Goal: Information Seeking & Learning: Learn about a topic

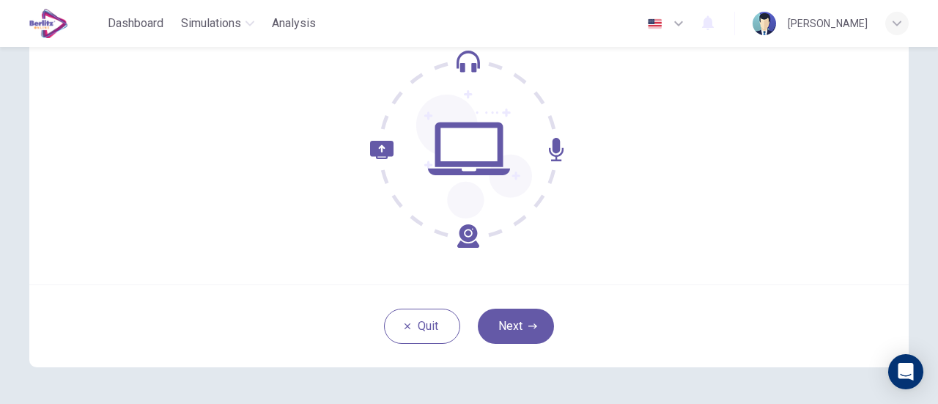
scroll to position [158, 0]
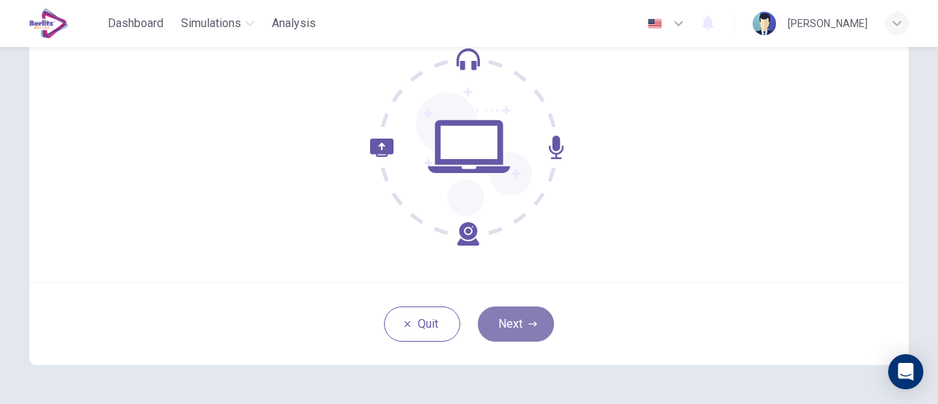
click at [512, 331] on button "Next" at bounding box center [516, 323] width 76 height 35
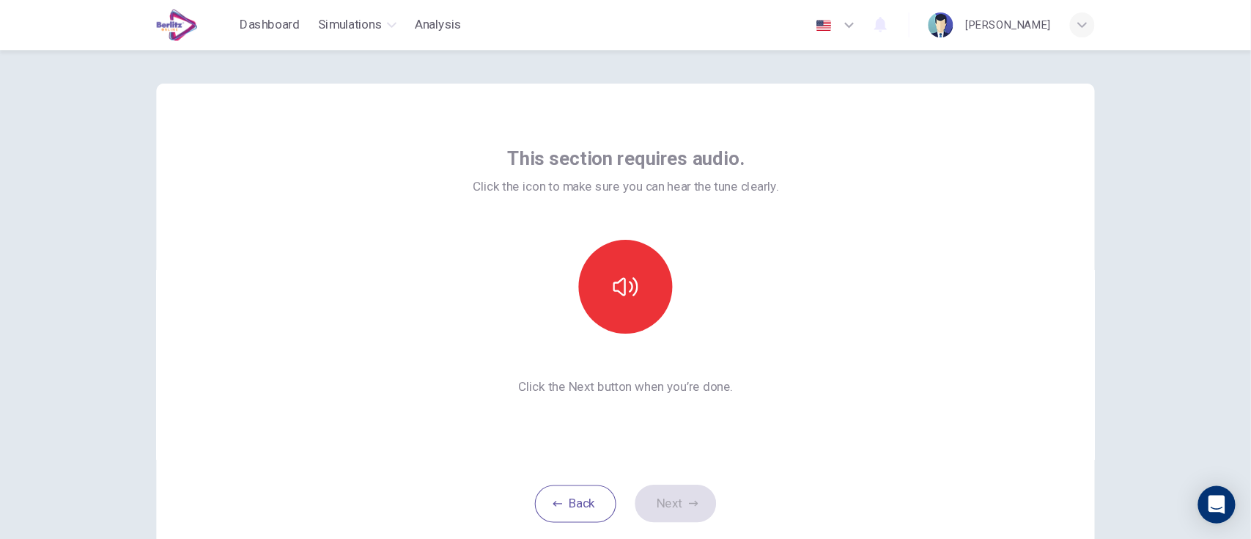
scroll to position [10, 0]
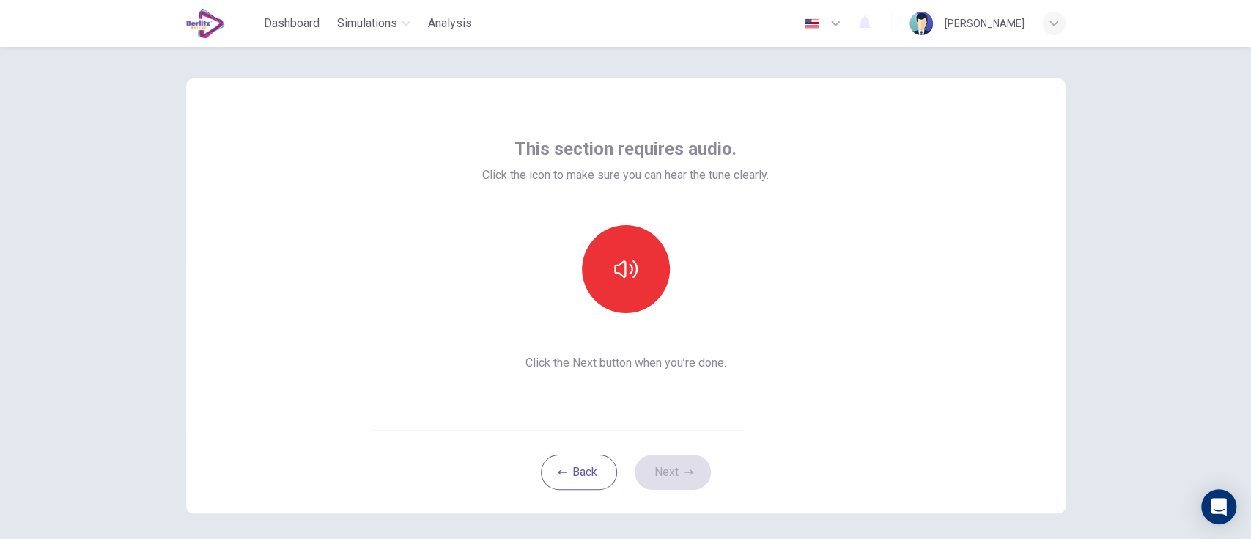
drag, startPoint x: 536, startPoint y: 0, endPoint x: 868, endPoint y: 255, distance: 418.7
click at [868, 255] on div "This section requires audio. Click the icon to make sure you can hear the tune …" at bounding box center [625, 254] width 879 height 352
click at [614, 271] on icon "button" at bounding box center [625, 268] width 23 height 23
click at [685, 403] on icon "button" at bounding box center [689, 472] width 9 height 9
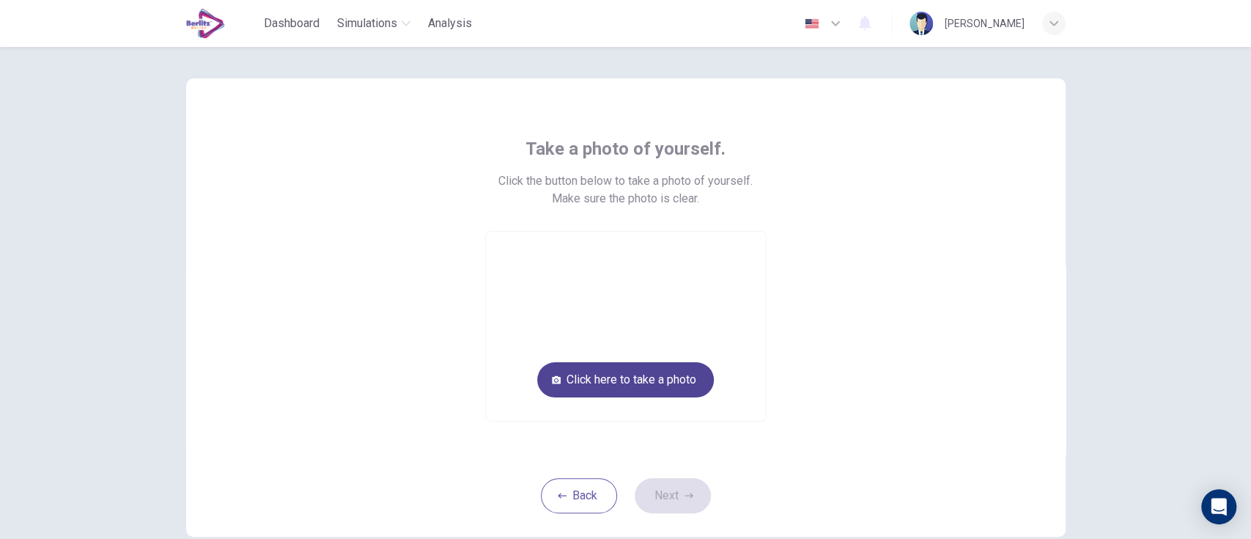
click at [677, 381] on button "Click here to take a photo" at bounding box center [625, 379] width 177 height 35
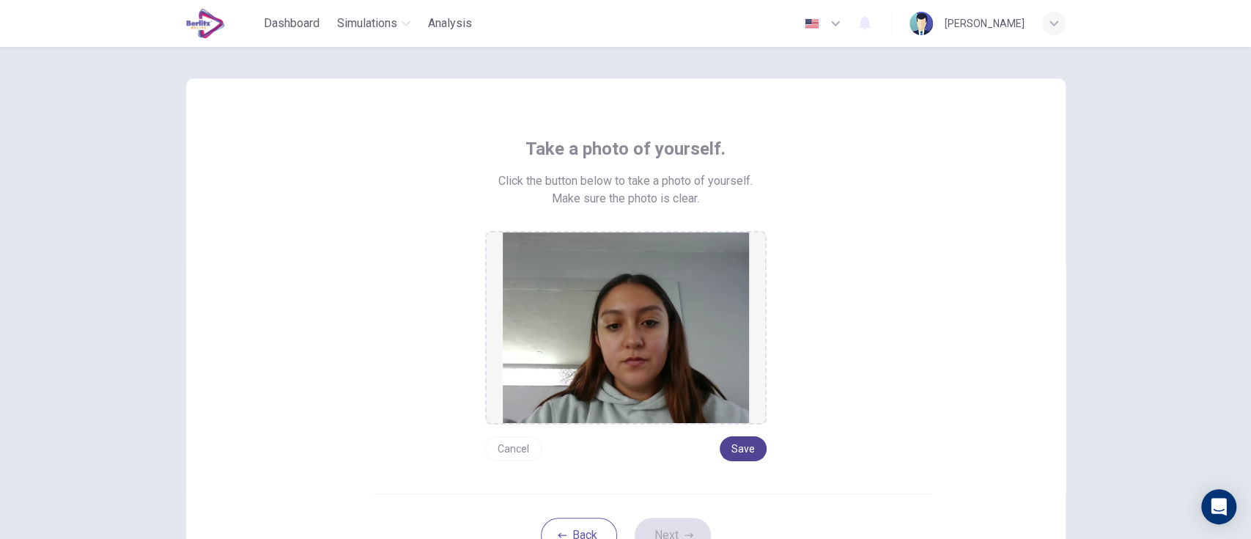
click at [738, 403] on button "Save" at bounding box center [743, 448] width 47 height 25
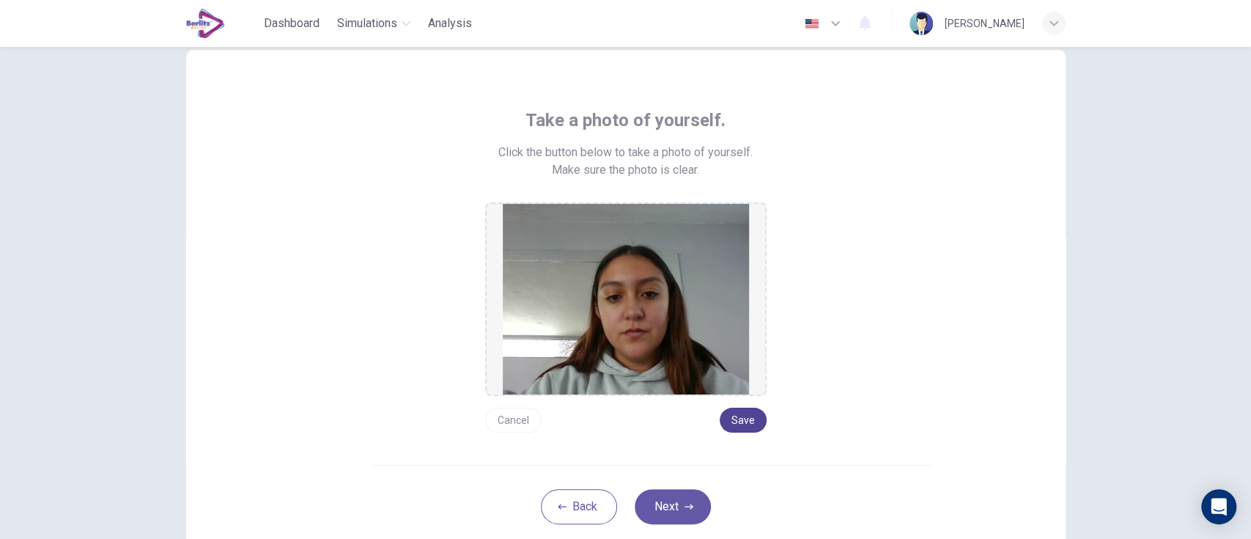
scroll to position [41, 0]
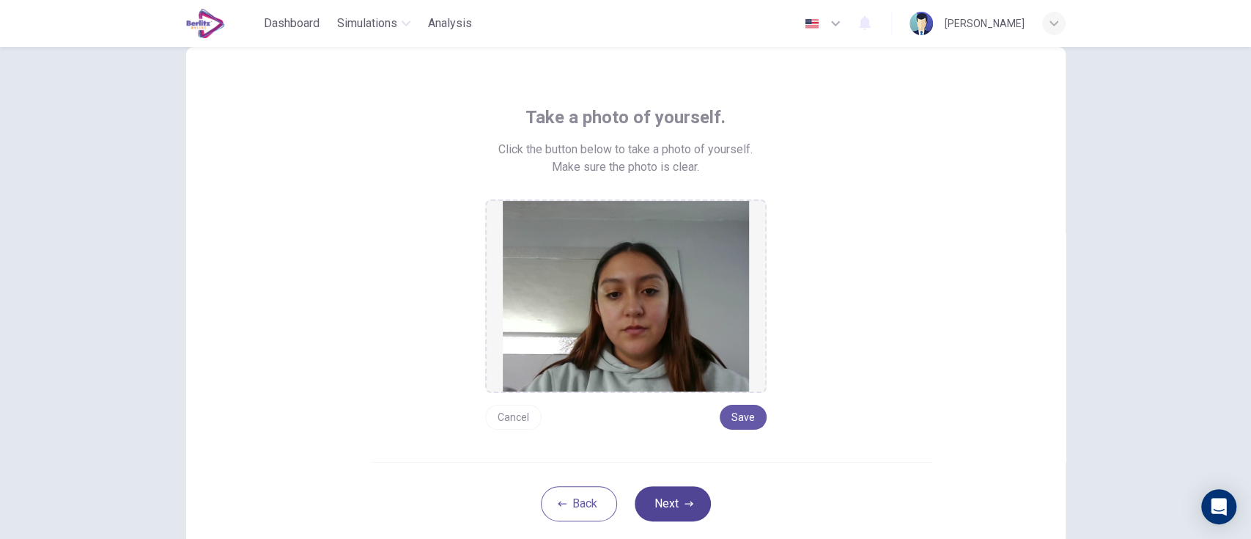
click at [685, 403] on icon "button" at bounding box center [689, 503] width 9 height 9
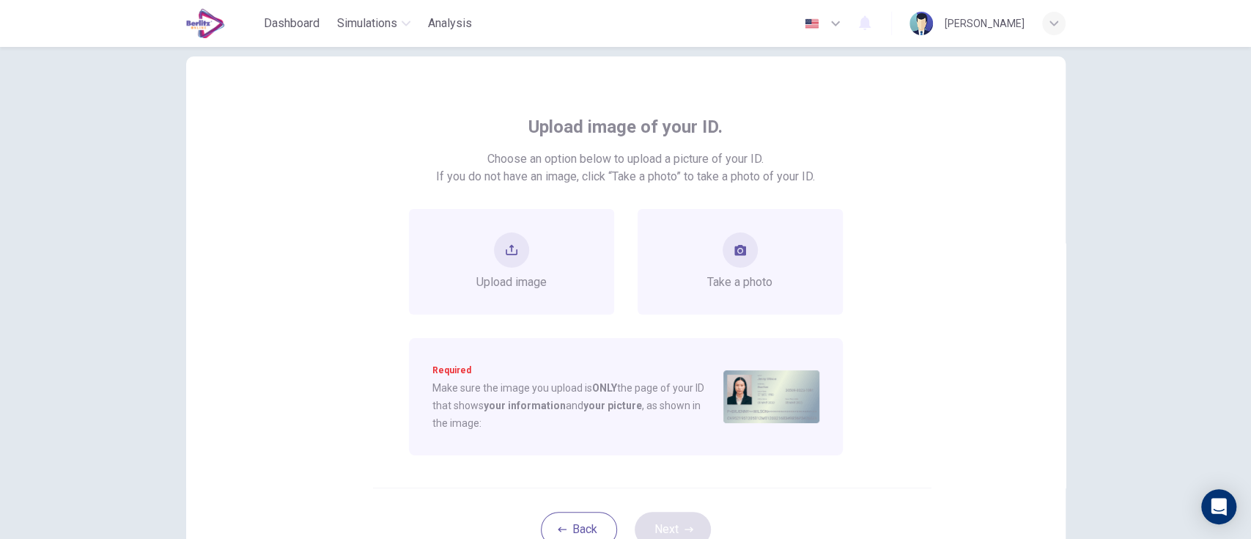
scroll to position [30, 0]
click at [750, 261] on div "Take a photo" at bounding box center [739, 263] width 65 height 59
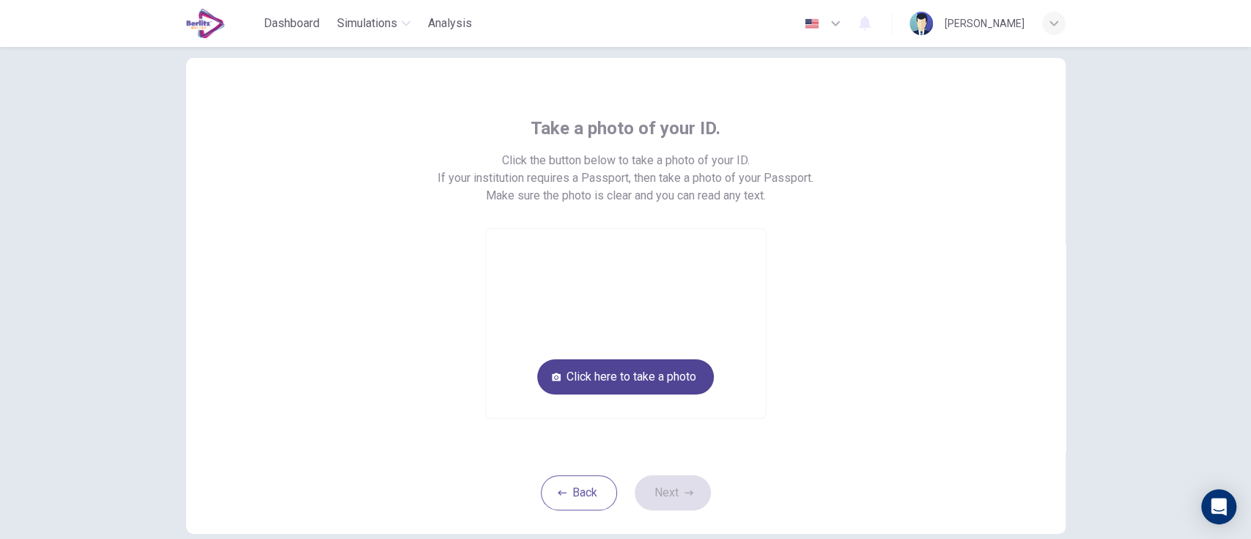
click at [671, 386] on button "Click here to take a photo" at bounding box center [625, 376] width 177 height 35
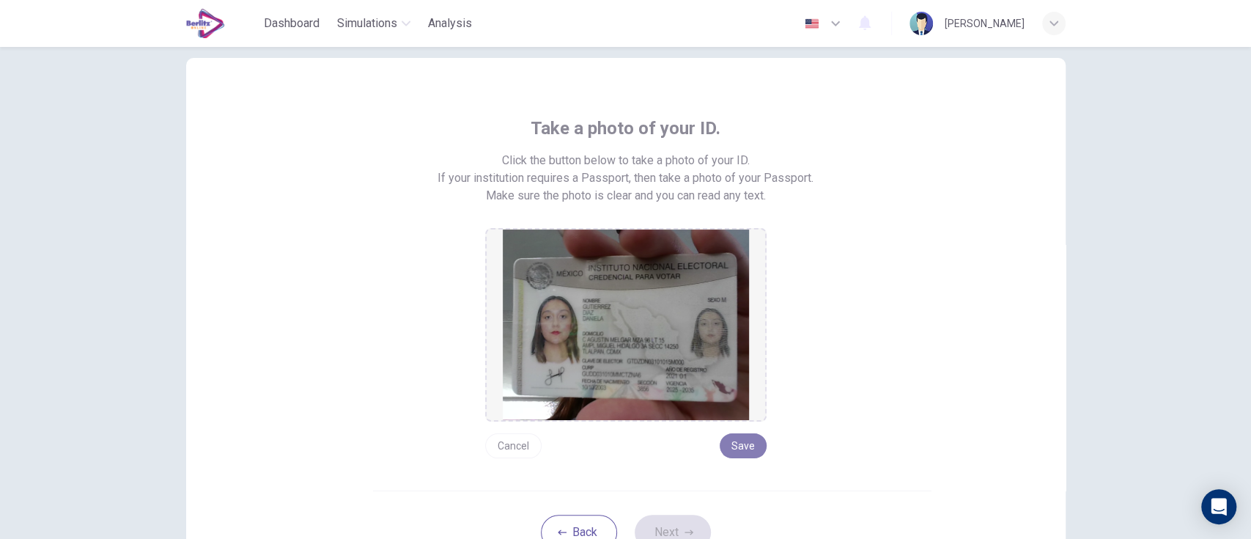
click at [734, 403] on button "Save" at bounding box center [743, 445] width 47 height 25
click at [685, 403] on icon "button" at bounding box center [689, 531] width 9 height 5
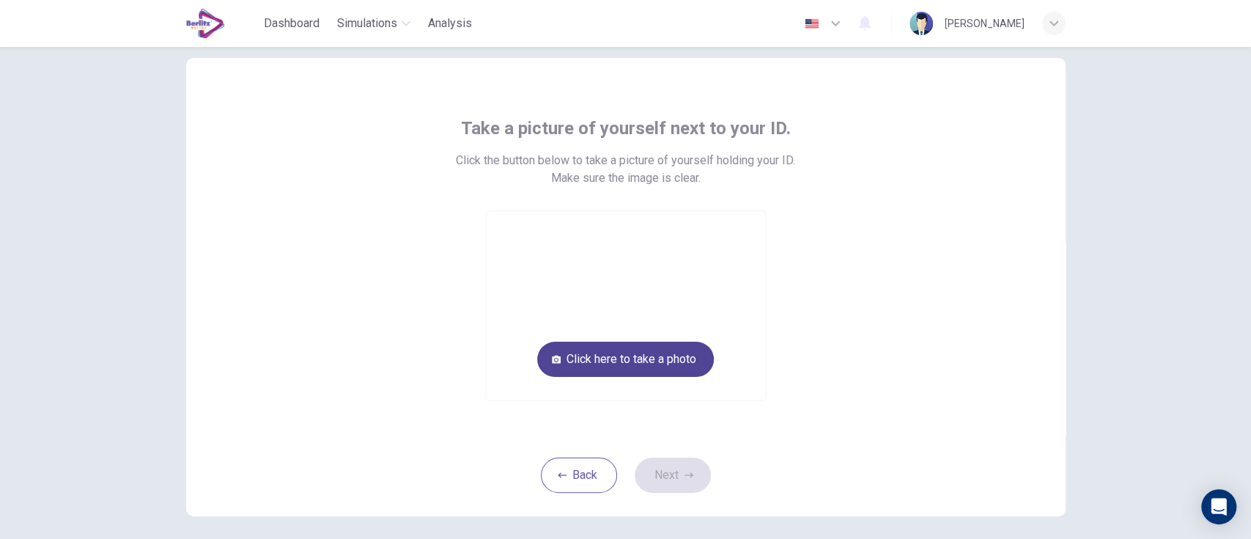
click at [678, 361] on button "Click here to take a photo" at bounding box center [625, 359] width 177 height 35
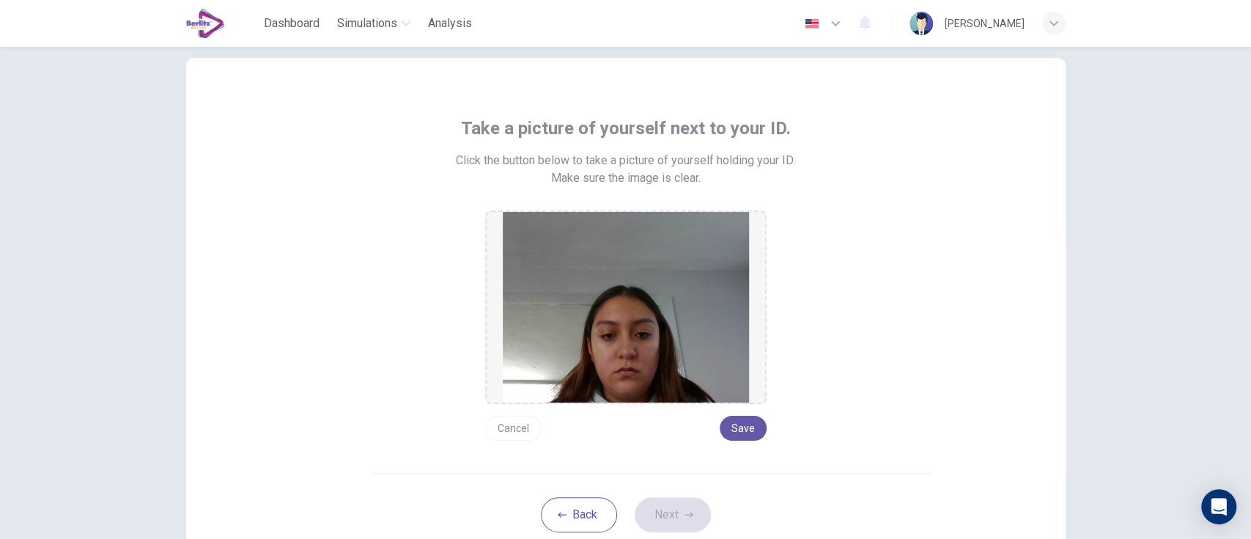
click at [510, 403] on button "Cancel" at bounding box center [513, 428] width 56 height 25
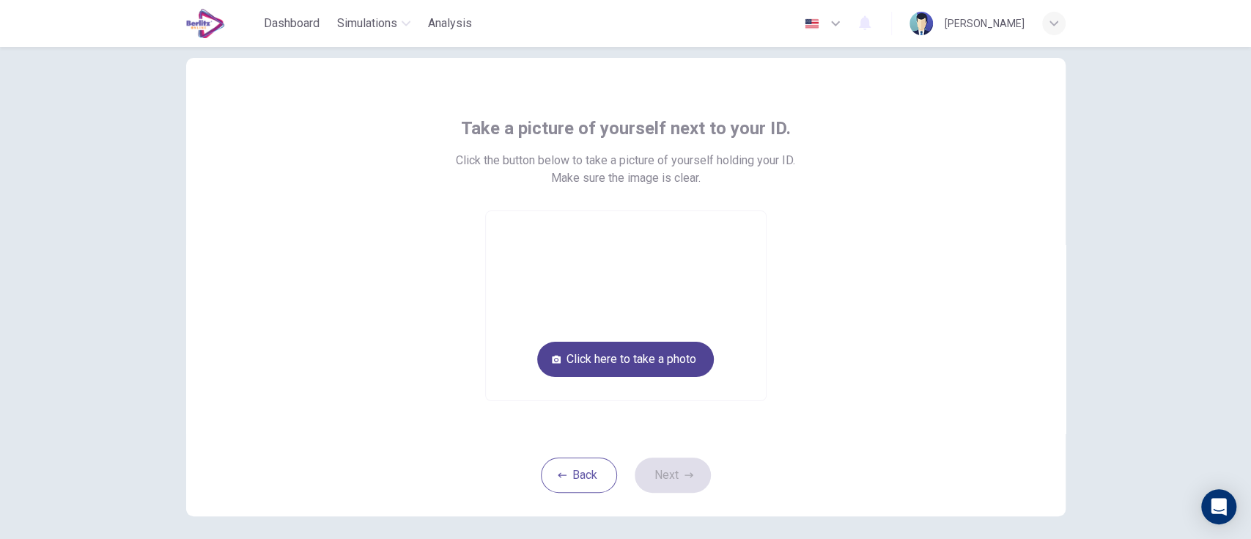
click at [686, 369] on button "Click here to take a photo" at bounding box center [625, 359] width 177 height 35
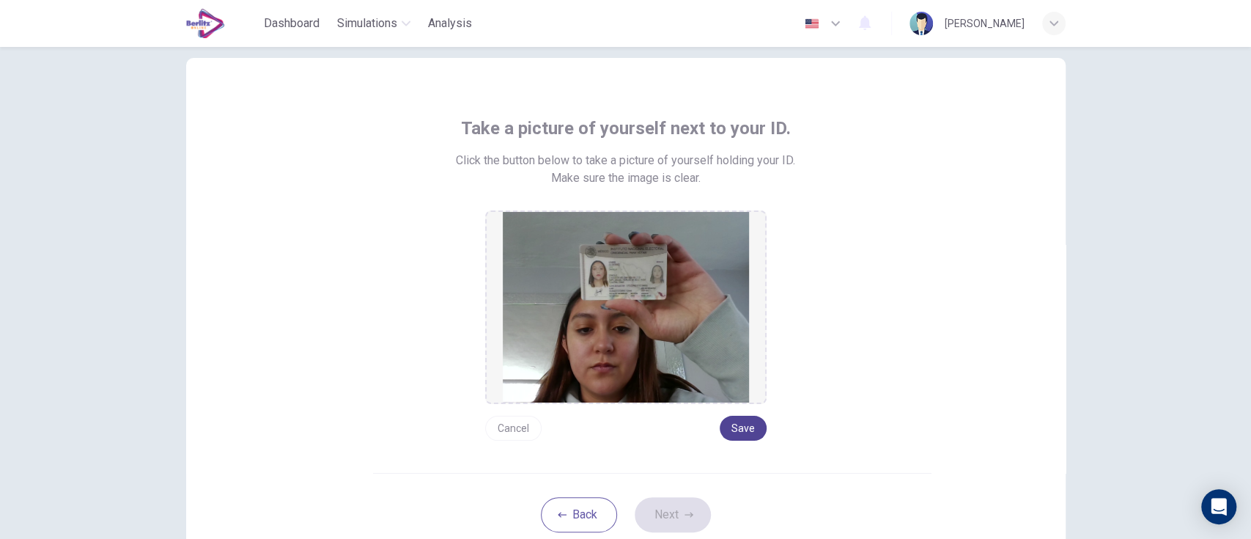
click at [740, 403] on button "Save" at bounding box center [743, 428] width 47 height 25
click at [685, 403] on icon "button" at bounding box center [689, 514] width 9 height 5
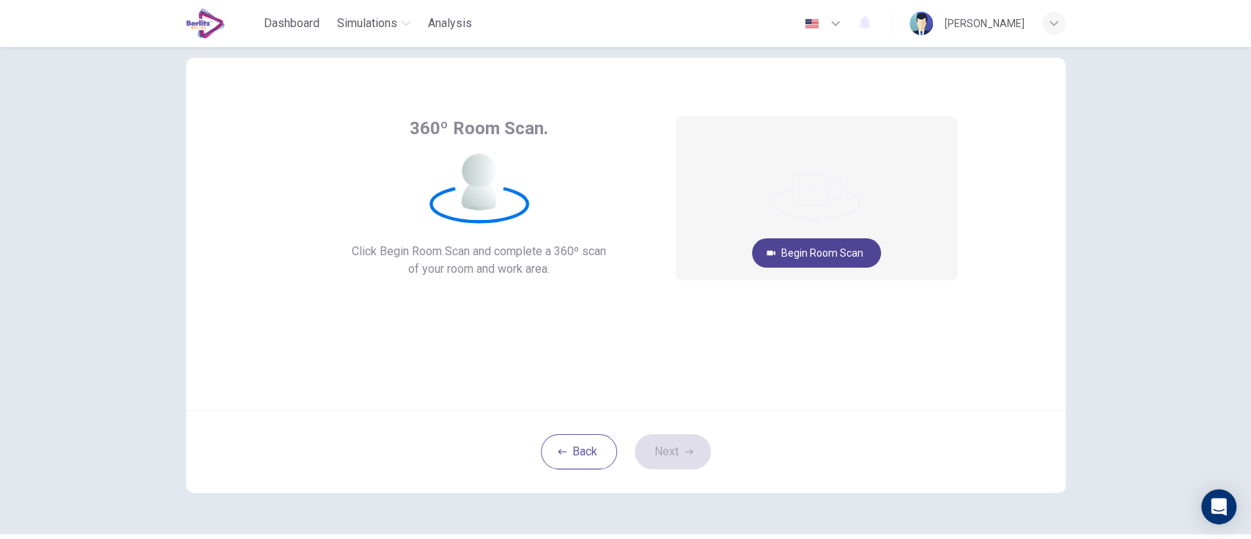
click at [826, 251] on button "Begin Room Scan" at bounding box center [816, 252] width 129 height 29
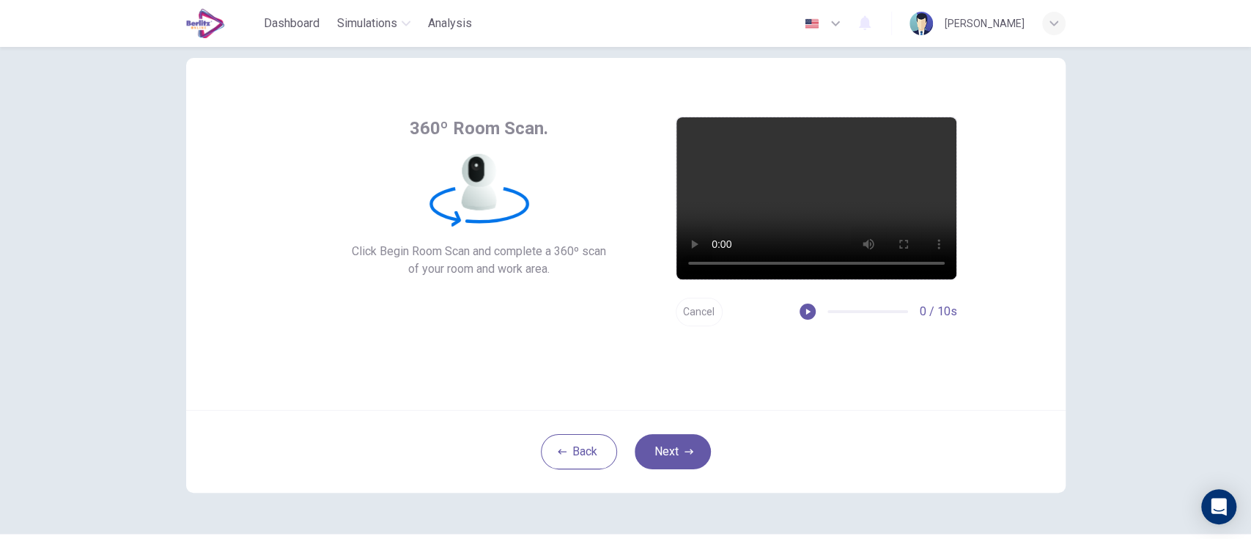
click at [704, 303] on button "Cancel" at bounding box center [699, 312] width 47 height 29
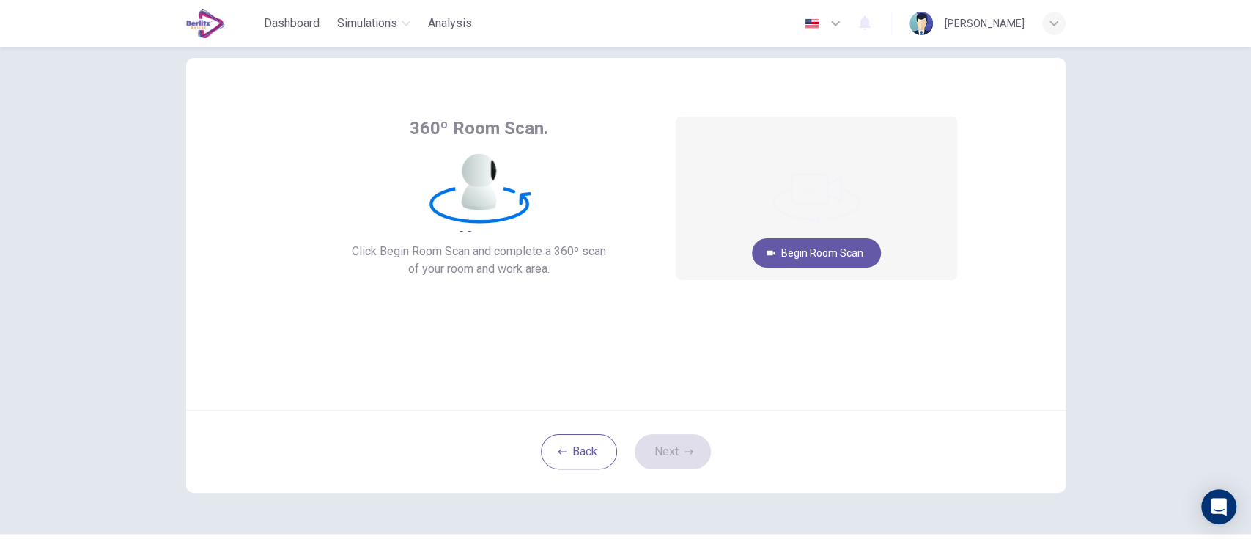
click at [819, 270] on video at bounding box center [816, 198] width 280 height 162
click at [830, 243] on button "Begin Room Scan" at bounding box center [816, 252] width 129 height 29
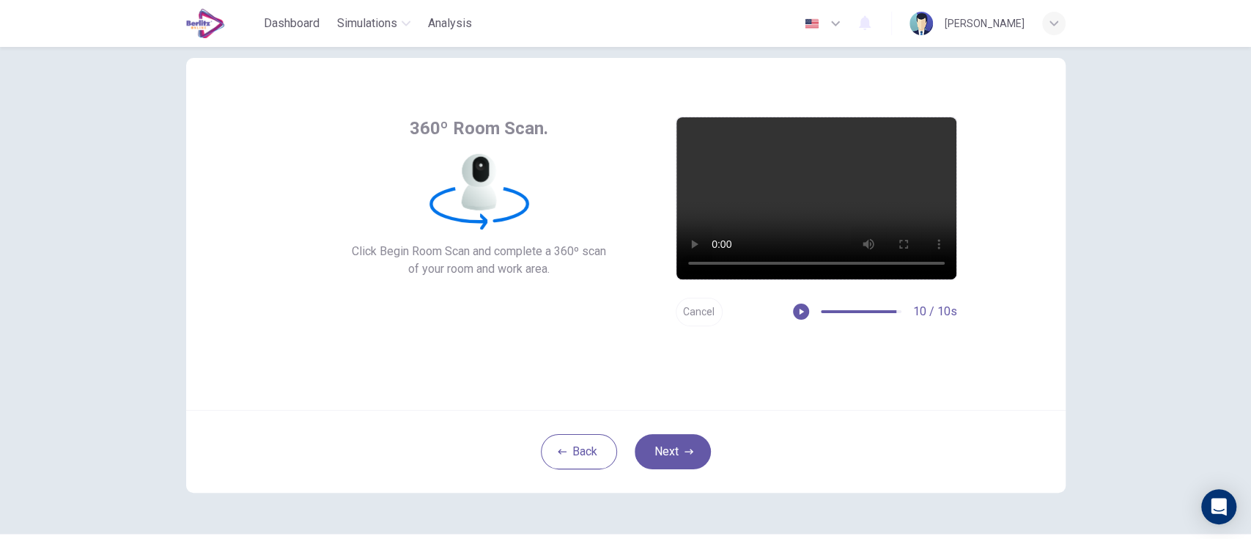
click at [692, 311] on button "Cancel" at bounding box center [699, 312] width 47 height 29
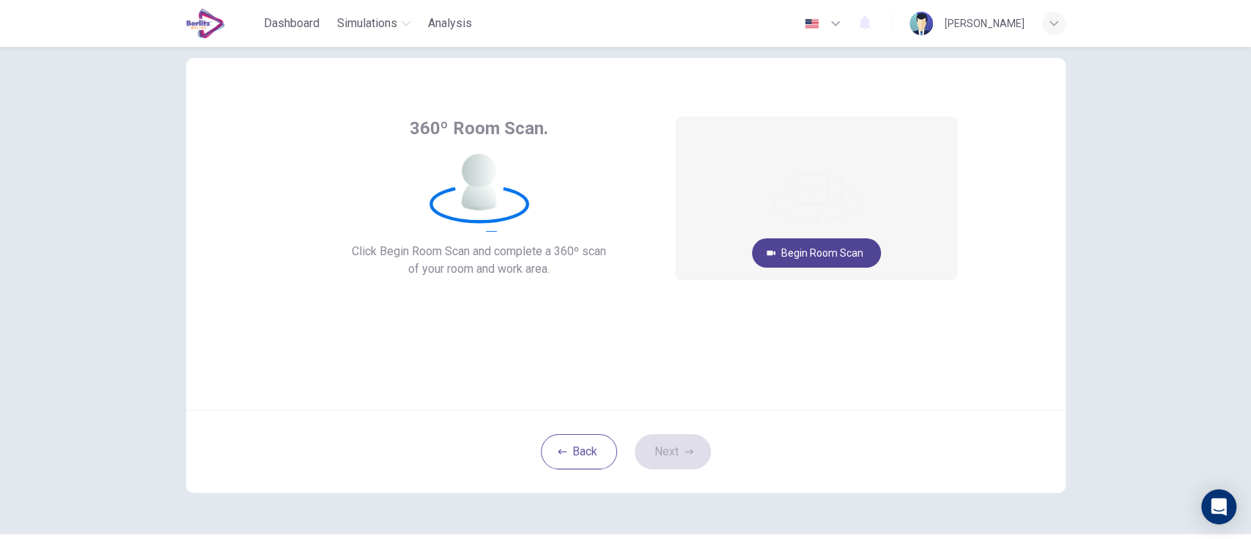
click at [821, 257] on button "Begin Room Scan" at bounding box center [816, 252] width 129 height 29
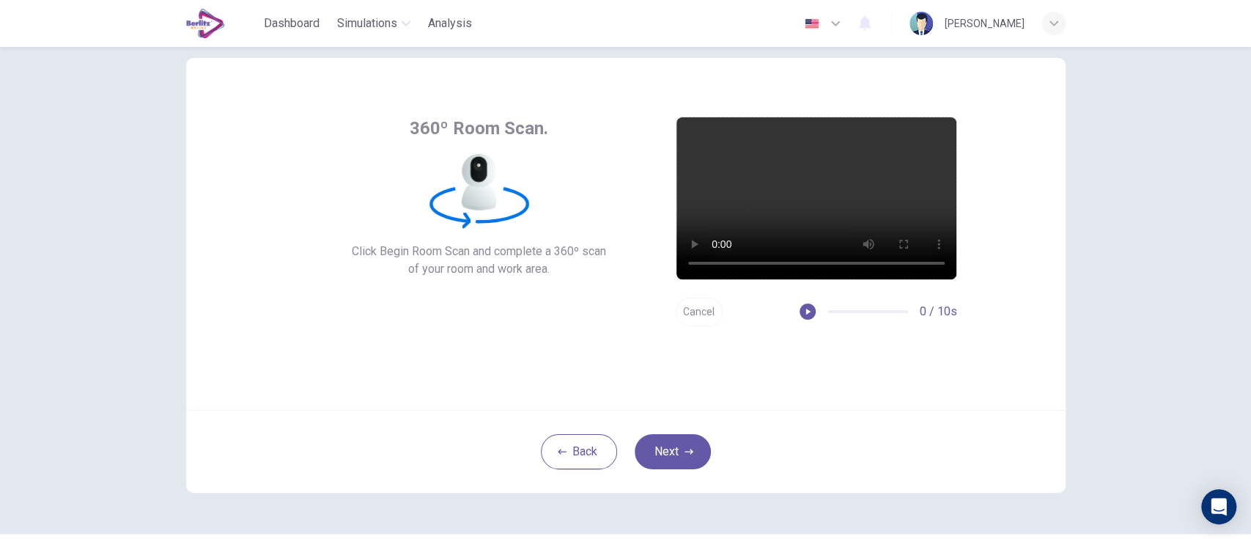
click at [700, 322] on button "Cancel" at bounding box center [699, 312] width 47 height 29
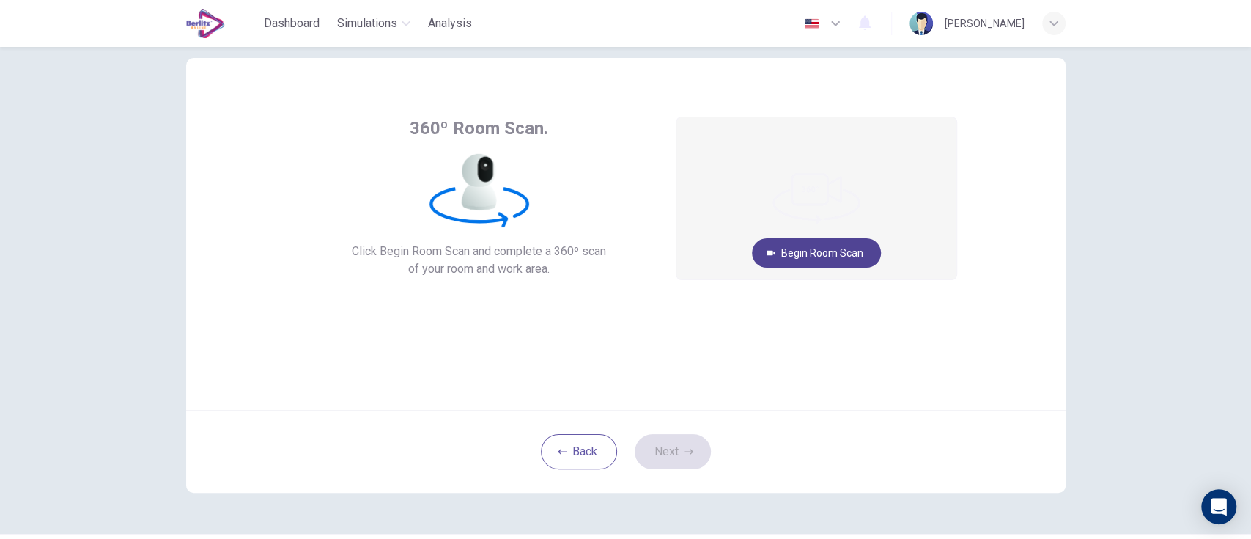
click at [833, 240] on button "Begin Room Scan" at bounding box center [816, 252] width 129 height 29
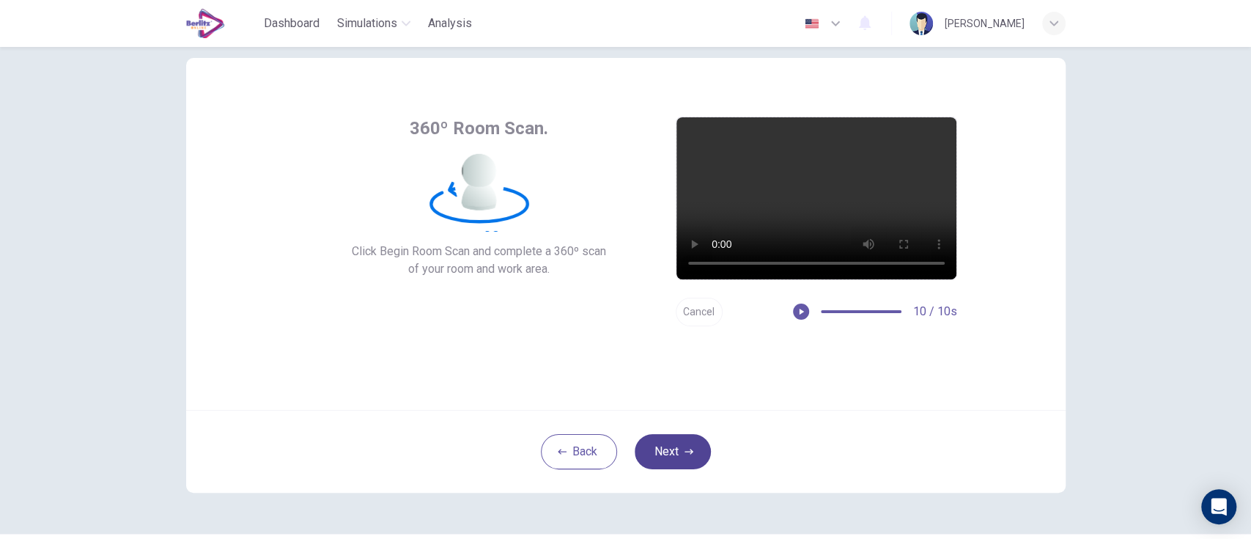
click at [668, 403] on button "Next" at bounding box center [673, 451] width 76 height 35
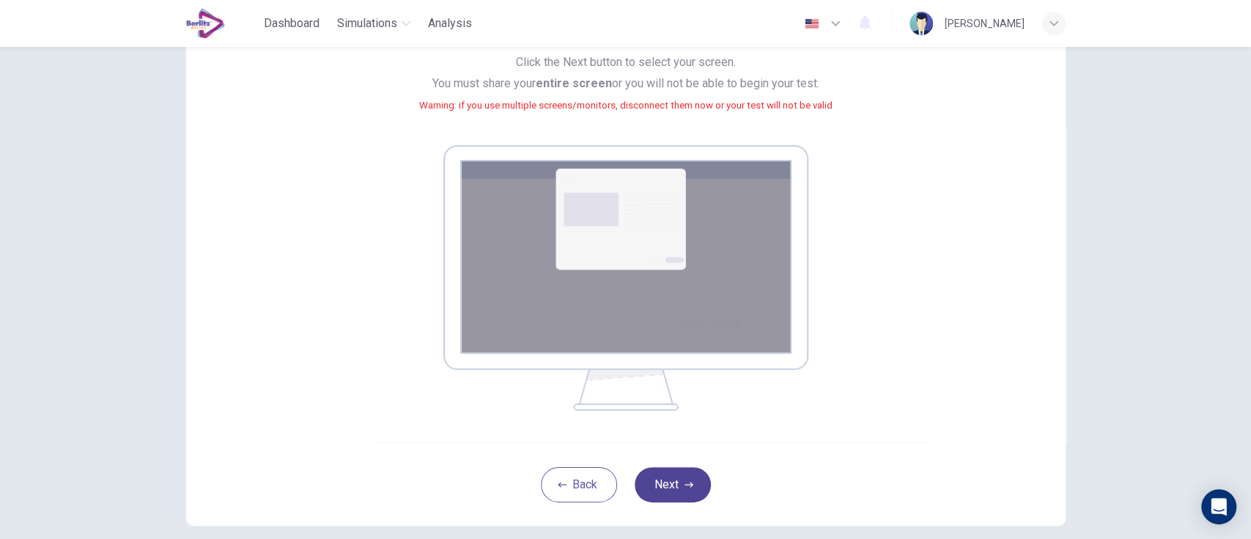
scroll to position [147, 0]
click at [749, 295] on img at bounding box center [625, 278] width 365 height 265
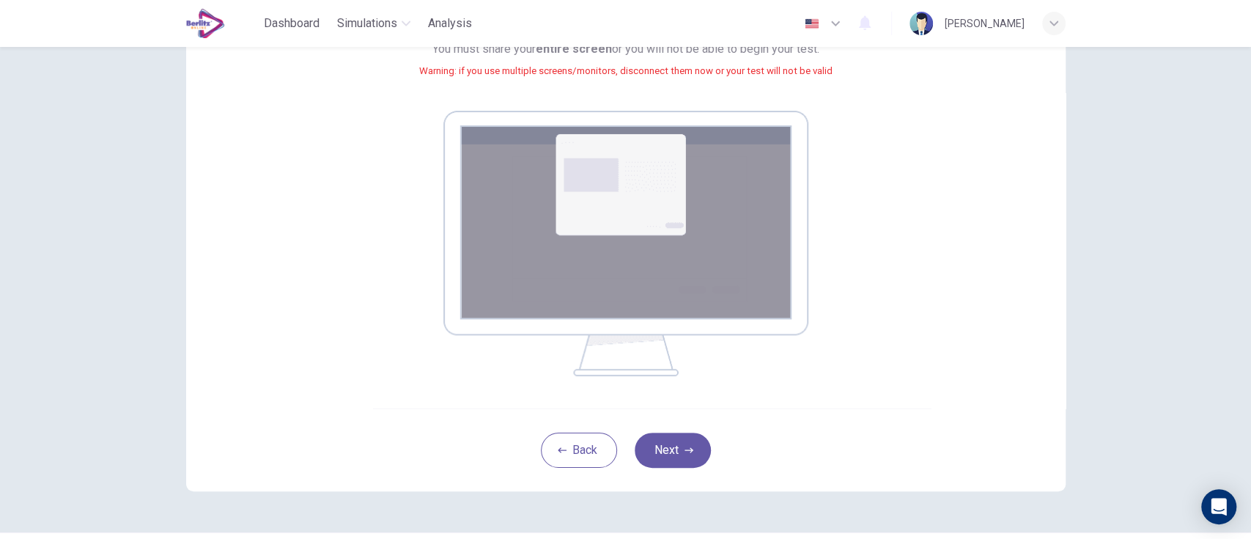
scroll to position [222, 0]
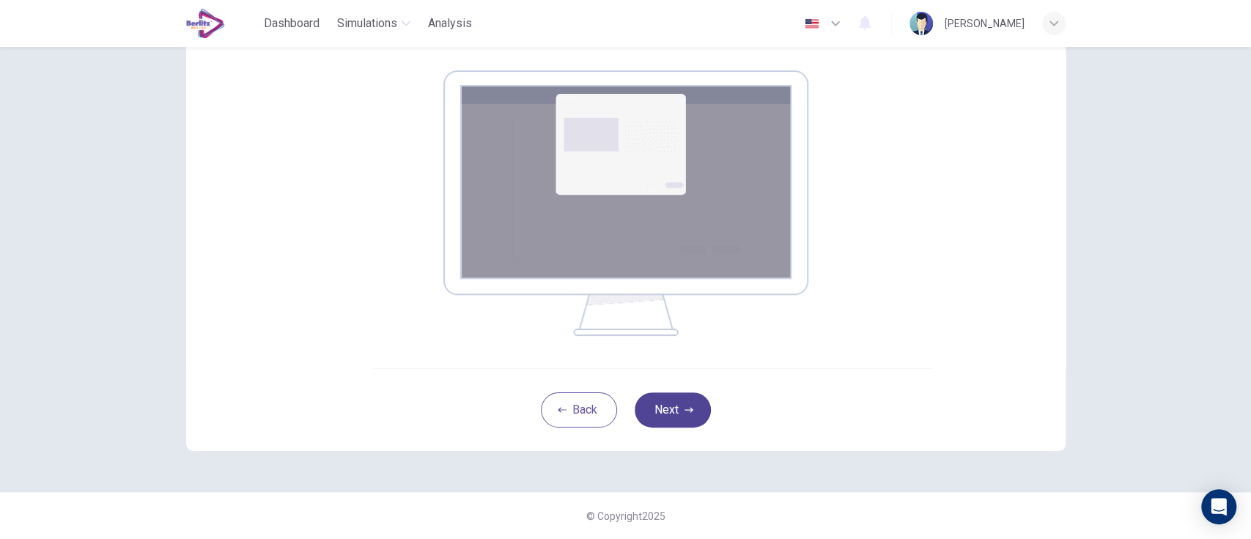
click at [685, 403] on icon "button" at bounding box center [689, 410] width 9 height 5
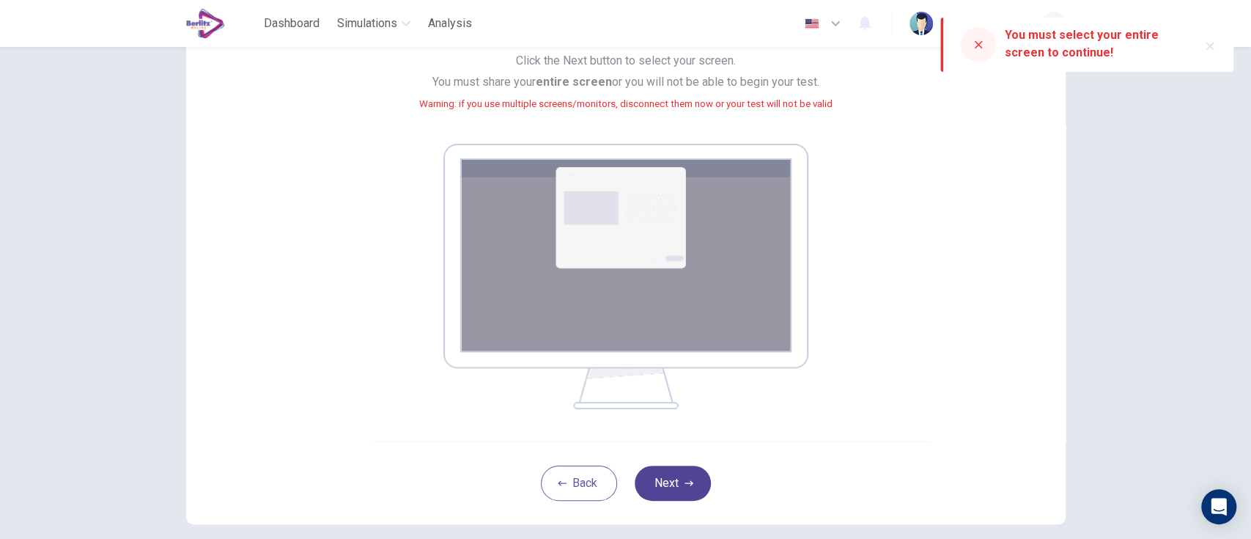
scroll to position [221, 0]
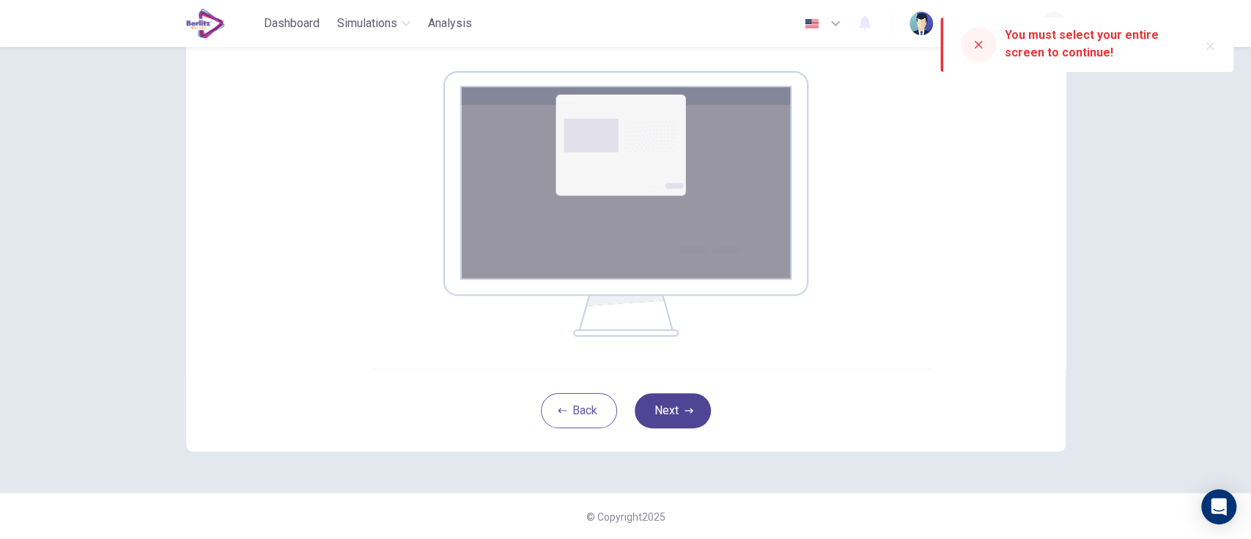
click at [668, 403] on button "Next" at bounding box center [673, 410] width 76 height 35
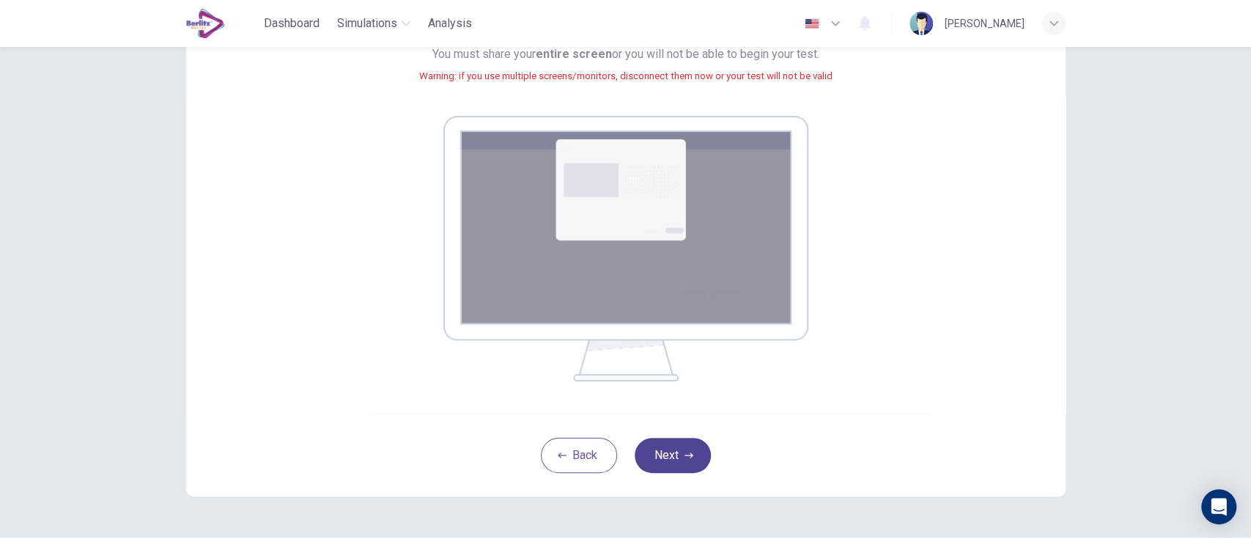
scroll to position [180, 0]
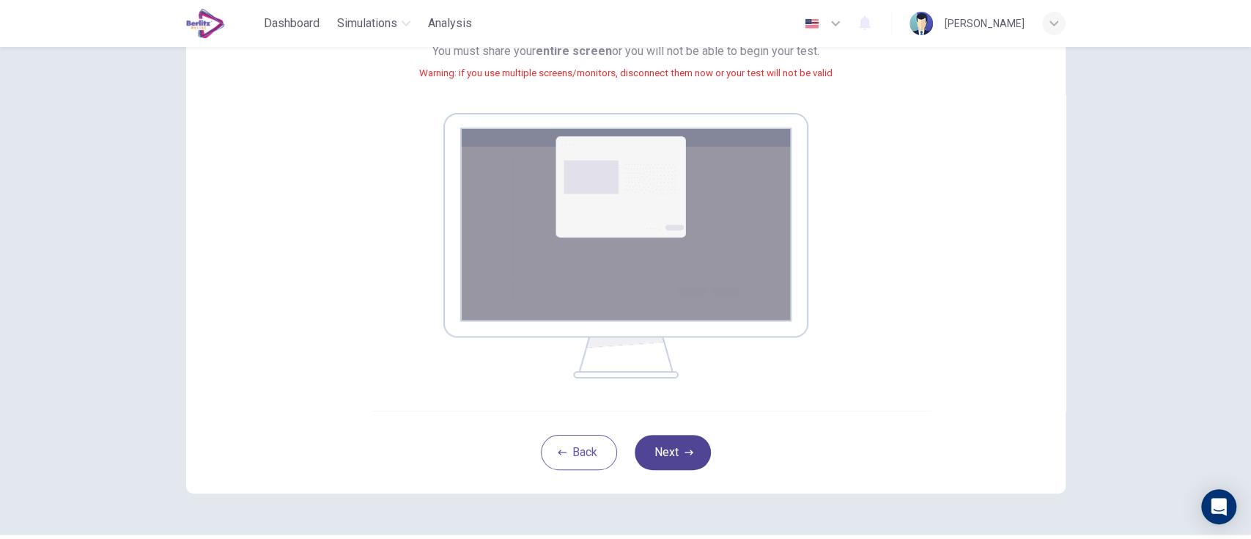
click at [686, 403] on icon "button" at bounding box center [689, 452] width 9 height 9
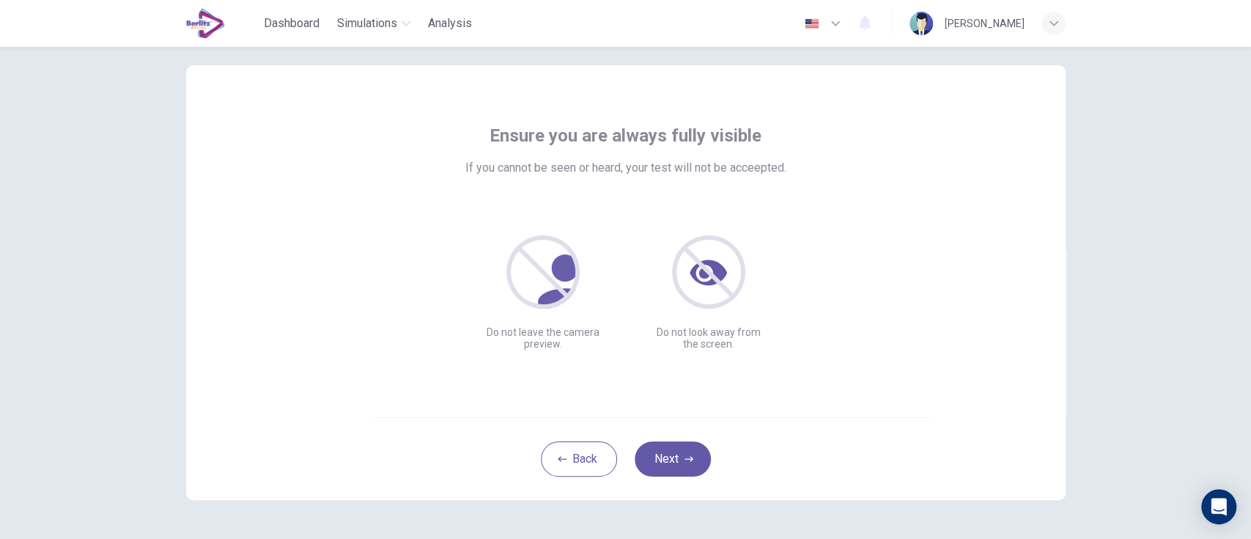
scroll to position [28, 0]
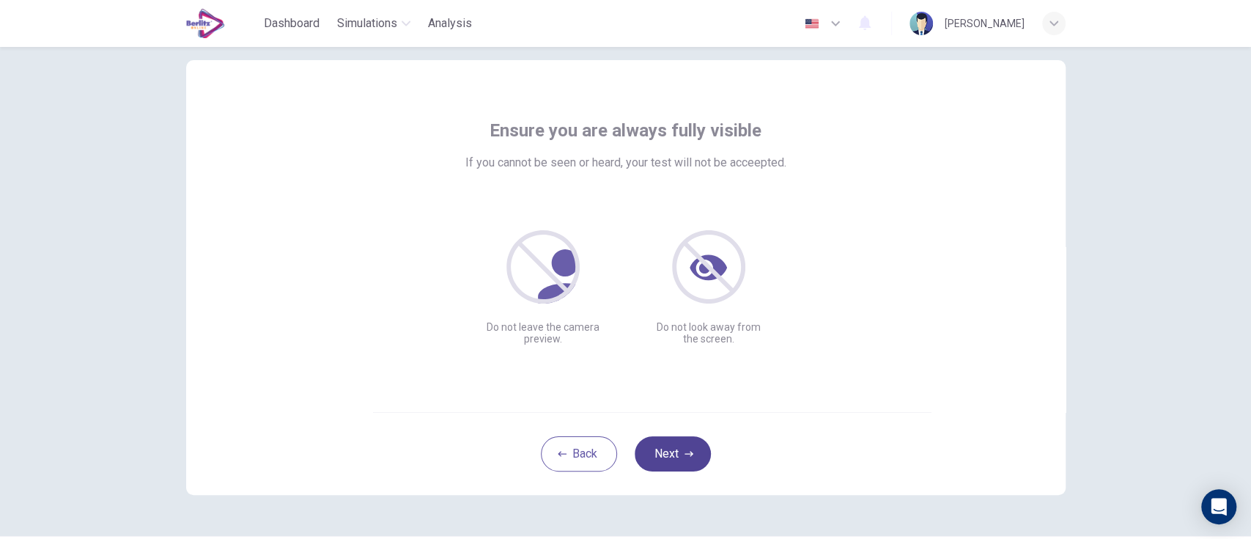
click at [685, 403] on icon "button" at bounding box center [689, 453] width 9 height 5
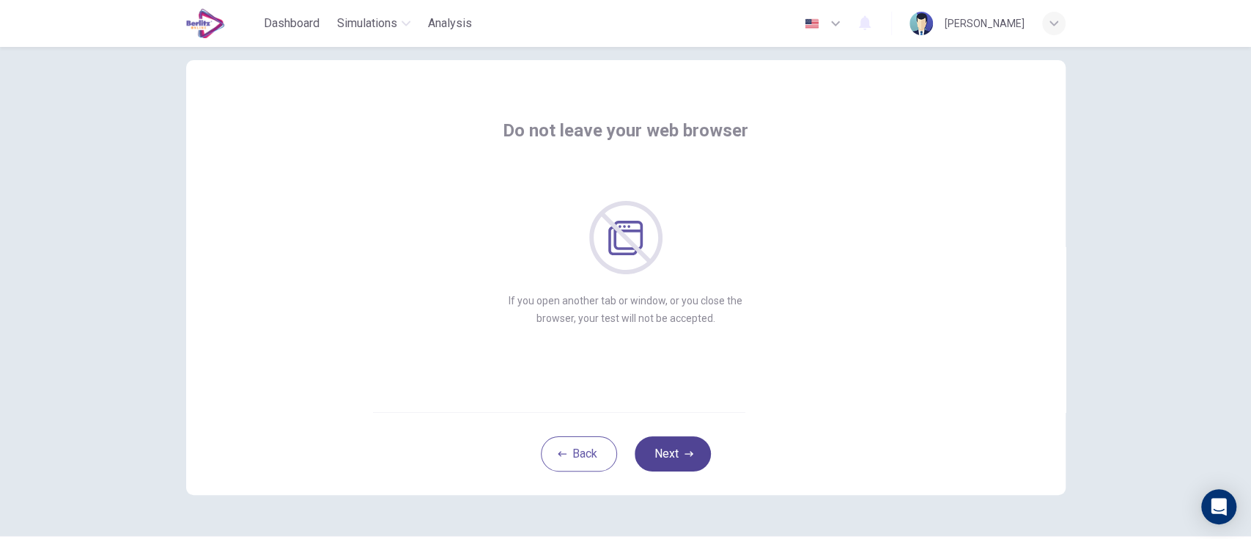
click at [685, 403] on icon "button" at bounding box center [689, 453] width 9 height 5
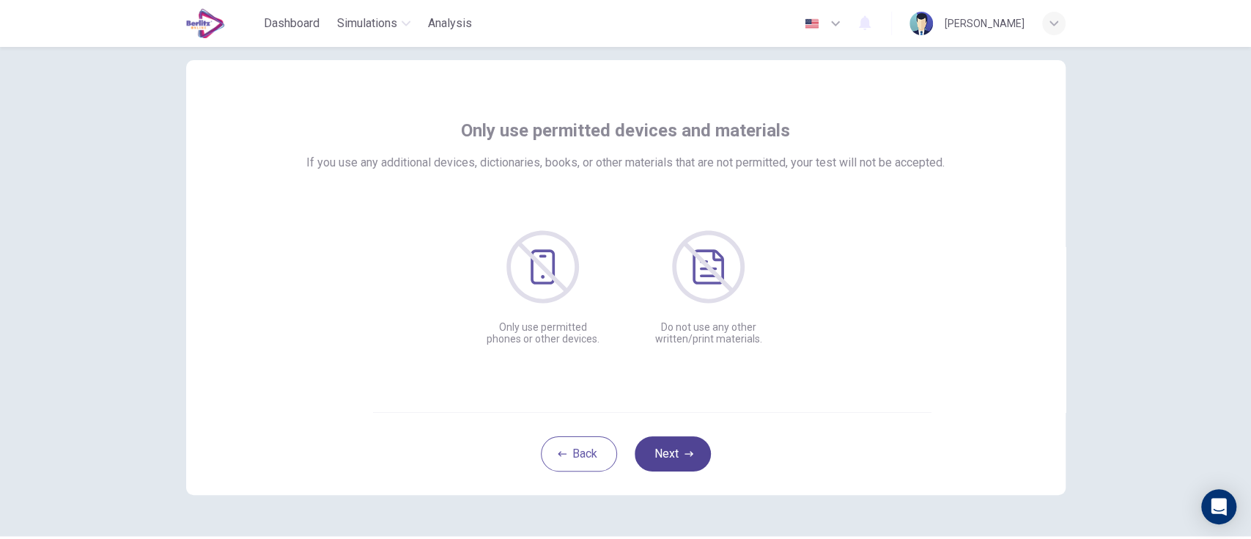
click at [686, 403] on icon "button" at bounding box center [689, 453] width 9 height 5
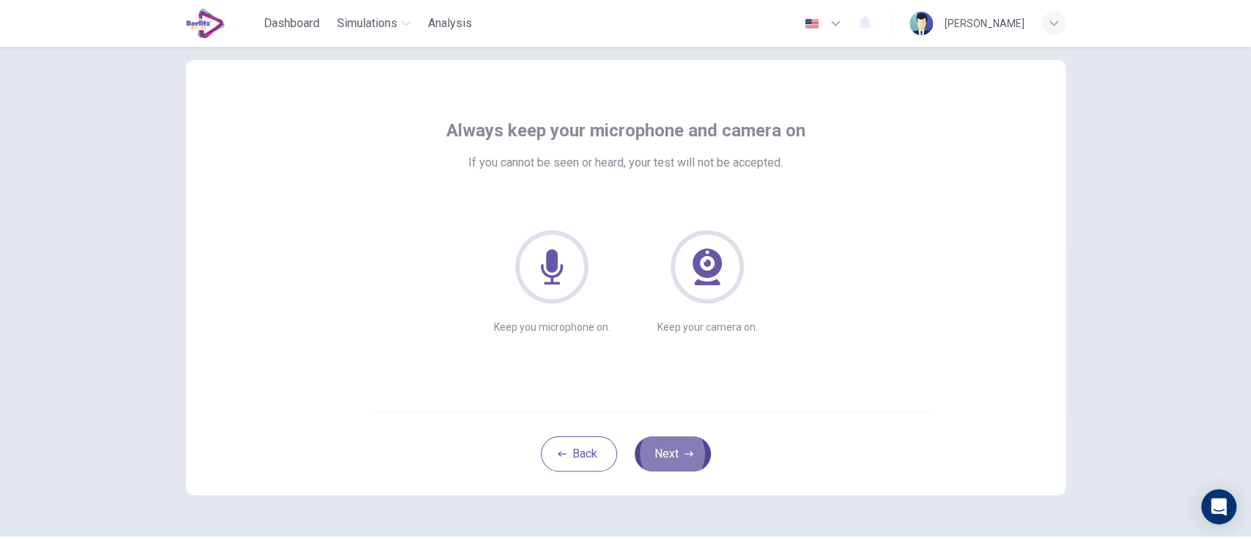
click at [685, 403] on icon "button" at bounding box center [689, 453] width 9 height 5
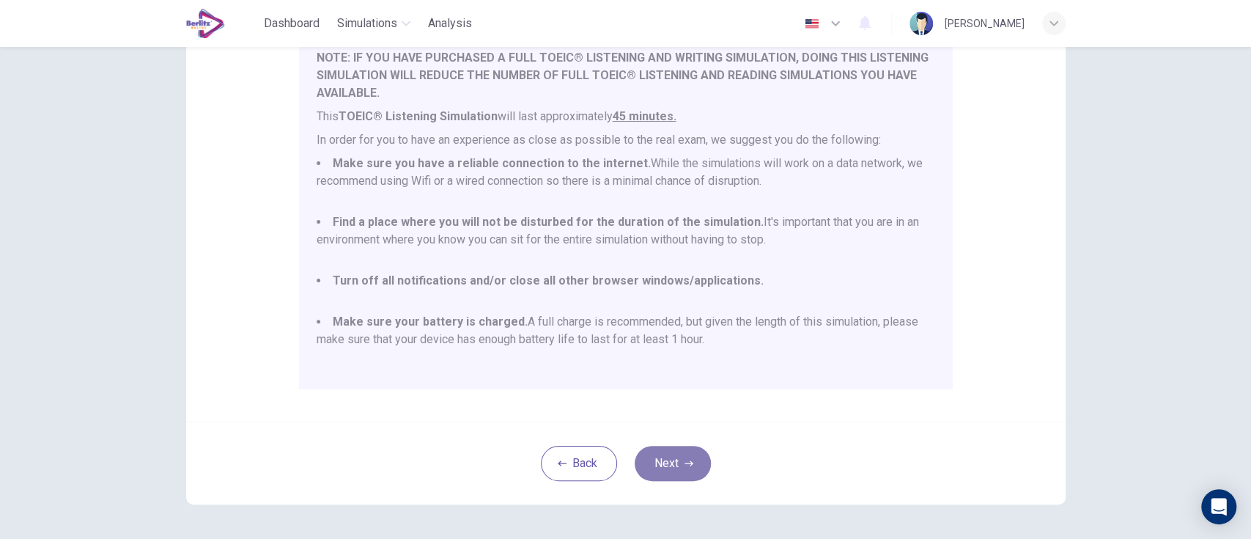
scroll to position [224, 0]
click at [676, 403] on button "Next" at bounding box center [673, 462] width 76 height 35
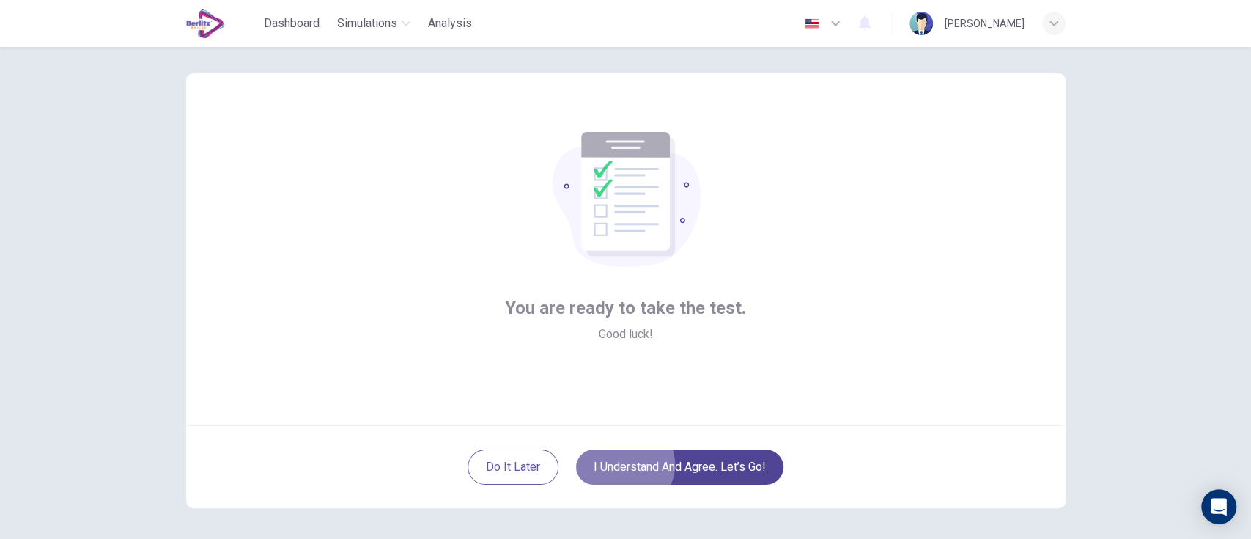
scroll to position [15, 0]
click at [748, 403] on button "I understand and agree. Let’s go!" at bounding box center [679, 466] width 207 height 35
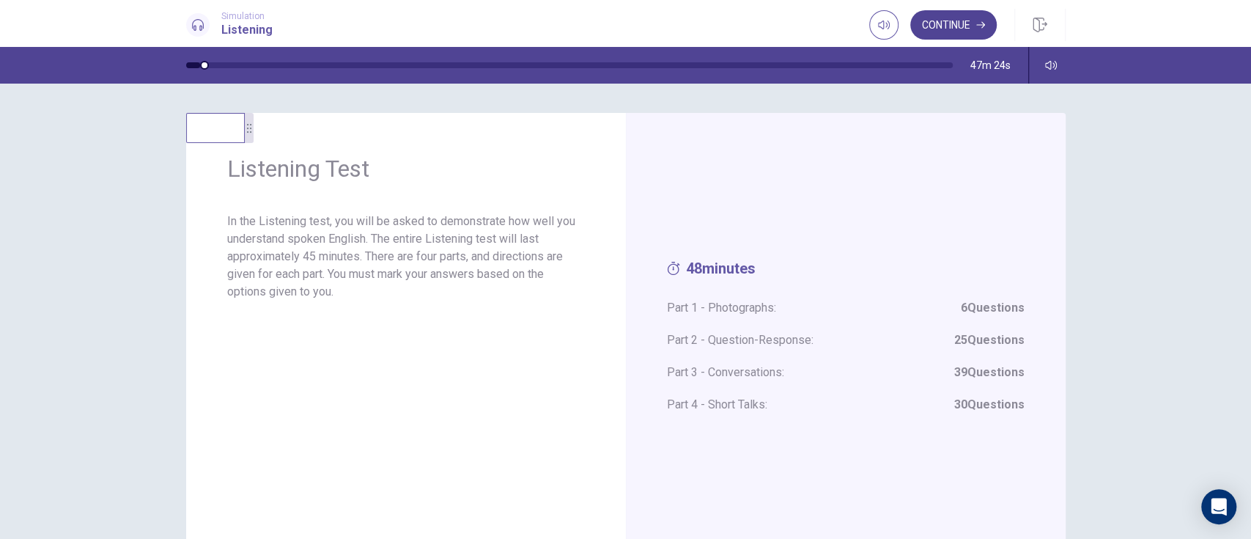
click at [937, 24] on button "Continue" at bounding box center [953, 24] width 86 height 29
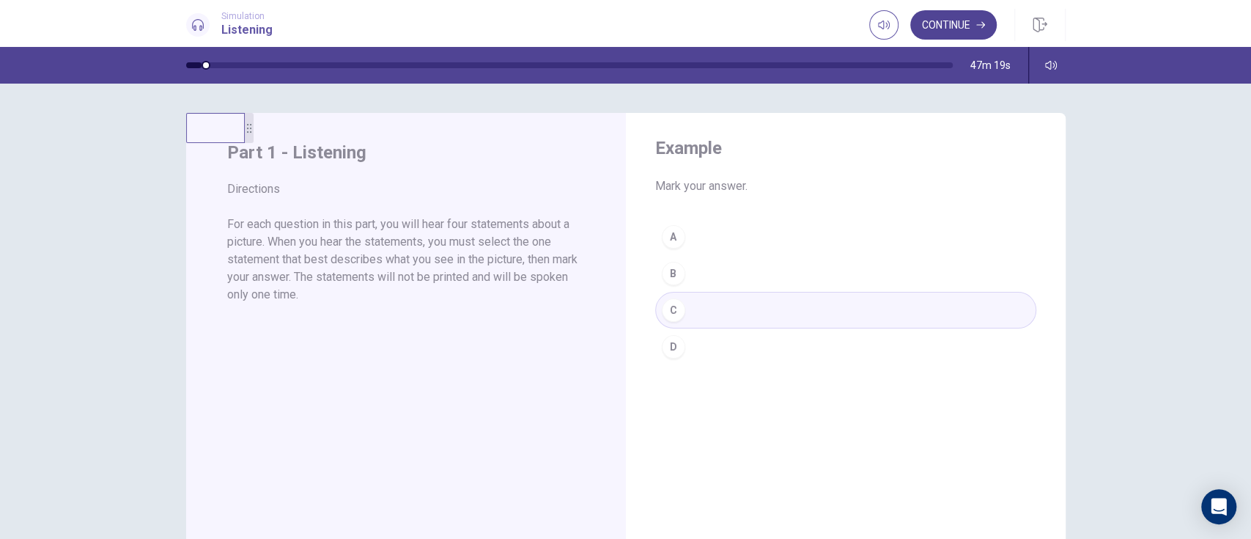
click at [937, 32] on button "Continue" at bounding box center [953, 24] width 86 height 29
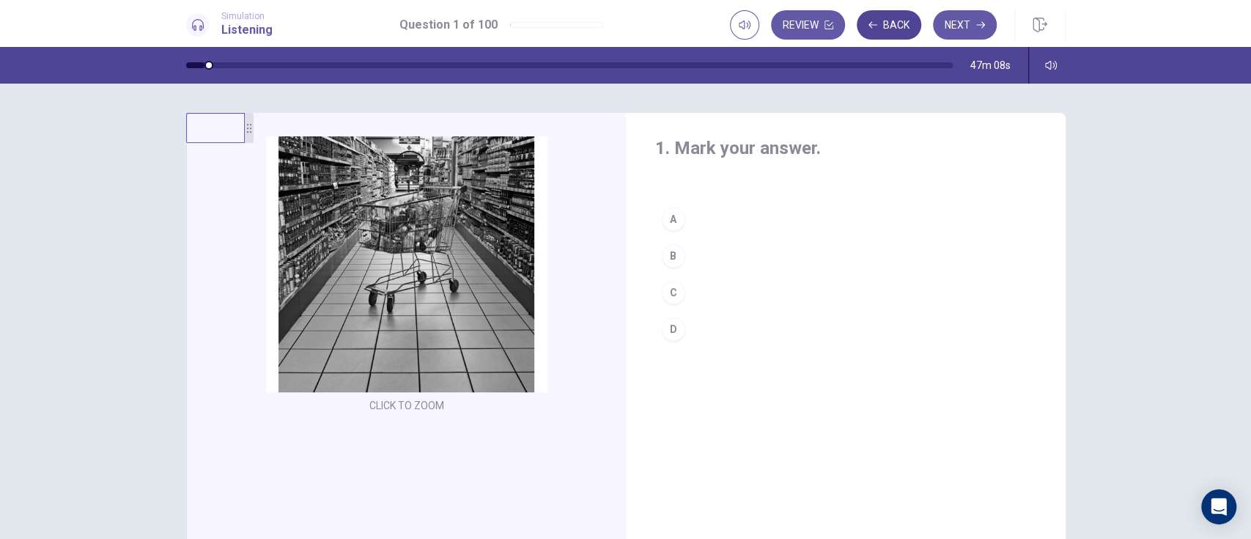
click at [893, 18] on button "Back" at bounding box center [889, 24] width 64 height 29
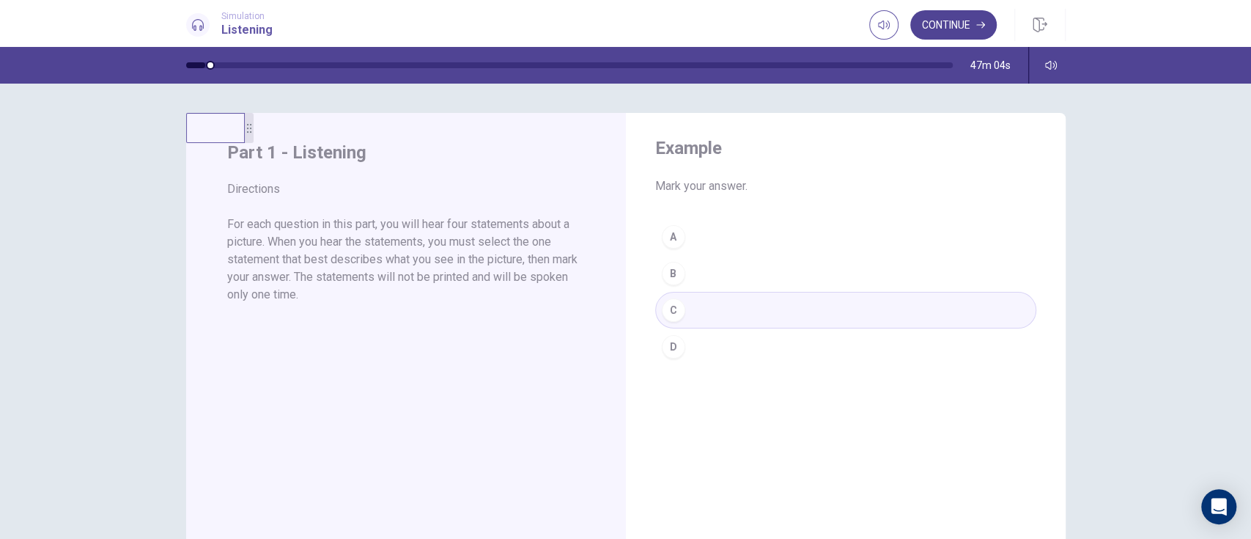
click at [937, 30] on button "Continue" at bounding box center [953, 24] width 86 height 29
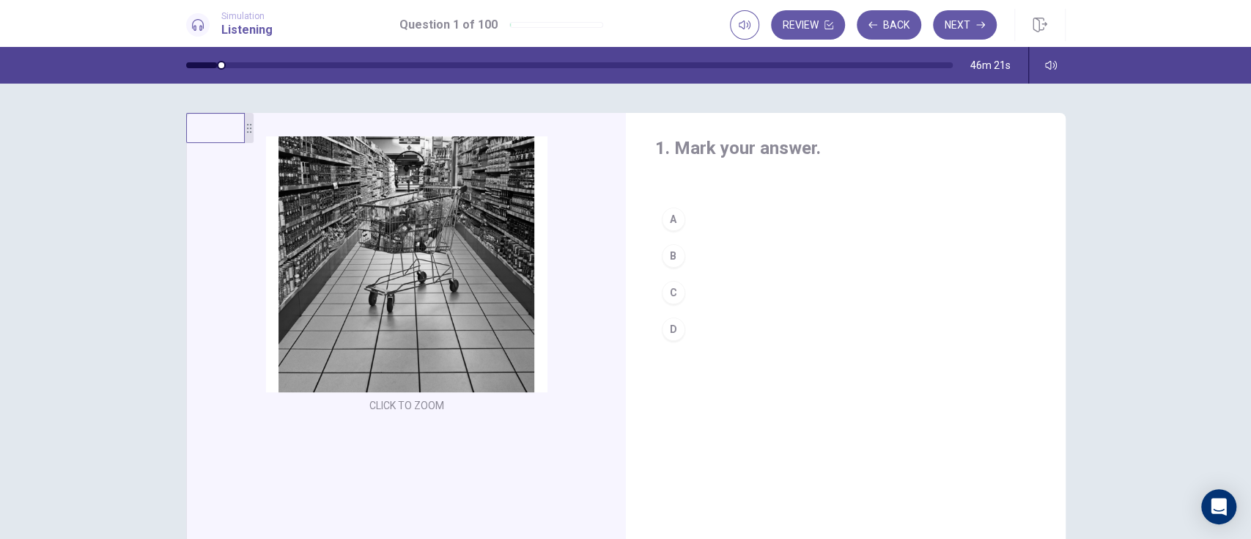
click at [665, 295] on div "C" at bounding box center [673, 292] width 23 height 23
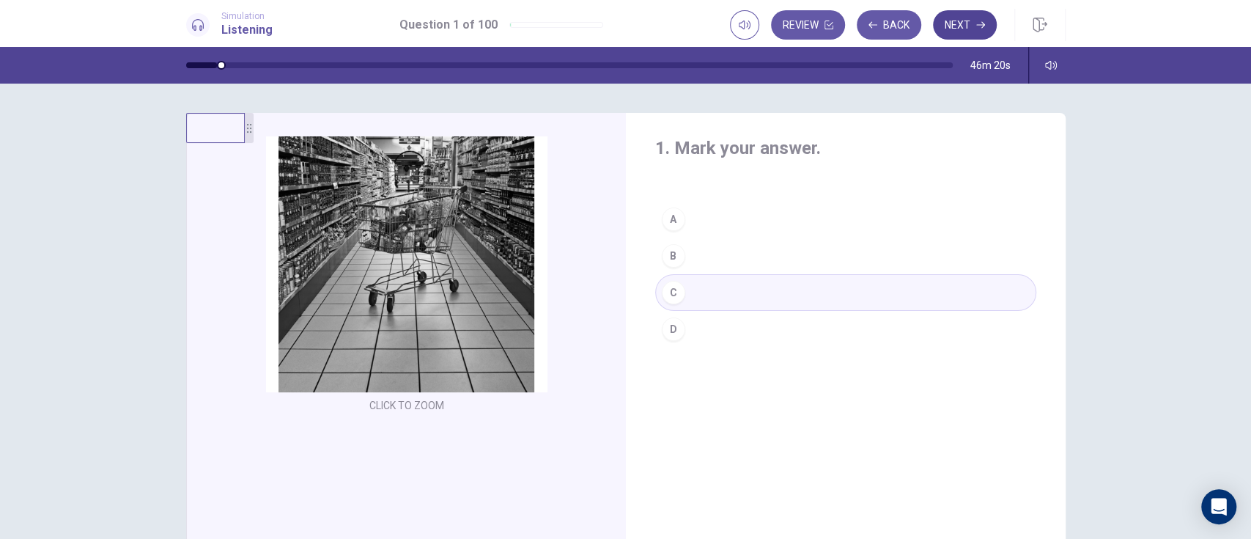
click at [937, 24] on icon "button" at bounding box center [980, 25] width 9 height 7
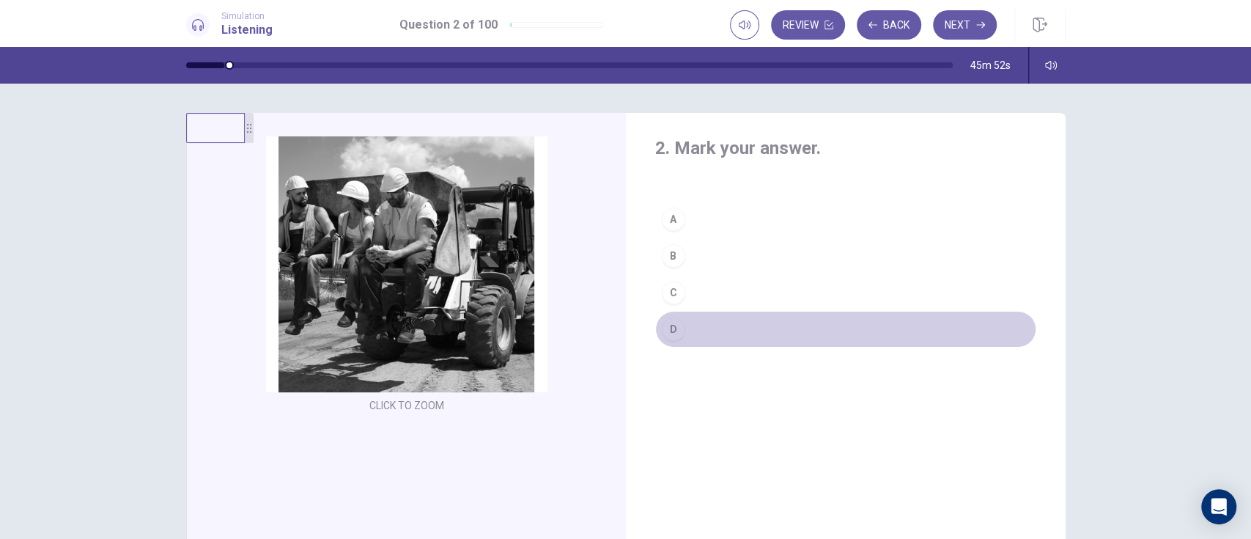
click at [668, 328] on div "D" at bounding box center [673, 328] width 23 height 23
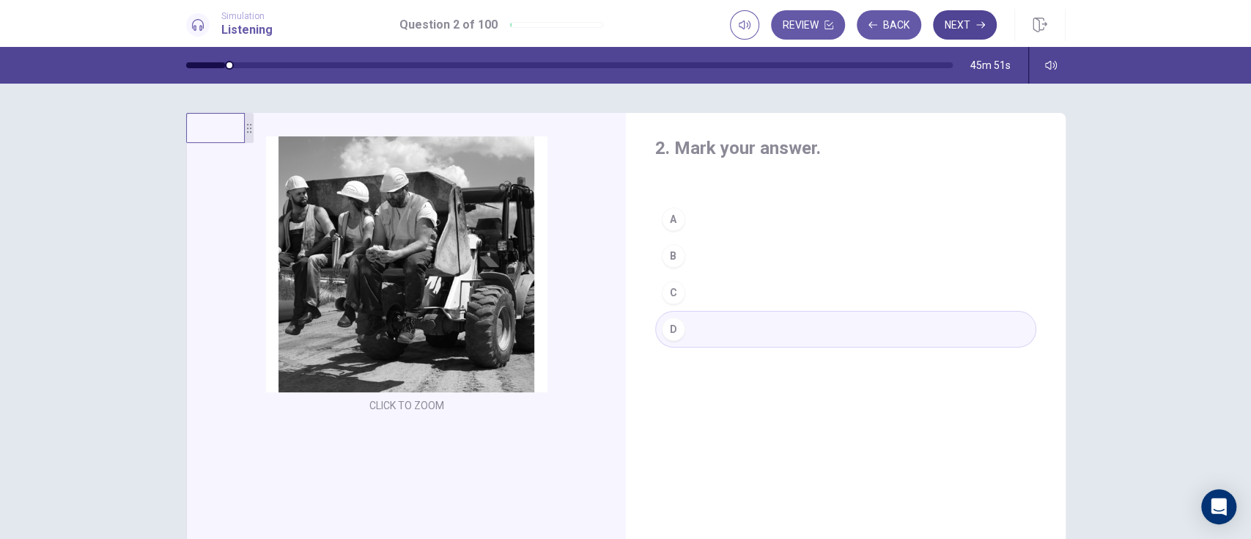
click at [937, 24] on icon "button" at bounding box center [980, 25] width 9 height 7
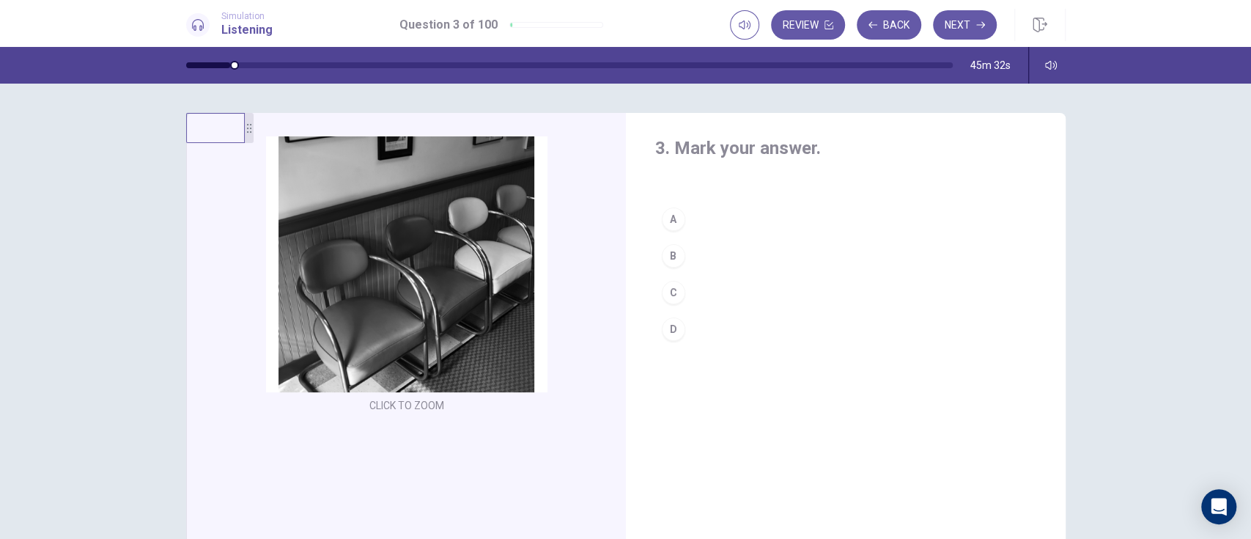
click at [668, 292] on div "C" at bounding box center [673, 292] width 23 height 23
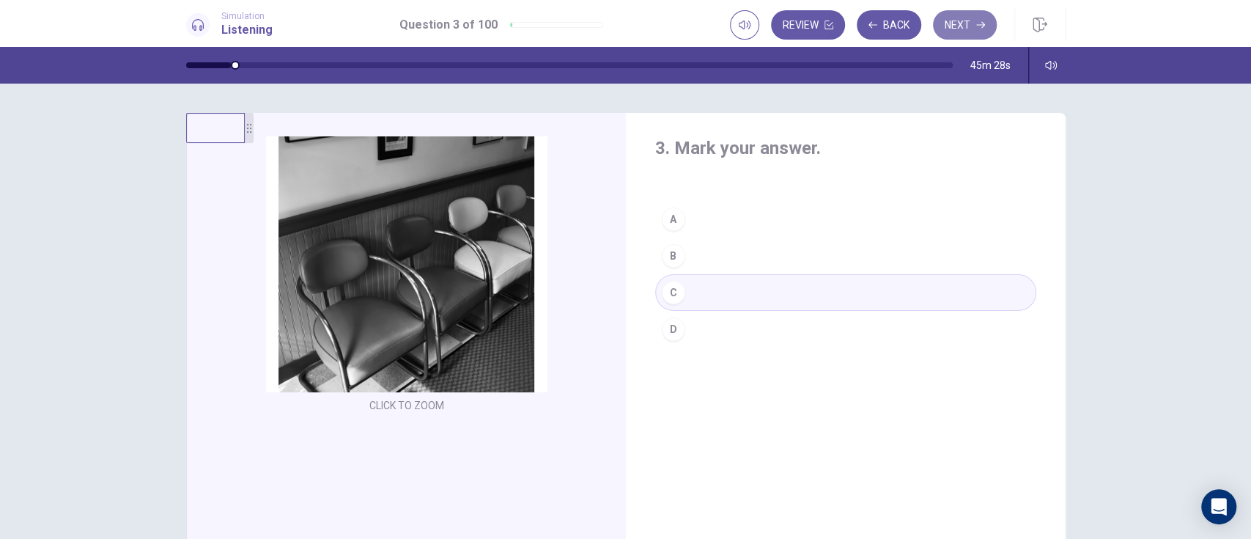
click at [937, 29] on button "Next" at bounding box center [965, 24] width 64 height 29
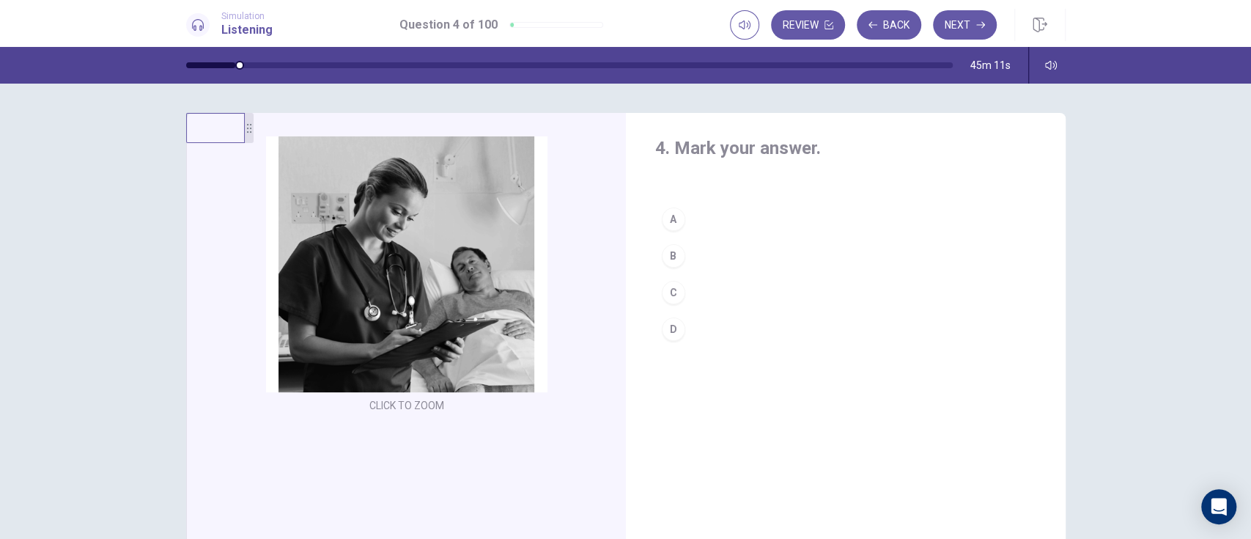
click at [672, 254] on div "B" at bounding box center [673, 255] width 23 height 23
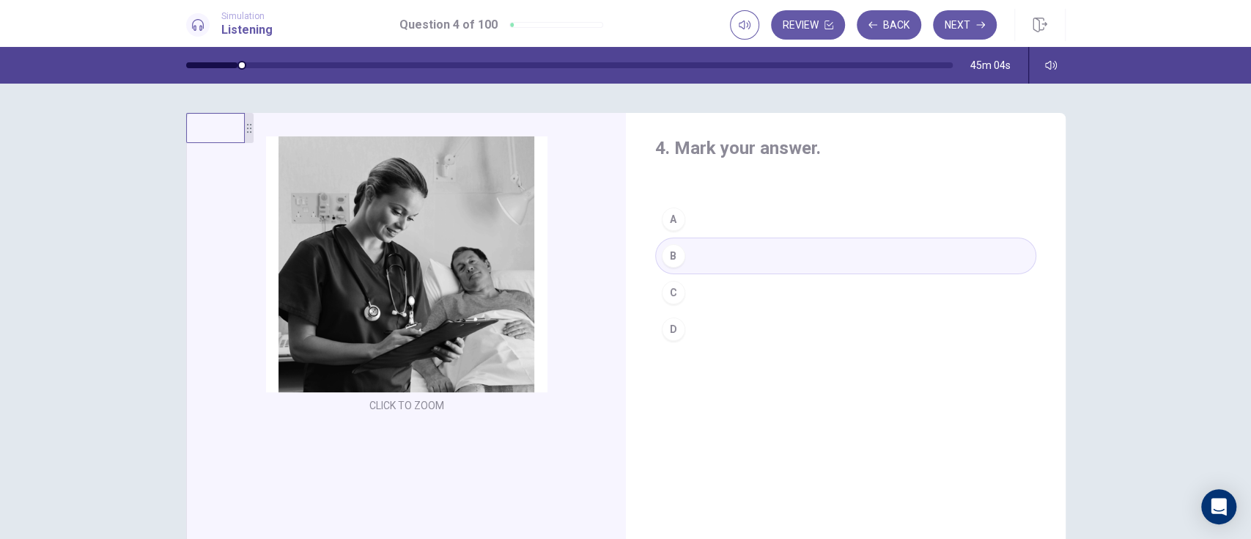
click at [669, 294] on div "C" at bounding box center [673, 292] width 23 height 23
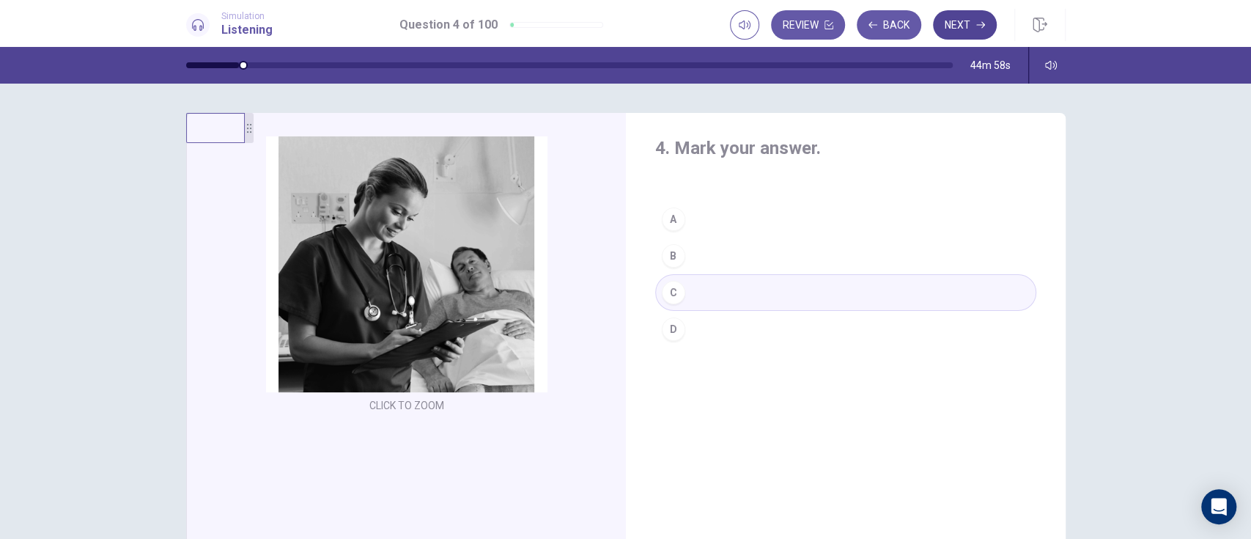
click at [937, 24] on icon "button" at bounding box center [980, 25] width 9 height 7
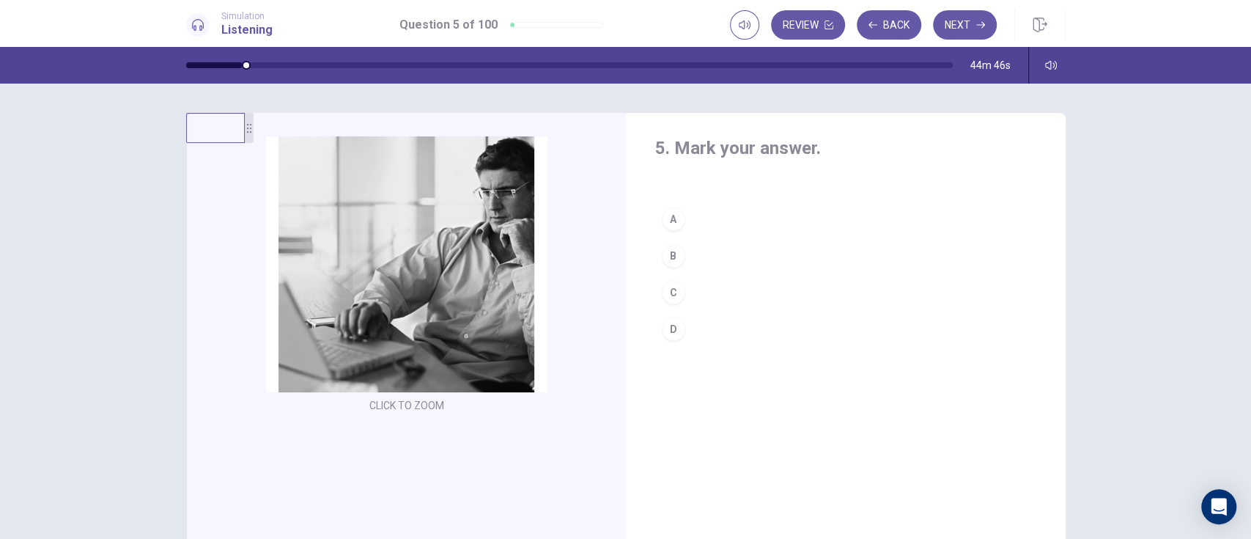
click at [668, 258] on div "B" at bounding box center [673, 255] width 23 height 23
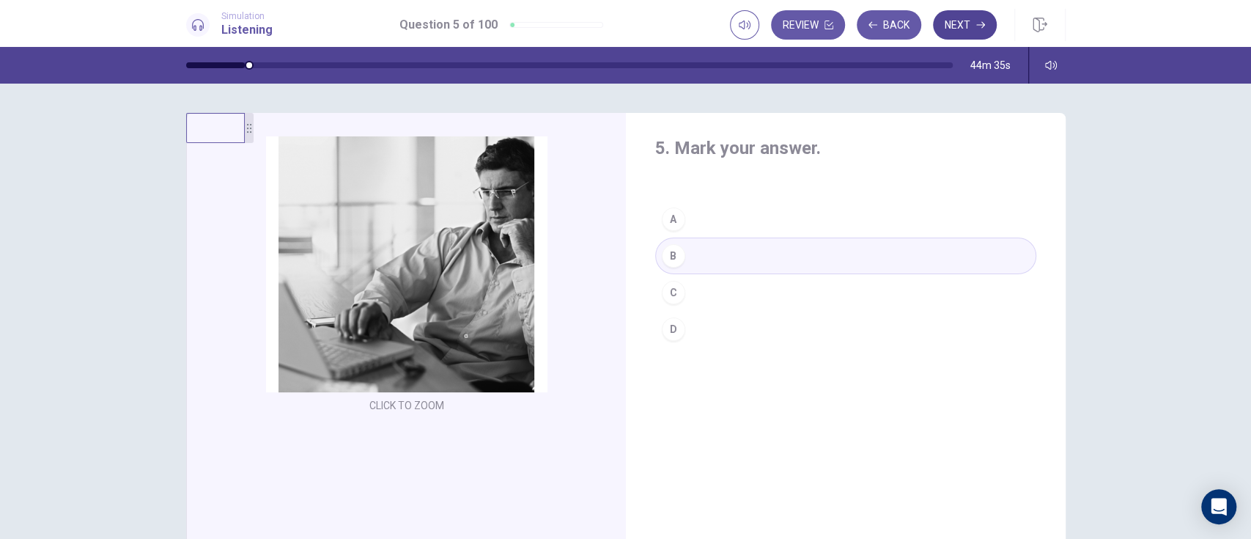
click at [937, 25] on button "Next" at bounding box center [965, 24] width 64 height 29
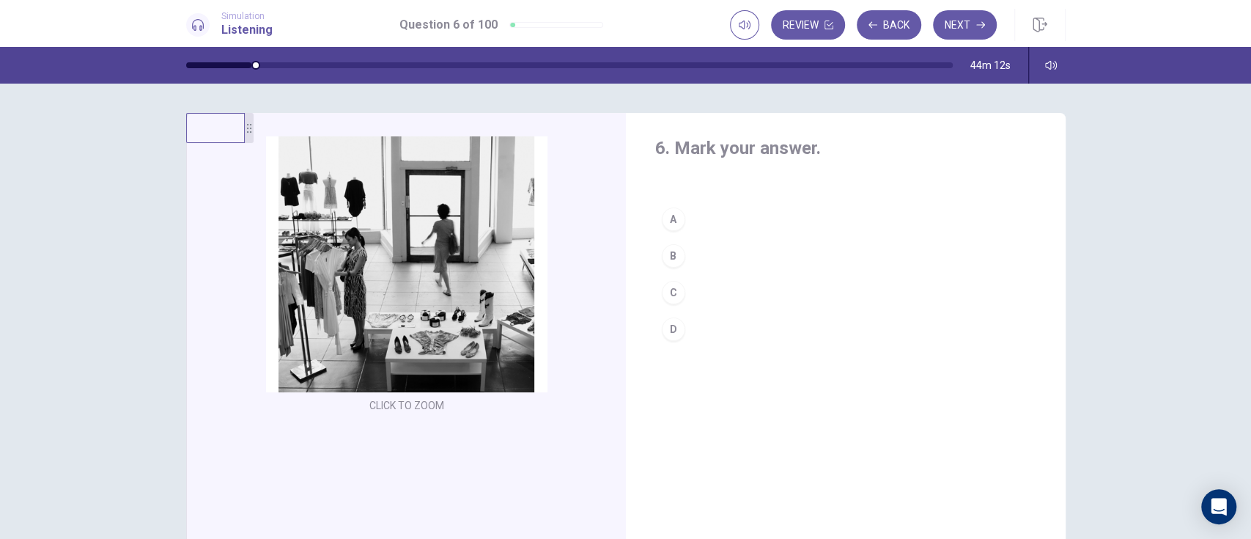
click at [675, 294] on div "C" at bounding box center [673, 292] width 23 height 23
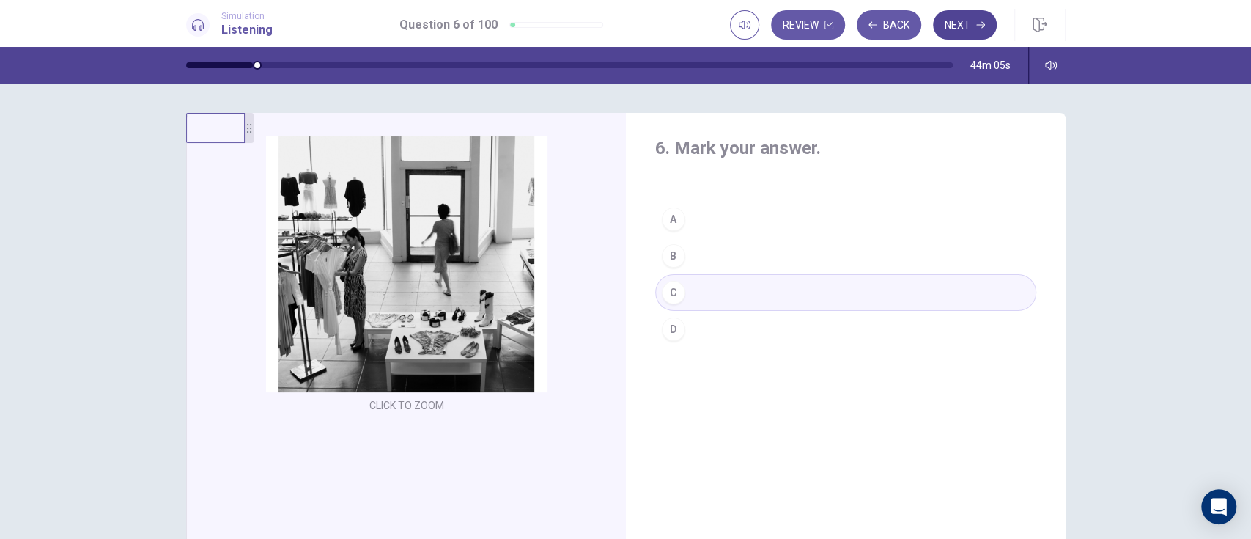
click at [937, 24] on icon "button" at bounding box center [980, 25] width 9 height 7
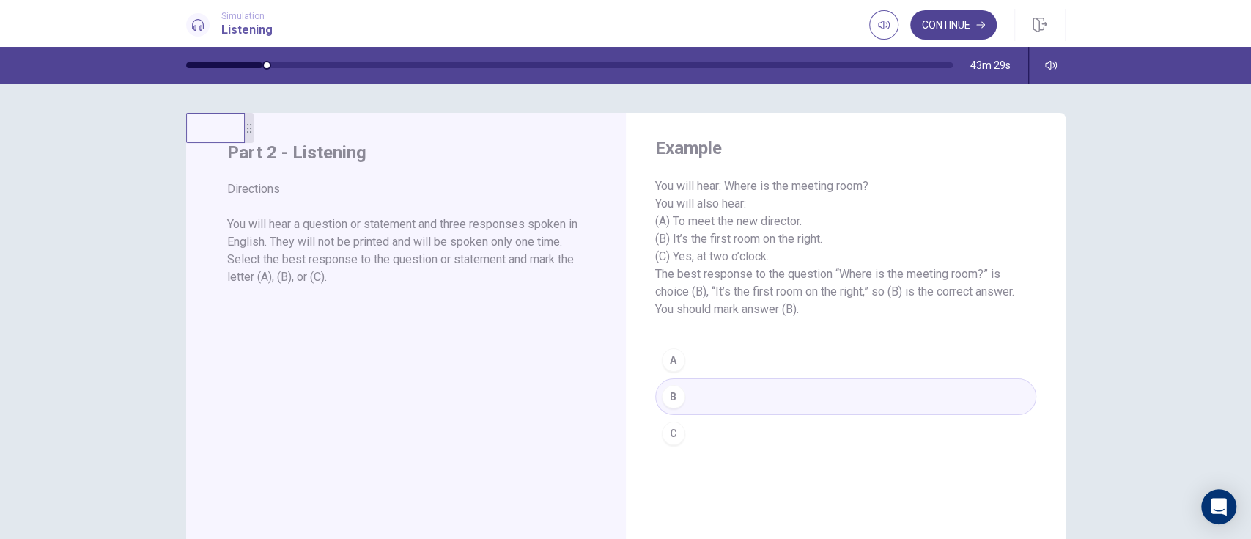
click at [937, 24] on icon "button" at bounding box center [980, 25] width 9 height 7
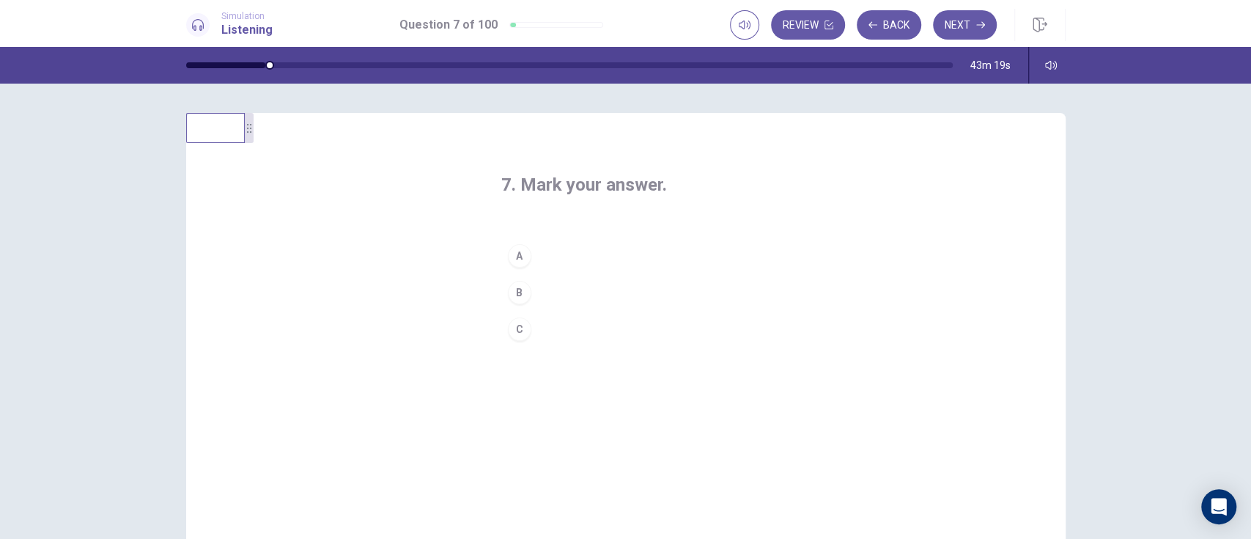
click at [518, 342] on button "C" at bounding box center [625, 329] width 249 height 37
click at [520, 293] on div "B" at bounding box center [519, 292] width 23 height 23
click at [937, 29] on button "Next" at bounding box center [965, 24] width 64 height 29
click at [520, 293] on div "B" at bounding box center [519, 292] width 23 height 23
click at [514, 328] on div "C" at bounding box center [519, 328] width 23 height 23
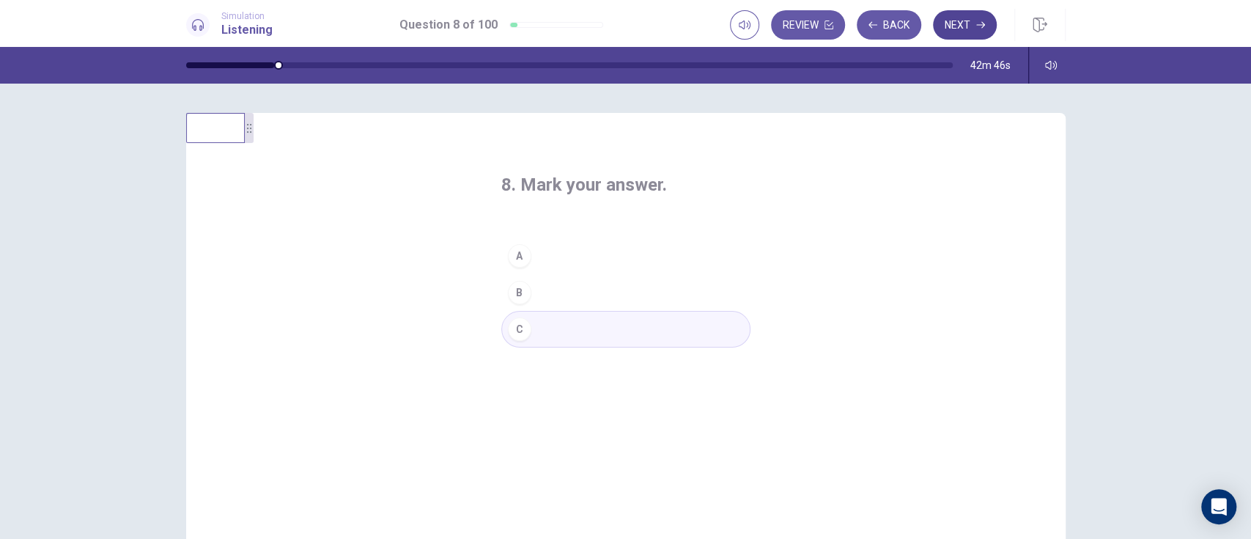
click at [937, 24] on icon "button" at bounding box center [980, 25] width 9 height 7
click at [516, 256] on div "A" at bounding box center [519, 255] width 23 height 23
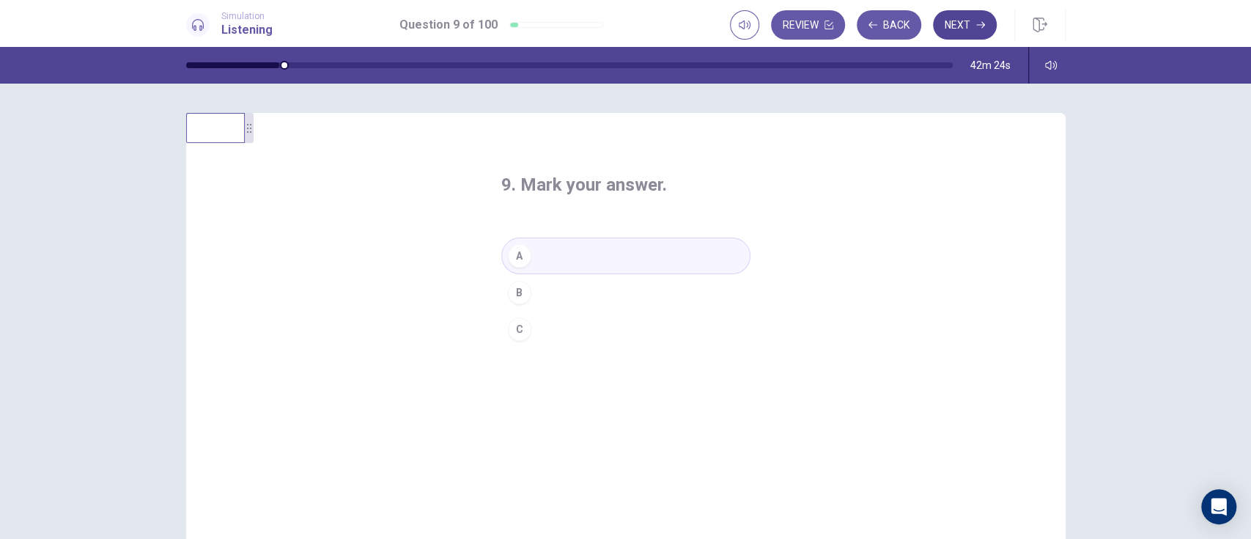
click at [937, 24] on icon "button" at bounding box center [980, 25] width 9 height 7
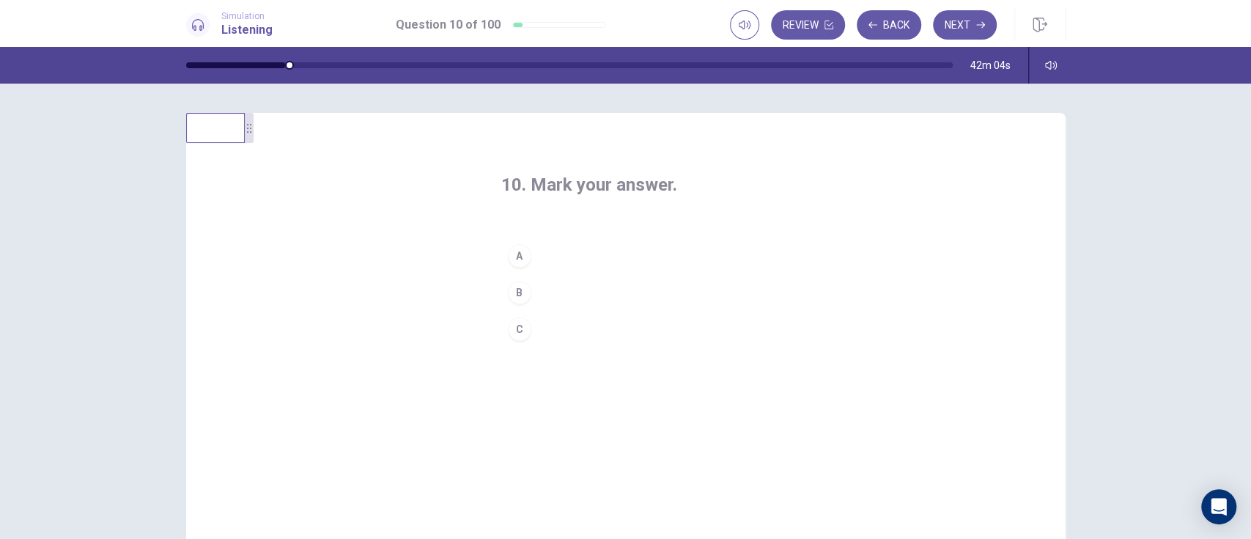
click at [514, 328] on div "C" at bounding box center [519, 328] width 23 height 23
click at [937, 24] on icon "button" at bounding box center [980, 25] width 9 height 7
click at [514, 254] on div "A" at bounding box center [519, 255] width 23 height 23
click at [937, 24] on icon "button" at bounding box center [980, 25] width 9 height 7
click at [510, 252] on div "A" at bounding box center [519, 255] width 23 height 23
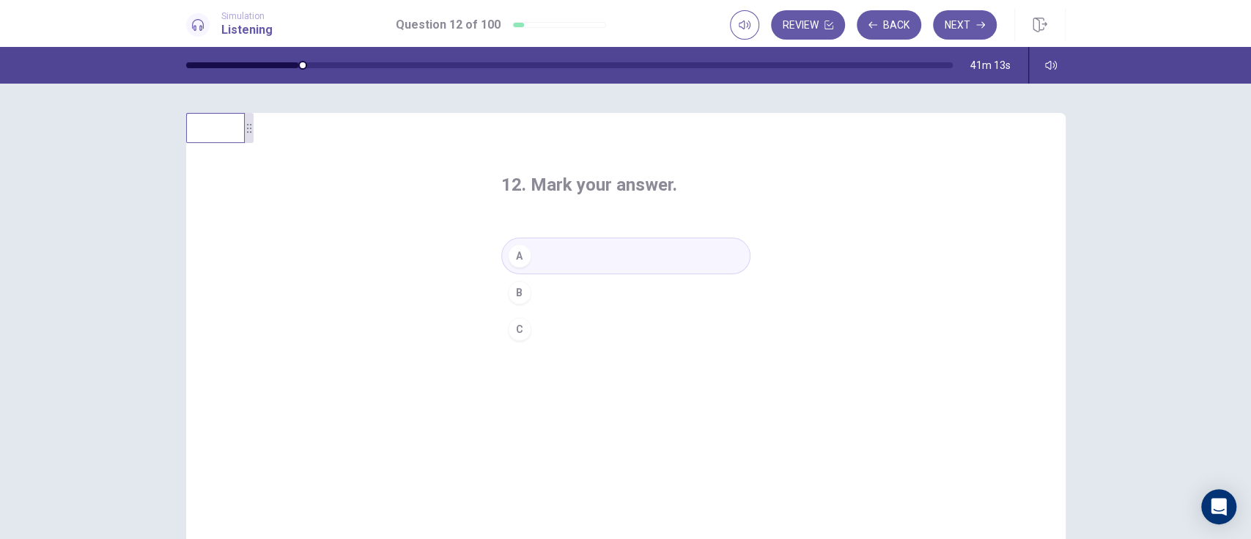
click at [676, 319] on button "C" at bounding box center [625, 329] width 249 height 37
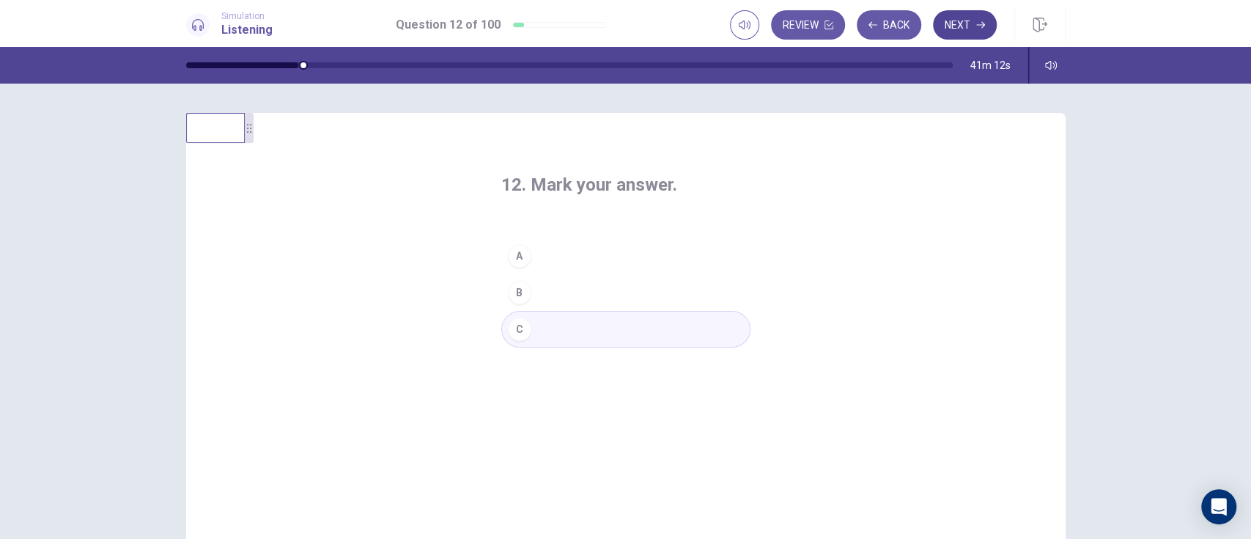
click at [937, 22] on icon "button" at bounding box center [980, 25] width 9 height 9
click at [510, 310] on button "B" at bounding box center [625, 292] width 249 height 37
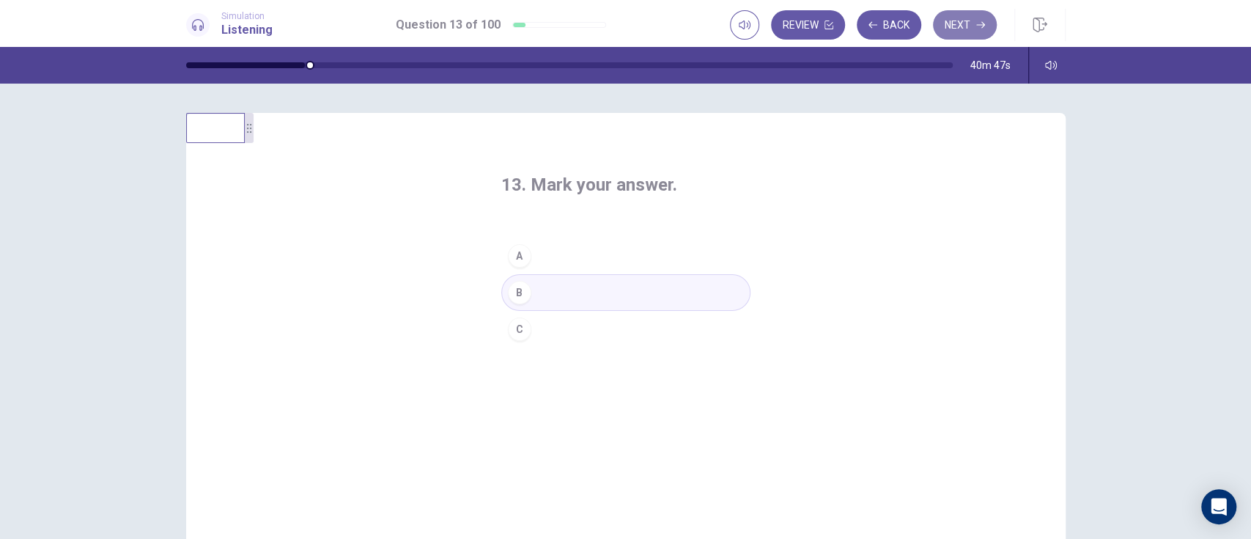
click at [937, 24] on icon "button" at bounding box center [980, 25] width 9 height 7
click at [514, 255] on div "A" at bounding box center [519, 255] width 23 height 23
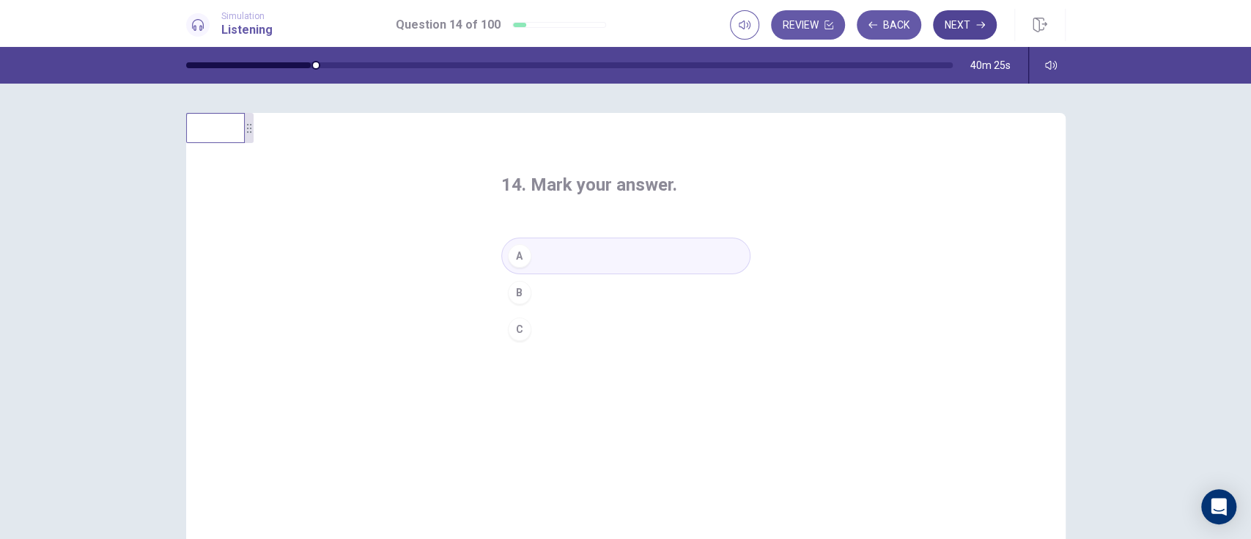
click at [937, 26] on button "Next" at bounding box center [965, 24] width 64 height 29
click at [514, 292] on div "B" at bounding box center [519, 292] width 23 height 23
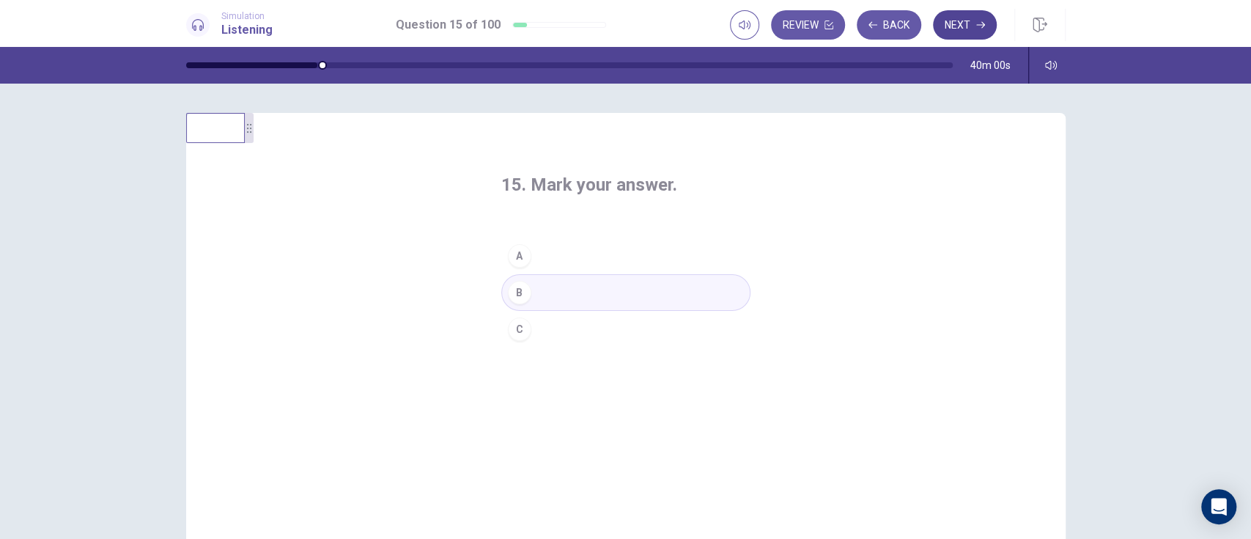
click at [937, 34] on button "Next" at bounding box center [965, 24] width 64 height 29
click at [514, 255] on div "A" at bounding box center [519, 255] width 23 height 23
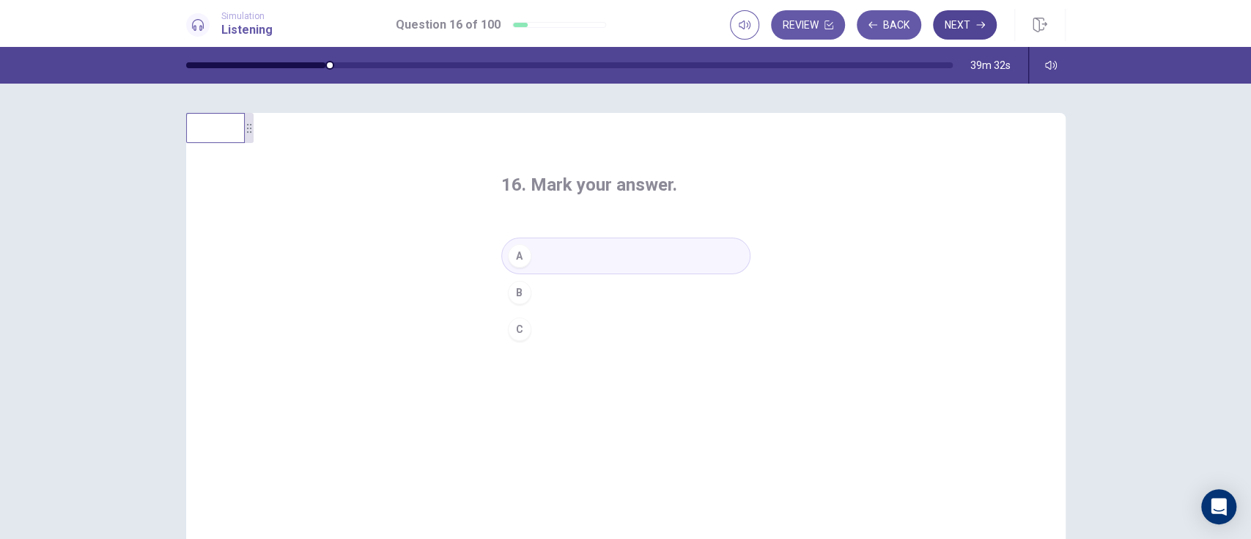
click at [937, 24] on icon "button" at bounding box center [980, 25] width 9 height 7
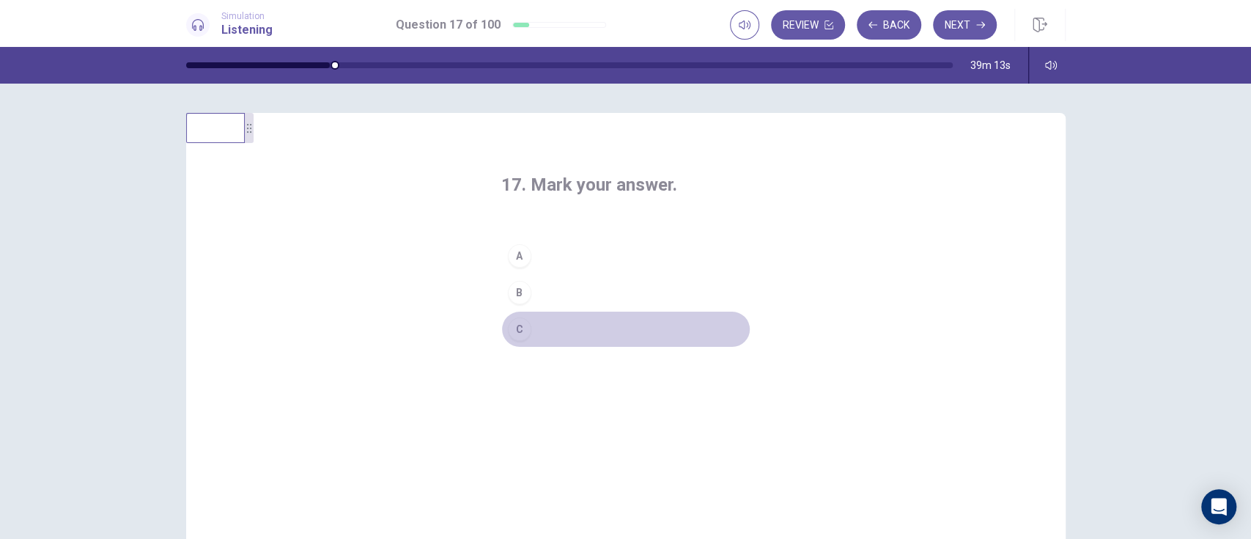
click at [514, 329] on div "C" at bounding box center [519, 328] width 23 height 23
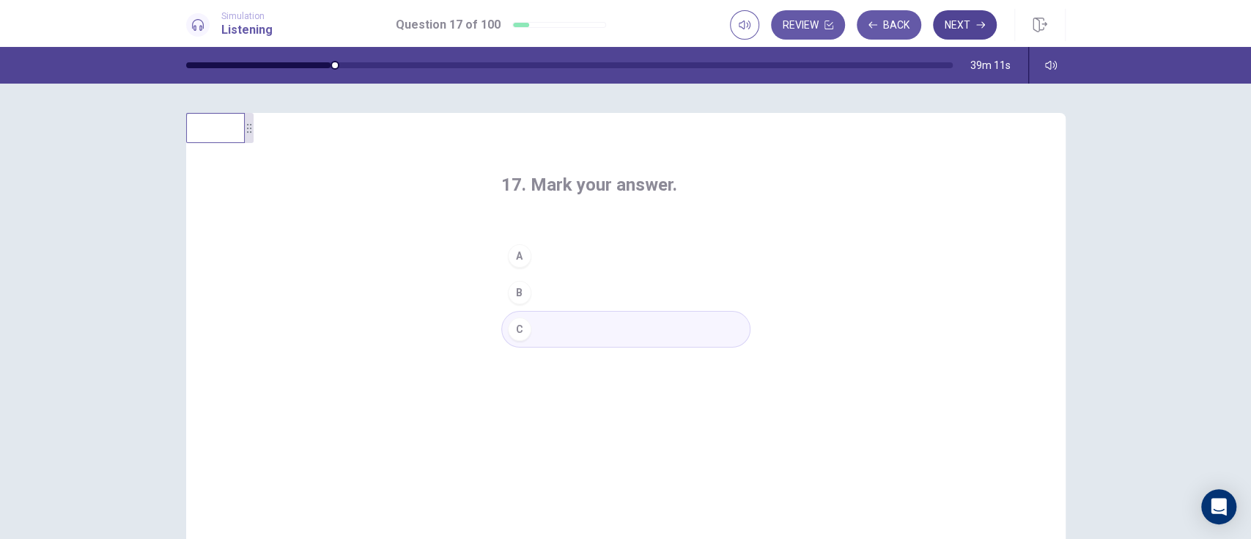
click at [937, 28] on button "Next" at bounding box center [965, 24] width 64 height 29
click at [506, 340] on button "C" at bounding box center [625, 329] width 249 height 37
click at [937, 26] on button "Next" at bounding box center [965, 24] width 64 height 29
click at [513, 328] on div "C" at bounding box center [519, 328] width 23 height 23
click at [937, 24] on icon "button" at bounding box center [980, 25] width 9 height 7
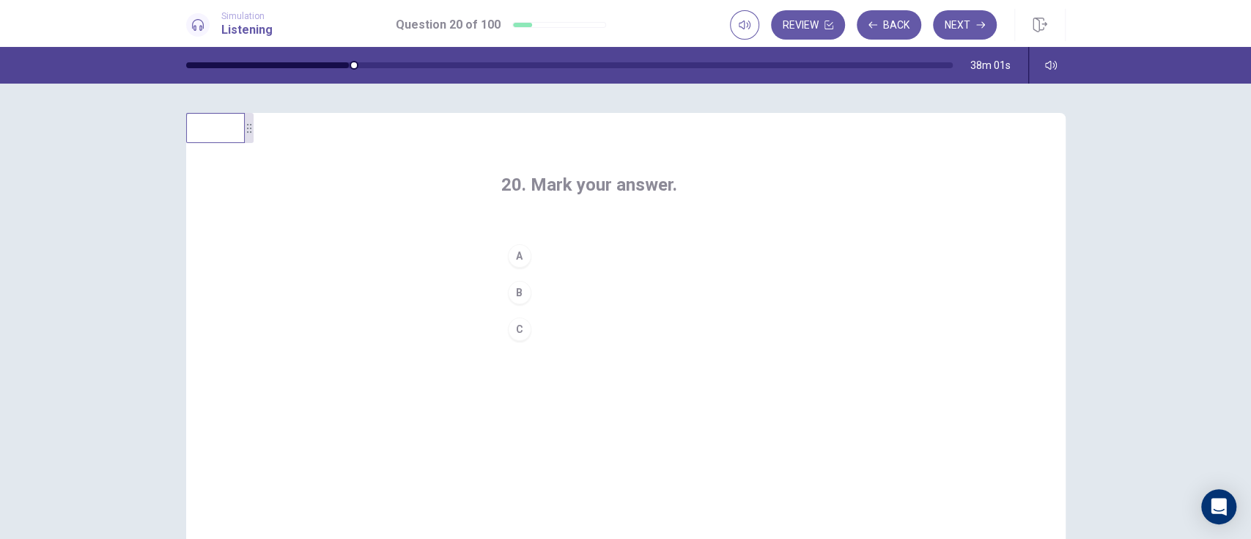
click at [514, 328] on div "C" at bounding box center [519, 328] width 23 height 23
click at [937, 23] on icon "button" at bounding box center [980, 25] width 9 height 7
click at [513, 254] on div "A" at bounding box center [519, 255] width 23 height 23
click at [937, 24] on icon "button" at bounding box center [980, 25] width 9 height 7
click at [516, 295] on div "B" at bounding box center [519, 292] width 23 height 23
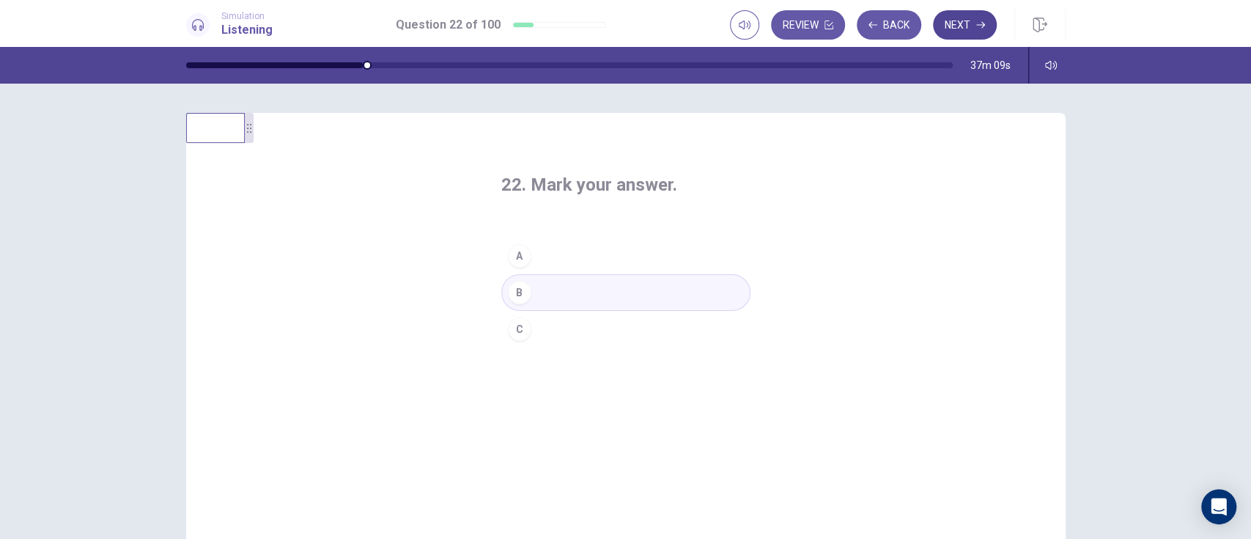
click at [937, 24] on icon "button" at bounding box center [980, 25] width 9 height 7
click at [515, 260] on div "A" at bounding box center [519, 255] width 23 height 23
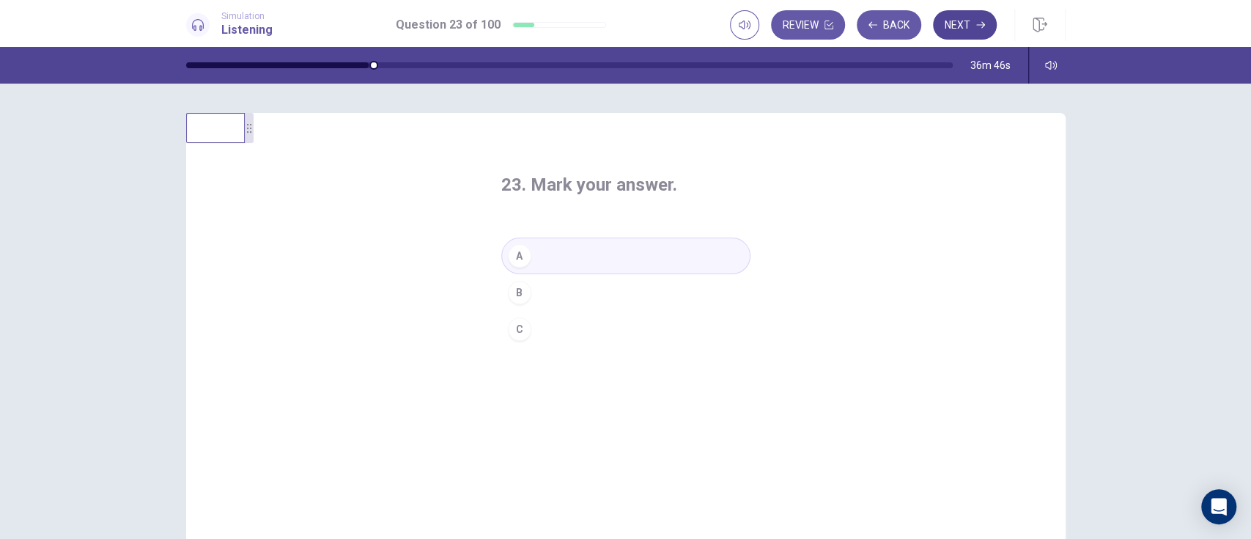
click at [937, 24] on icon "button" at bounding box center [980, 25] width 9 height 7
click at [516, 341] on button "C" at bounding box center [625, 329] width 249 height 37
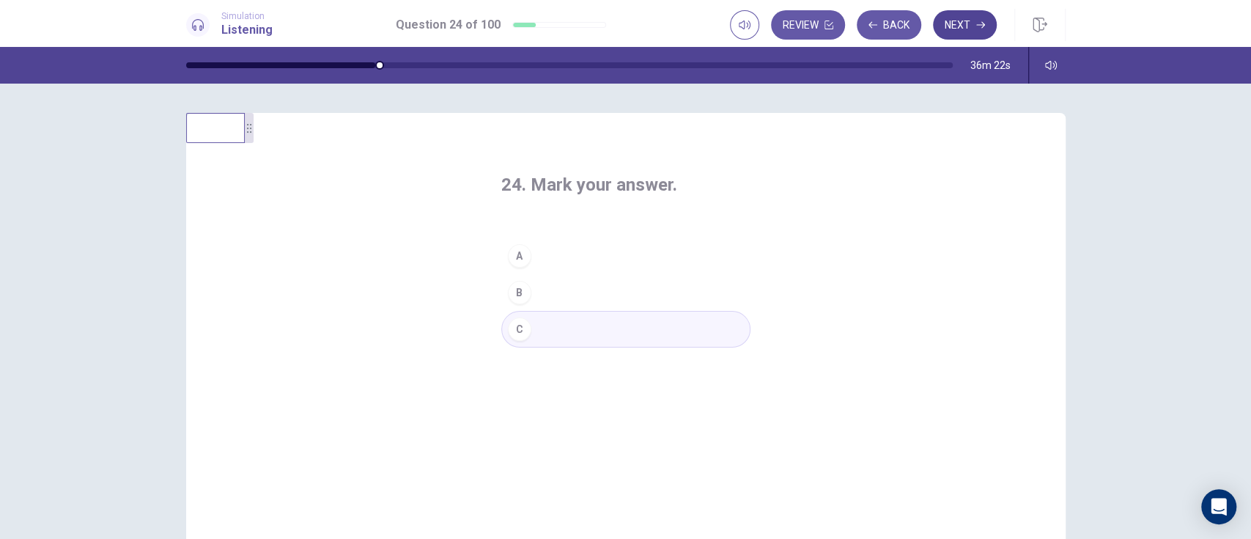
click at [937, 26] on icon "button" at bounding box center [980, 25] width 9 height 9
click at [514, 255] on div "A" at bounding box center [519, 255] width 23 height 23
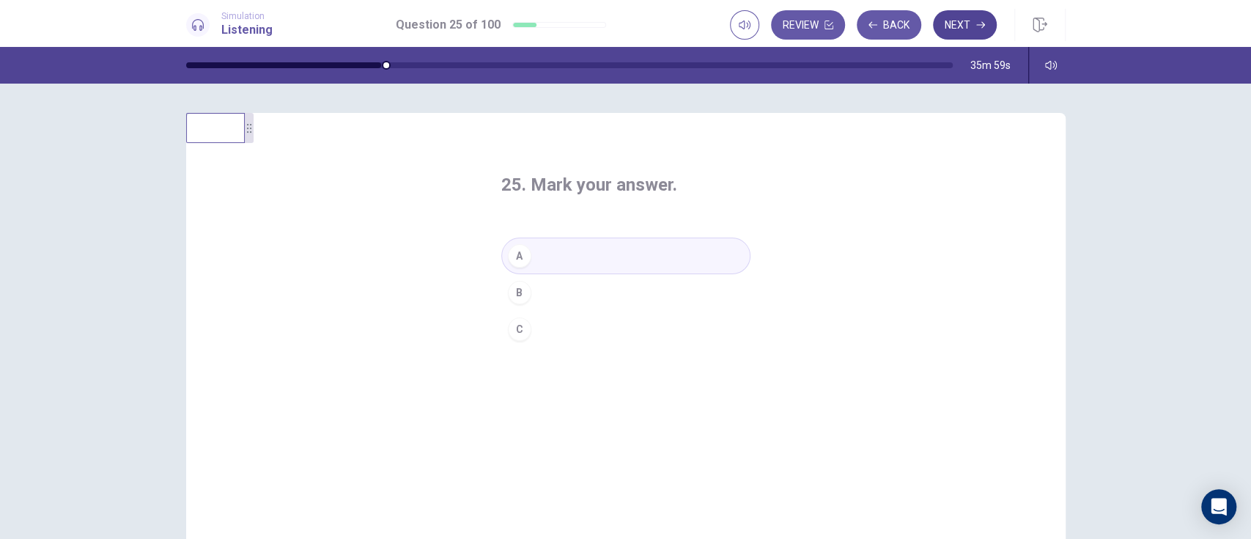
click at [937, 23] on icon "button" at bounding box center [980, 25] width 9 height 9
click at [521, 256] on div "A" at bounding box center [519, 255] width 23 height 23
click at [937, 25] on icon "button" at bounding box center [980, 25] width 9 height 9
click at [514, 255] on div "A" at bounding box center [519, 255] width 23 height 23
click at [514, 328] on div "C" at bounding box center [519, 328] width 23 height 23
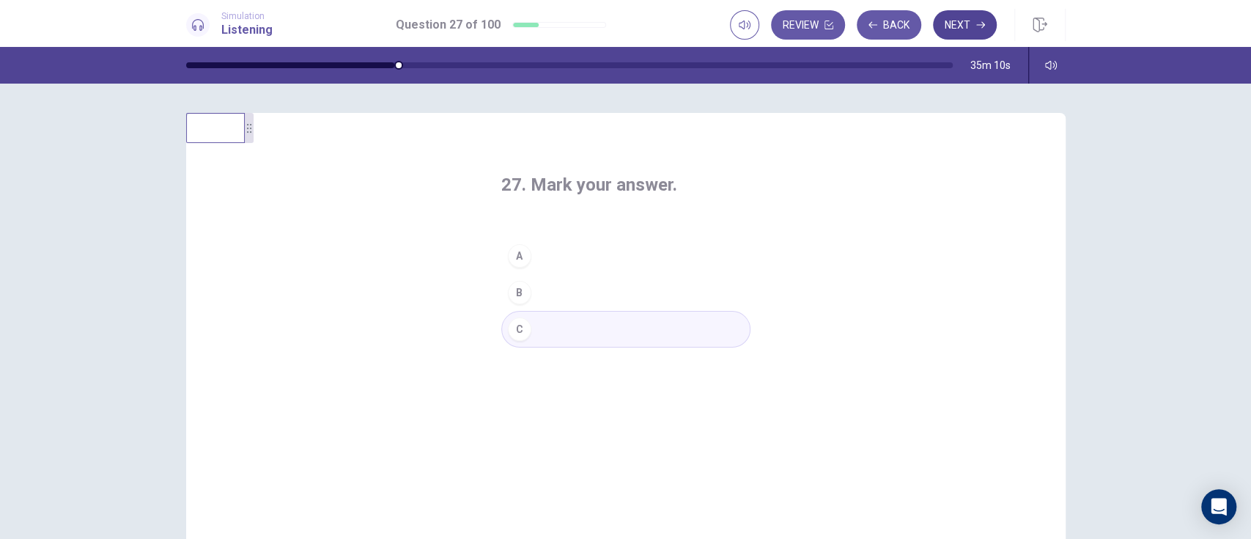
click at [937, 26] on button "Next" at bounding box center [965, 24] width 64 height 29
click at [501, 309] on div "A B C" at bounding box center [625, 292] width 249 height 110
click at [516, 297] on div "B" at bounding box center [519, 292] width 23 height 23
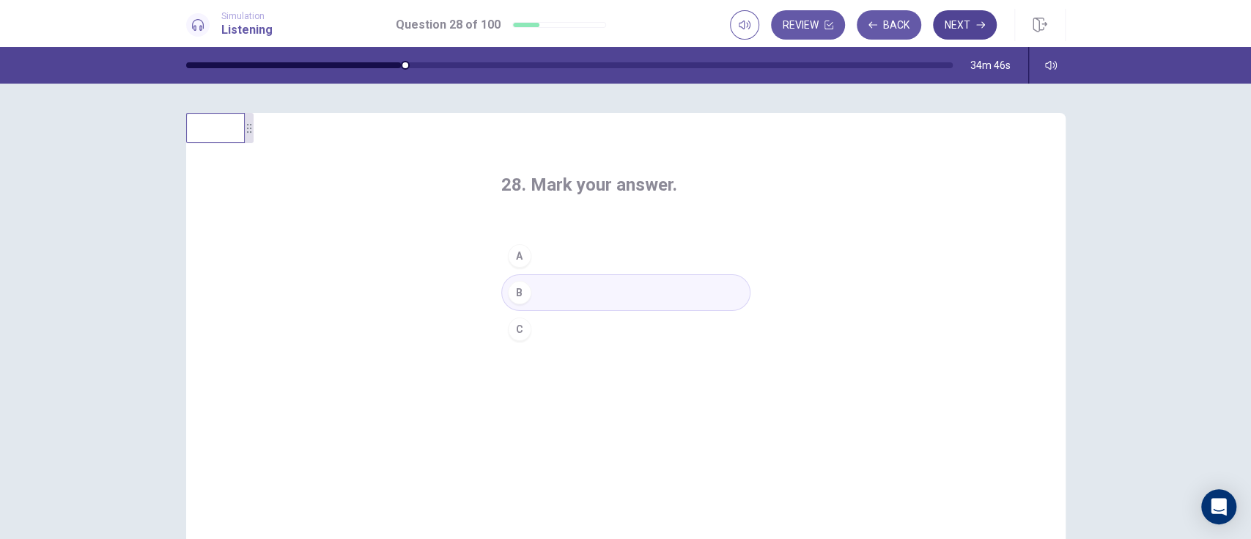
click at [937, 24] on button "Next" at bounding box center [965, 24] width 64 height 29
click at [514, 255] on div "A" at bounding box center [519, 255] width 23 height 23
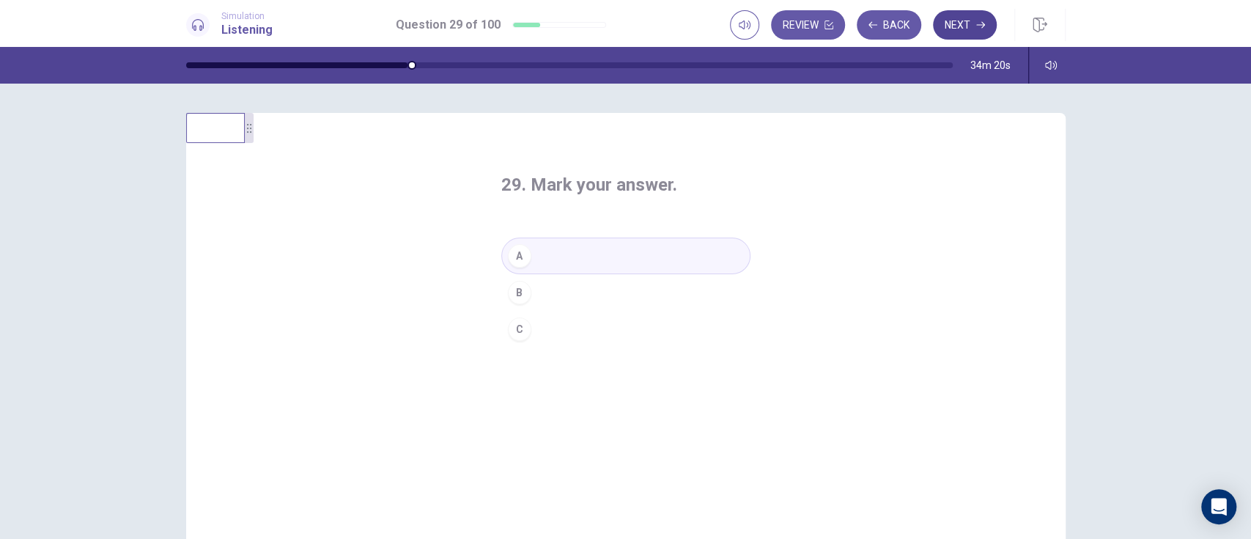
click at [937, 18] on button "Next" at bounding box center [965, 24] width 64 height 29
click at [514, 259] on div "A" at bounding box center [519, 255] width 23 height 23
click at [937, 24] on icon "button" at bounding box center [980, 25] width 9 height 7
click at [514, 255] on div "A" at bounding box center [519, 255] width 23 height 23
click at [937, 28] on button "Next" at bounding box center [965, 24] width 64 height 29
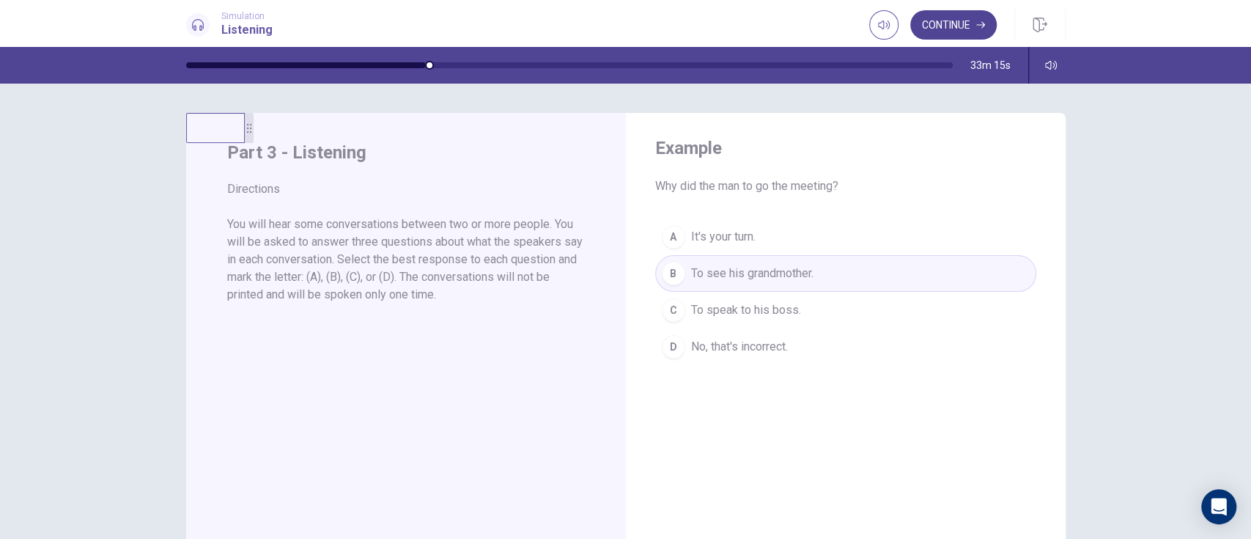
click at [937, 29] on button "Continue" at bounding box center [953, 24] width 86 height 29
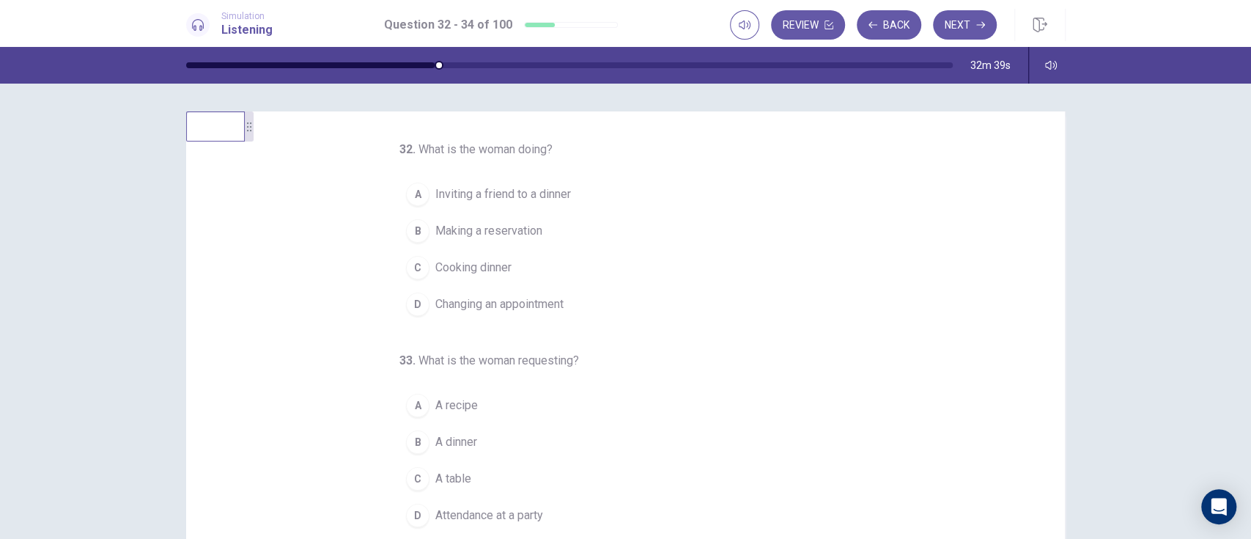
click at [503, 193] on span "Inviting a friend to a dinner" at bounding box center [503, 194] width 136 height 18
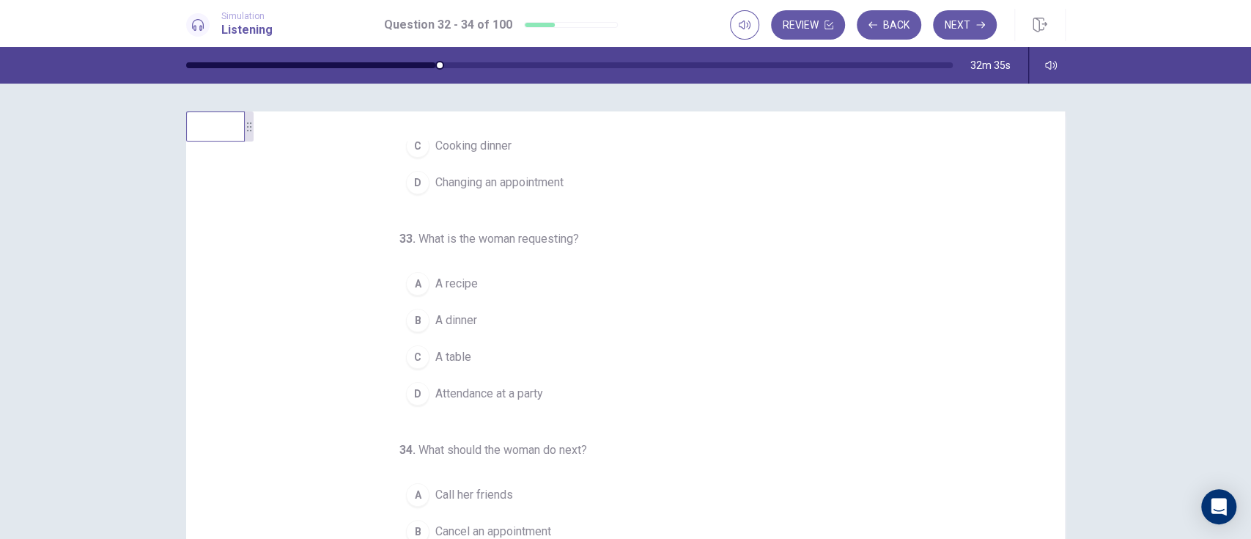
scroll to position [122, 0]
click at [574, 362] on button "C A table" at bounding box center [616, 356] width 434 height 37
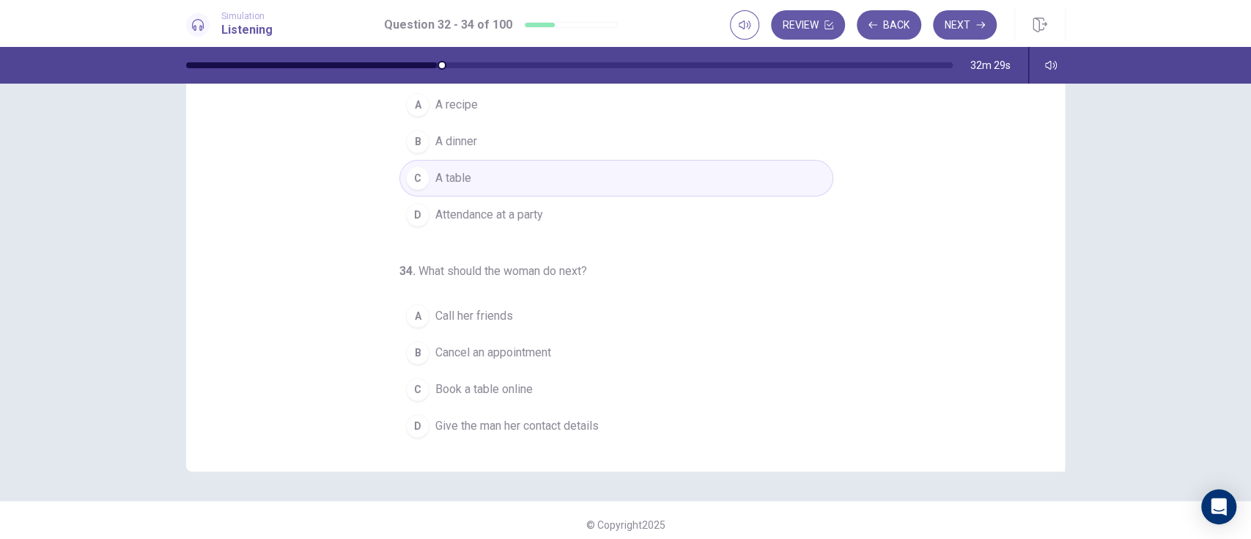
scroll to position [159, 0]
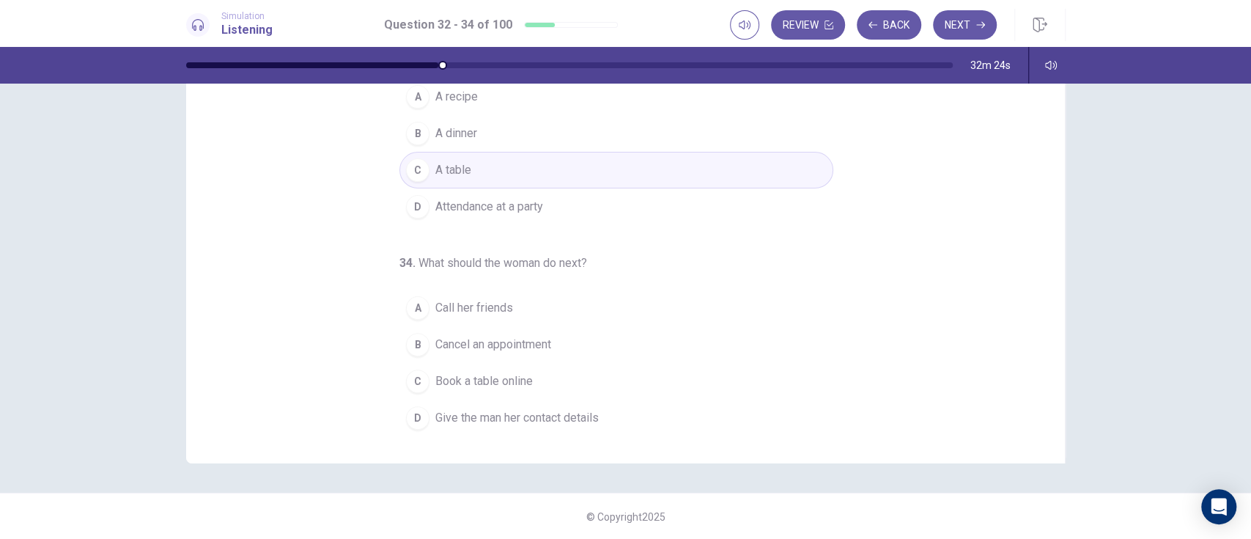
click at [504, 378] on span "Book a table online" at bounding box center [483, 381] width 97 height 18
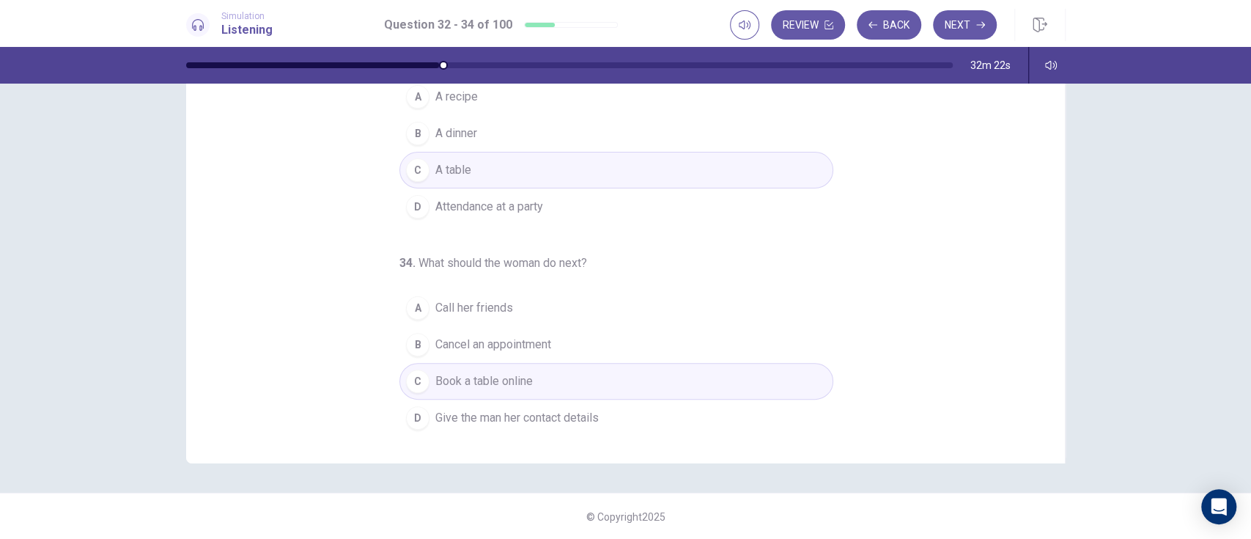
click at [532, 298] on button "A Call her friends" at bounding box center [616, 308] width 434 height 37
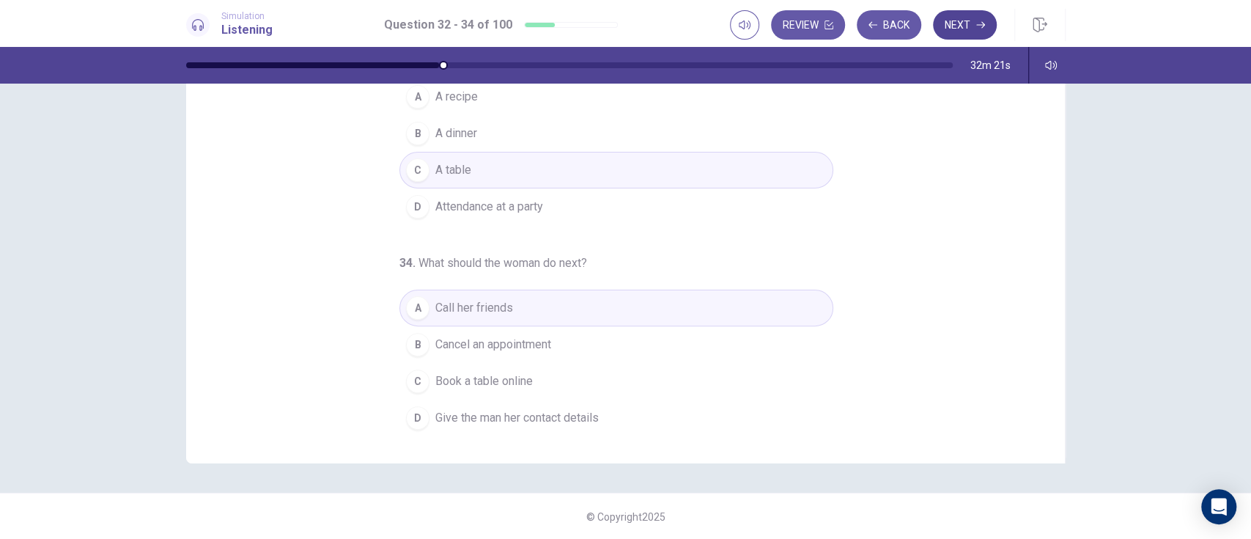
click at [937, 21] on icon "button" at bounding box center [980, 25] width 9 height 9
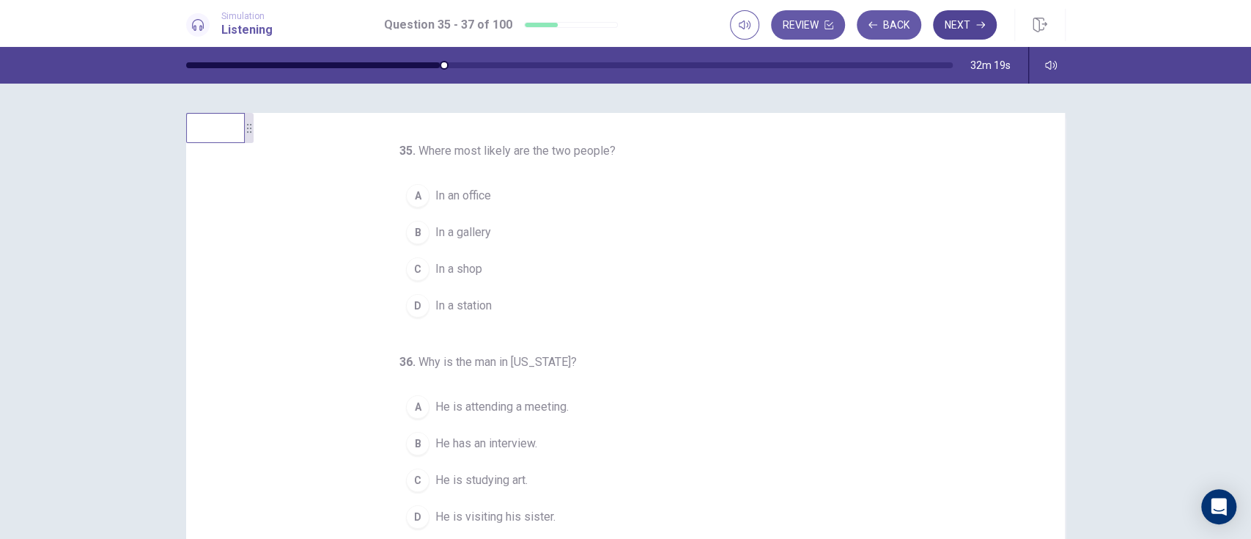
scroll to position [2, 0]
click at [910, 12] on button "Back" at bounding box center [889, 24] width 64 height 29
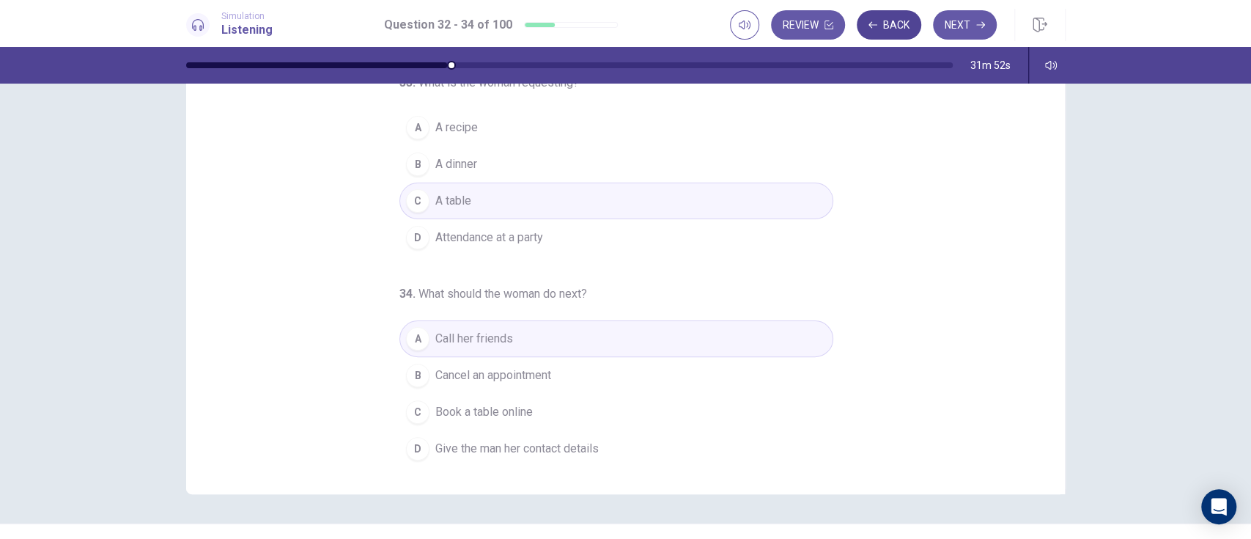
scroll to position [129, 0]
click at [602, 403] on button "D Give the man her contact details" at bounding box center [616, 447] width 434 height 37
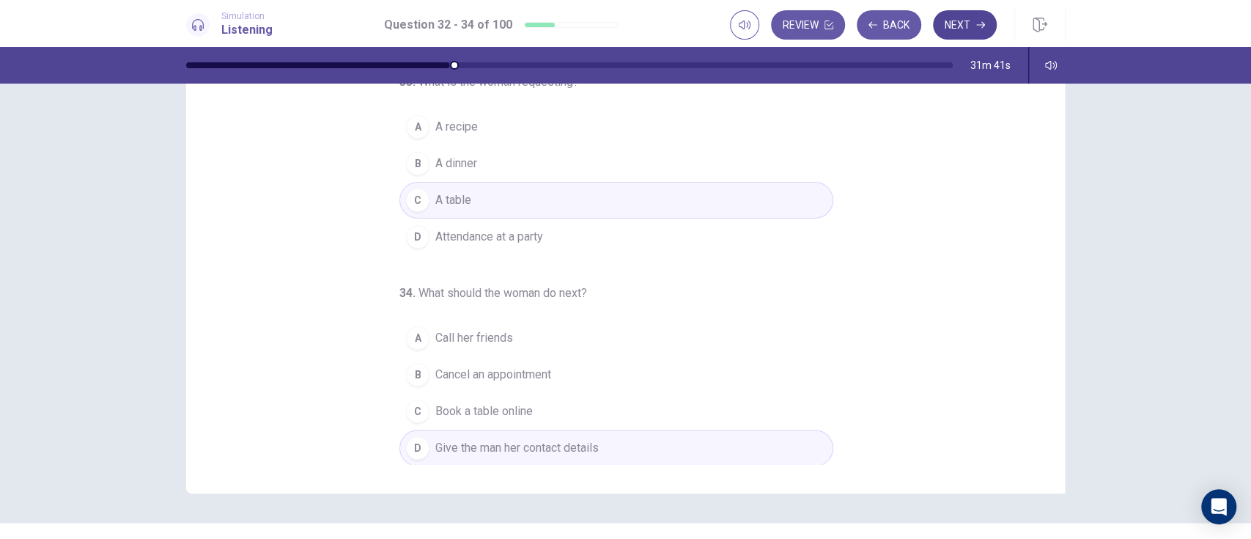
click at [937, 26] on icon "button" at bounding box center [980, 25] width 9 height 9
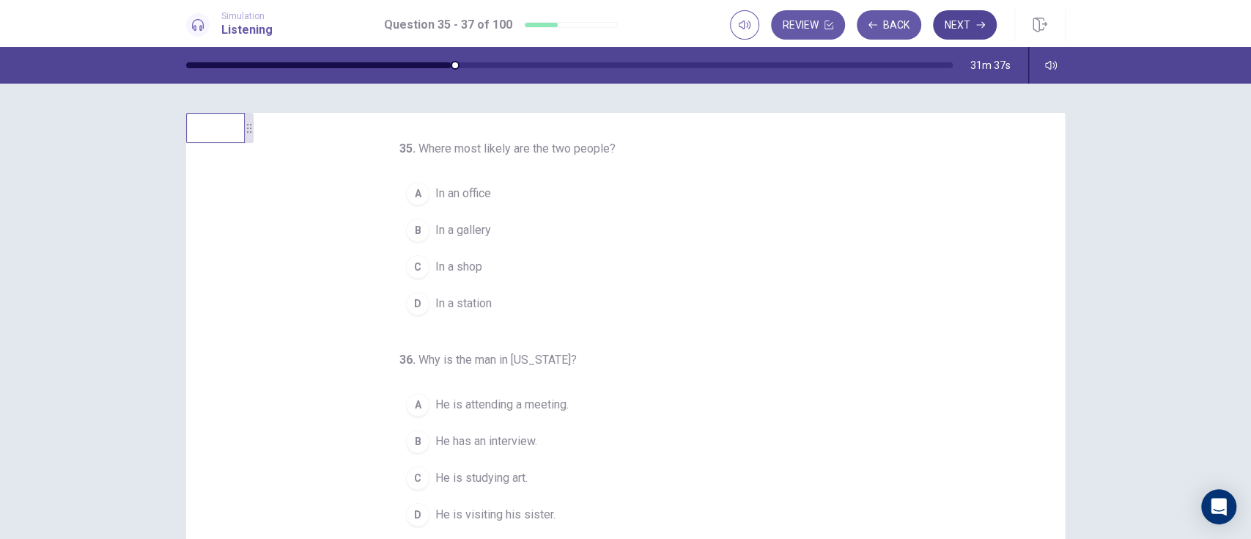
scroll to position [0, 0]
click at [408, 232] on div "B" at bounding box center [417, 232] width 23 height 23
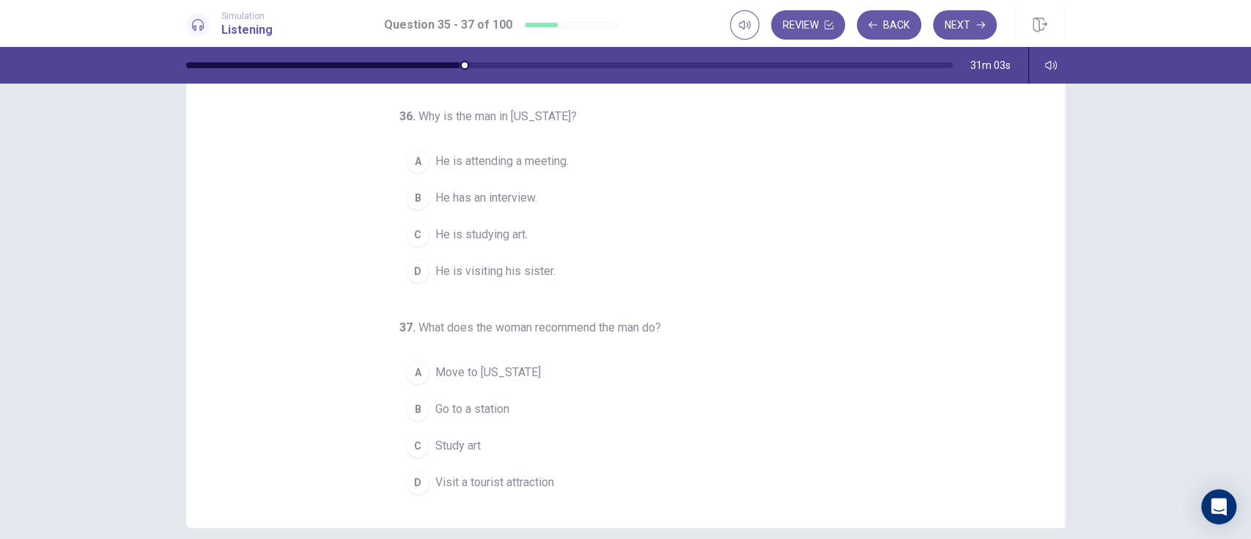
scroll to position [94, 0]
click at [408, 270] on div "D" at bounding box center [417, 271] width 23 height 23
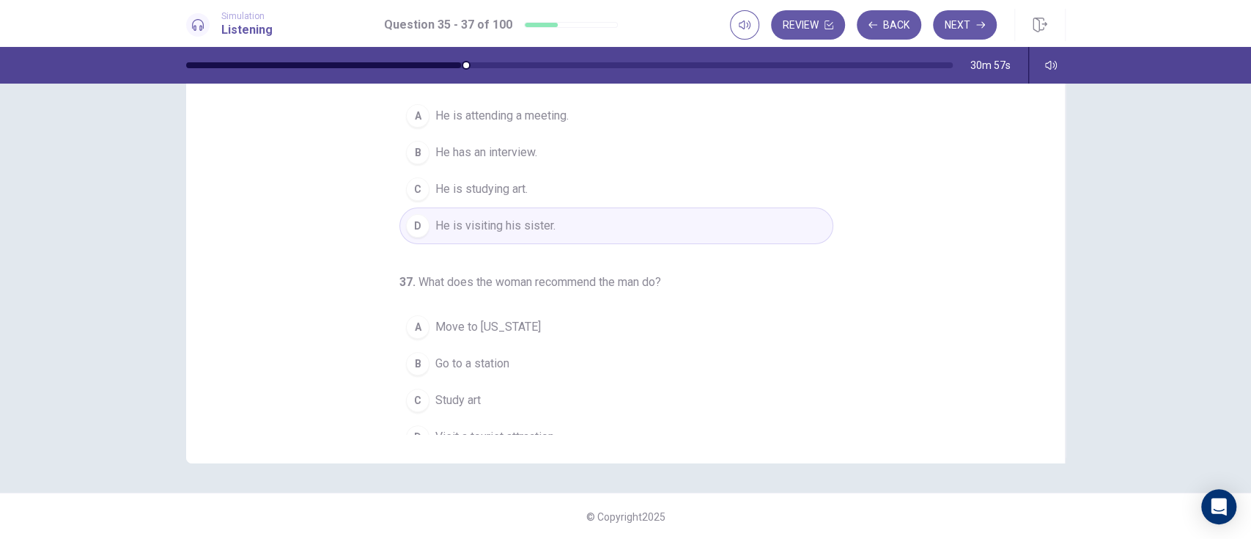
scroll to position [151, 0]
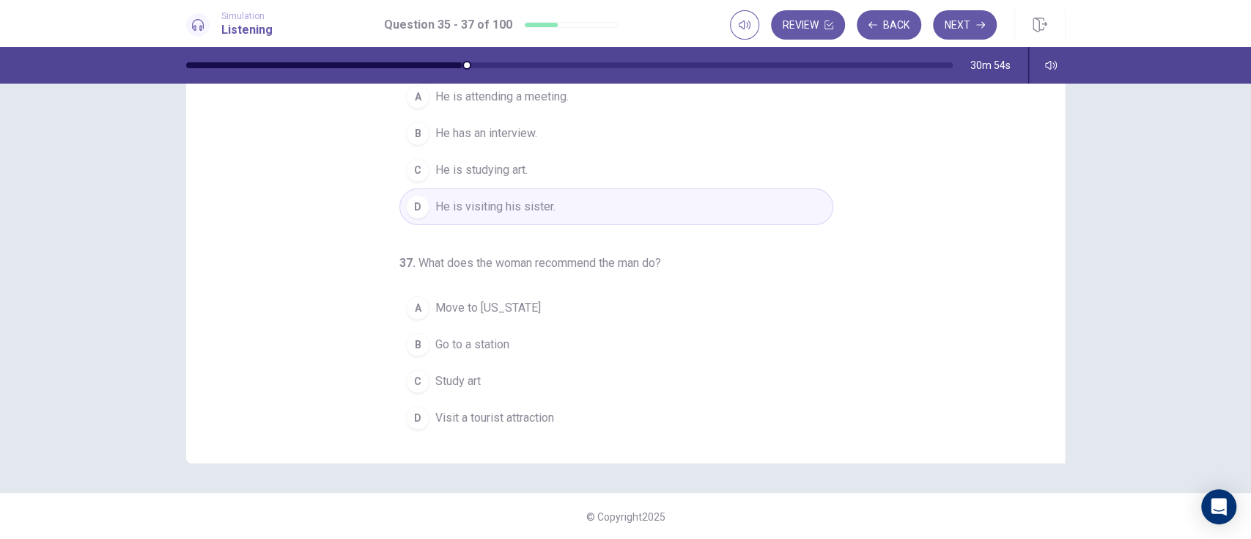
click at [405, 403] on button "D Visit a tourist attraction" at bounding box center [616, 417] width 434 height 37
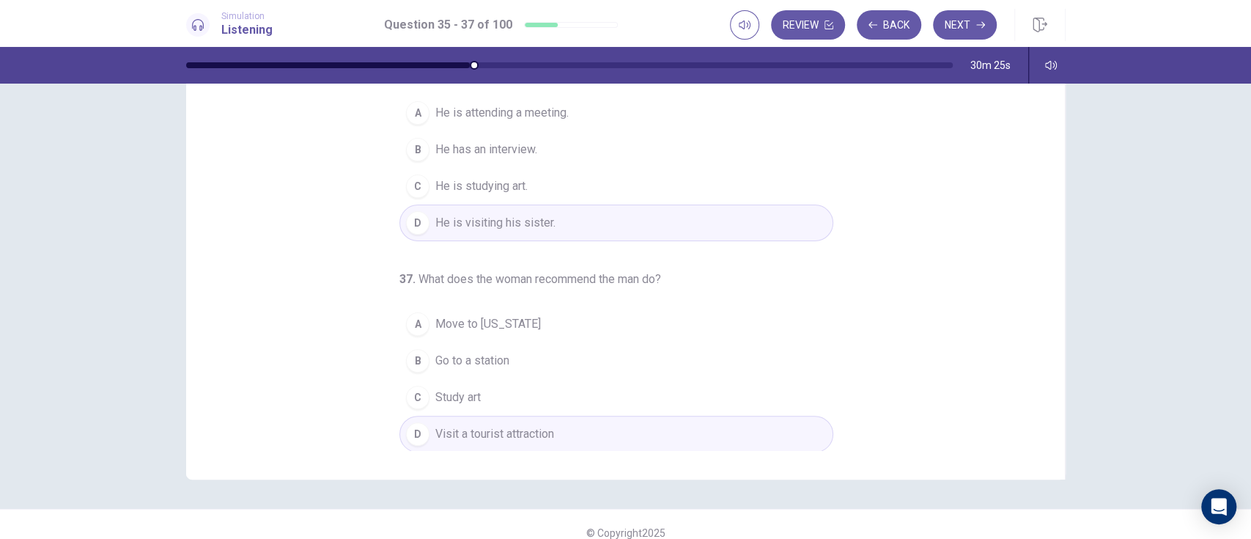
scroll to position [159, 0]
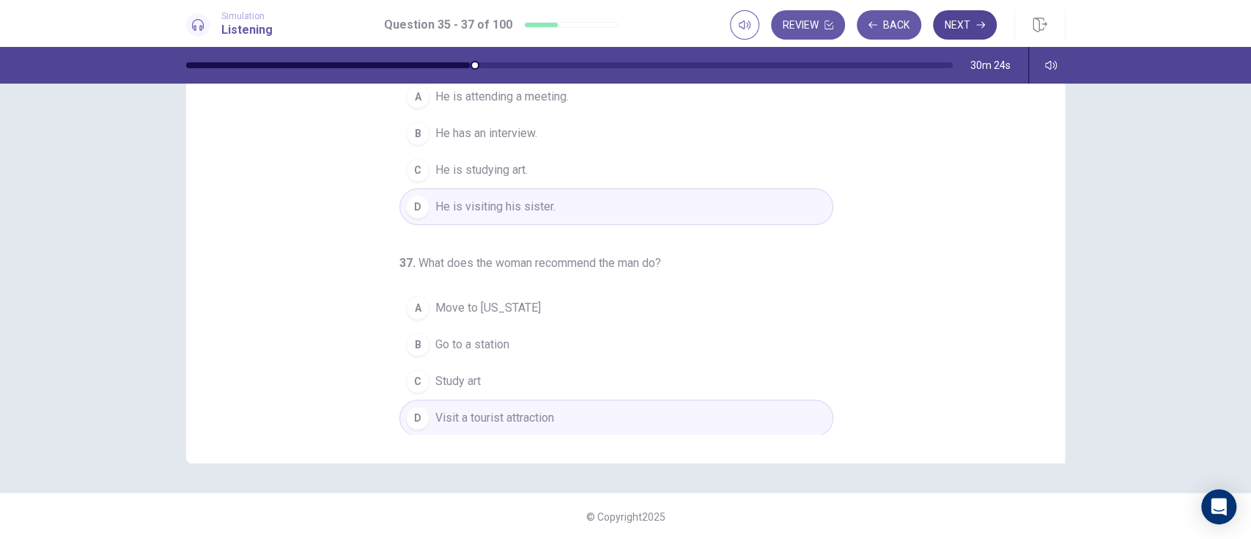
click at [937, 24] on icon "button" at bounding box center [980, 25] width 9 height 7
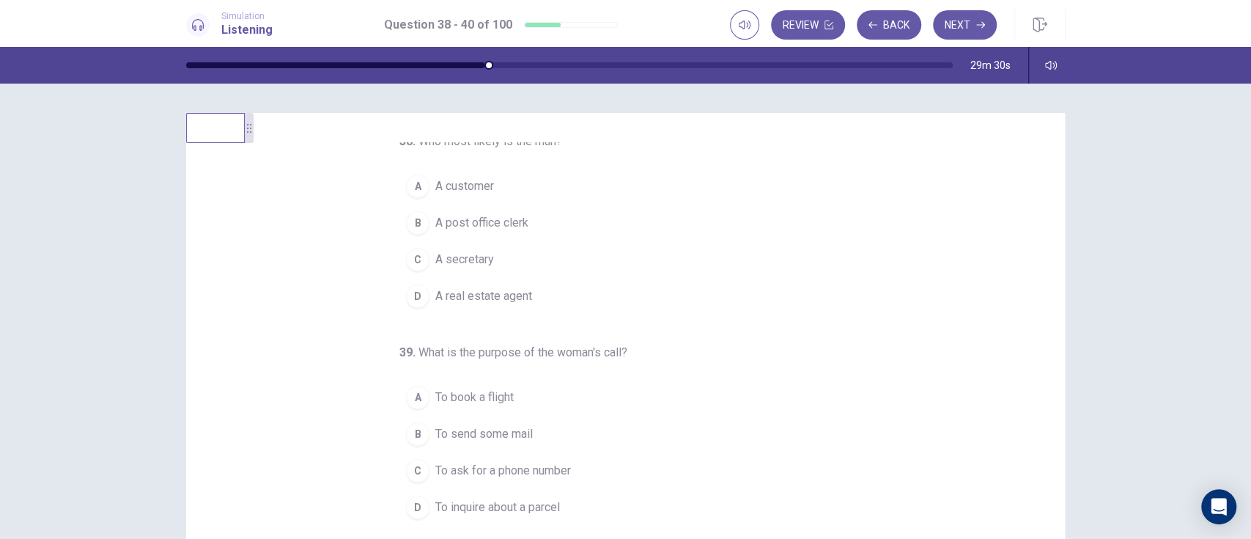
scroll to position [0, 0]
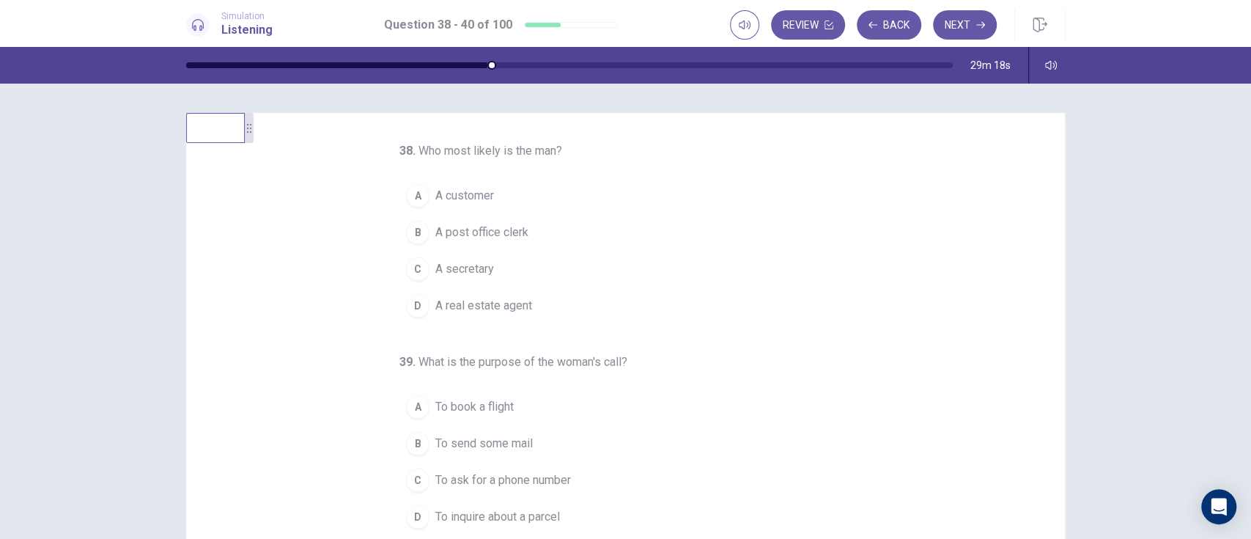
click at [505, 235] on span "A post office clerk" at bounding box center [481, 233] width 93 height 18
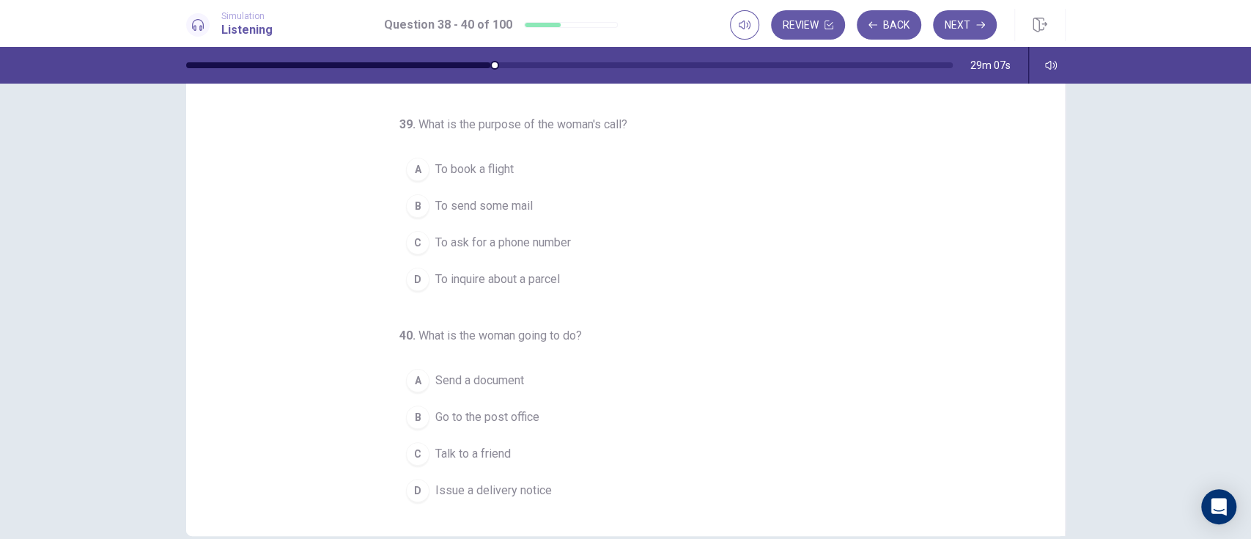
scroll to position [88, 0]
click at [534, 246] on span "To ask for a phone number" at bounding box center [503, 241] width 136 height 18
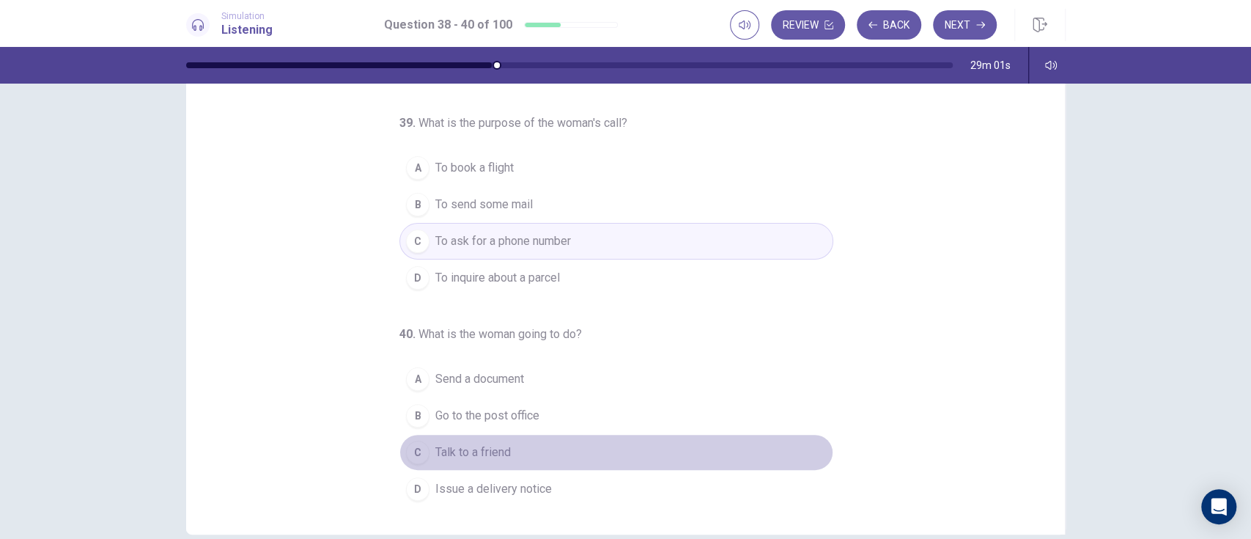
click at [563, 403] on button "C Talk to a friend" at bounding box center [616, 452] width 434 height 37
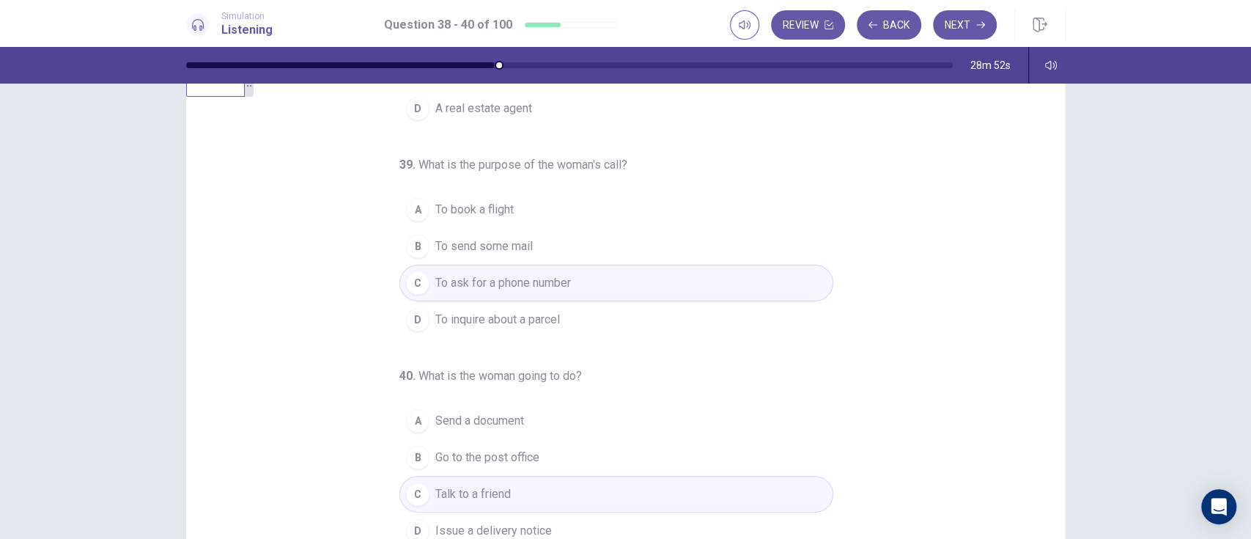
scroll to position [0, 0]
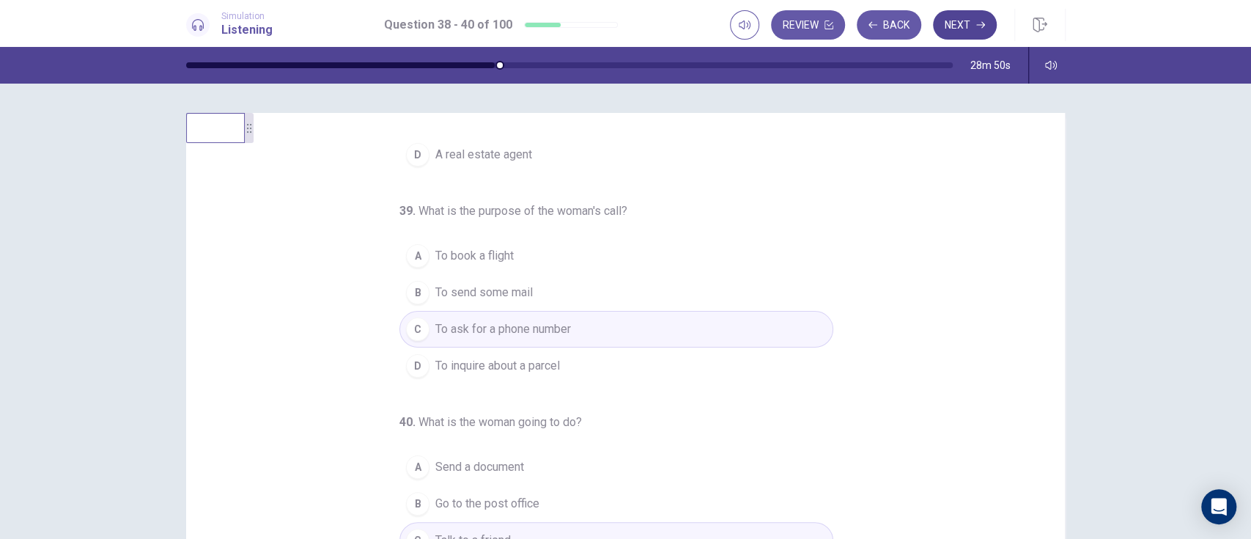
click at [937, 26] on button "Next" at bounding box center [965, 24] width 64 height 29
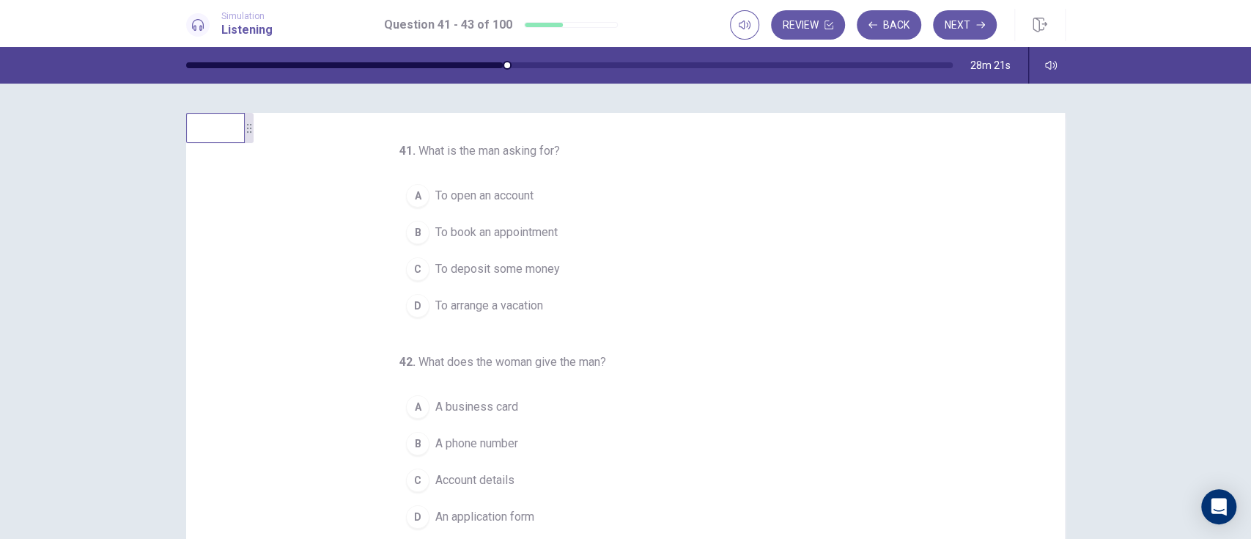
click at [446, 200] on span "To open an account" at bounding box center [484, 196] width 98 height 18
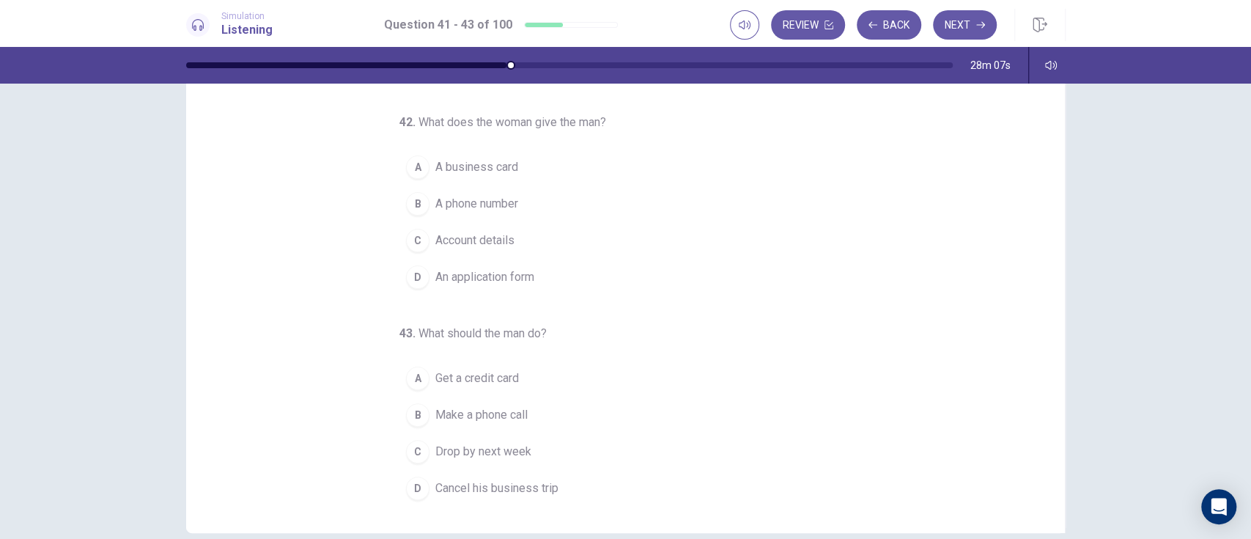
scroll to position [151, 0]
click at [495, 245] on span "Account details" at bounding box center [474, 240] width 79 height 18
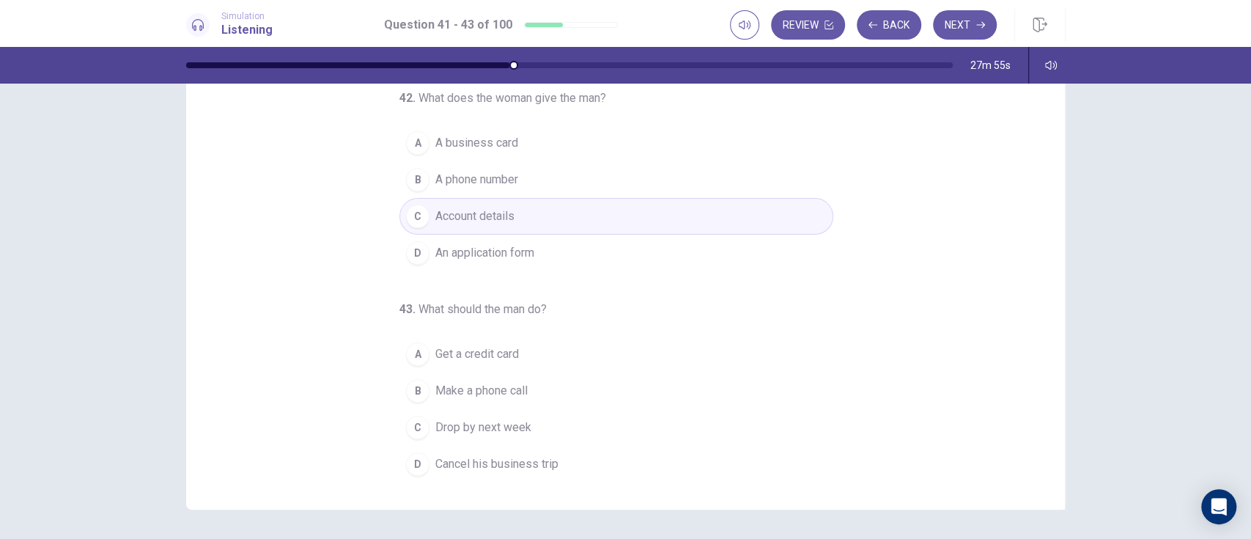
scroll to position [117, 0]
click at [455, 403] on span "Drop by next week" at bounding box center [483, 424] width 96 height 18
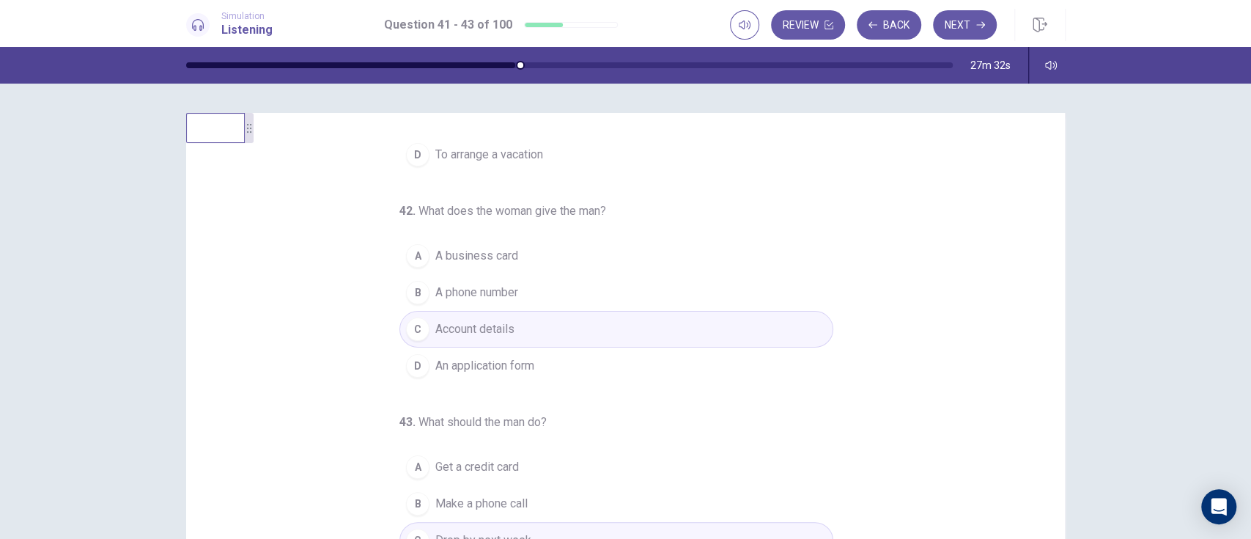
scroll to position [2, 0]
click at [937, 24] on icon "button" at bounding box center [980, 25] width 9 height 7
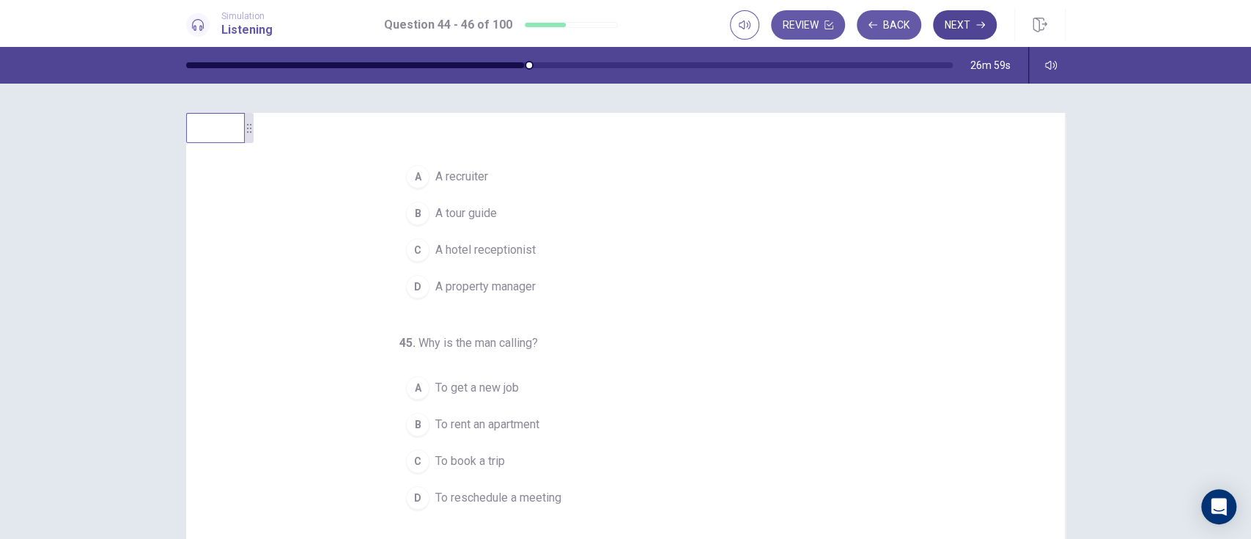
scroll to position [18, 0]
click at [576, 211] on button "B A tour guide" at bounding box center [616, 214] width 434 height 37
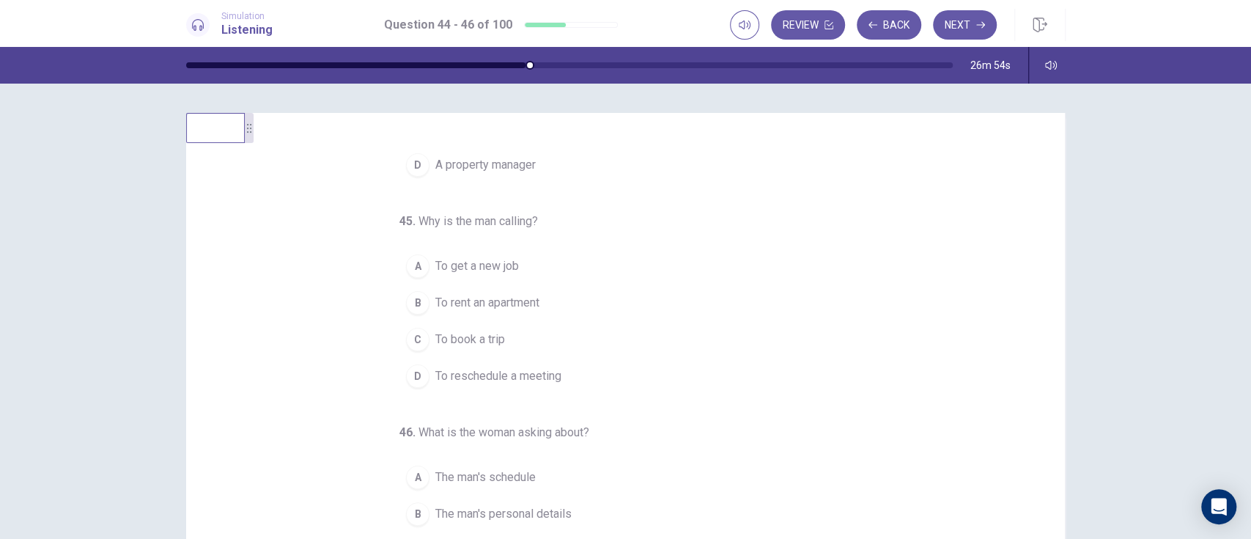
scroll to position [151, 0]
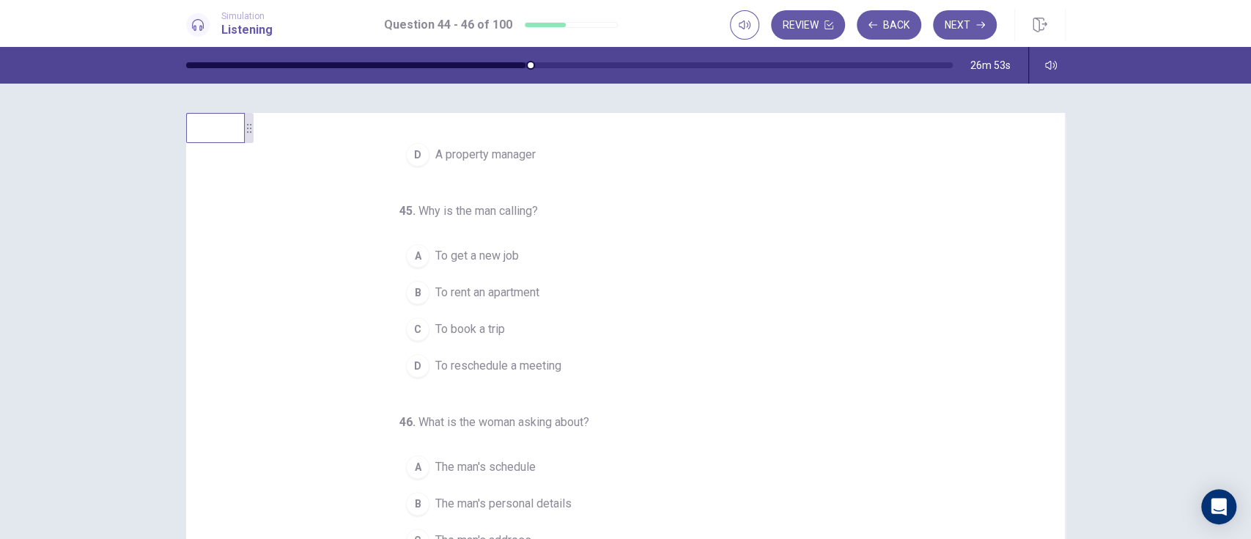
click at [529, 298] on span "To rent an apartment" at bounding box center [487, 293] width 104 height 18
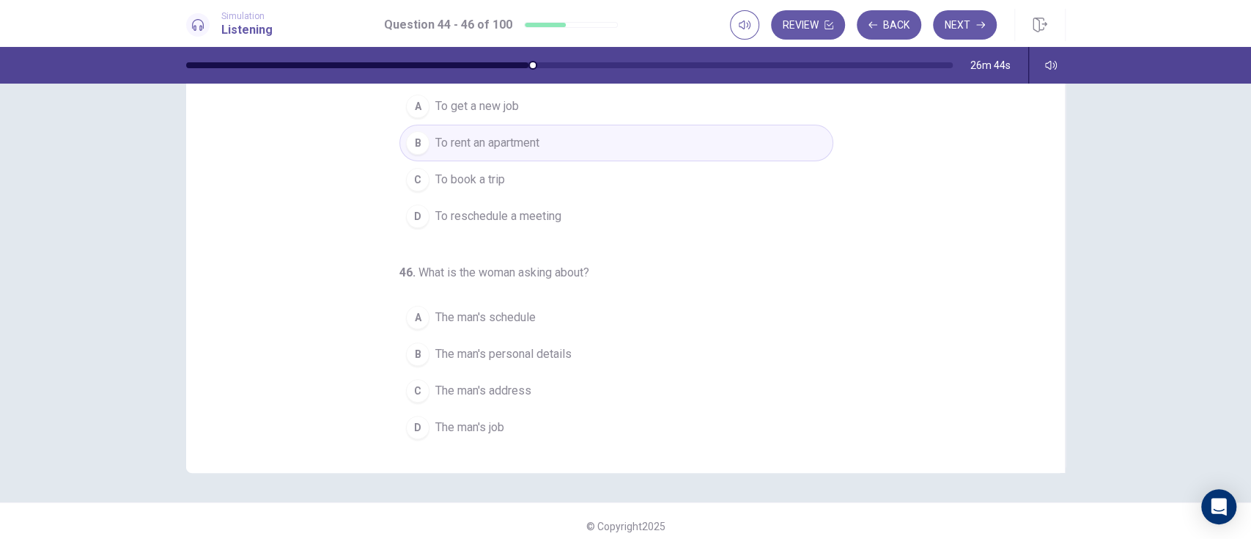
scroll to position [150, 0]
click at [497, 316] on span "The man's schedule" at bounding box center [485, 318] width 100 height 18
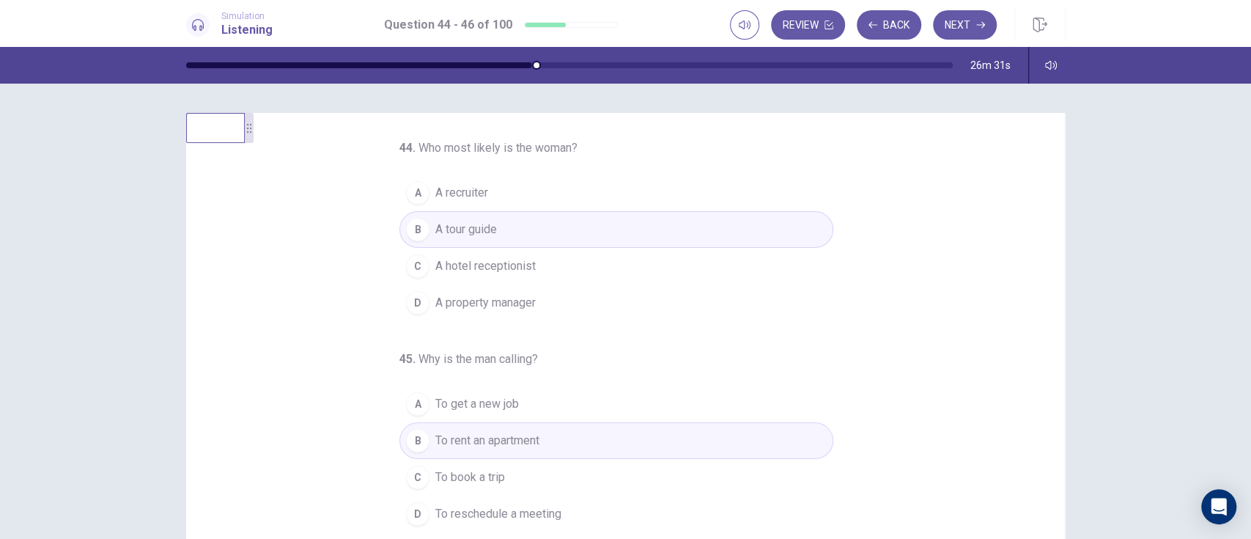
scroll to position [4, 0]
click at [707, 260] on button "C A hotel receptionist" at bounding box center [616, 265] width 434 height 37
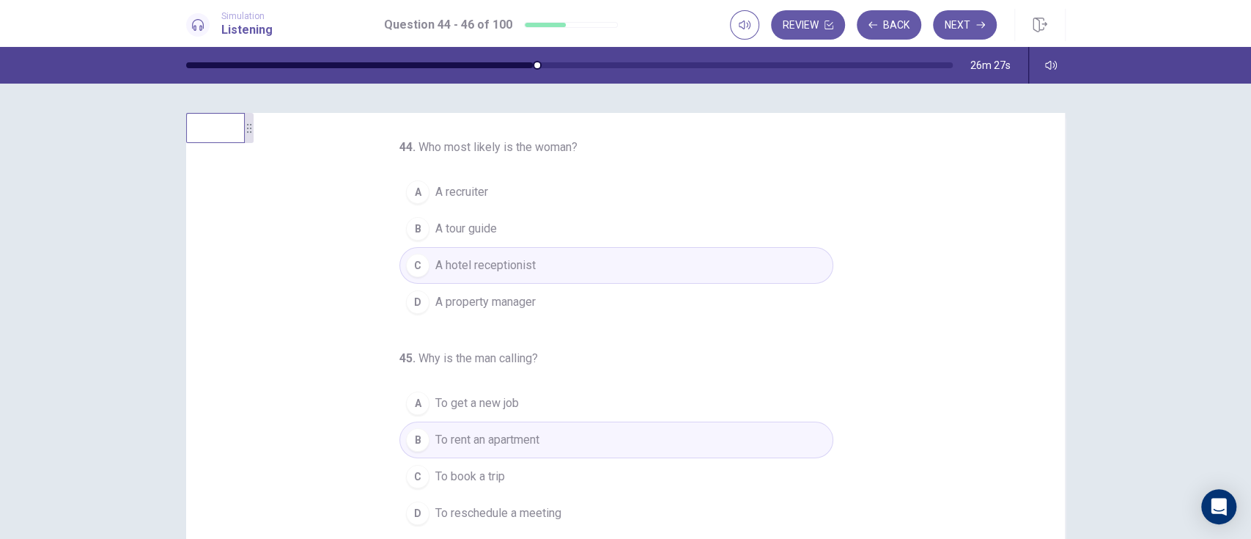
click at [718, 302] on button "D A property manager" at bounding box center [616, 302] width 434 height 37
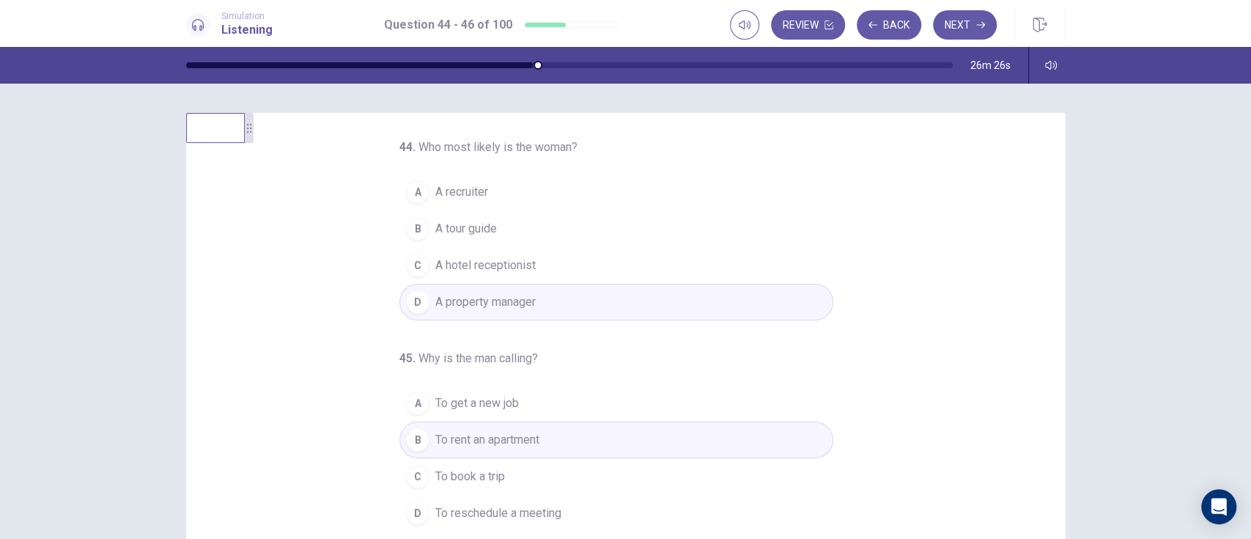
click at [794, 186] on button "A A recruiter" at bounding box center [616, 192] width 434 height 37
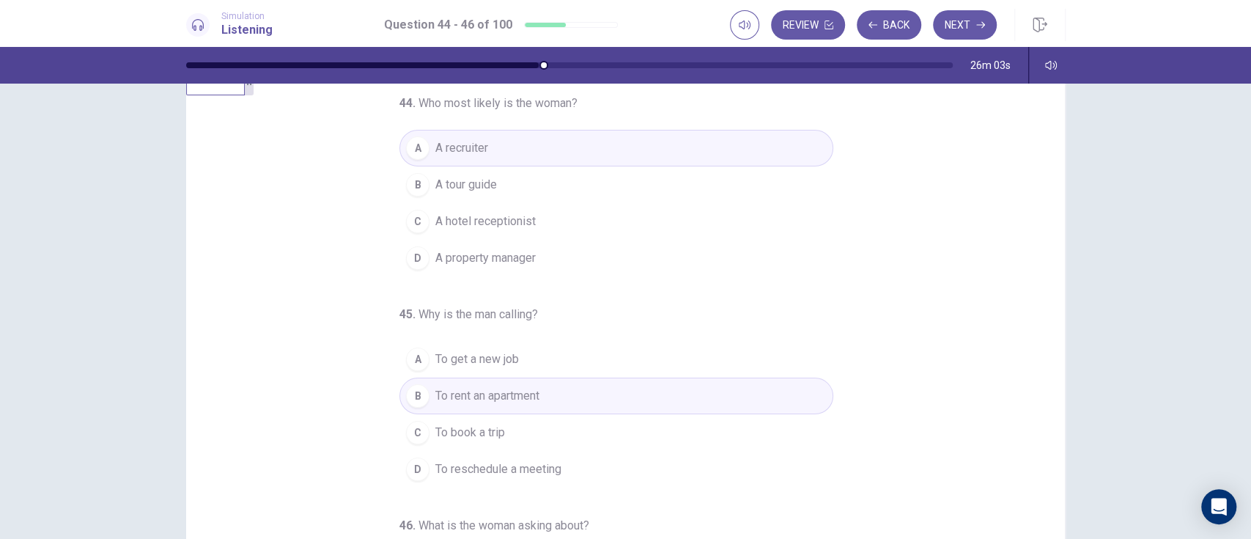
scroll to position [0, 0]
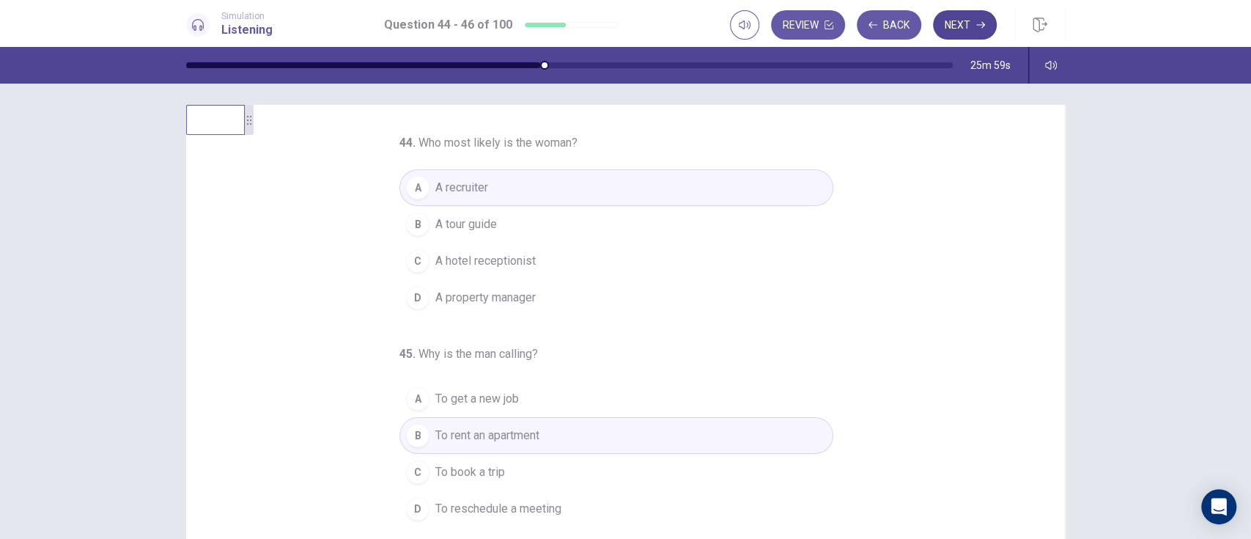
click at [937, 23] on button "Next" at bounding box center [965, 24] width 64 height 29
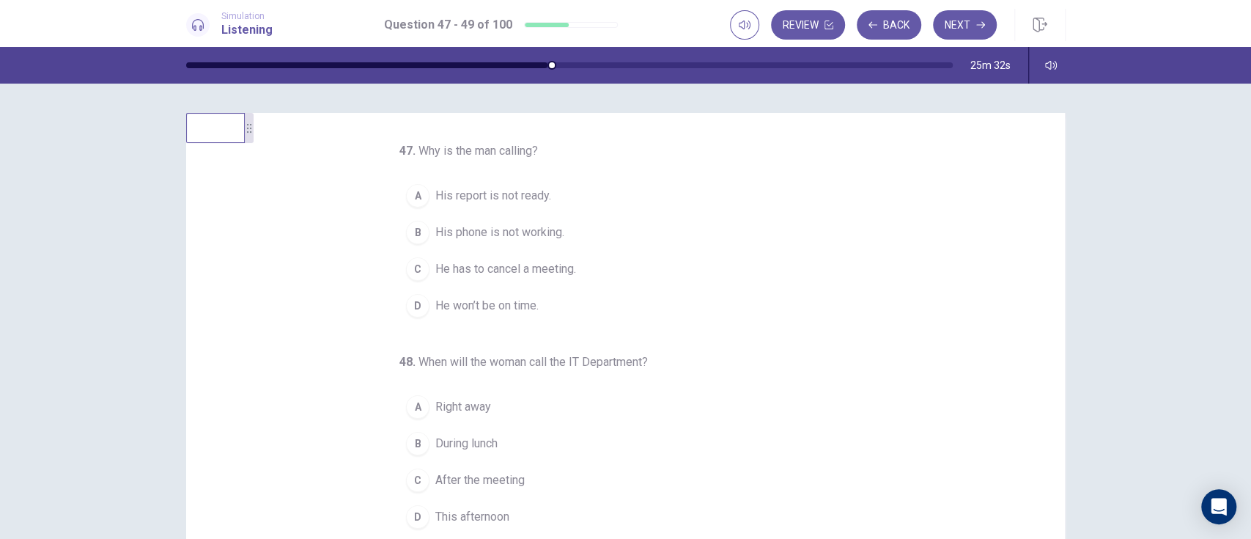
click at [469, 229] on span "His phone is not working." at bounding box center [499, 233] width 129 height 18
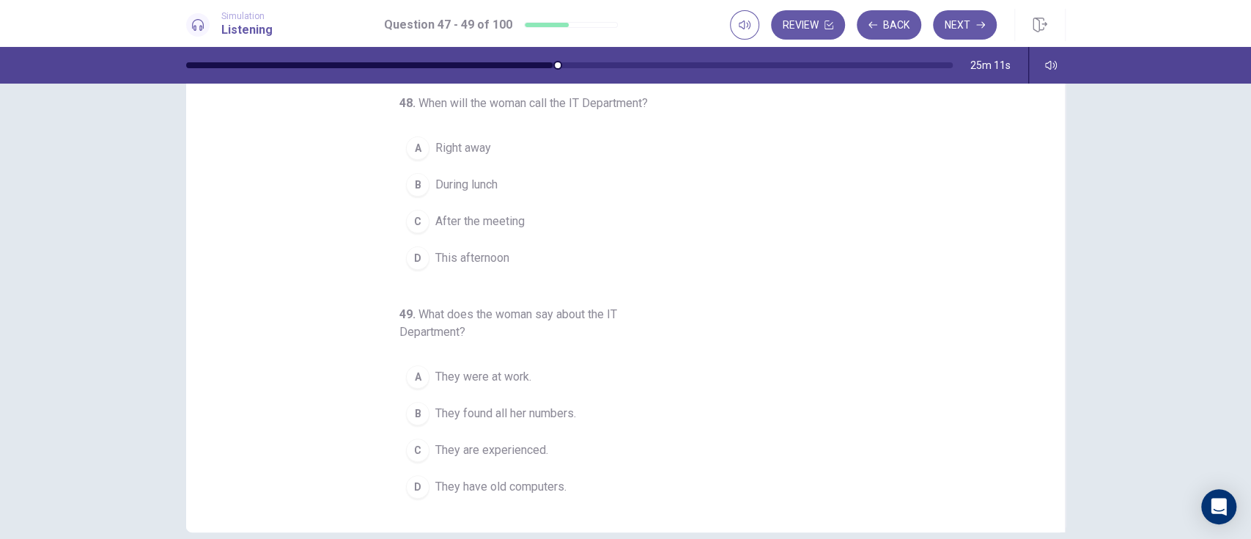
scroll to position [91, 0]
click at [538, 403] on span "They found all her numbers." at bounding box center [505, 413] width 141 height 18
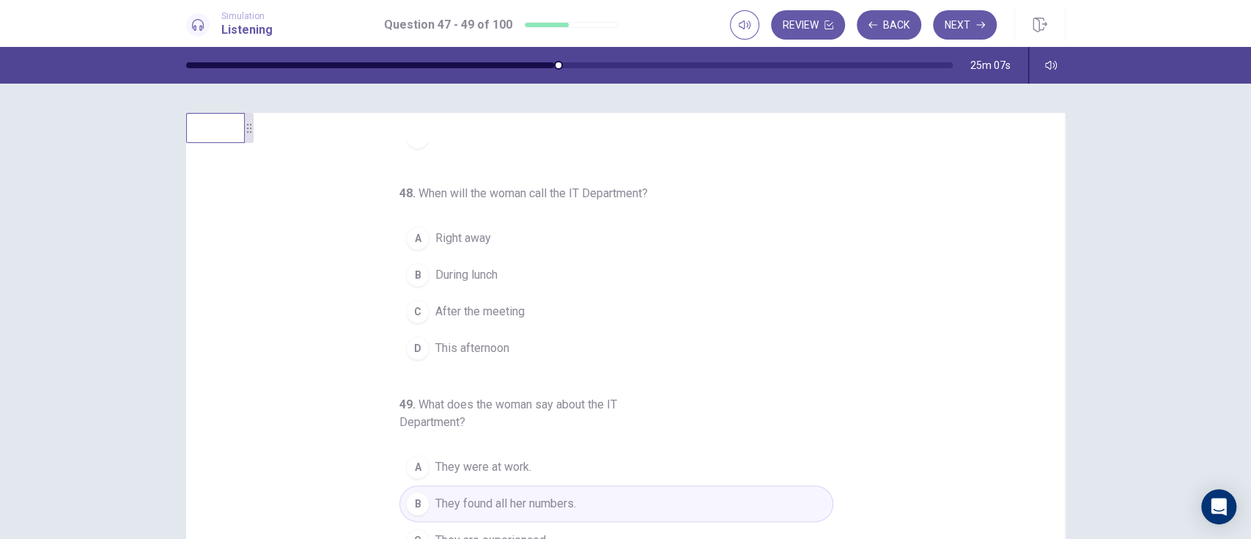
scroll to position [7, 0]
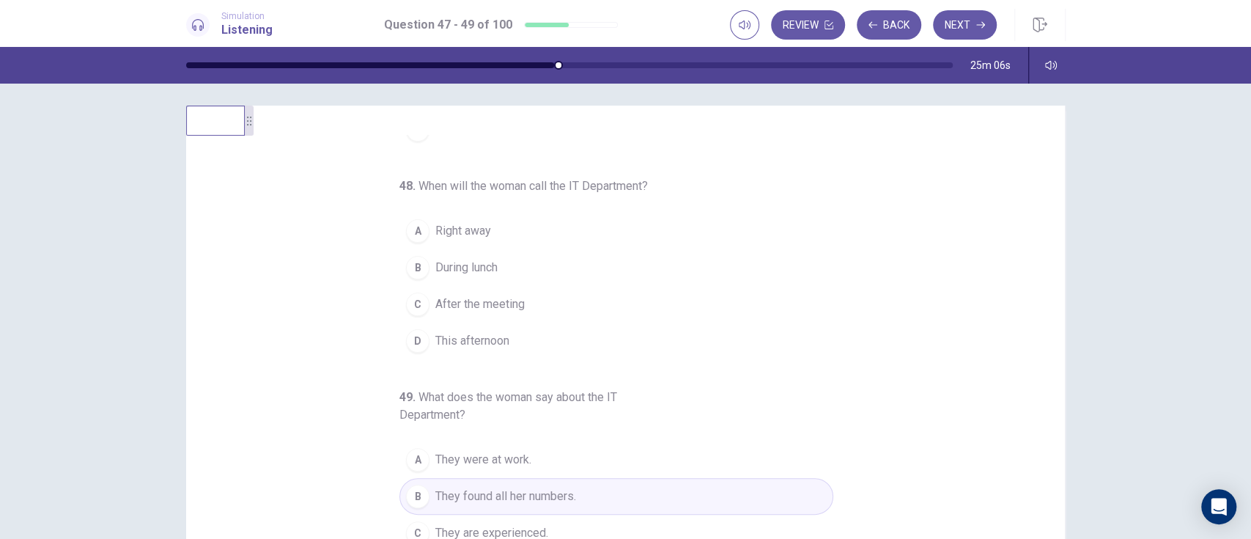
click at [498, 308] on span "After the meeting" at bounding box center [479, 304] width 89 height 18
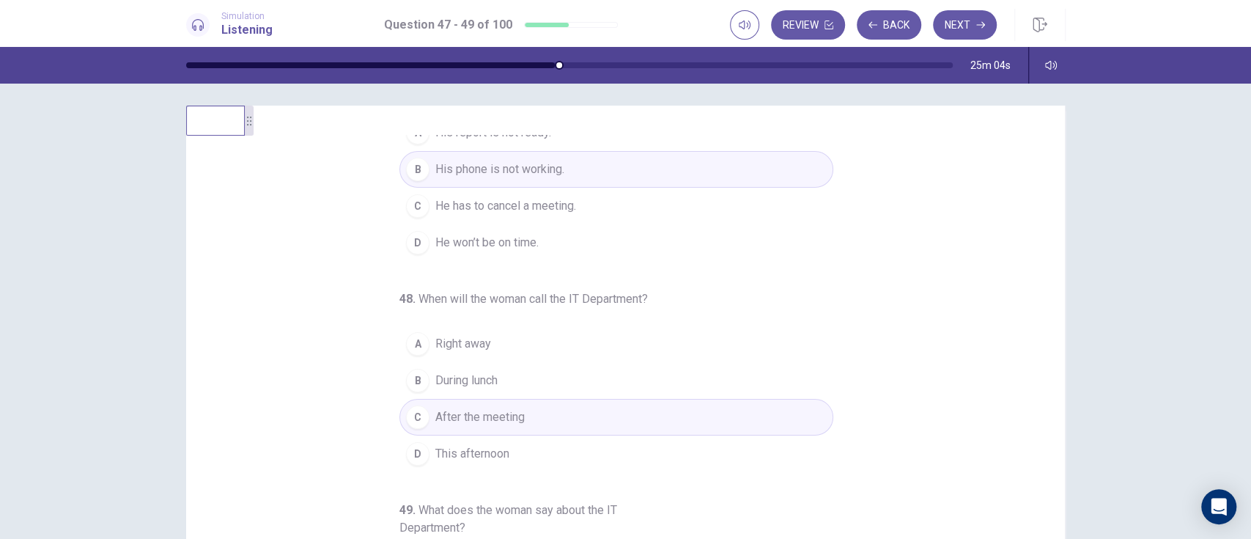
scroll to position [50, 0]
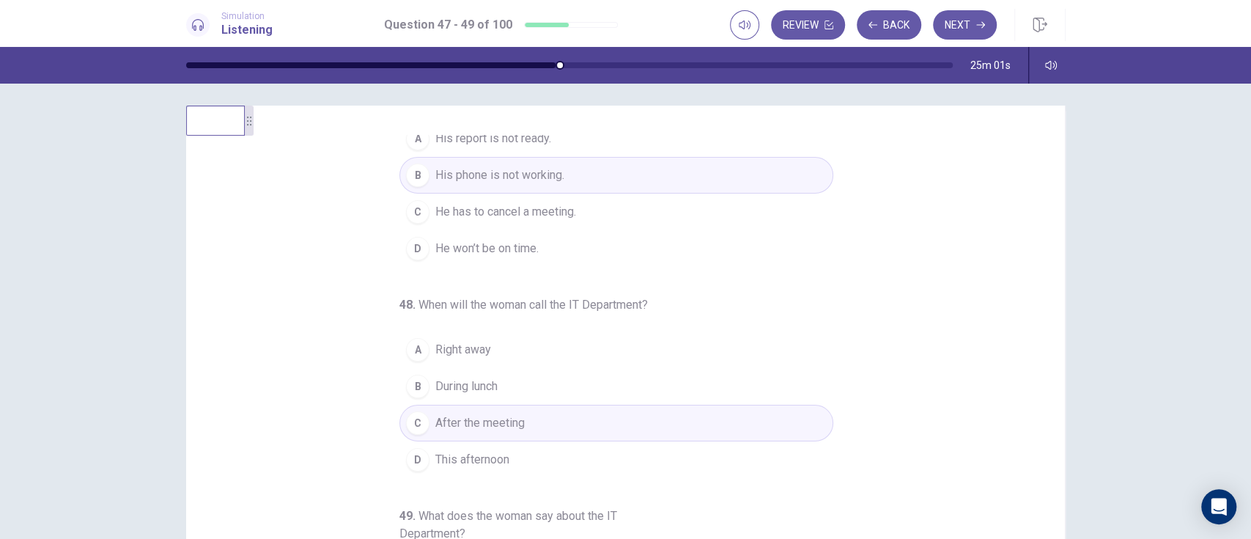
click at [792, 338] on button "A Right away" at bounding box center [616, 349] width 434 height 37
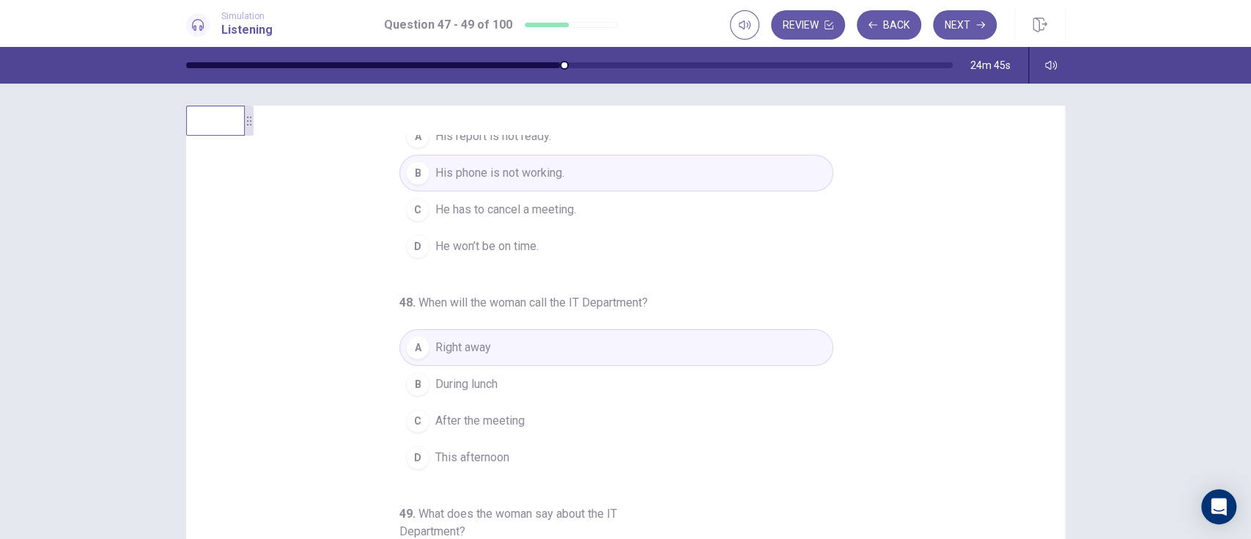
scroll to position [54, 0]
click at [937, 23] on button "Next" at bounding box center [965, 24] width 64 height 29
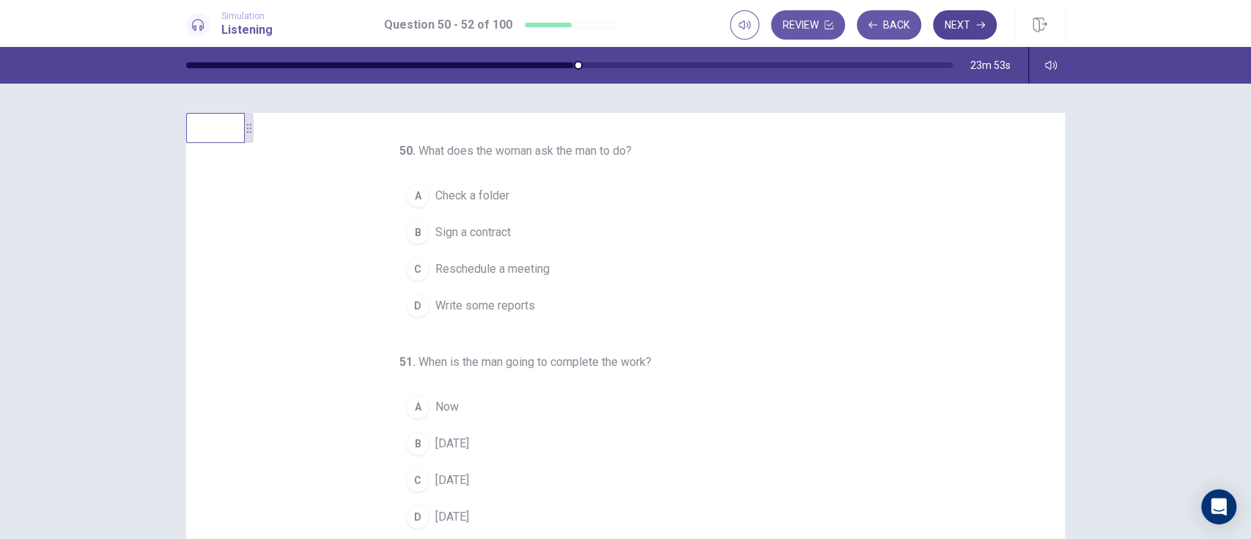
scroll to position [0, 0]
click at [498, 198] on span "Check a folder" at bounding box center [472, 196] width 74 height 18
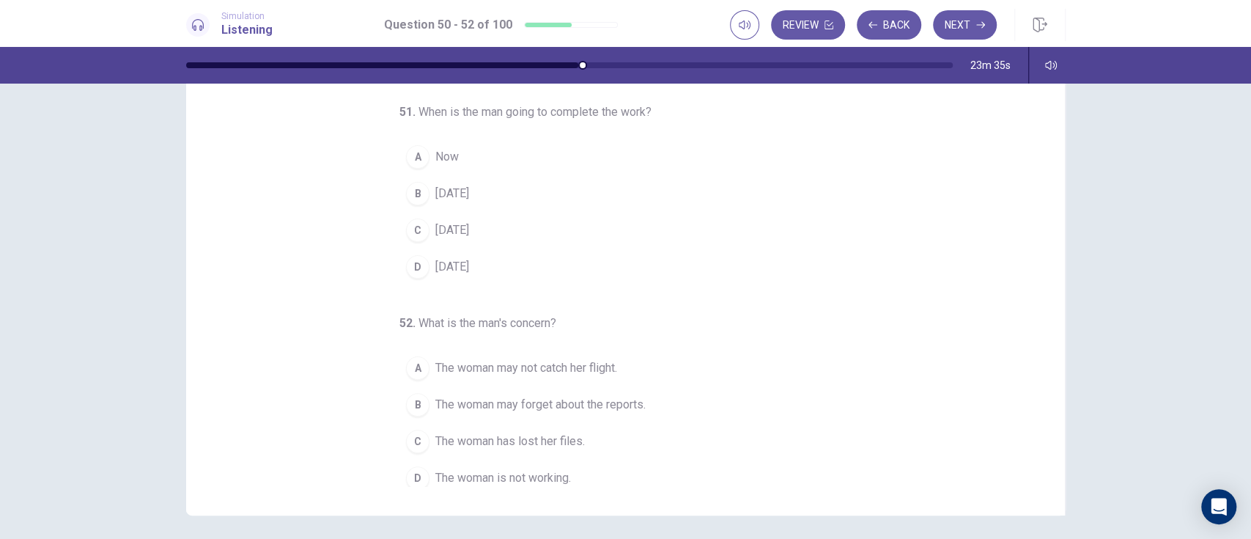
scroll to position [108, 0]
click at [479, 242] on button "C [DATE]" at bounding box center [616, 229] width 434 height 37
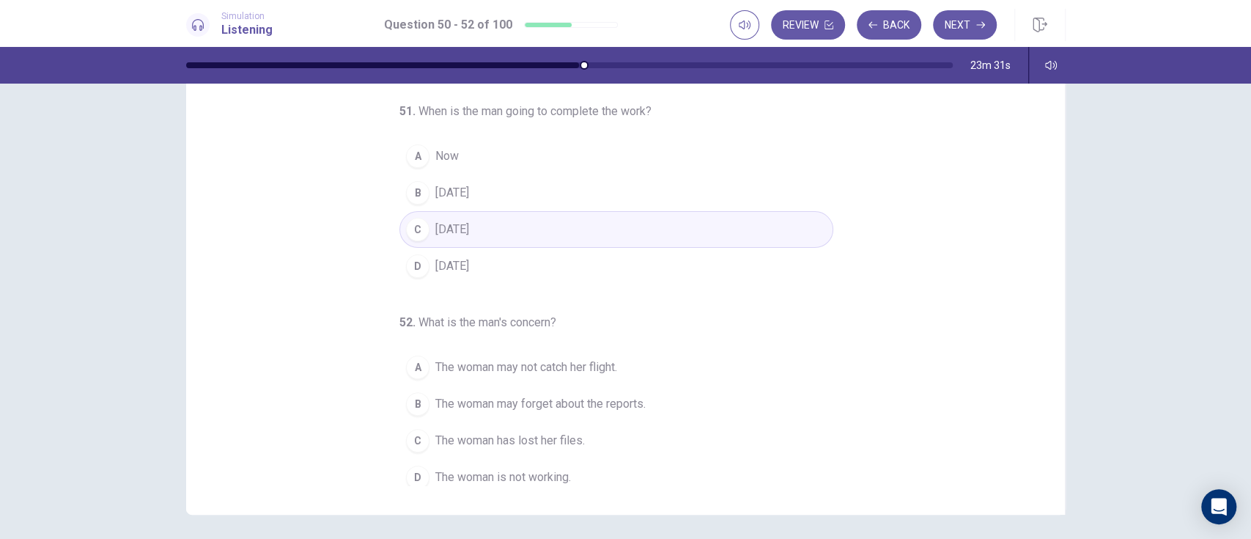
scroll to position [151, 0]
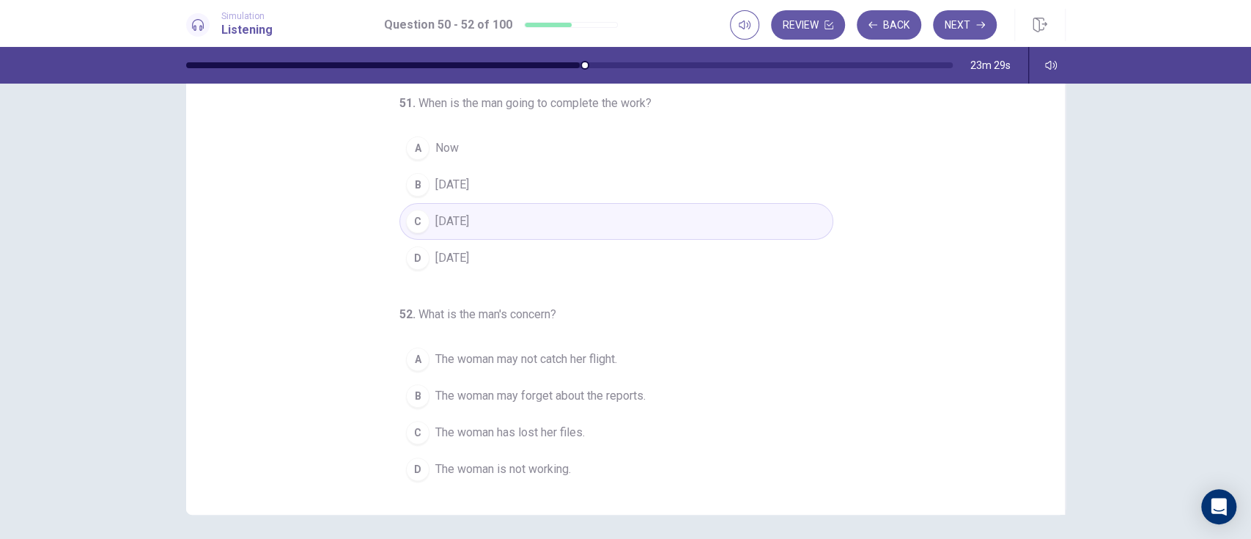
click at [596, 358] on span "The woman may not catch her flight." at bounding box center [526, 359] width 182 height 18
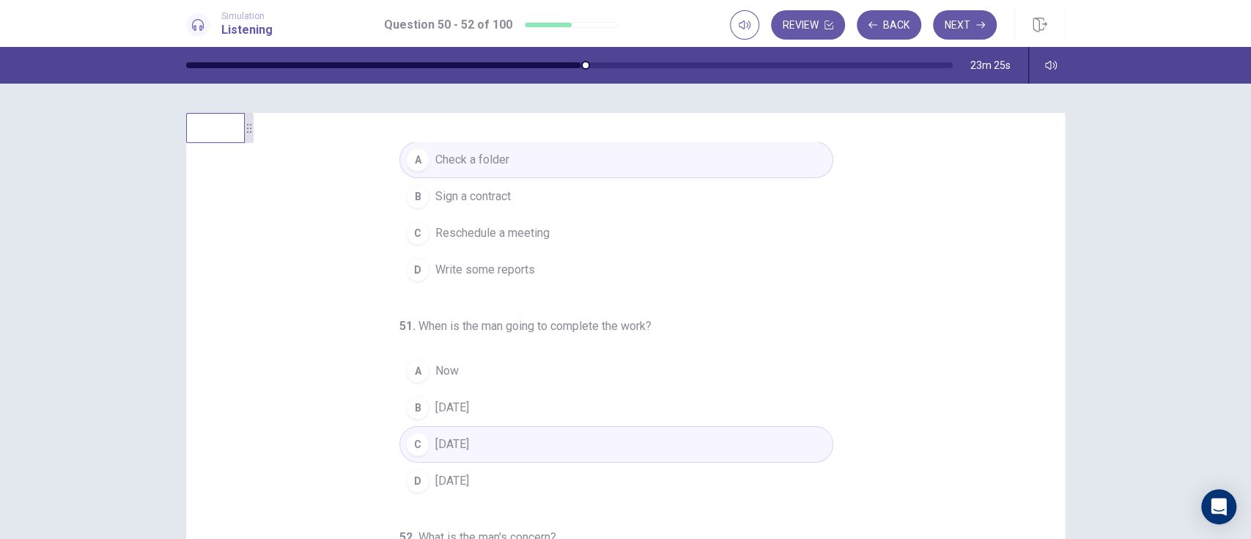
scroll to position [35, 0]
click at [762, 383] on button "A Now" at bounding box center [616, 371] width 434 height 37
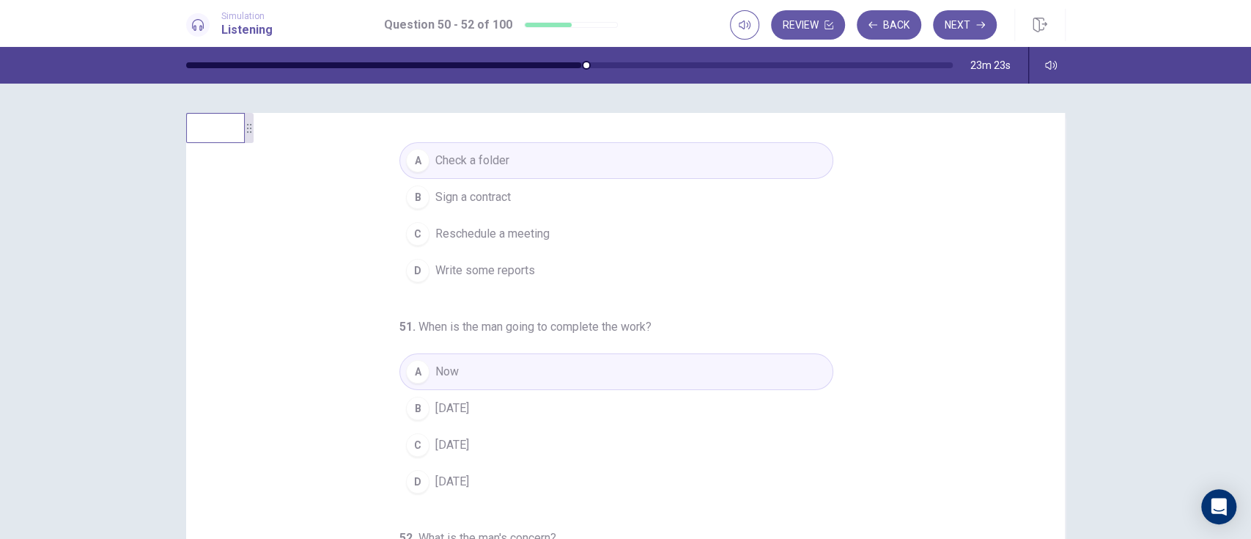
scroll to position [0, 0]
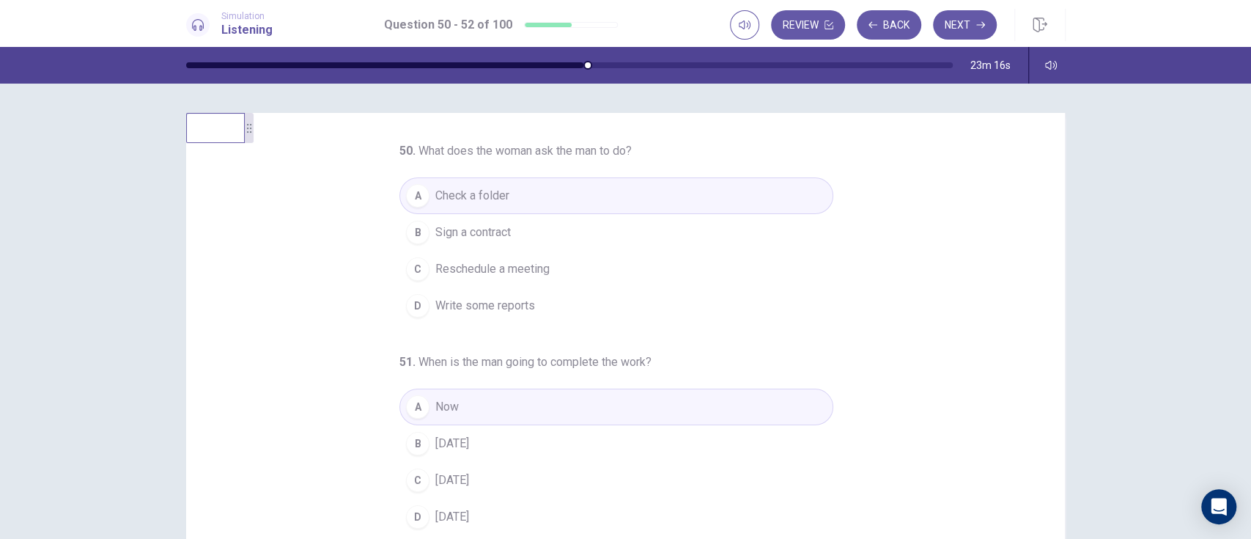
click at [732, 229] on button "B Sign a contract" at bounding box center [616, 232] width 434 height 37
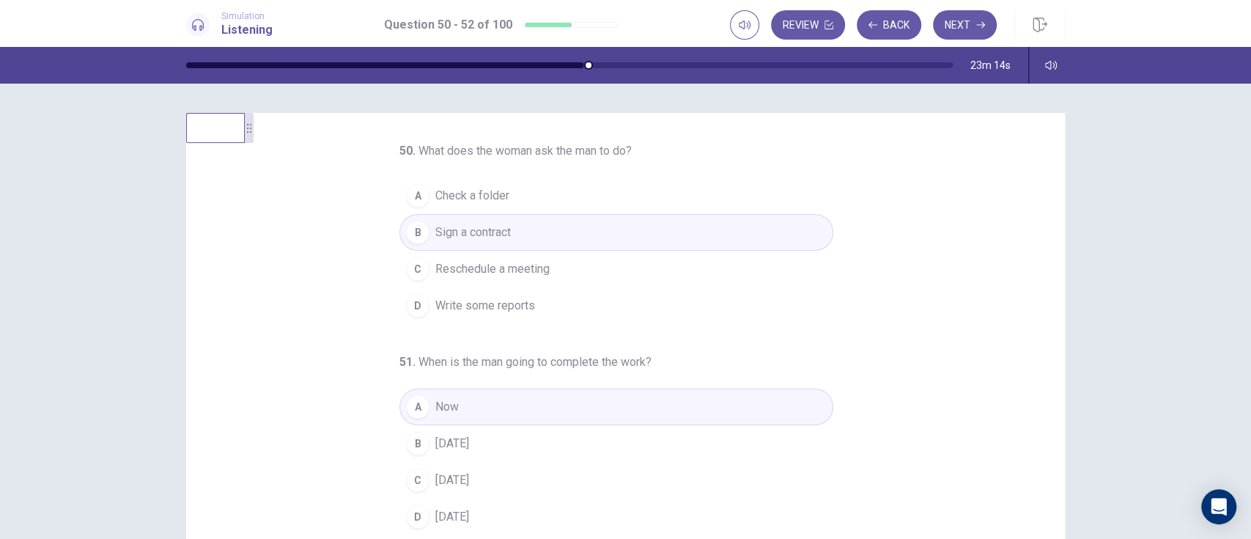
click at [721, 275] on button "C Reschedule a meeting" at bounding box center [616, 269] width 434 height 37
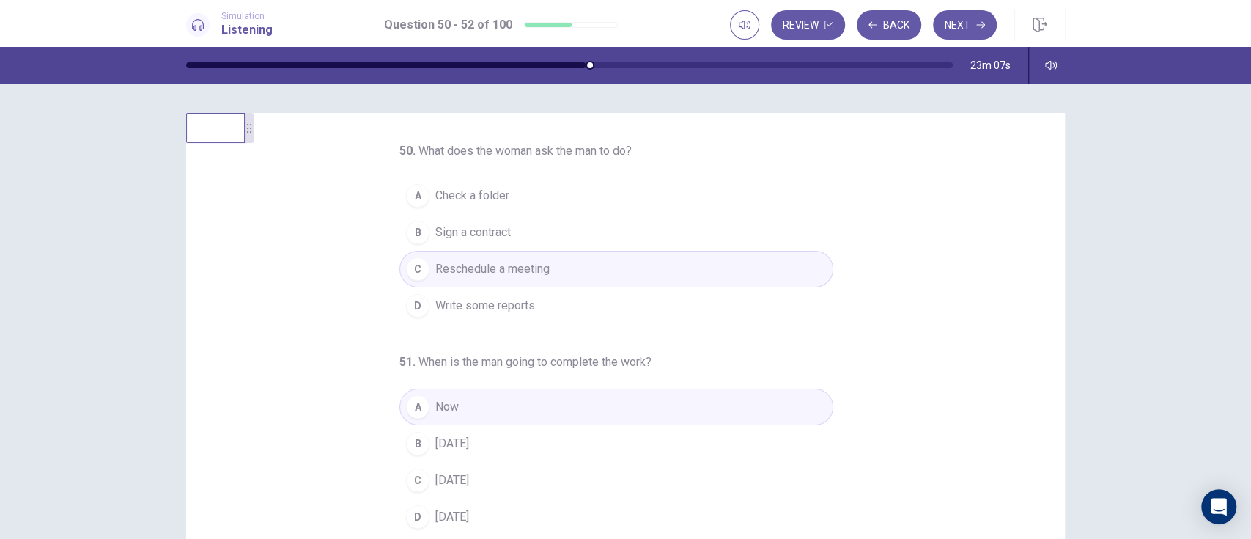
click at [733, 240] on button "B Sign a contract" at bounding box center [616, 232] width 434 height 37
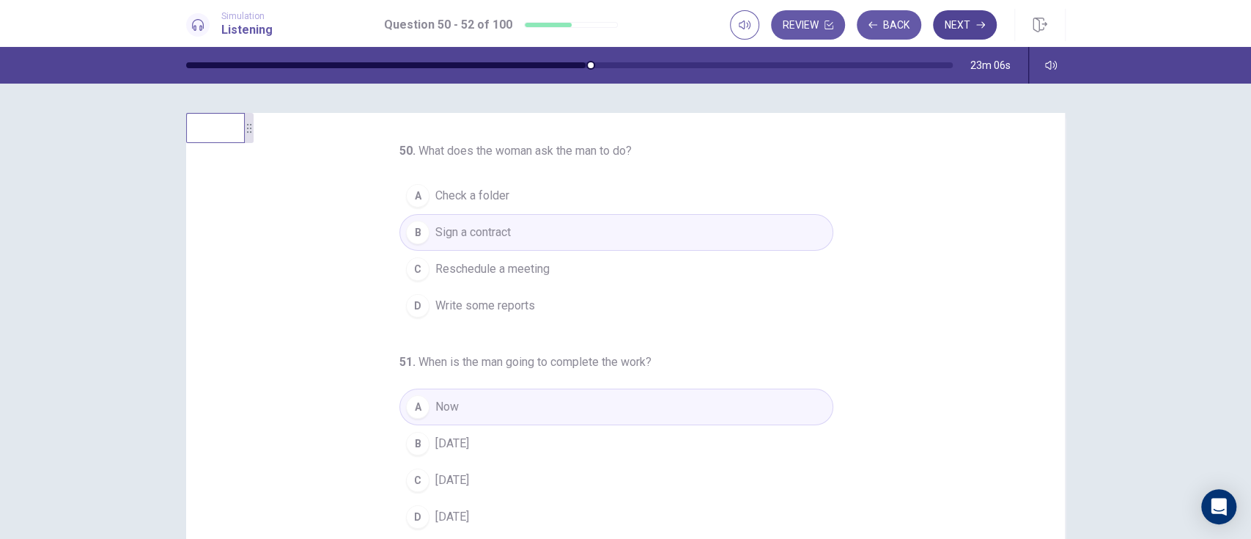
click at [937, 29] on button "Next" at bounding box center [965, 24] width 64 height 29
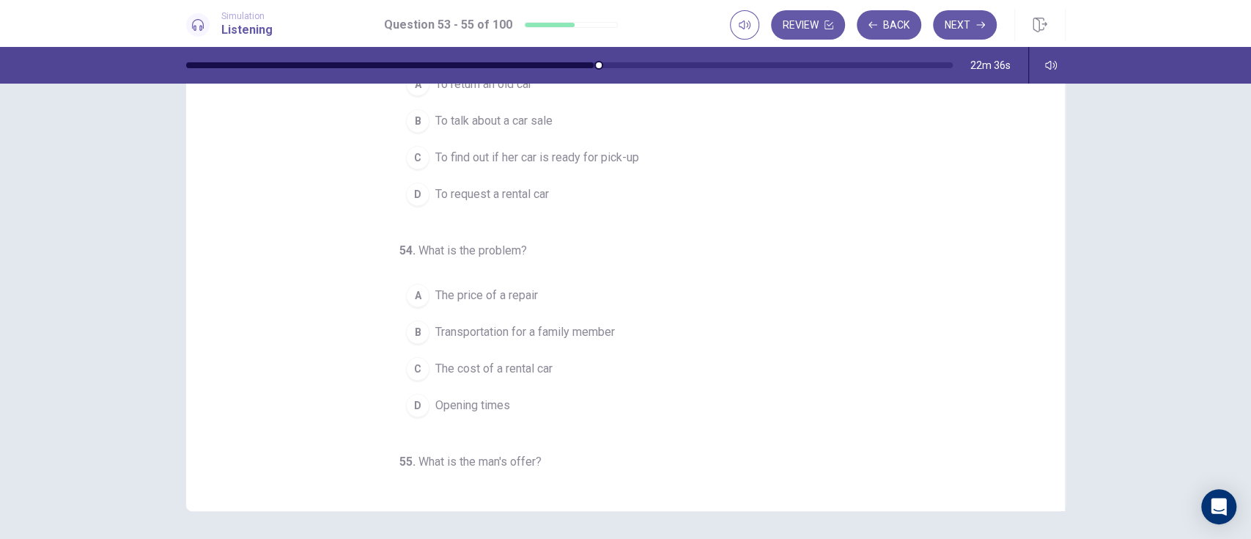
click at [613, 334] on button "B Transportation for a family member" at bounding box center [616, 332] width 434 height 37
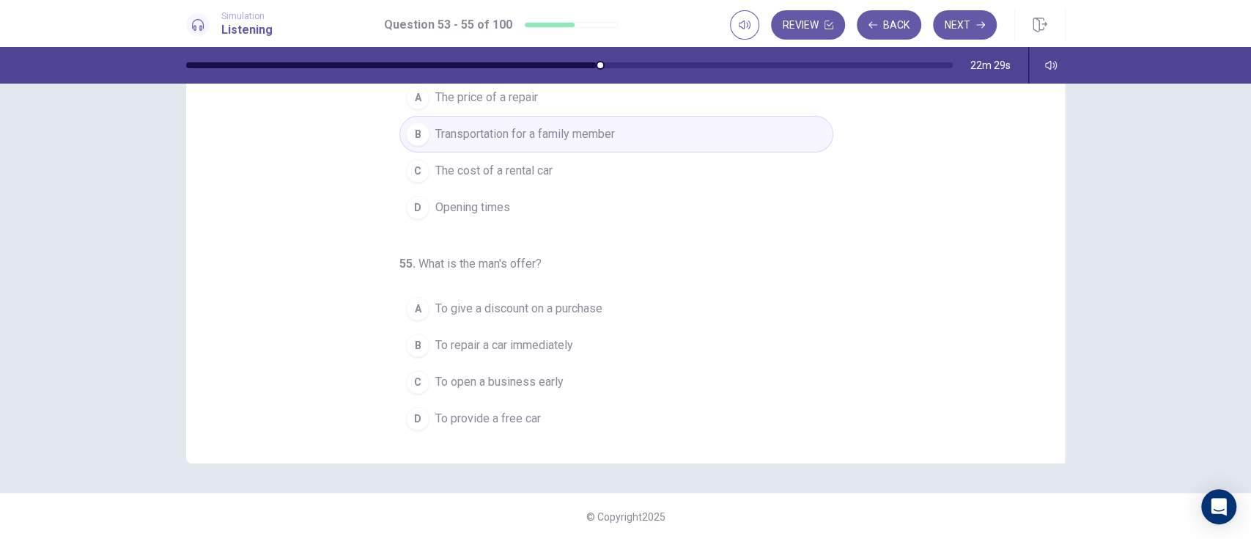
scroll to position [151, 0]
click at [507, 403] on span "To provide a free car" at bounding box center [488, 418] width 106 height 18
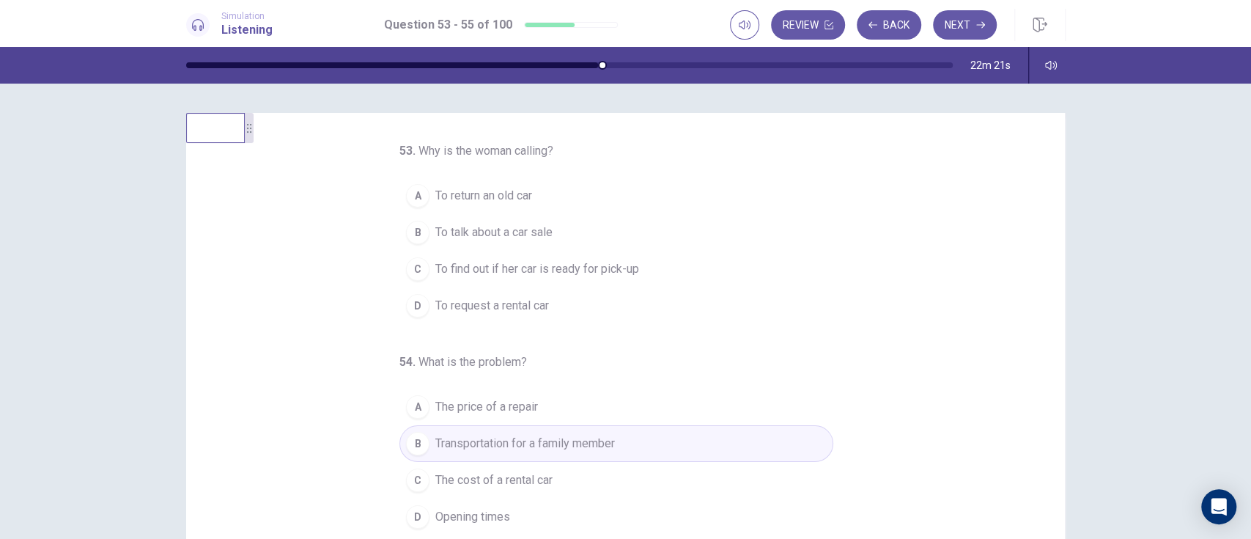
scroll to position [1, 0]
click at [510, 198] on span "To return an old car" at bounding box center [483, 195] width 97 height 18
click at [569, 272] on span "To find out if her car is ready for pick-up" at bounding box center [537, 268] width 204 height 18
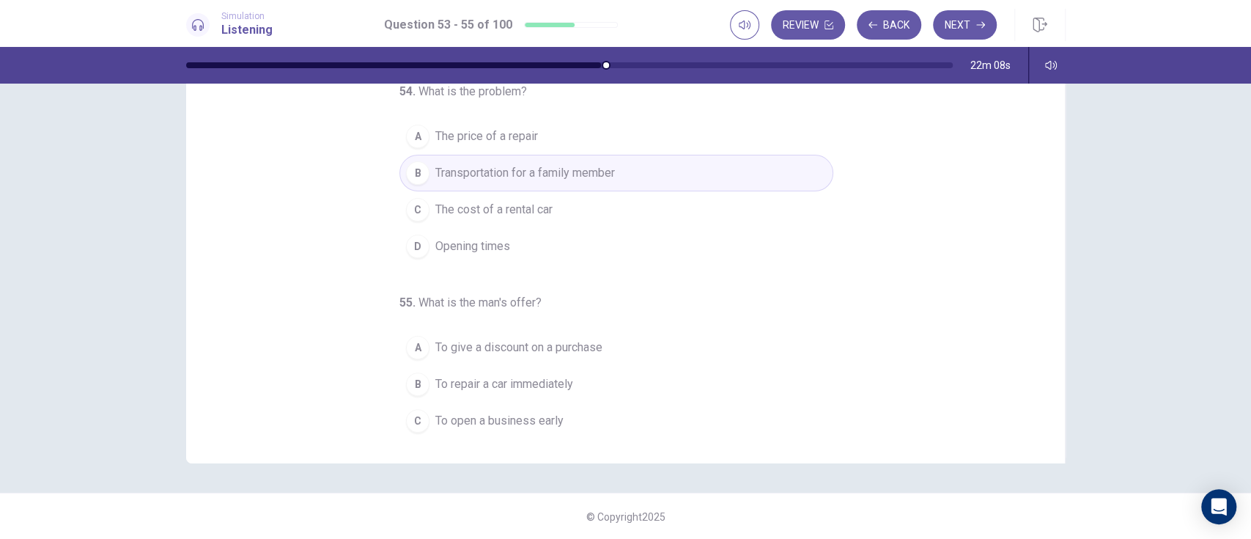
scroll to position [151, 0]
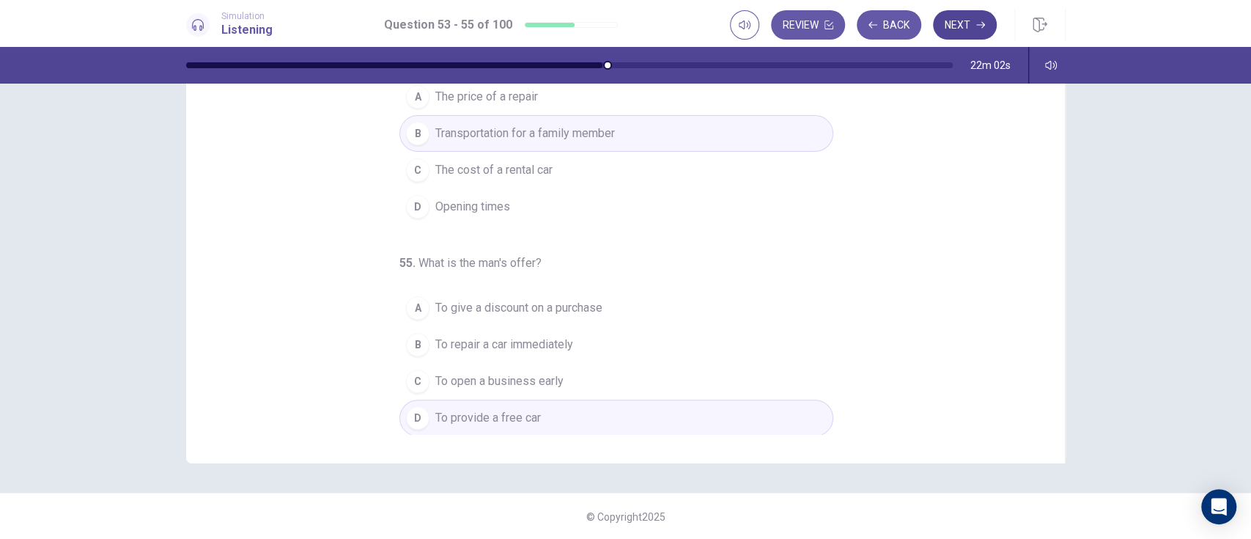
click at [937, 24] on button "Next" at bounding box center [965, 24] width 64 height 29
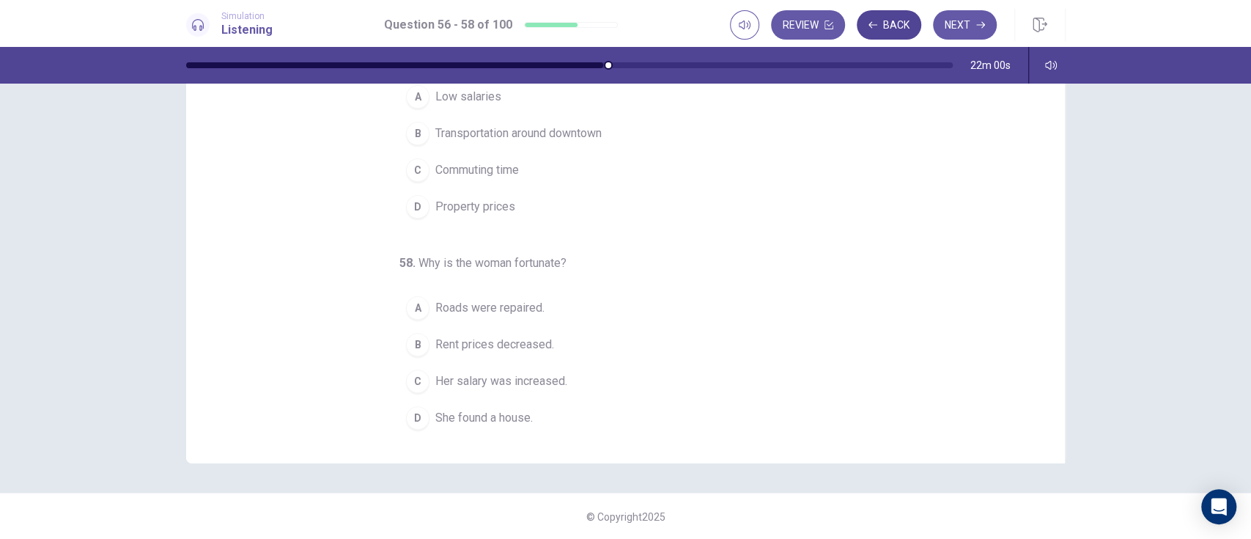
click at [886, 21] on button "Back" at bounding box center [889, 24] width 64 height 29
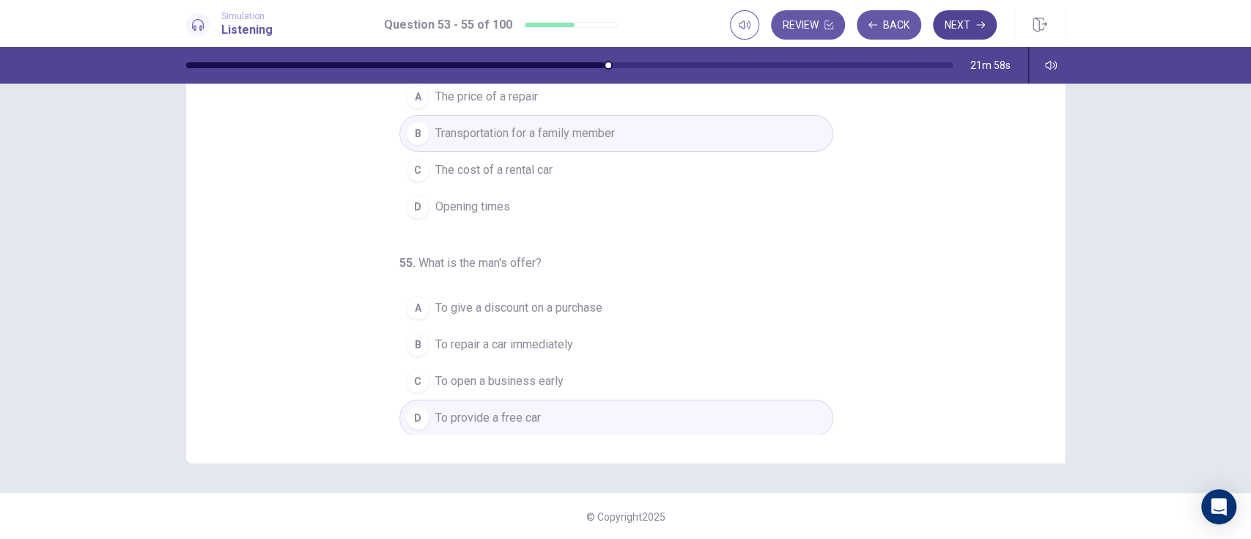
click at [937, 24] on icon "button" at bounding box center [980, 25] width 9 height 7
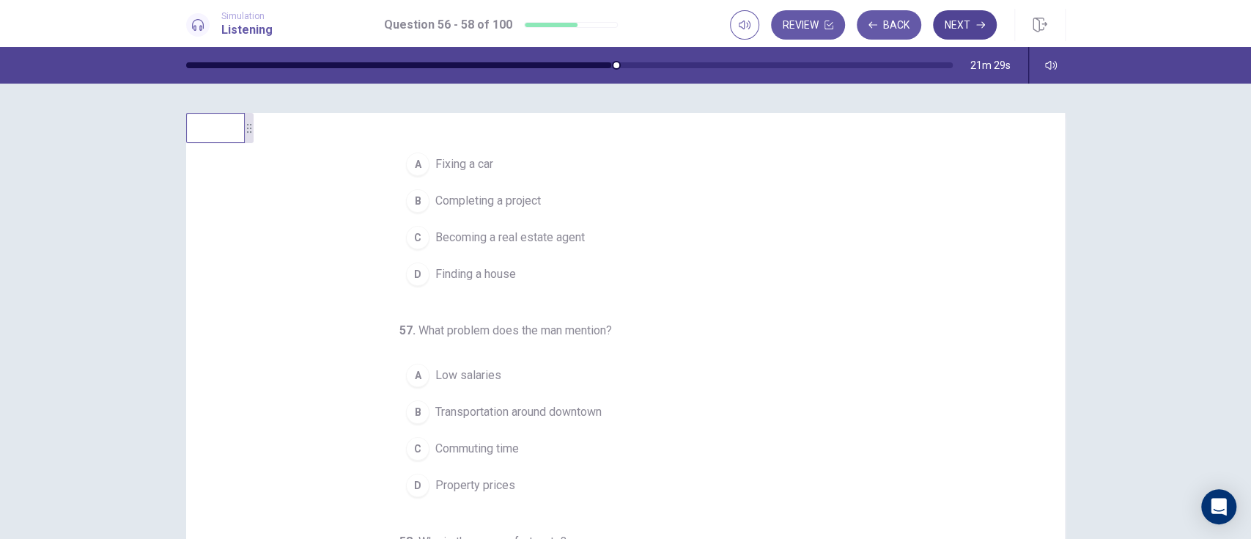
scroll to position [32, 0]
click at [424, 257] on button "D Finding a house" at bounding box center [616, 273] width 434 height 37
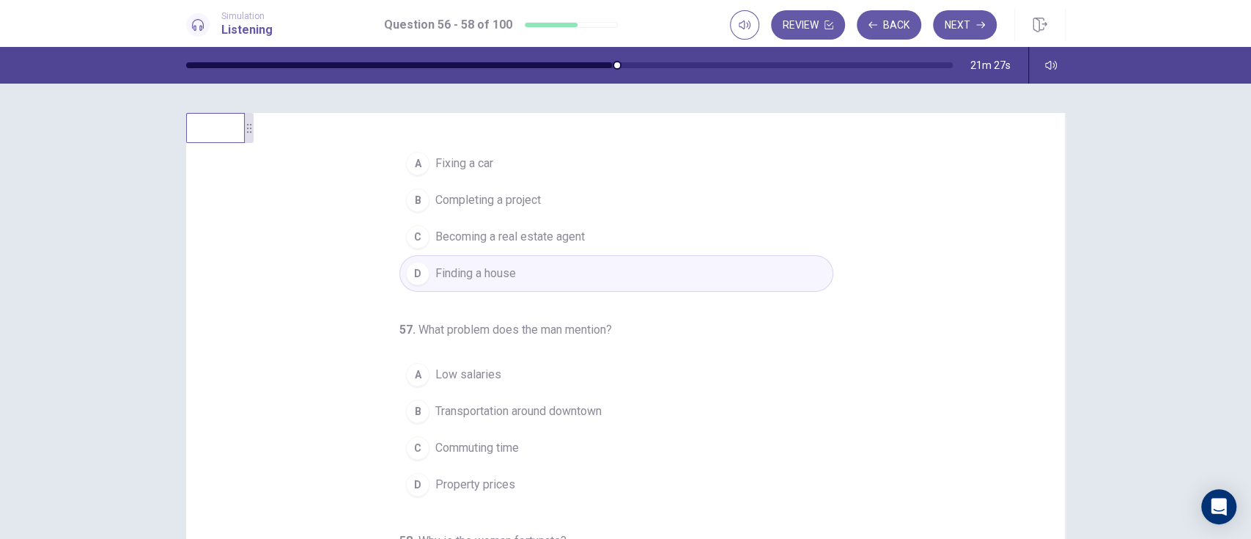
click at [454, 240] on span "Becoming a real estate agent" at bounding box center [510, 237] width 150 height 18
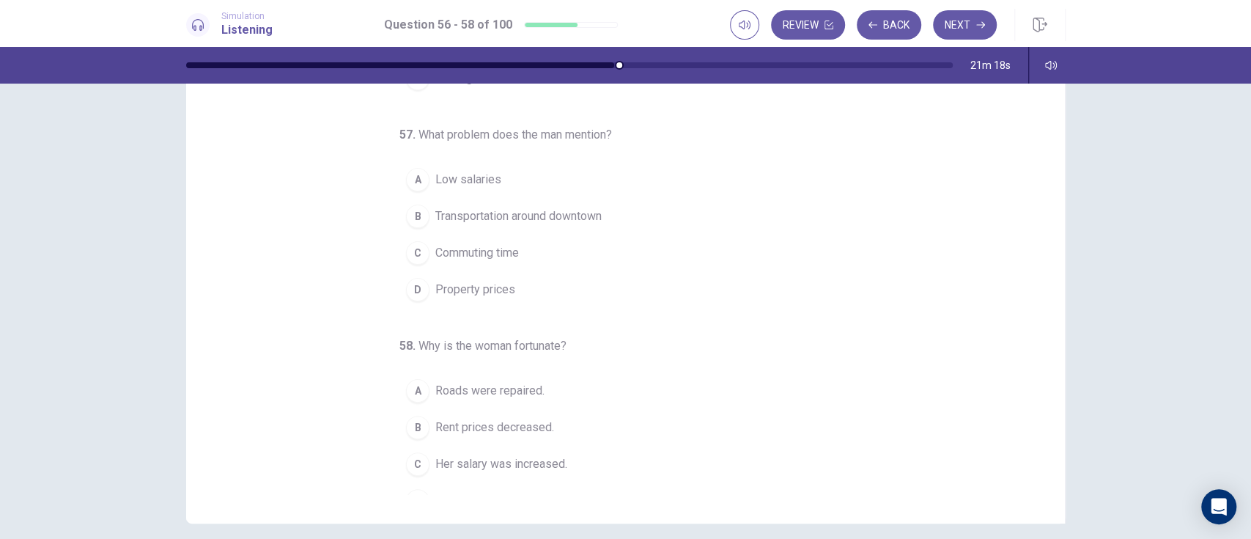
scroll to position [100, 0]
click at [425, 403] on button "C Her salary was increased." at bounding box center [616, 463] width 434 height 37
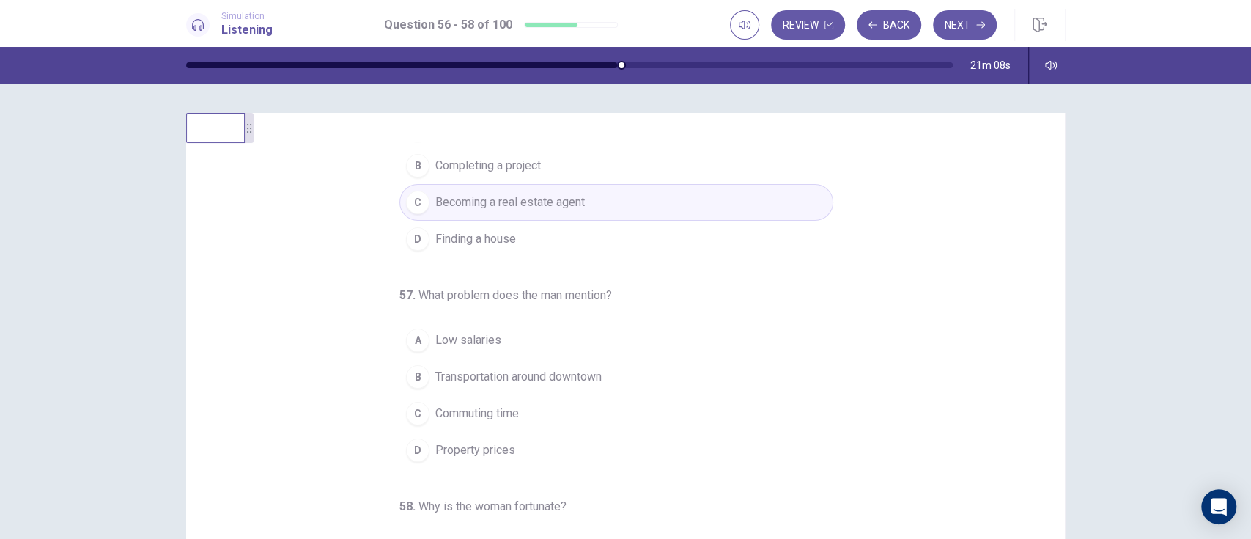
scroll to position [65, 0]
click at [465, 403] on span "Property prices" at bounding box center [475, 452] width 80 height 18
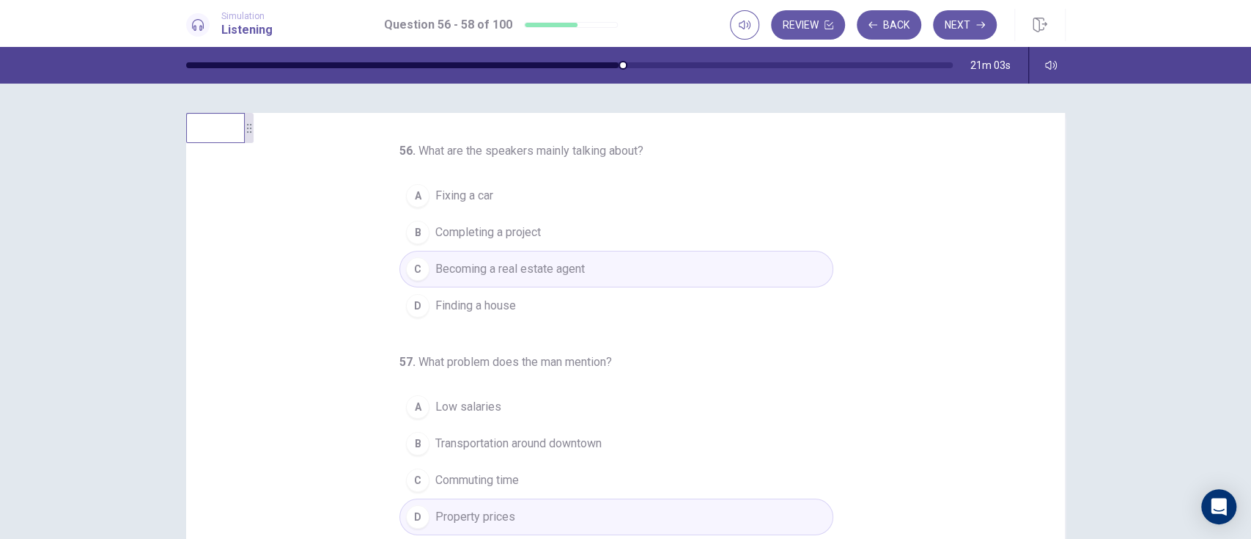
scroll to position [1, 0]
click at [852, 304] on div "56 . What are the speakers mainly talking about? A Fixing a car B Completing a …" at bounding box center [632, 367] width 844 height 451
click at [697, 309] on button "D Finding a house" at bounding box center [616, 305] width 434 height 37
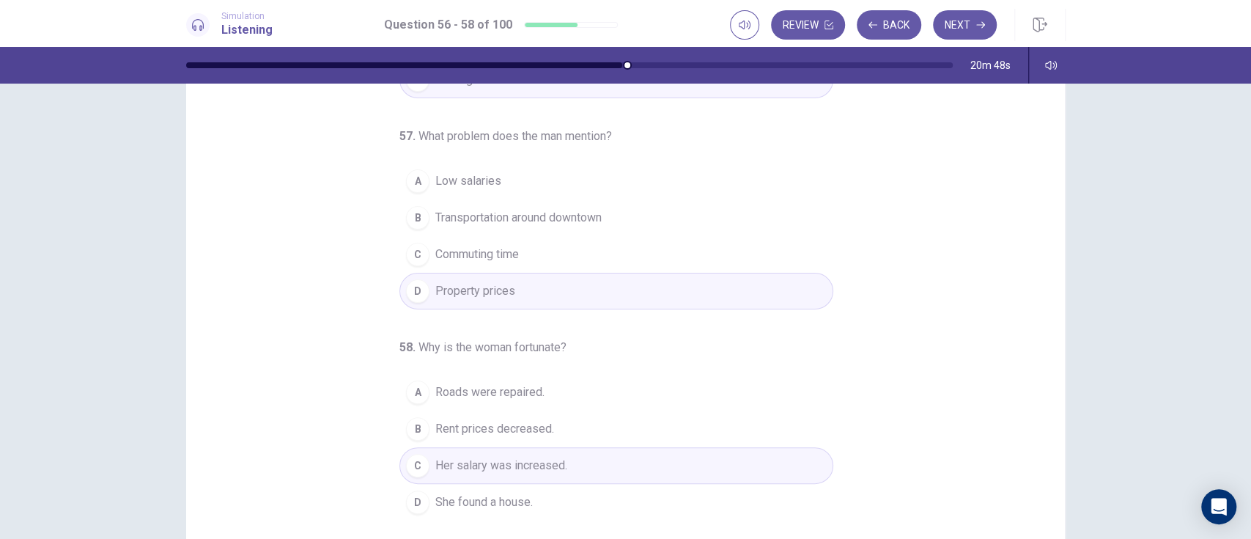
scroll to position [0, 0]
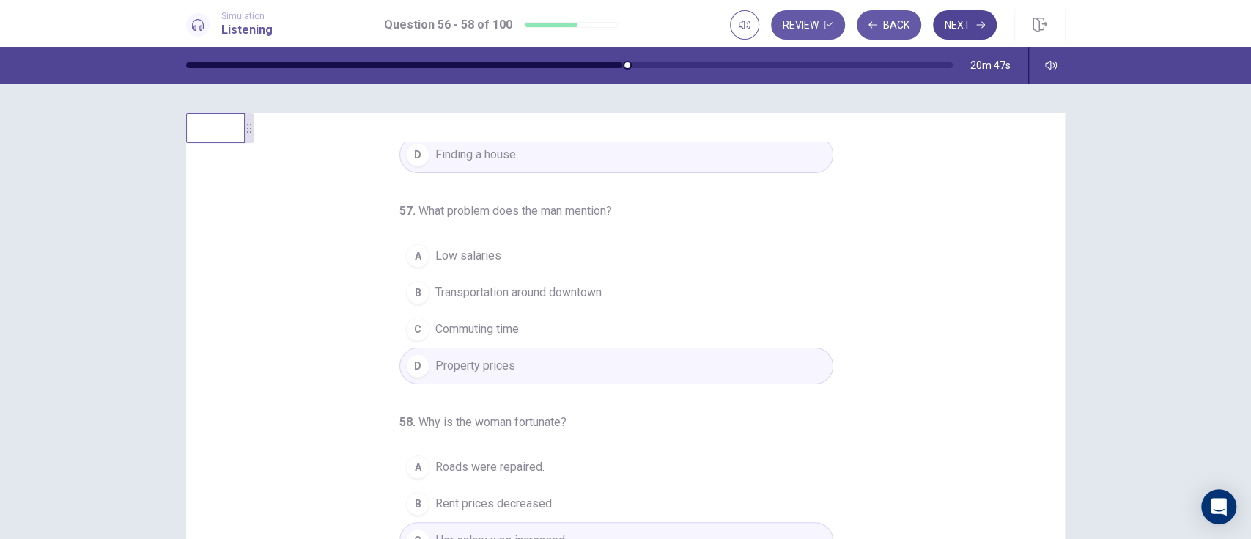
click at [937, 28] on button "Next" at bounding box center [965, 24] width 64 height 29
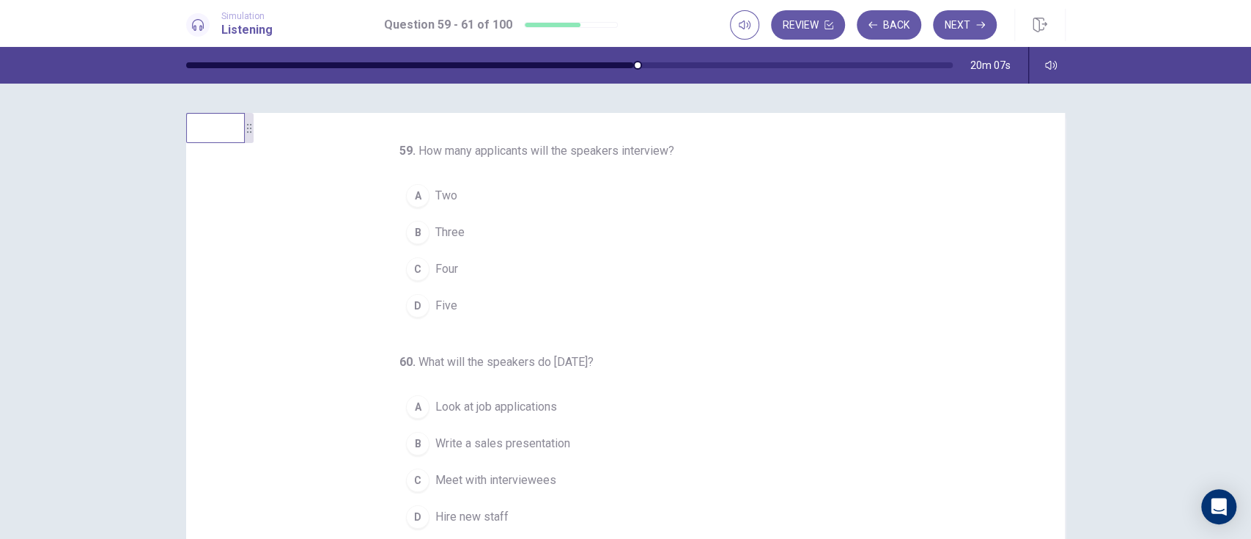
click at [443, 315] on button "D Five" at bounding box center [616, 305] width 434 height 37
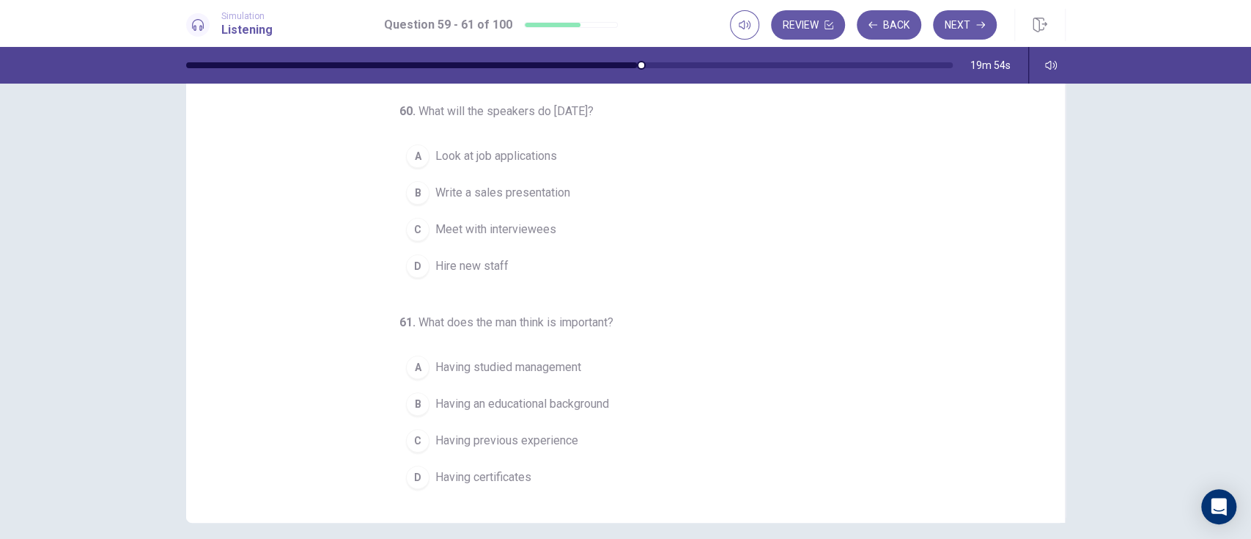
scroll to position [100, 0]
click at [518, 226] on span "Meet with interviewees" at bounding box center [495, 230] width 121 height 18
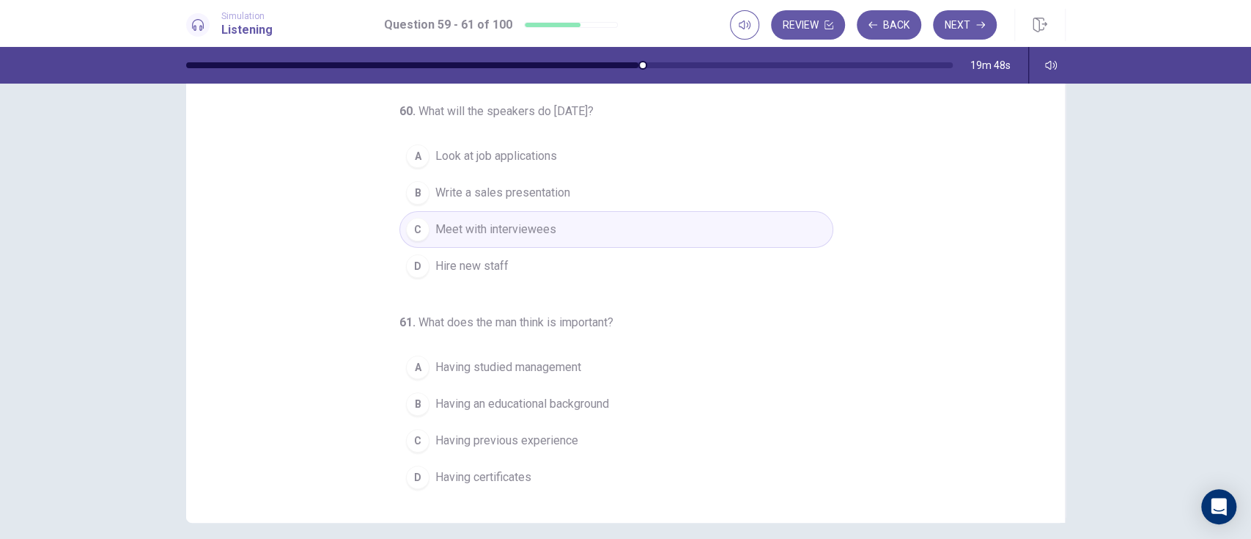
click at [554, 403] on span "Having previous experience" at bounding box center [506, 441] width 143 height 18
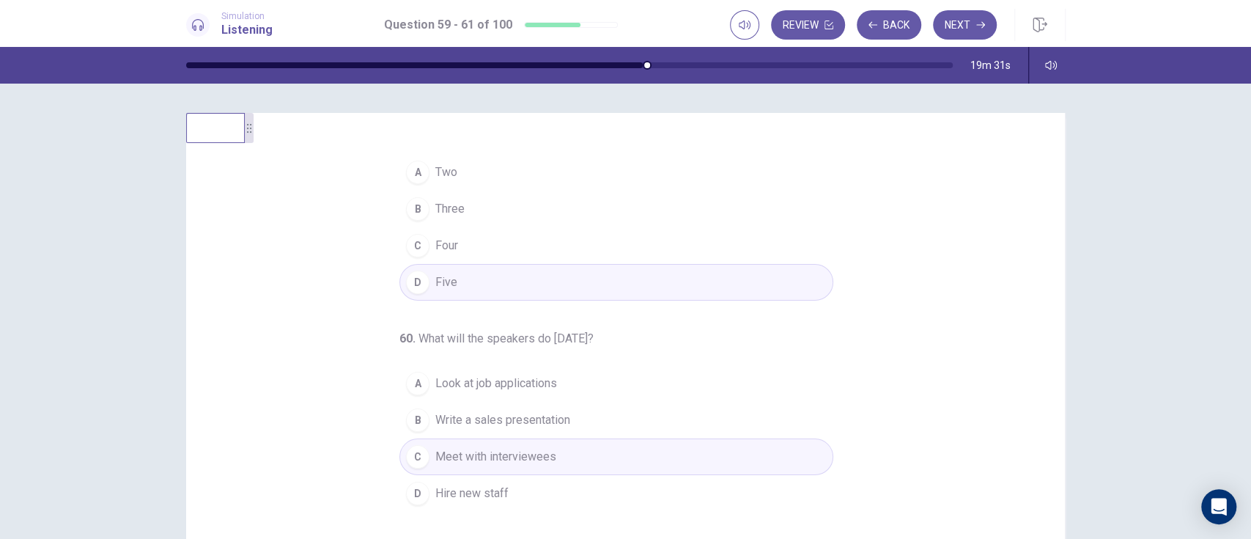
scroll to position [0, 0]
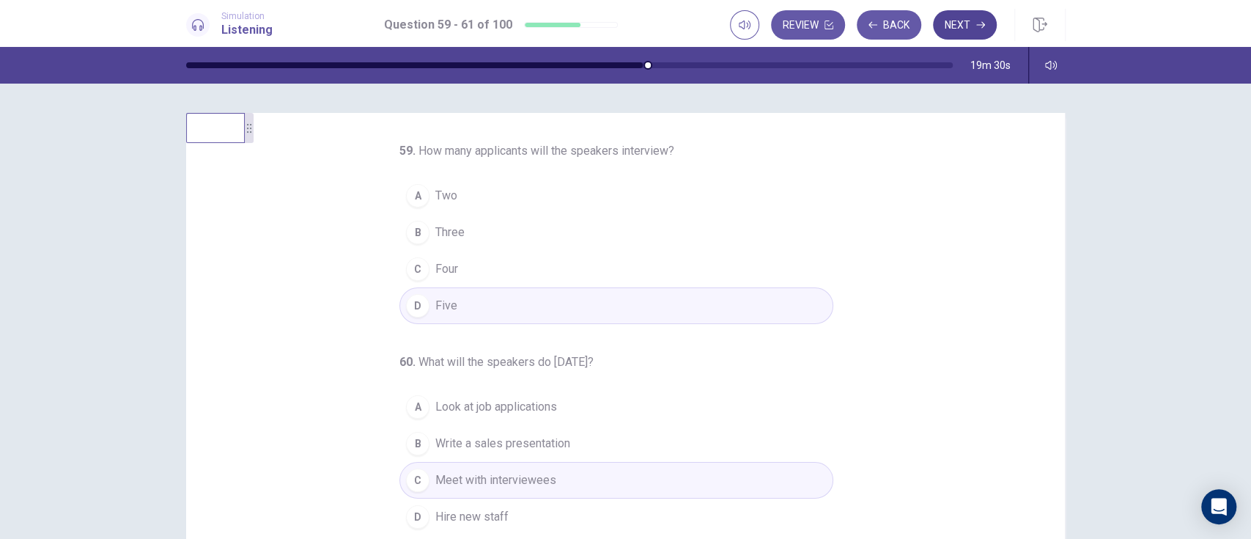
click at [937, 23] on button "Next" at bounding box center [965, 24] width 64 height 29
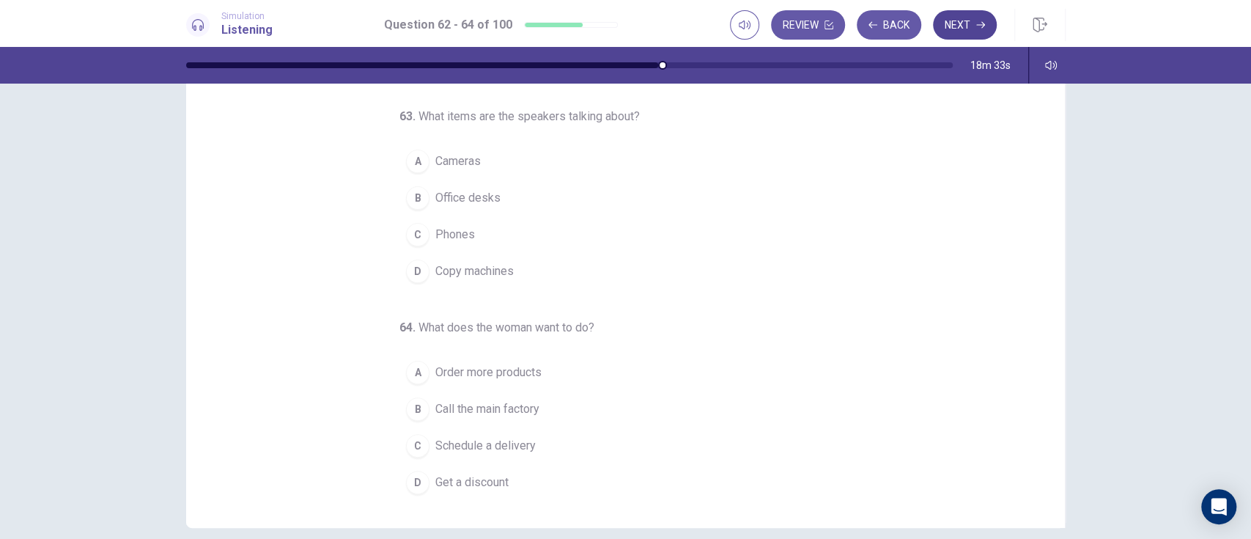
scroll to position [94, 0]
click at [481, 270] on span "Copy machines" at bounding box center [474, 272] width 78 height 18
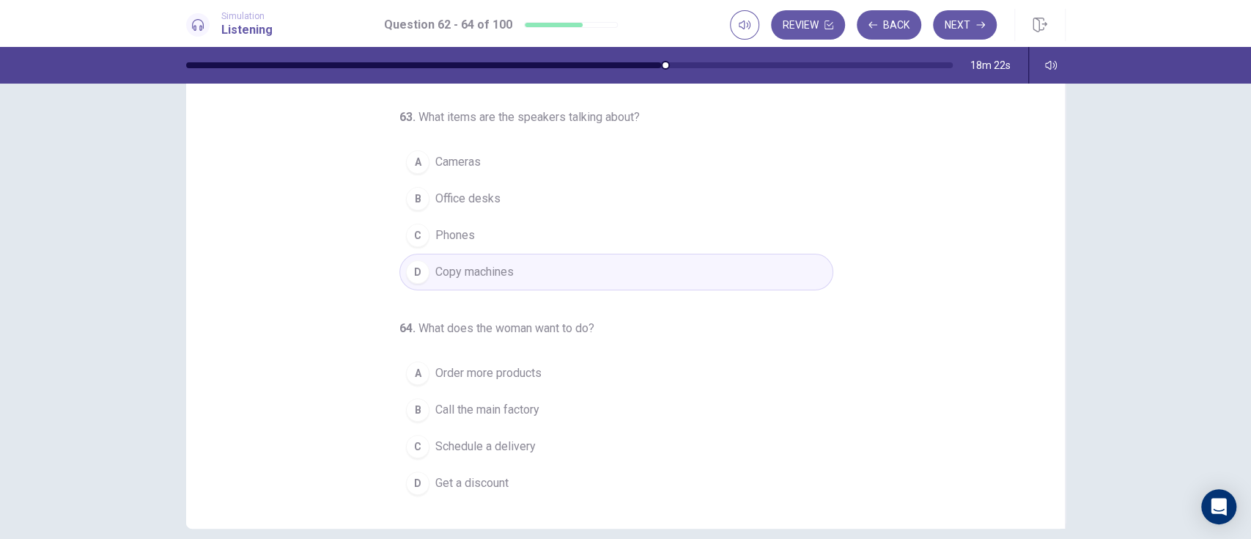
click at [874, 358] on div "62 . What is the purpose of the call? A To discuss delivery options B To proces…" at bounding box center [632, 273] width 844 height 451
click at [526, 374] on span "Order more products" at bounding box center [488, 373] width 106 height 18
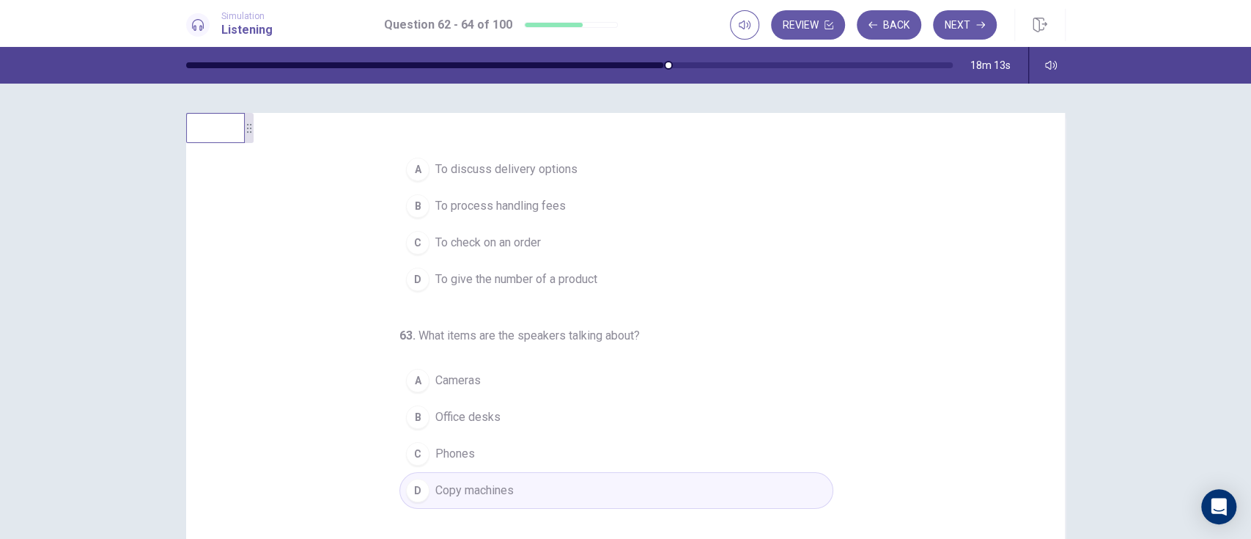
scroll to position [0, 0]
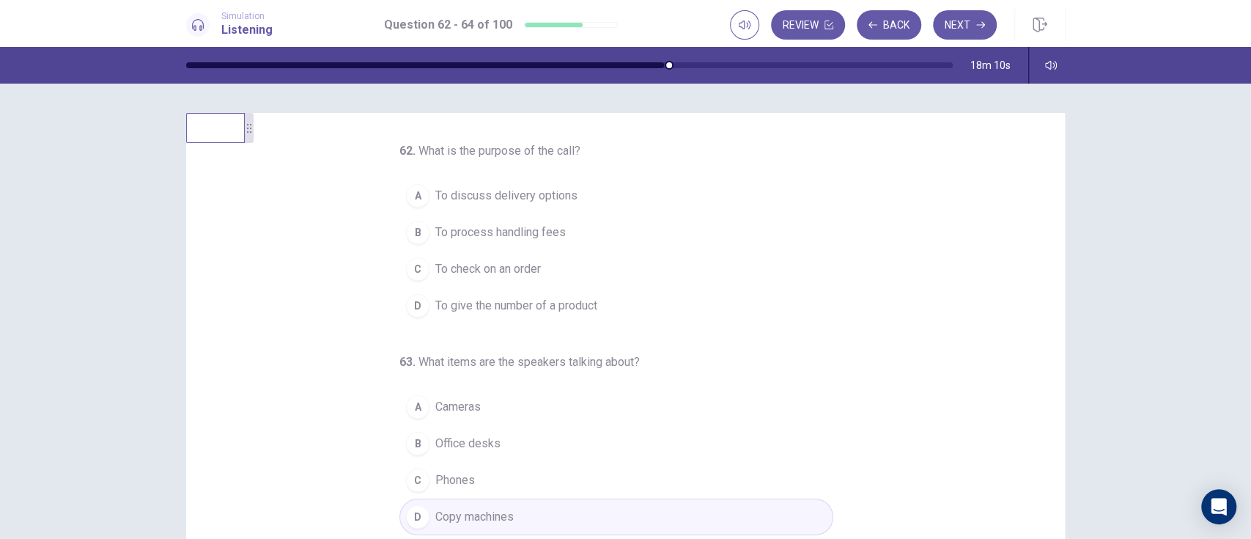
click at [518, 264] on span "To check on an order" at bounding box center [488, 269] width 106 height 18
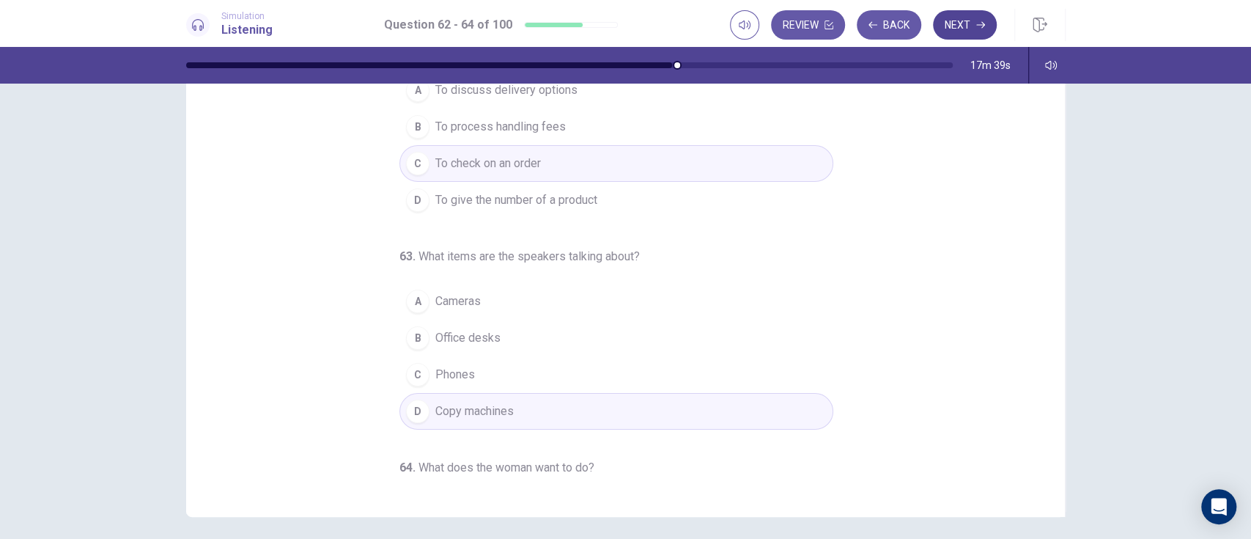
click at [937, 29] on button "Next" at bounding box center [965, 24] width 64 height 29
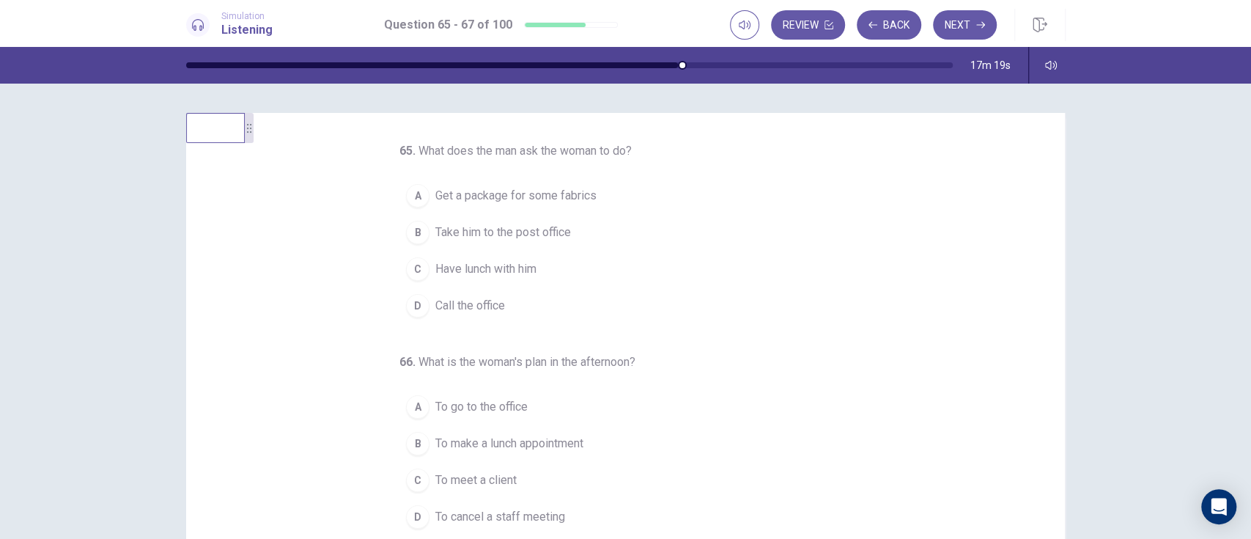
click at [406, 236] on div "B" at bounding box center [417, 232] width 23 height 23
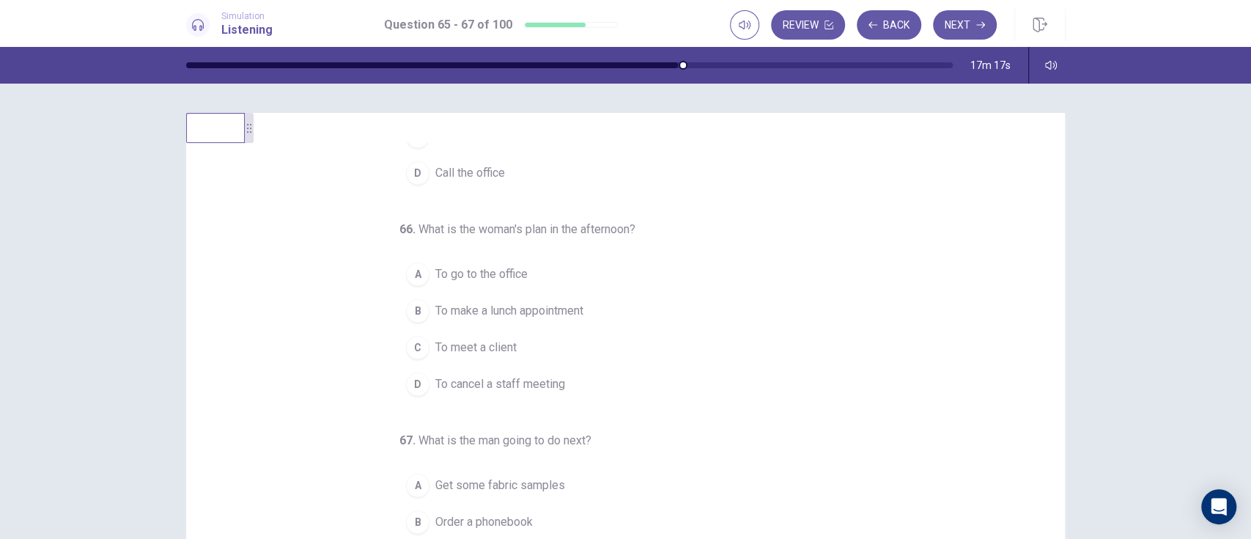
scroll to position [151, 0]
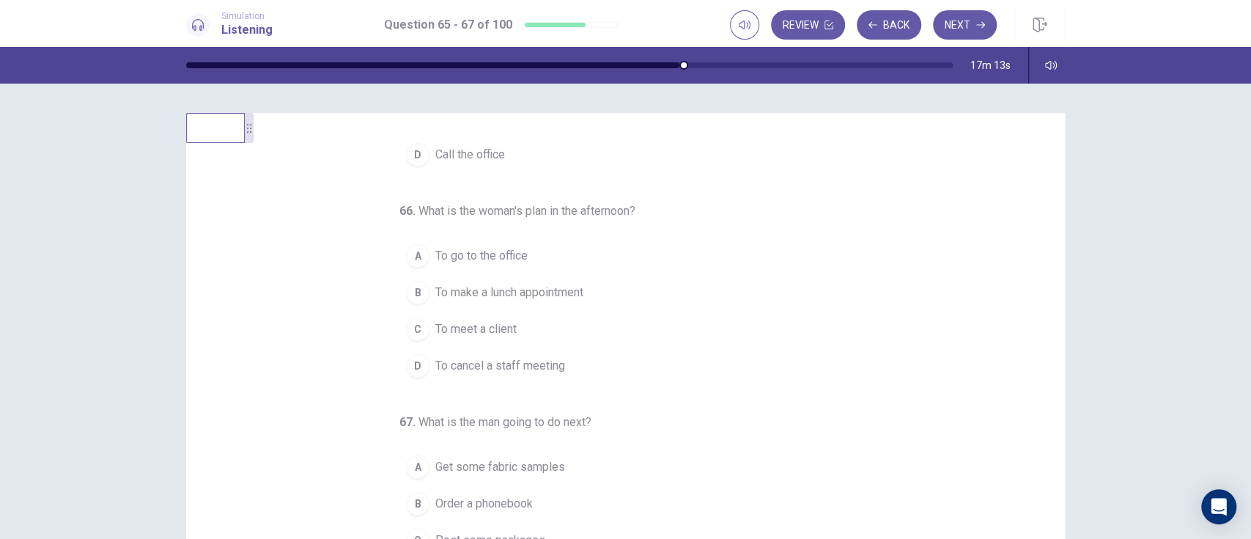
click at [408, 328] on div "C" at bounding box center [417, 328] width 23 height 23
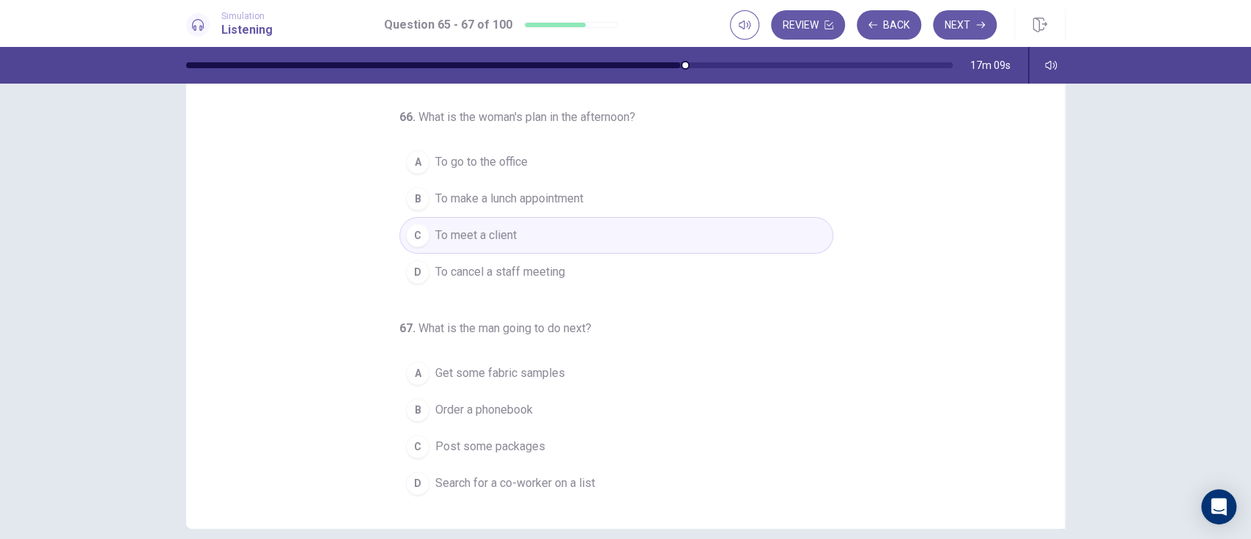
scroll to position [94, 0]
click at [502, 403] on span "Order a phonebook" at bounding box center [483, 410] width 97 height 18
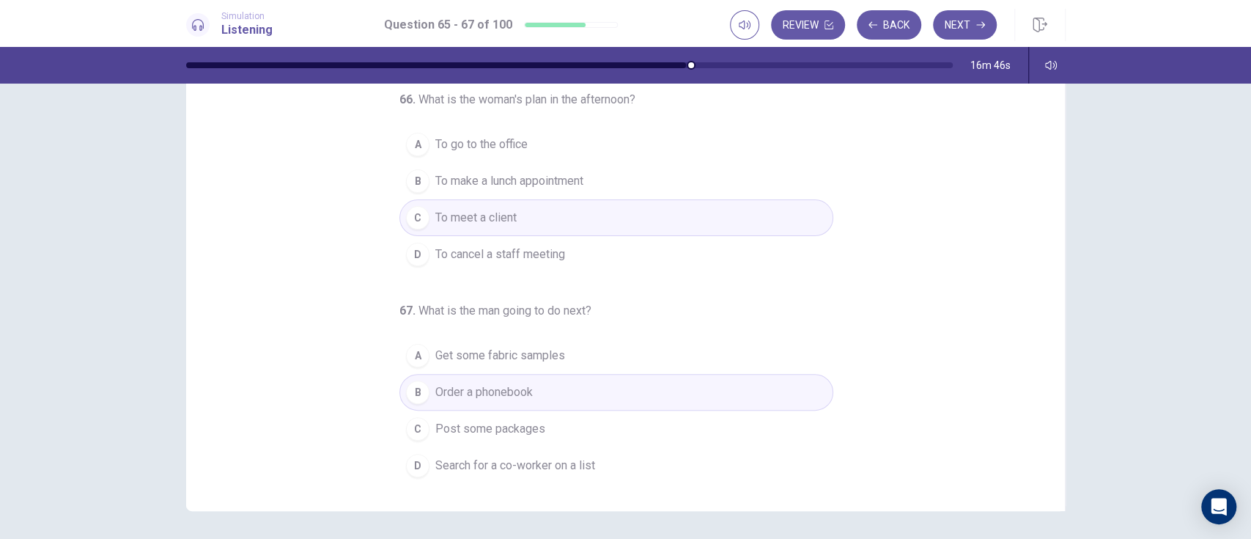
scroll to position [114, 0]
click at [592, 403] on button "D Search for a co-worker on a list" at bounding box center [616, 463] width 434 height 37
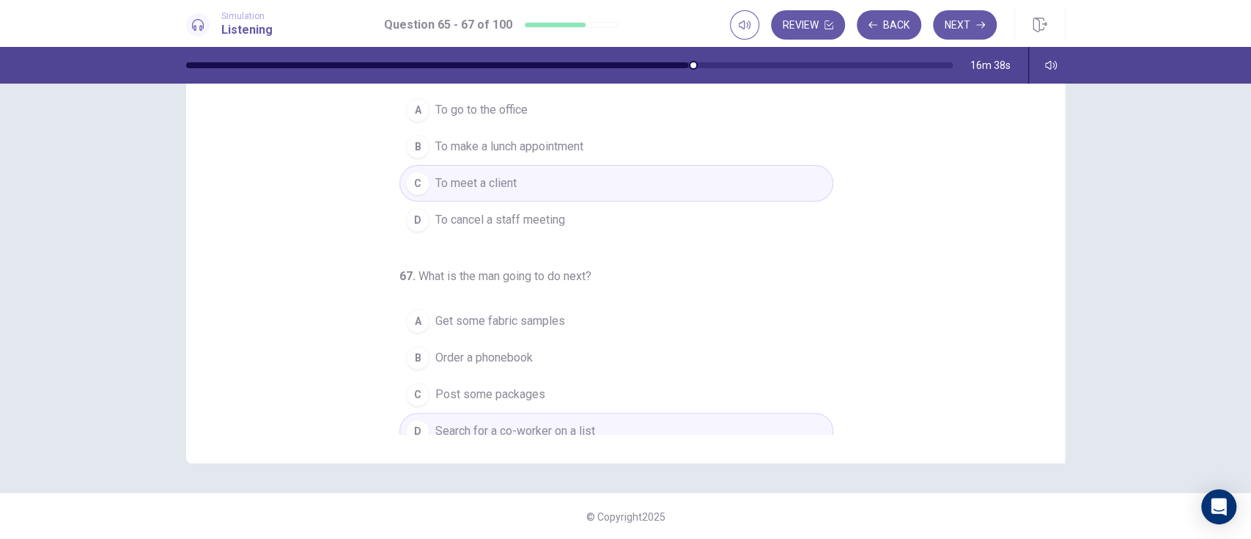
scroll to position [151, 0]
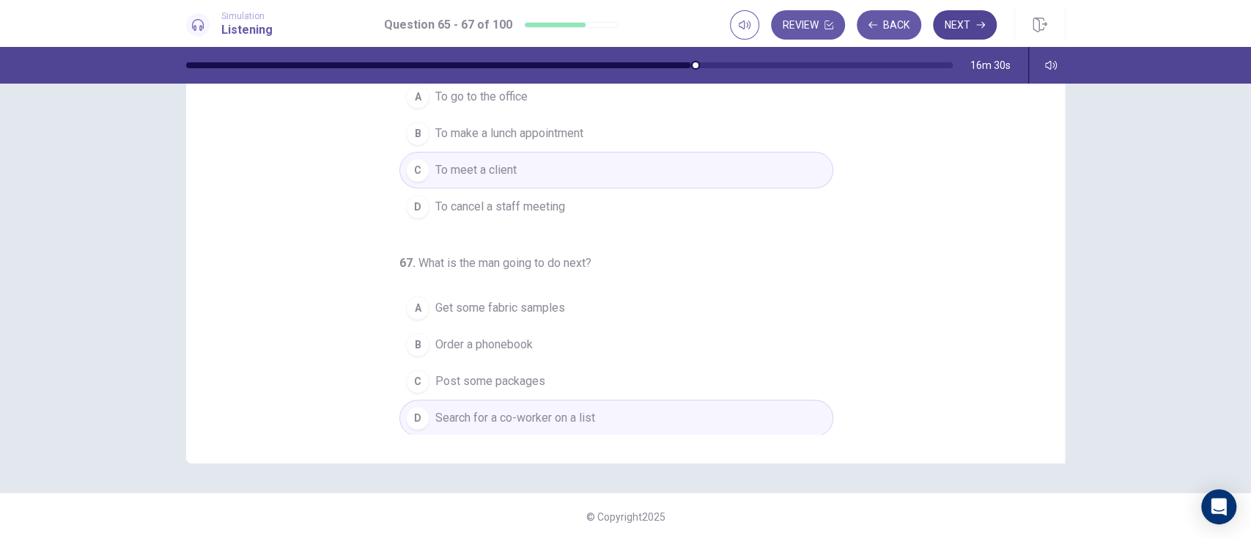
click at [937, 21] on button "Next" at bounding box center [965, 24] width 64 height 29
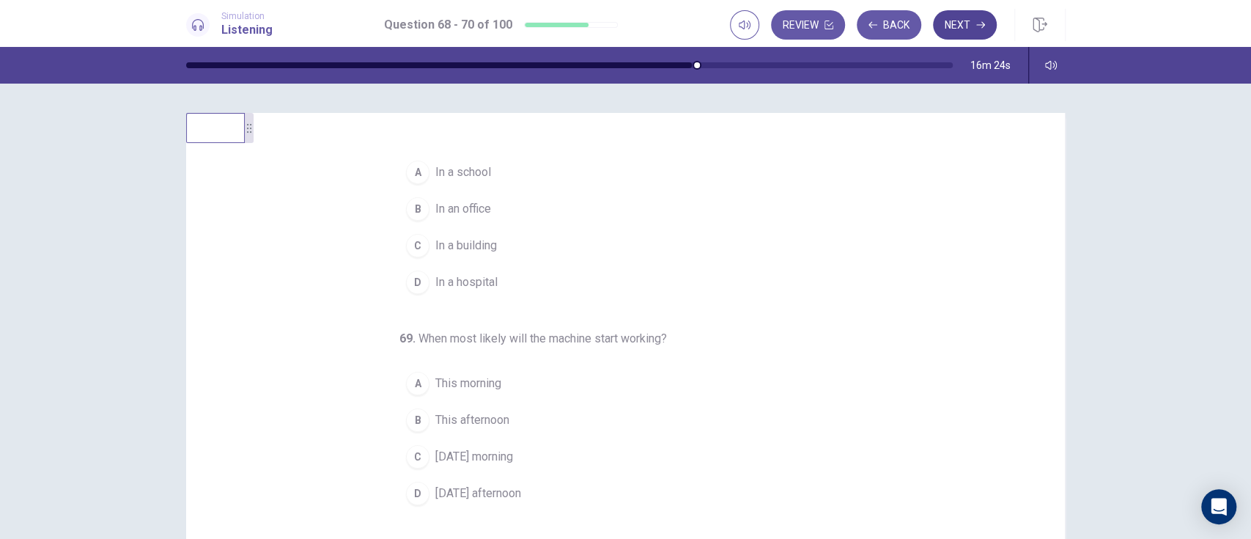
scroll to position [0, 0]
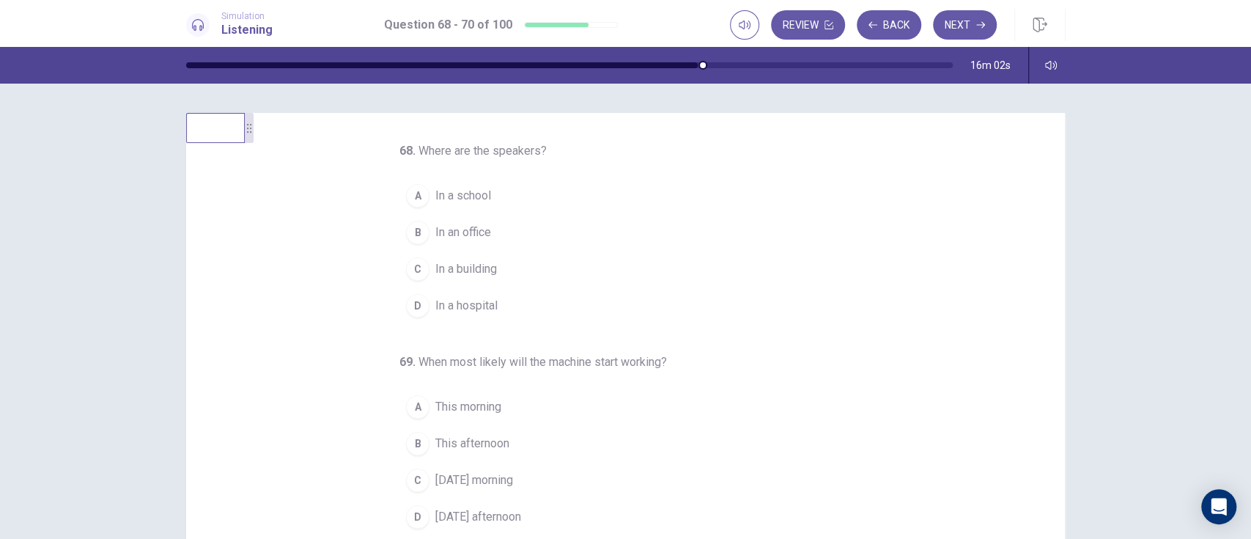
click at [486, 225] on button "B In an office" at bounding box center [616, 232] width 434 height 37
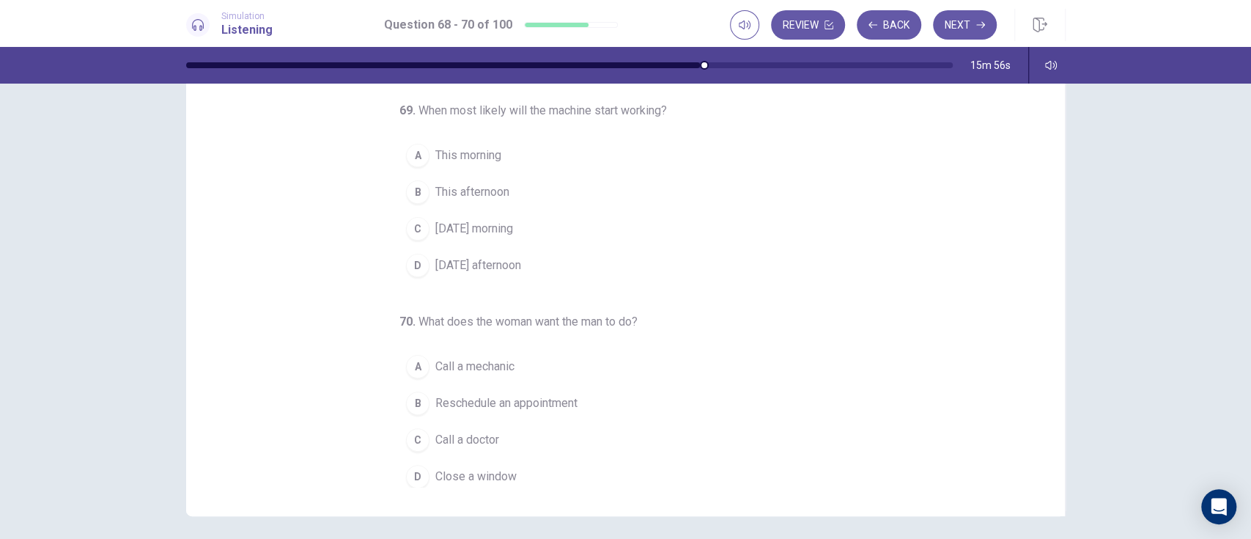
scroll to position [151, 0]
click at [498, 143] on button "A This morning" at bounding box center [616, 149] width 434 height 37
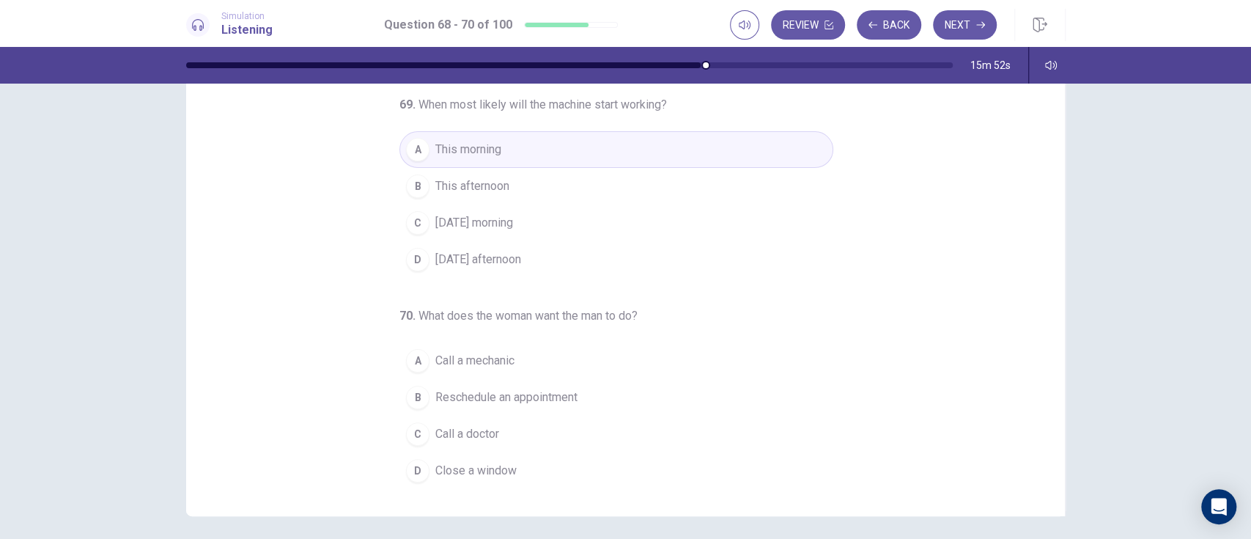
click at [558, 227] on button "C Tomorrow morning" at bounding box center [616, 222] width 434 height 37
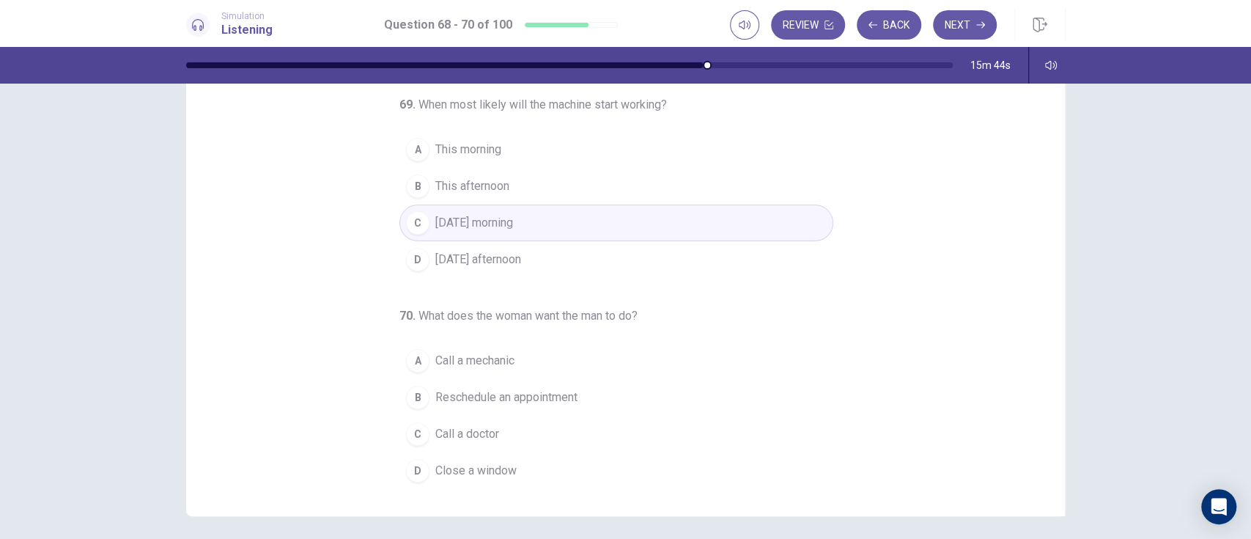
click at [504, 403] on span "Close a window" at bounding box center [475, 471] width 81 height 18
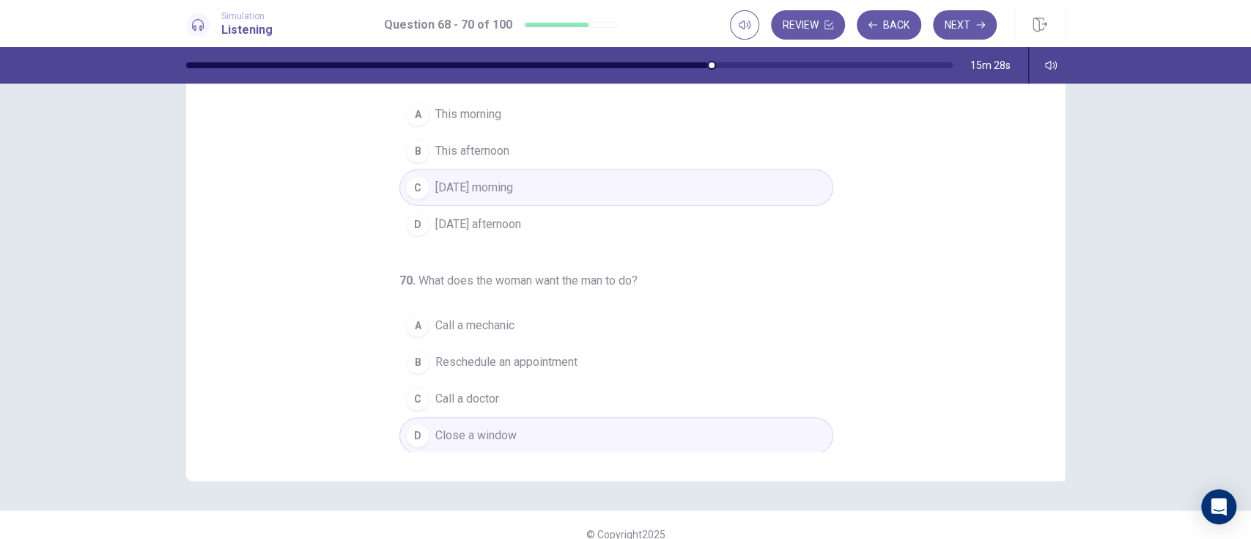
scroll to position [146, 0]
click at [937, 23] on button "Next" at bounding box center [965, 24] width 64 height 29
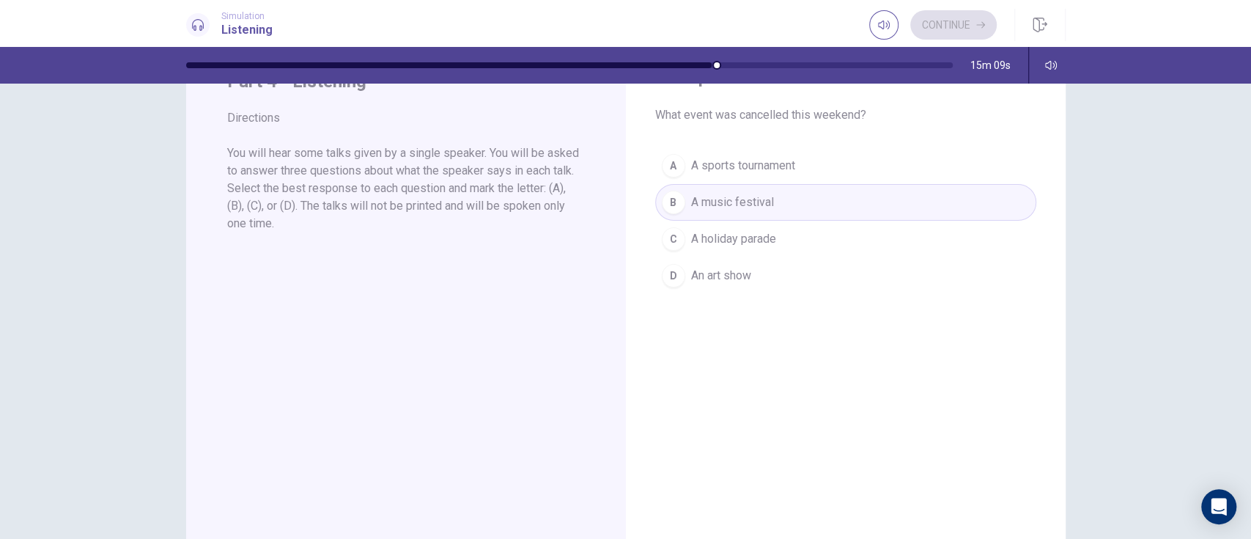
scroll to position [0, 0]
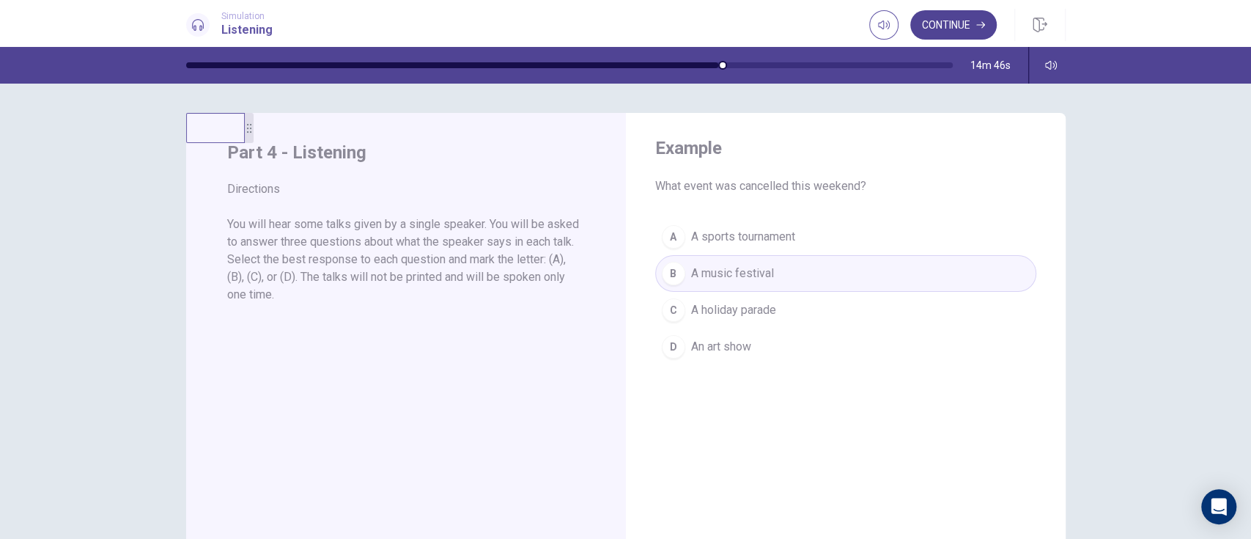
click at [937, 29] on button "Continue" at bounding box center [953, 24] width 86 height 29
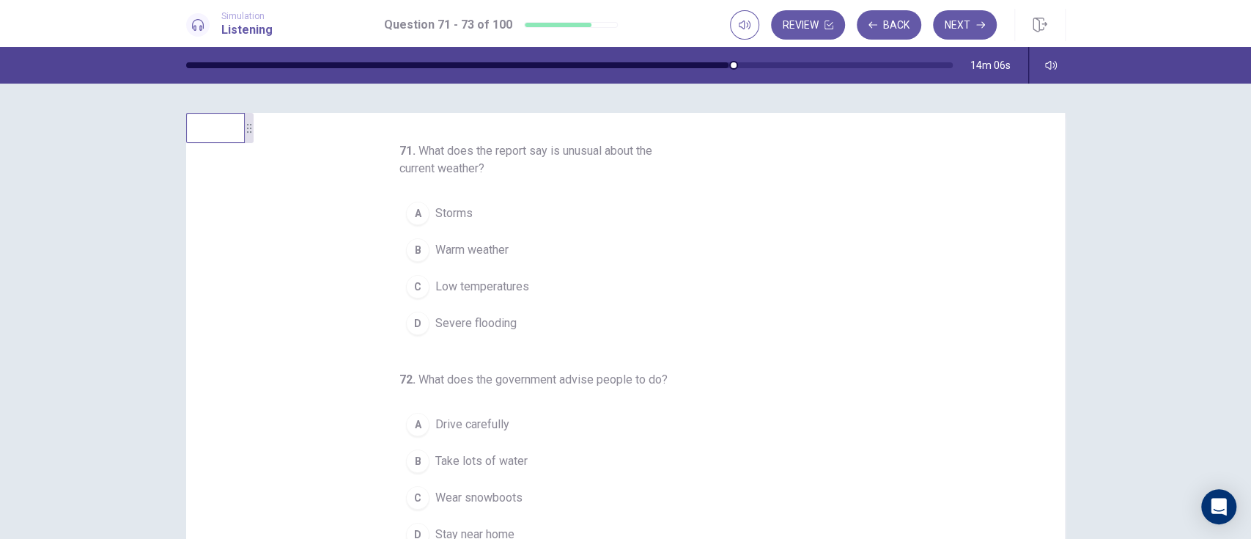
click at [399, 301] on div "A Storms B Warm weather C Low temperatures D Severe flooding" at bounding box center [616, 268] width 434 height 147
click at [408, 280] on div "C" at bounding box center [417, 286] width 23 height 23
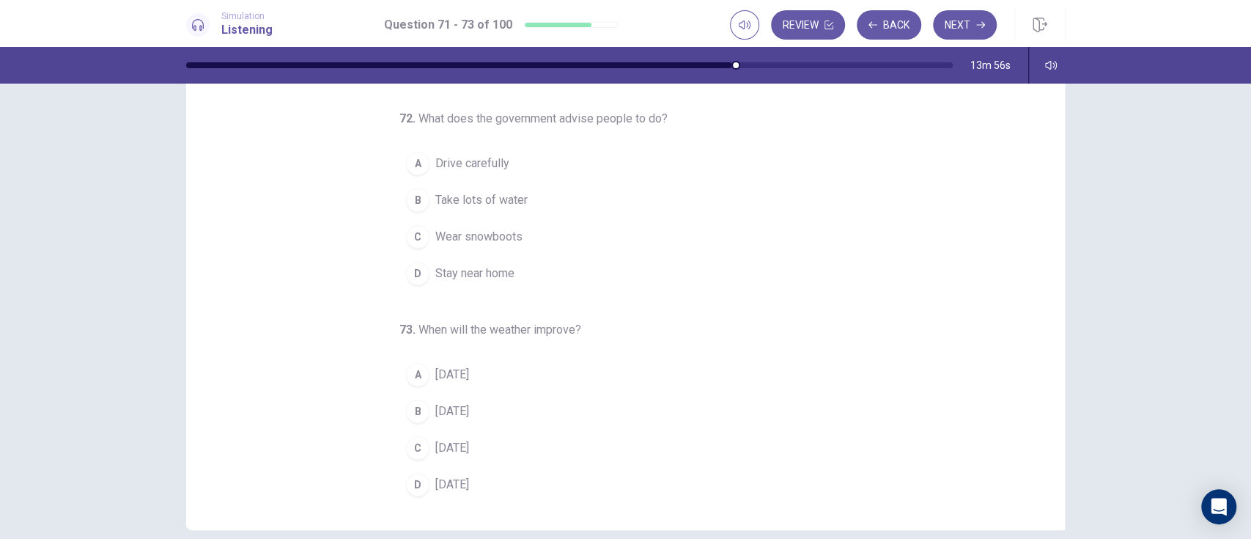
scroll to position [93, 0]
click at [399, 270] on button "D Stay near home" at bounding box center [616, 272] width 434 height 37
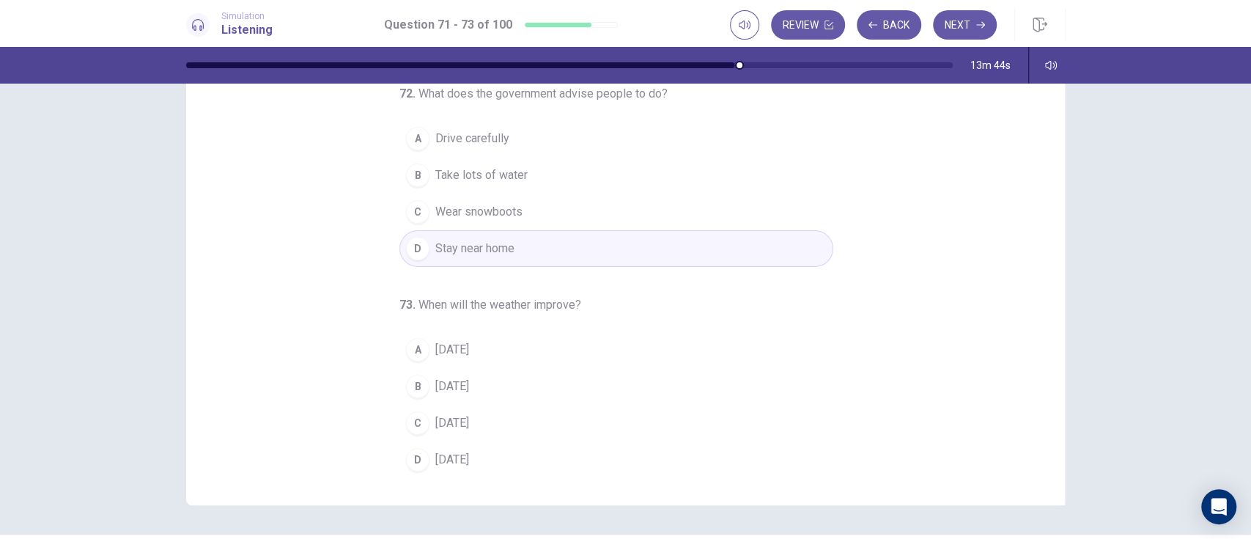
scroll to position [111, 0]
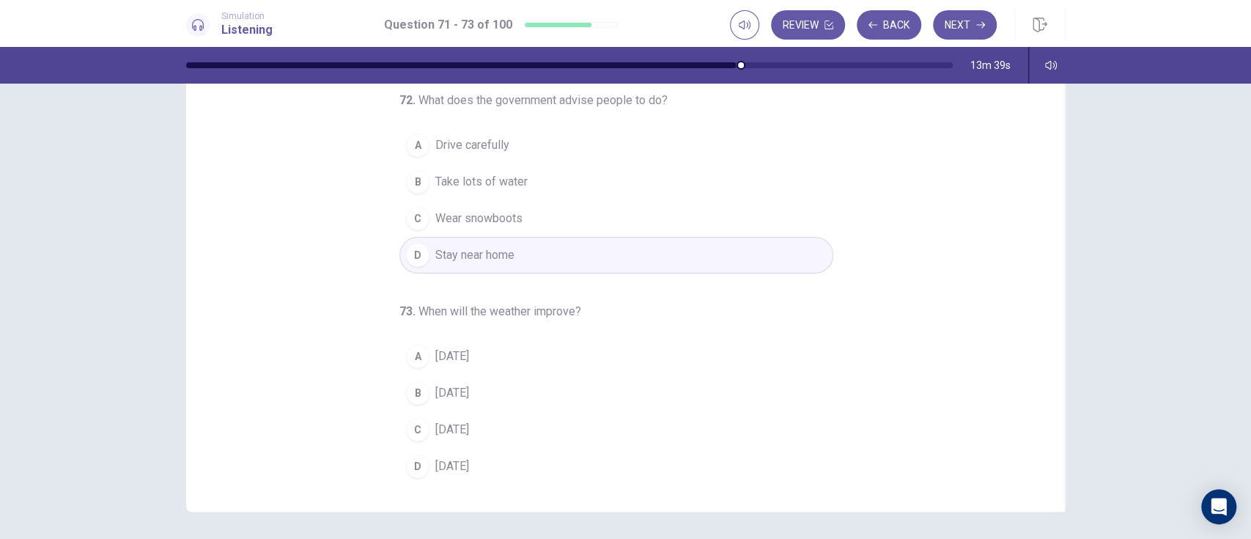
click at [410, 403] on div "C" at bounding box center [417, 429] width 23 height 23
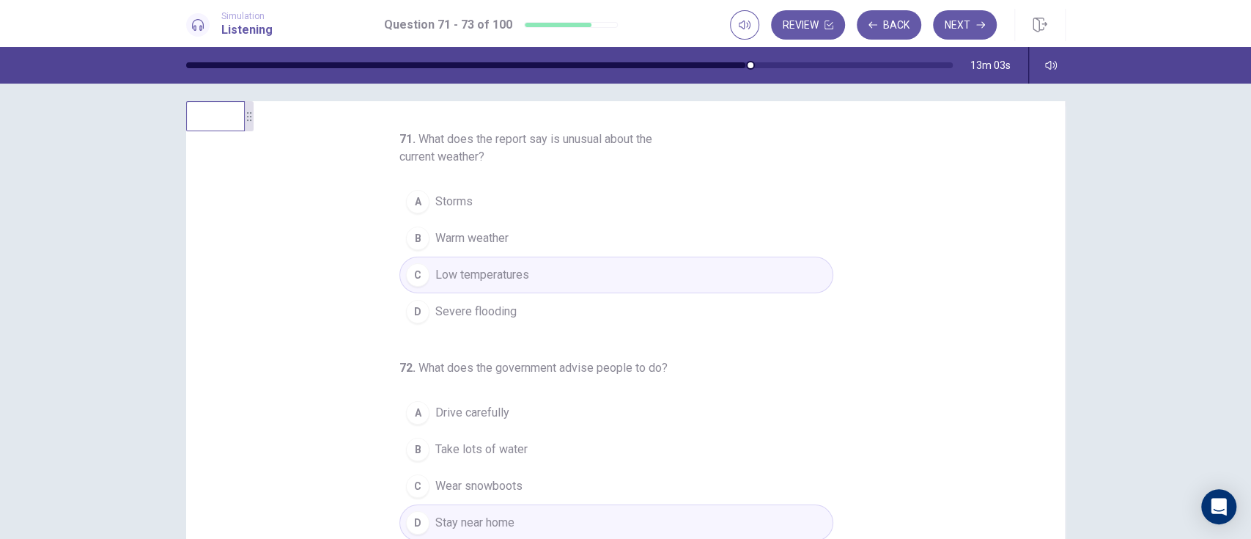
scroll to position [10, 0]
click at [937, 26] on button "Next" at bounding box center [965, 24] width 64 height 29
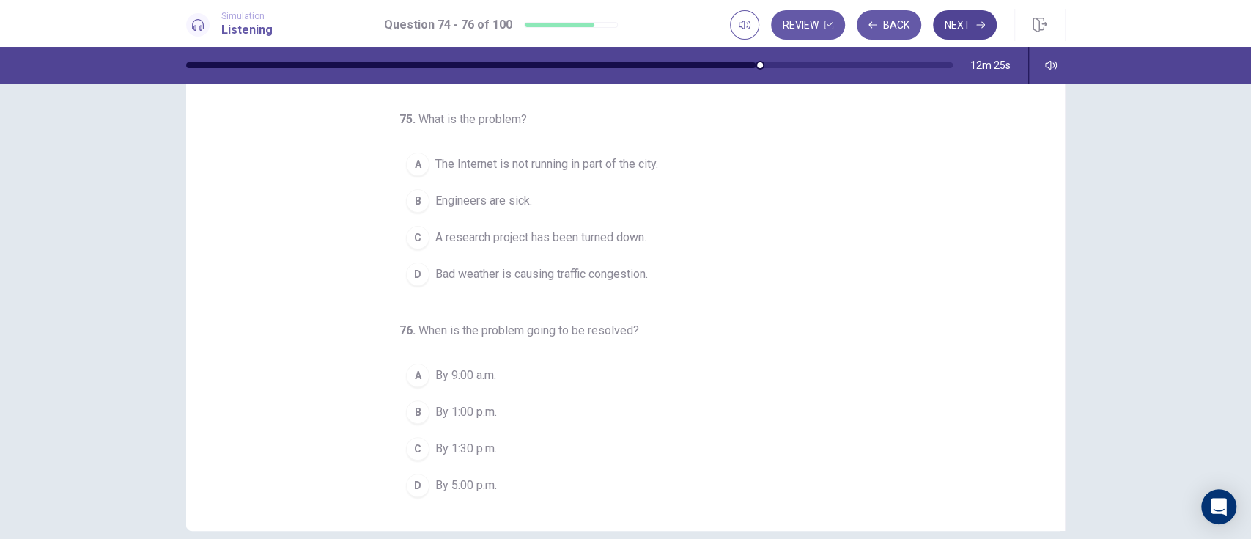
scroll to position [91, 0]
click at [457, 373] on span "By 9:00 a.m." at bounding box center [465, 376] width 61 height 18
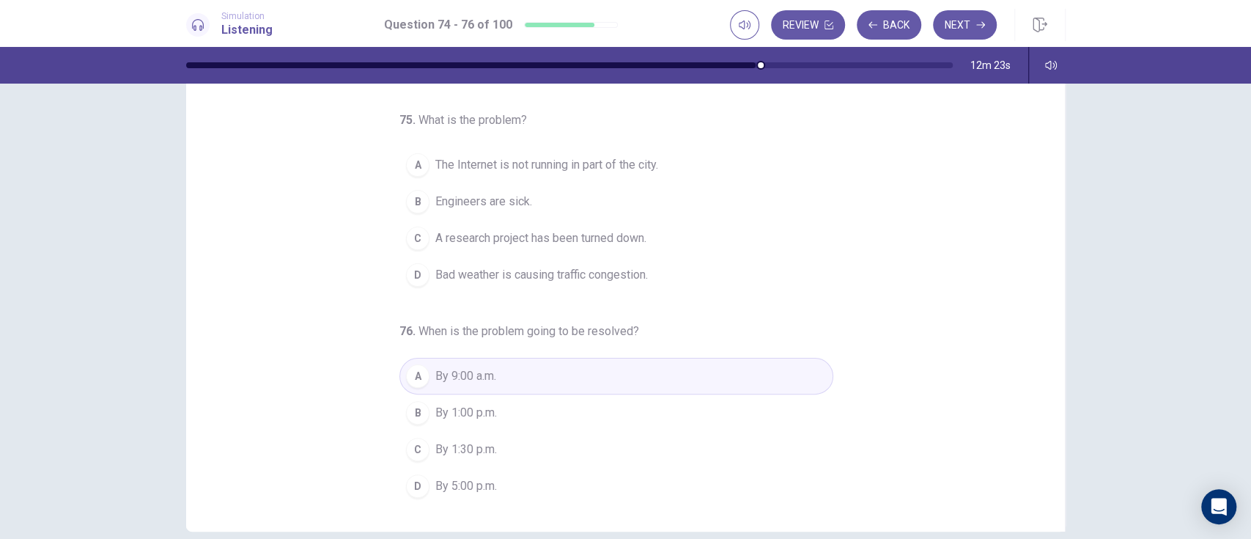
click at [937, 249] on div "74 . Who most likely is the speaker? A A car engineer B A TV reporter C A telec…" at bounding box center [625, 311] width 1251 height 455
click at [440, 403] on span "By 1:00 p.m." at bounding box center [466, 413] width 62 height 18
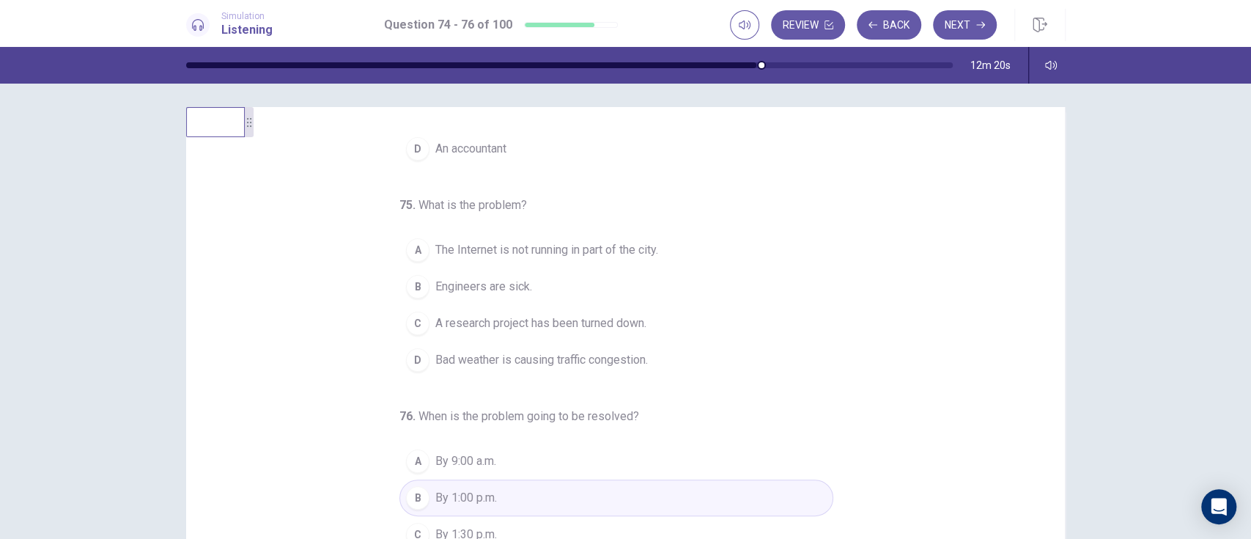
scroll to position [0, 0]
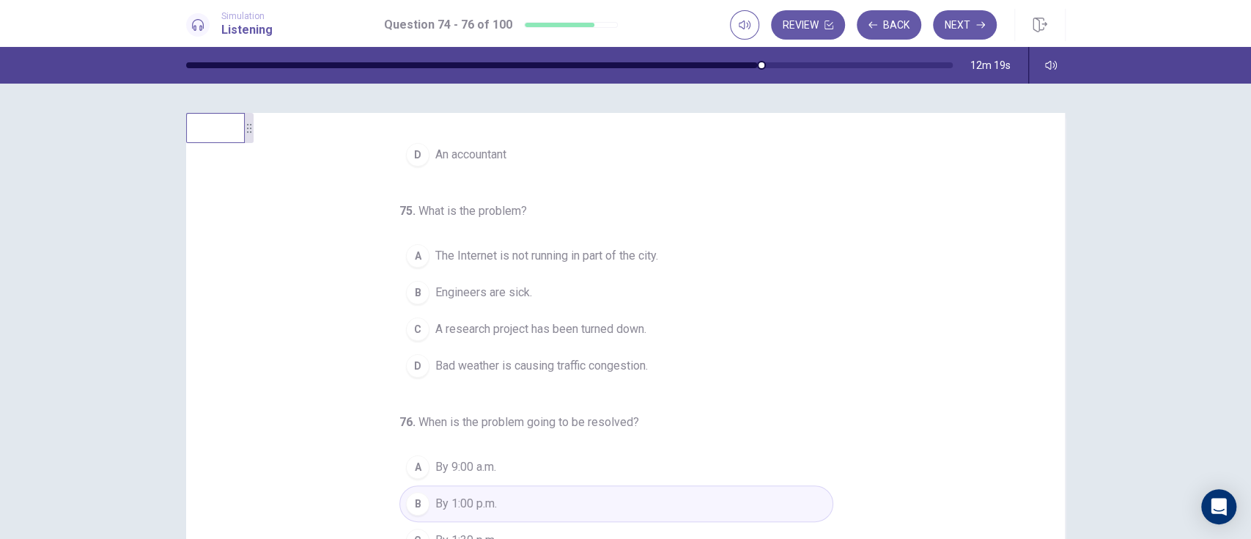
click at [631, 261] on span "The Internet is not running in part of the city." at bounding box center [546, 256] width 223 height 18
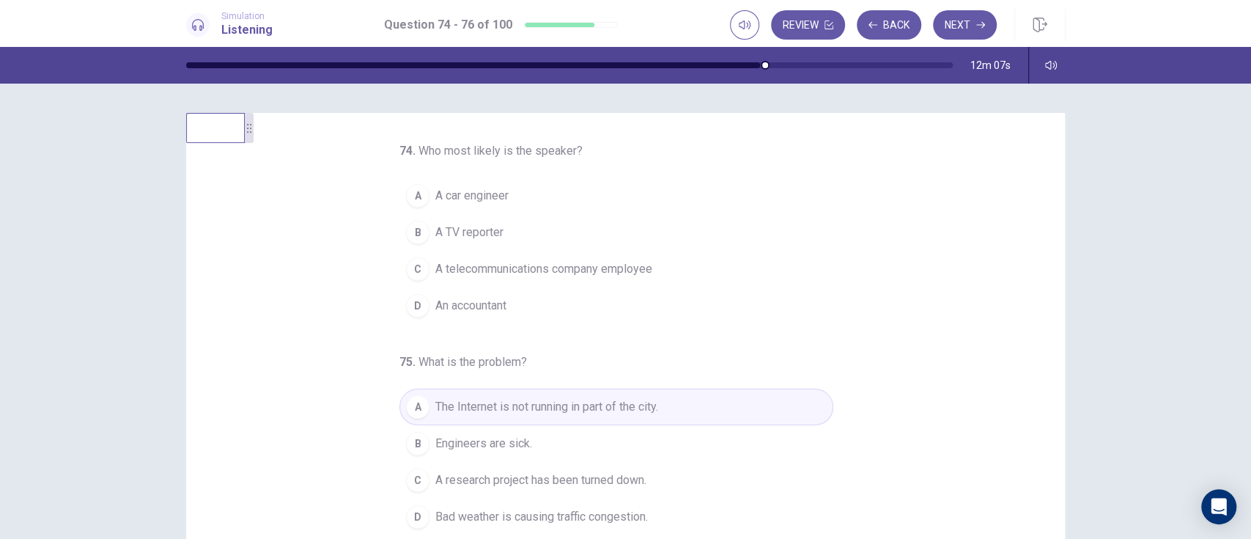
click at [457, 229] on span "A TV reporter" at bounding box center [469, 233] width 68 height 18
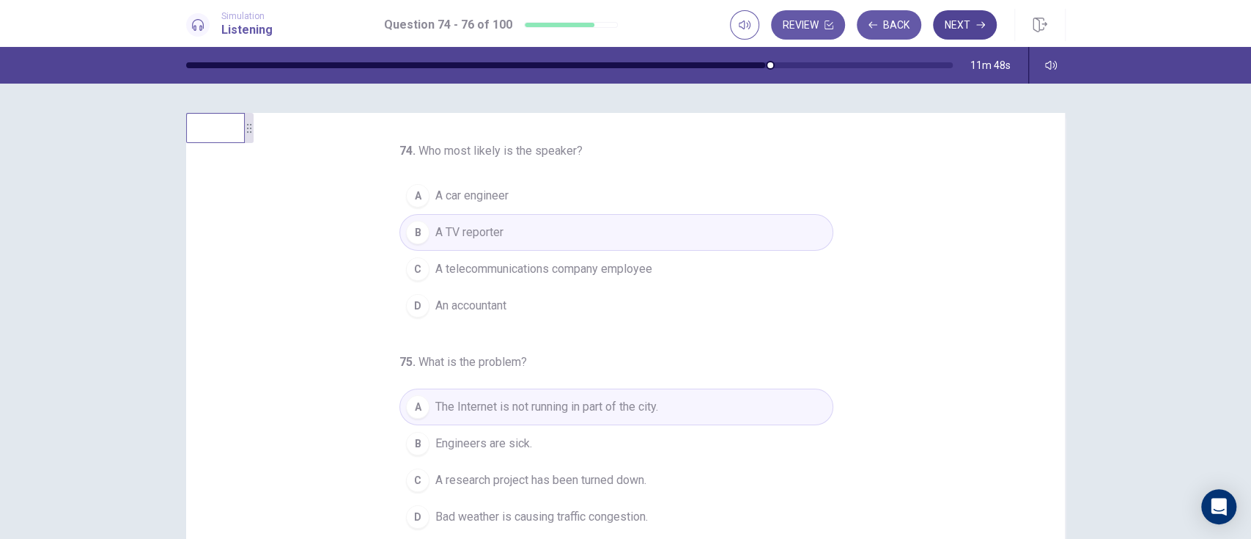
click at [937, 26] on button "Next" at bounding box center [965, 24] width 64 height 29
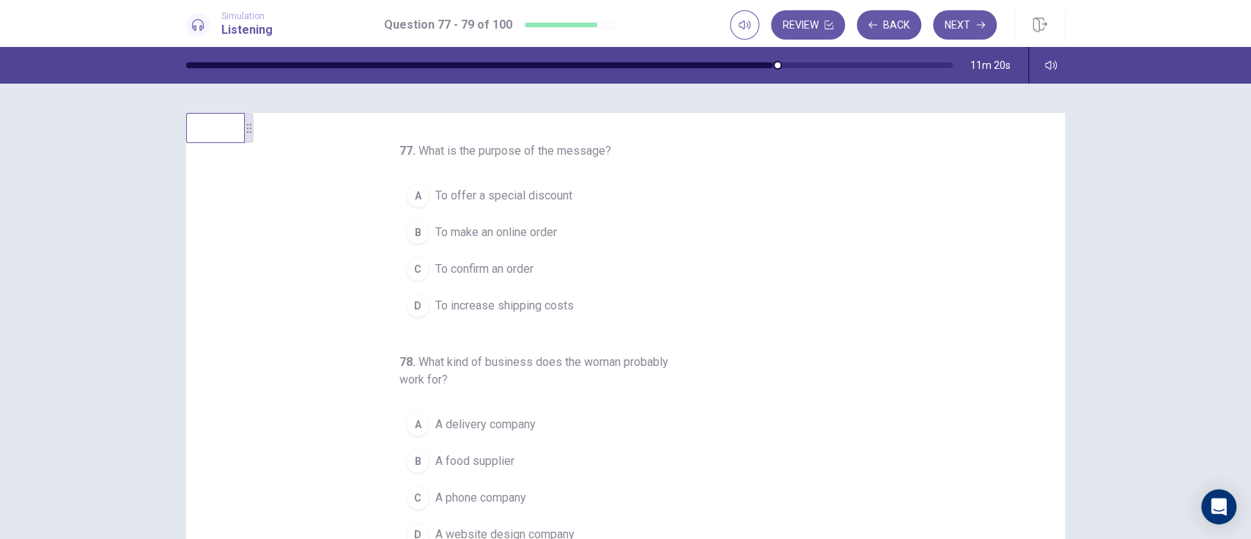
click at [422, 261] on button "C To confirm an order" at bounding box center [616, 269] width 434 height 37
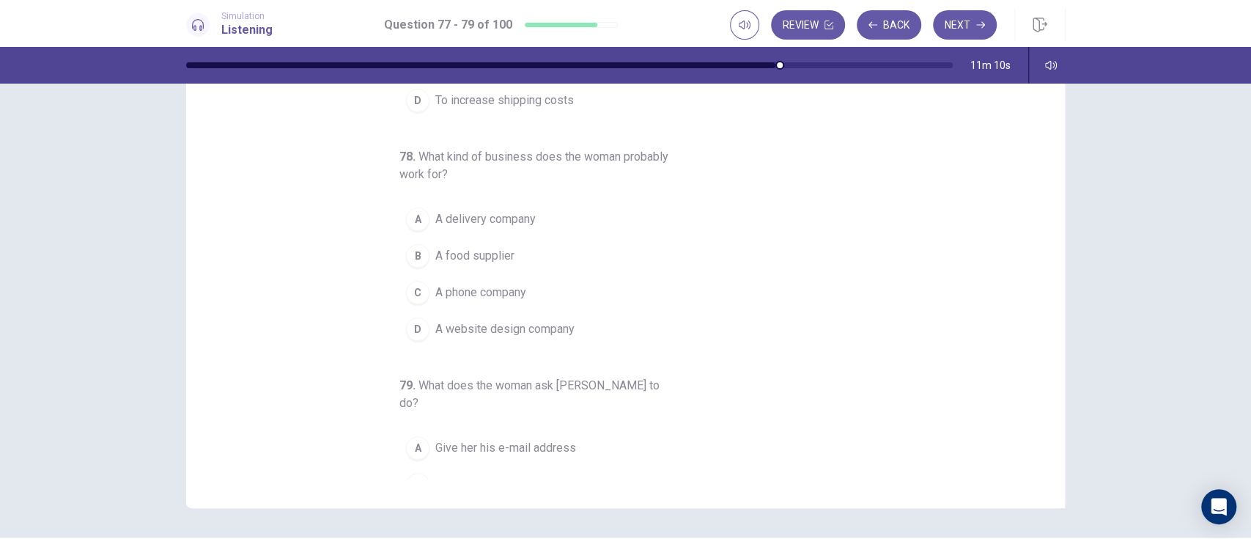
scroll to position [115, 0]
click at [476, 254] on span "A food supplier" at bounding box center [474, 255] width 79 height 18
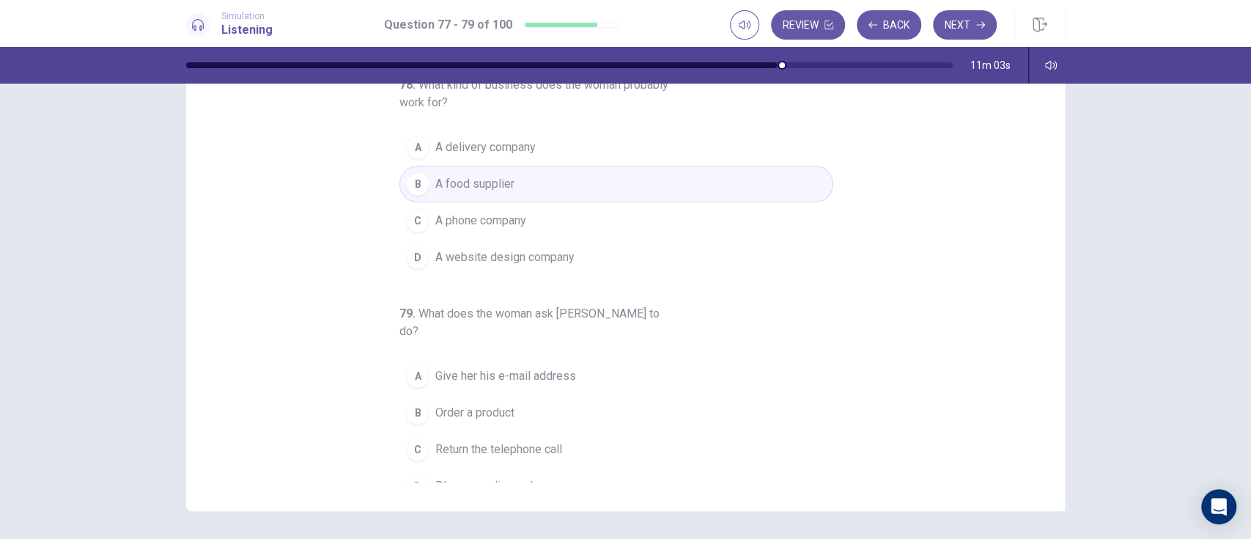
scroll to position [169, 0]
click at [548, 141] on button "A A delivery company" at bounding box center [616, 144] width 434 height 37
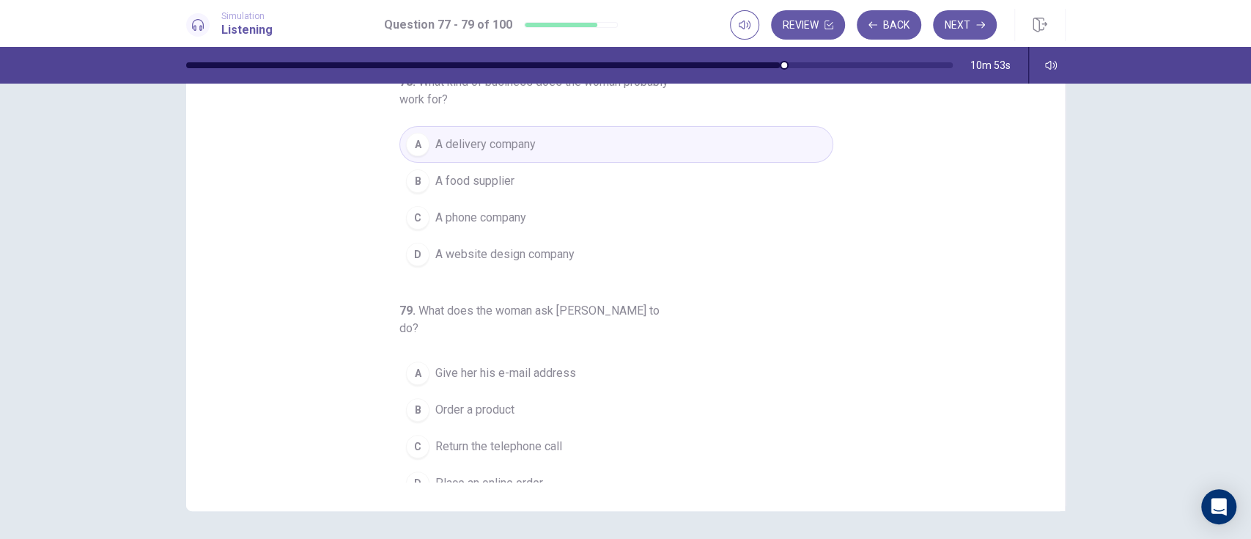
click at [551, 403] on span "Return the telephone call" at bounding box center [498, 447] width 127 height 18
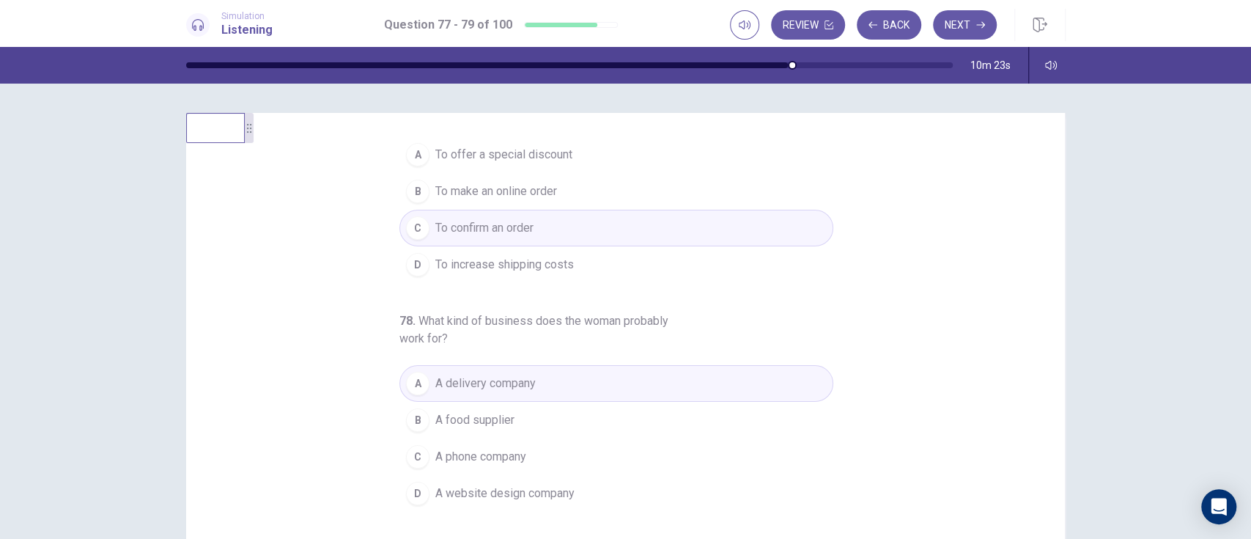
scroll to position [0, 0]
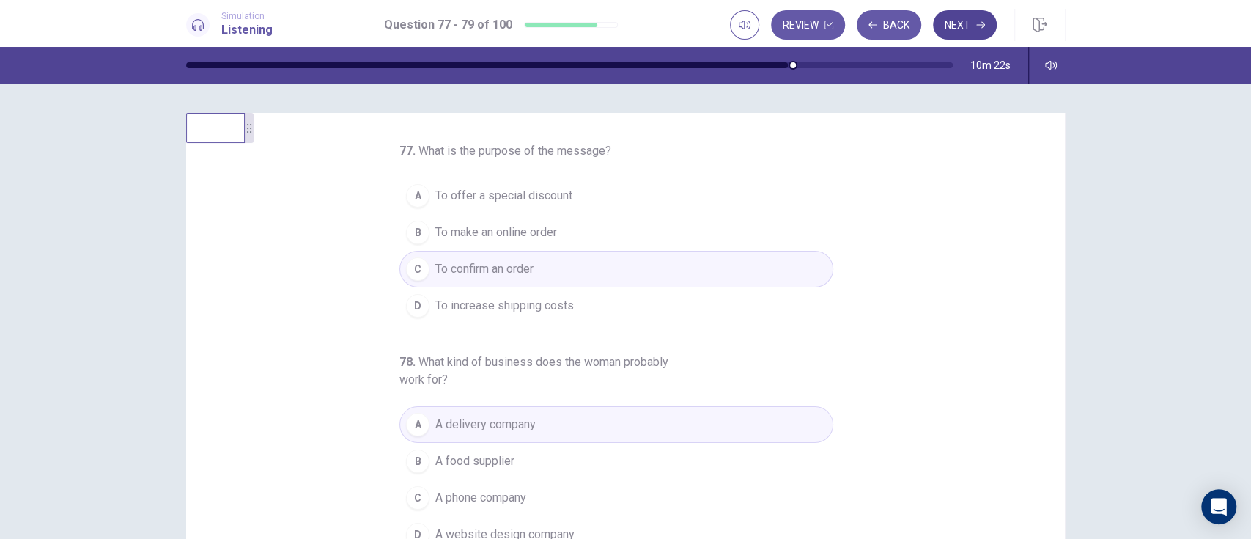
click at [937, 24] on icon "button" at bounding box center [980, 25] width 9 height 7
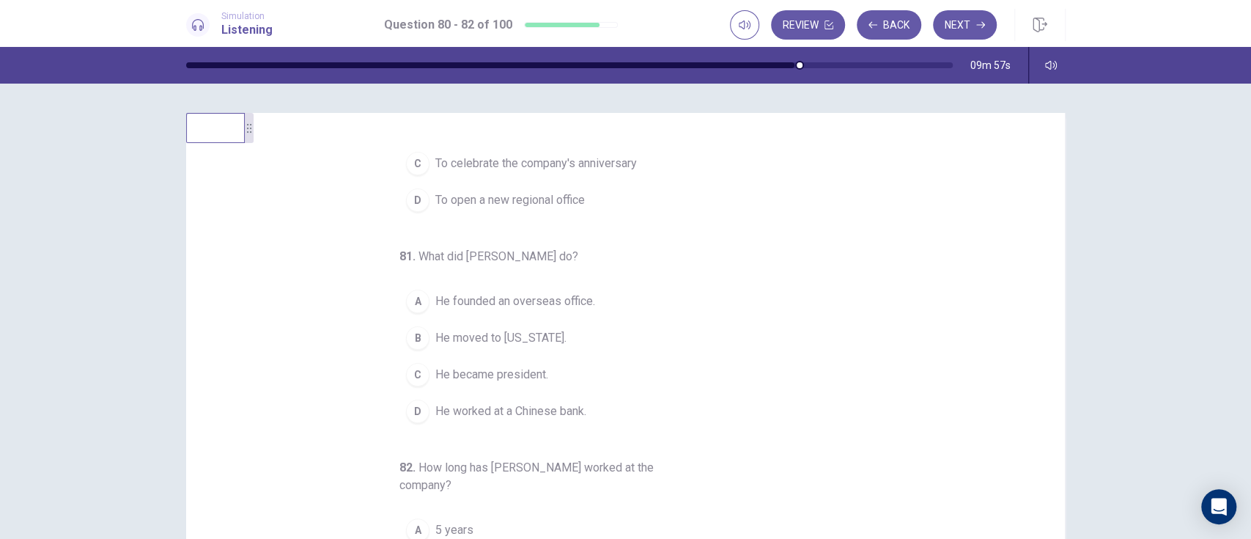
scroll to position [108, 0]
click at [413, 403] on div "D" at bounding box center [417, 408] width 23 height 23
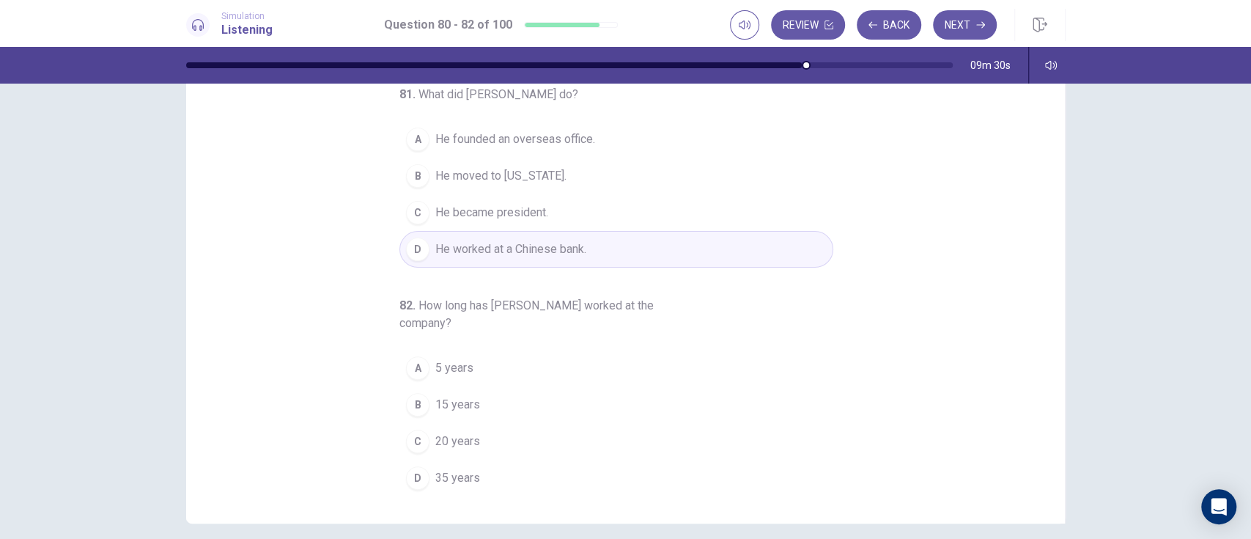
scroll to position [144, 0]
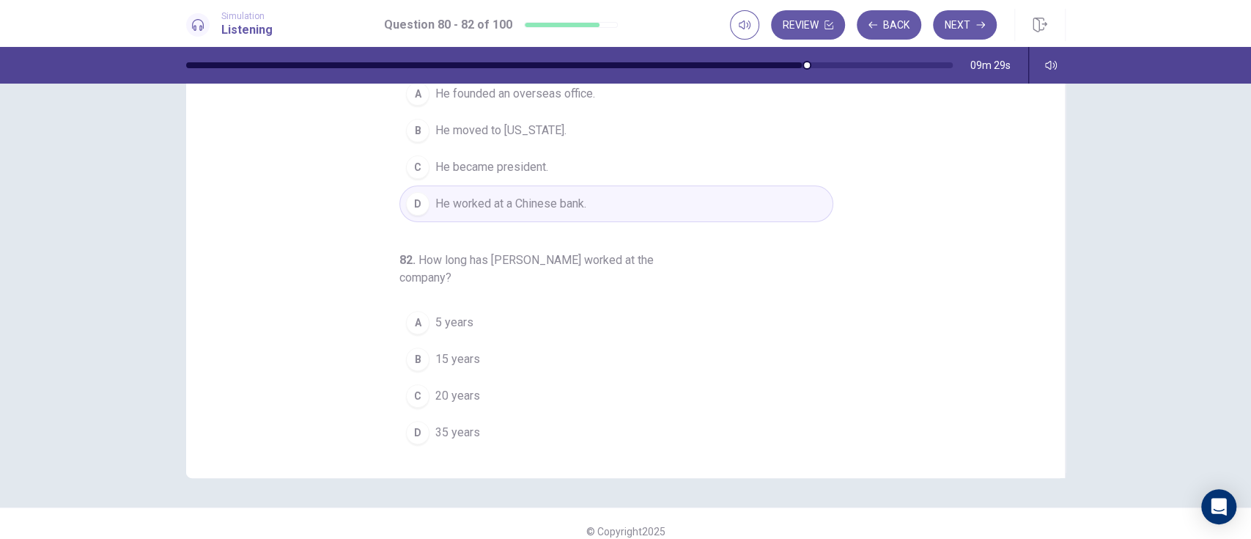
click at [408, 403] on div "D" at bounding box center [417, 432] width 23 height 23
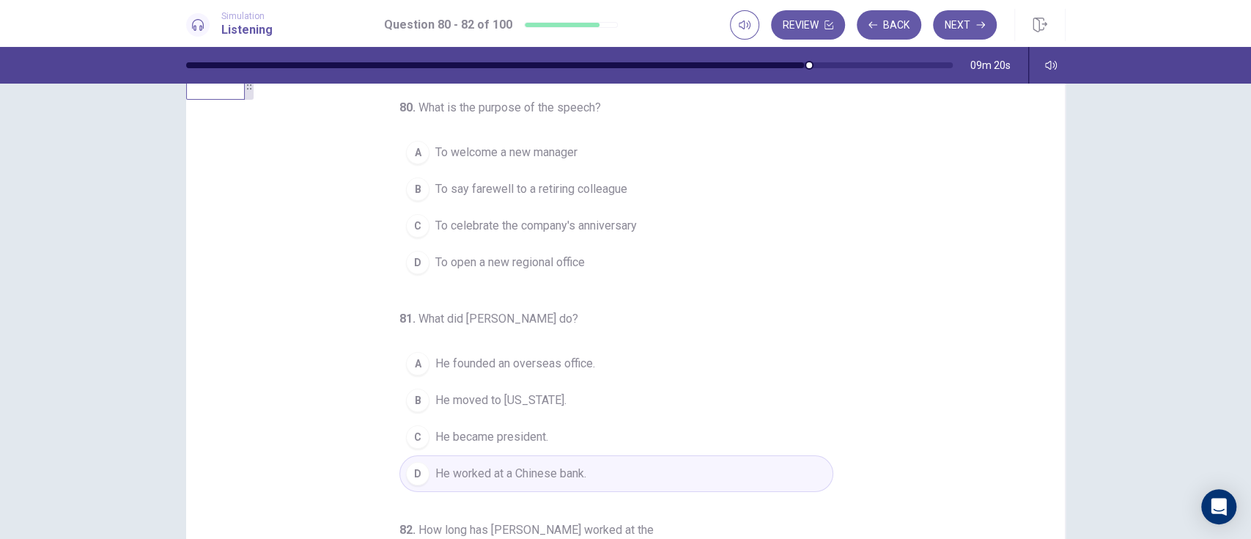
scroll to position [0, 0]
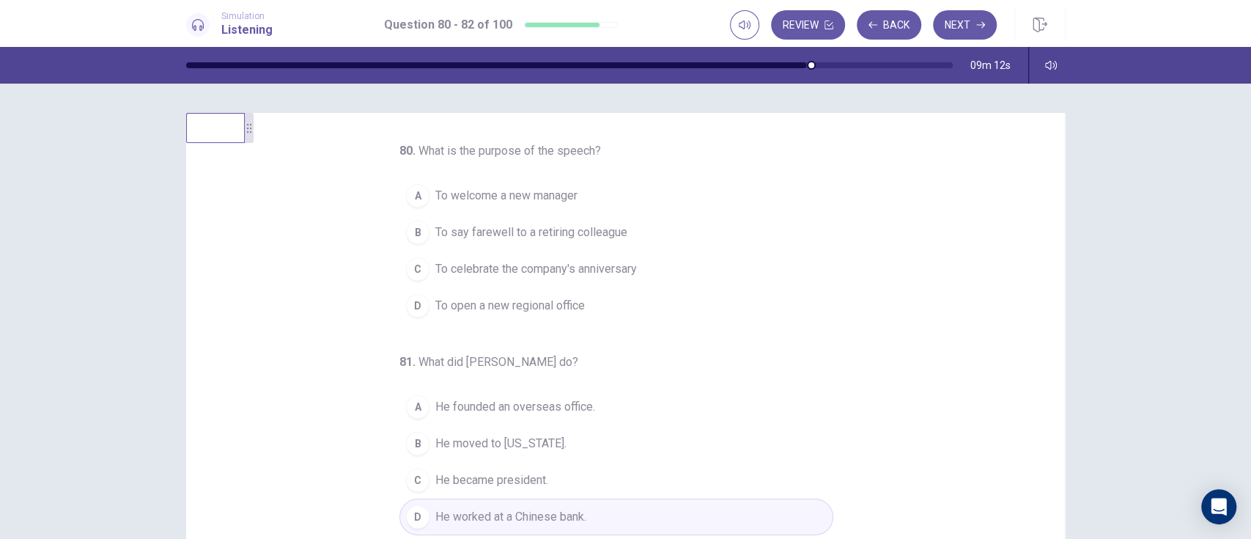
click at [408, 232] on div "B" at bounding box center [417, 232] width 23 height 23
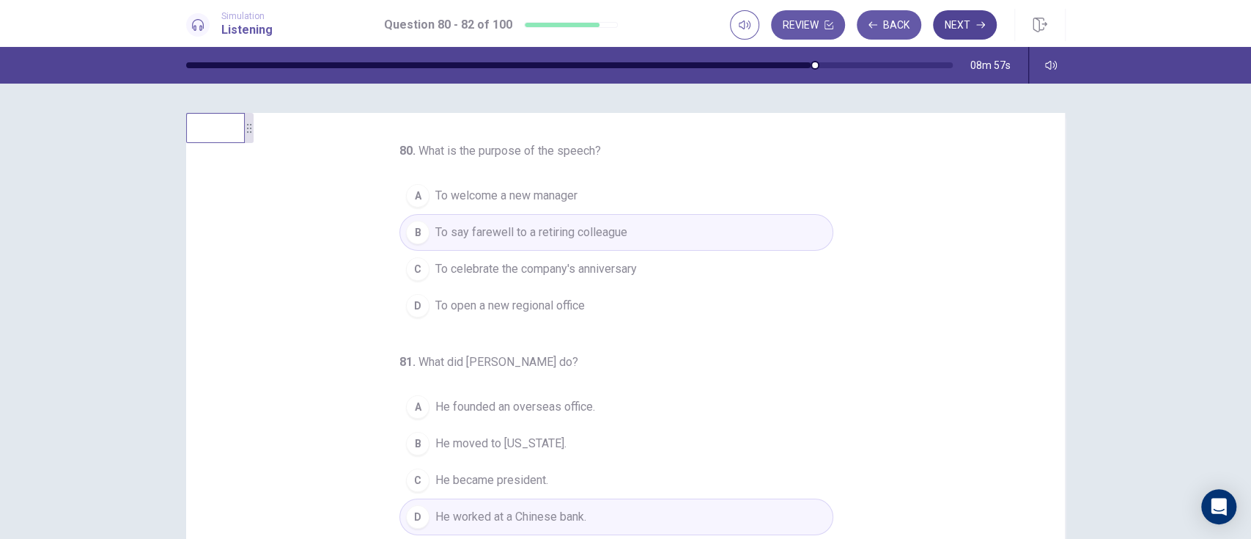
click at [937, 23] on icon "button" at bounding box center [980, 25] width 9 height 9
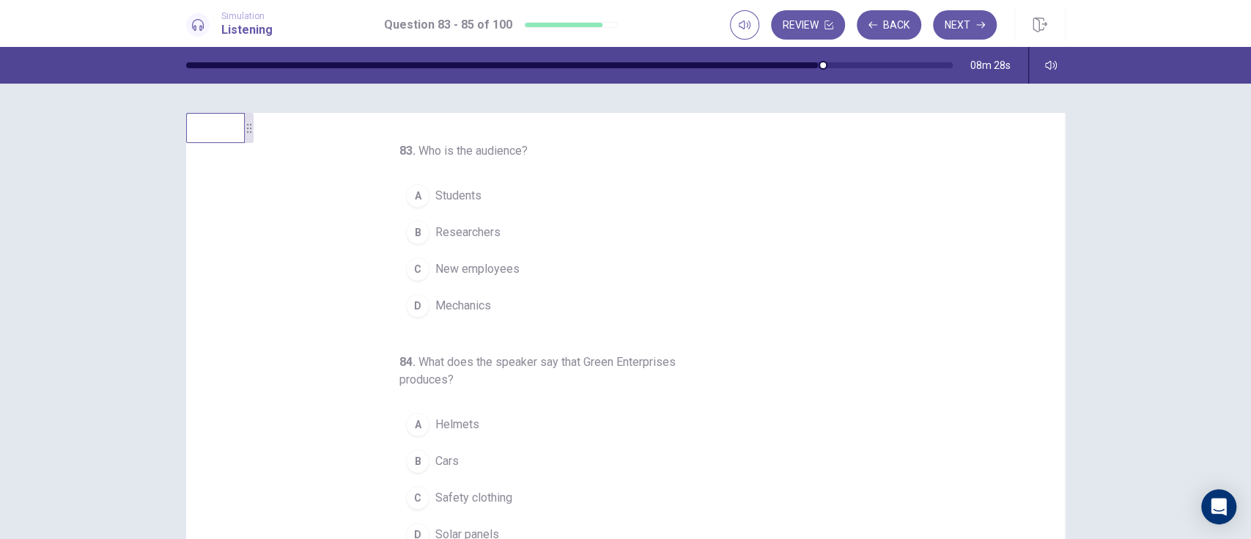
click at [408, 269] on div "C" at bounding box center [417, 268] width 23 height 23
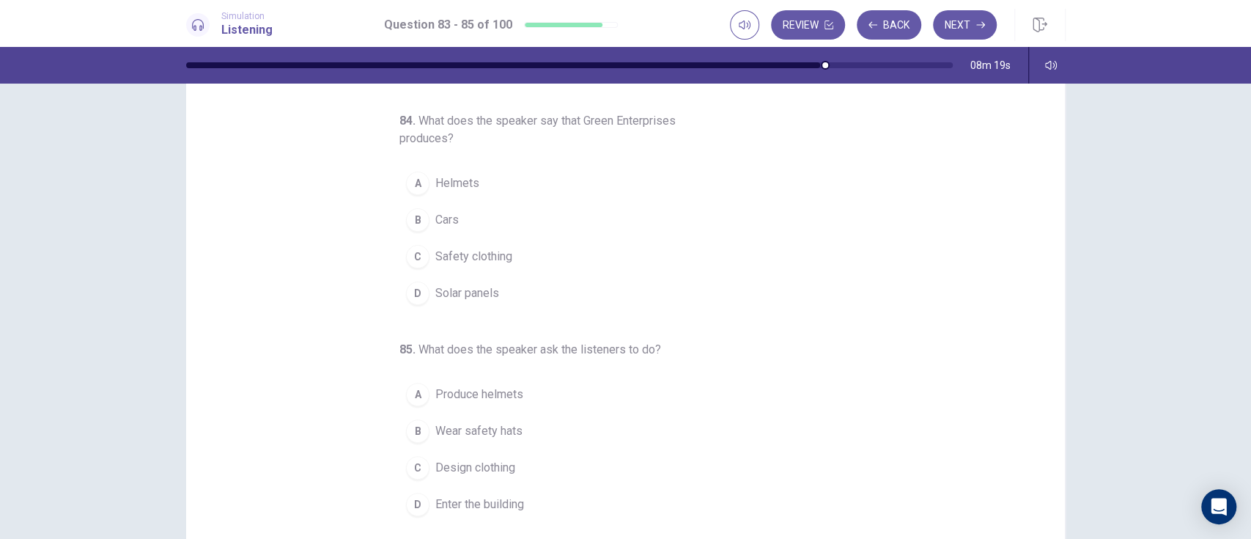
scroll to position [73, 0]
click at [420, 309] on button "D Solar panels" at bounding box center [616, 294] width 434 height 37
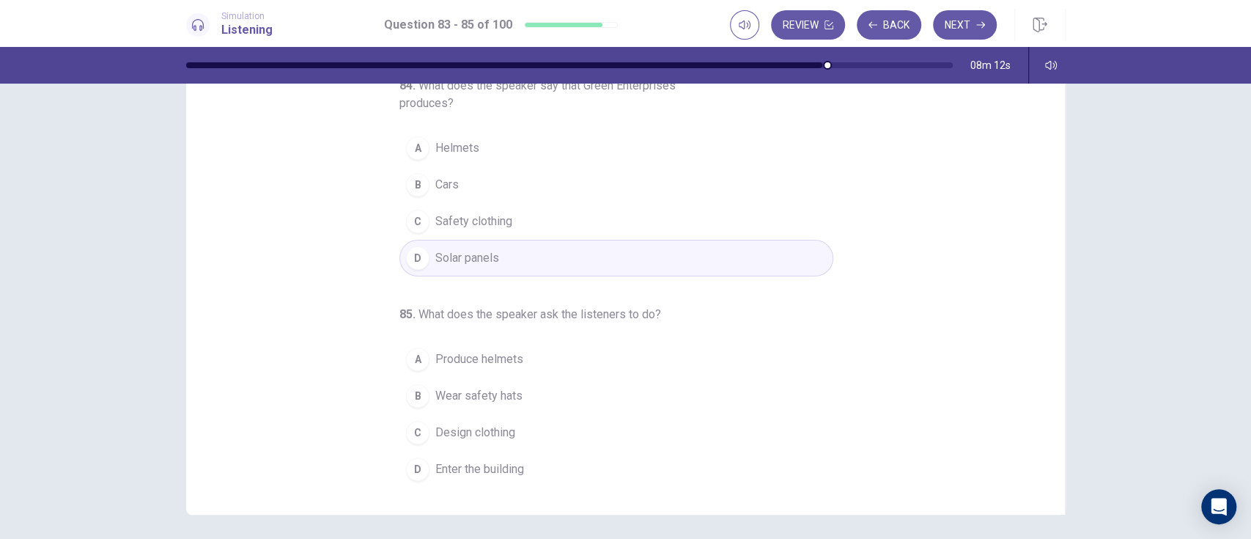
scroll to position [109, 0]
click at [408, 403] on div "D" at bounding box center [417, 467] width 23 height 23
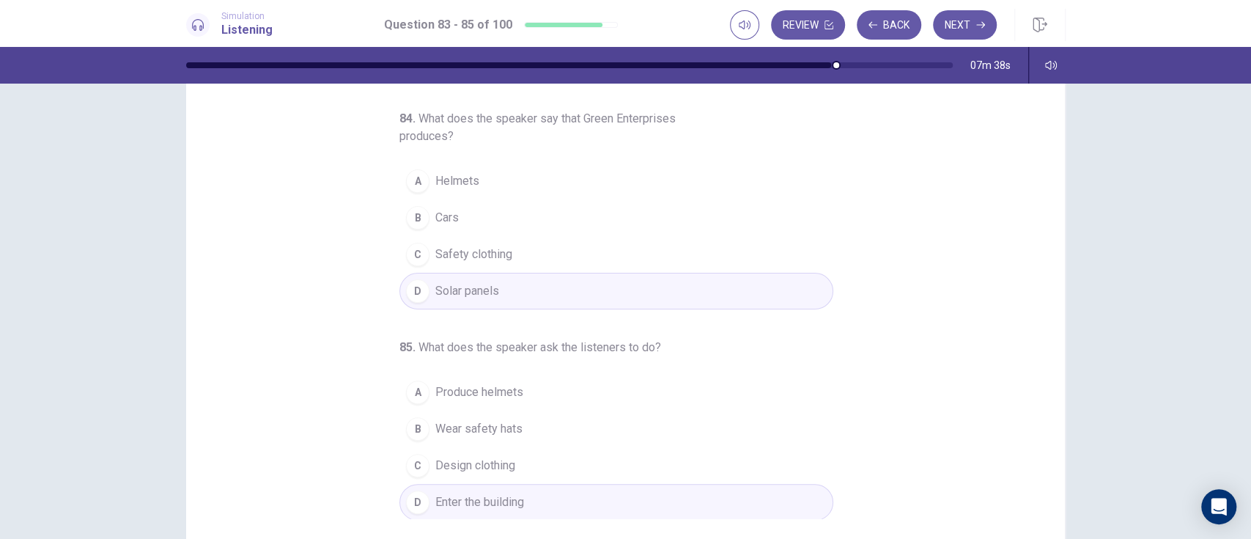
scroll to position [88, 0]
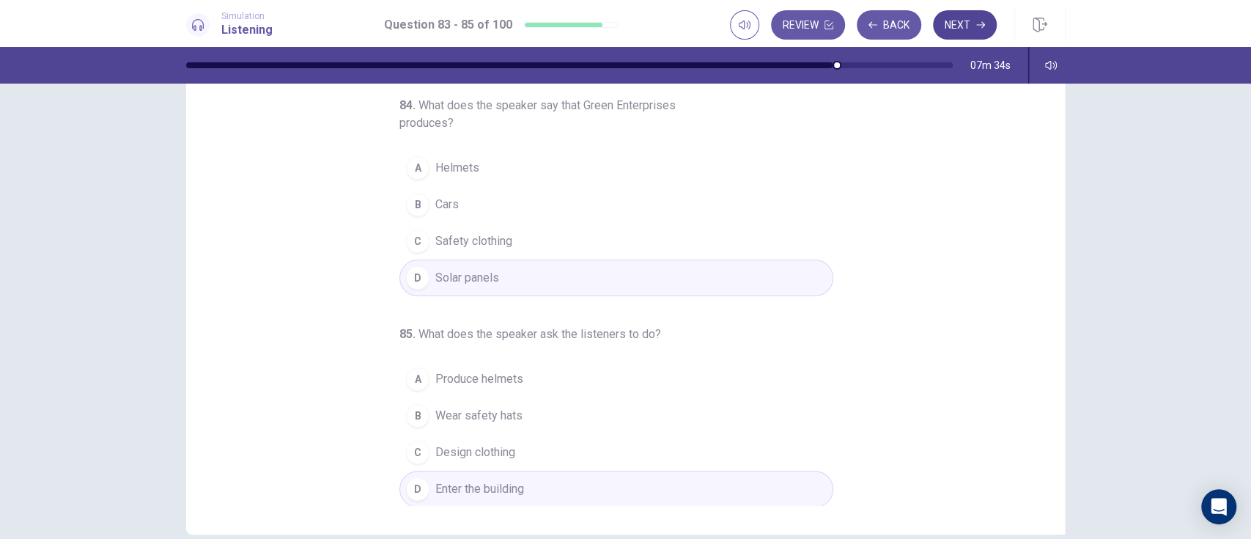
click at [937, 26] on button "Next" at bounding box center [965, 24] width 64 height 29
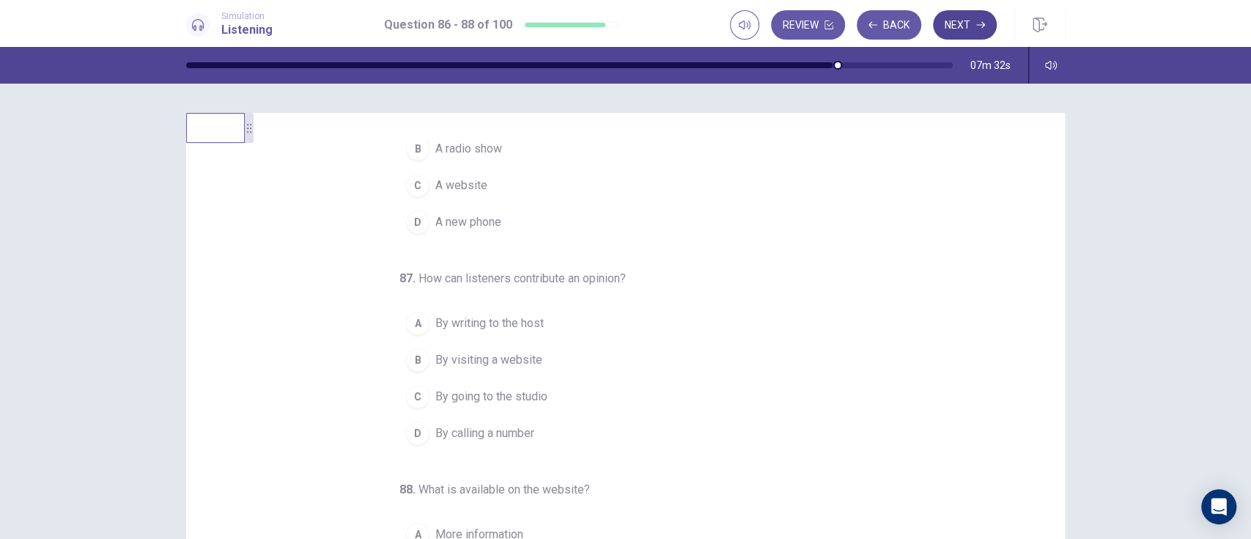
scroll to position [0, 0]
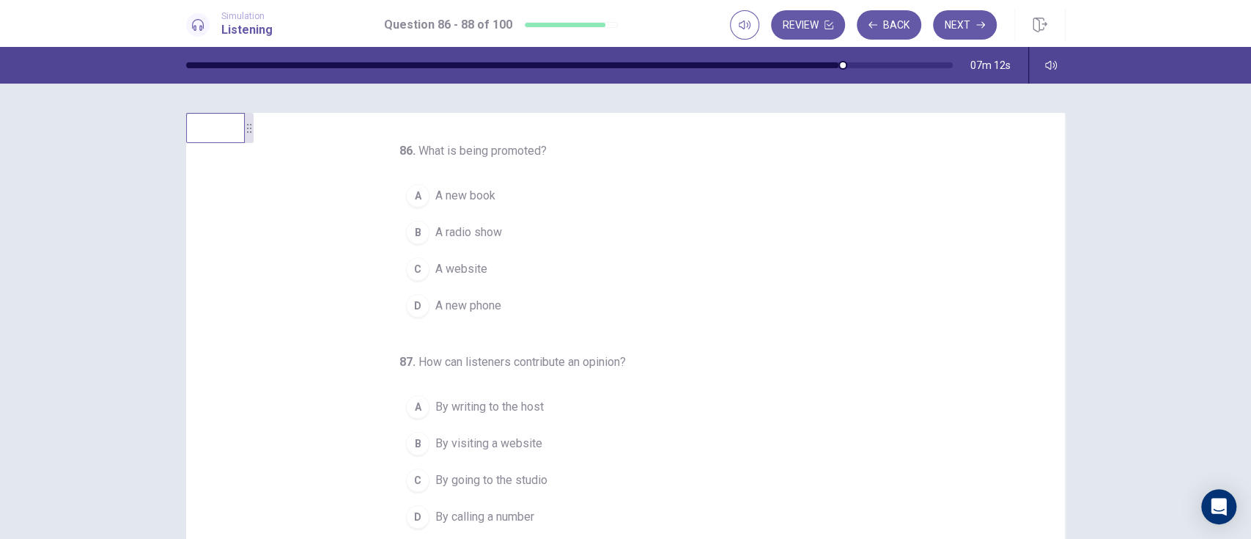
click at [408, 195] on div "A" at bounding box center [417, 195] width 23 height 23
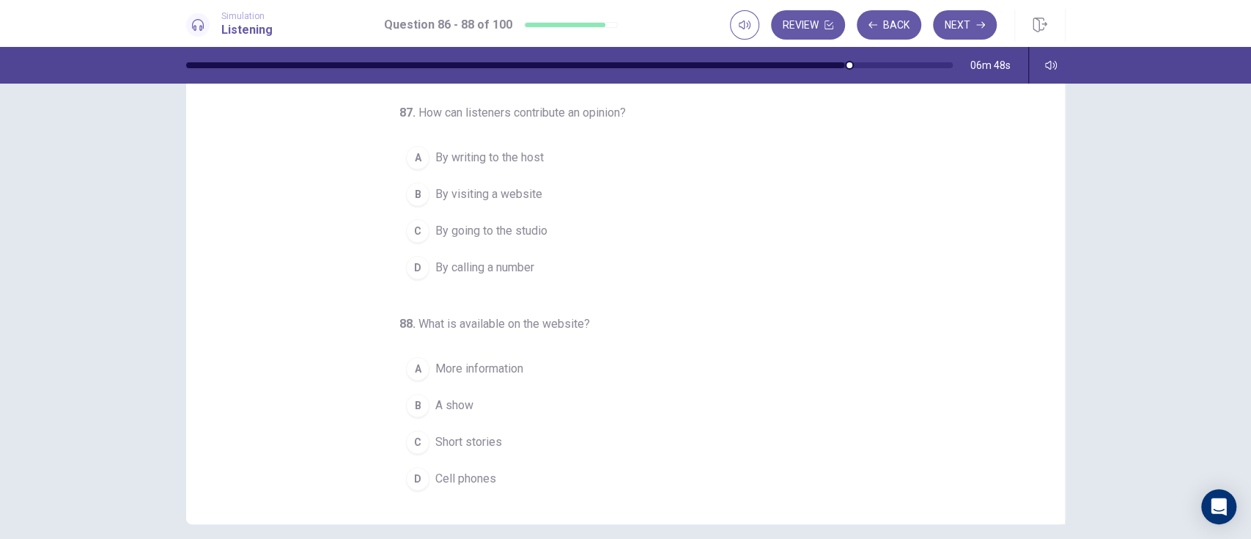
scroll to position [101, 0]
click at [510, 263] on span "By calling a number" at bounding box center [484, 265] width 99 height 18
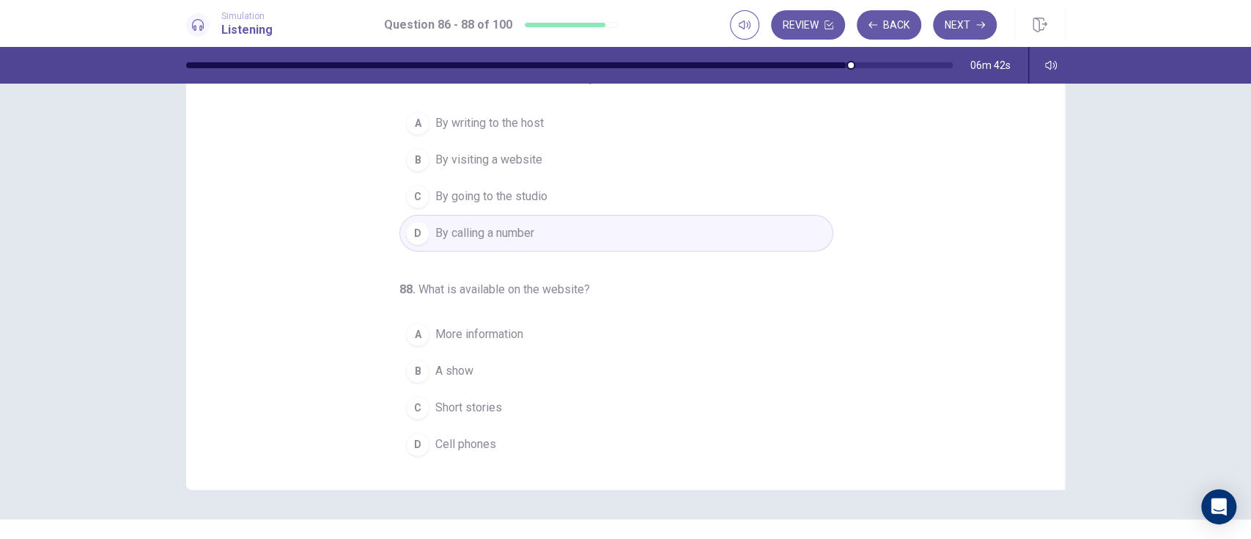
scroll to position [133, 0]
click at [435, 366] on span "A show" at bounding box center [454, 370] width 38 height 18
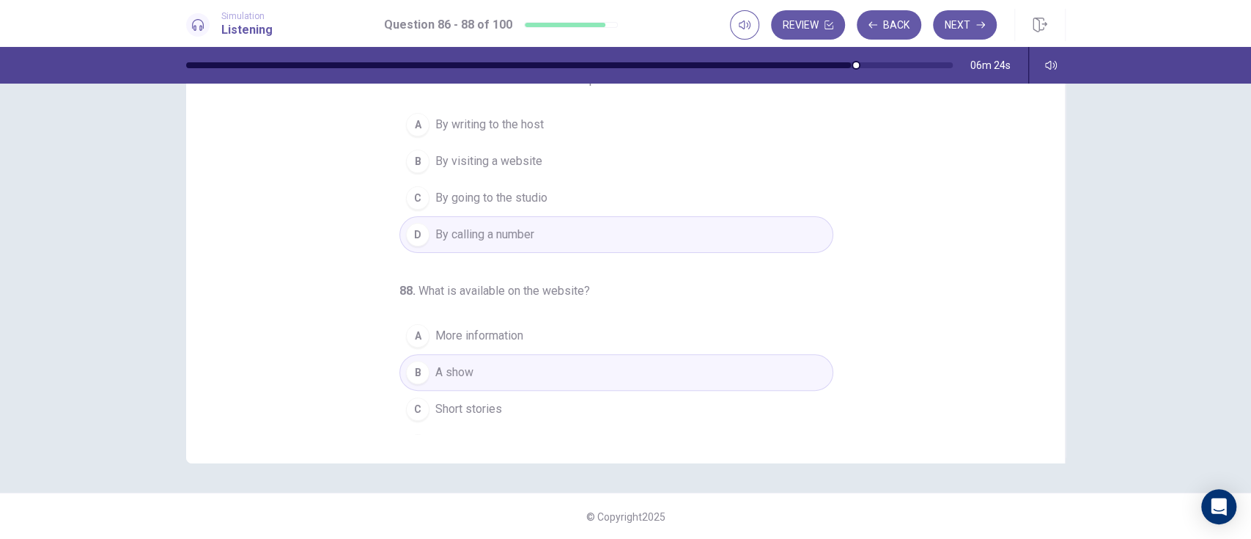
scroll to position [151, 0]
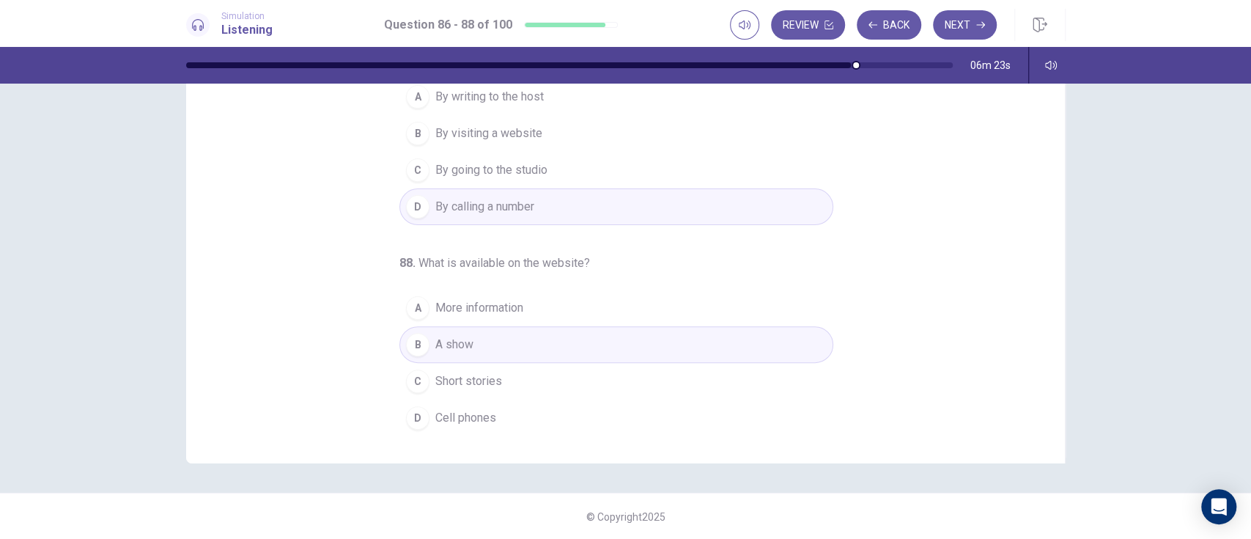
click at [562, 322] on button "A More information" at bounding box center [616, 308] width 434 height 37
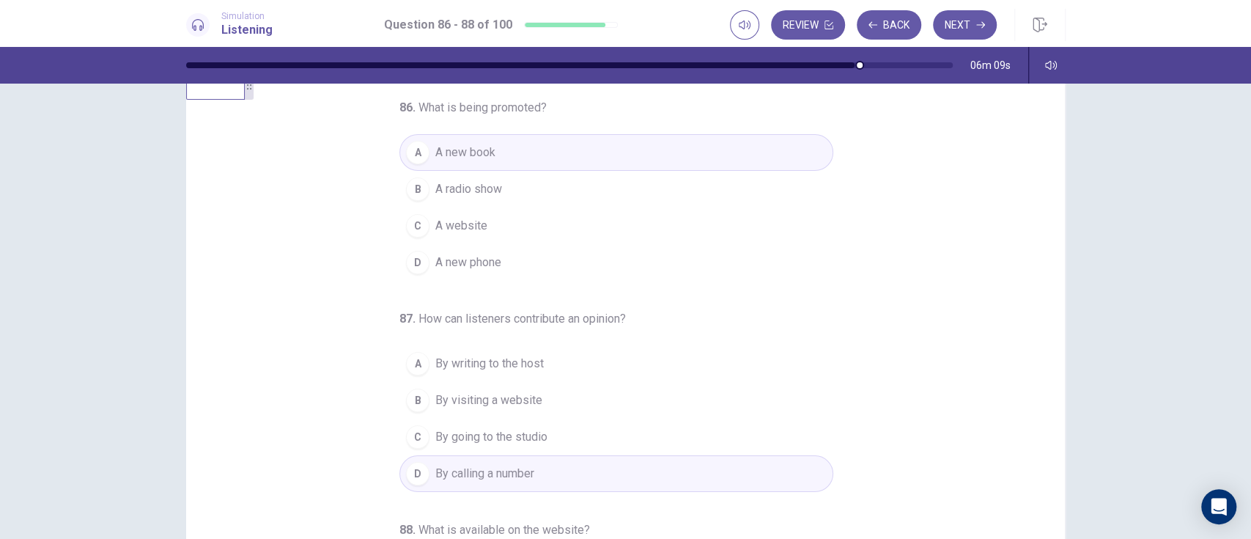
scroll to position [43, 0]
click at [584, 184] on button "B A radio show" at bounding box center [616, 190] width 434 height 37
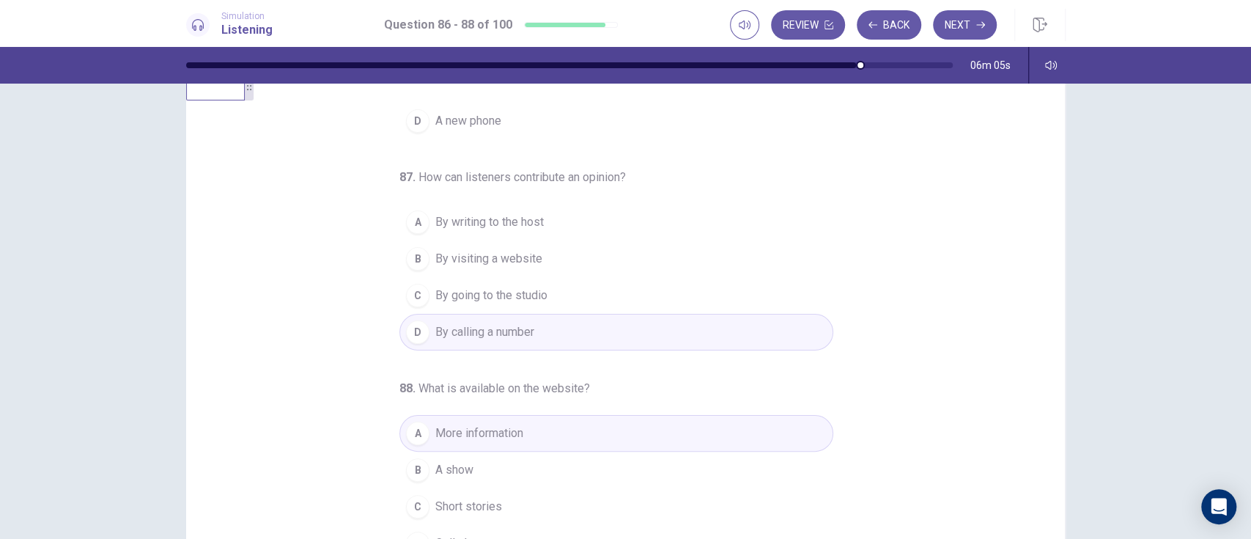
scroll to position [151, 0]
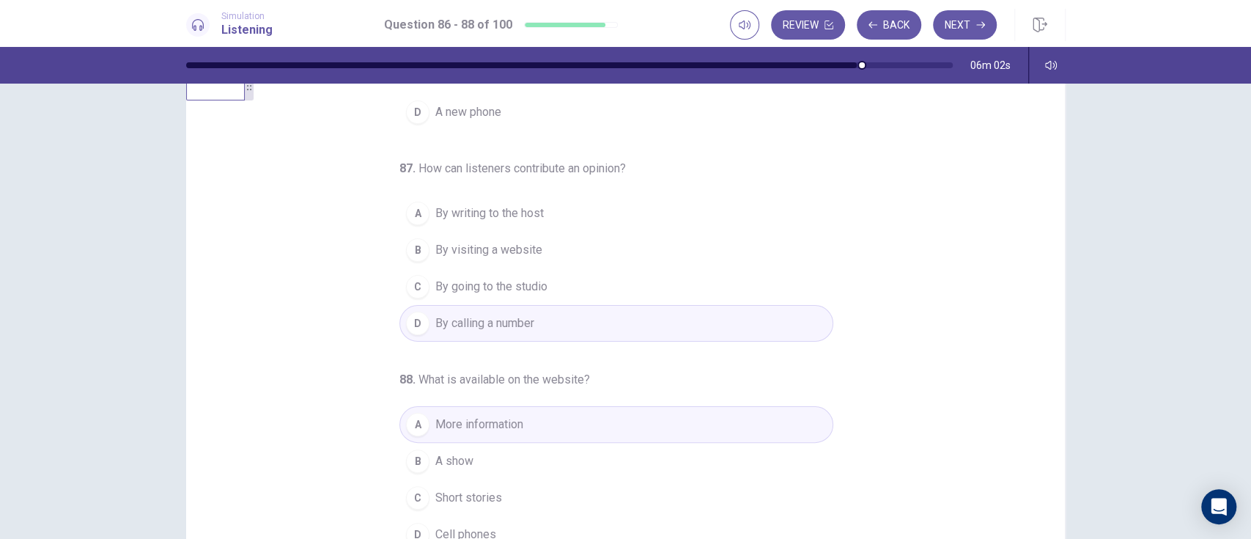
click at [601, 261] on button "B By visiting a website" at bounding box center [616, 250] width 434 height 37
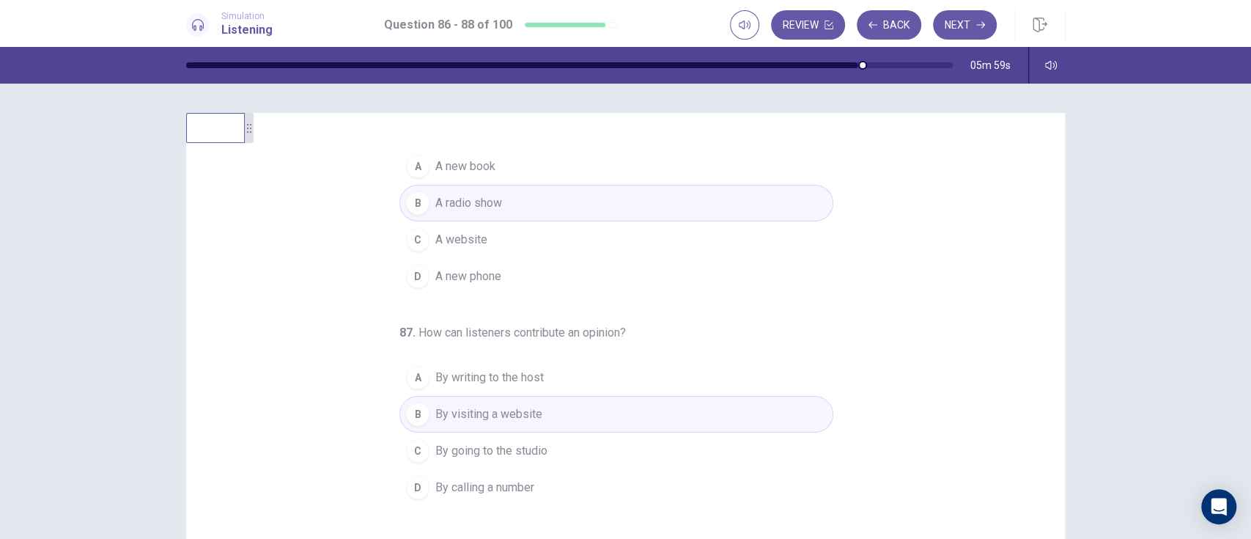
scroll to position [0, 0]
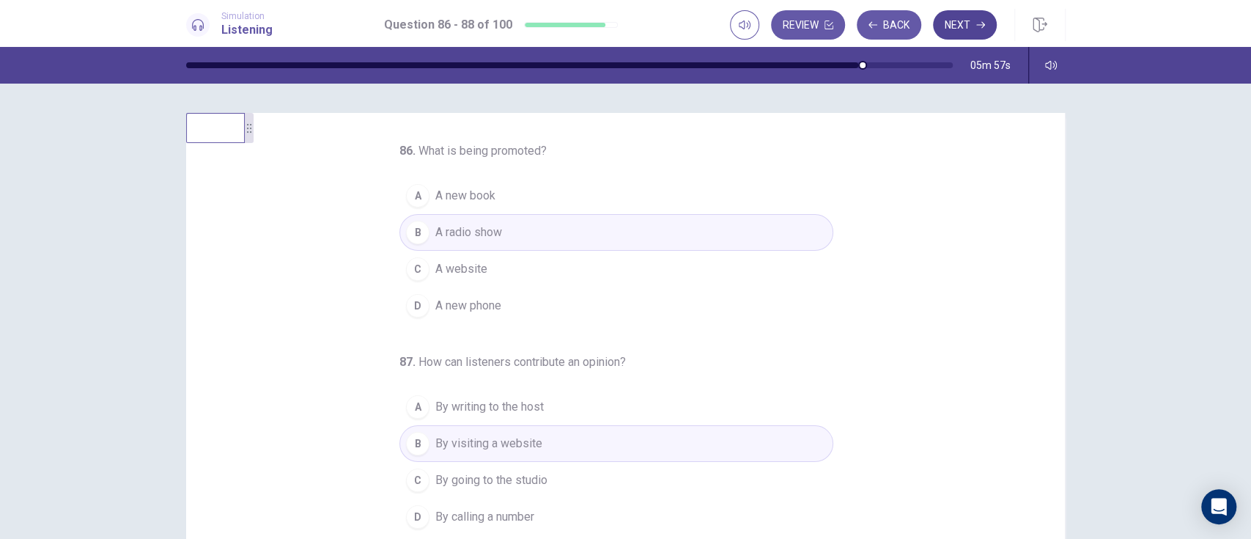
click at [937, 28] on button "Next" at bounding box center [965, 24] width 64 height 29
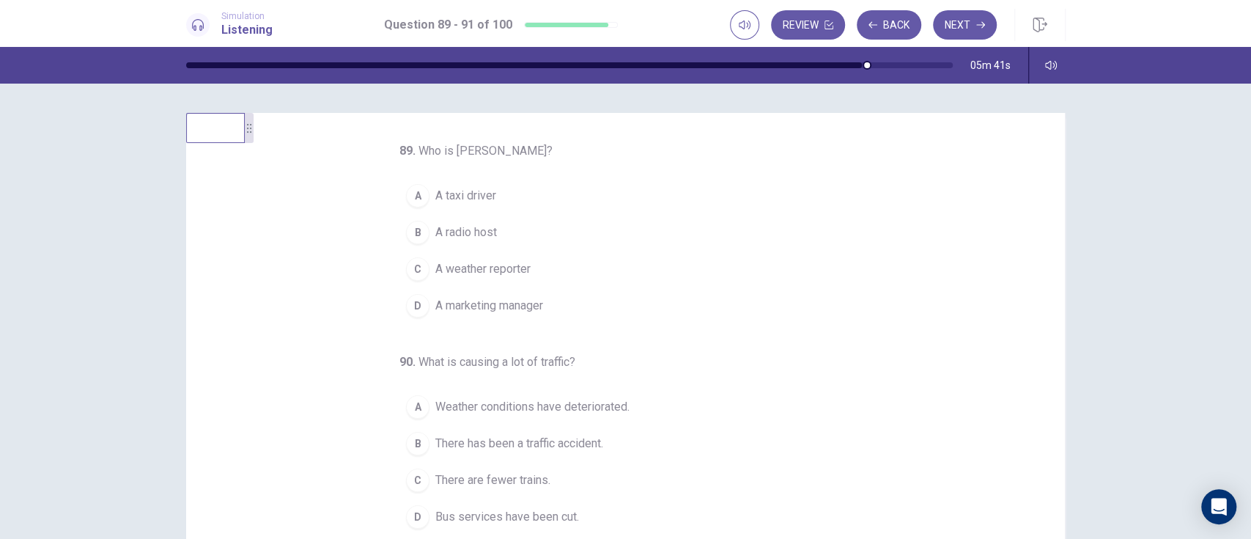
click at [475, 243] on button "B A radio host" at bounding box center [616, 232] width 434 height 37
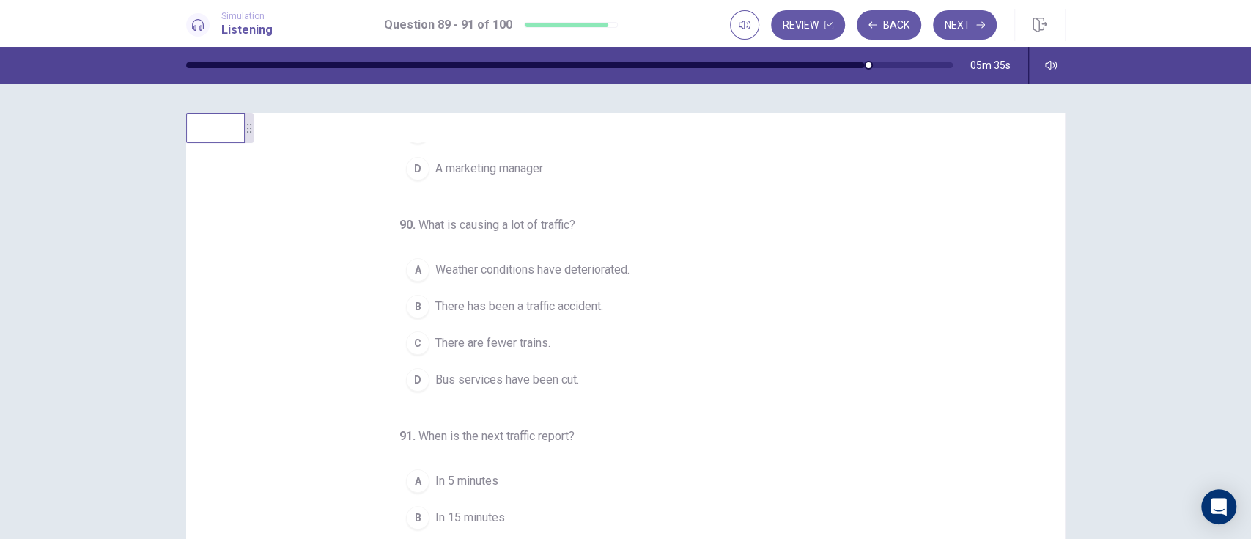
scroll to position [138, 0]
click at [574, 303] on span "There has been a traffic accident." at bounding box center [519, 306] width 168 height 18
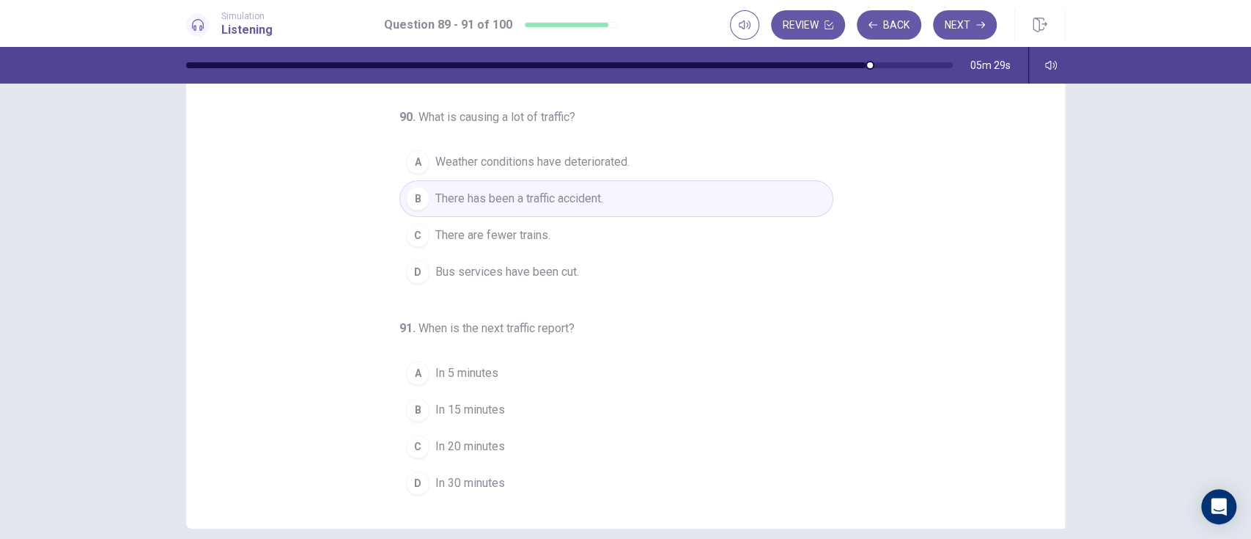
scroll to position [92, 0]
click at [484, 403] on span "In 15 minutes" at bounding box center [470, 412] width 70 height 18
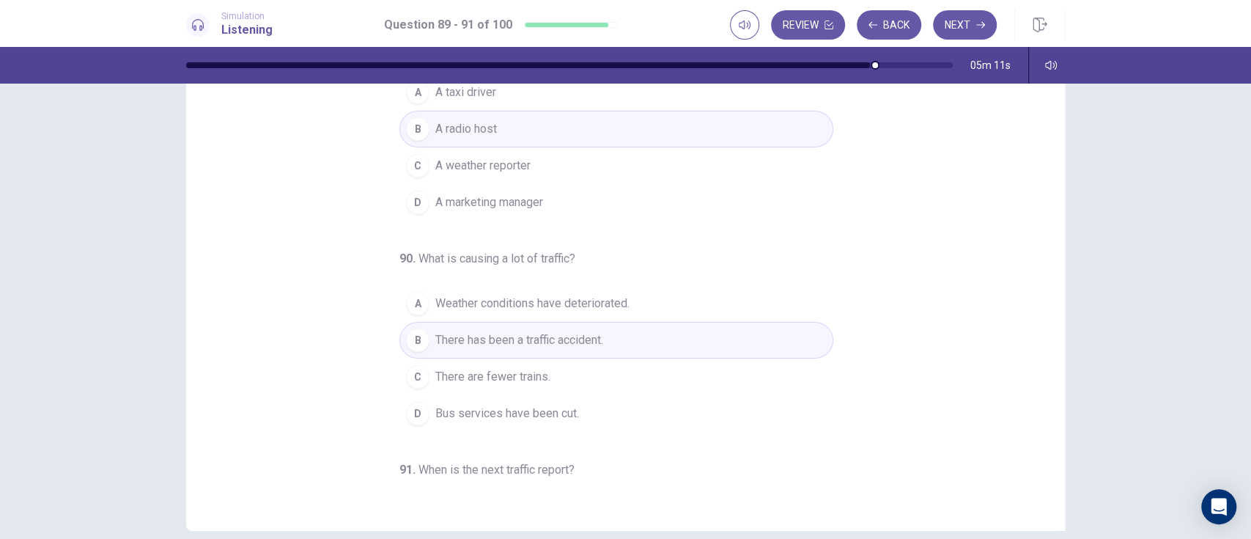
scroll to position [11, 0]
click at [589, 302] on span "Weather conditions have deteriorated." at bounding box center [532, 304] width 194 height 18
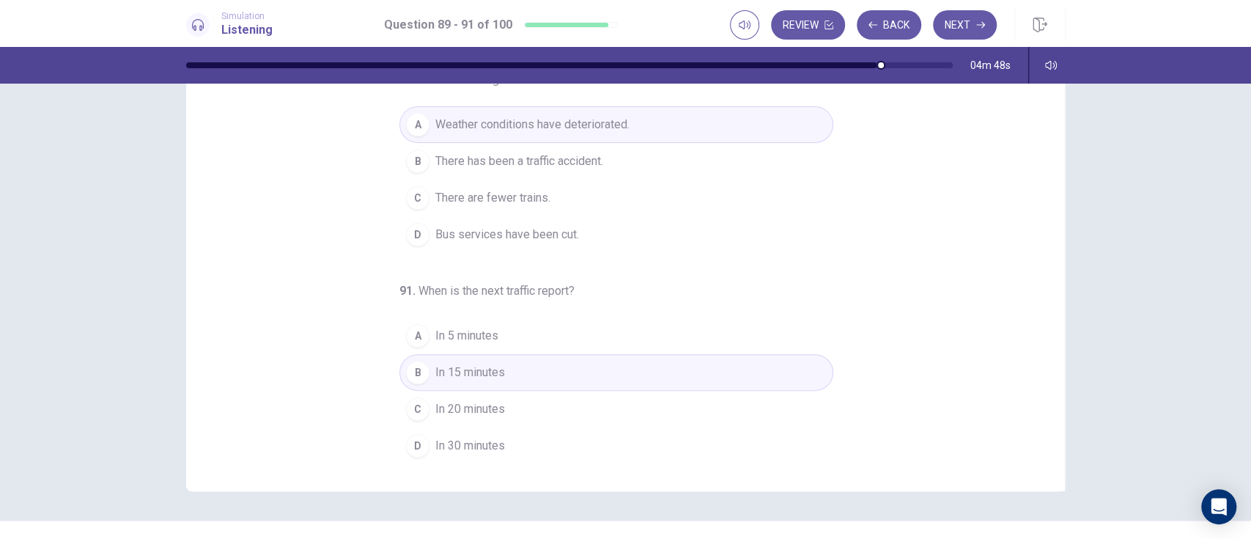
scroll to position [132, 0]
click at [937, 23] on icon "button" at bounding box center [980, 25] width 9 height 9
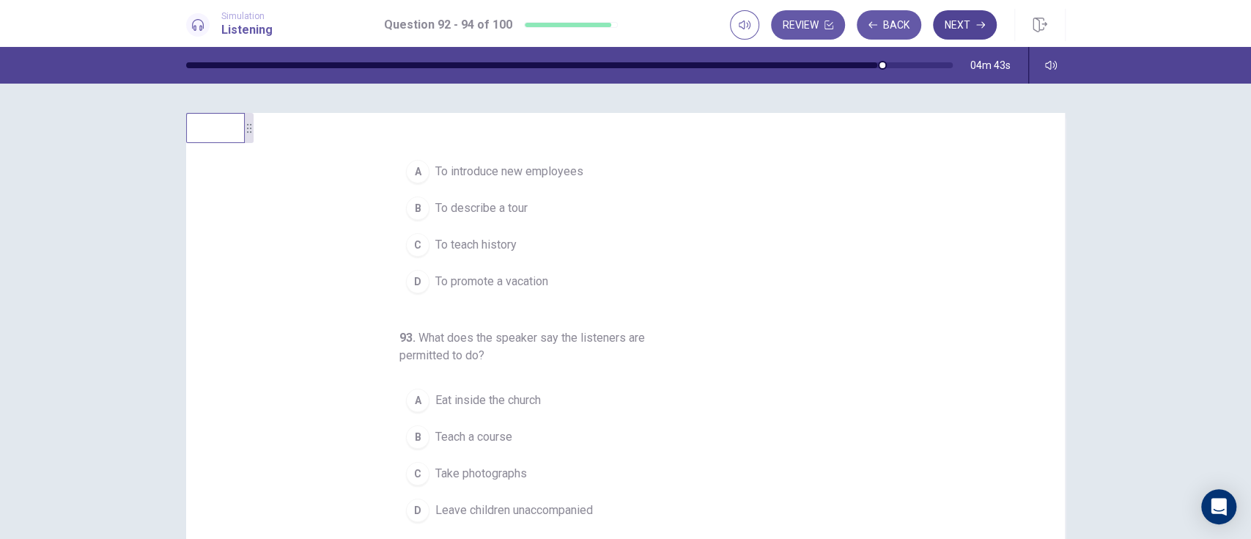
scroll to position [0, 0]
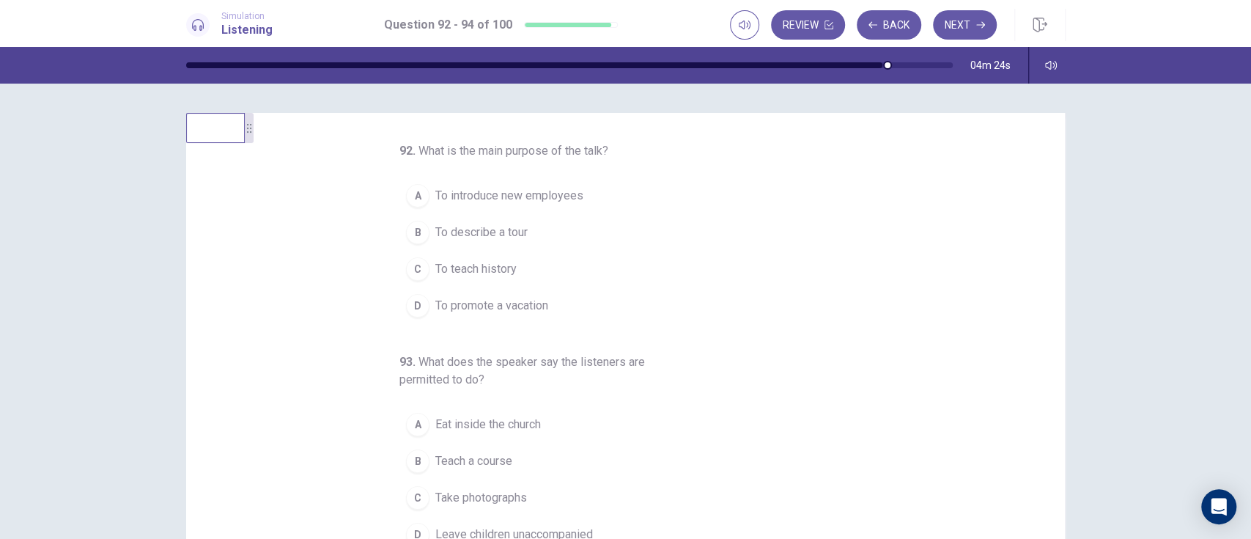
click at [500, 264] on span "To teach history" at bounding box center [475, 269] width 81 height 18
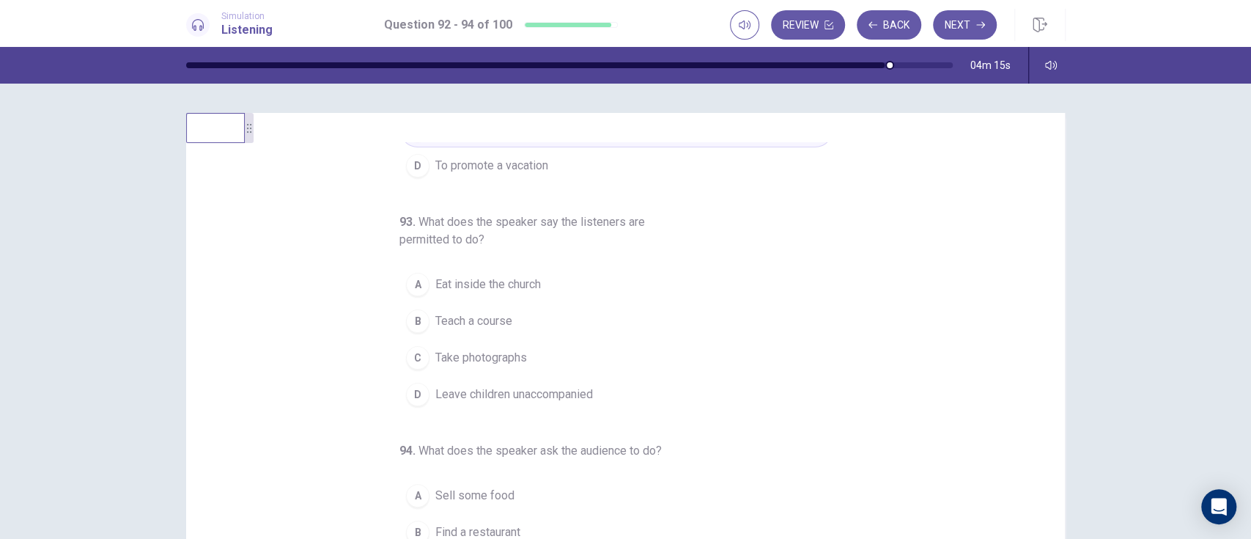
scroll to position [141, 0]
click at [475, 355] on span "Take photographs" at bounding box center [481, 357] width 92 height 18
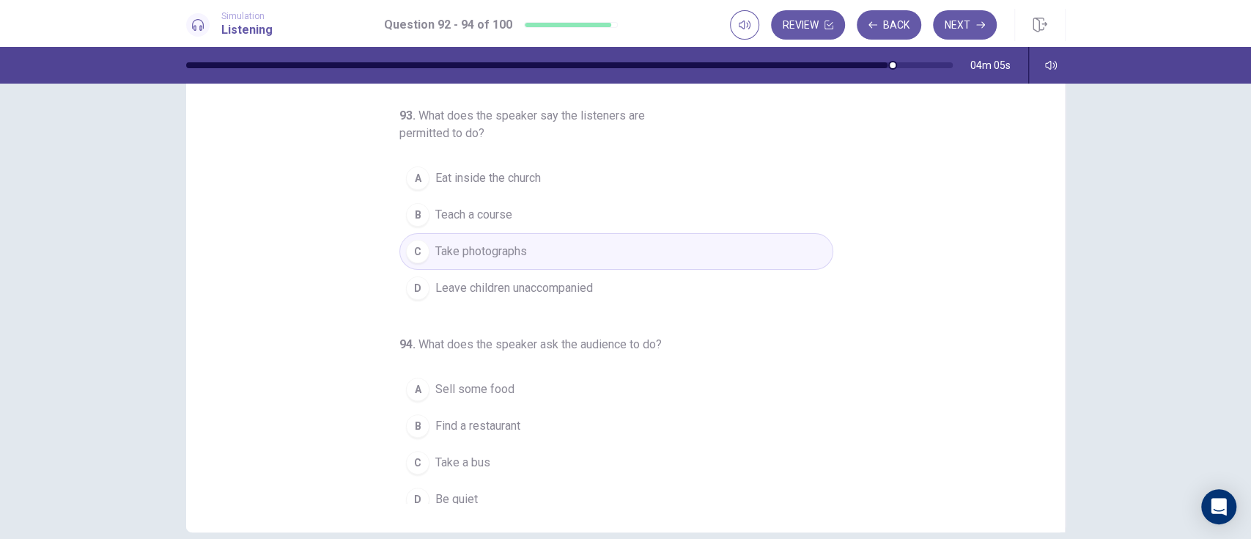
scroll to position [169, 0]
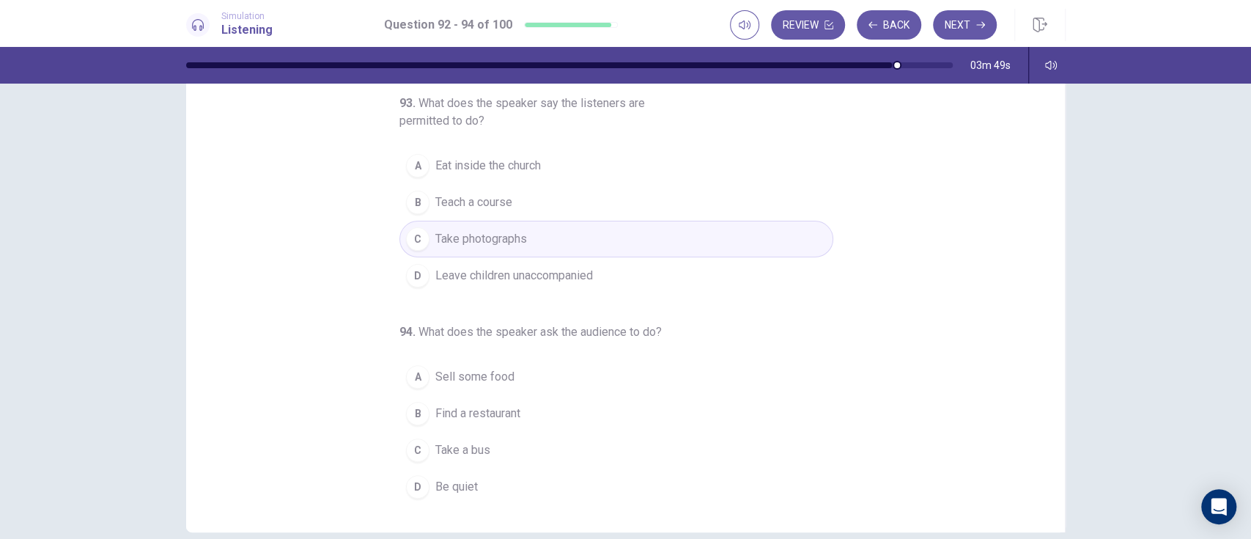
click at [870, 399] on div "92 . What is the main purpose of the talk? A To introduce new employees B To de…" at bounding box center [632, 277] width 844 height 451
click at [506, 403] on span "Find a restaurant" at bounding box center [477, 414] width 85 height 18
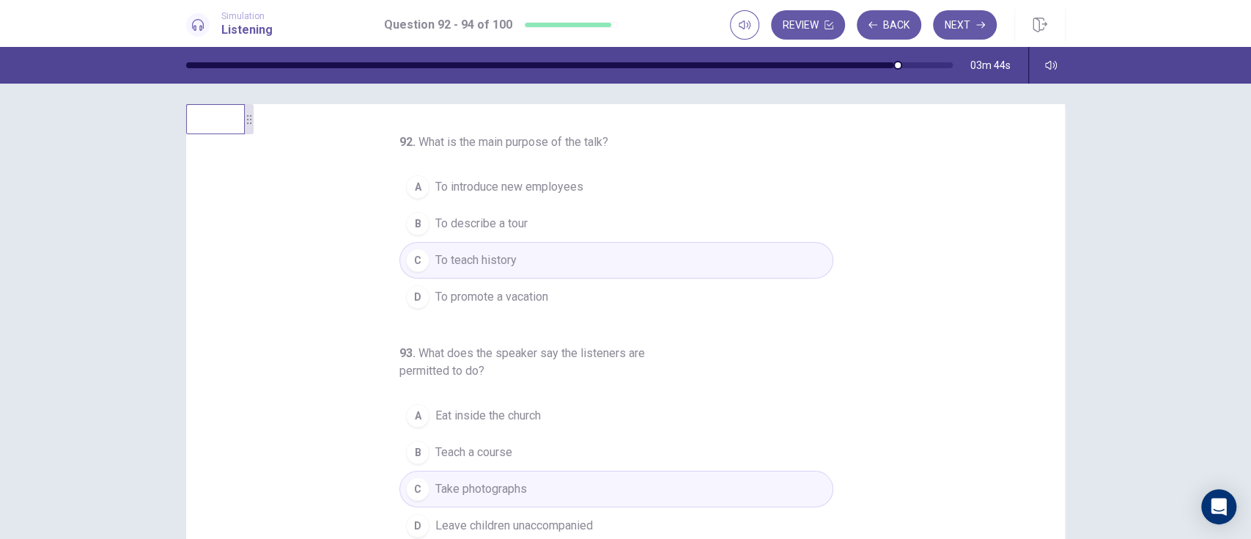
scroll to position [12, 0]
click at [692, 216] on button "B To describe a tour" at bounding box center [616, 220] width 434 height 37
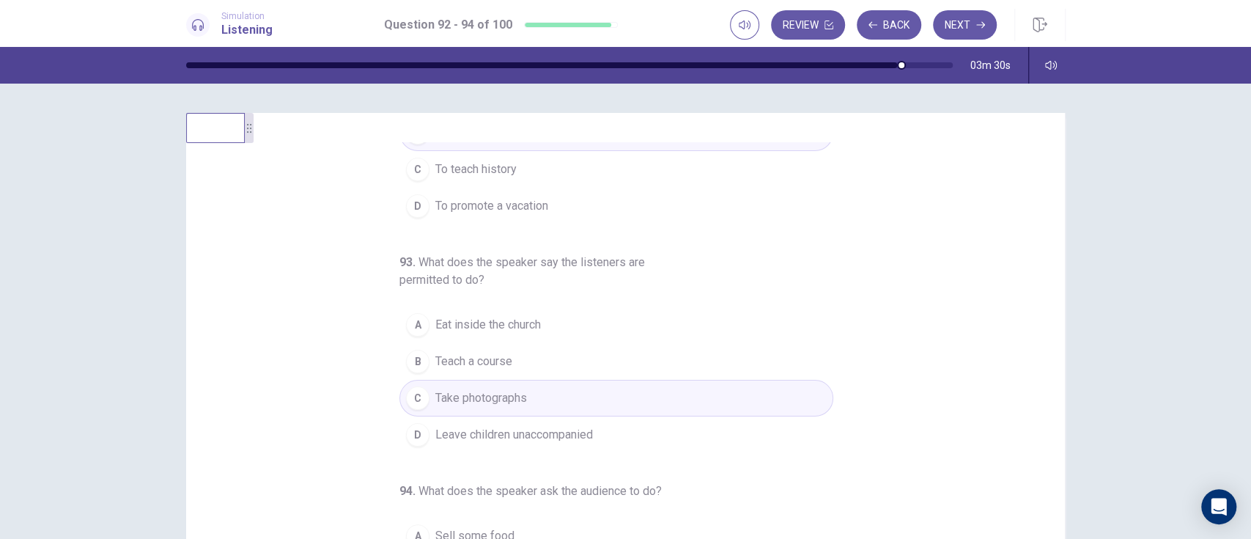
scroll to position [169, 0]
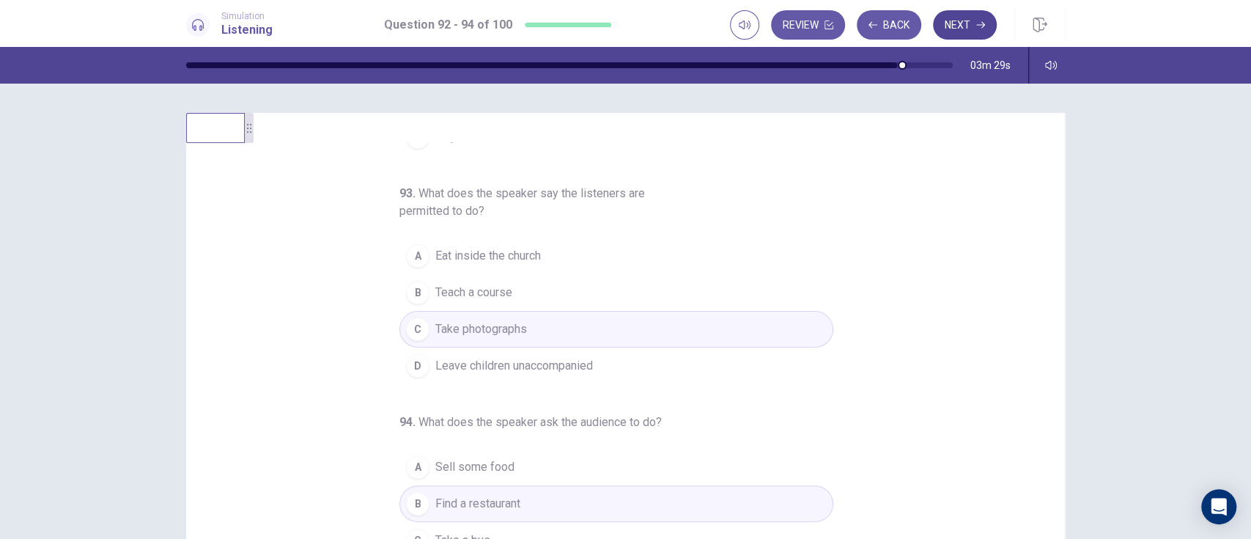
click at [937, 22] on button "Next" at bounding box center [965, 24] width 64 height 29
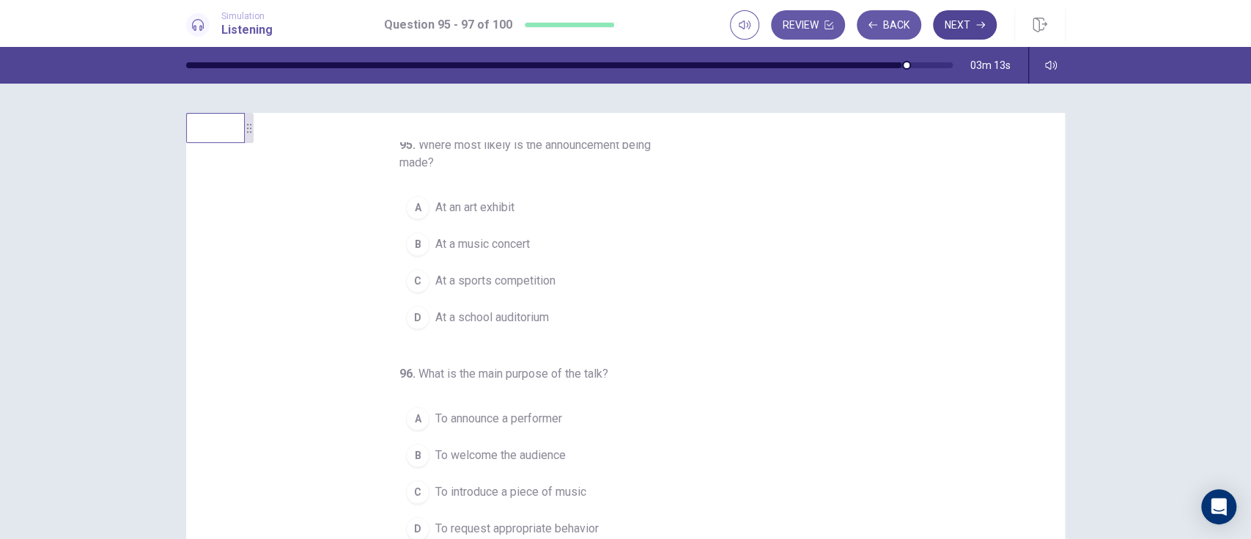
scroll to position [0, 0]
click at [505, 250] on span "At a music concert" at bounding box center [482, 250] width 95 height 18
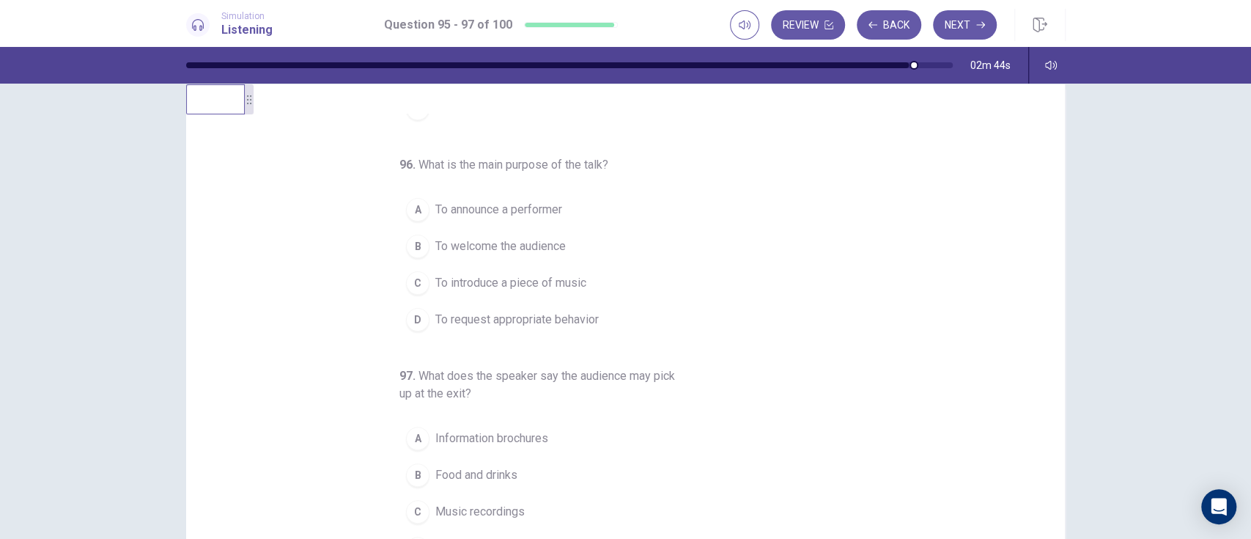
scroll to position [26, 0]
click at [563, 317] on span "To request appropriate behavior" at bounding box center [516, 322] width 163 height 18
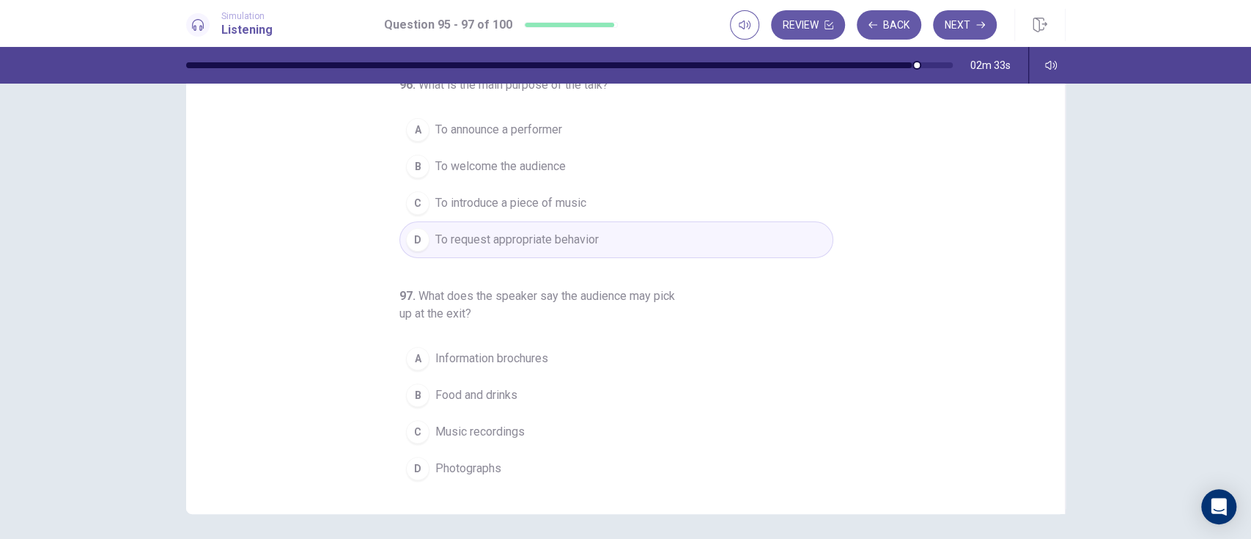
scroll to position [111, 0]
click at [408, 391] on div "B" at bounding box center [417, 392] width 23 height 23
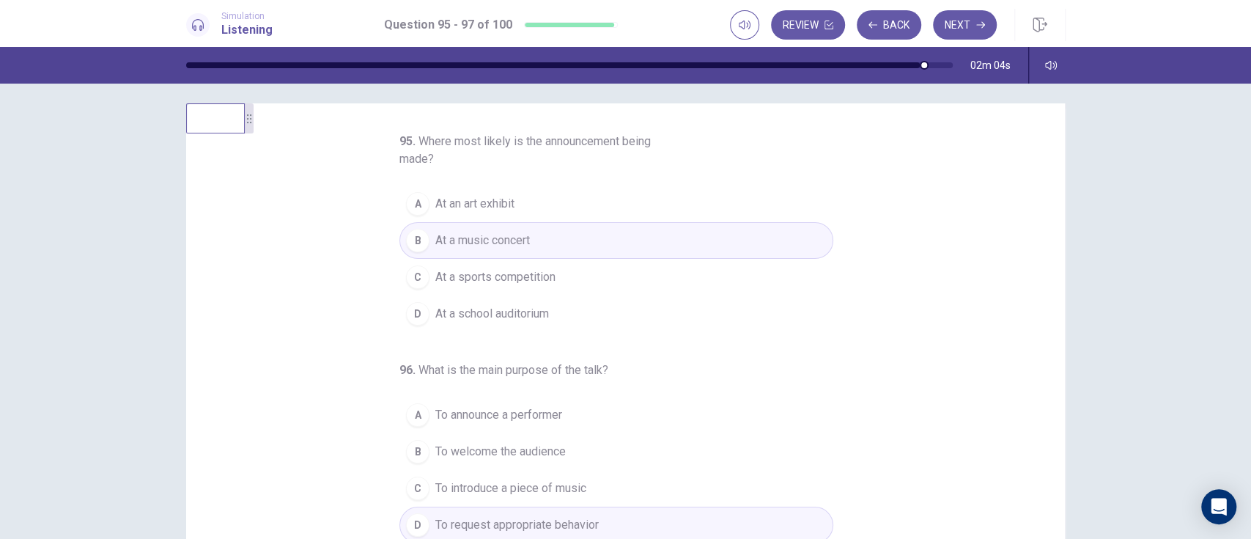
scroll to position [159, 0]
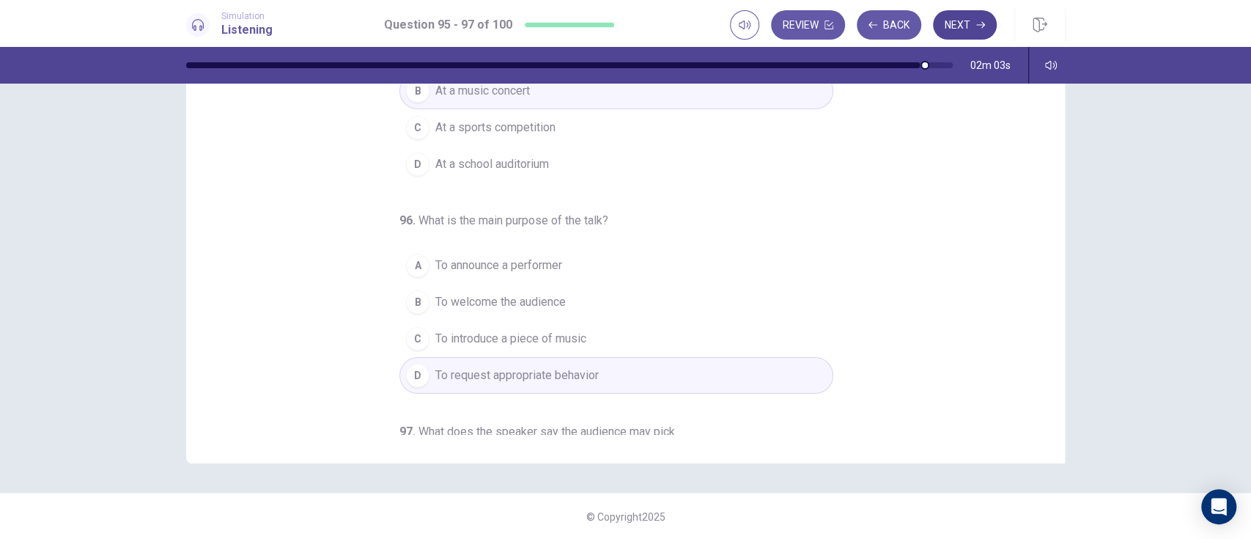
click at [937, 24] on icon "button" at bounding box center [980, 25] width 9 height 7
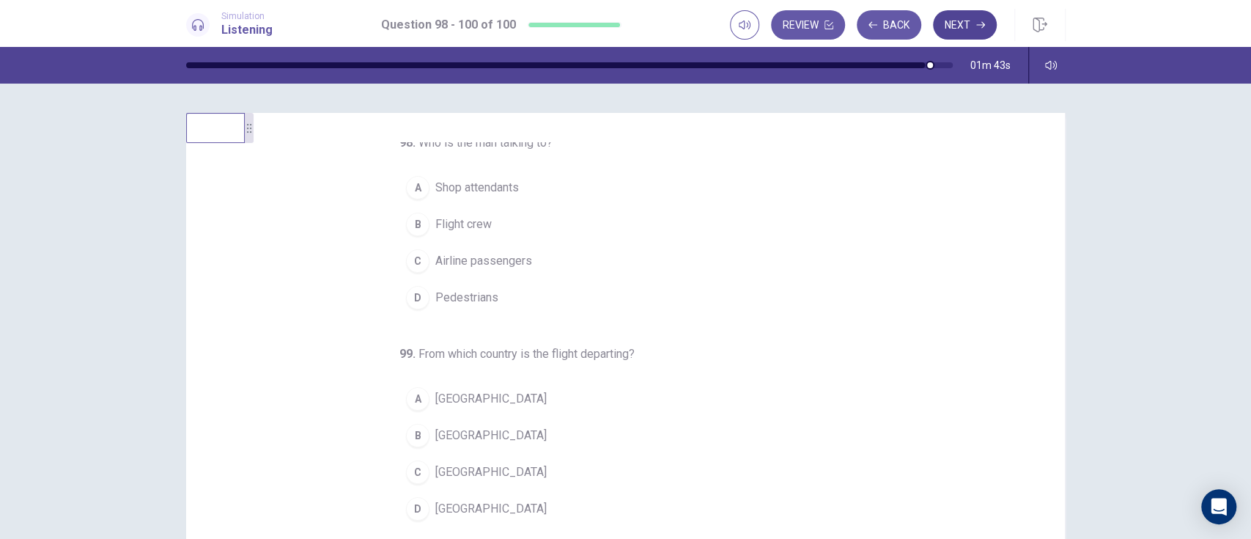
scroll to position [0, 0]
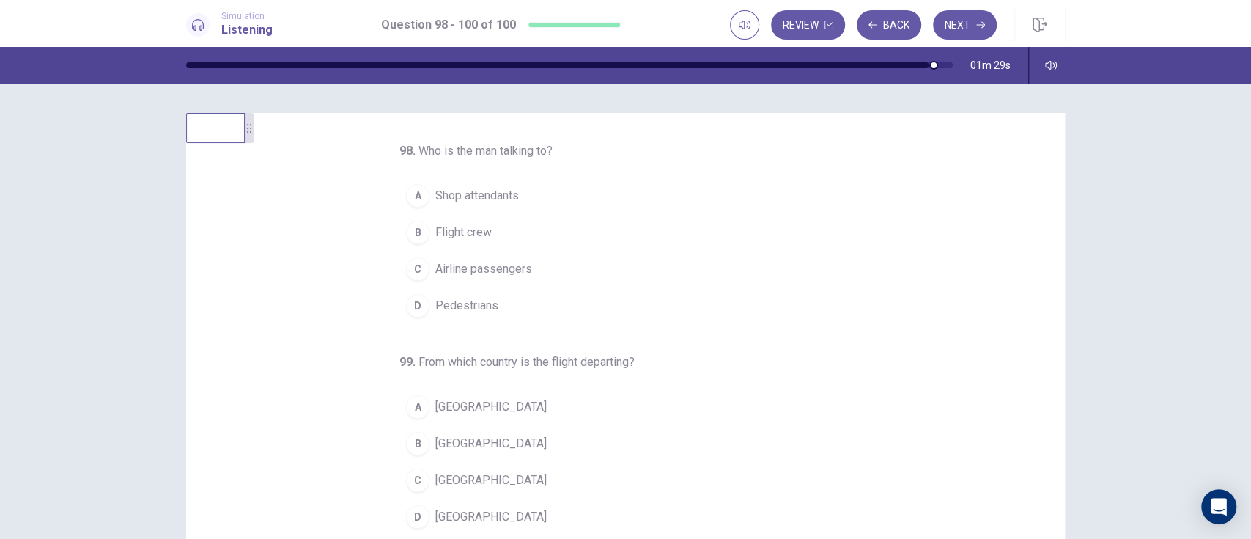
click at [410, 231] on div "B" at bounding box center [417, 232] width 23 height 23
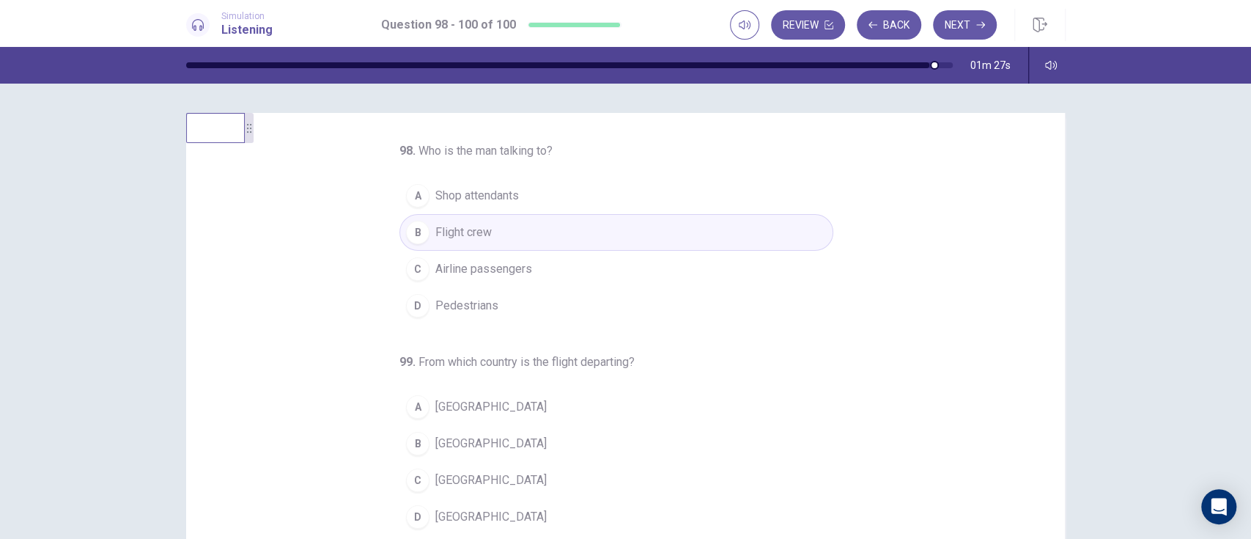
click at [412, 284] on button "C Airline passengers" at bounding box center [616, 269] width 434 height 37
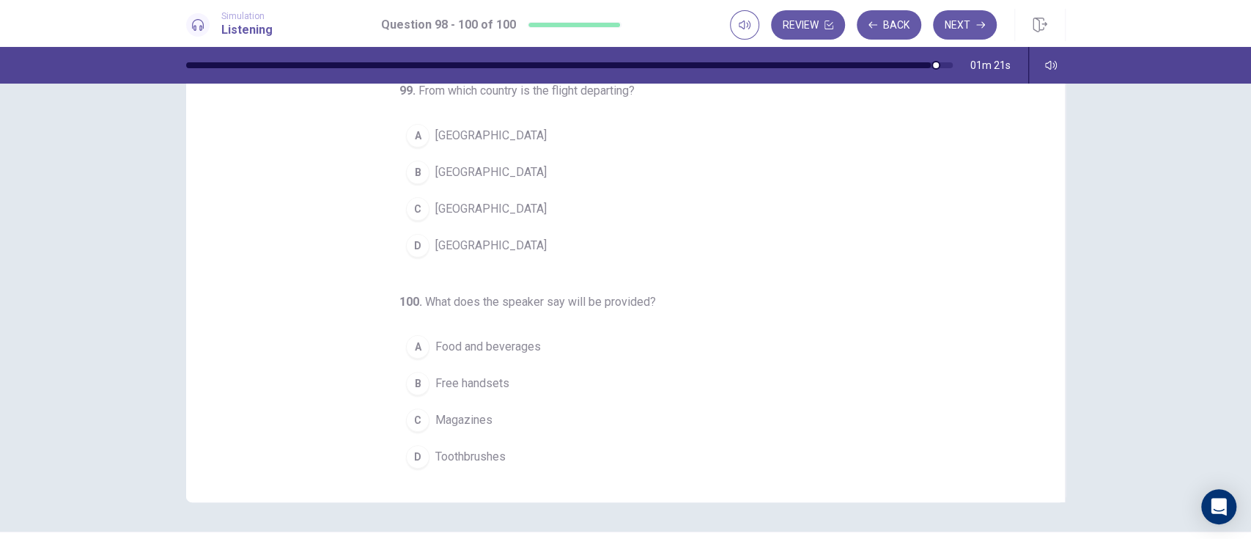
scroll to position [122, 0]
click at [408, 205] on div "C" at bounding box center [417, 207] width 23 height 23
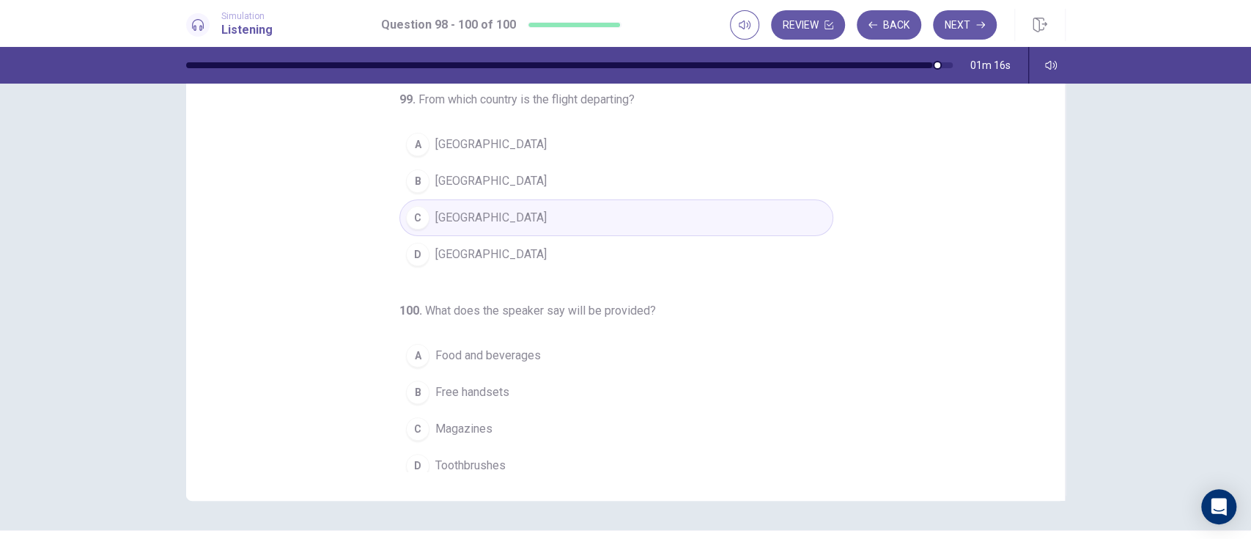
scroll to position [131, 0]
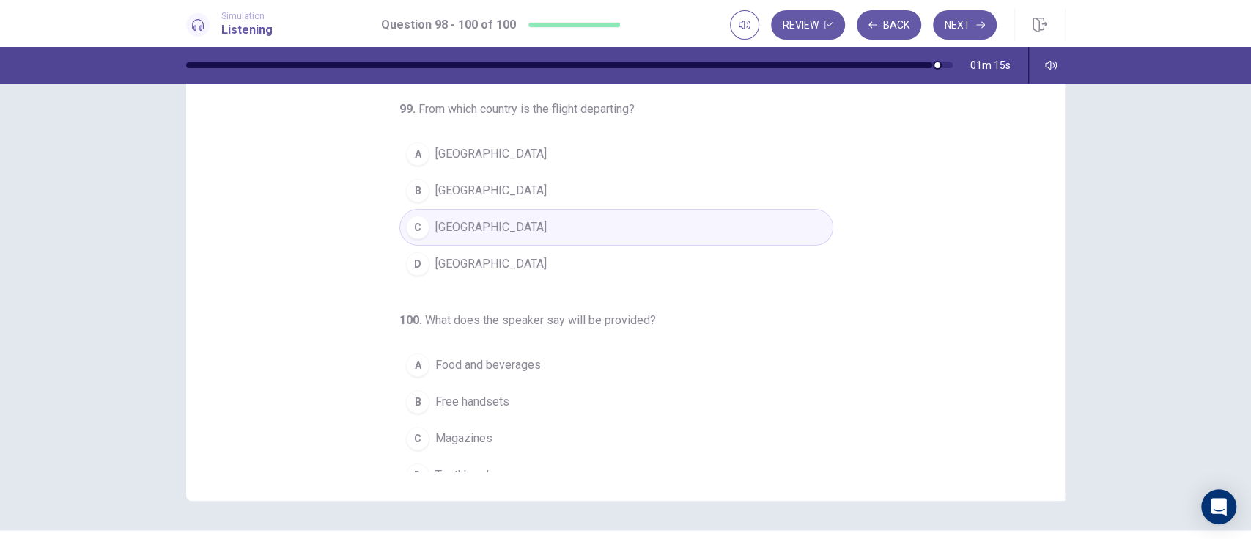
click at [413, 274] on button "D Mexico" at bounding box center [616, 264] width 434 height 37
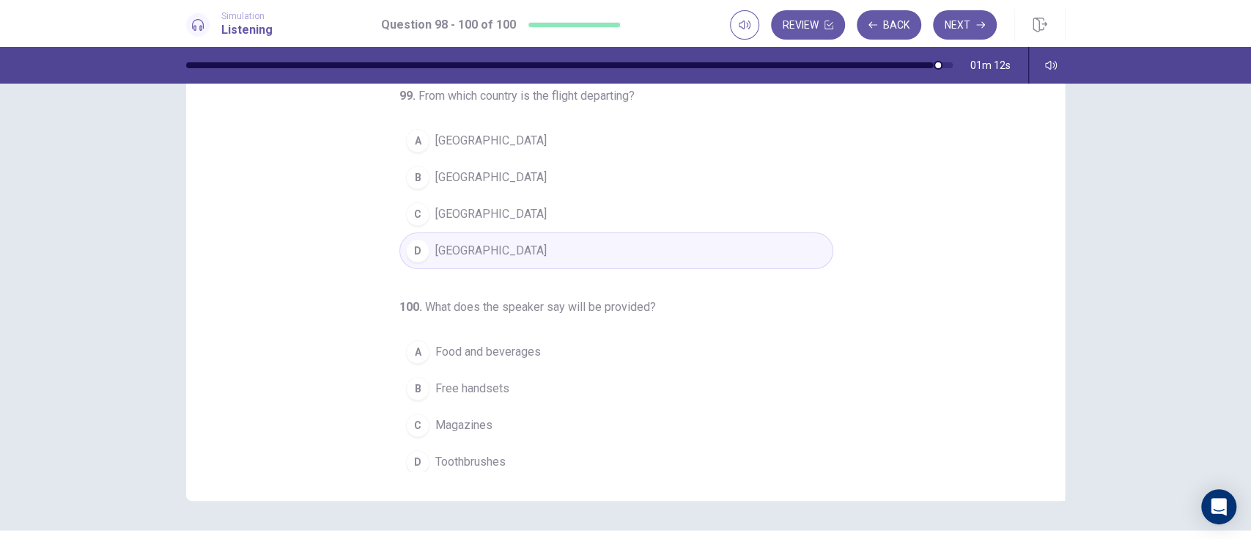
scroll to position [151, 0]
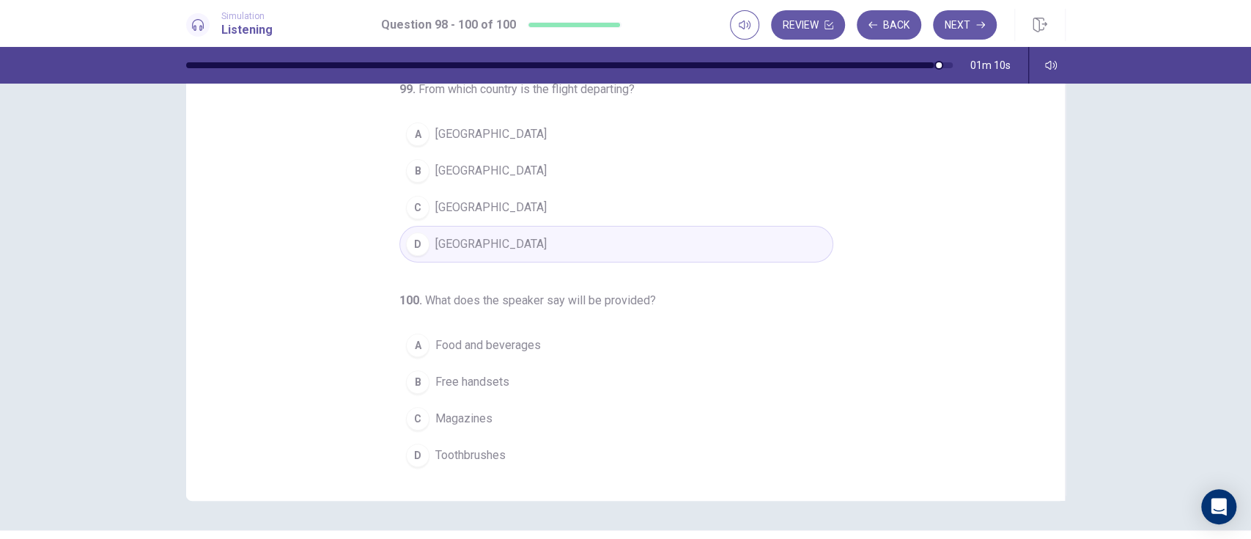
click at [408, 205] on div "C" at bounding box center [417, 207] width 23 height 23
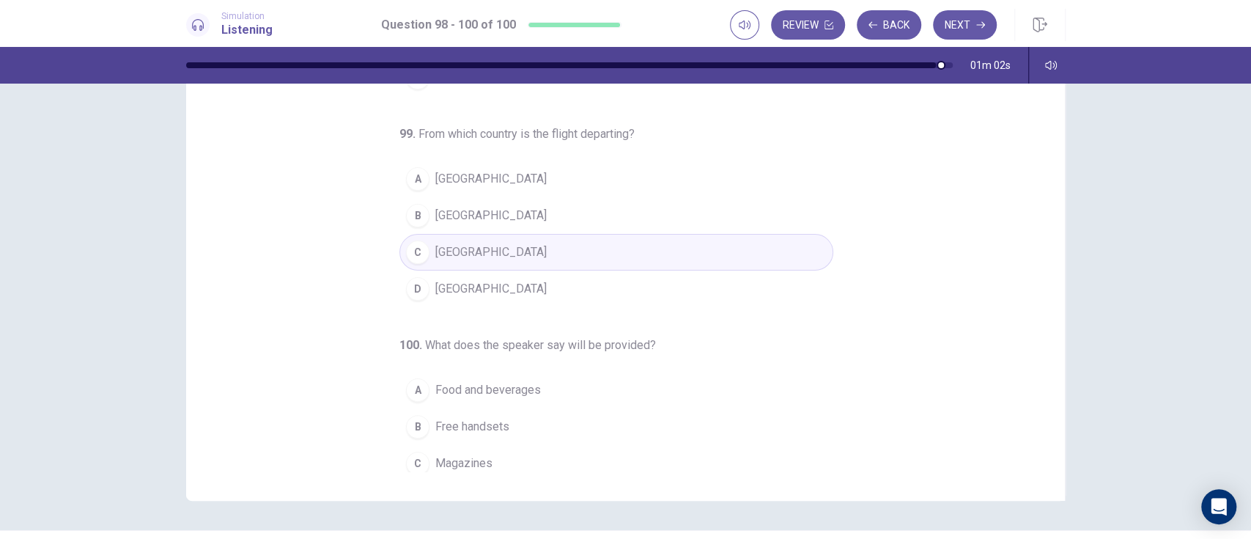
scroll to position [101, 0]
click at [408, 218] on div "B" at bounding box center [417, 220] width 23 height 23
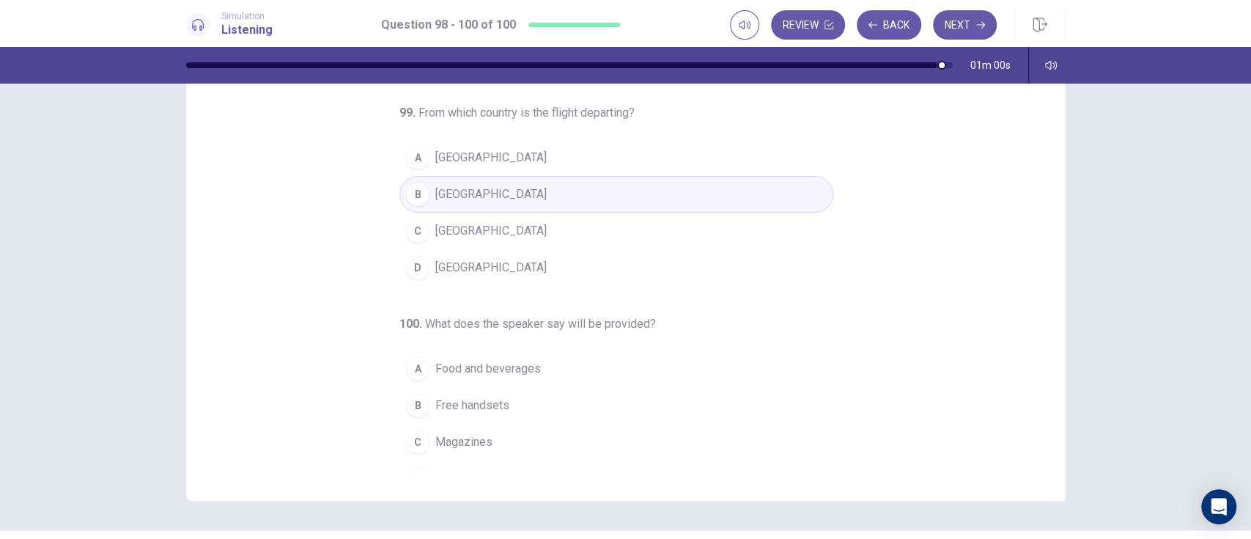
scroll to position [151, 0]
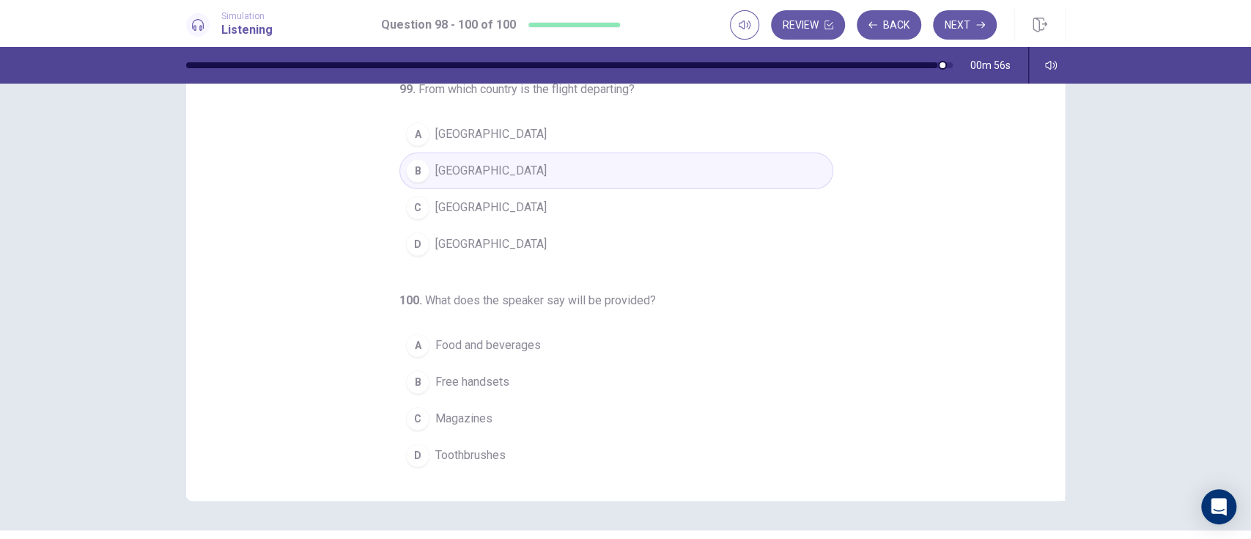
click at [415, 346] on div "A" at bounding box center [417, 344] width 23 height 23
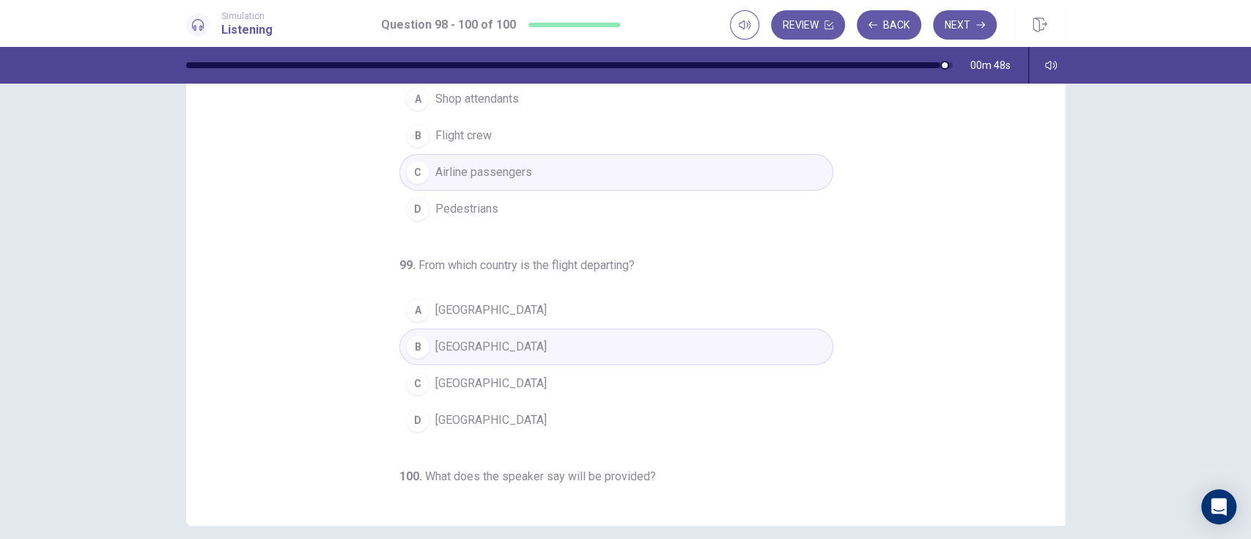
scroll to position [96, 0]
click at [412, 386] on div "C" at bounding box center [417, 383] width 23 height 23
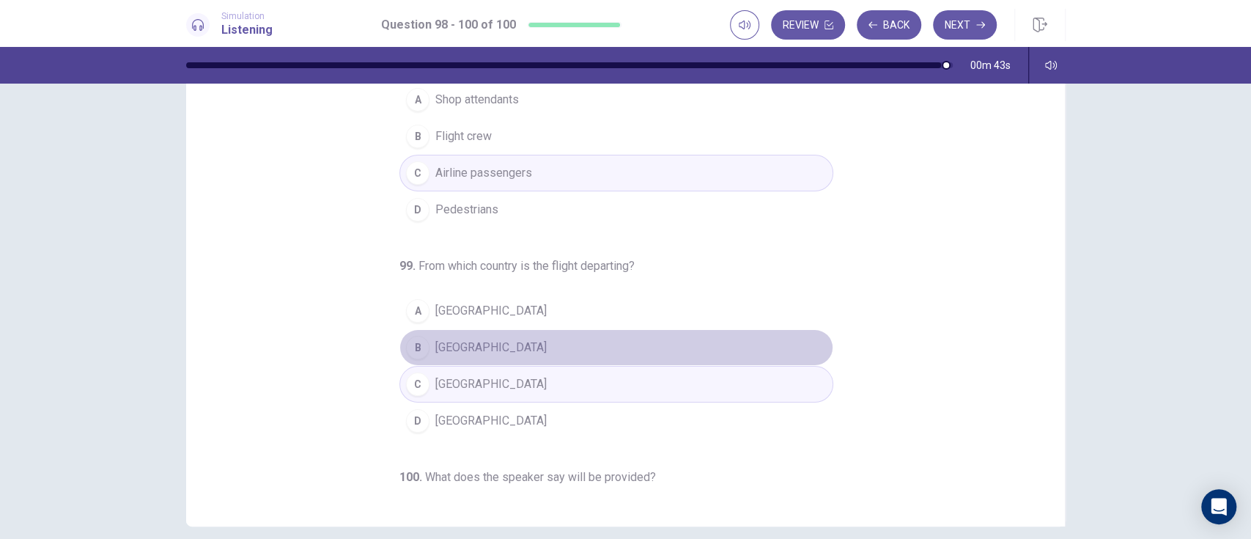
click at [412, 344] on div "B" at bounding box center [417, 347] width 23 height 23
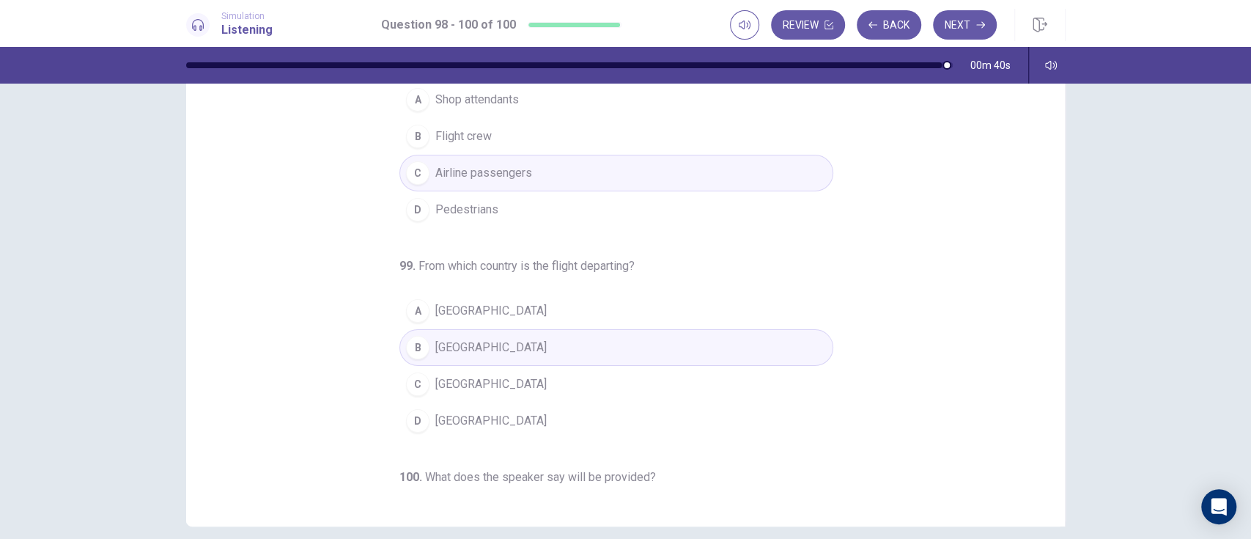
click at [435, 403] on span "Mexico" at bounding box center [490, 421] width 111 height 18
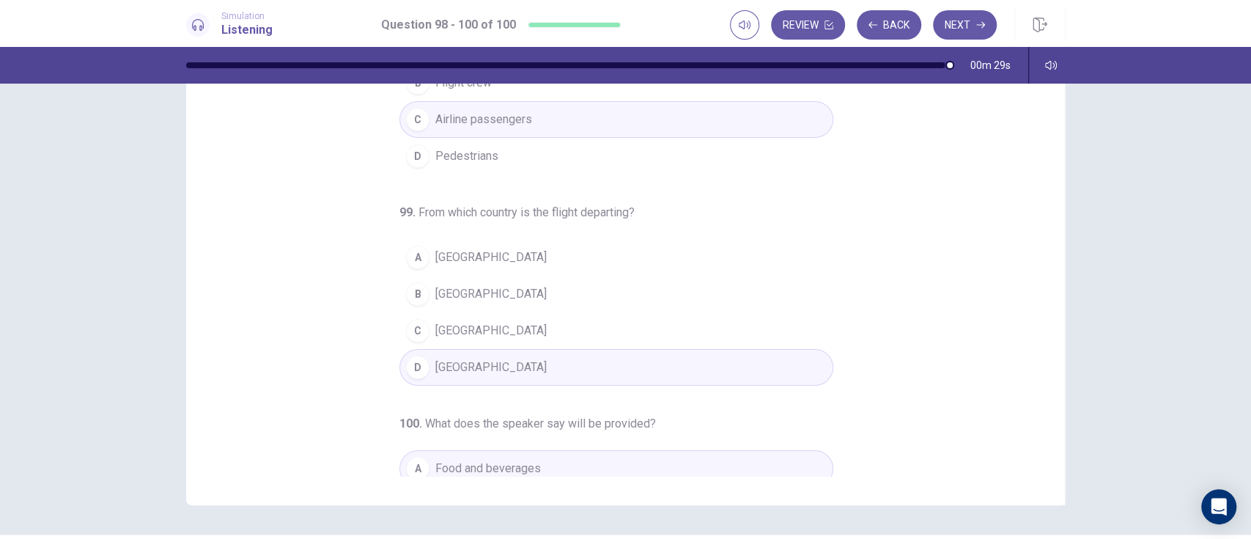
scroll to position [0, 0]
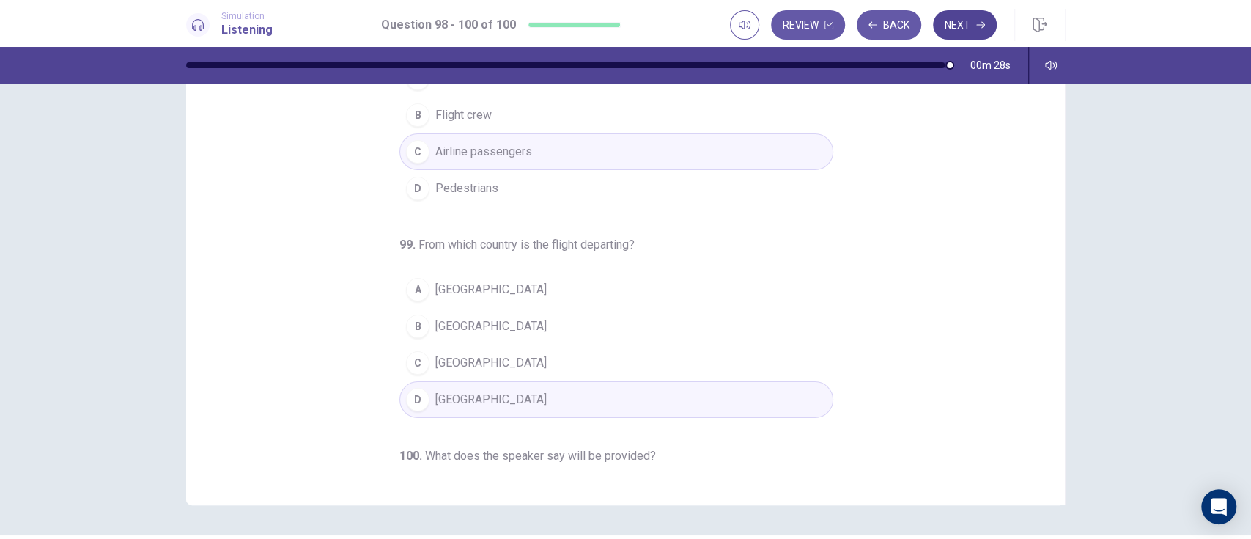
click at [937, 29] on button "Next" at bounding box center [965, 24] width 64 height 29
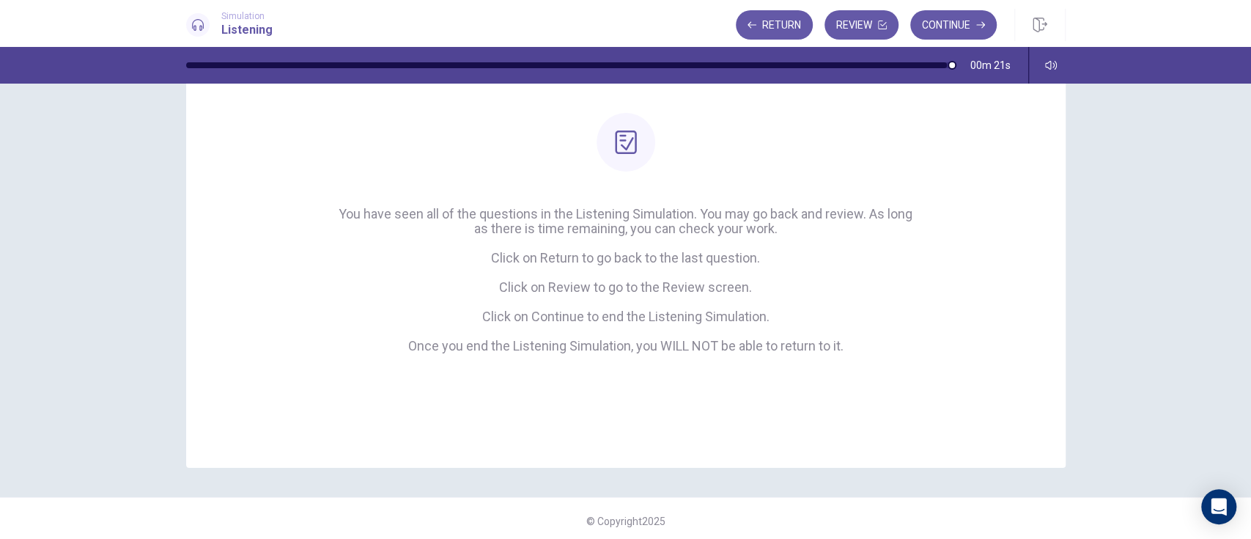
scroll to position [119, 0]
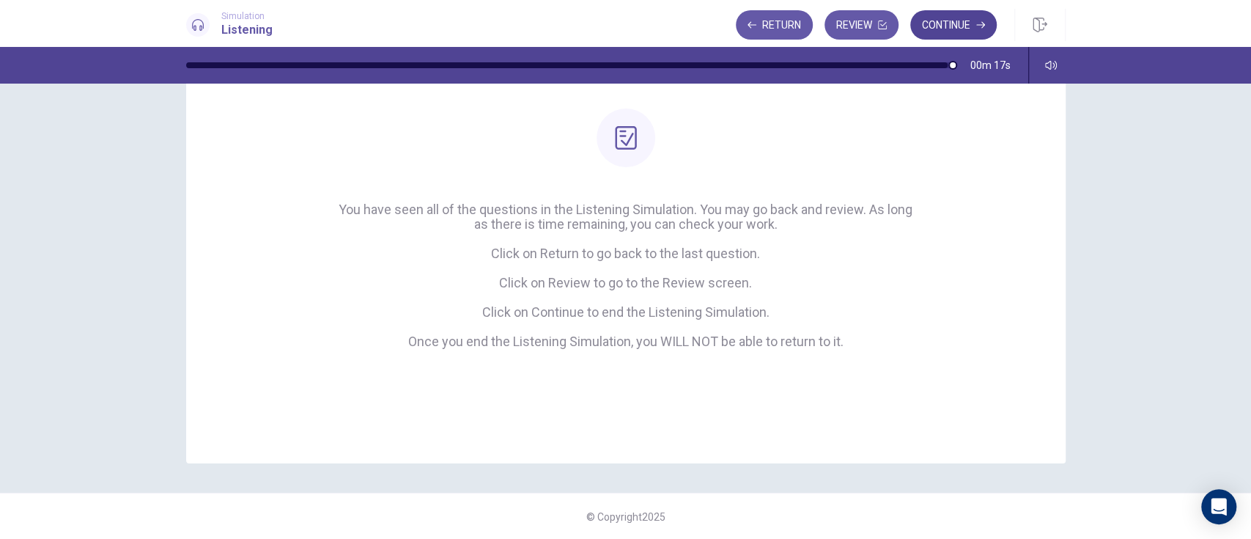
click at [937, 24] on icon "button" at bounding box center [980, 25] width 9 height 7
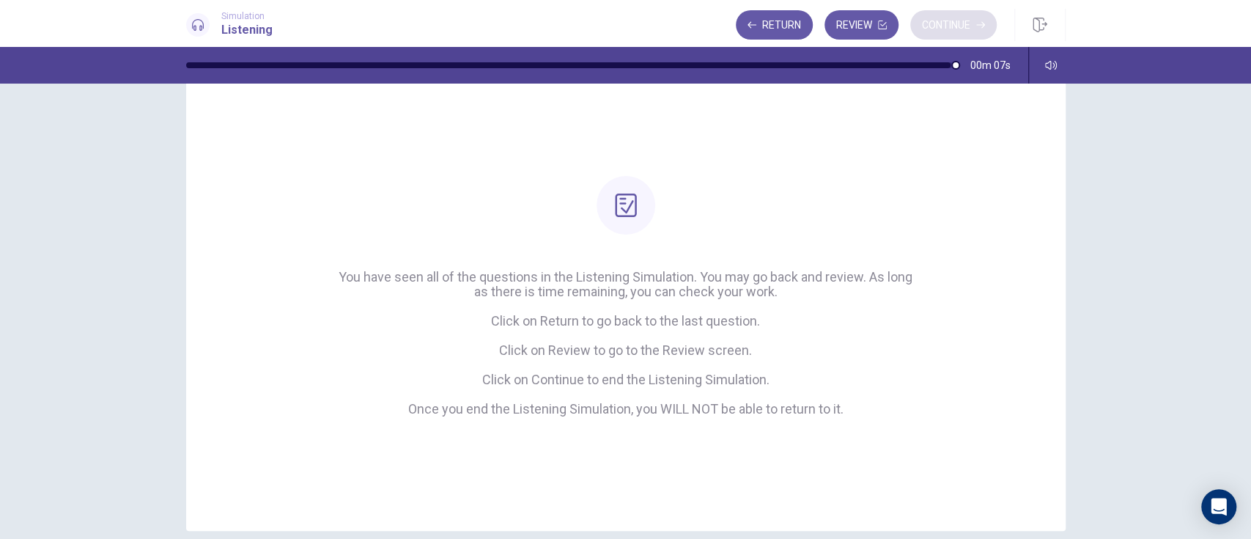
scroll to position [0, 0]
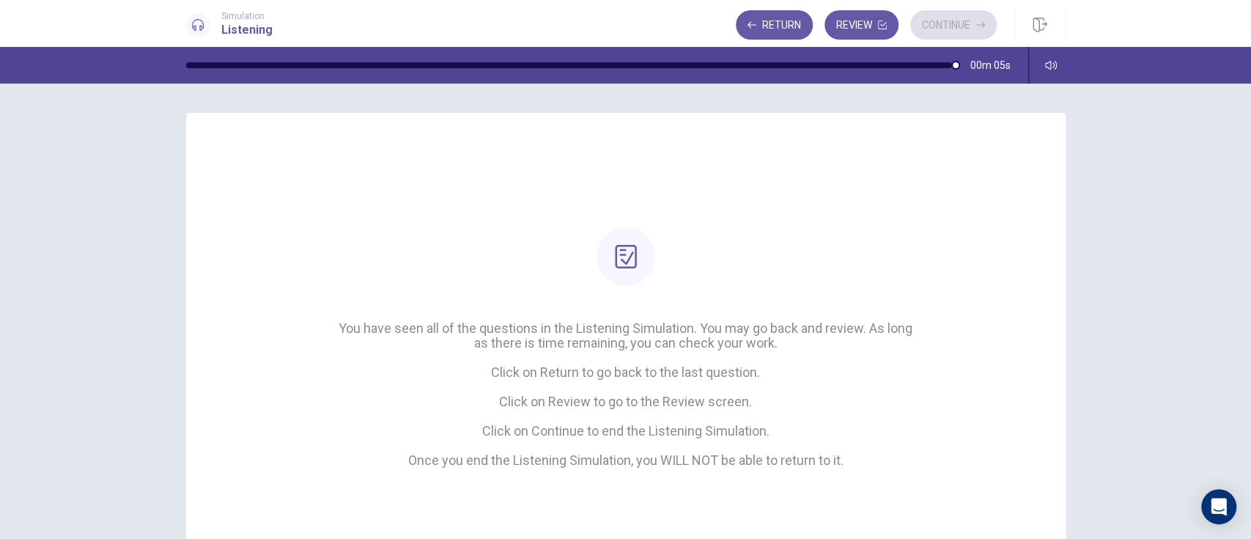
click at [937, 27] on div "Return Review Continue" at bounding box center [866, 24] width 261 height 29
click at [937, 29] on div "Return Review Continue" at bounding box center [866, 24] width 261 height 29
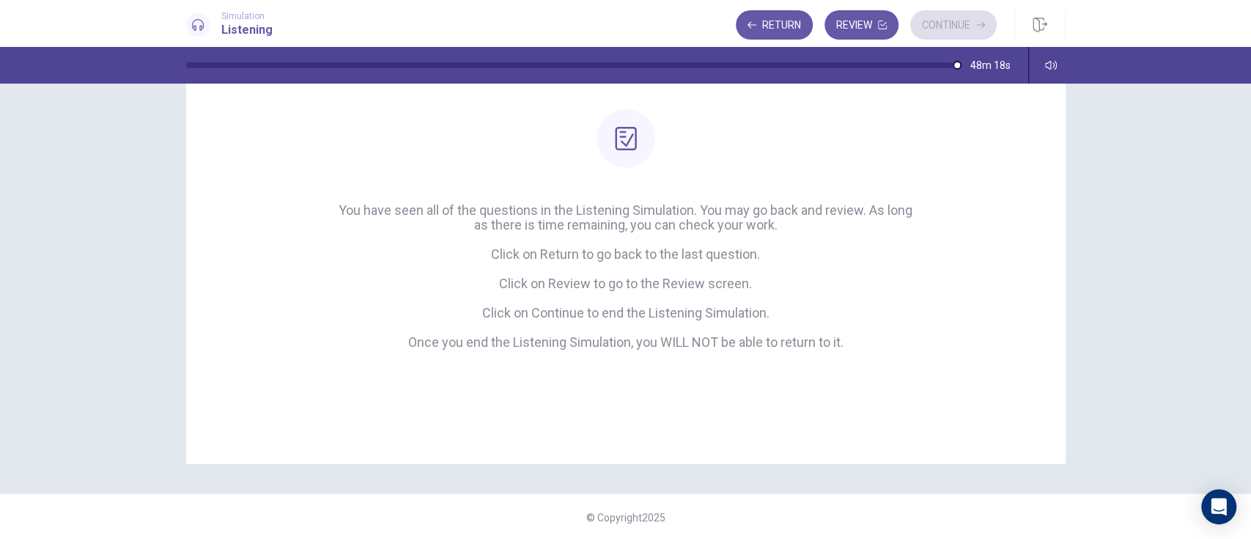
scroll to position [119, 0]
click at [937, 22] on div "Return Review Continue" at bounding box center [866, 24] width 261 height 29
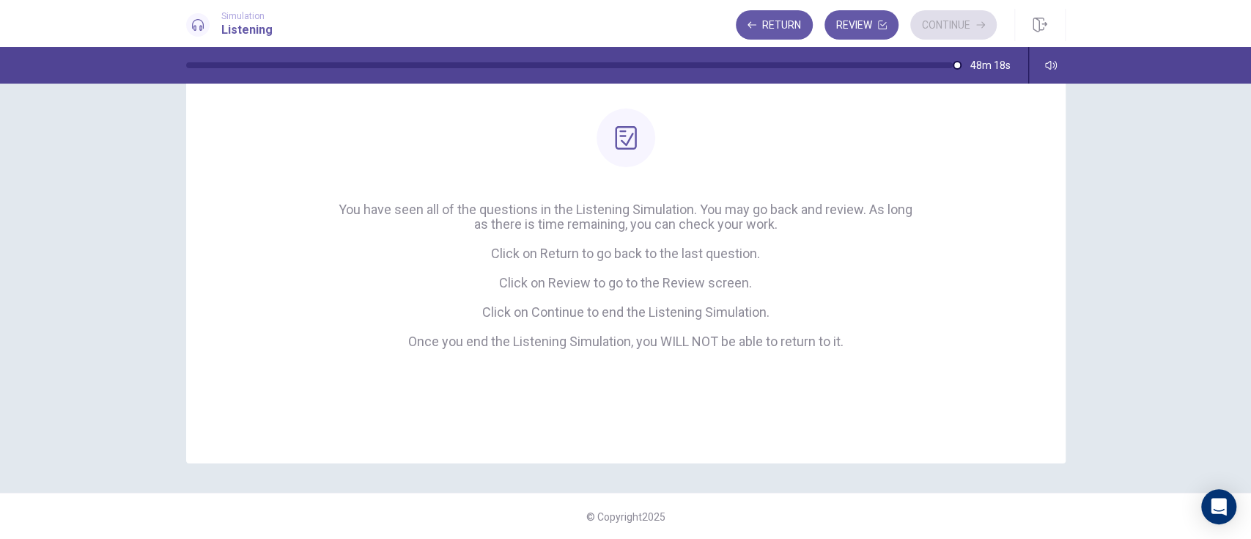
click at [937, 22] on div "Return Review Continue" at bounding box center [866, 24] width 261 height 29
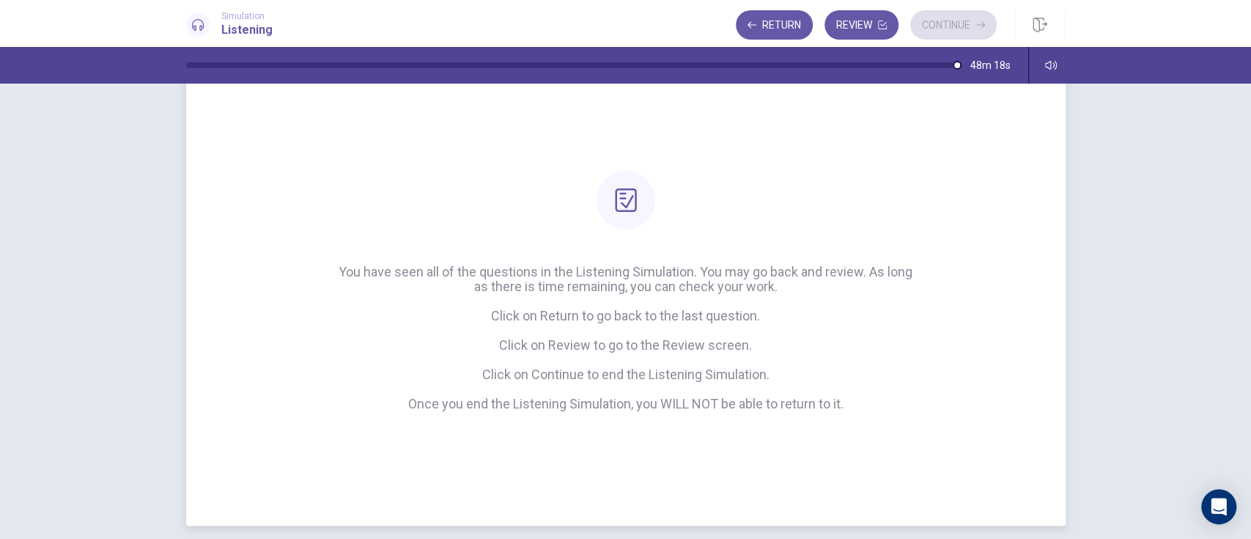
scroll to position [52, 0]
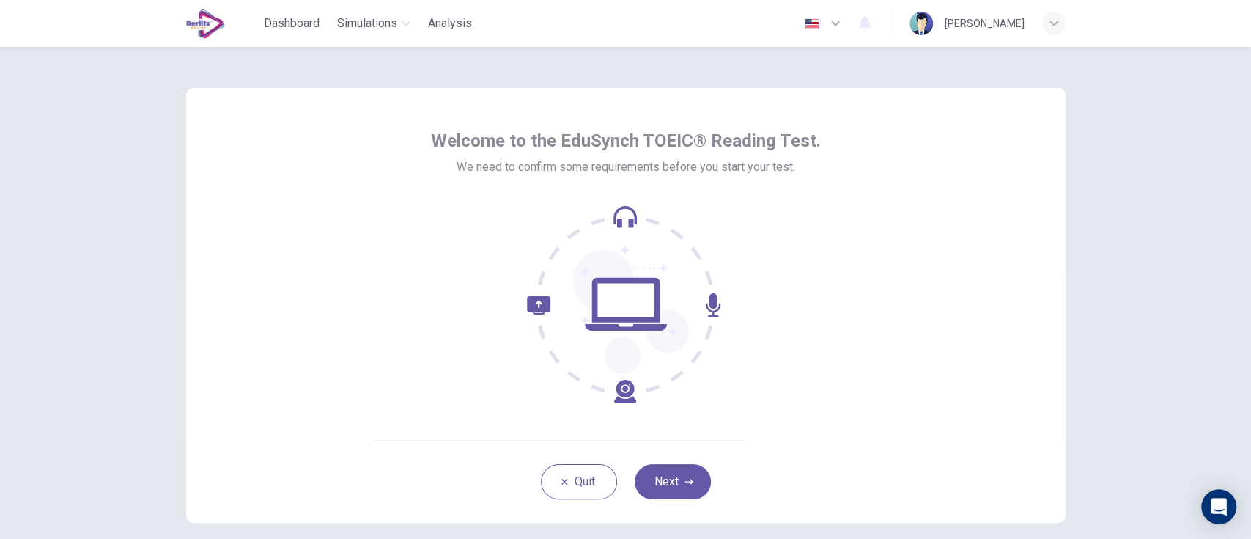
click at [1046, 26] on div "button" at bounding box center [1053, 23] width 23 height 23
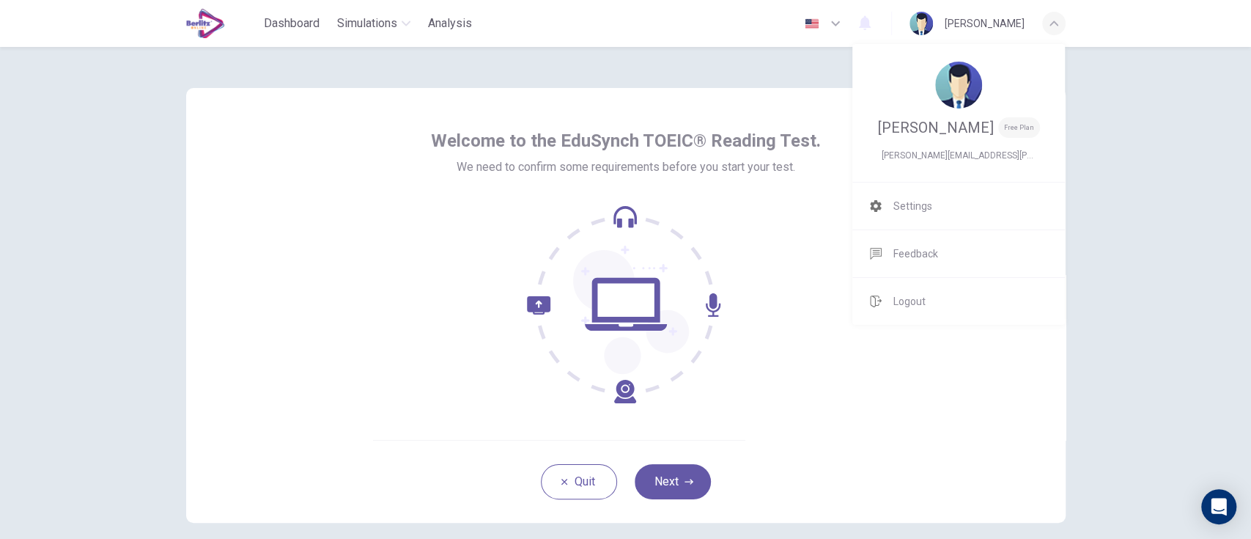
click at [739, 397] on div at bounding box center [625, 269] width 1251 height 539
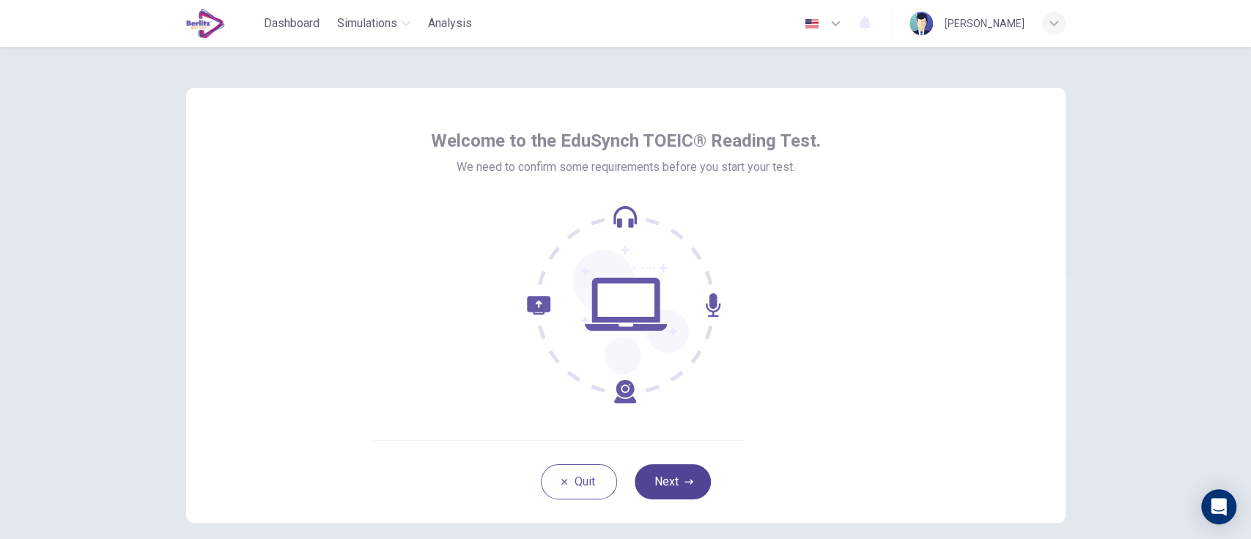
click at [677, 495] on button "Next" at bounding box center [673, 481] width 76 height 35
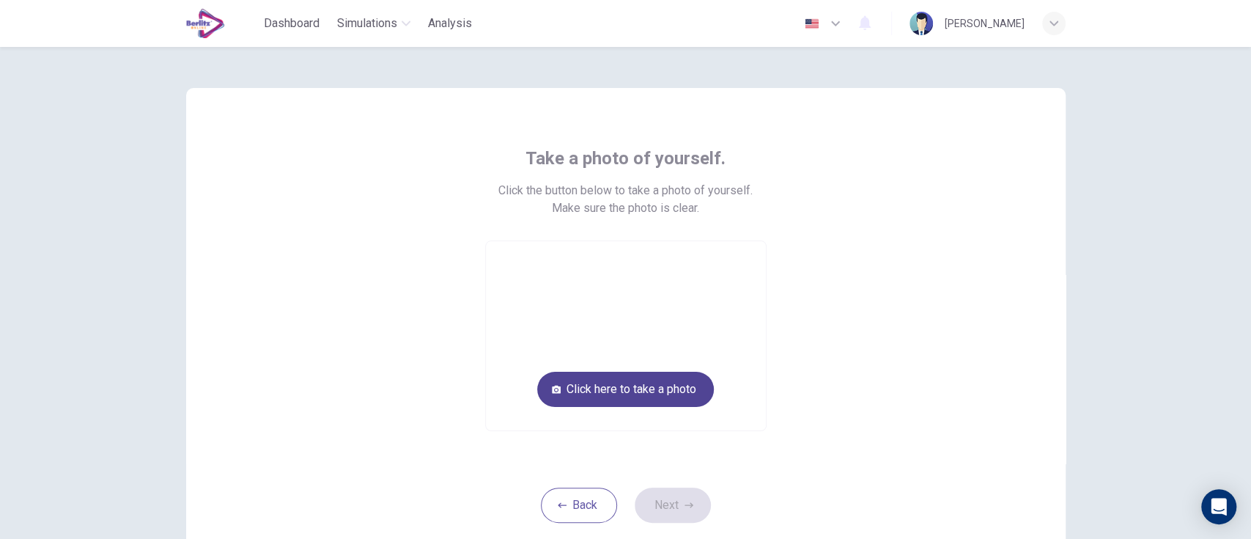
click at [643, 392] on button "Click here to take a photo" at bounding box center [625, 389] width 177 height 35
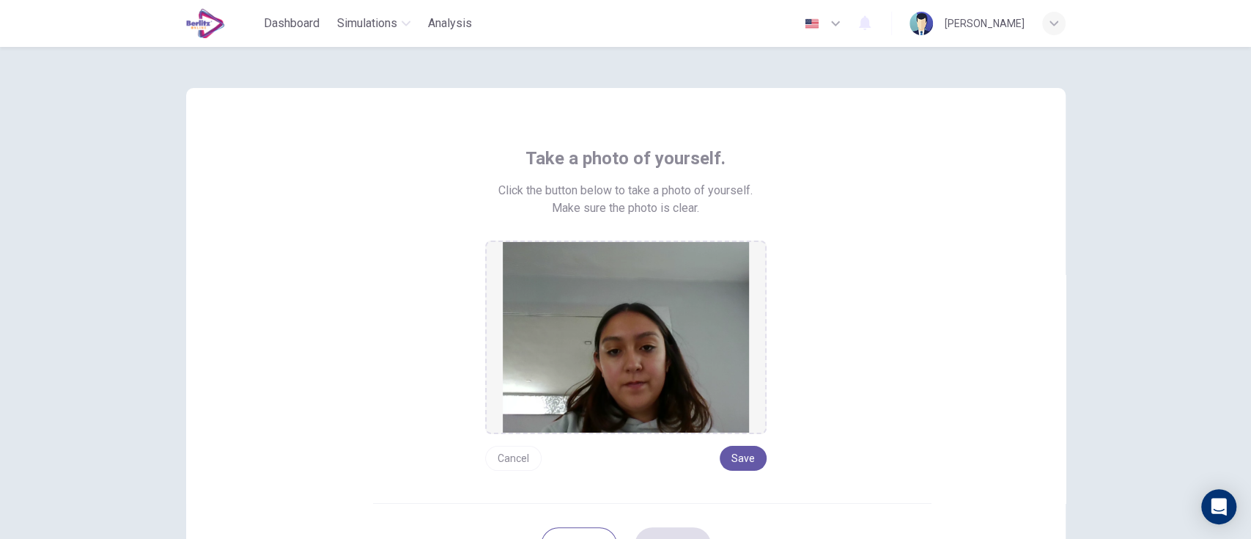
click at [506, 457] on button "Cancel" at bounding box center [513, 458] width 56 height 25
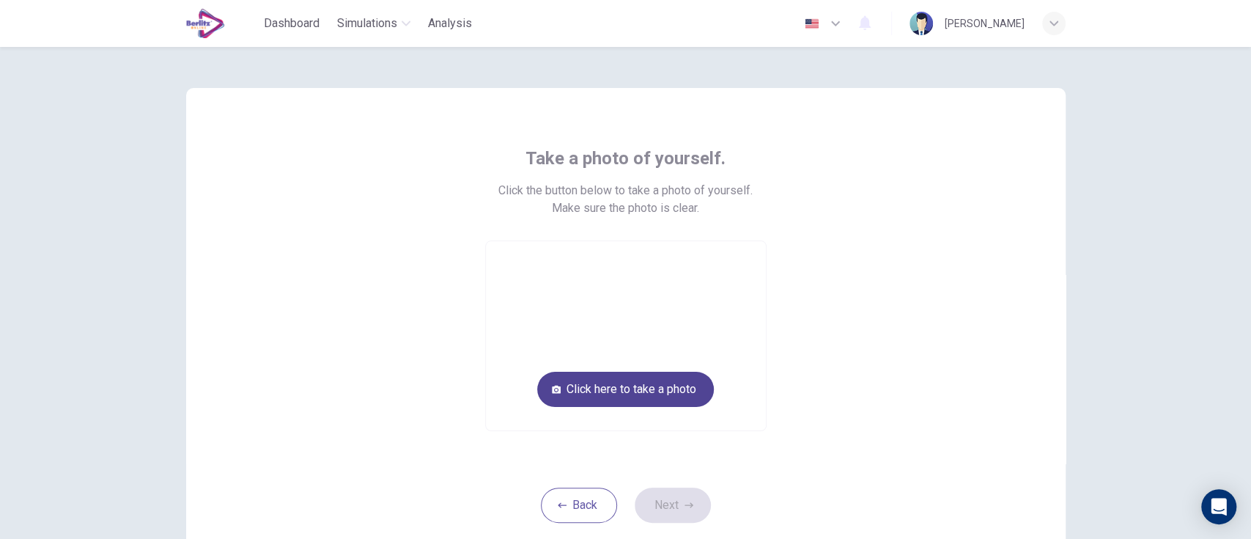
click at [674, 393] on button "Click here to take a photo" at bounding box center [625, 389] width 177 height 35
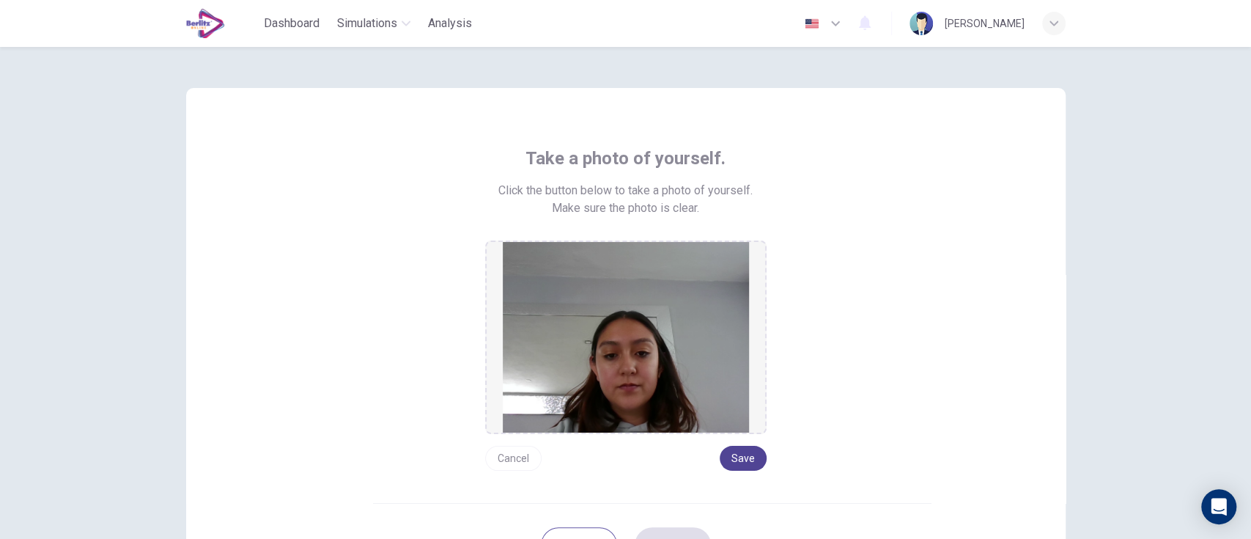
click at [743, 462] on button "Save" at bounding box center [743, 458] width 47 height 25
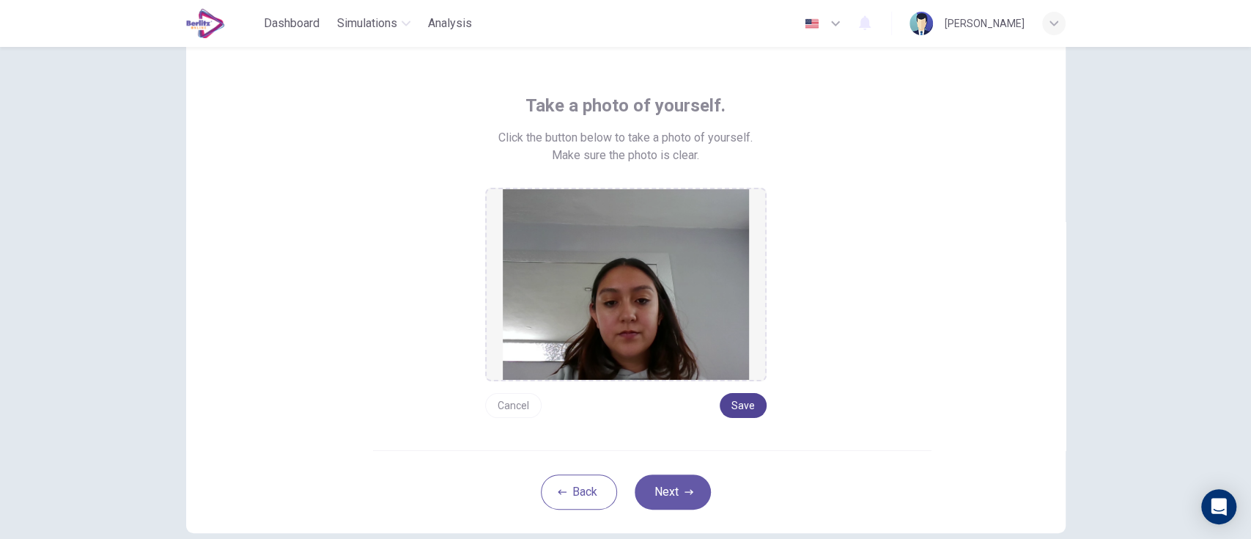
scroll to position [63, 0]
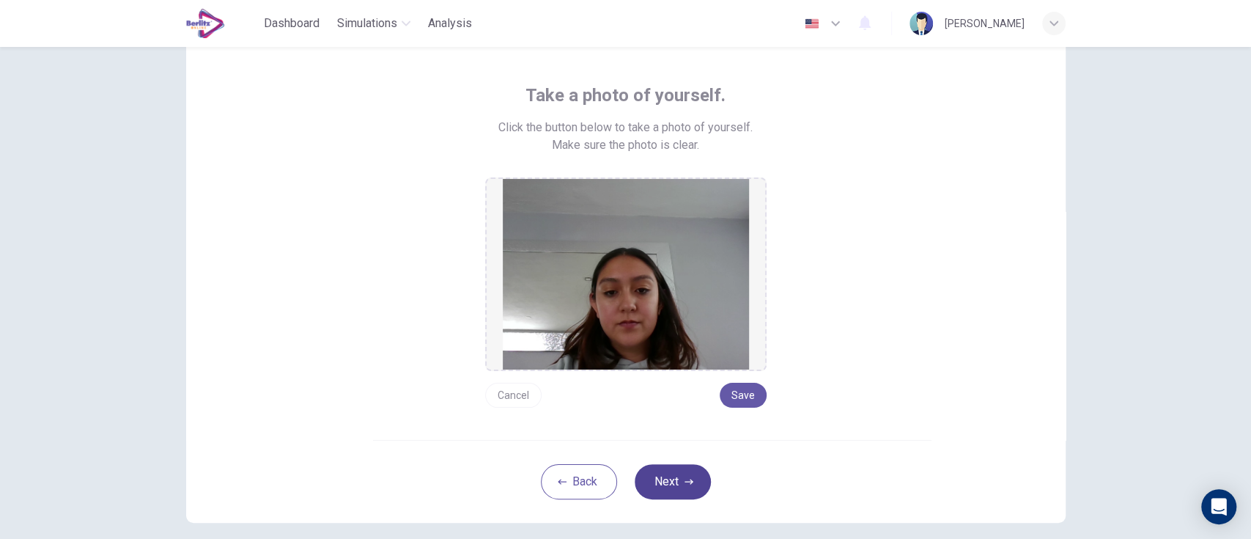
click at [685, 481] on icon "button" at bounding box center [689, 481] width 9 height 5
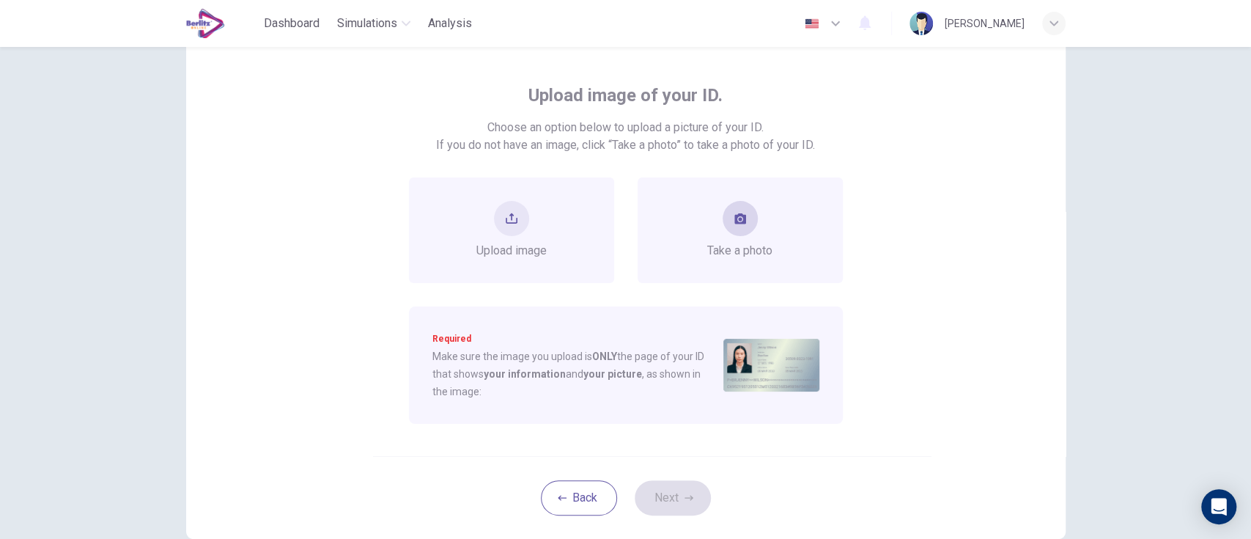
click at [736, 218] on icon "take photo" at bounding box center [740, 218] width 12 height 10
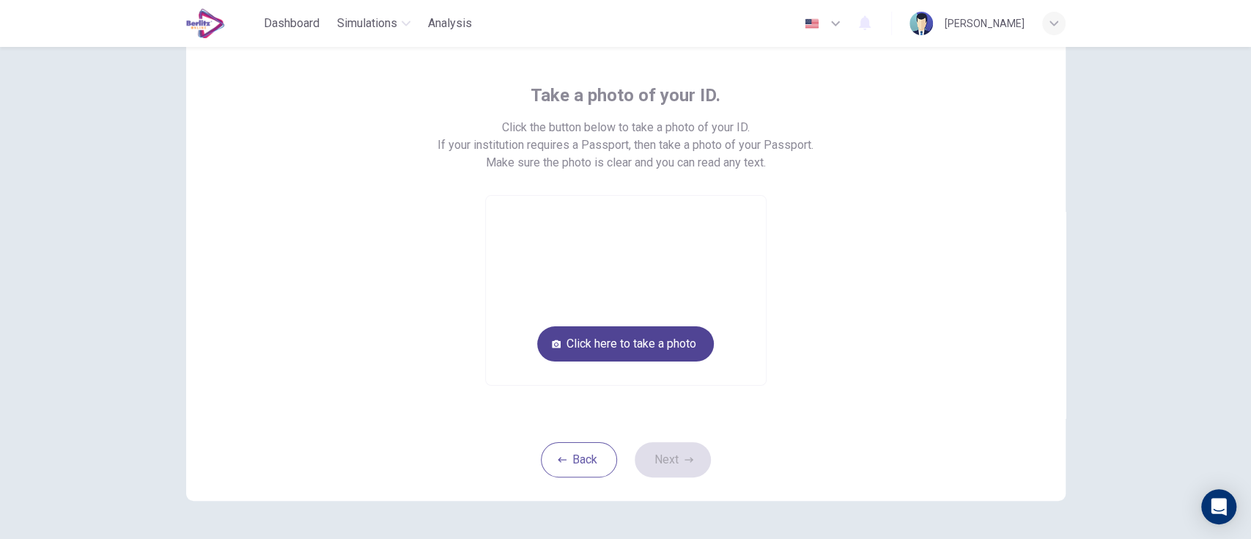
click at [674, 343] on button "Click here to take a photo" at bounding box center [625, 343] width 177 height 35
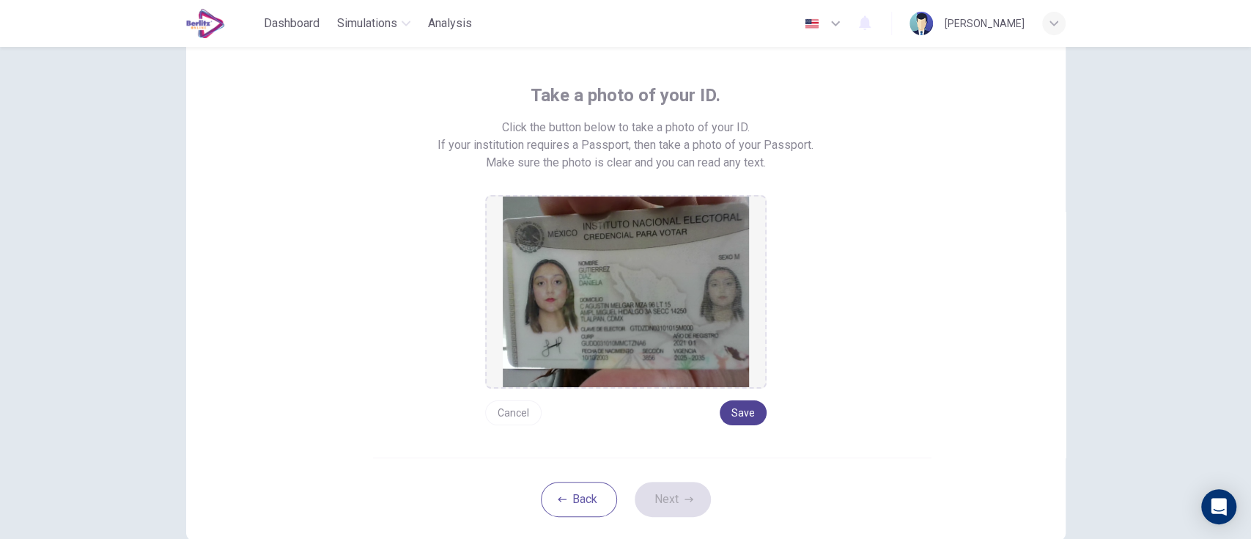
click at [739, 421] on button "Save" at bounding box center [743, 412] width 47 height 25
click at [696, 501] on button "Next" at bounding box center [673, 499] width 76 height 35
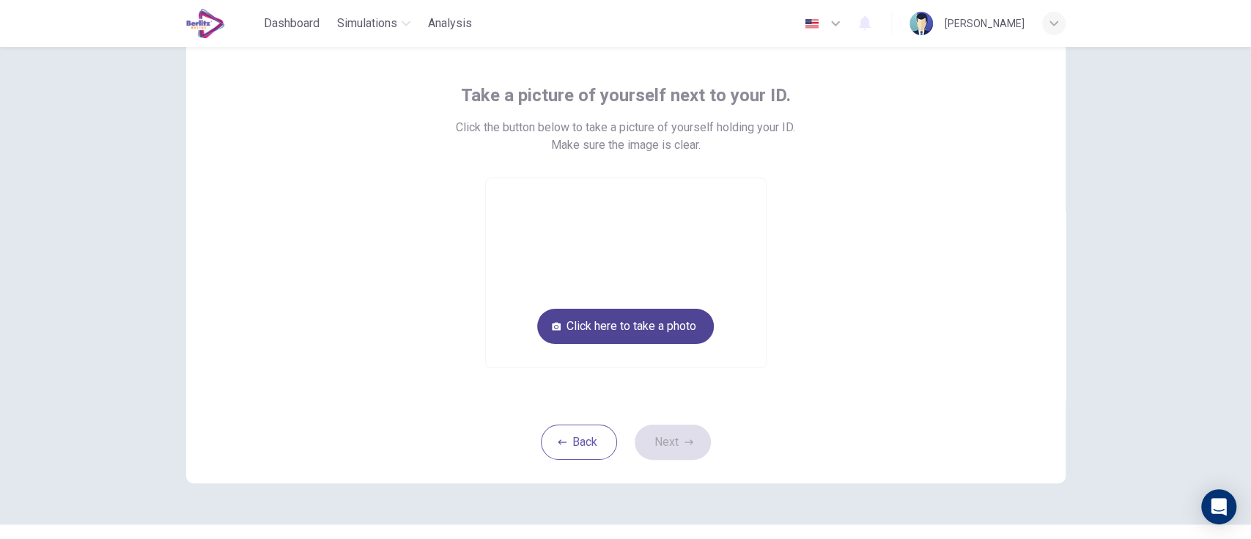
click at [683, 336] on button "Click here to take a photo" at bounding box center [625, 326] width 177 height 35
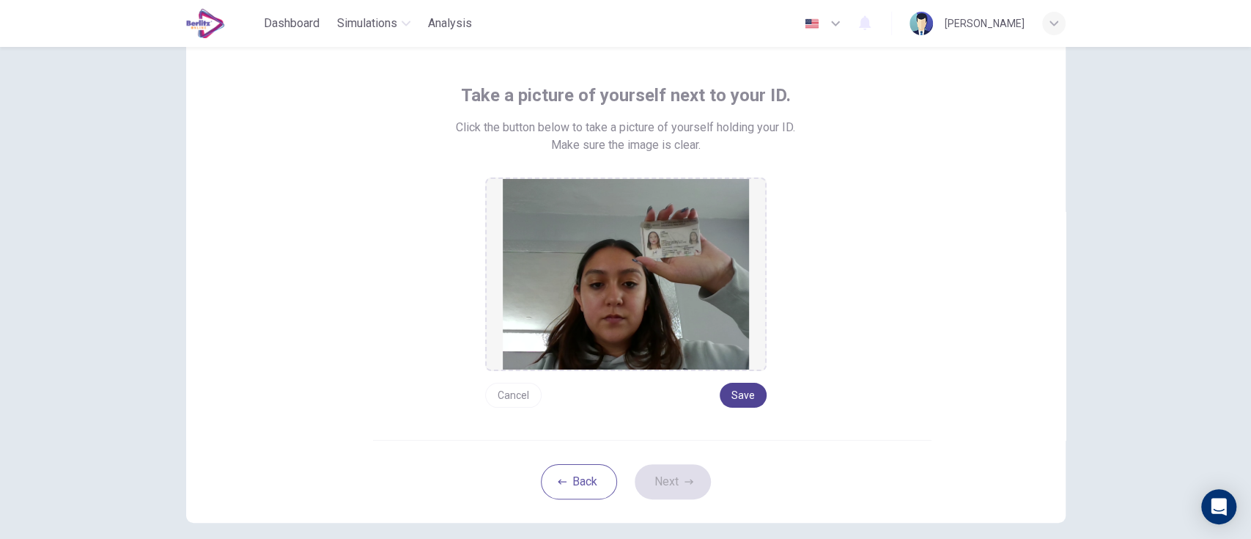
click at [737, 393] on button "Save" at bounding box center [743, 395] width 47 height 25
click at [678, 481] on button "Next" at bounding box center [673, 481] width 76 height 35
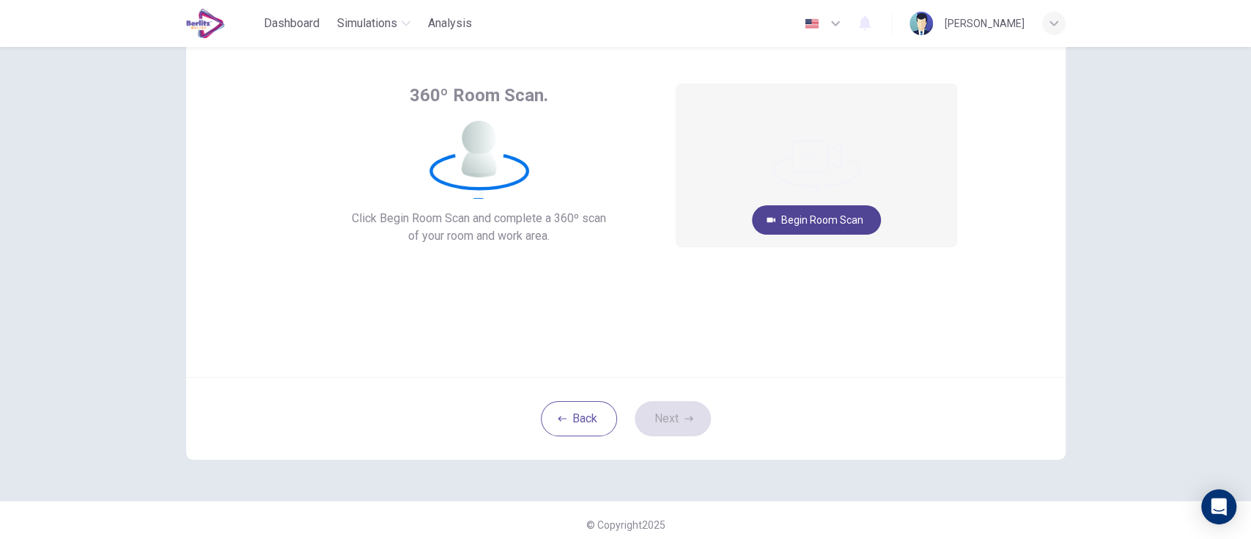
click at [831, 231] on button "Begin Room Scan" at bounding box center [816, 219] width 129 height 29
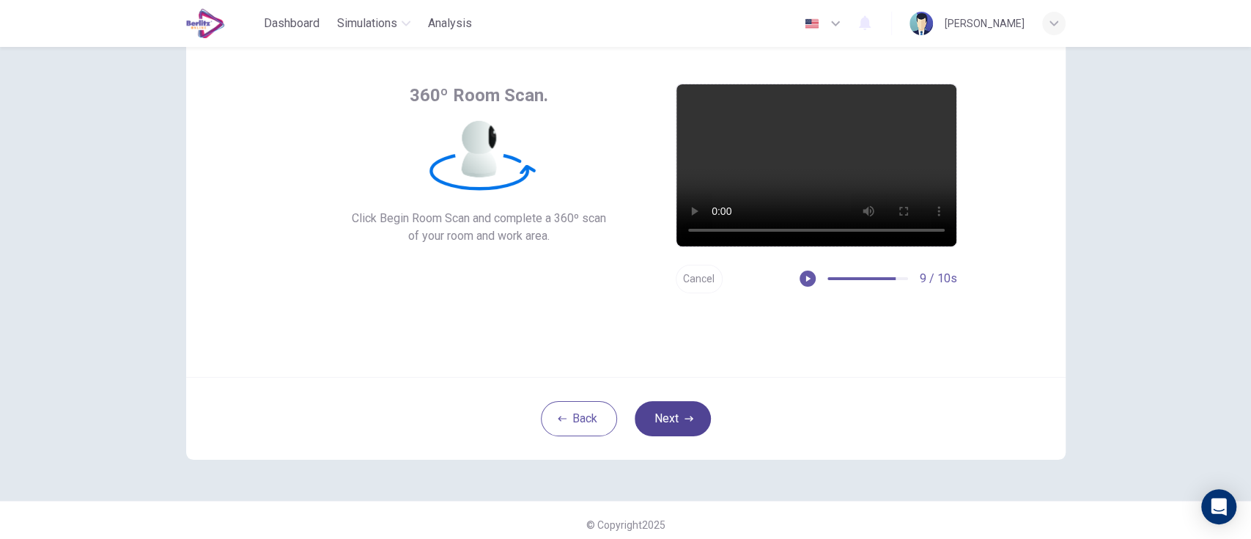
click at [679, 418] on button "Next" at bounding box center [673, 418] width 76 height 35
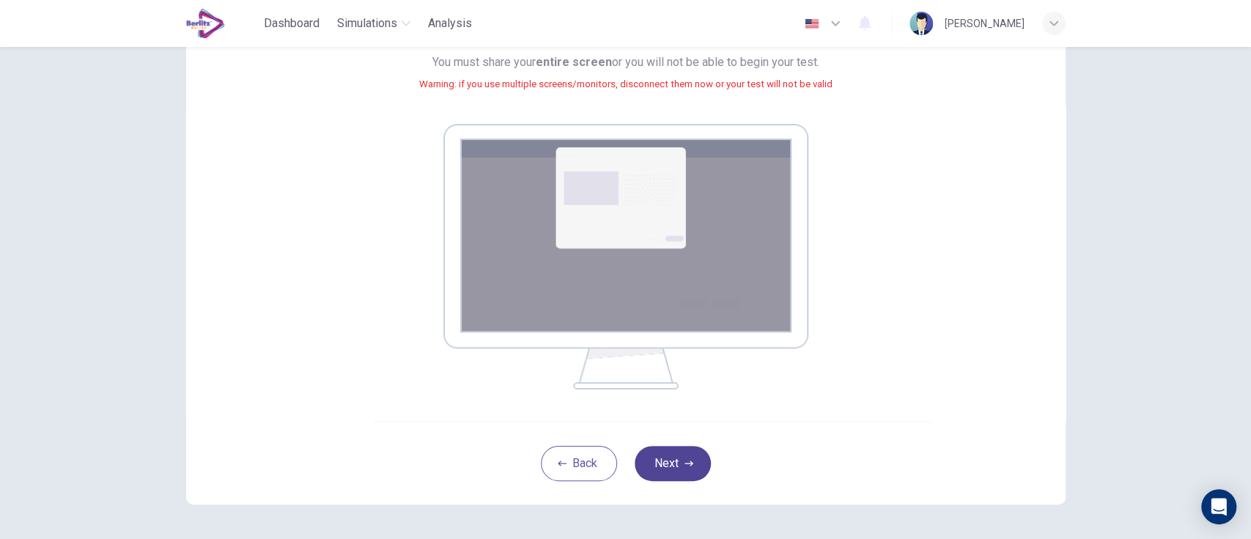
scroll to position [179, 0]
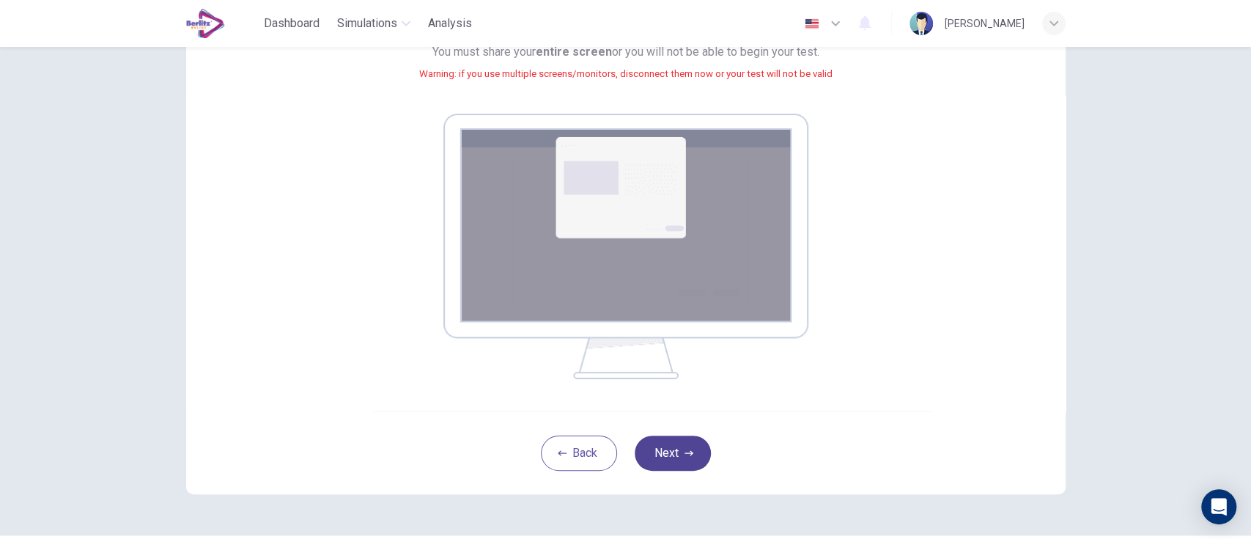
click at [685, 449] on icon "button" at bounding box center [689, 453] width 9 height 9
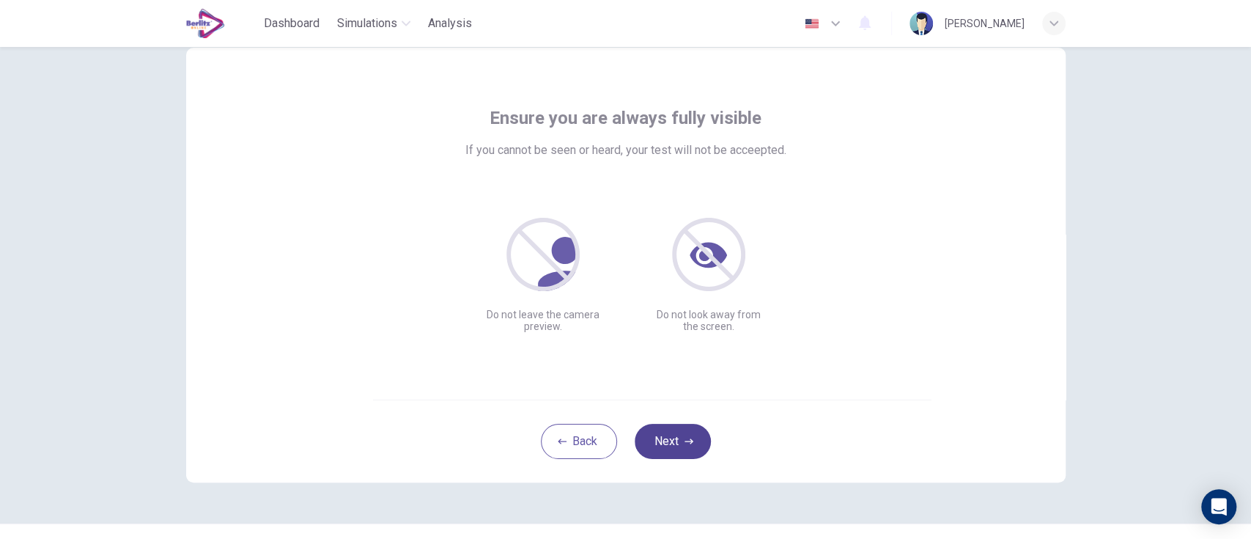
scroll to position [25, 0]
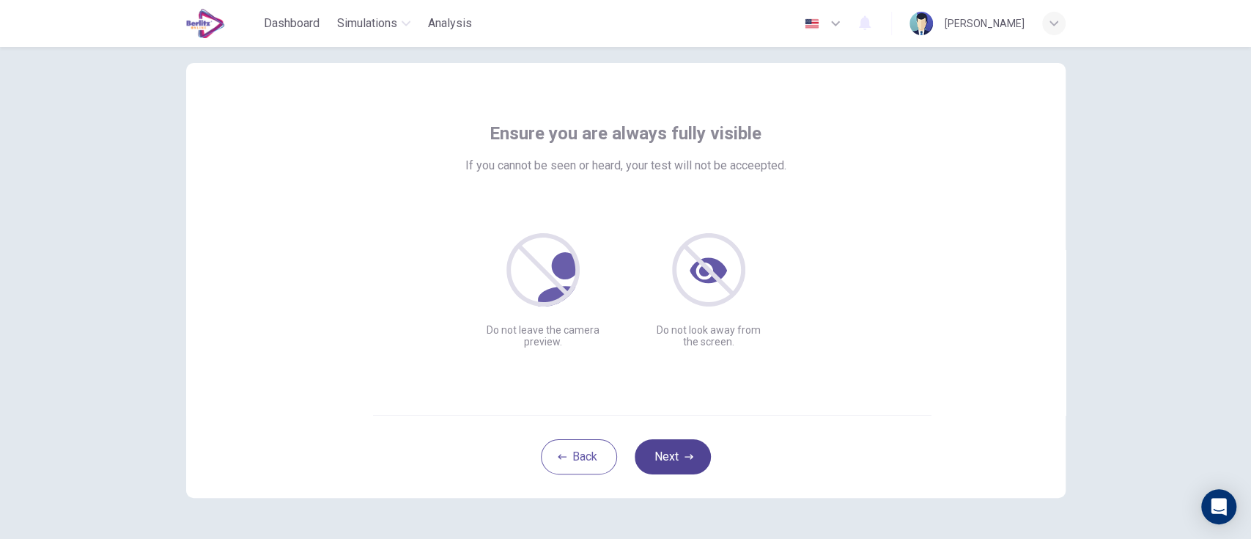
click at [685, 454] on icon "button" at bounding box center [689, 456] width 9 height 9
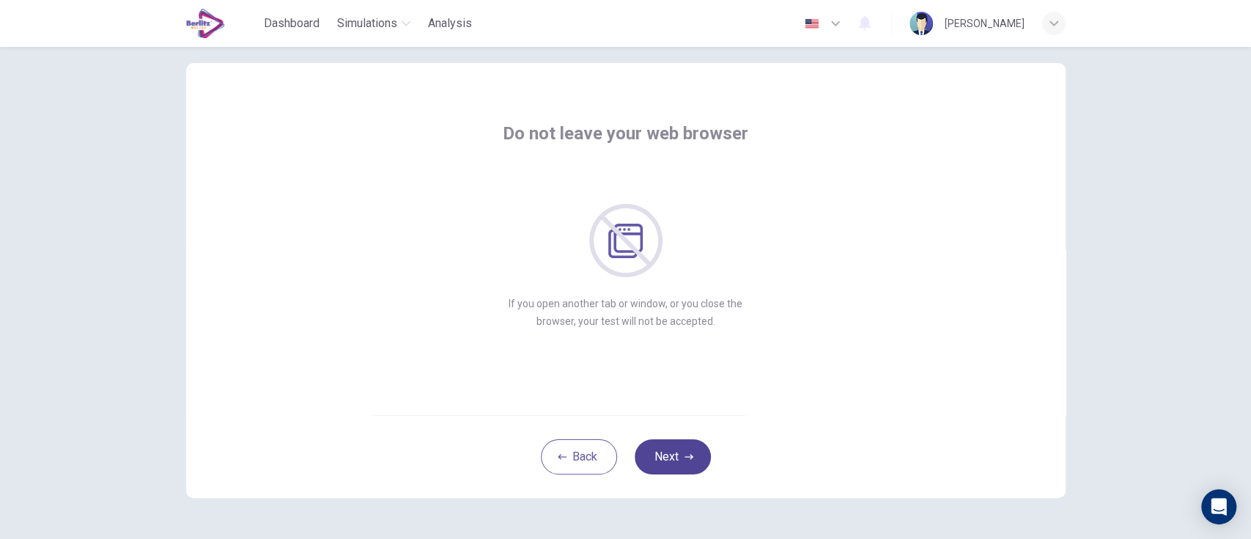
click at [685, 457] on icon "button" at bounding box center [689, 456] width 9 height 9
click at [686, 457] on icon "button" at bounding box center [689, 456] width 9 height 5
click at [690, 446] on button "Next" at bounding box center [673, 456] width 76 height 35
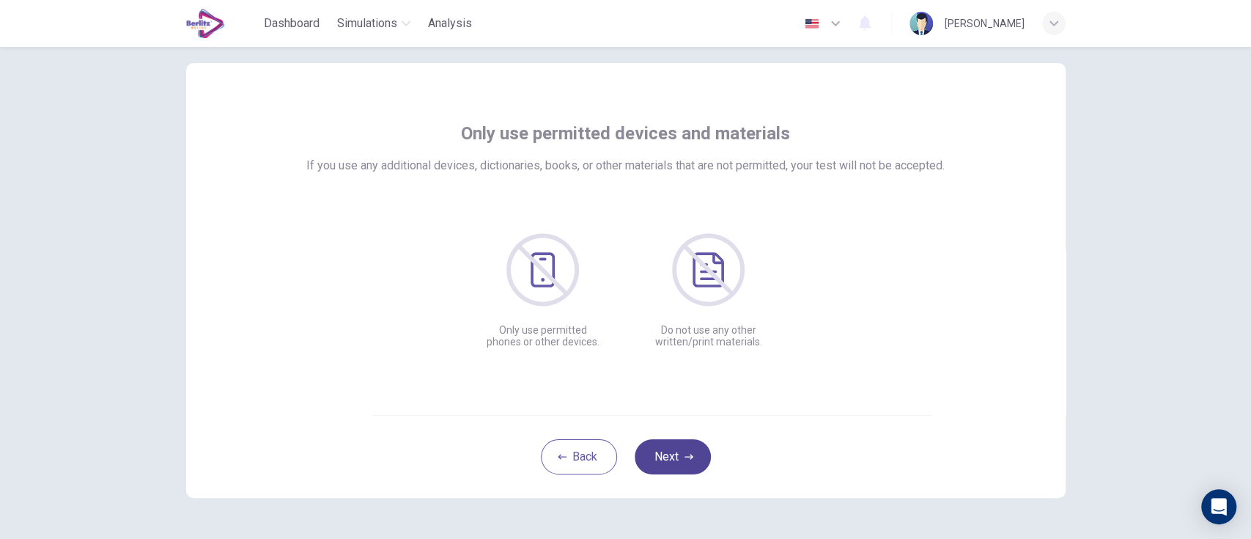
click at [685, 456] on icon "button" at bounding box center [689, 456] width 9 height 5
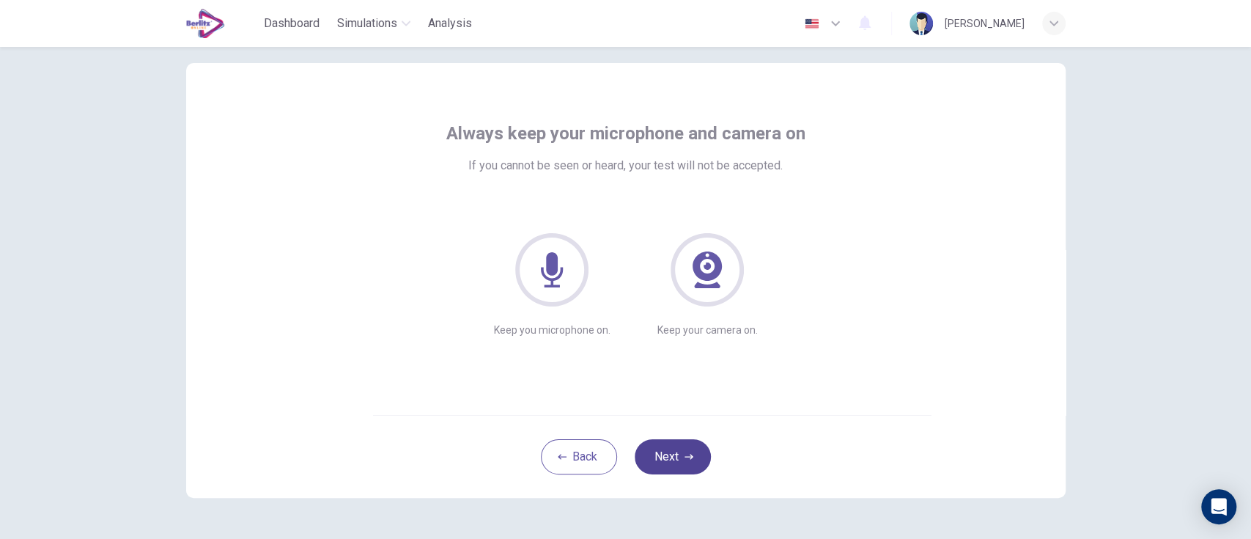
click at [685, 456] on icon "button" at bounding box center [689, 456] width 9 height 5
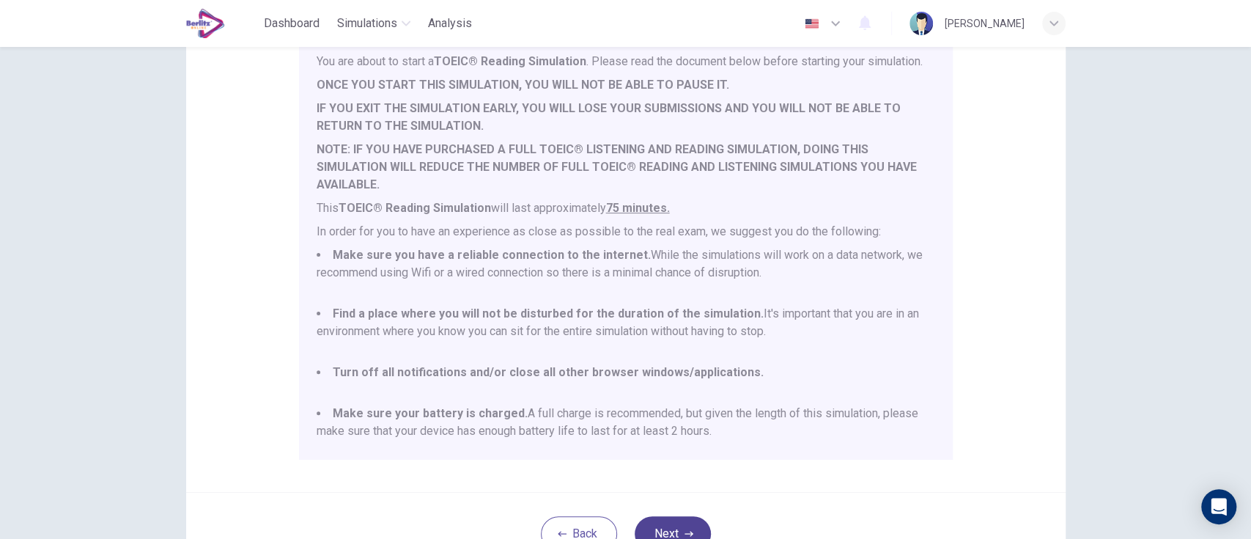
scroll to position [204, 0]
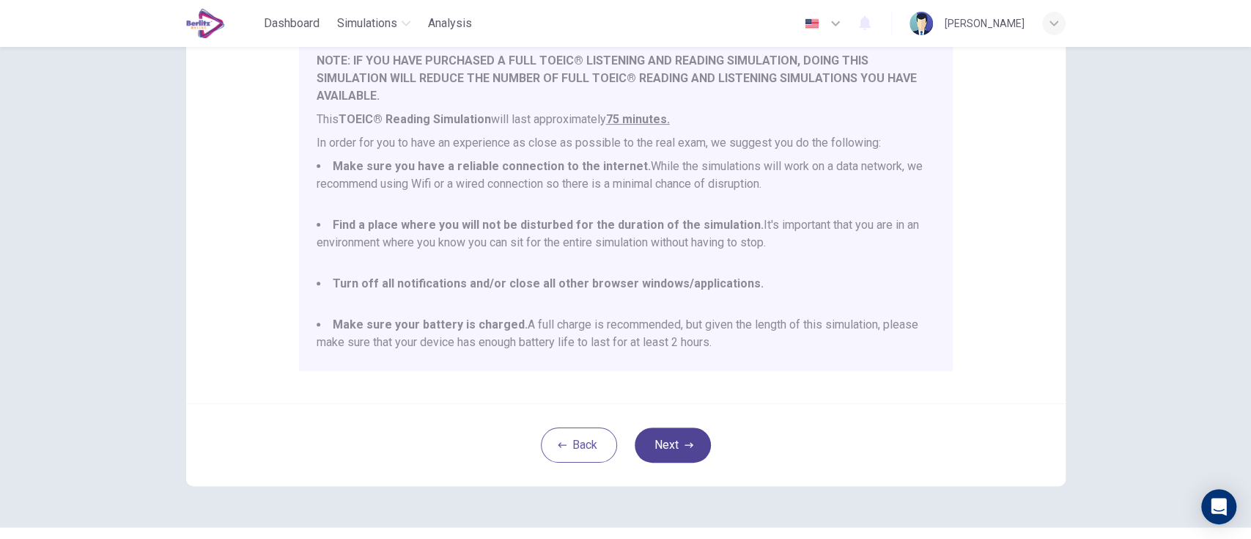
click at [685, 444] on icon "button" at bounding box center [689, 444] width 9 height 5
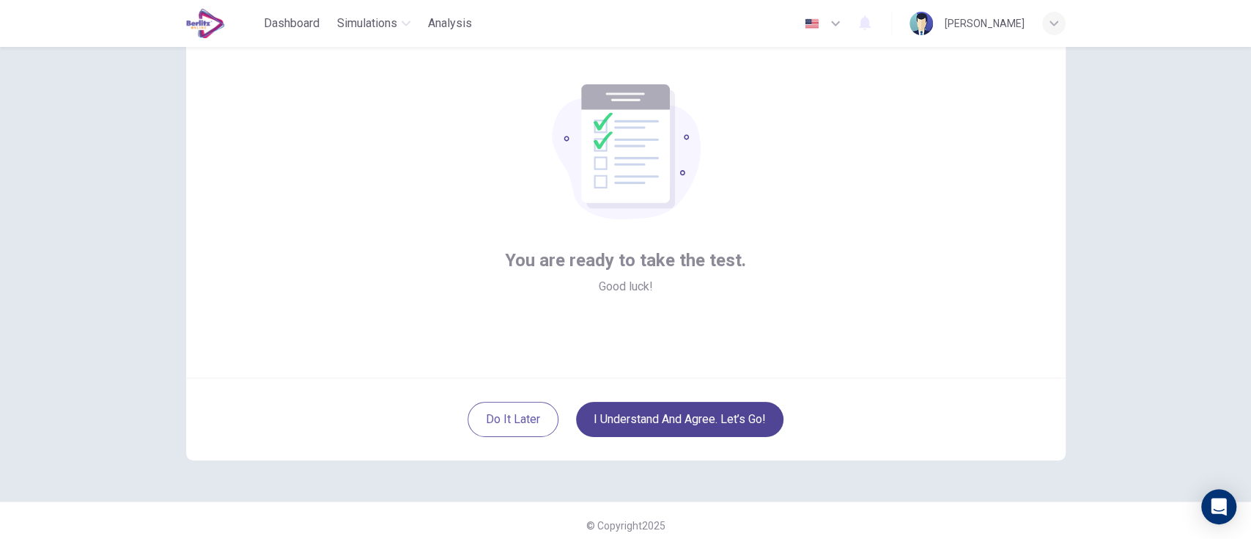
scroll to position [59, 0]
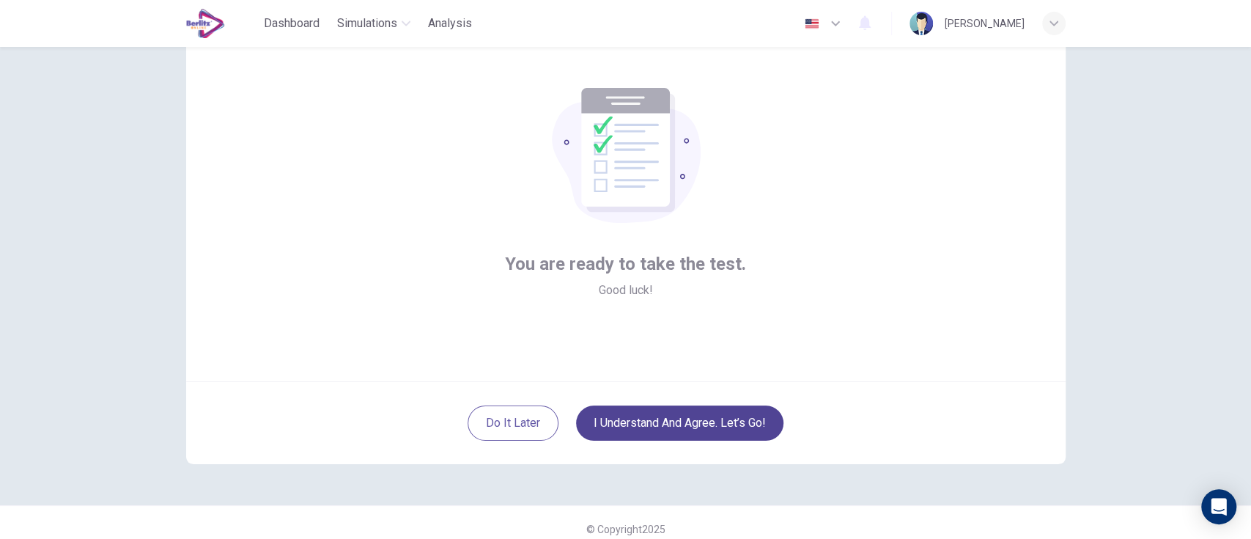
click at [753, 422] on button "I understand and agree. Let’s go!" at bounding box center [679, 422] width 207 height 35
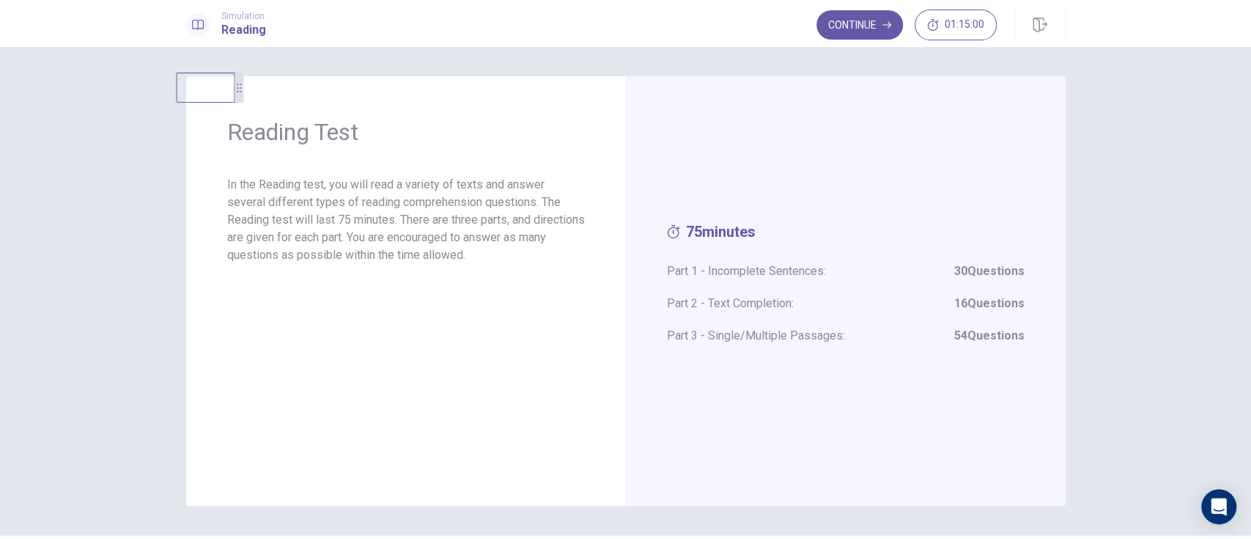
drag, startPoint x: 1019, startPoint y: 100, endPoint x: 185, endPoint y: 91, distance: 834.8
click at [185, 91] on video at bounding box center [205, 88] width 59 height 30
click at [873, 38] on button "Continue" at bounding box center [859, 24] width 86 height 29
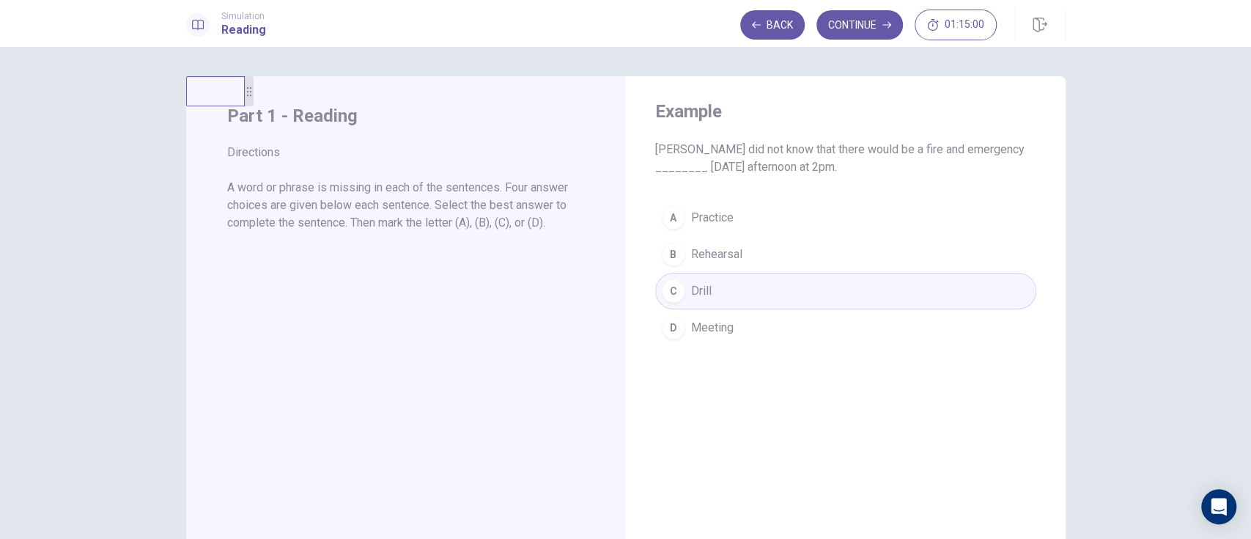
click at [749, 314] on div "A Practice B Rehearsal C Drill D Meeting" at bounding box center [845, 272] width 381 height 147
click at [686, 317] on div "A Practice B Rehearsal C Drill D Meeting" at bounding box center [845, 272] width 381 height 147
click at [747, 321] on div "A Practice B Rehearsal C Drill D Meeting" at bounding box center [845, 272] width 381 height 147
click at [886, 24] on icon "button" at bounding box center [886, 25] width 9 height 7
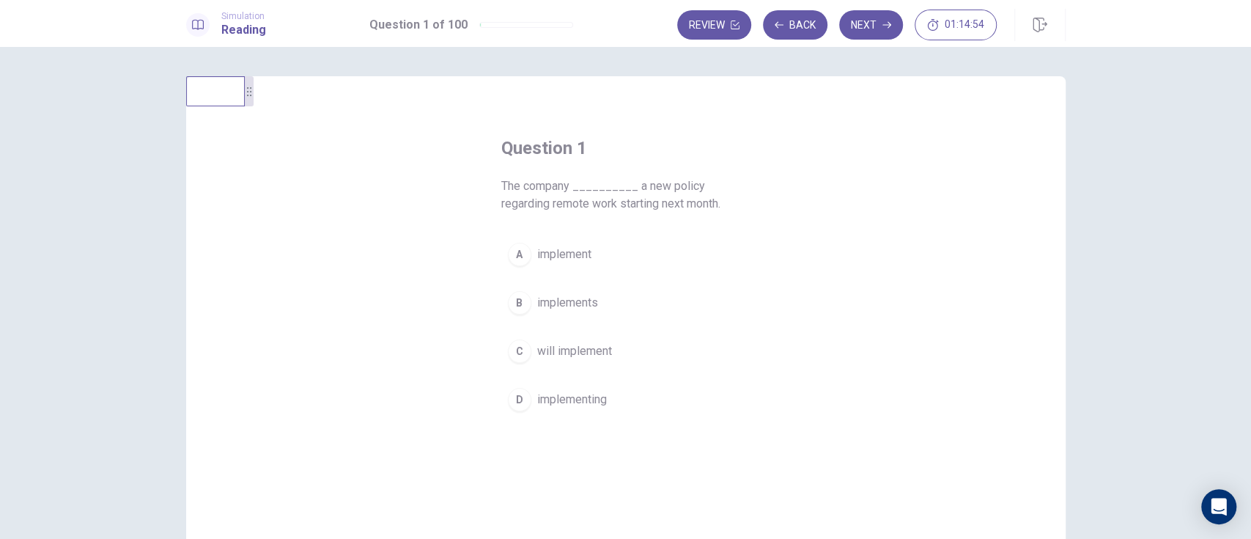
click at [575, 299] on span "implements" at bounding box center [567, 303] width 61 height 18
click at [604, 347] on span "will implement" at bounding box center [574, 351] width 75 height 18
click at [624, 298] on button "B implements" at bounding box center [625, 302] width 249 height 37
click at [863, 24] on button "Next" at bounding box center [871, 24] width 64 height 29
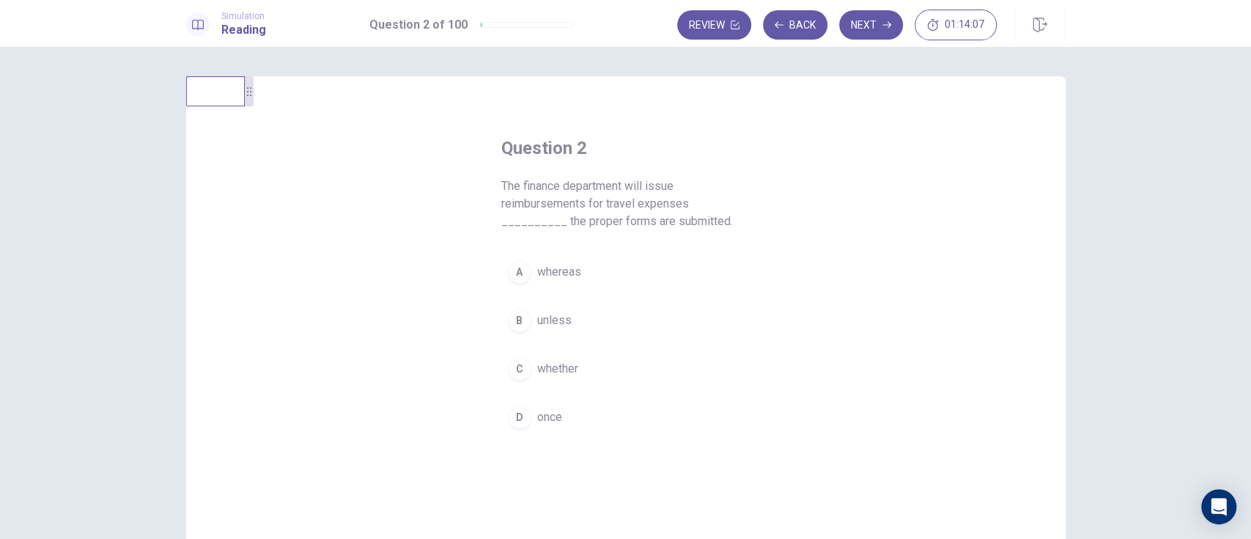
click at [564, 413] on button "D once" at bounding box center [625, 417] width 249 height 37
click at [583, 368] on button "C whether" at bounding box center [625, 368] width 249 height 37
click at [882, 25] on icon "button" at bounding box center [886, 25] width 9 height 9
click at [578, 415] on button "D in order" at bounding box center [625, 417] width 249 height 37
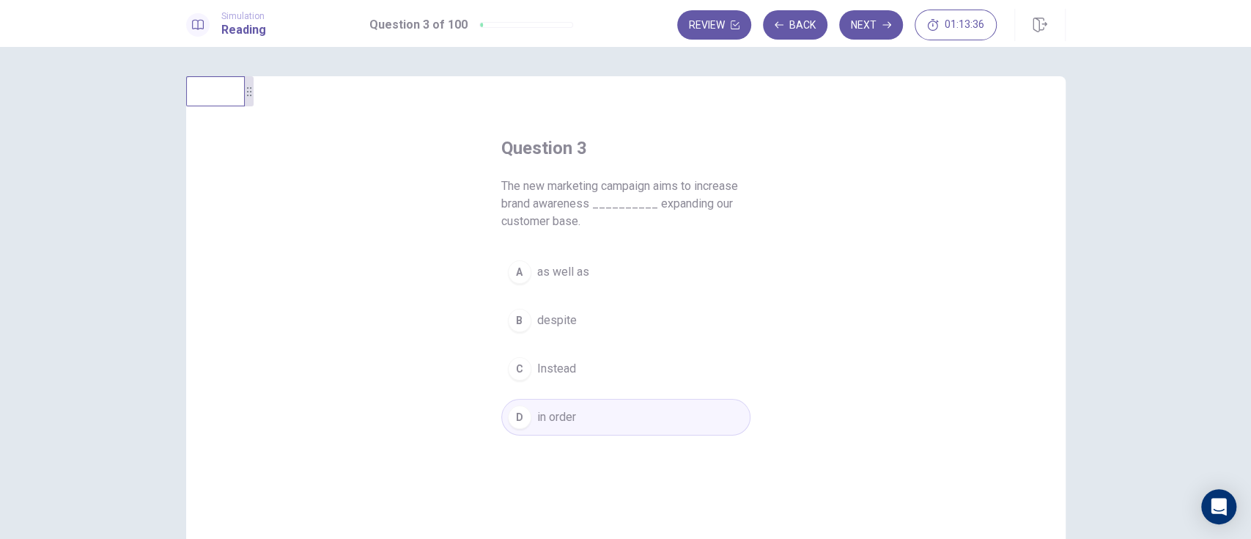
click at [563, 319] on span "despite" at bounding box center [557, 320] width 40 height 18
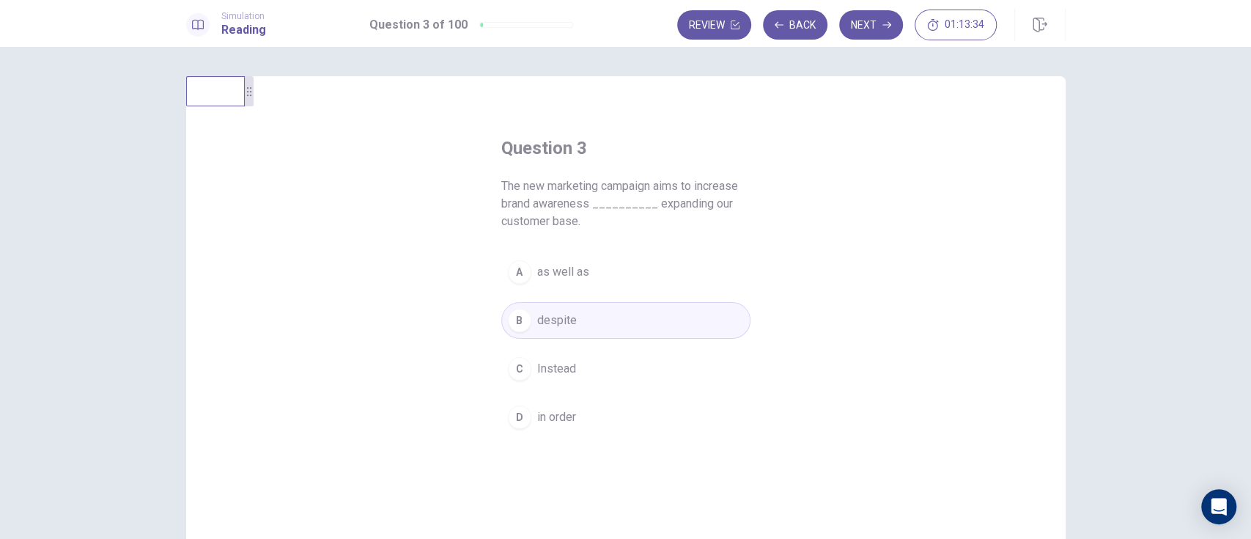
click at [580, 278] on span "as well as" at bounding box center [563, 272] width 52 height 18
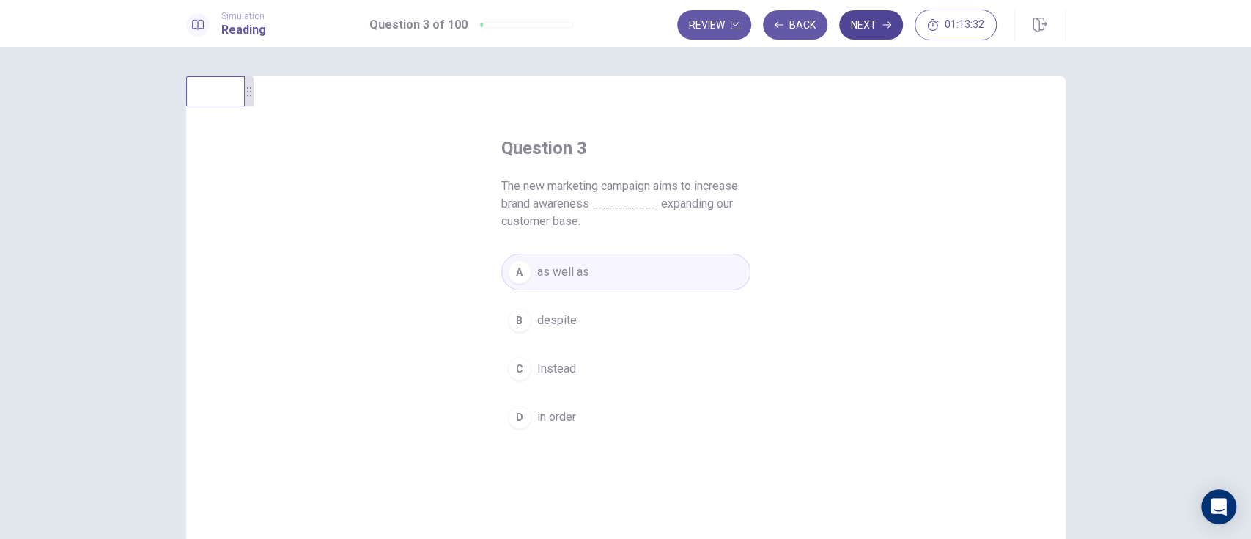
click at [886, 24] on icon "button" at bounding box center [886, 25] width 9 height 7
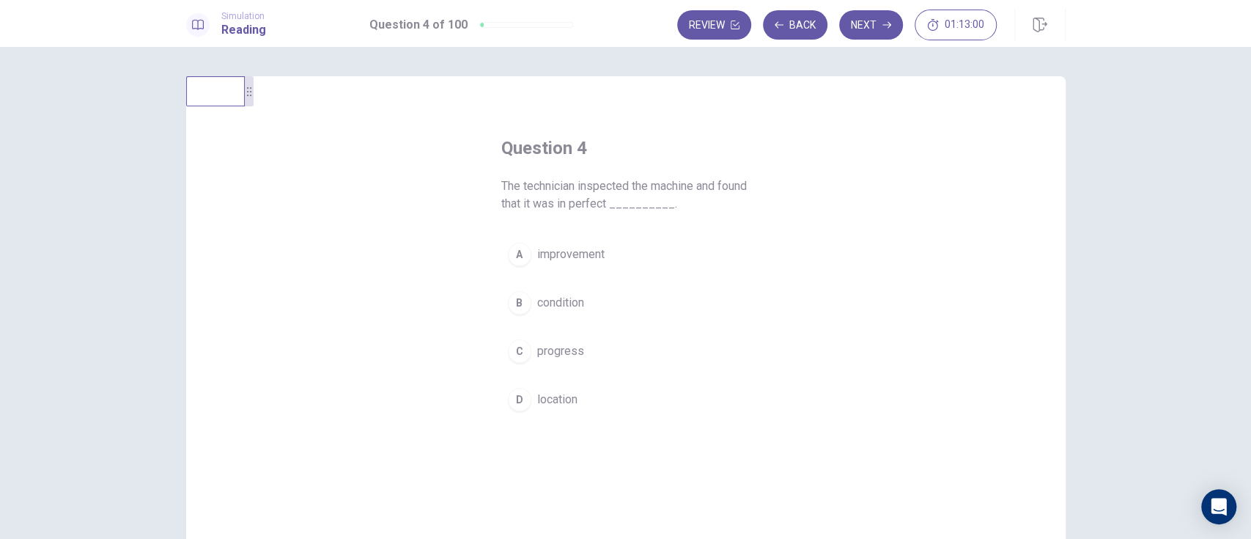
click at [557, 288] on button "B condition" at bounding box center [625, 302] width 249 height 37
click at [871, 30] on button "Next" at bounding box center [871, 24] width 64 height 29
click at [557, 408] on span "has reached" at bounding box center [568, 417] width 62 height 18
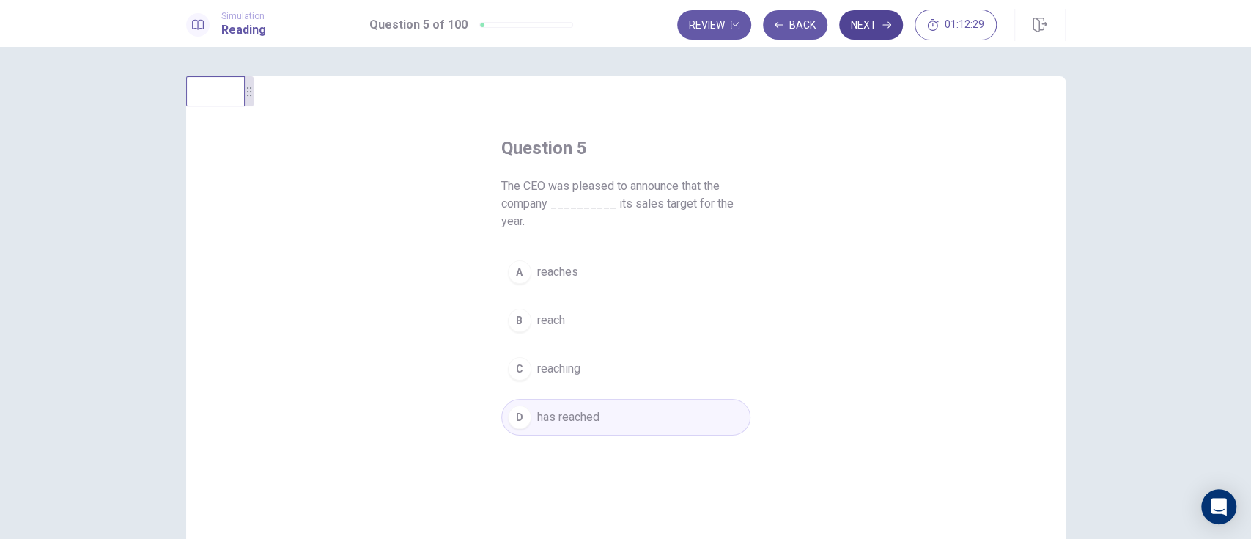
click at [889, 26] on icon "button" at bounding box center [886, 25] width 9 height 7
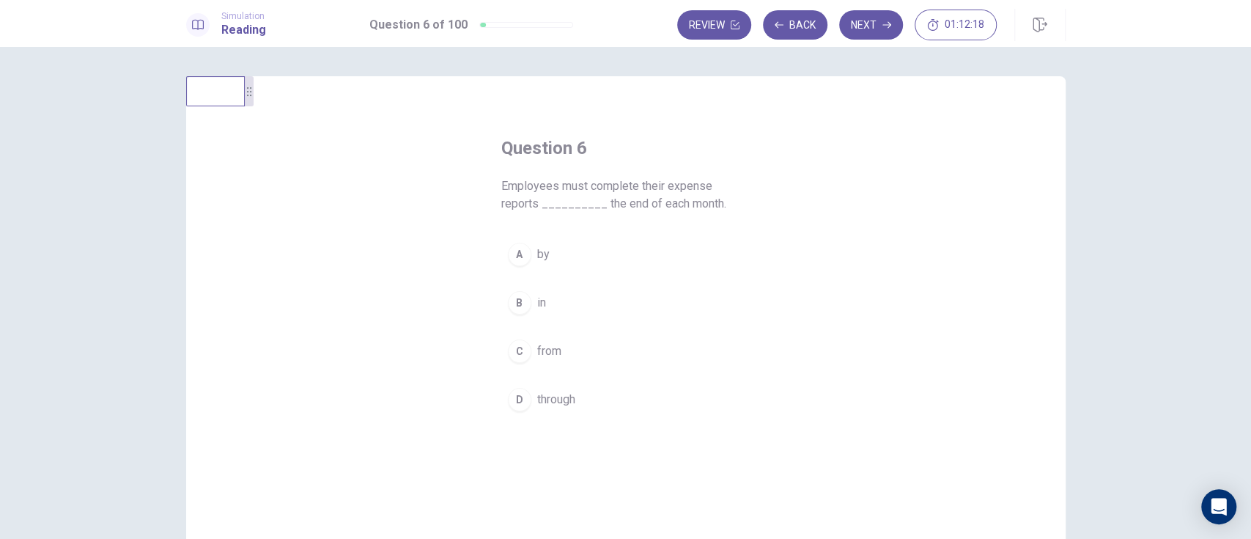
click at [514, 254] on div "A" at bounding box center [519, 254] width 23 height 23
click at [886, 24] on icon "button" at bounding box center [886, 25] width 9 height 7
click at [514, 350] on div "C" at bounding box center [519, 350] width 23 height 23
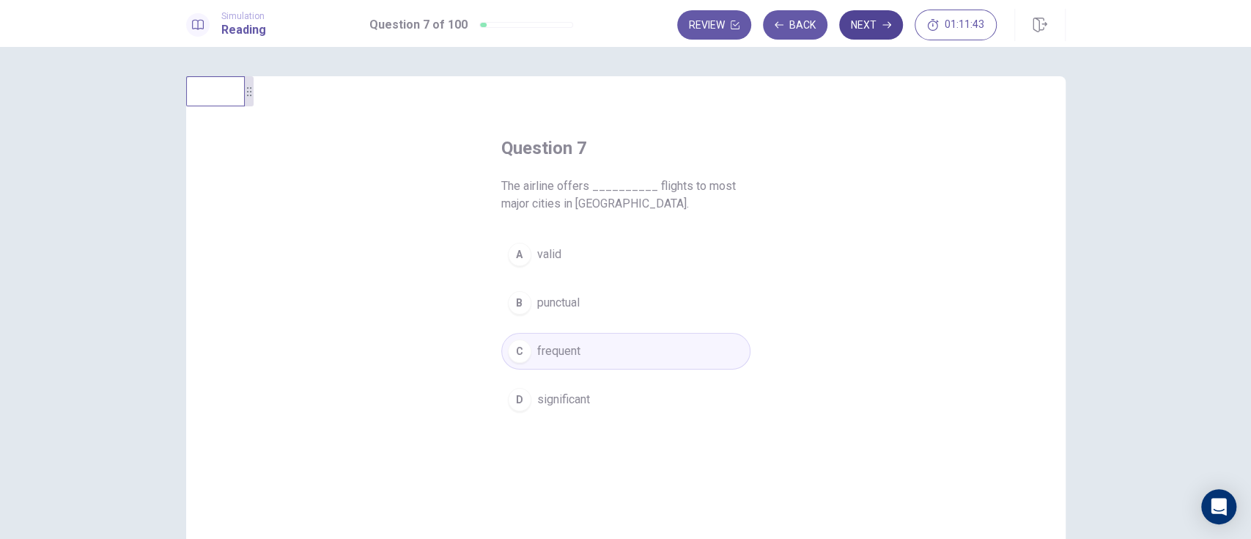
click at [874, 27] on button "Next" at bounding box center [871, 24] width 64 height 29
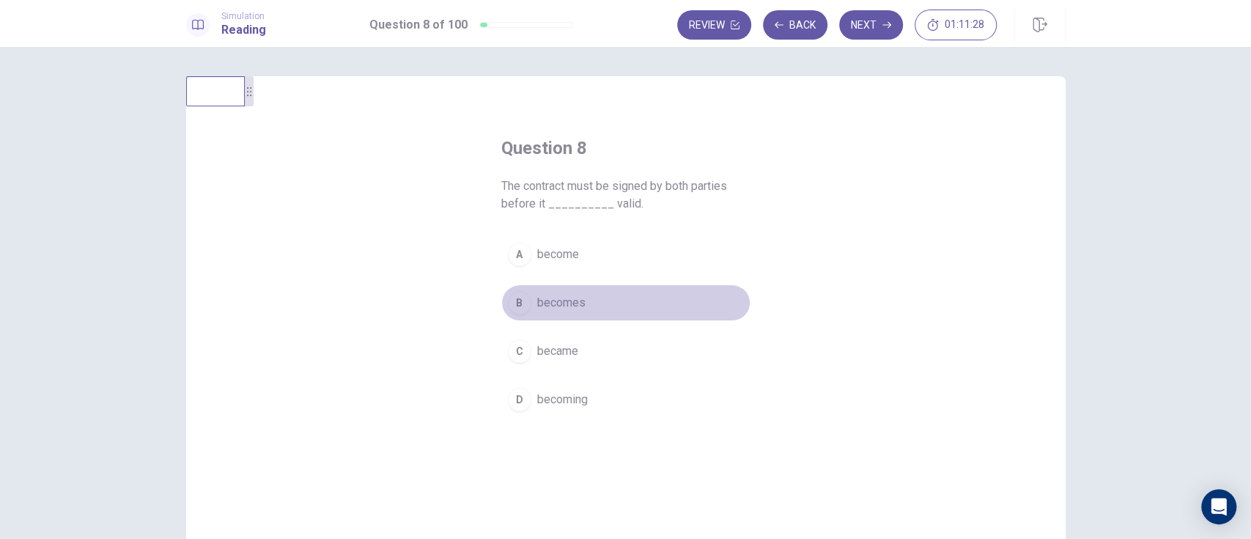
click at [583, 287] on button "B becomes" at bounding box center [625, 302] width 249 height 37
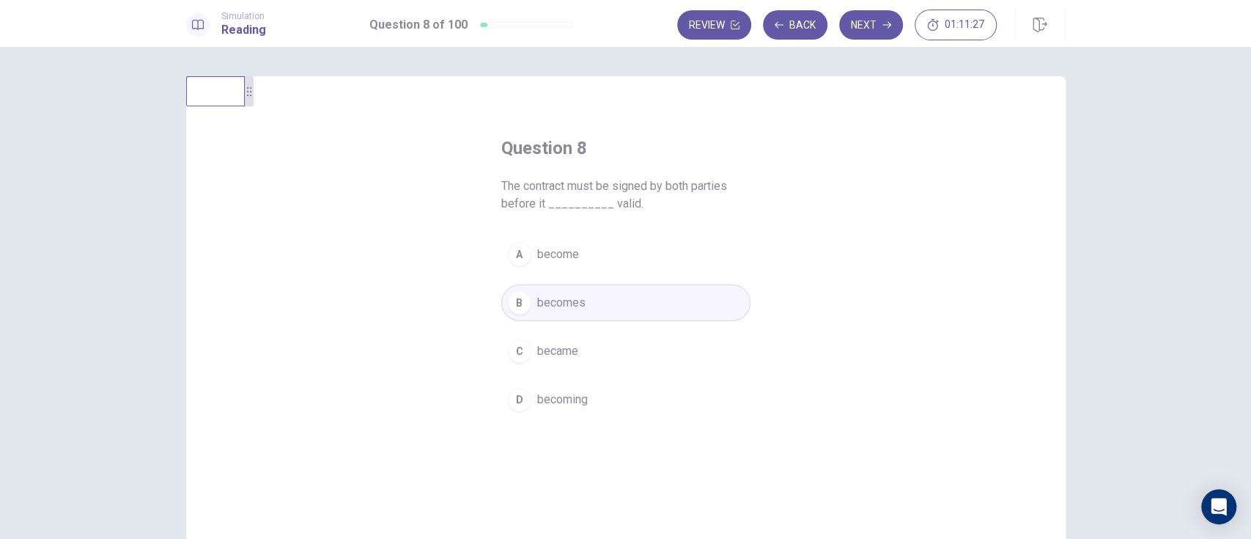
click at [560, 253] on span "become" at bounding box center [558, 255] width 42 height 18
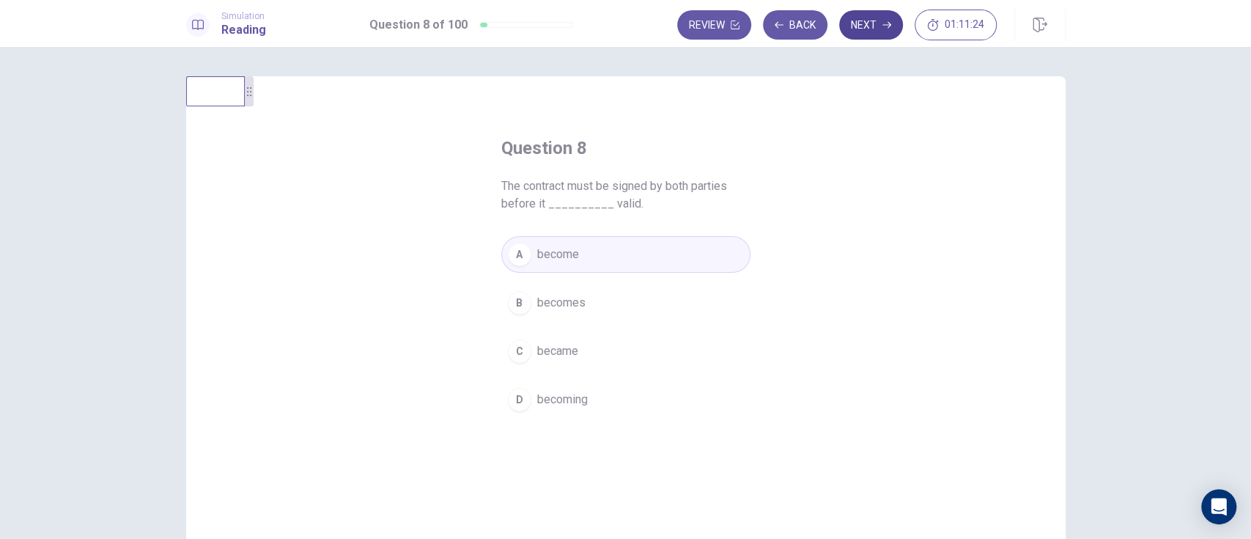
click at [879, 26] on button "Next" at bounding box center [871, 24] width 64 height 29
click at [792, 30] on button "Back" at bounding box center [795, 24] width 64 height 29
click at [635, 350] on button "C became" at bounding box center [625, 351] width 249 height 37
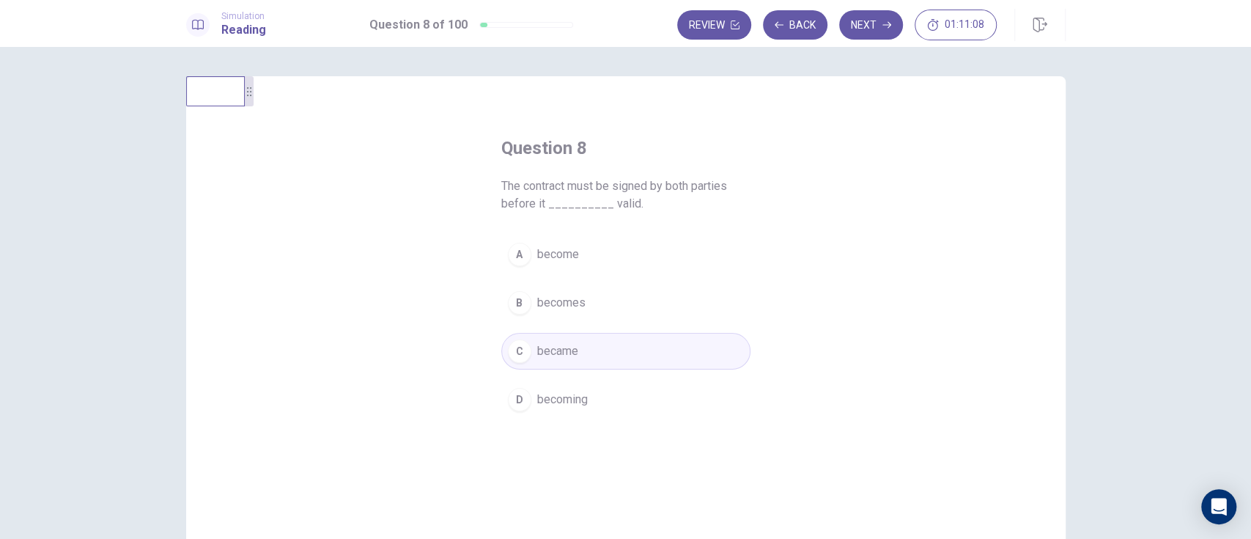
click at [664, 248] on button "A become" at bounding box center [625, 254] width 249 height 37
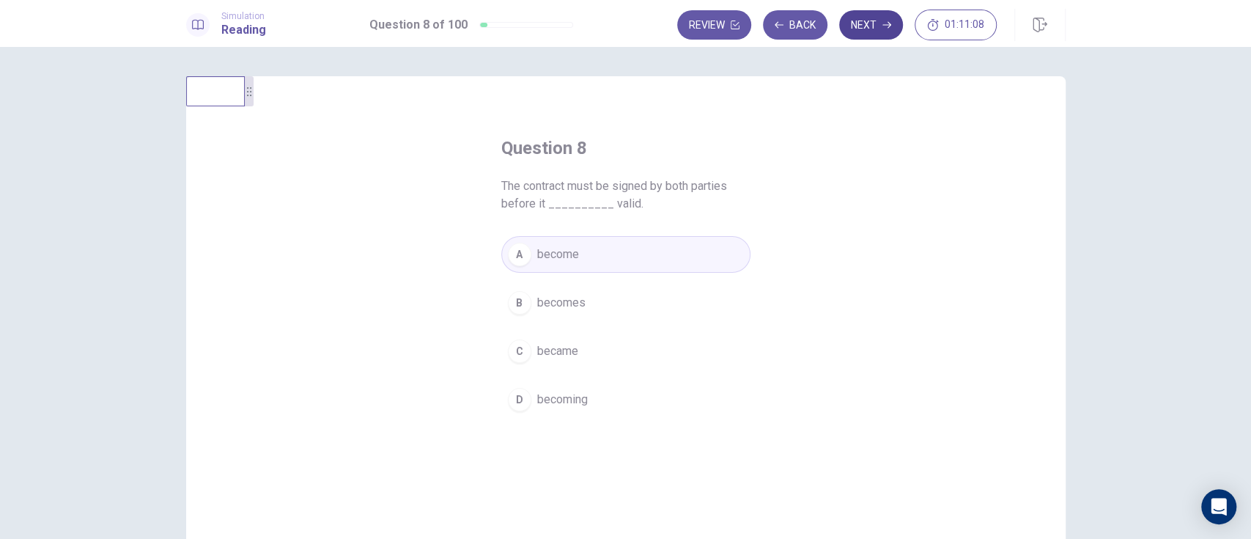
click at [866, 24] on button "Next" at bounding box center [871, 24] width 64 height 29
click at [571, 410] on button "D received" at bounding box center [625, 399] width 249 height 37
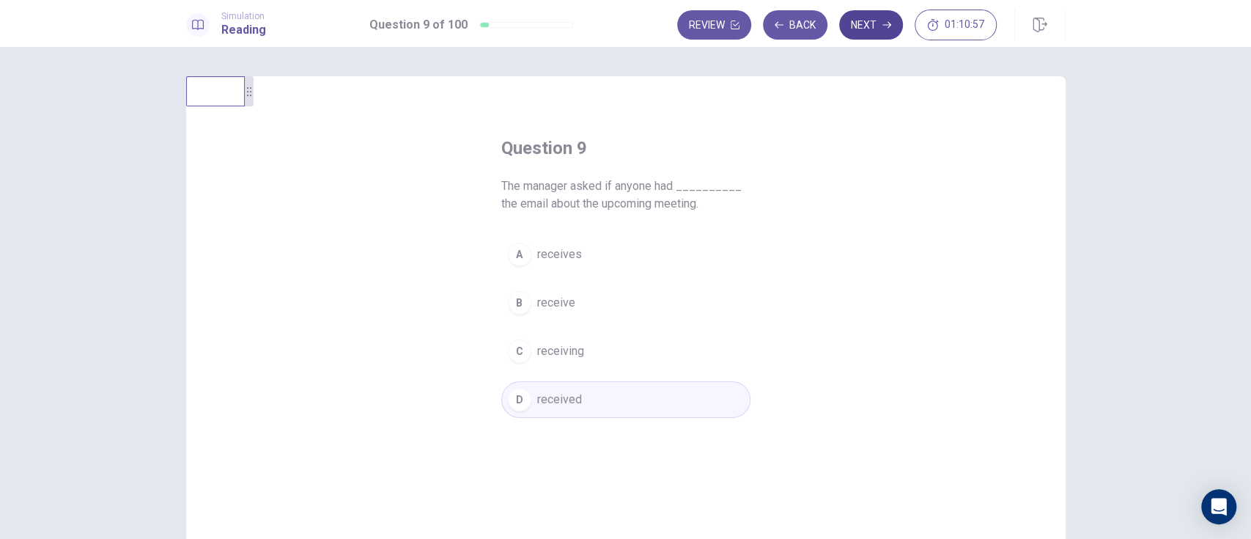
click at [874, 32] on button "Next" at bounding box center [871, 24] width 64 height 29
click at [556, 257] on span "prevent" at bounding box center [556, 255] width 39 height 18
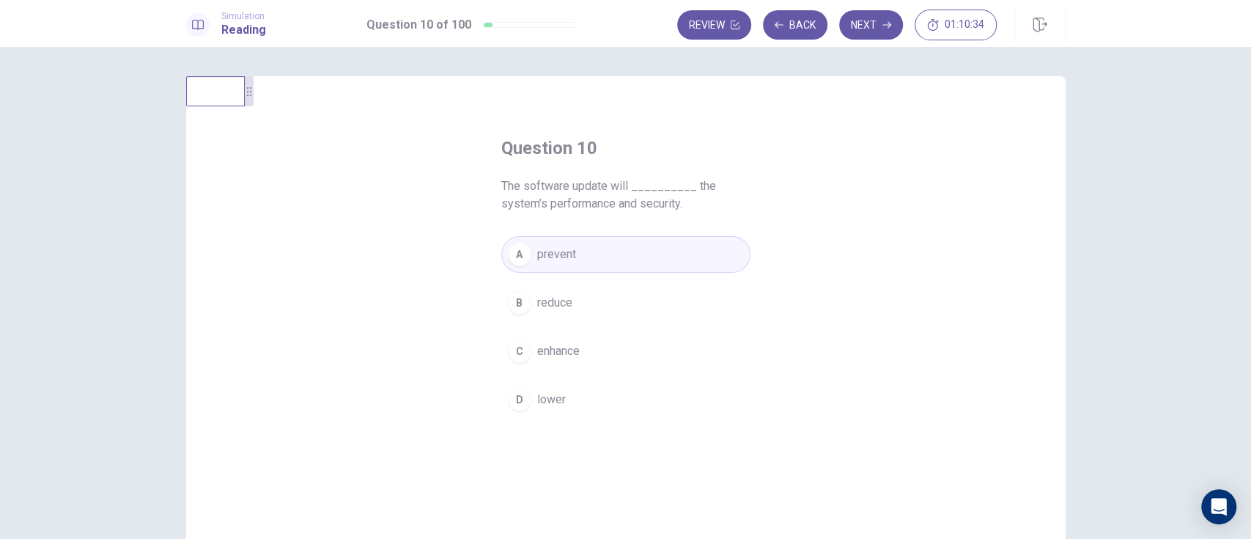
click at [616, 355] on button "C enhance" at bounding box center [625, 351] width 249 height 37
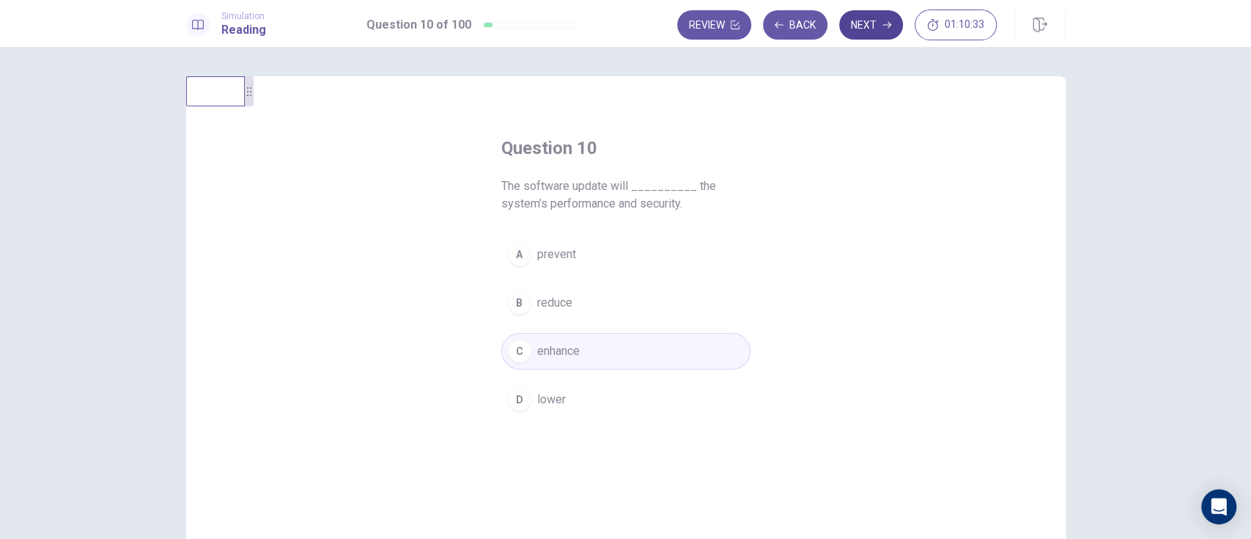
click at [874, 28] on button "Next" at bounding box center [871, 24] width 64 height 29
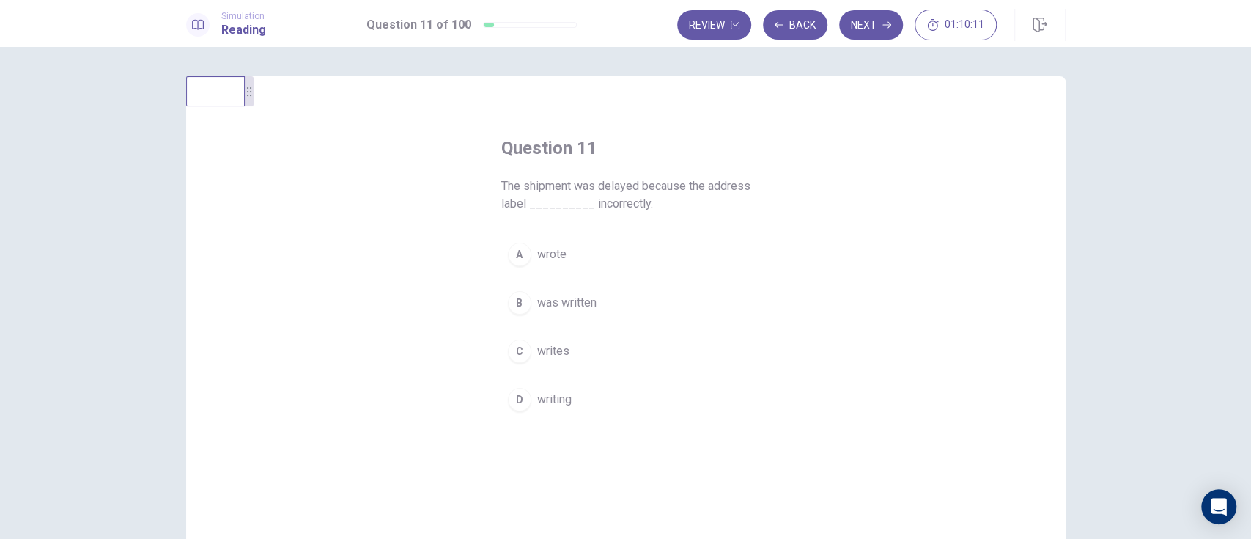
click at [541, 253] on span "wrote" at bounding box center [551, 255] width 29 height 18
click at [619, 290] on button "B was written" at bounding box center [625, 302] width 249 height 37
click at [886, 24] on icon "button" at bounding box center [886, 25] width 9 height 7
click at [520, 402] on div "D" at bounding box center [519, 399] width 23 height 23
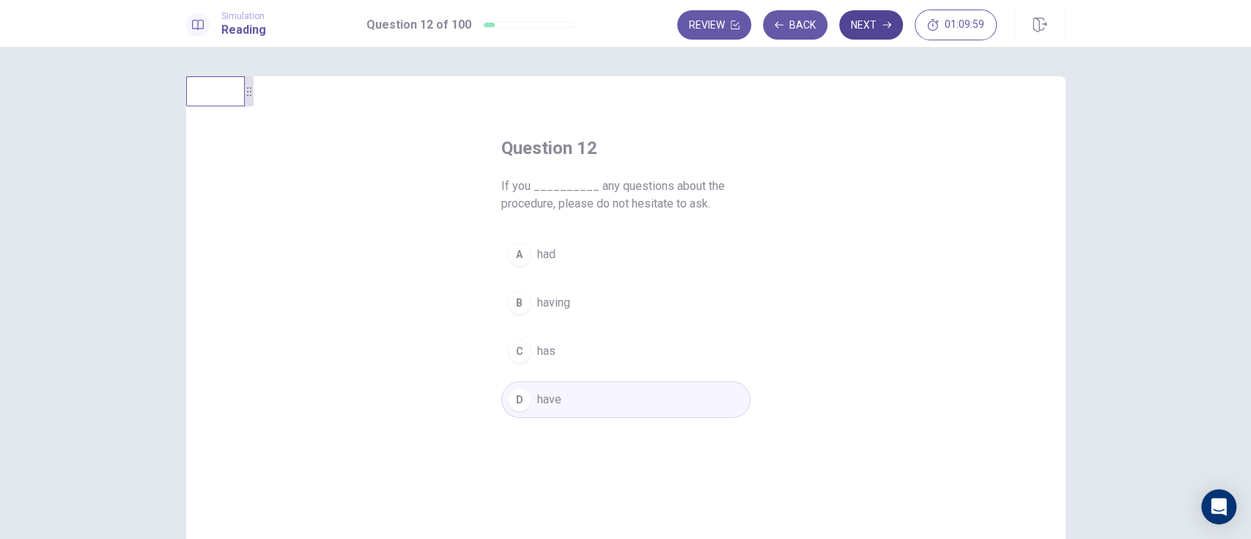
click at [875, 25] on button "Next" at bounding box center [871, 24] width 64 height 29
click at [554, 301] on span "careful" at bounding box center [554, 303] width 35 height 18
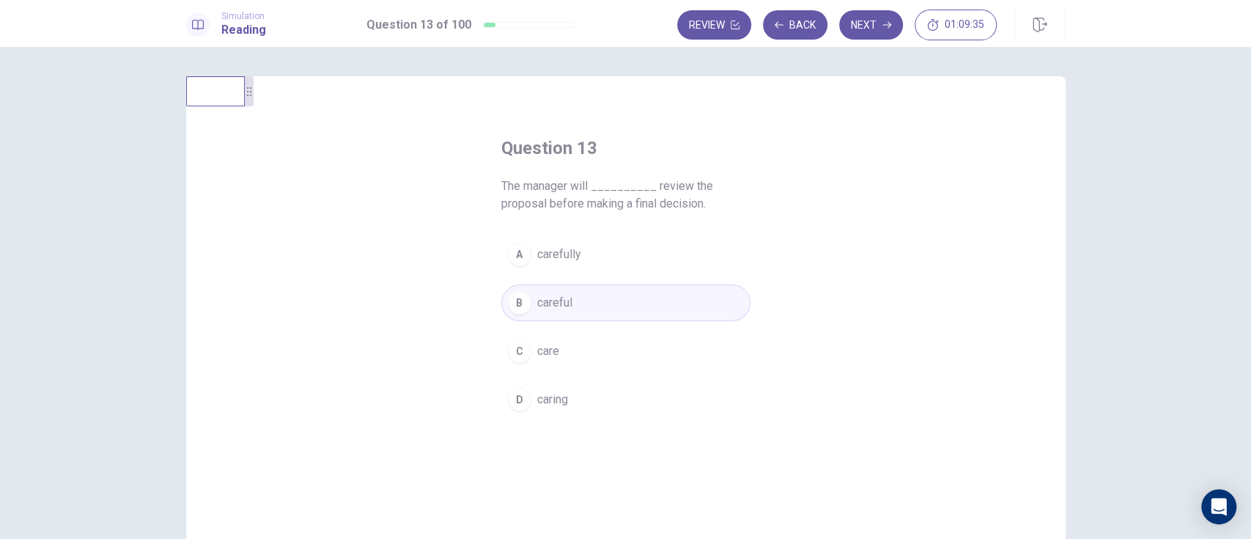
click at [550, 398] on span "caring" at bounding box center [552, 400] width 31 height 18
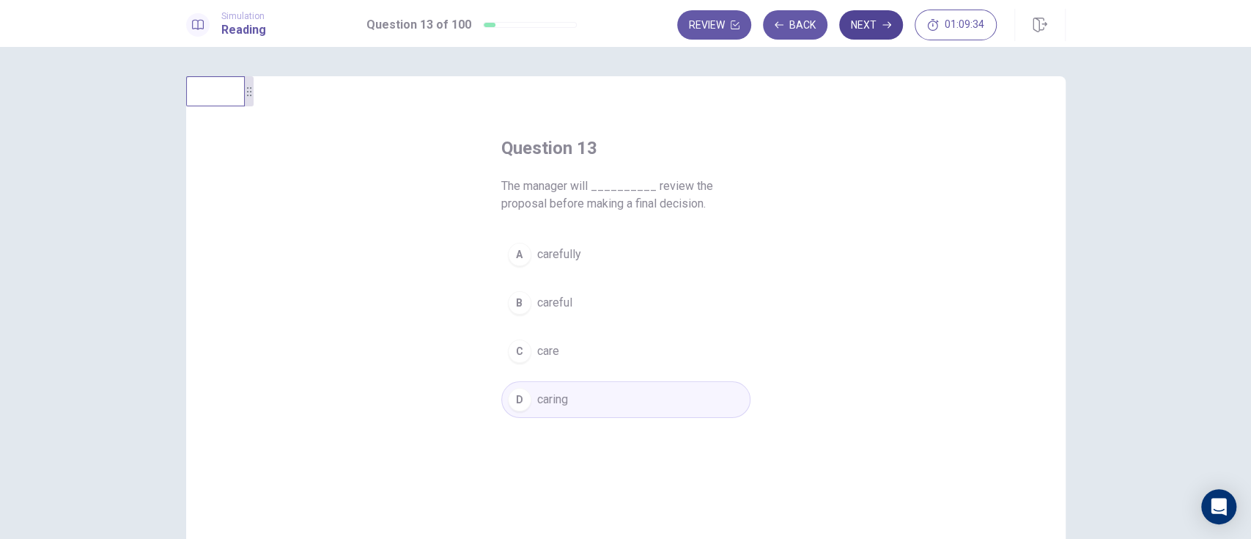
click at [866, 24] on button "Next" at bounding box center [871, 24] width 64 height 29
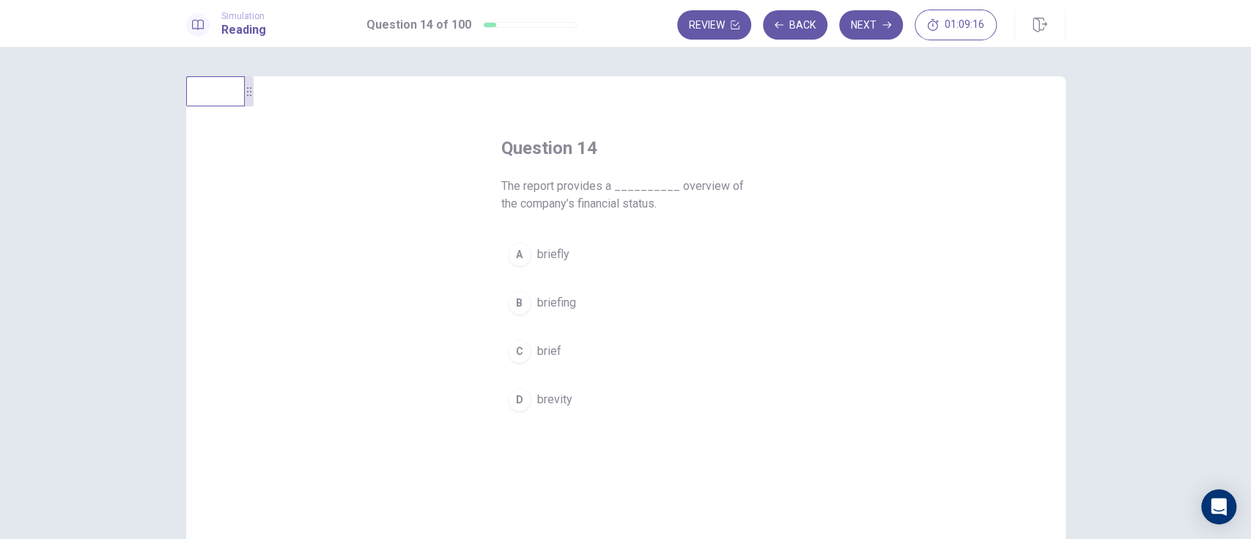
click at [563, 255] on span "briefly" at bounding box center [553, 255] width 32 height 18
click at [573, 361] on button "C brief" at bounding box center [625, 351] width 249 height 37
click at [863, 24] on button "Next" at bounding box center [871, 24] width 64 height 29
click at [539, 261] on span "express" at bounding box center [558, 255] width 43 height 18
click at [874, 29] on button "Next" at bounding box center [871, 24] width 64 height 29
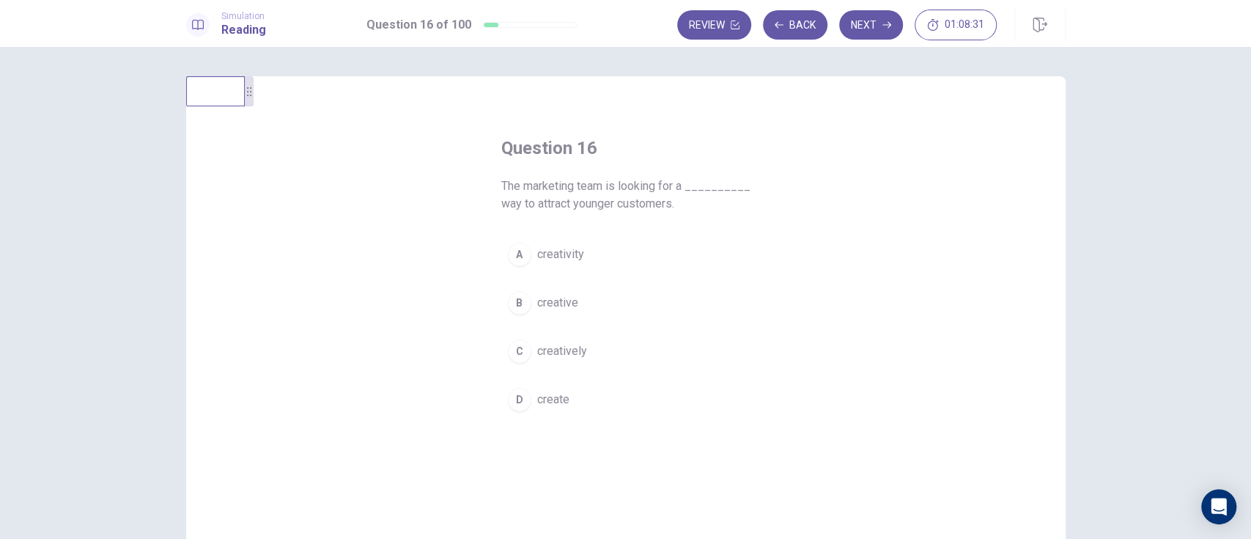
click at [566, 270] on button "A creativity" at bounding box center [625, 254] width 249 height 37
click at [664, 299] on button "B creative" at bounding box center [625, 302] width 249 height 37
click at [886, 24] on icon "button" at bounding box center [886, 25] width 9 height 7
click at [620, 318] on button "B inform" at bounding box center [625, 320] width 249 height 37
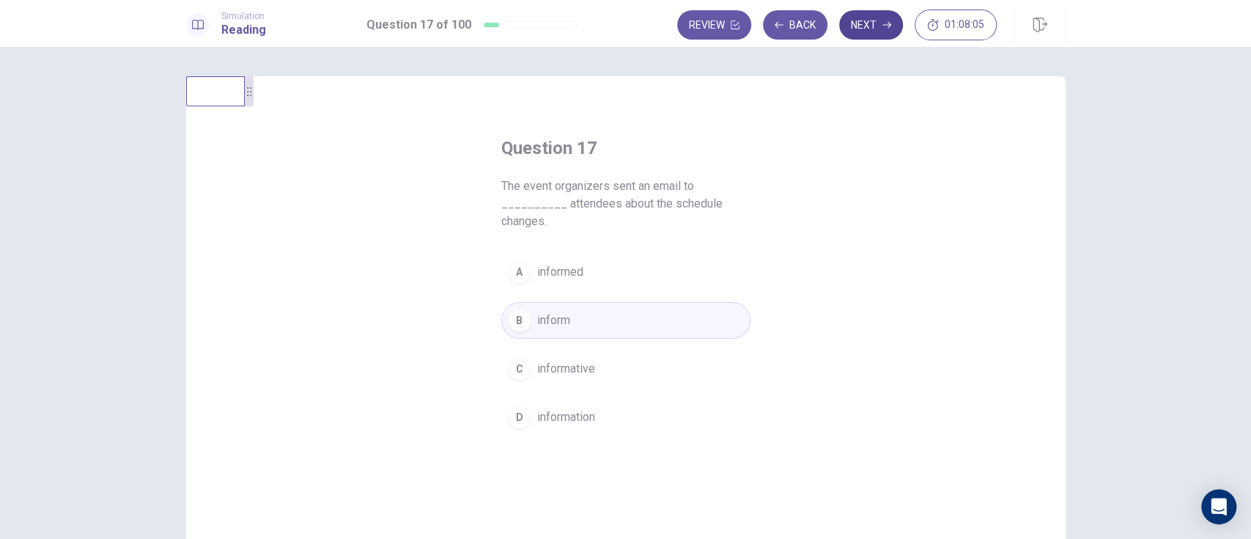
click at [886, 27] on icon "button" at bounding box center [886, 25] width 9 height 9
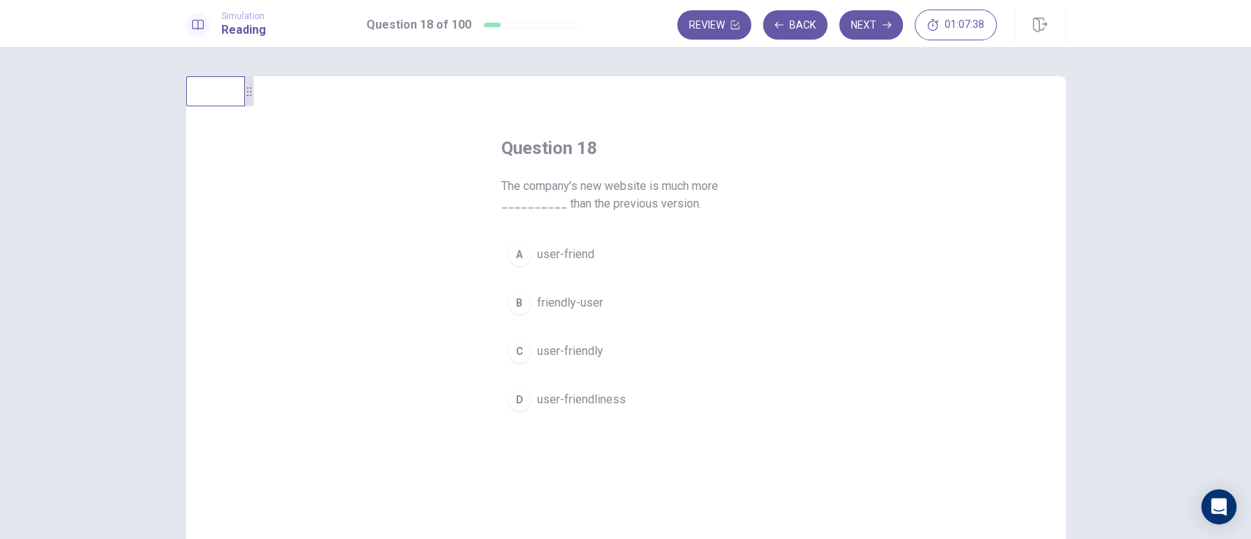
click at [592, 300] on span "friendly-user" at bounding box center [570, 303] width 66 height 18
click at [874, 28] on button "Next" at bounding box center [871, 24] width 64 height 29
click at [550, 251] on span "cover" at bounding box center [551, 255] width 29 height 18
click at [886, 24] on icon "button" at bounding box center [886, 25] width 9 height 7
click at [572, 279] on button "A notice" at bounding box center [625, 272] width 249 height 37
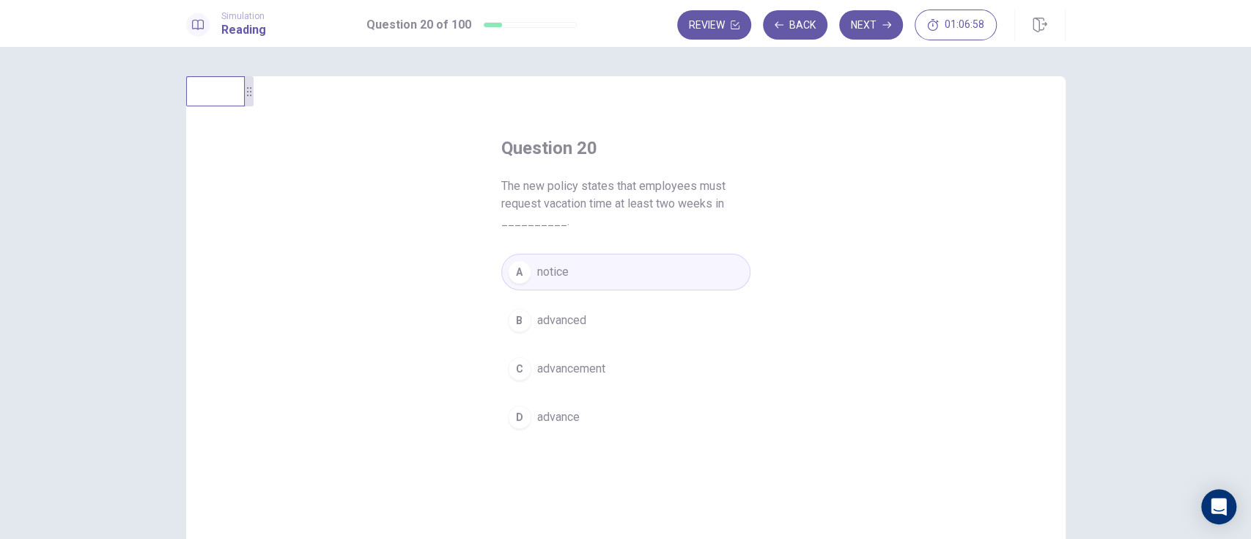
click at [535, 404] on button "D advance" at bounding box center [625, 417] width 249 height 37
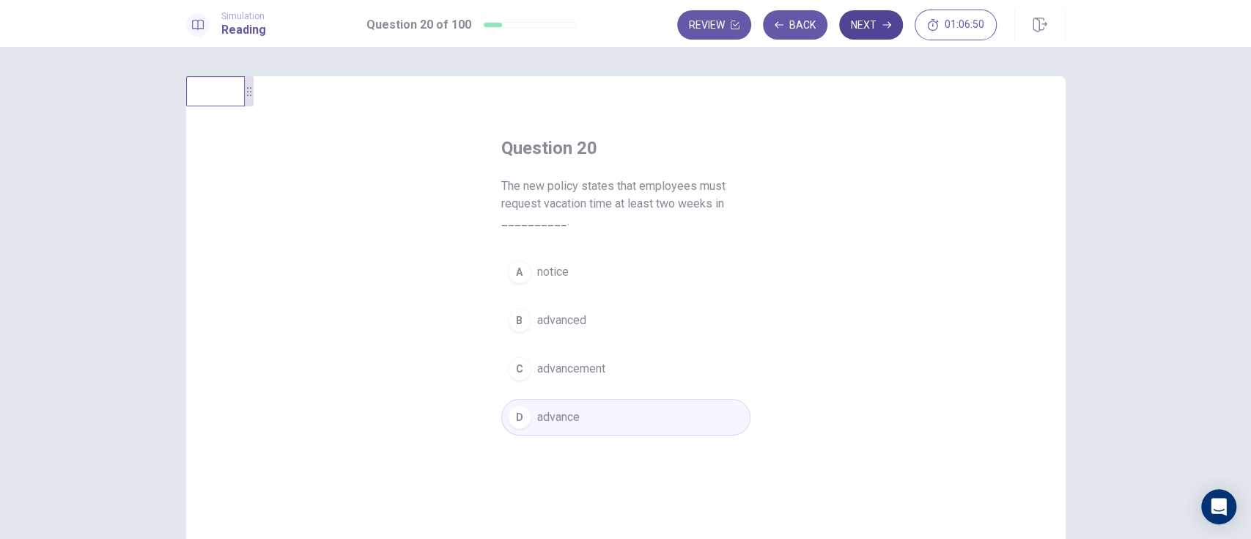
click at [886, 24] on icon "button" at bounding box center [886, 25] width 9 height 7
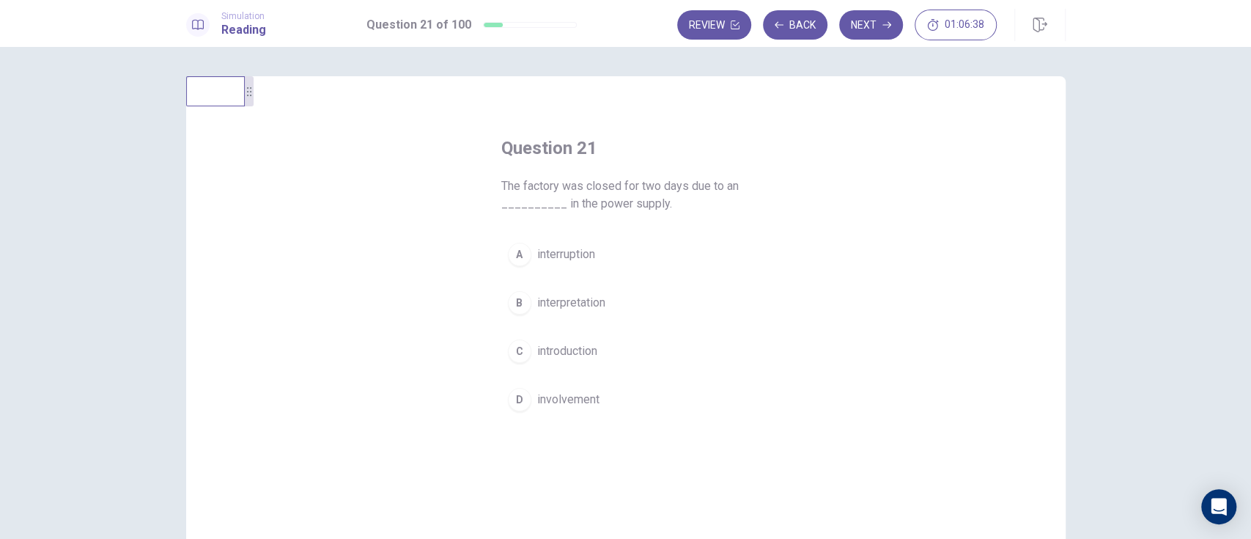
click at [701, 259] on button "A interruption" at bounding box center [625, 254] width 249 height 37
click at [886, 24] on icon "button" at bounding box center [886, 25] width 9 height 7
click at [553, 395] on button "D and" at bounding box center [625, 399] width 249 height 37
click at [685, 263] on button "A so" at bounding box center [625, 254] width 249 height 37
click at [886, 24] on icon "button" at bounding box center [886, 25] width 9 height 7
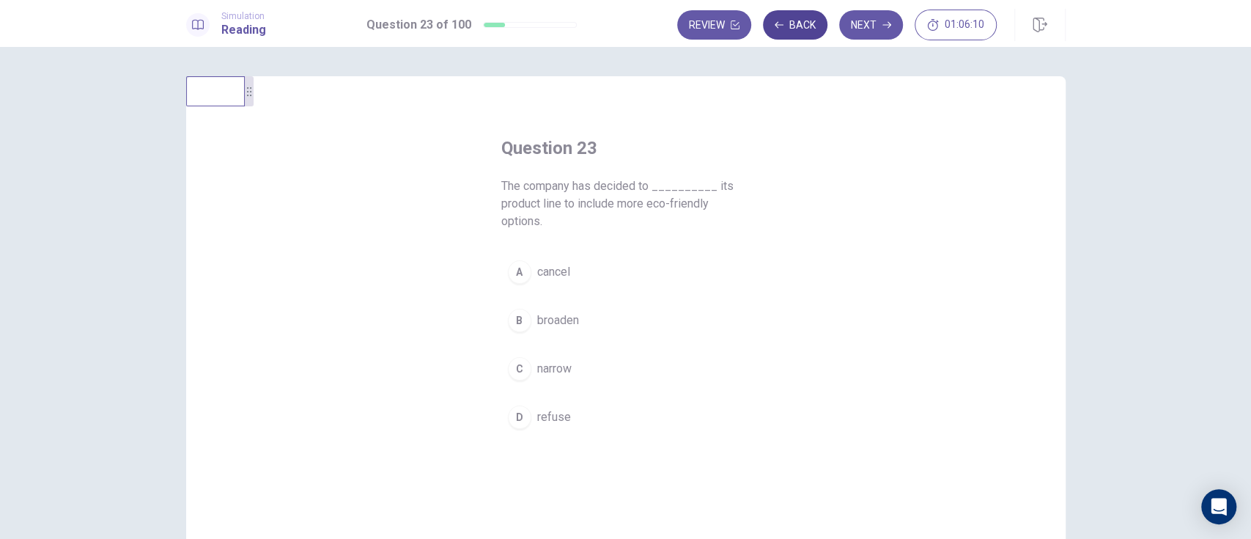
click at [779, 24] on icon "button" at bounding box center [779, 24] width 9 height 7
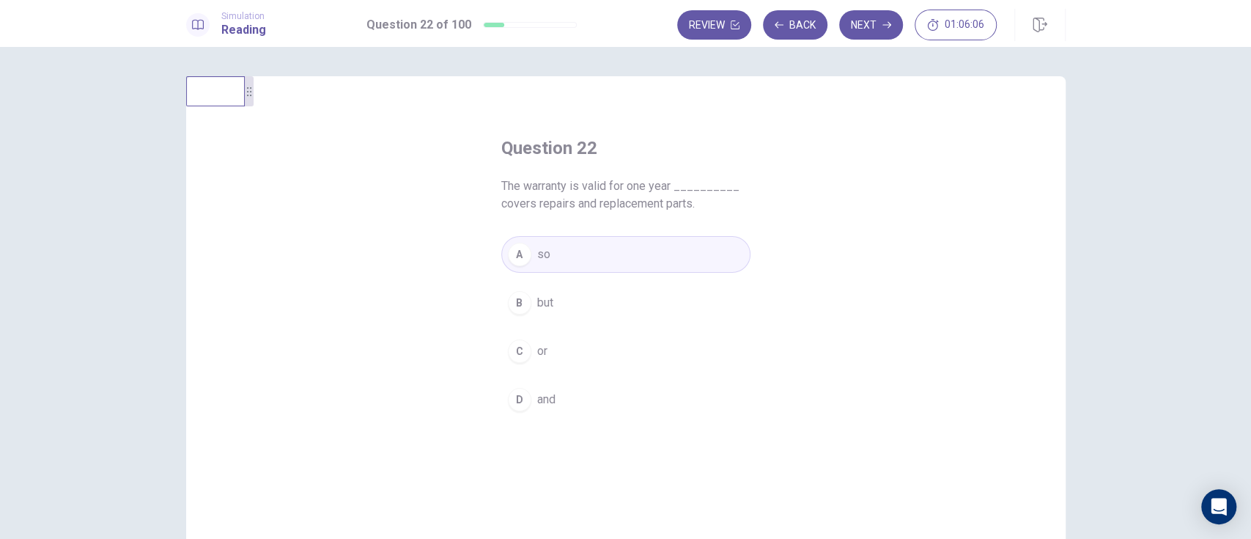
click at [649, 388] on button "D and" at bounding box center [625, 399] width 249 height 37
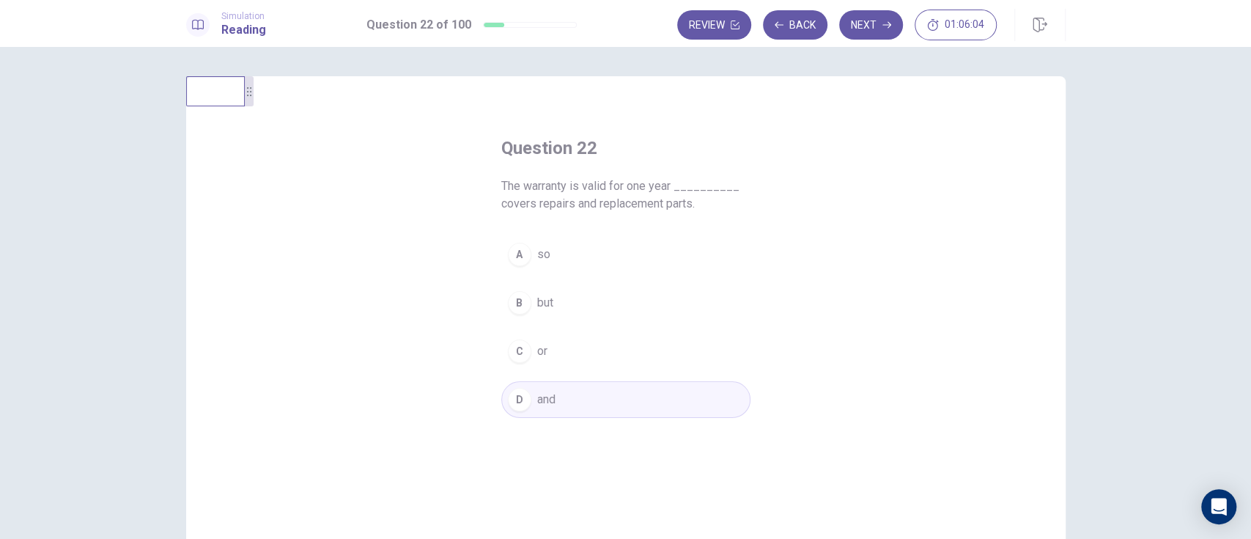
click at [673, 257] on button "A so" at bounding box center [625, 254] width 249 height 37
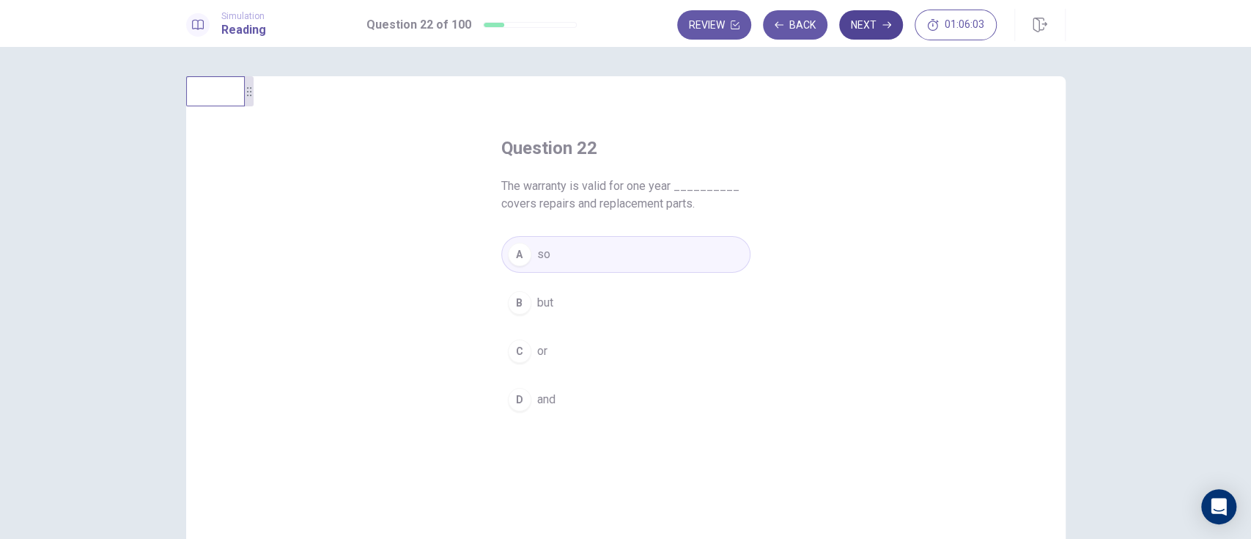
click at [882, 26] on icon "button" at bounding box center [886, 25] width 9 height 9
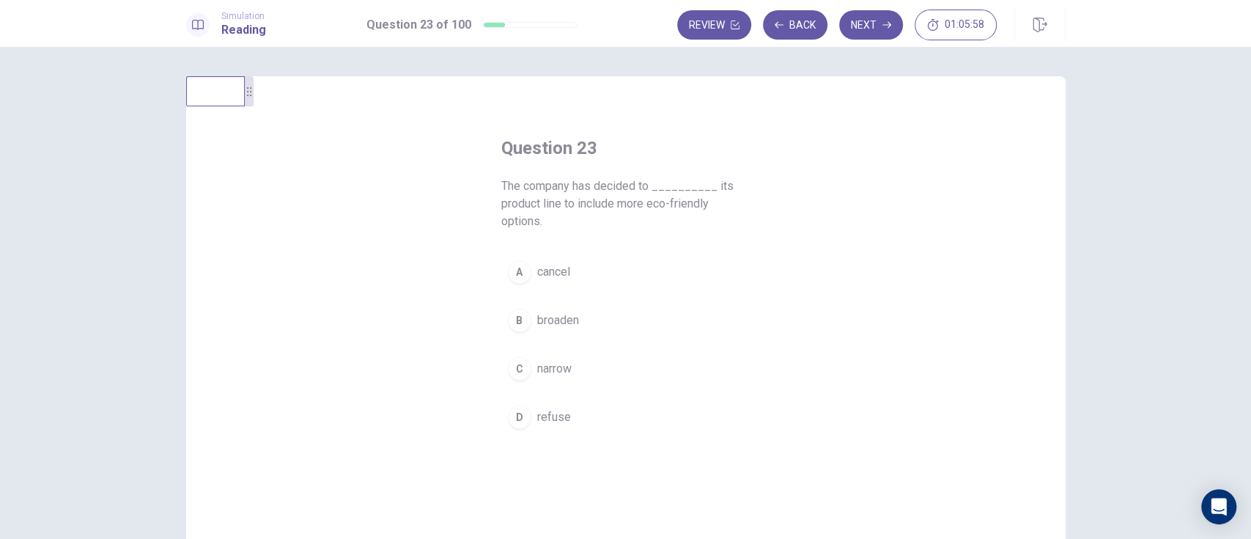
click at [635, 276] on button "A cancel" at bounding box center [625, 272] width 249 height 37
click at [695, 318] on button "B broaden" at bounding box center [625, 320] width 249 height 37
click at [689, 364] on button "C narrow" at bounding box center [625, 368] width 249 height 37
click at [698, 320] on button "B broaden" at bounding box center [625, 320] width 249 height 37
click at [683, 403] on button "D refuse" at bounding box center [625, 417] width 249 height 37
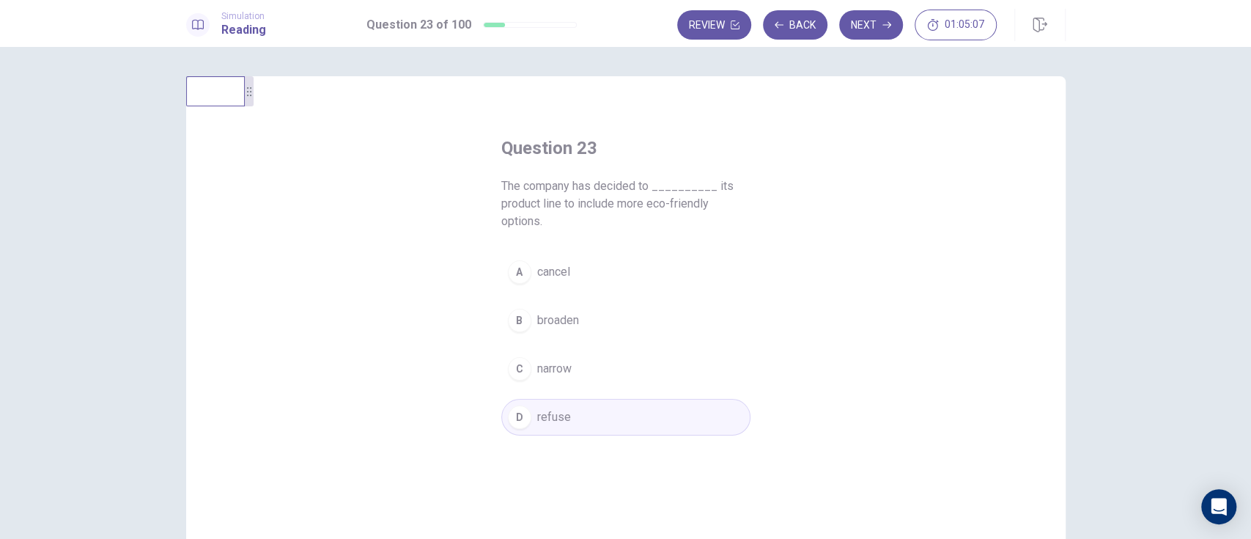
click at [693, 317] on button "B broaden" at bounding box center [625, 320] width 249 height 37
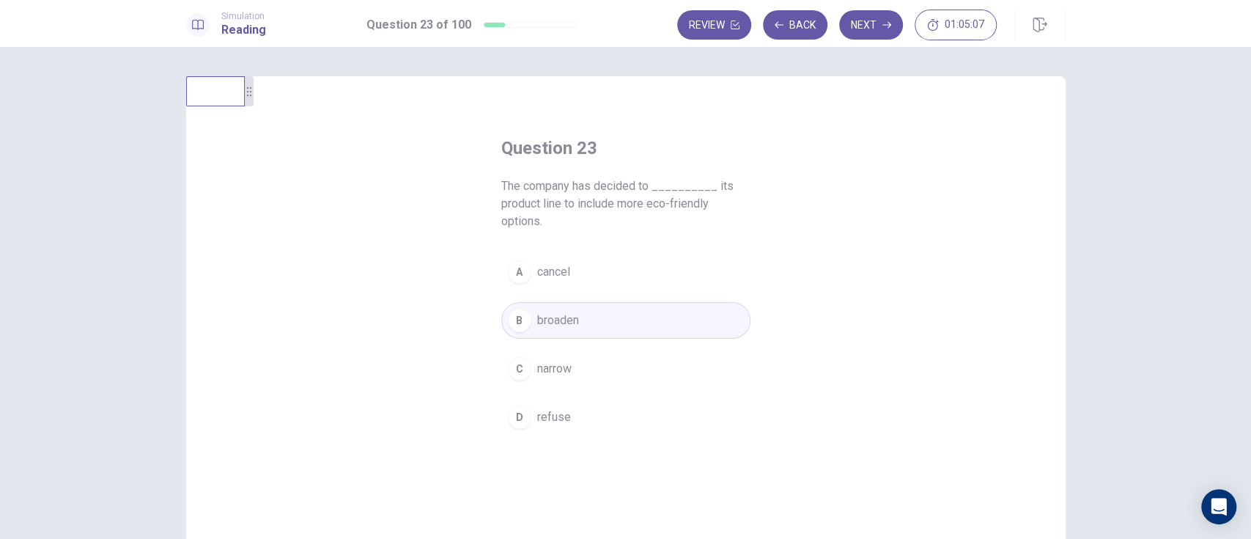
click at [685, 360] on button "C narrow" at bounding box center [625, 368] width 249 height 37
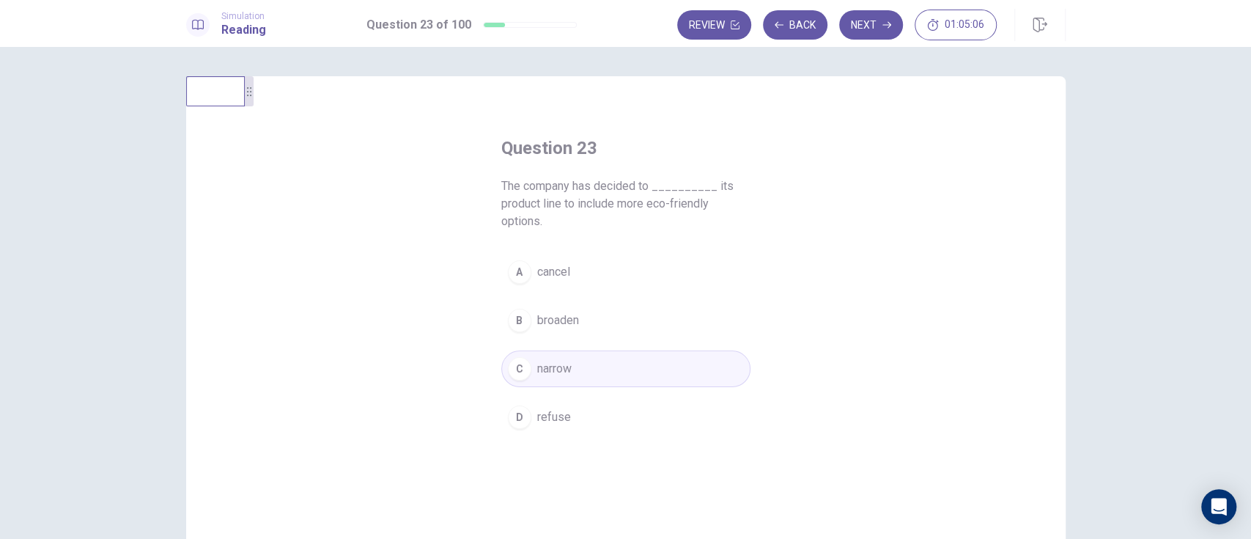
click at [687, 325] on button "B broaden" at bounding box center [625, 320] width 249 height 37
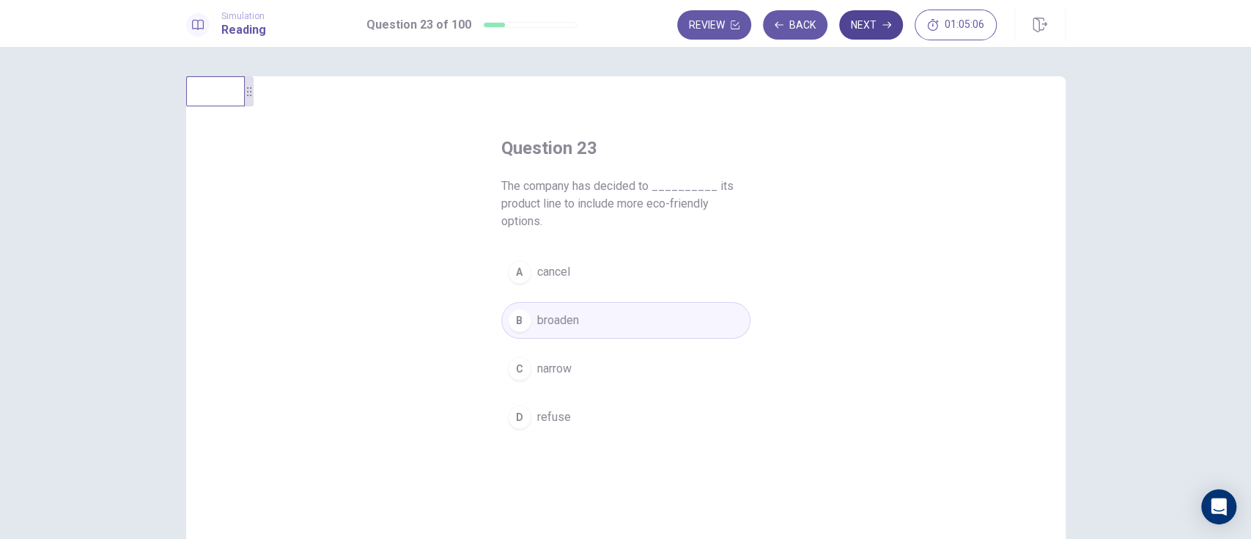
click at [886, 24] on icon "button" at bounding box center [886, 25] width 9 height 7
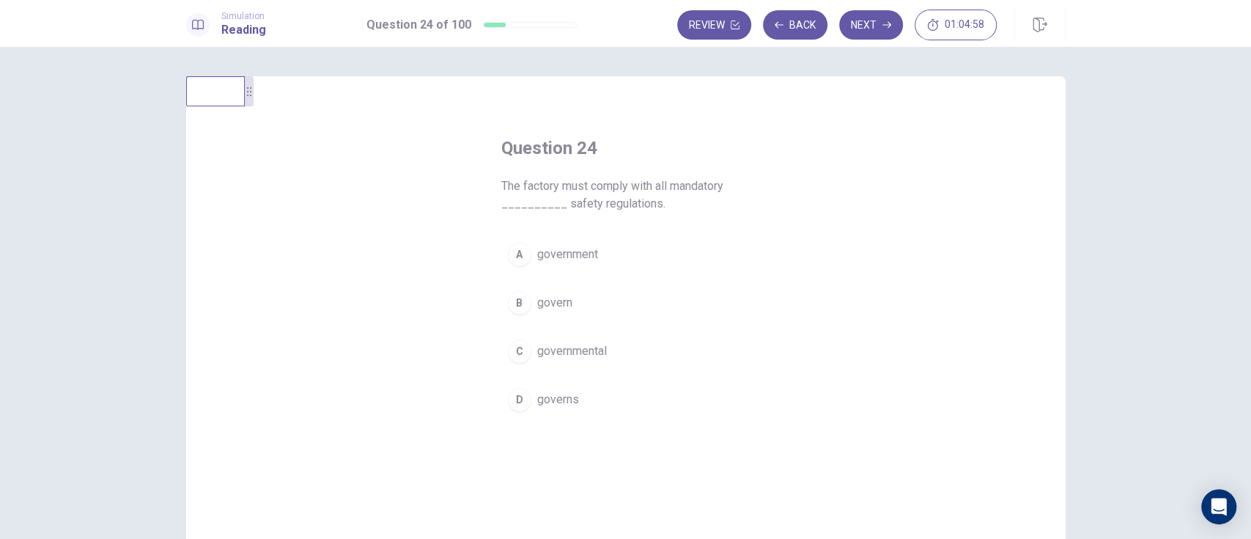
click at [681, 254] on button "A government" at bounding box center [625, 254] width 249 height 37
click at [885, 24] on icon "button" at bounding box center [886, 25] width 9 height 7
click at [575, 350] on span "considering" at bounding box center [567, 351] width 60 height 18
click at [863, 25] on button "Next" at bounding box center [871, 24] width 64 height 29
click at [592, 413] on button "D hiring" at bounding box center [625, 399] width 249 height 37
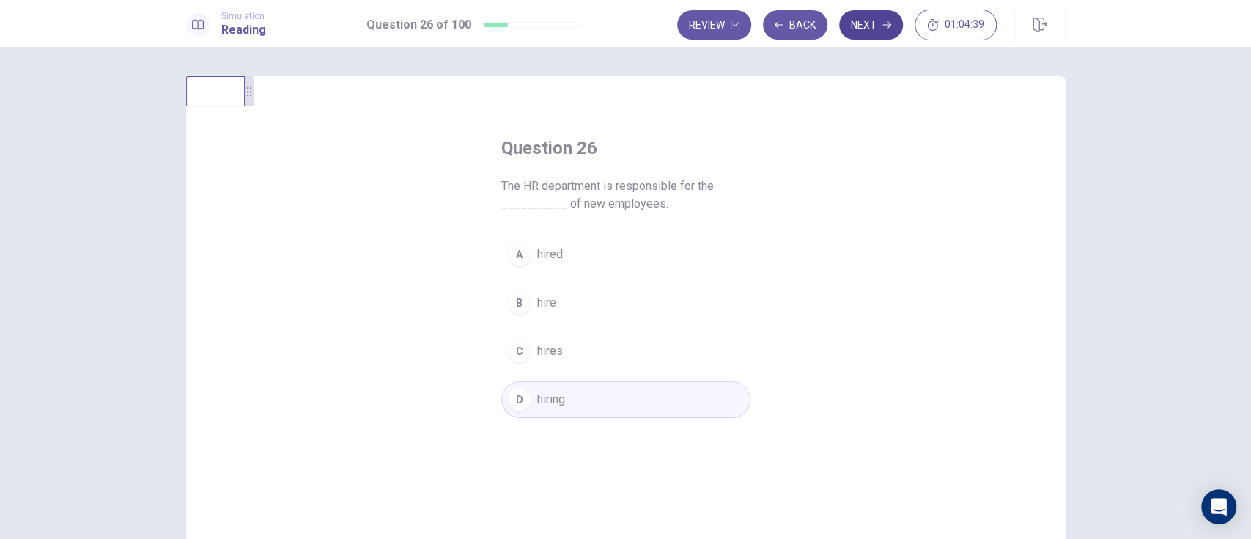
click at [886, 24] on icon "button" at bounding box center [886, 25] width 9 height 7
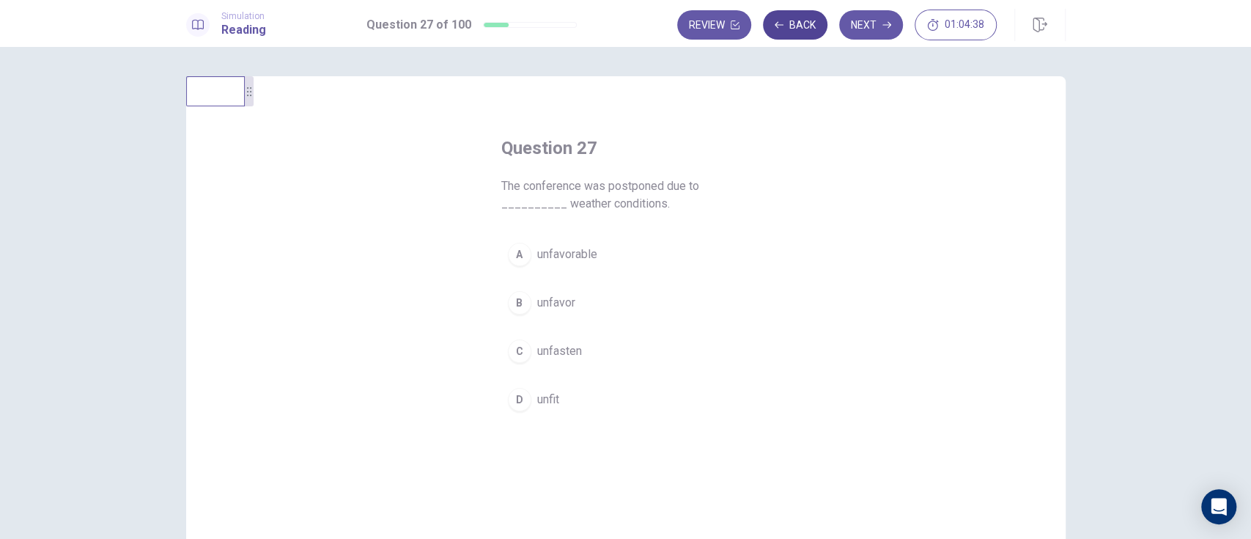
click at [800, 24] on button "Back" at bounding box center [795, 24] width 64 height 29
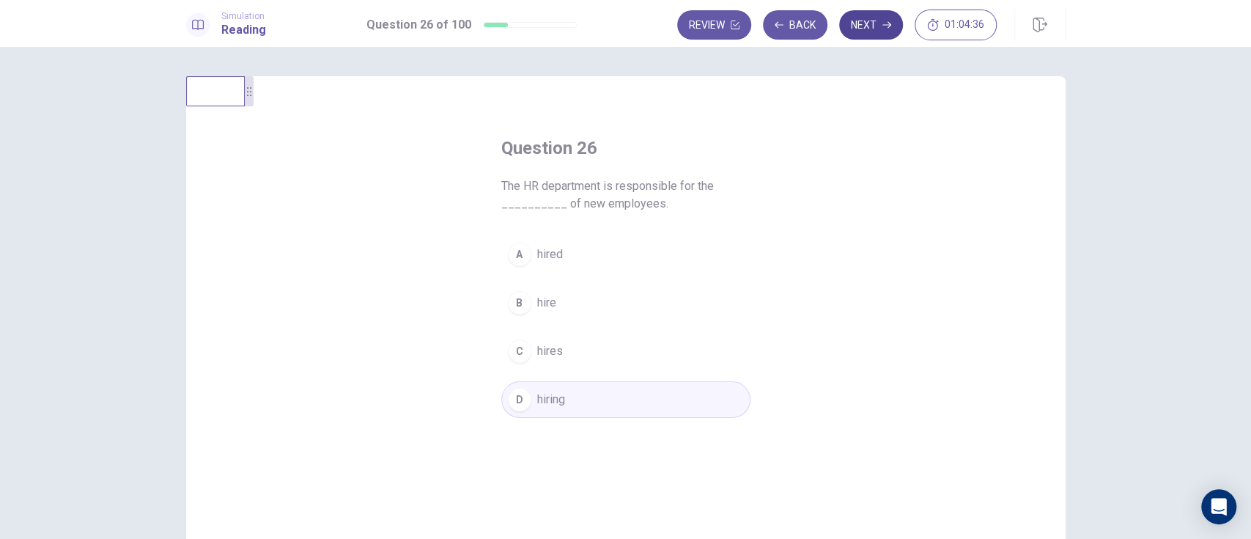
click at [886, 24] on icon "button" at bounding box center [886, 25] width 9 height 7
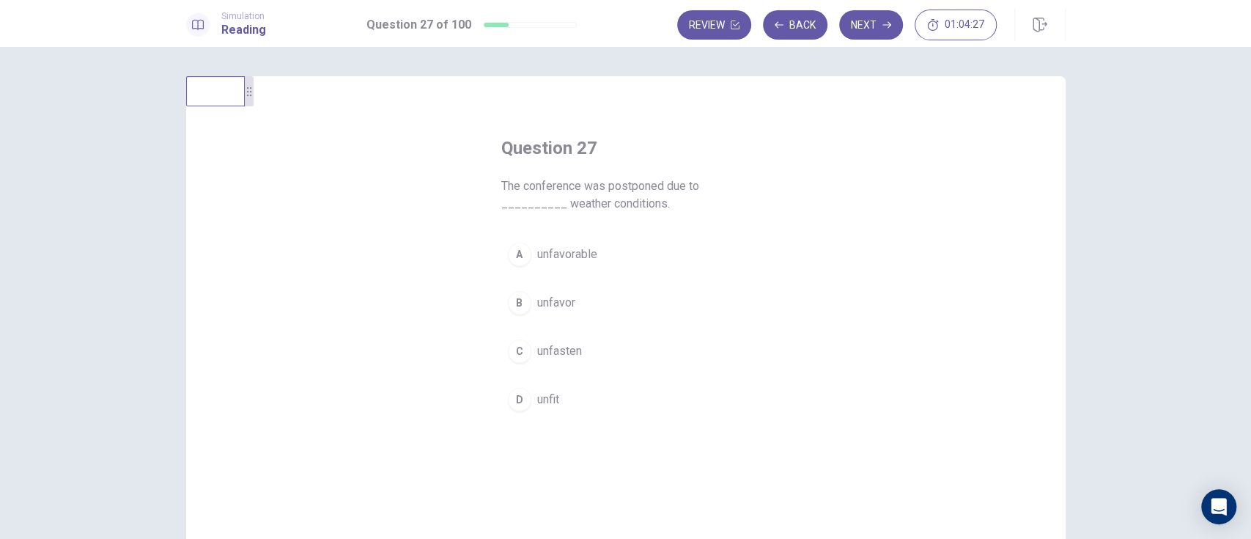
click at [613, 262] on button "A unfavorable" at bounding box center [625, 254] width 249 height 37
click at [886, 24] on icon "button" at bounding box center [886, 25] width 9 height 7
click at [635, 355] on button "C achieve" at bounding box center [625, 351] width 249 height 37
click at [638, 398] on button "D assume" at bounding box center [625, 399] width 249 height 37
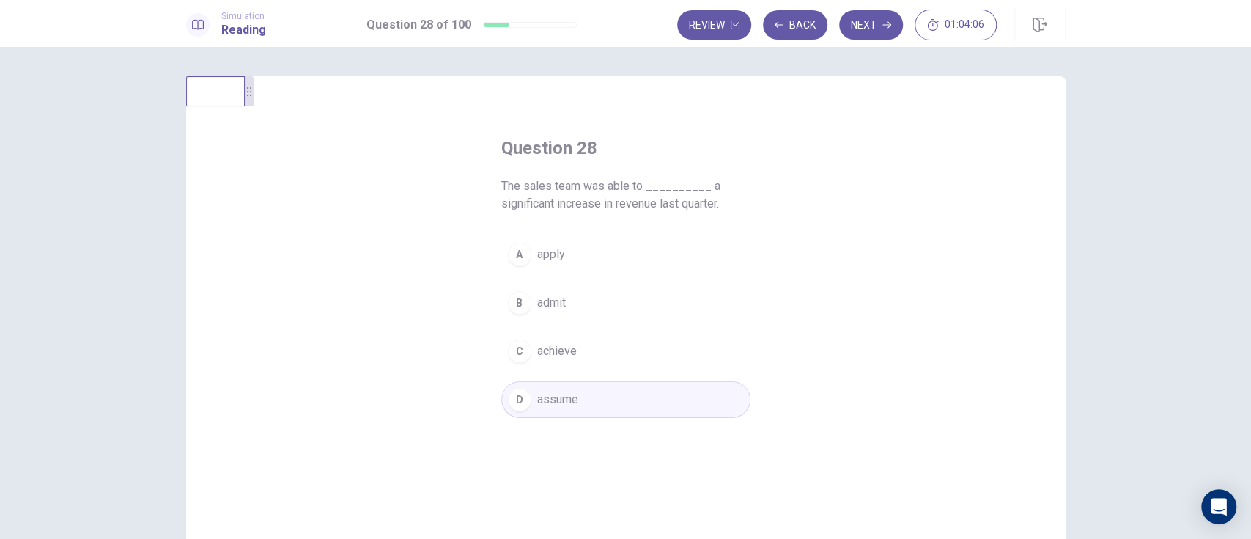
click at [646, 358] on button "C achieve" at bounding box center [625, 351] width 249 height 37
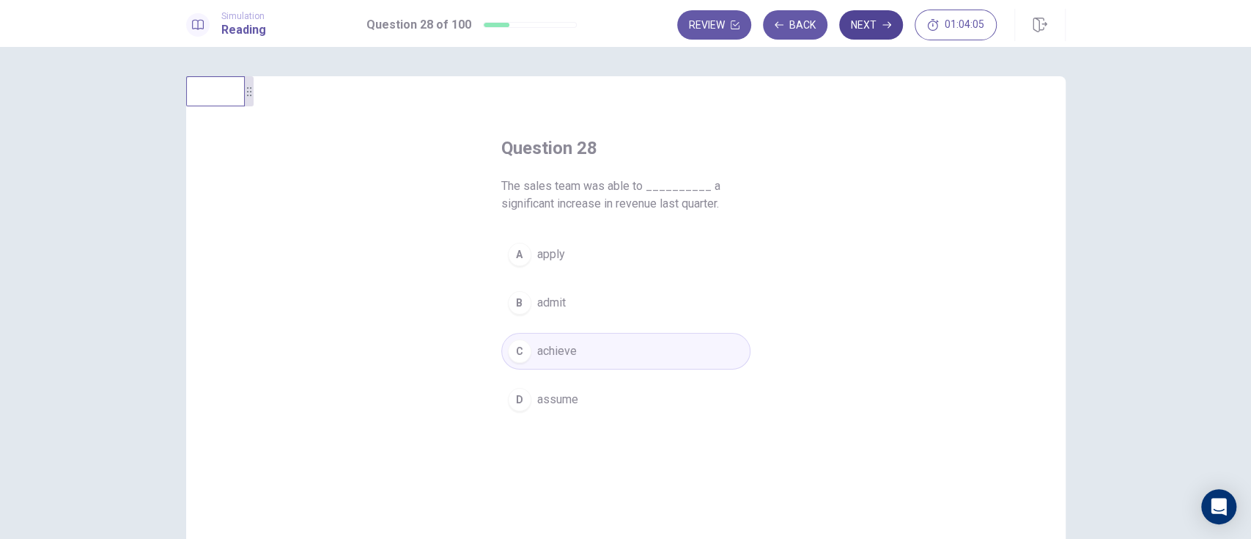
click at [886, 24] on icon "button" at bounding box center [886, 25] width 9 height 7
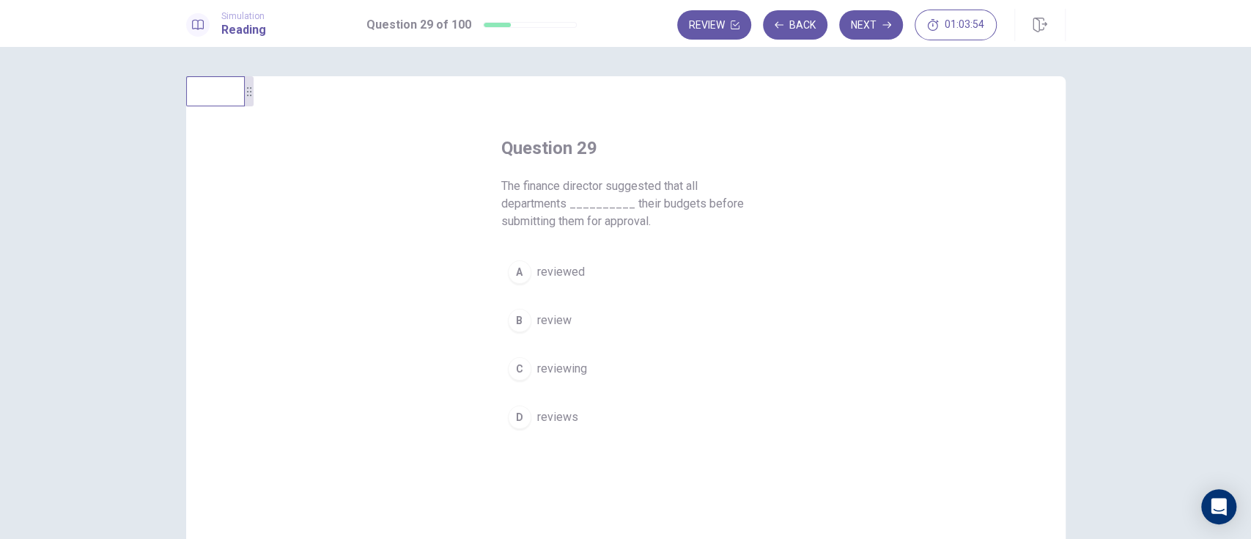
click at [605, 325] on button "B review" at bounding box center [625, 320] width 249 height 37
click at [872, 32] on button "Next" at bounding box center [871, 24] width 64 height 29
click at [556, 379] on button "C adapt" at bounding box center [625, 368] width 249 height 37
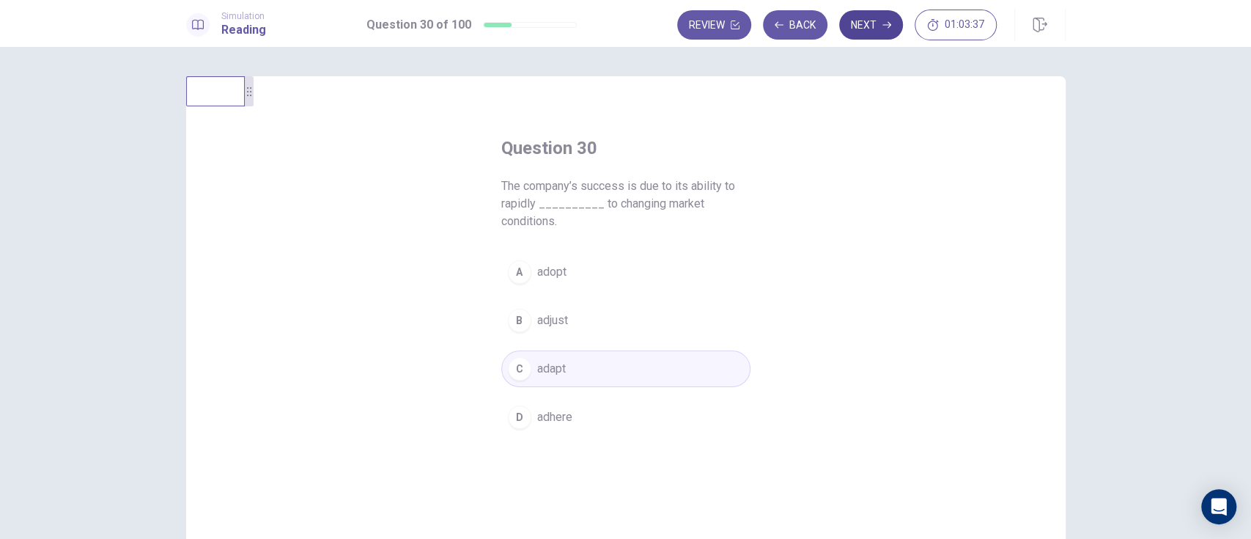
click at [886, 24] on icon "button" at bounding box center [886, 25] width 9 height 7
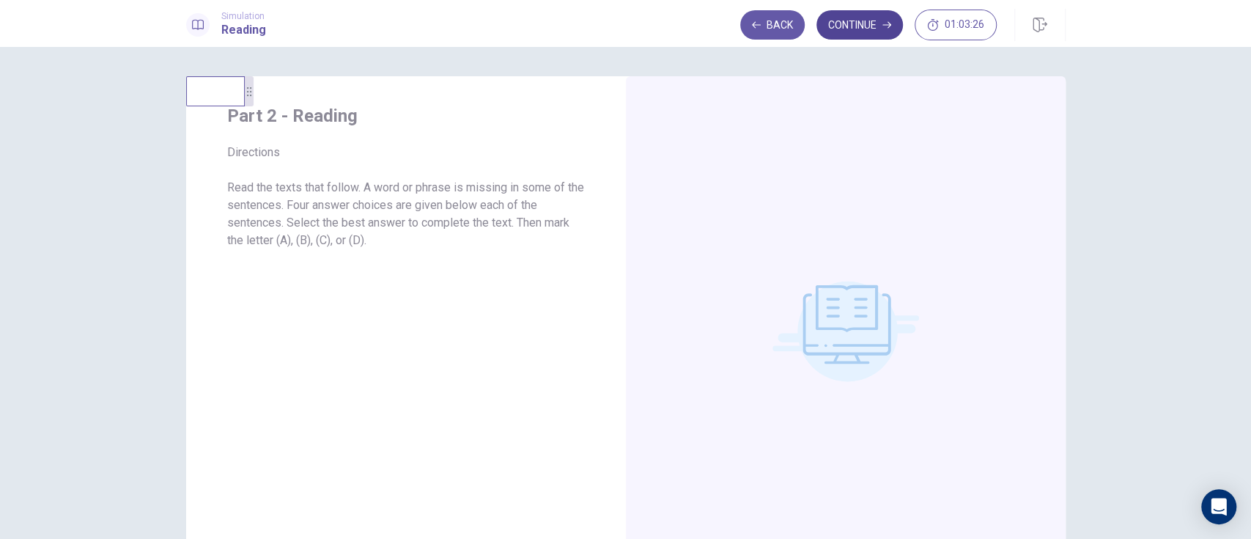
click at [886, 24] on icon "button" at bounding box center [886, 25] width 9 height 7
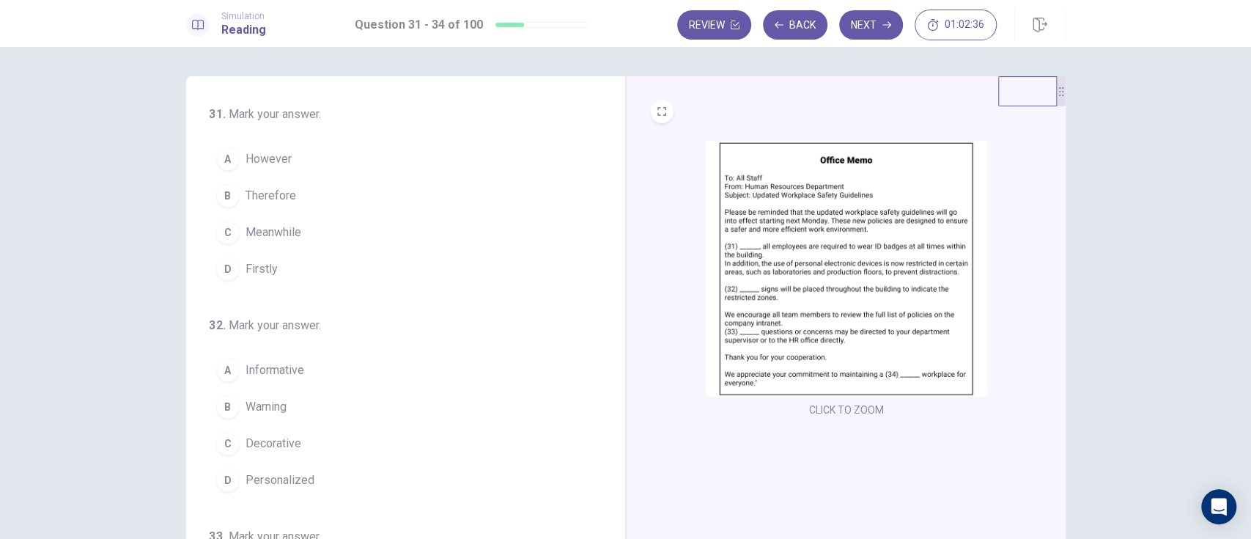
click at [253, 270] on span "Firstly" at bounding box center [262, 269] width 32 height 18
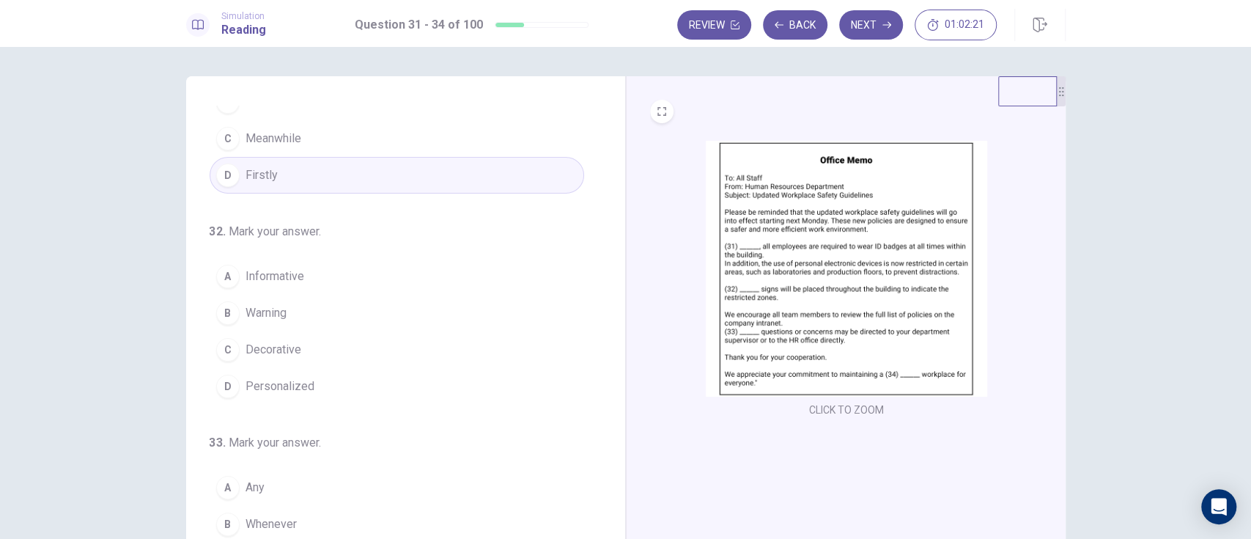
scroll to position [95, 0]
click at [223, 315] on div "B" at bounding box center [227, 311] width 23 height 23
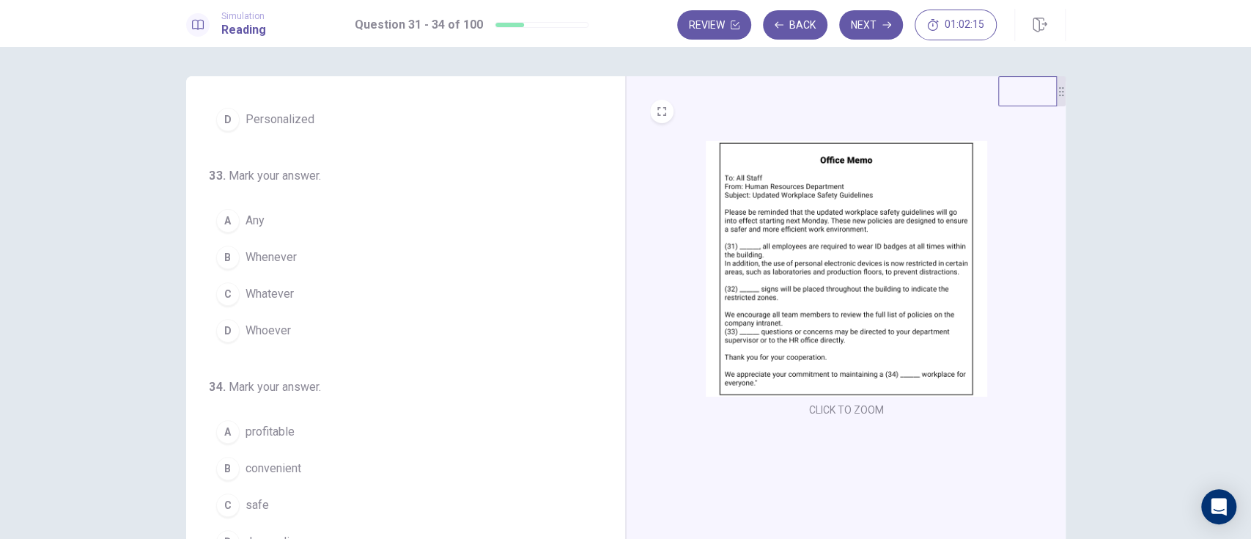
scroll to position [361, 0]
click at [222, 223] on div "A" at bounding box center [227, 219] width 23 height 23
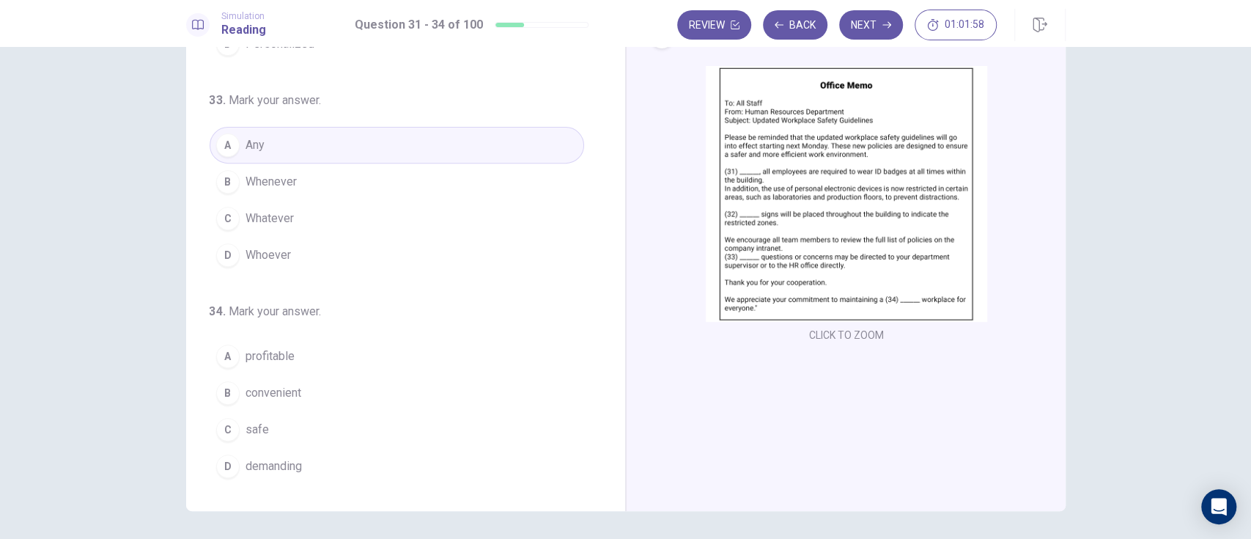
scroll to position [76, 0]
click at [222, 424] on div "C" at bounding box center [227, 427] width 23 height 23
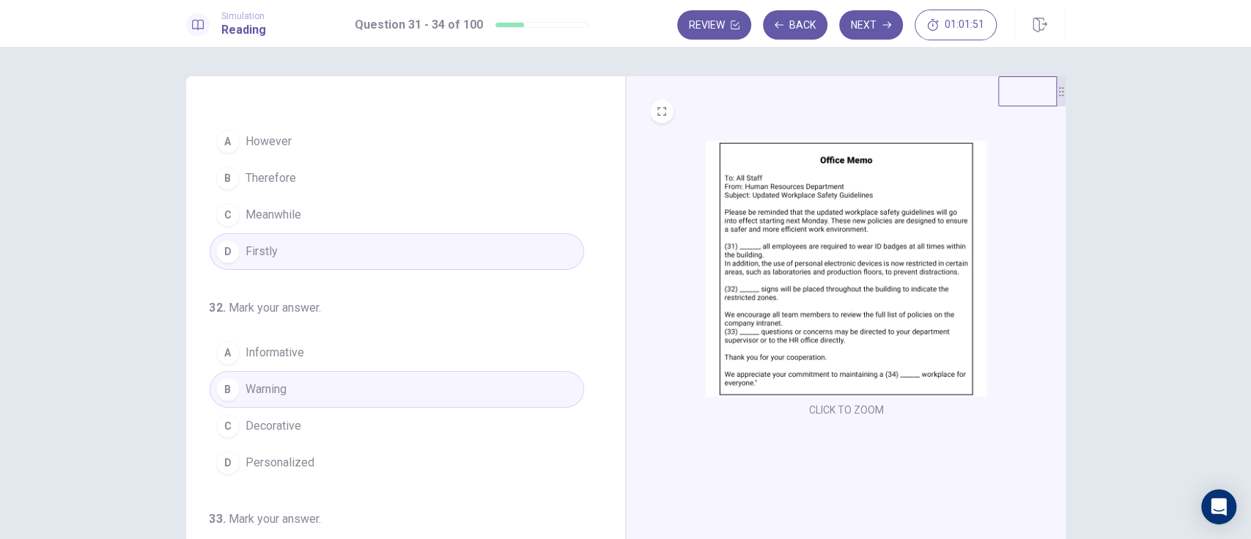
scroll to position [0, 0]
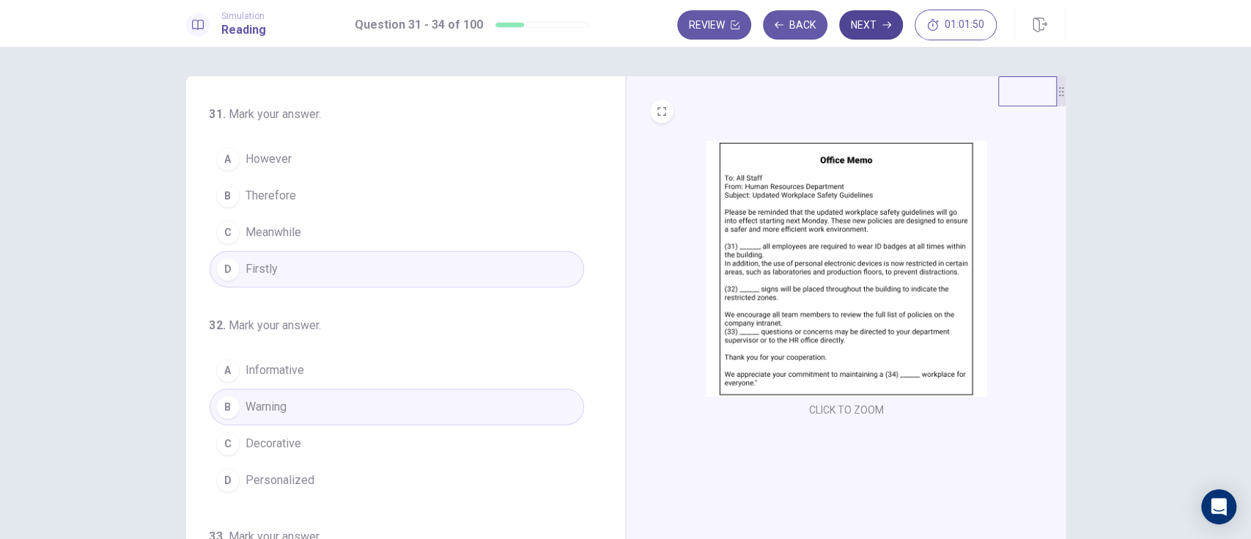
click at [886, 24] on icon "button" at bounding box center [886, 25] width 9 height 7
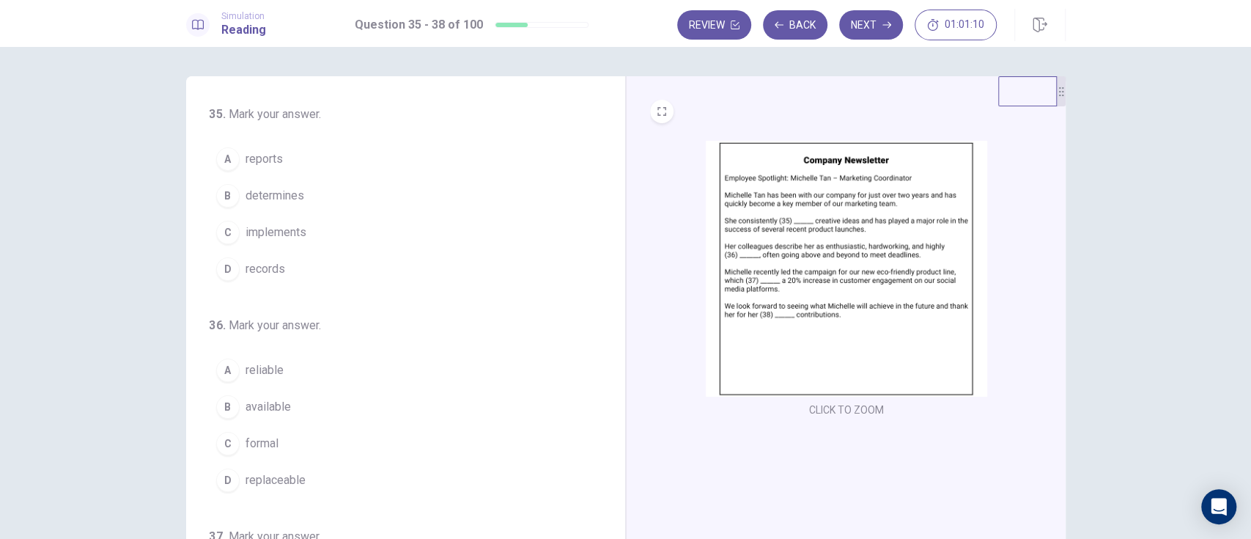
click at [222, 229] on div "C" at bounding box center [227, 232] width 23 height 23
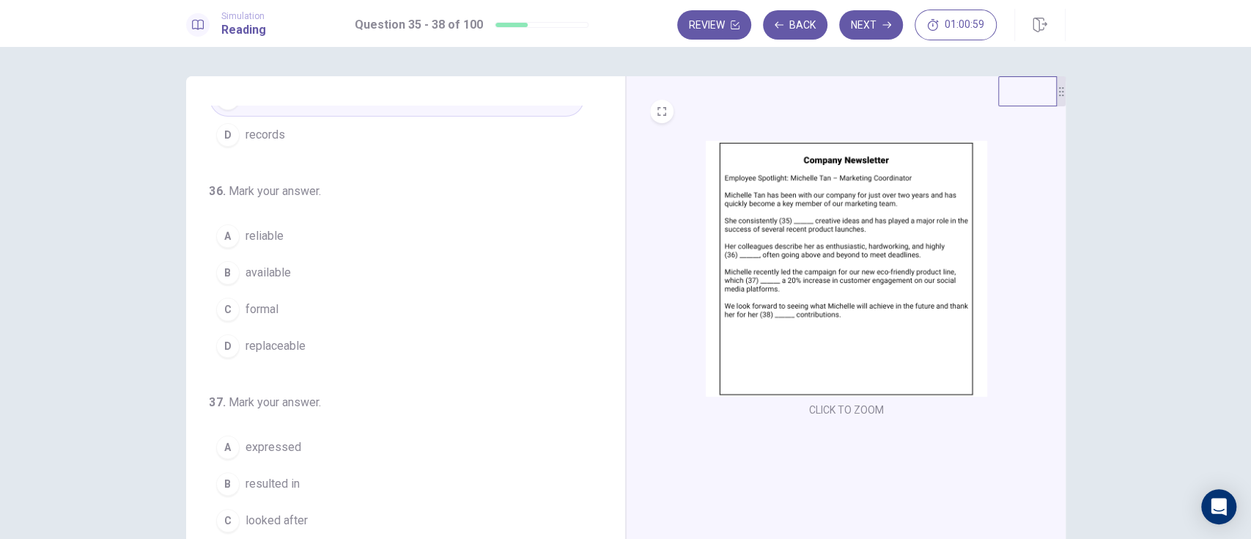
scroll to position [136, 0]
click at [222, 232] on div "A" at bounding box center [227, 233] width 23 height 23
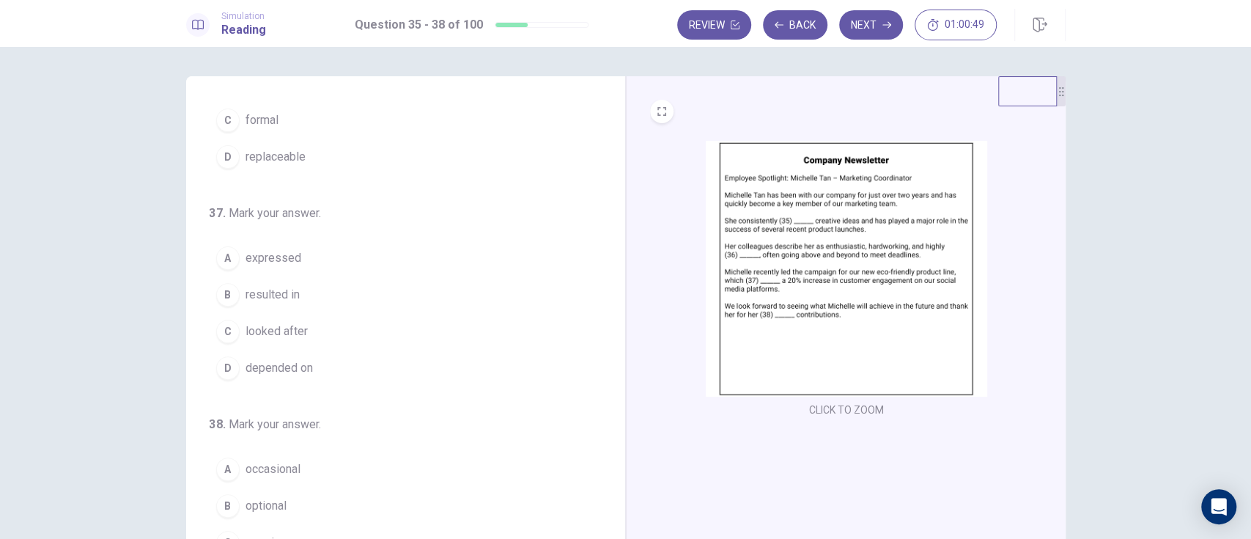
scroll to position [324, 0]
click at [222, 291] on div "B" at bounding box center [227, 293] width 23 height 23
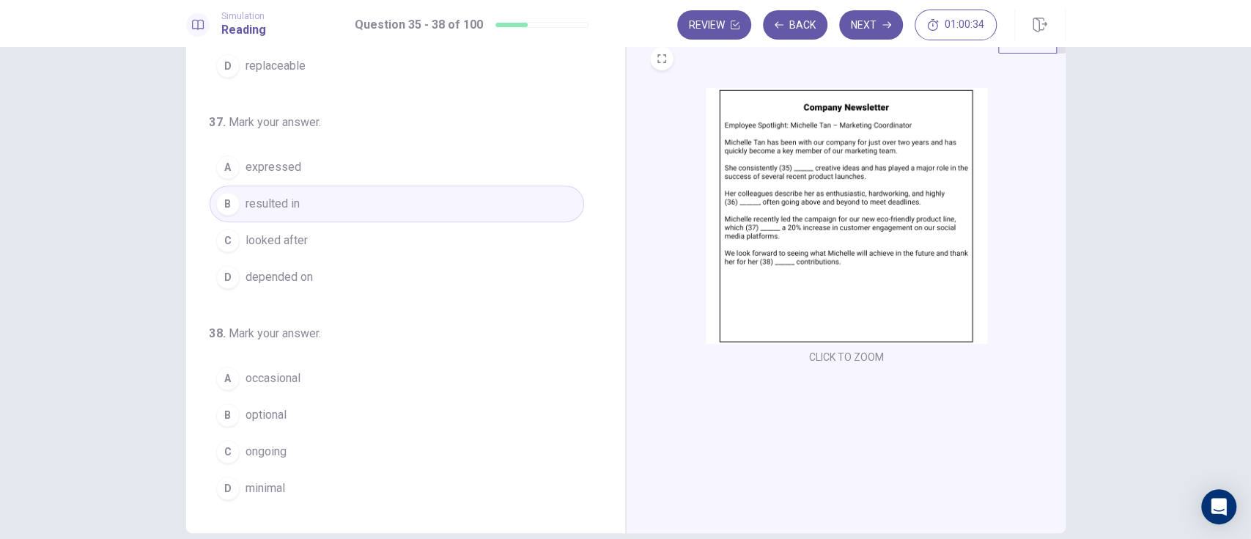
scroll to position [54, 0]
click at [235, 457] on button "C ongoing" at bounding box center [397, 450] width 375 height 37
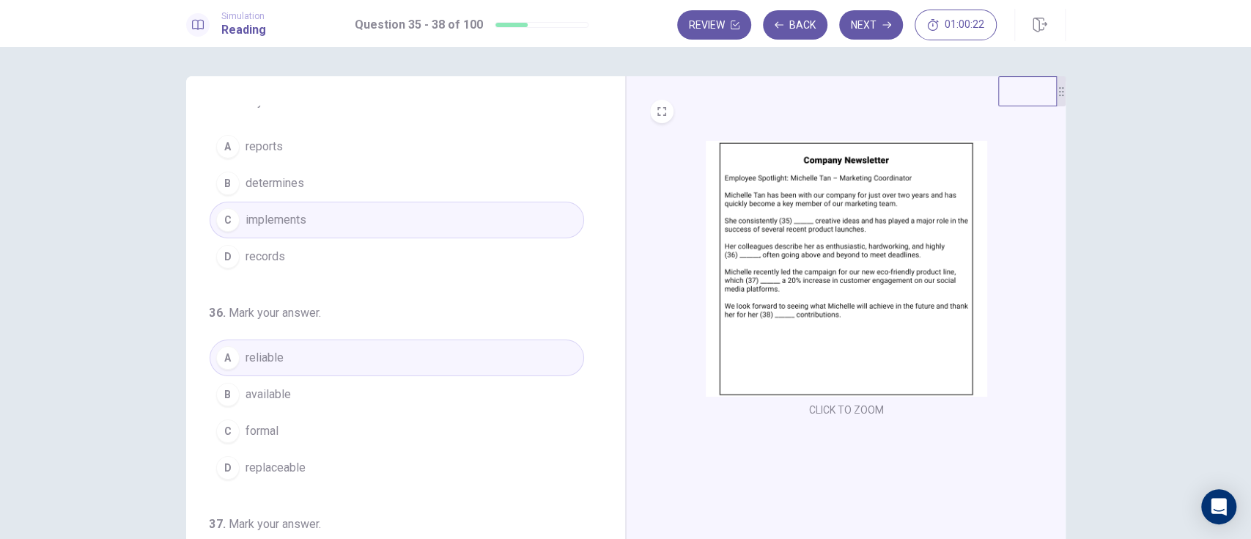
scroll to position [0, 0]
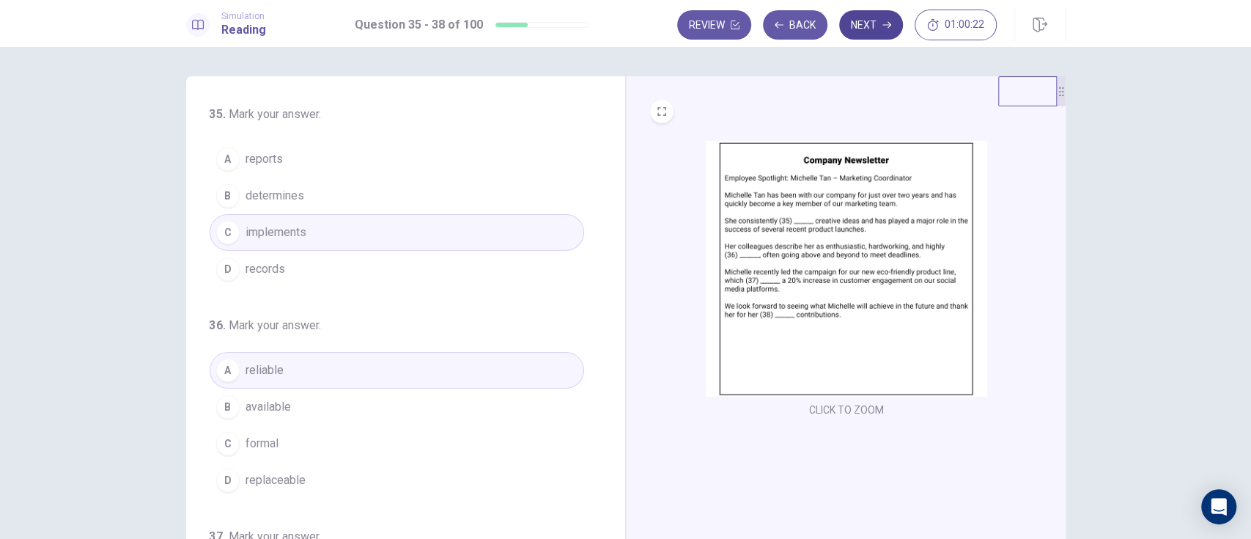
click at [886, 24] on icon "button" at bounding box center [886, 25] width 9 height 7
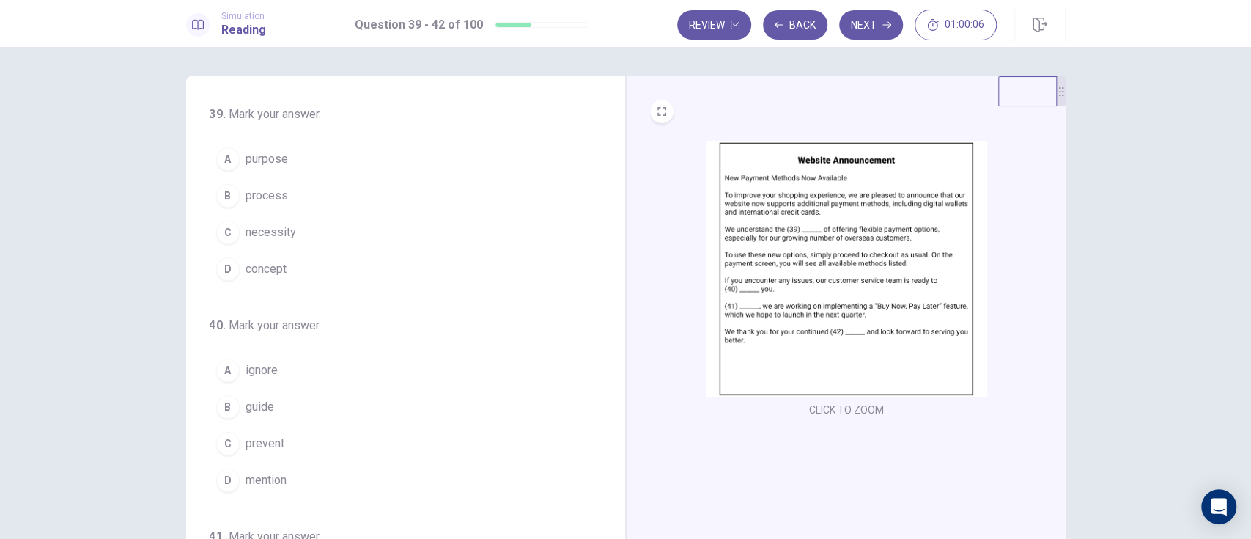
click at [231, 229] on div "C" at bounding box center [227, 232] width 23 height 23
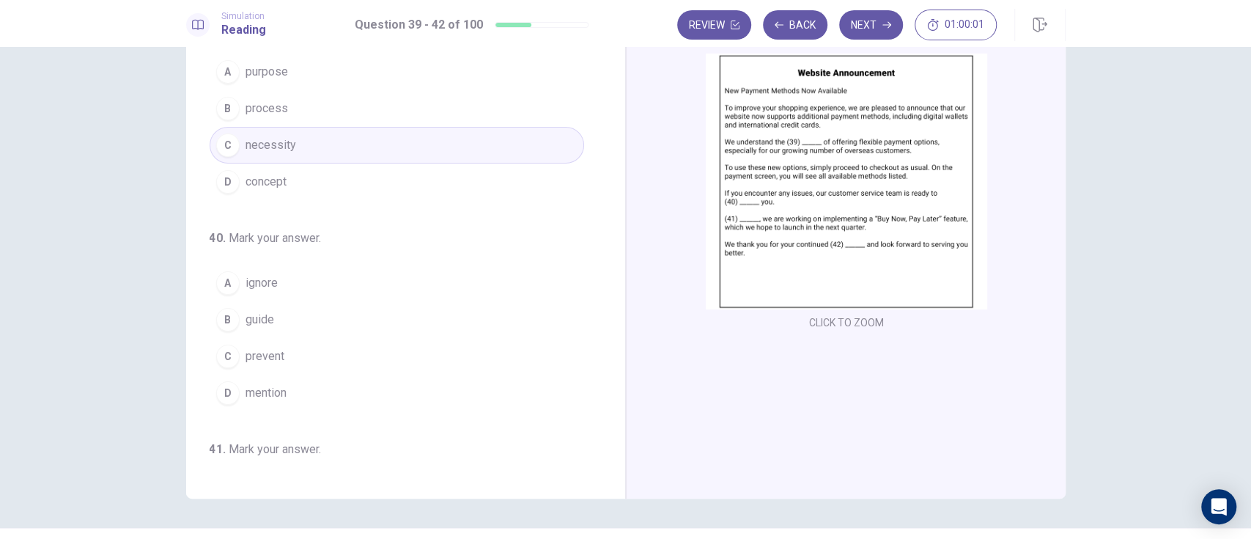
scroll to position [86, 0]
click at [222, 318] on div "B" at bounding box center [227, 320] width 23 height 23
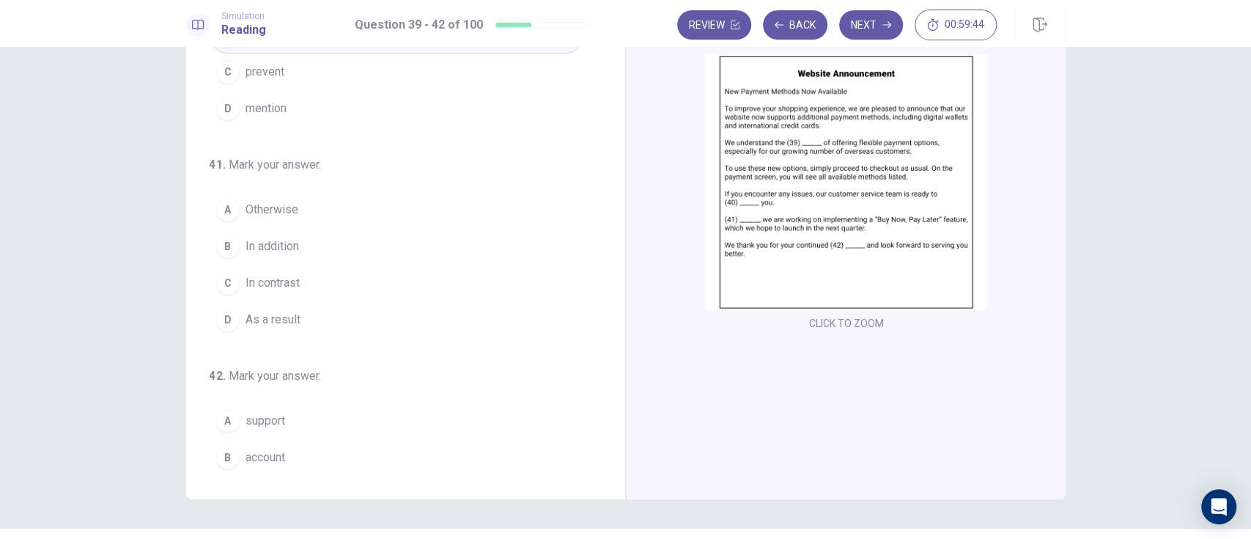
scroll to position [286, 0]
click at [226, 246] on div "B" at bounding box center [227, 245] width 23 height 23
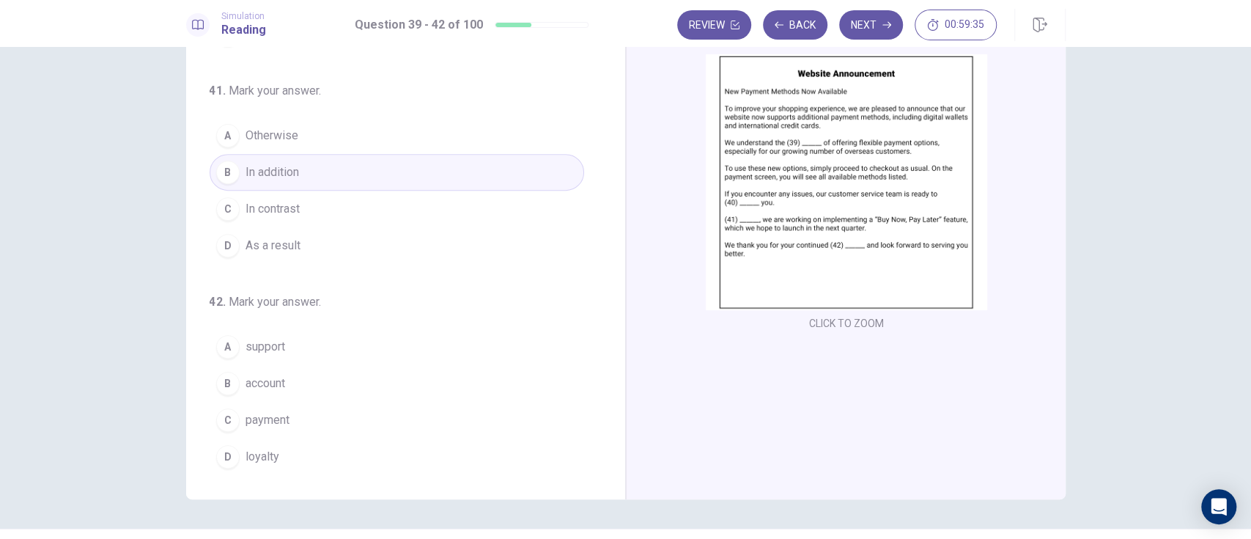
scroll to position [361, 0]
click at [222, 451] on div "D" at bounding box center [227, 454] width 23 height 23
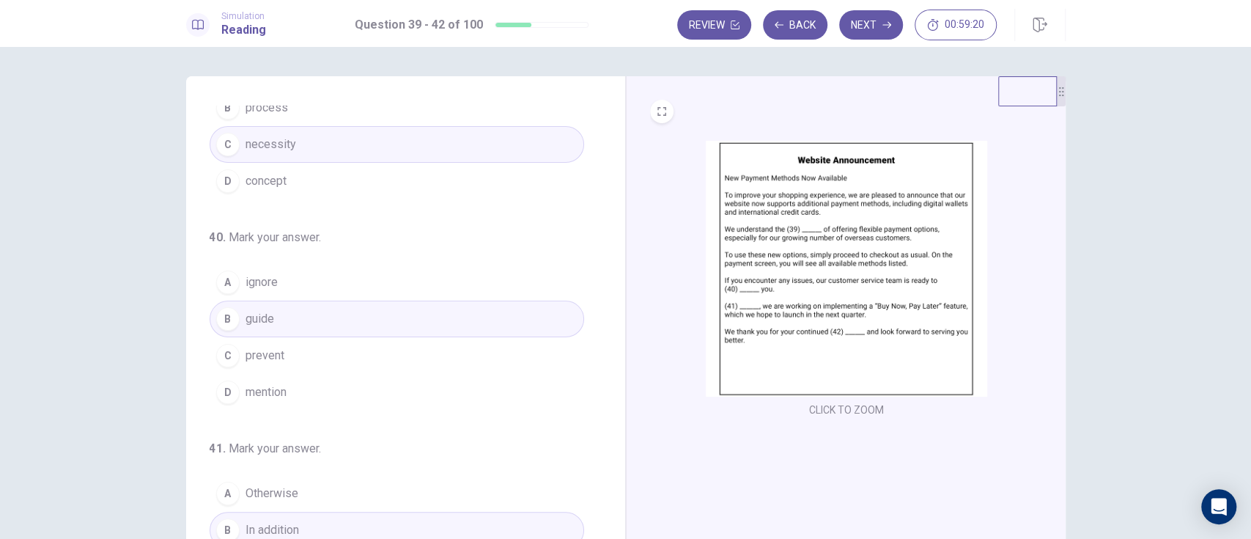
scroll to position [0, 0]
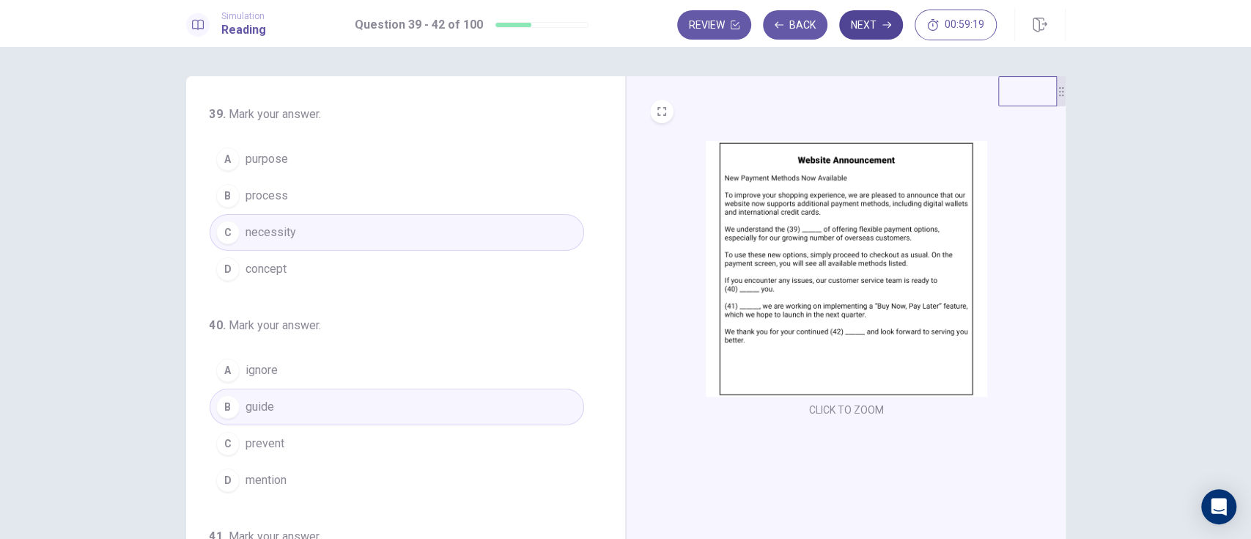
click at [871, 32] on button "Next" at bounding box center [871, 24] width 64 height 29
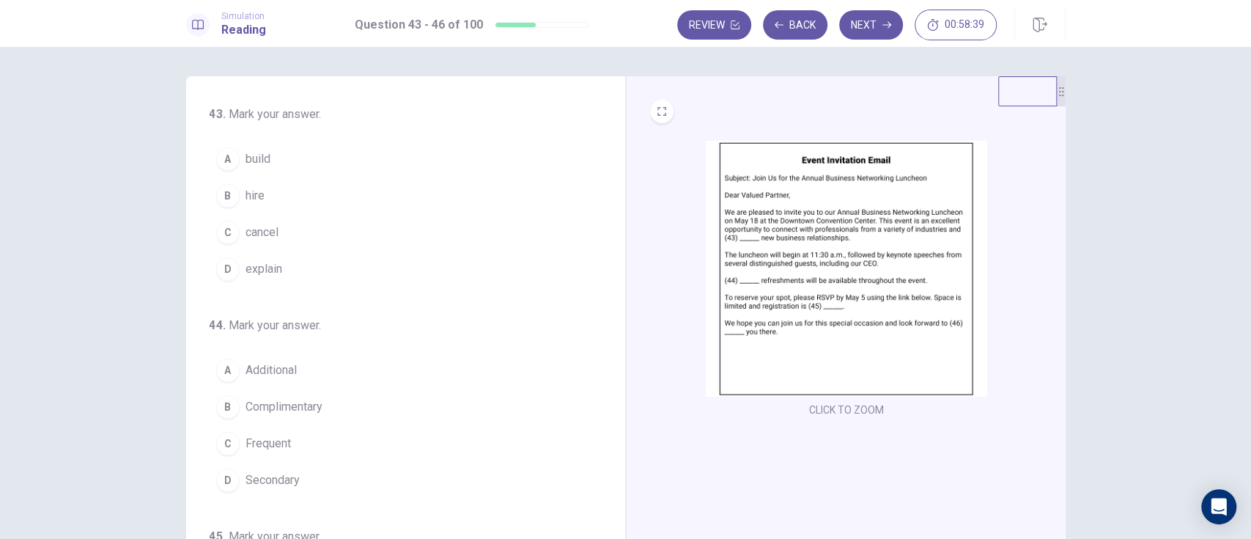
click at [248, 158] on span "build" at bounding box center [258, 159] width 25 height 18
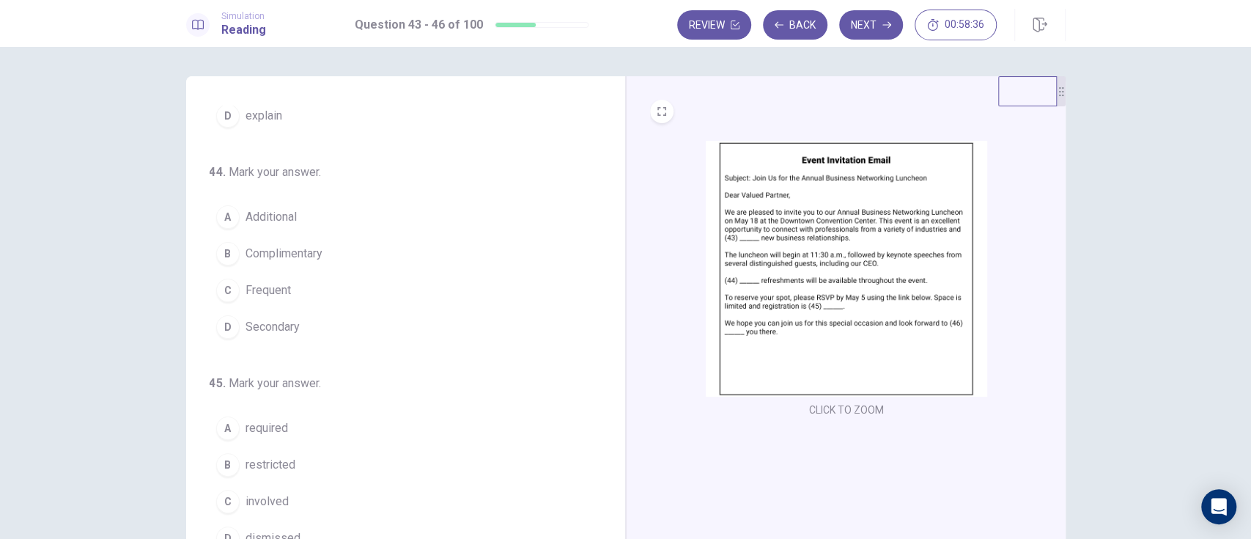
scroll to position [155, 0]
click at [265, 243] on span "Complimentary" at bounding box center [284, 252] width 77 height 18
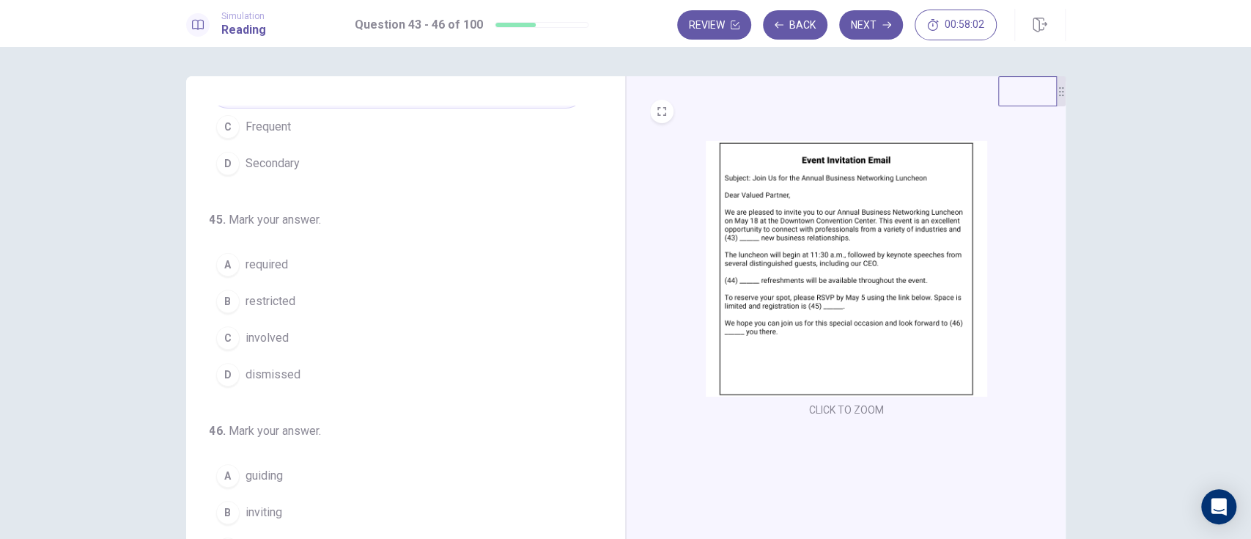
scroll to position [315, 0]
click at [235, 265] on button "A required" at bounding box center [397, 266] width 375 height 37
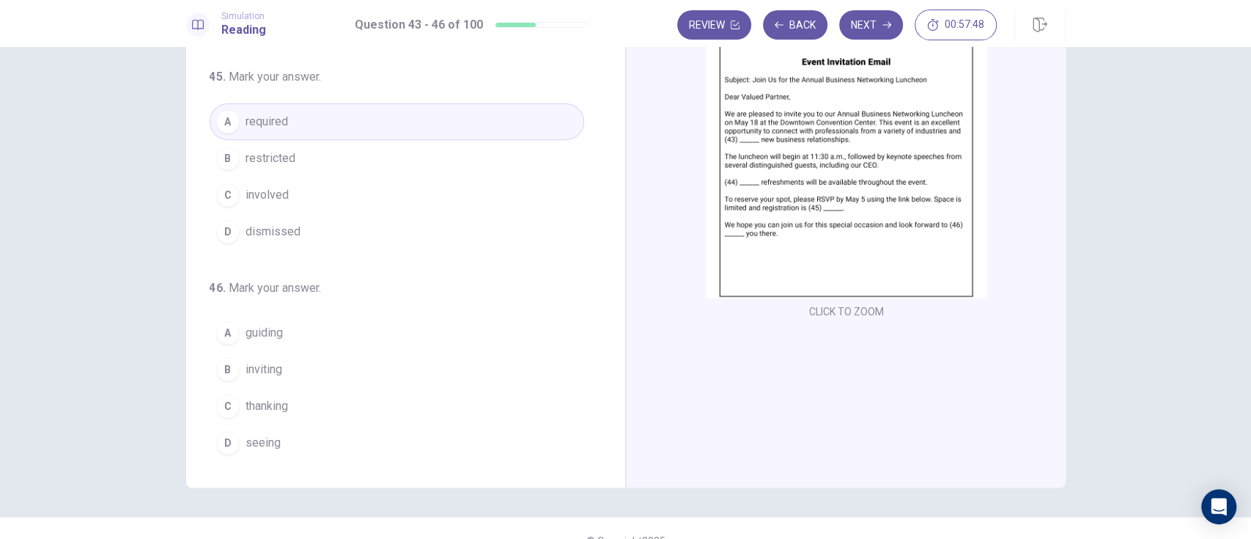
scroll to position [86, 0]
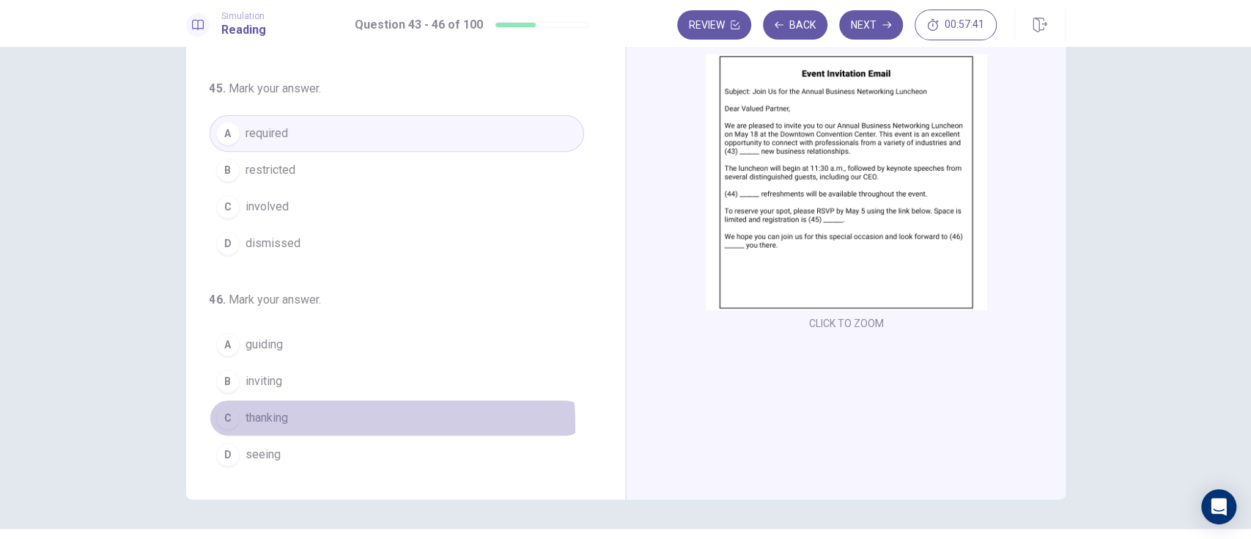
click at [222, 414] on div "C" at bounding box center [227, 417] width 23 height 23
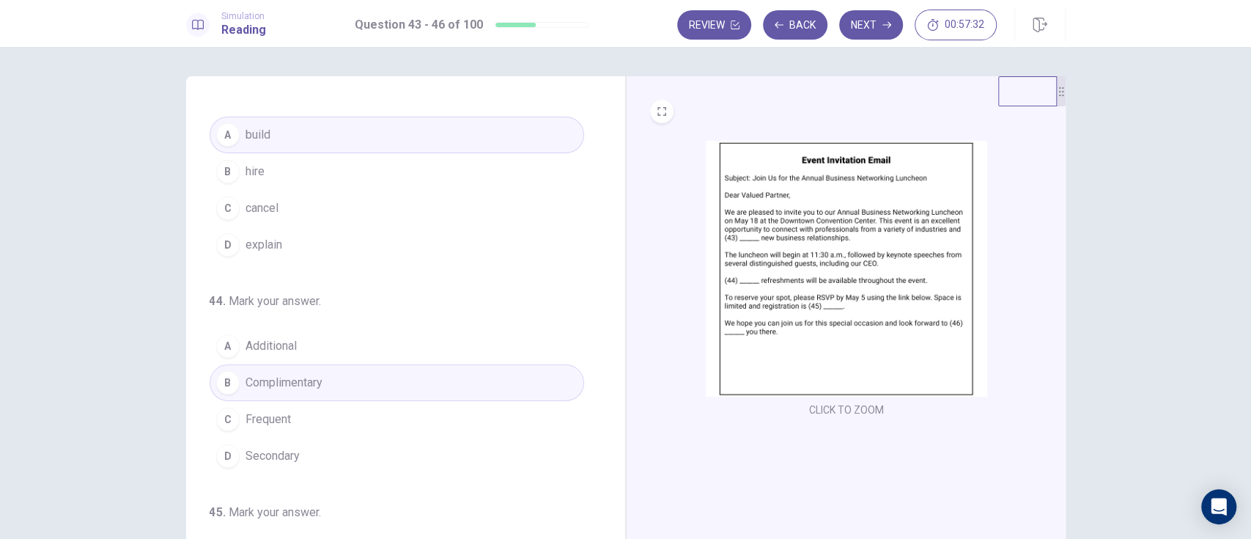
scroll to position [0, 0]
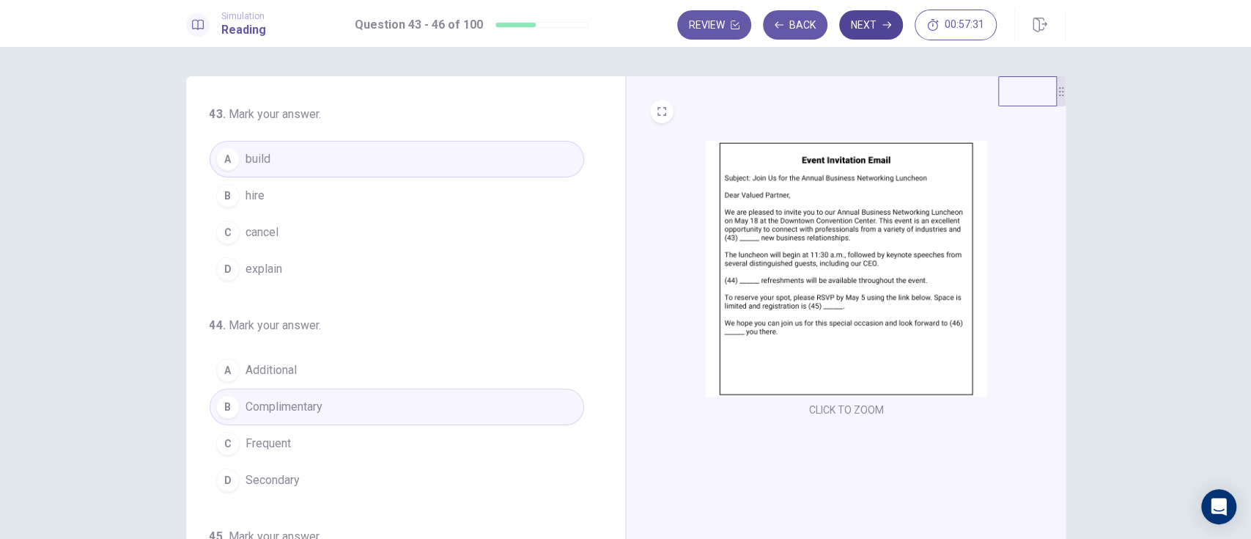
click at [886, 24] on icon "button" at bounding box center [886, 25] width 9 height 7
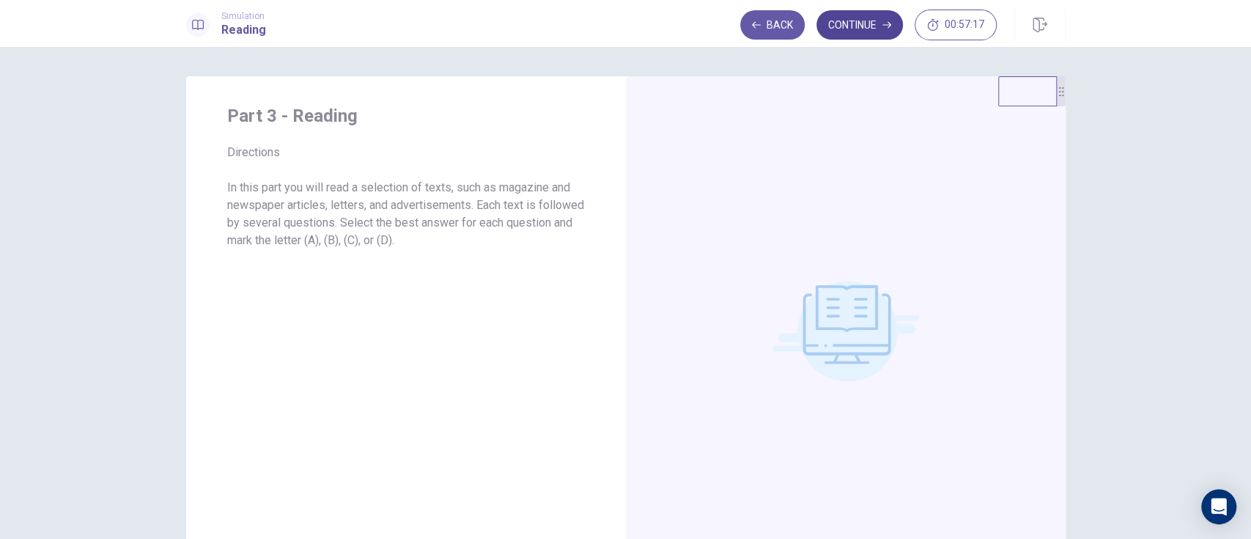
click at [844, 18] on button "Continue" at bounding box center [859, 24] width 86 height 29
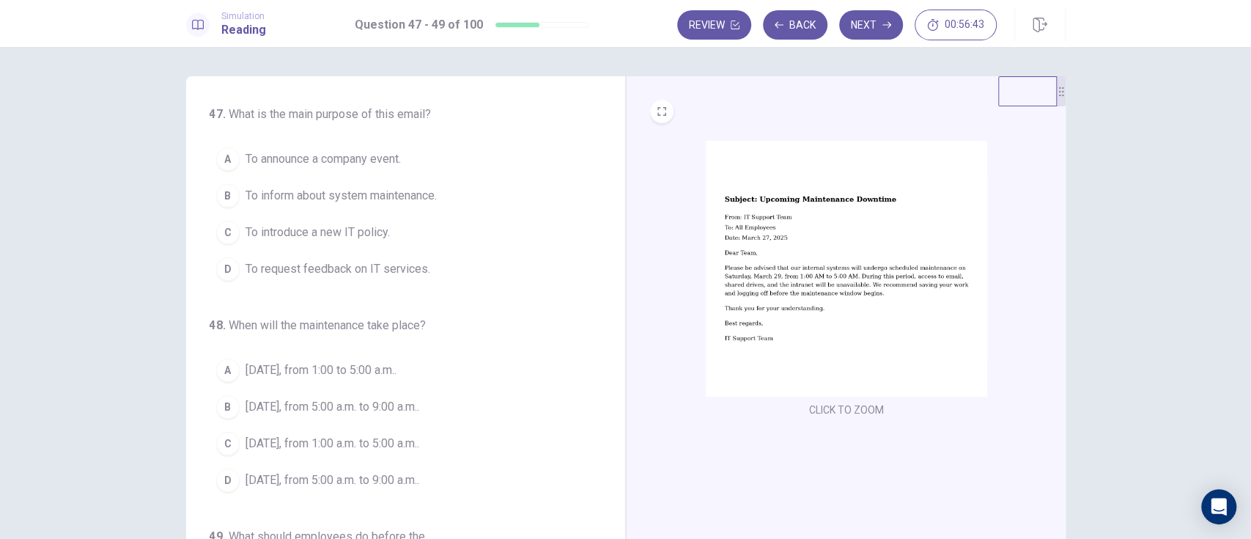
click at [222, 194] on div "B" at bounding box center [227, 195] width 23 height 23
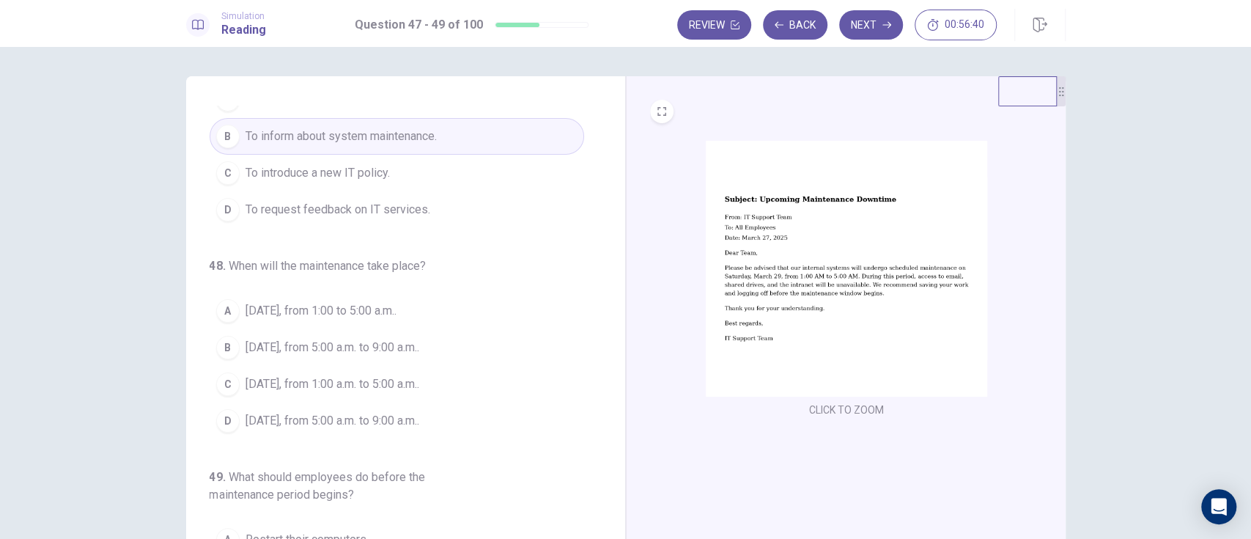
scroll to position [67, 0]
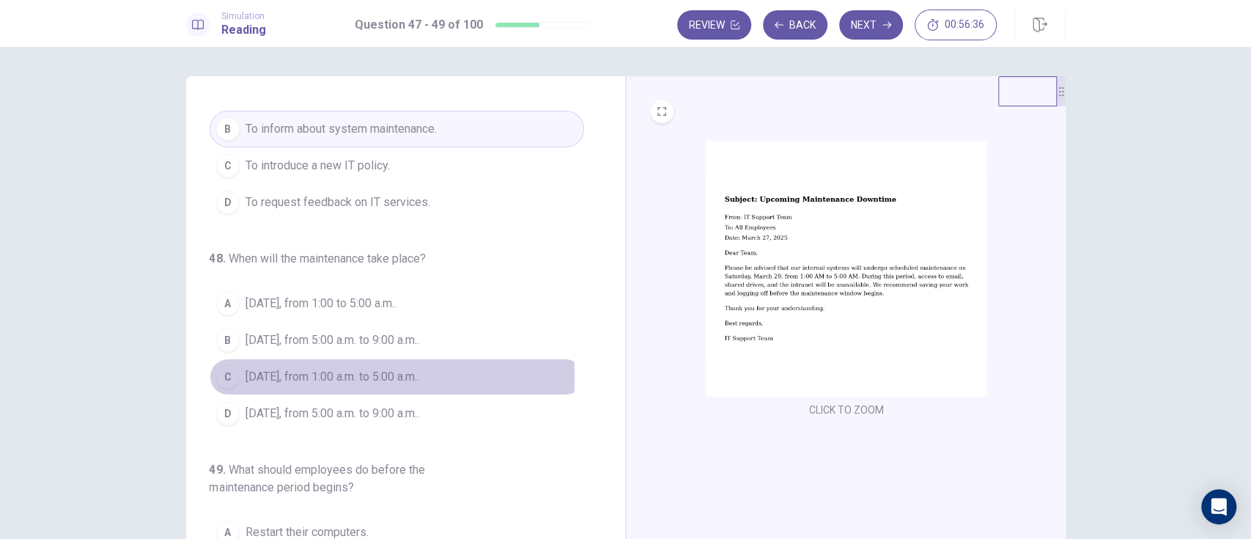
click at [224, 377] on div "C" at bounding box center [227, 376] width 23 height 23
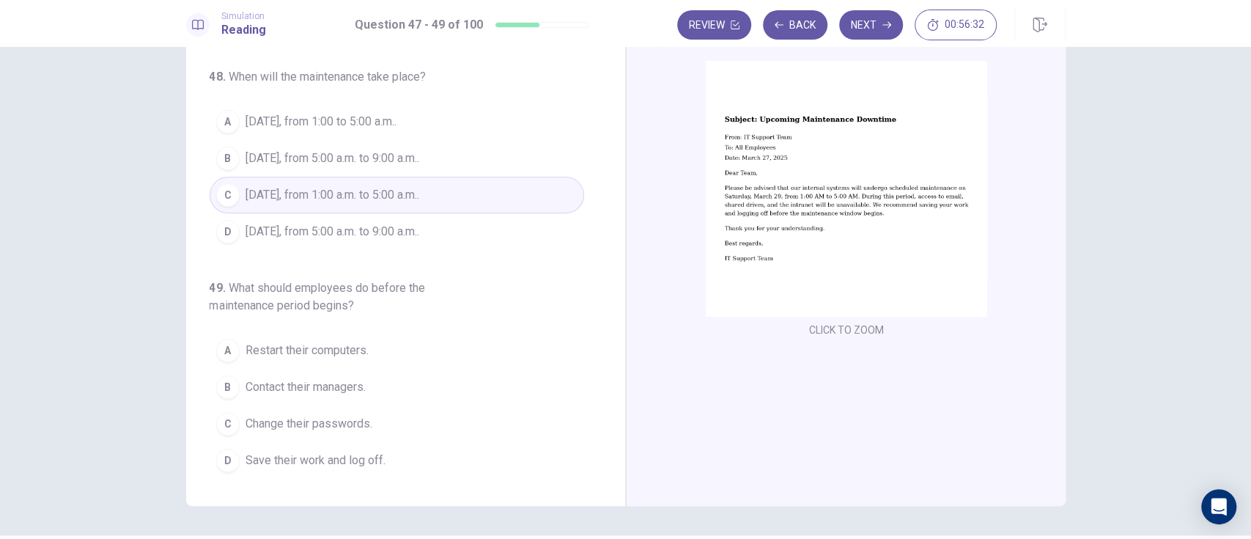
scroll to position [79, 0]
click at [243, 470] on button "D Save their work and log off." at bounding box center [397, 461] width 375 height 37
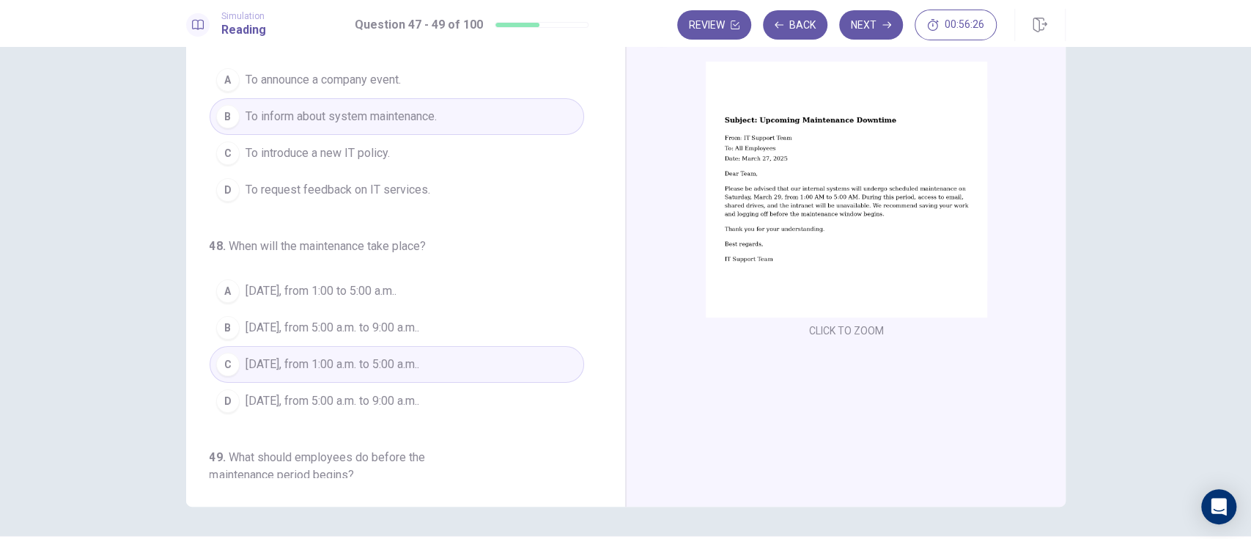
scroll to position [0, 0]
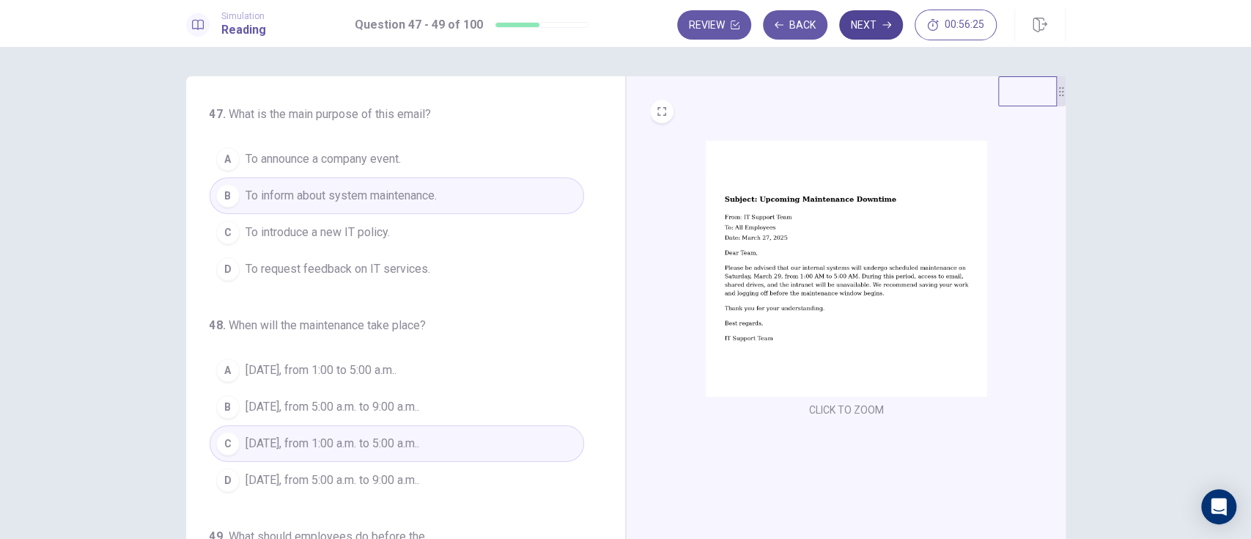
click at [865, 21] on button "Next" at bounding box center [871, 24] width 64 height 29
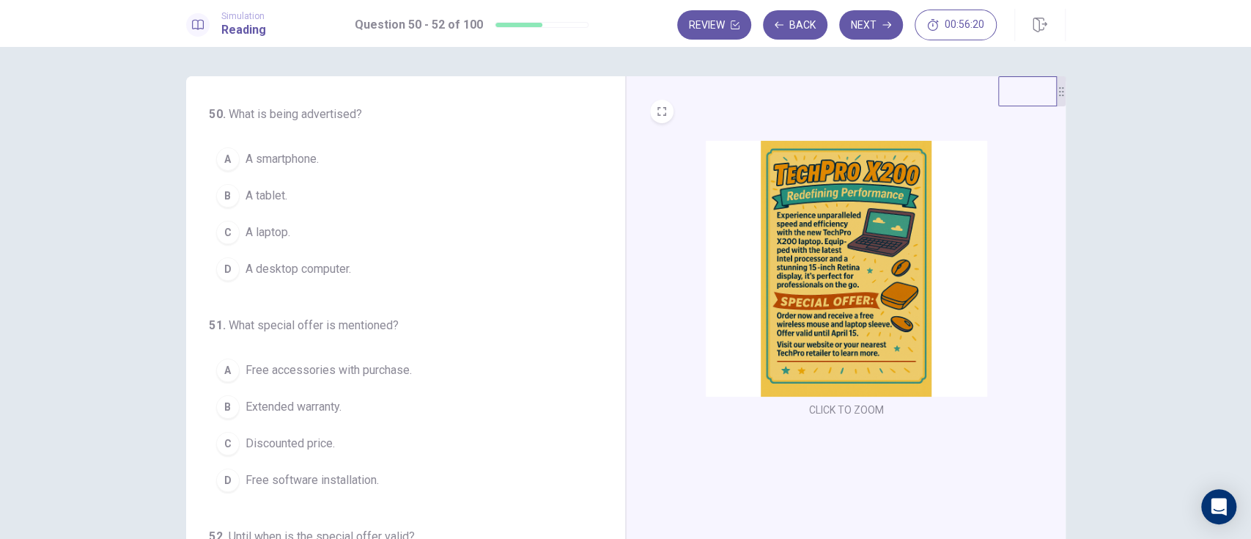
click at [237, 246] on button "C A laptop." at bounding box center [397, 232] width 375 height 37
click at [222, 231] on div "C" at bounding box center [227, 232] width 23 height 23
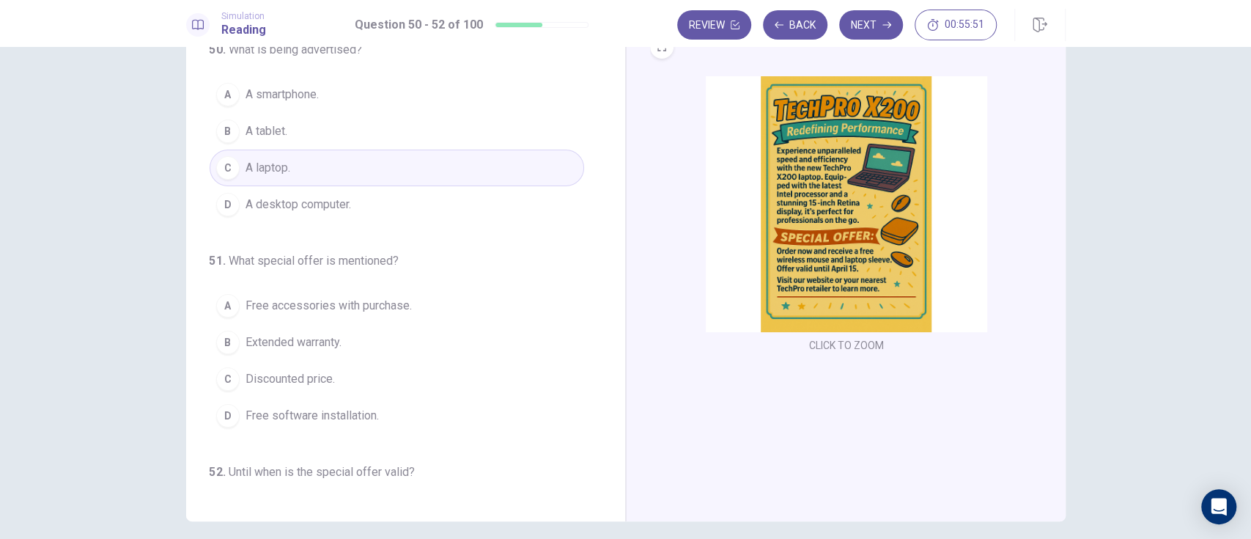
scroll to position [60, 0]
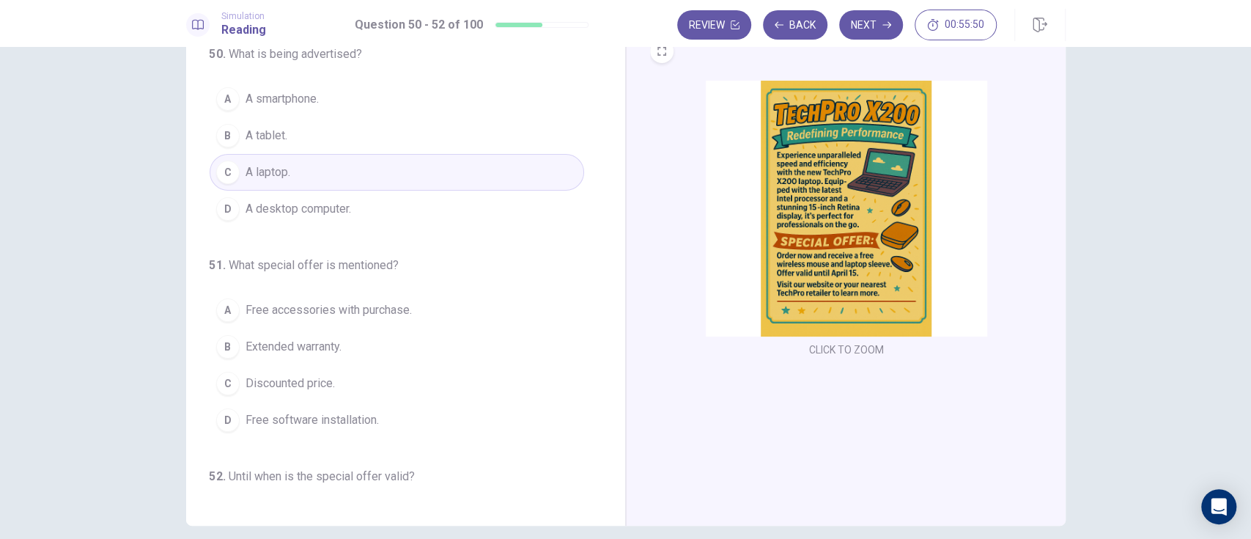
click at [223, 311] on div "A" at bounding box center [227, 309] width 23 height 23
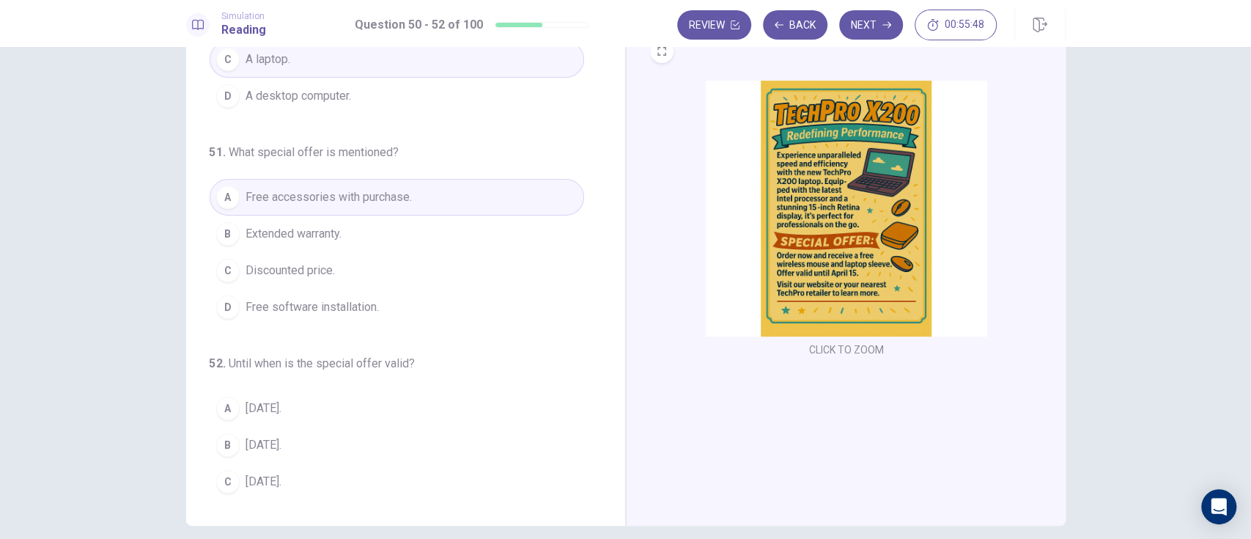
scroll to position [151, 0]
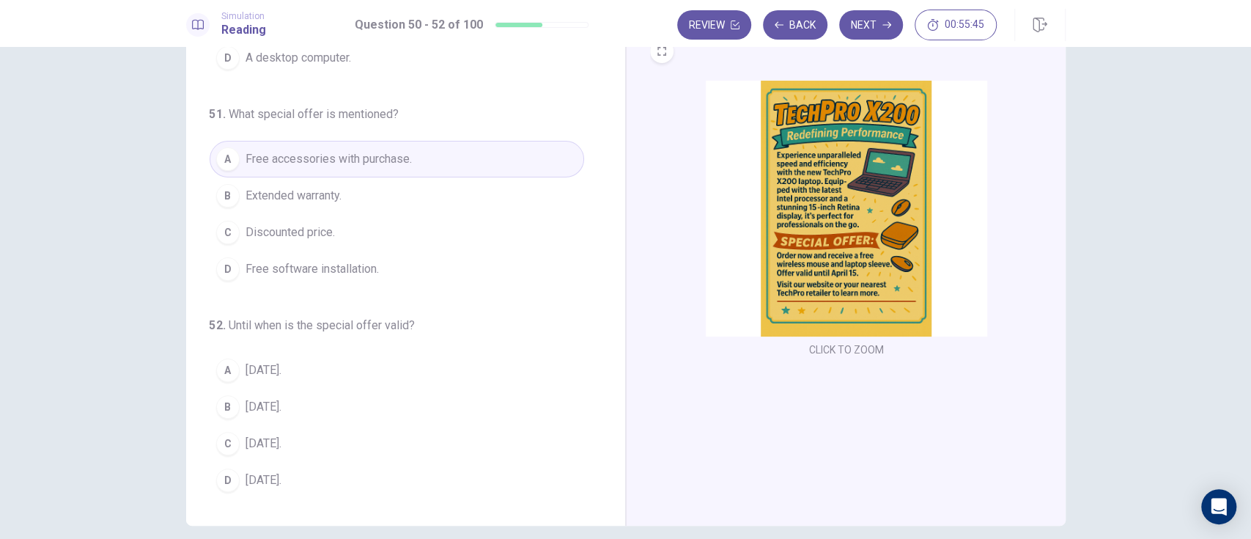
click at [222, 440] on div "C" at bounding box center [227, 443] width 23 height 23
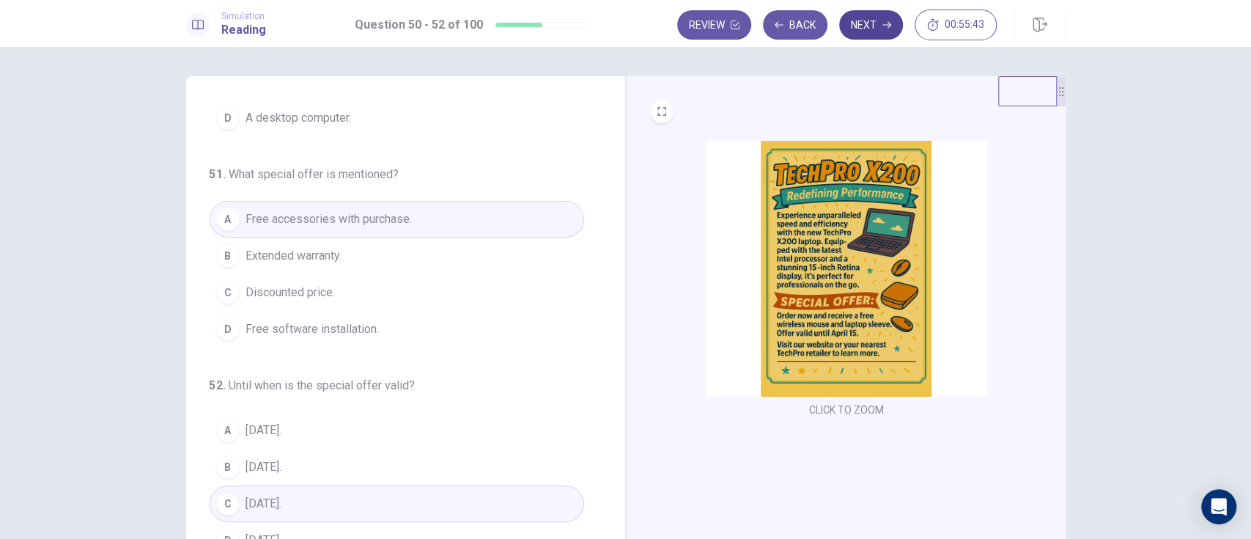
click at [874, 29] on button "Next" at bounding box center [871, 24] width 64 height 29
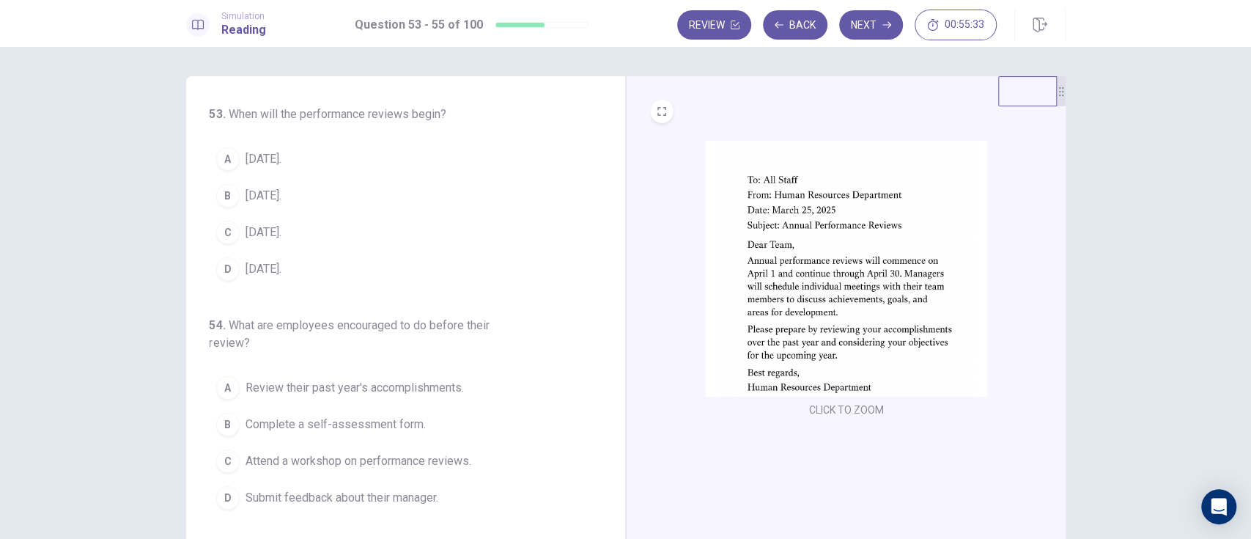
click at [232, 161] on div "A" at bounding box center [227, 158] width 23 height 23
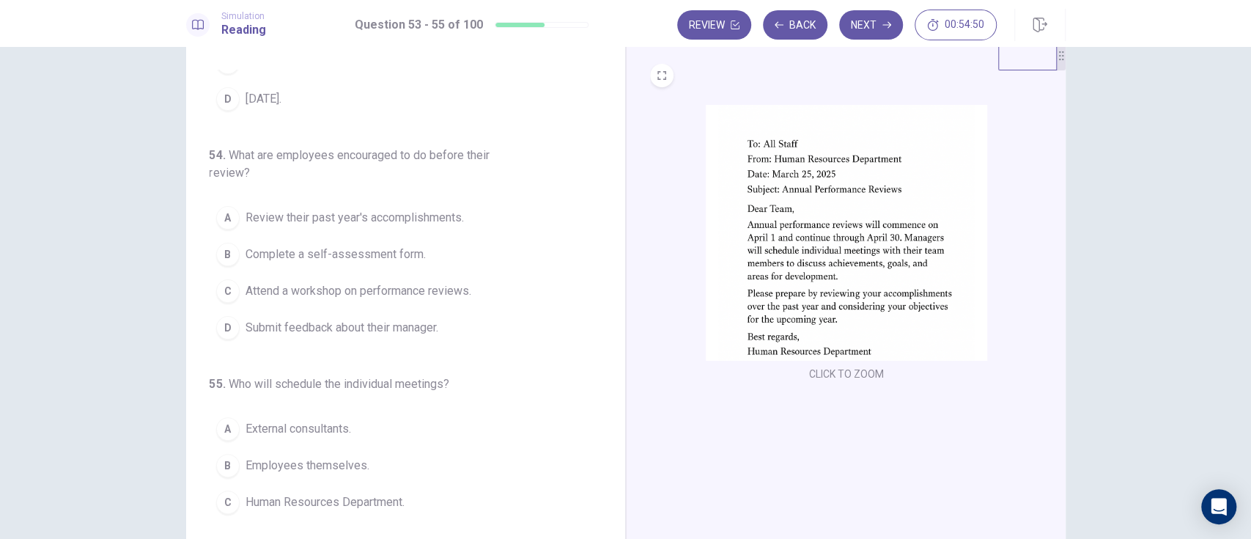
scroll to position [34, 0]
click at [436, 219] on span "Review their past year's accomplishments." at bounding box center [355, 219] width 218 height 18
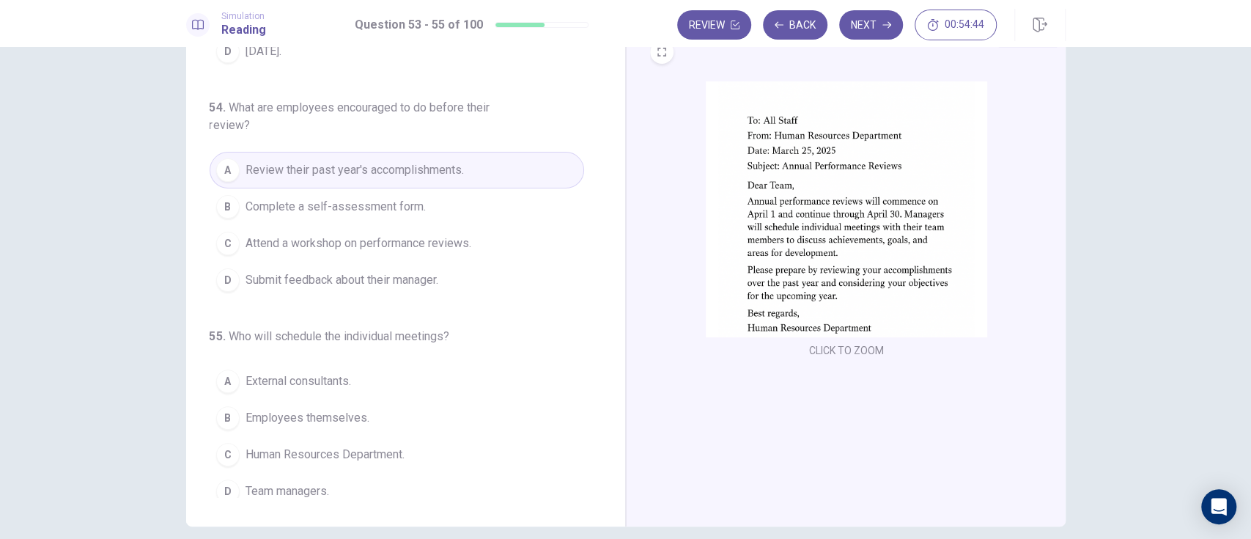
scroll to position [169, 0]
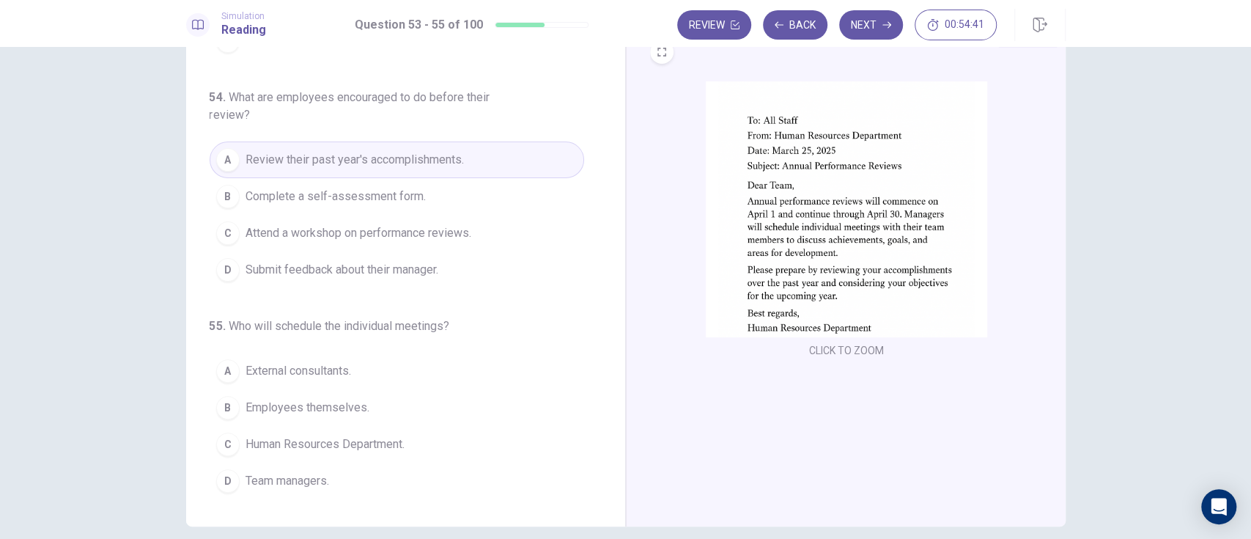
click at [222, 440] on div "C" at bounding box center [227, 443] width 23 height 23
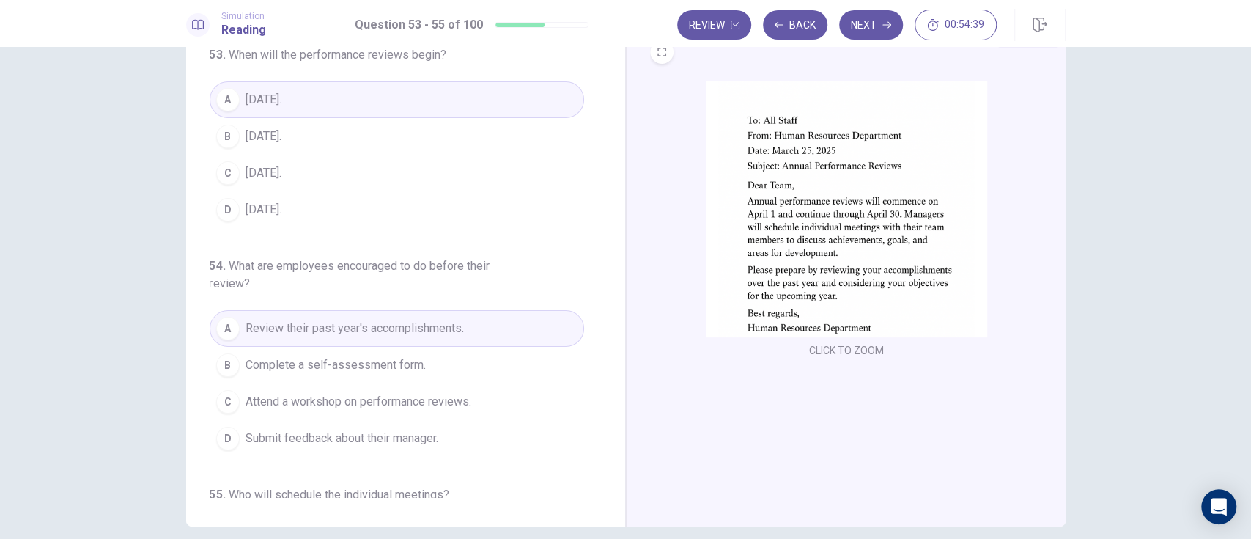
scroll to position [0, 0]
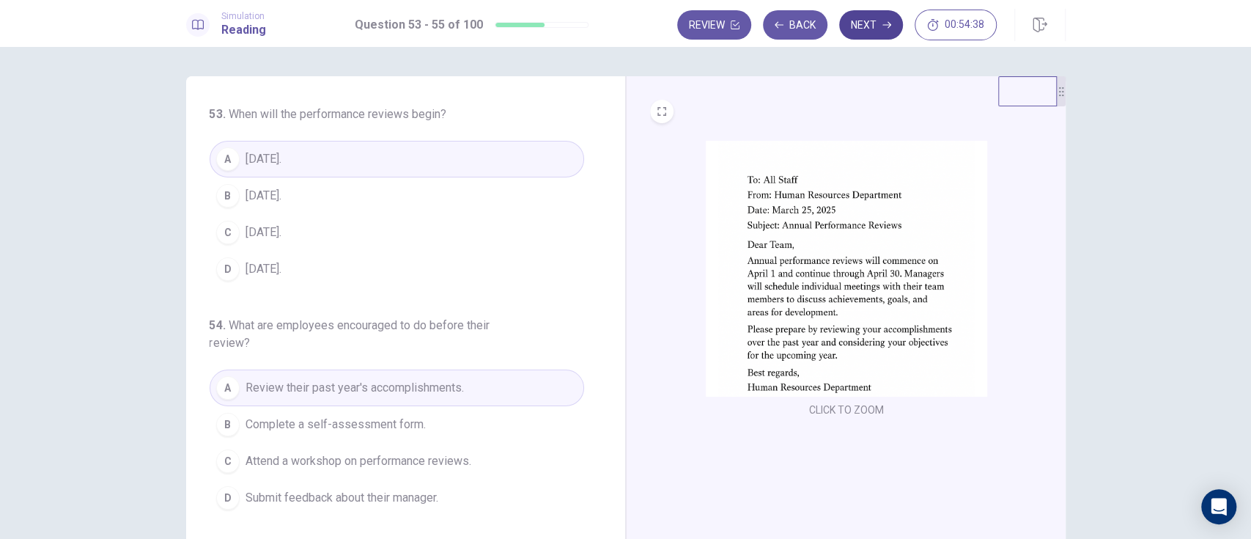
click at [877, 26] on button "Next" at bounding box center [871, 24] width 64 height 29
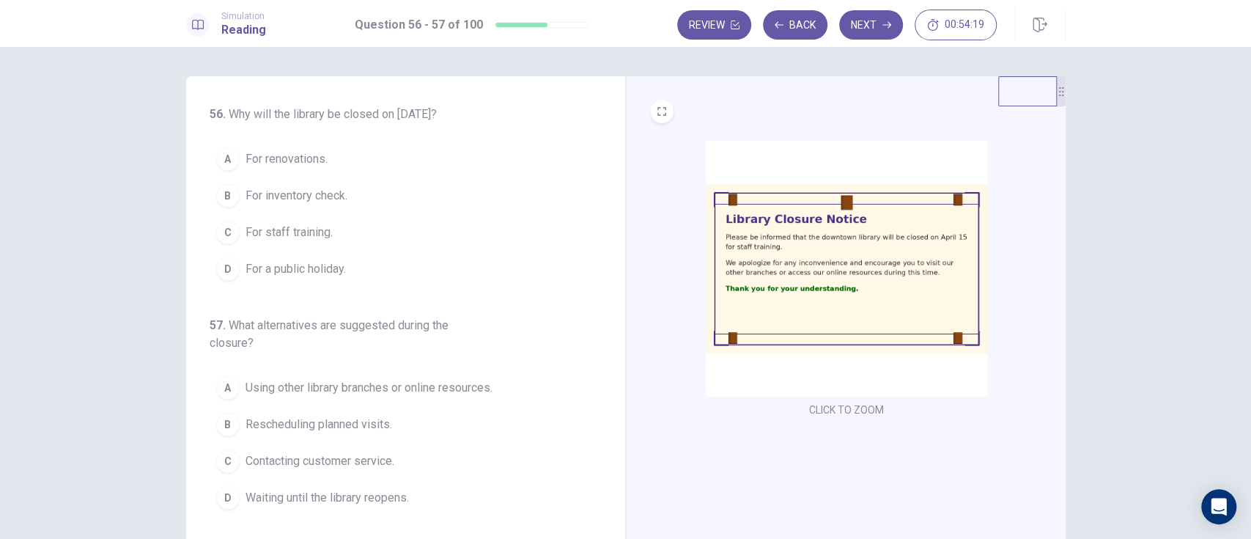
click at [300, 238] on span "For staff training." at bounding box center [289, 233] width 87 height 18
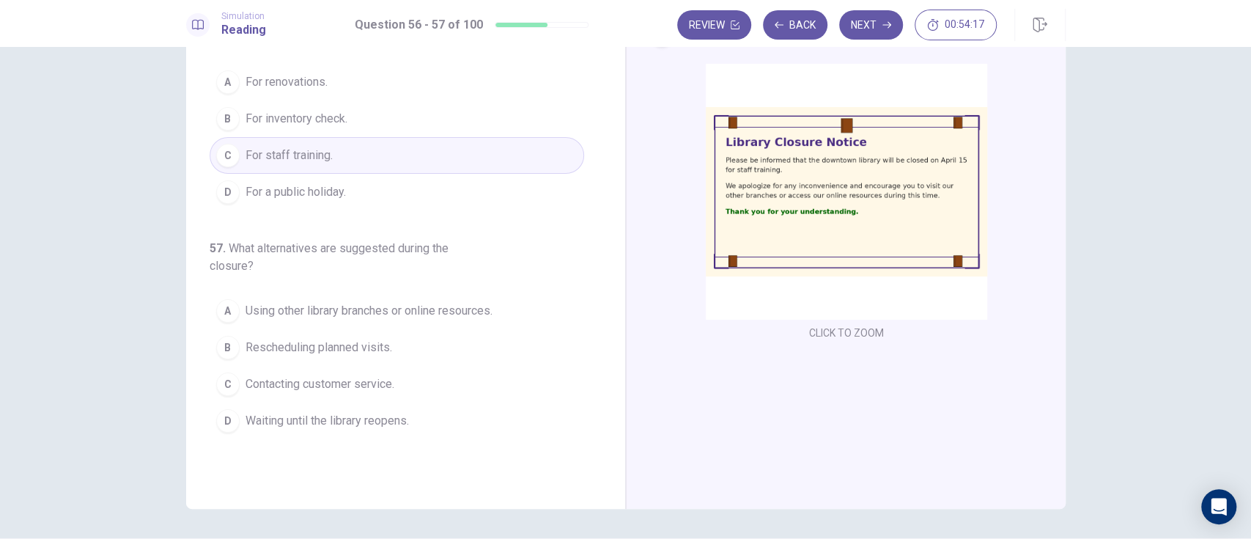
click at [481, 324] on button "A Using other library branches or online resources." at bounding box center [397, 310] width 375 height 37
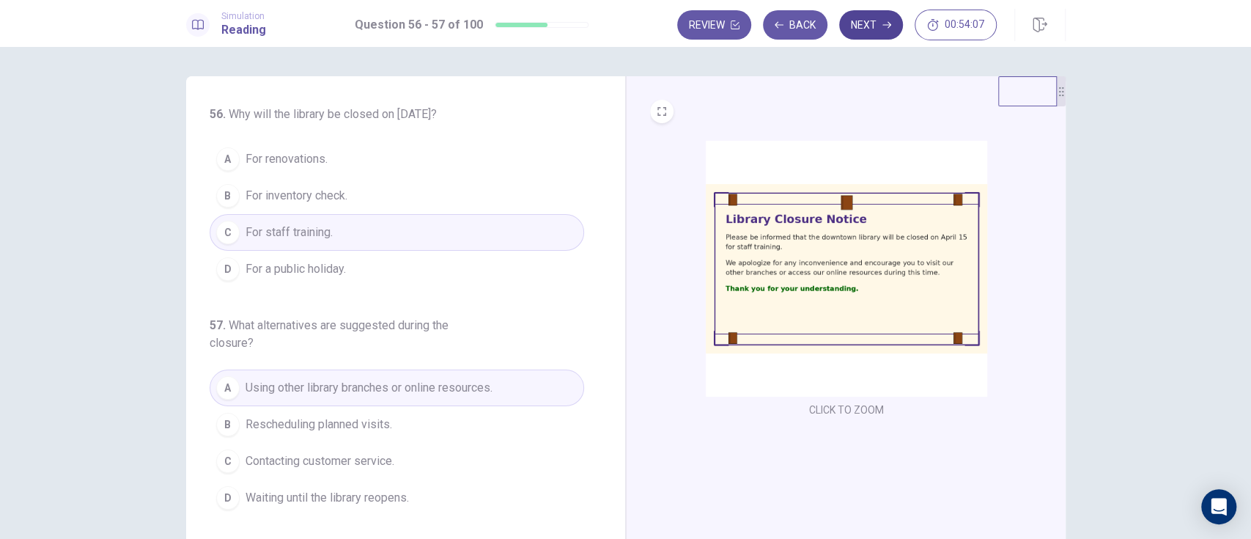
click at [874, 29] on button "Next" at bounding box center [871, 24] width 64 height 29
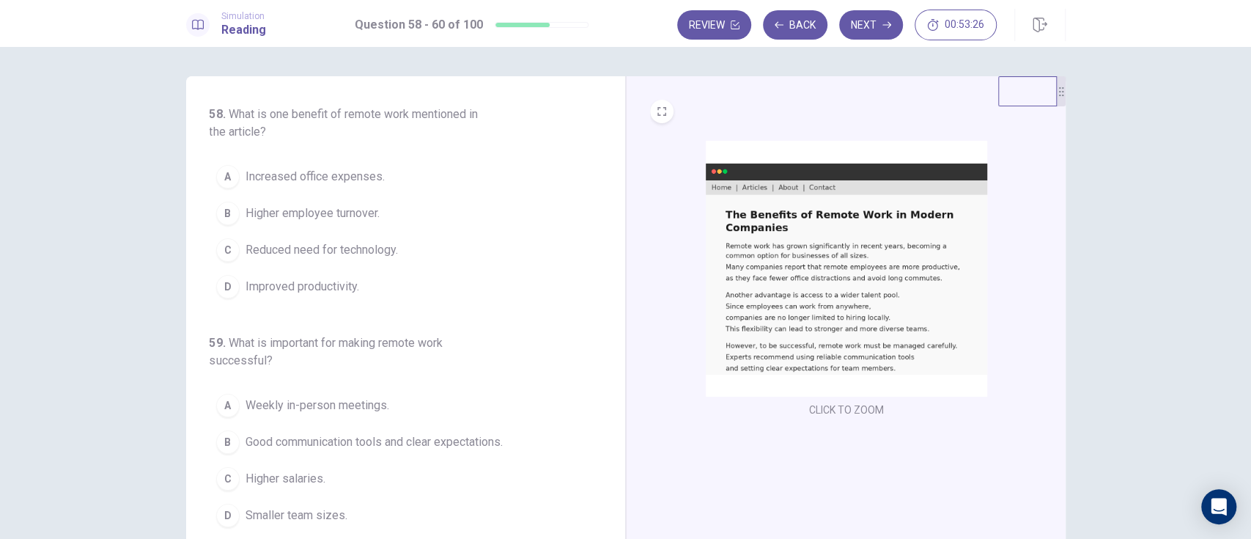
click at [225, 289] on div "D" at bounding box center [227, 286] width 23 height 23
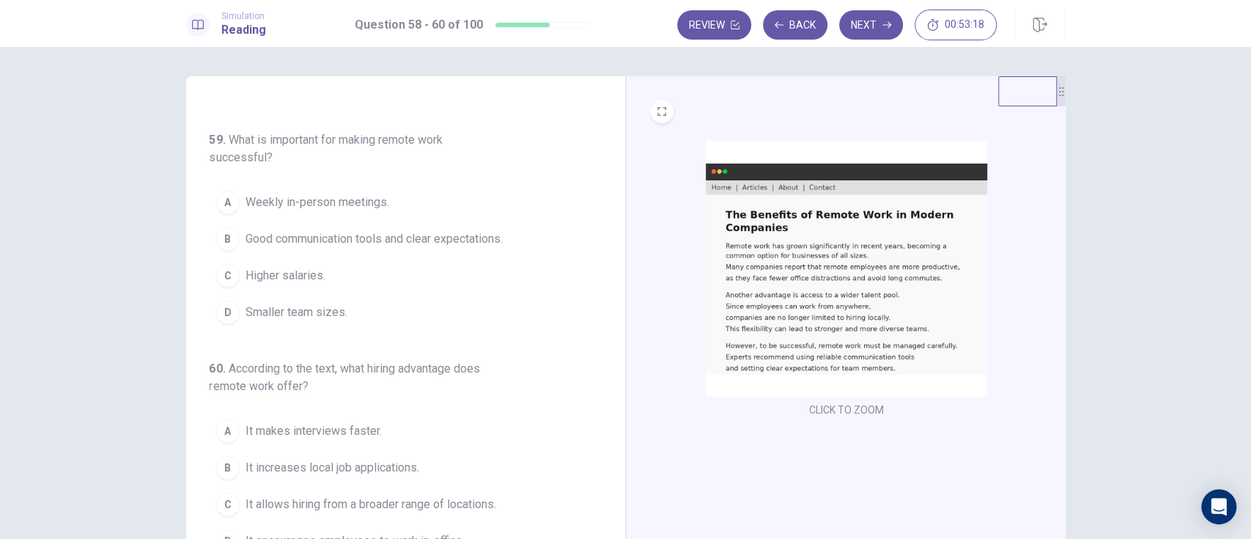
scroll to position [204, 0]
click at [222, 236] on div "B" at bounding box center [227, 237] width 23 height 23
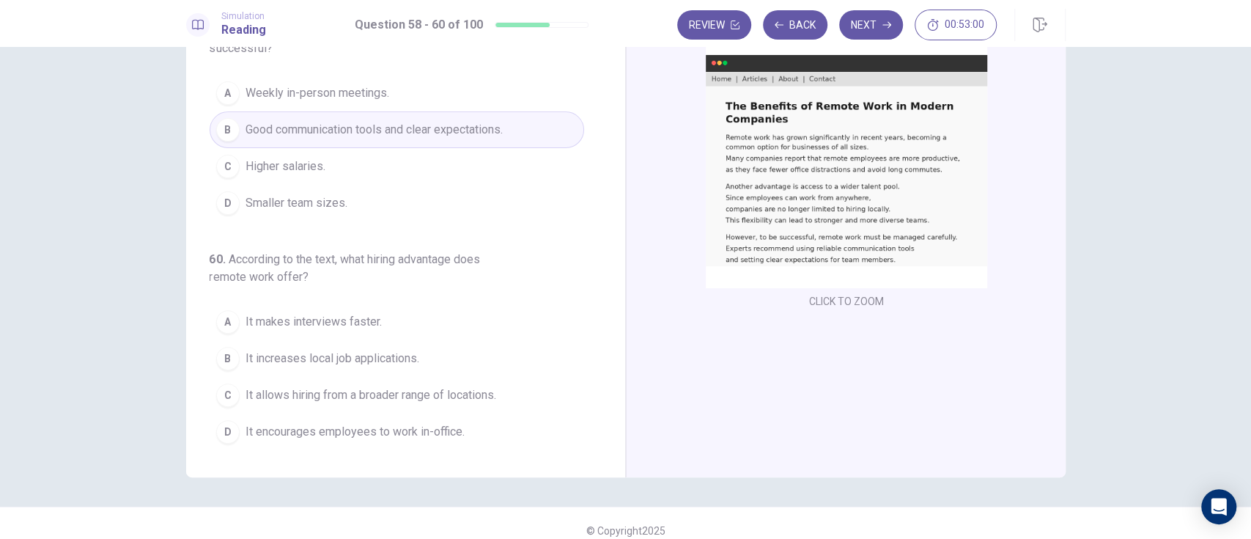
scroll to position [109, 0]
click at [221, 390] on div "C" at bounding box center [227, 394] width 23 height 23
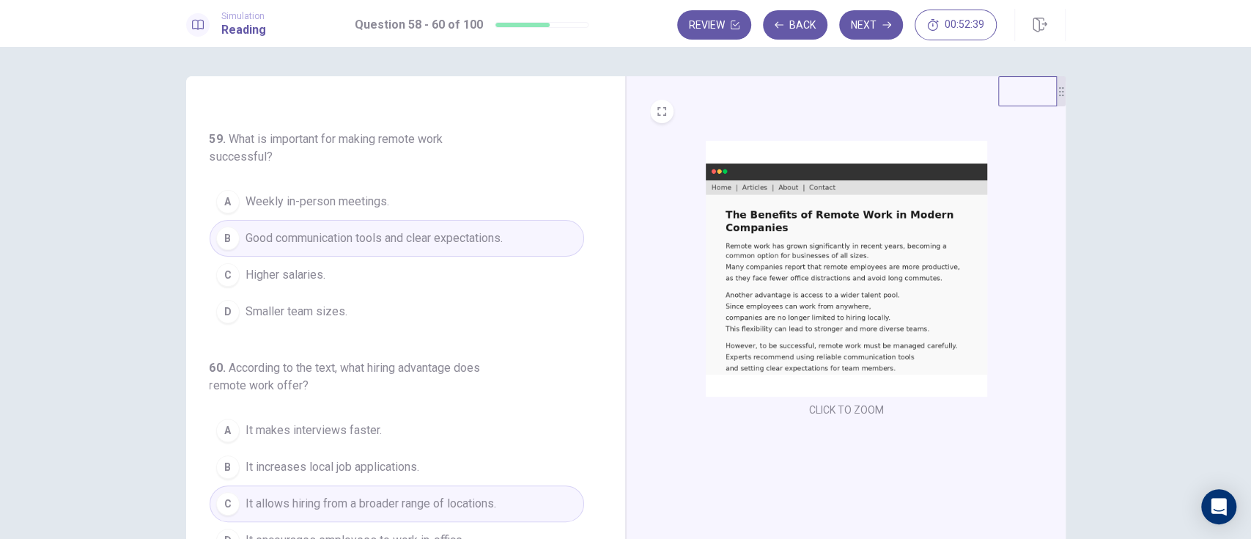
scroll to position [0, 0]
click at [870, 28] on button "Next" at bounding box center [871, 24] width 64 height 29
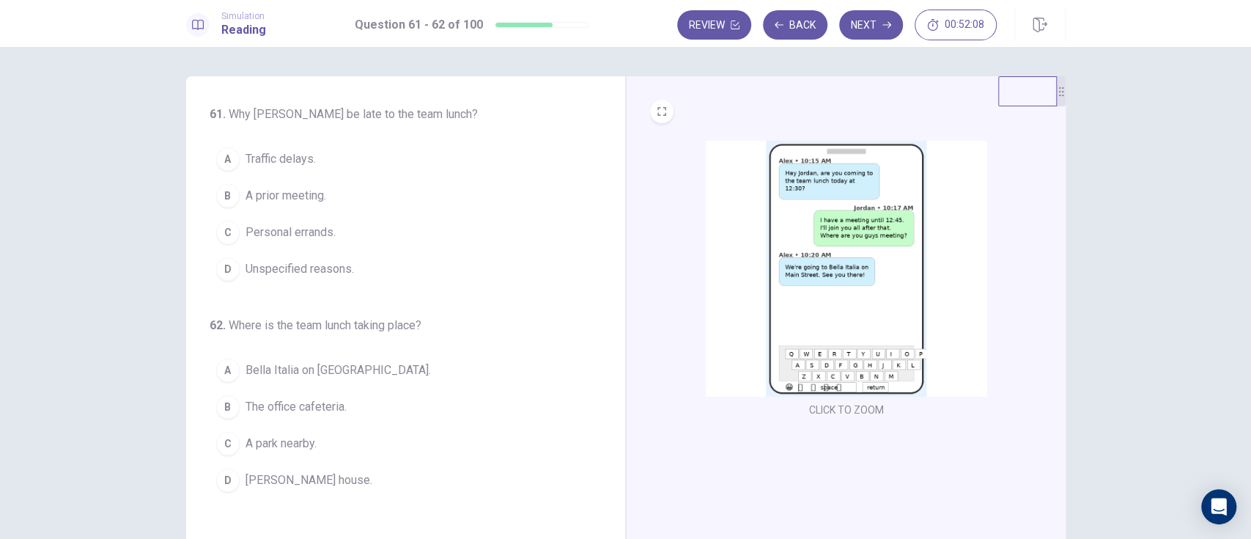
click at [342, 186] on button "B A prior meeting." at bounding box center [397, 195] width 375 height 37
click at [356, 385] on button "A Bella Italia on Main Street." at bounding box center [397, 370] width 375 height 37
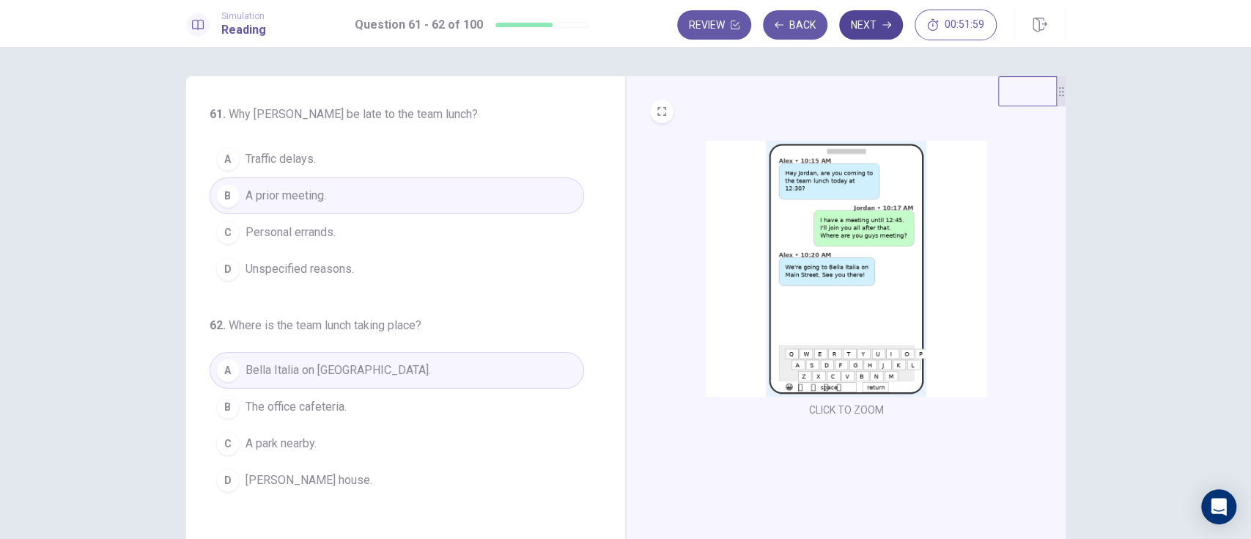
click at [865, 30] on button "Next" at bounding box center [871, 24] width 64 height 29
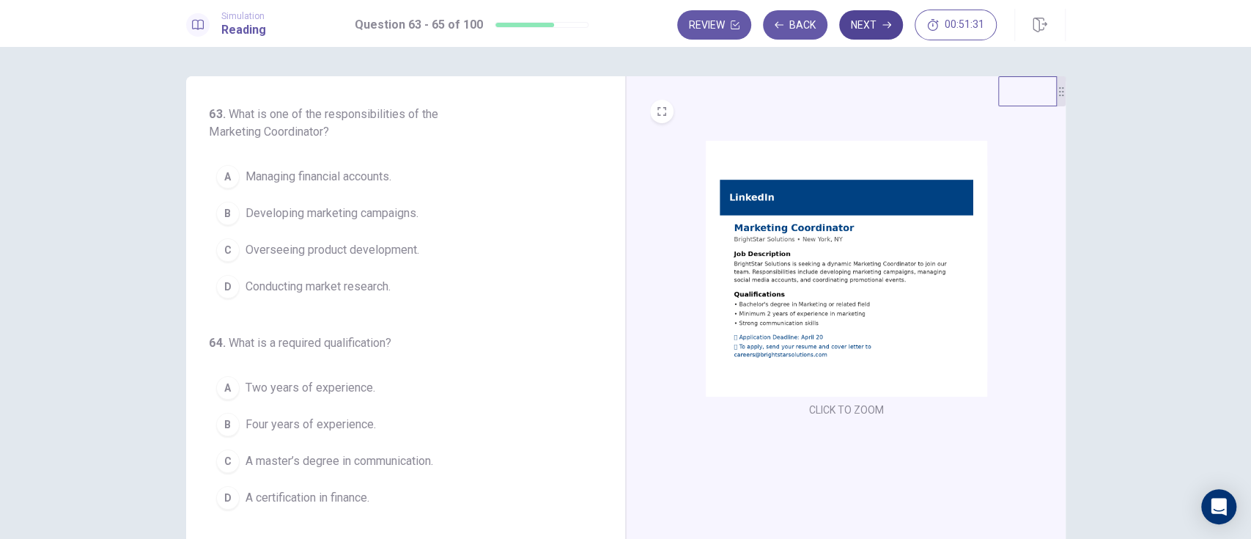
scroll to position [3, 0]
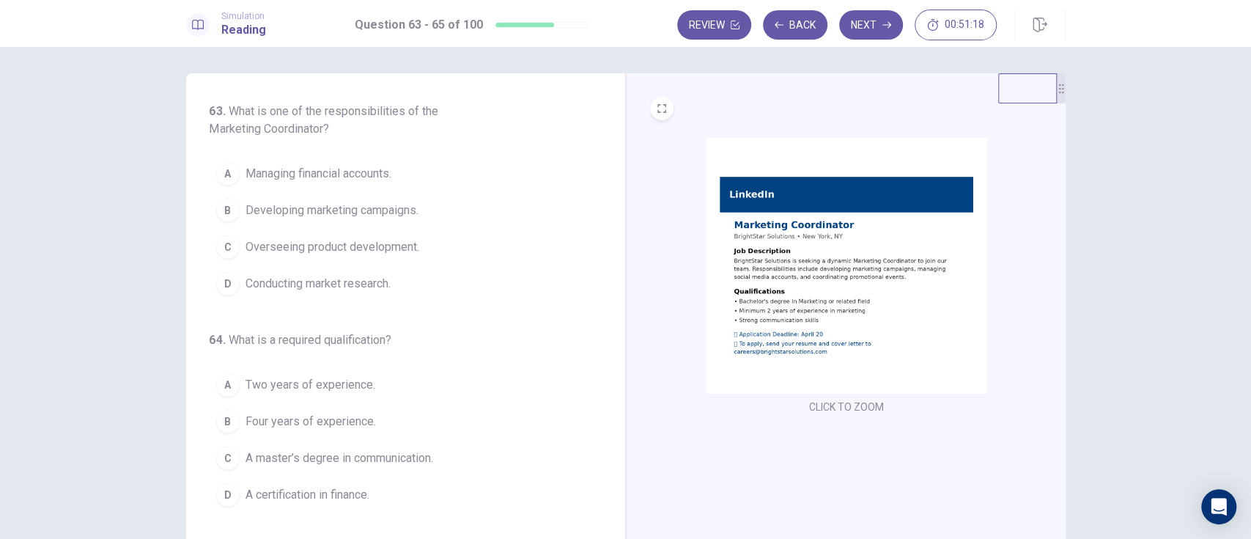
click at [402, 223] on button "B Developing marketing campaigns." at bounding box center [397, 210] width 375 height 37
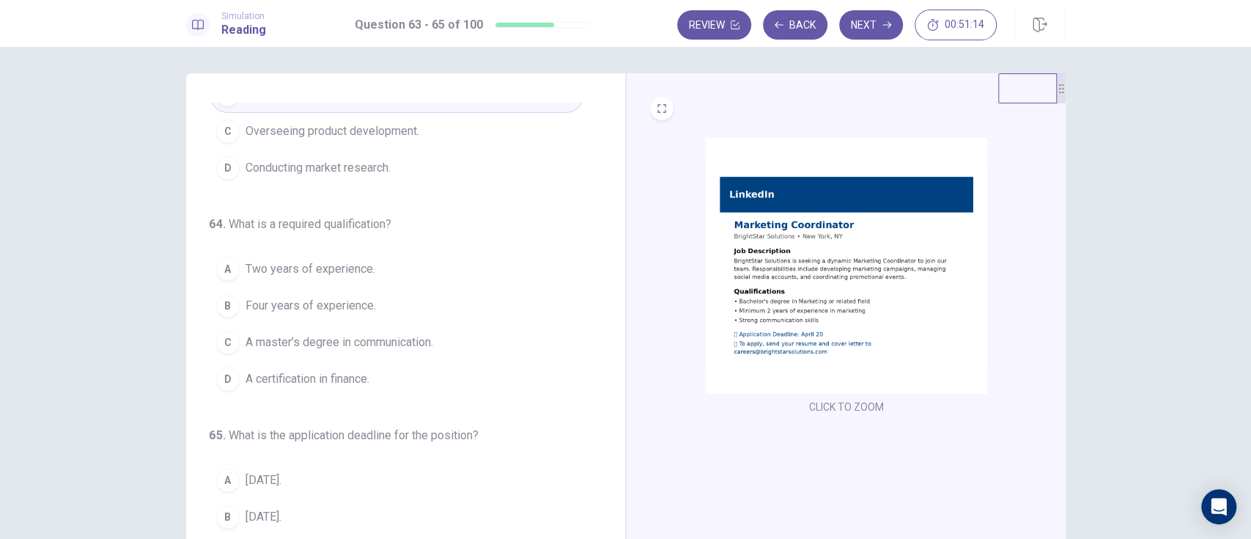
scroll to position [143, 0]
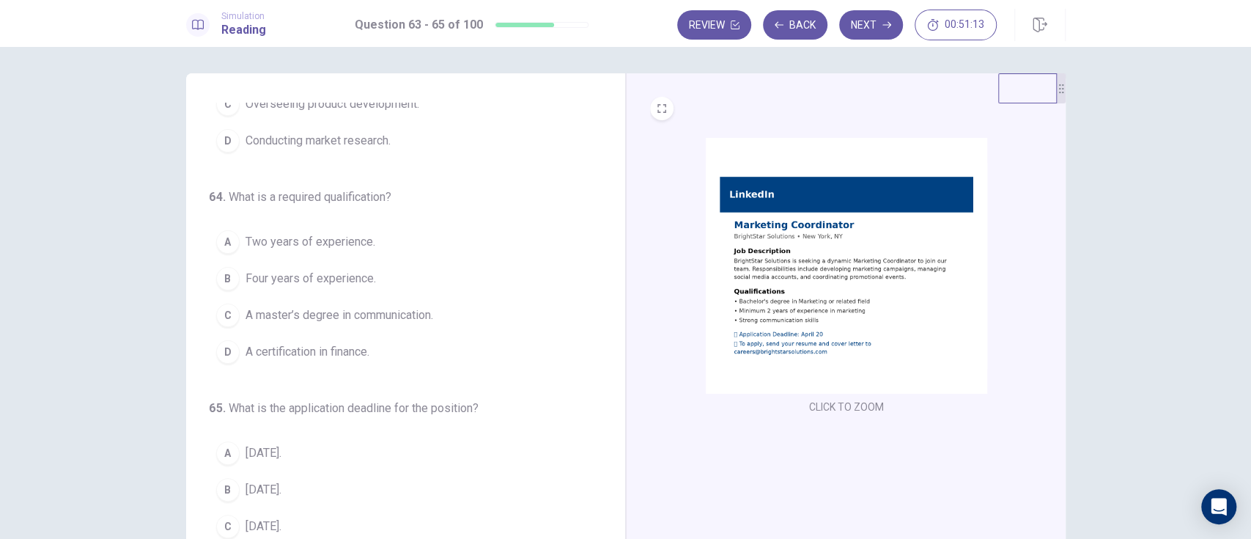
click at [412, 250] on button "A Two years of experience." at bounding box center [397, 242] width 375 height 37
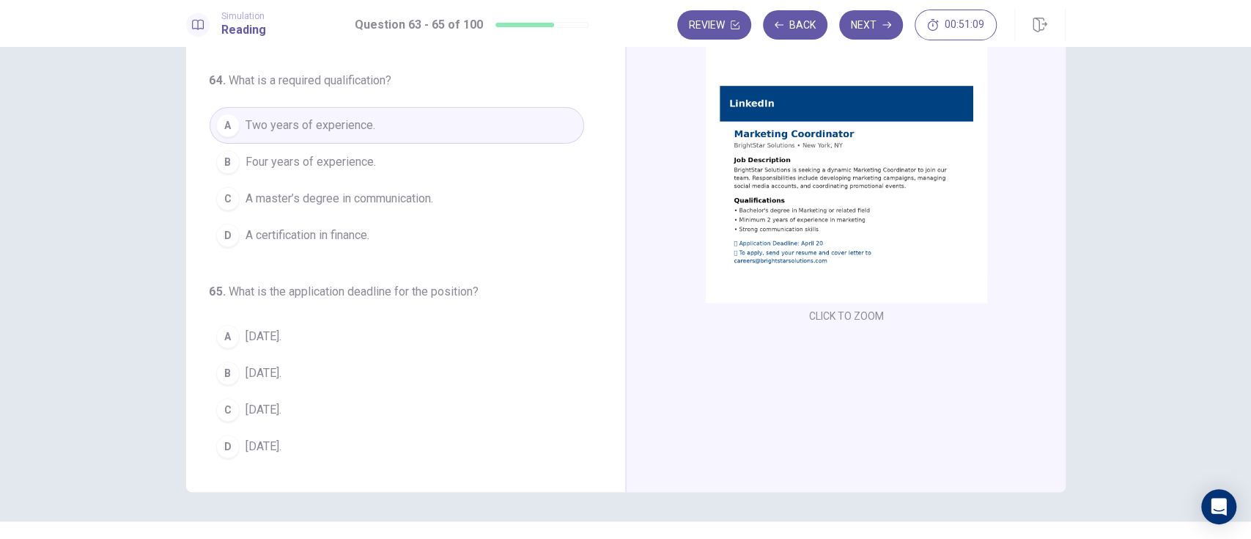
scroll to position [93, 0]
click at [375, 406] on button "C April 20." at bounding box center [397, 410] width 375 height 37
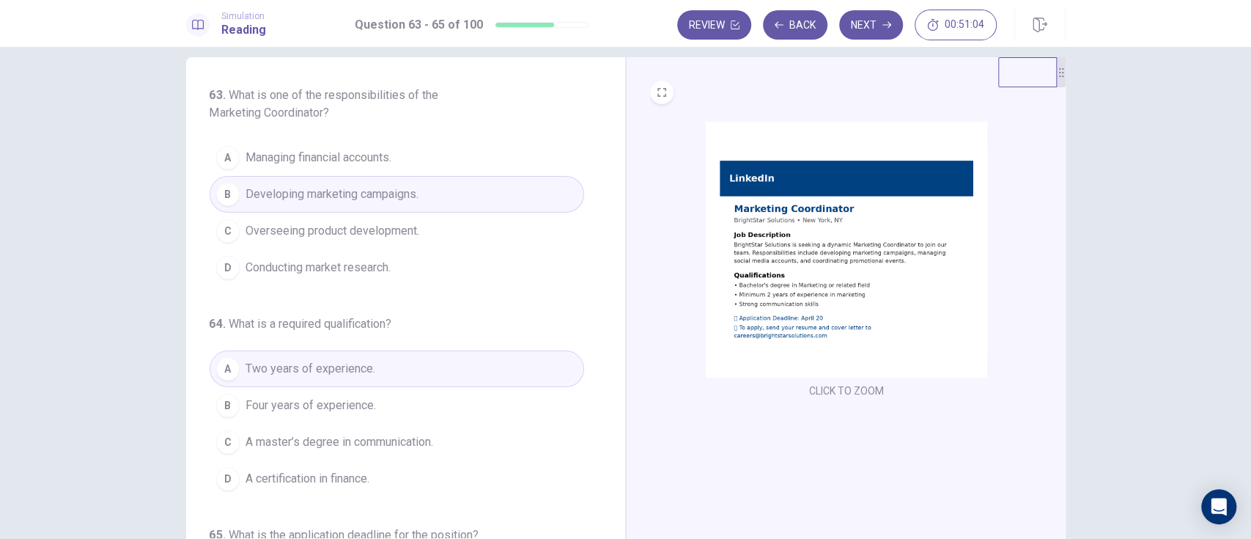
scroll to position [0, 0]
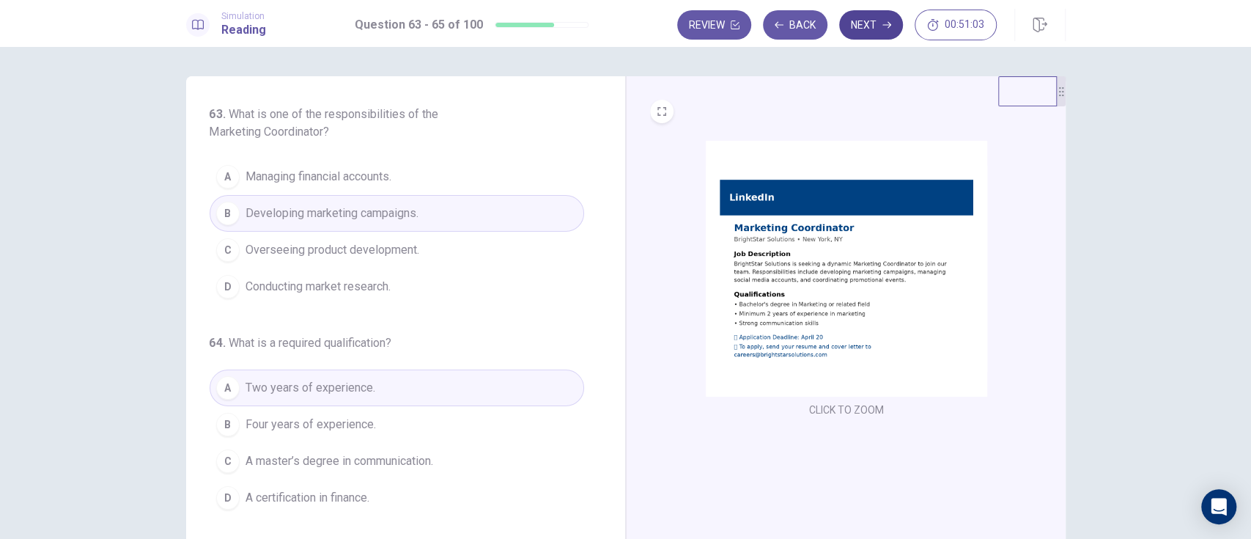
click at [863, 24] on button "Next" at bounding box center [871, 24] width 64 height 29
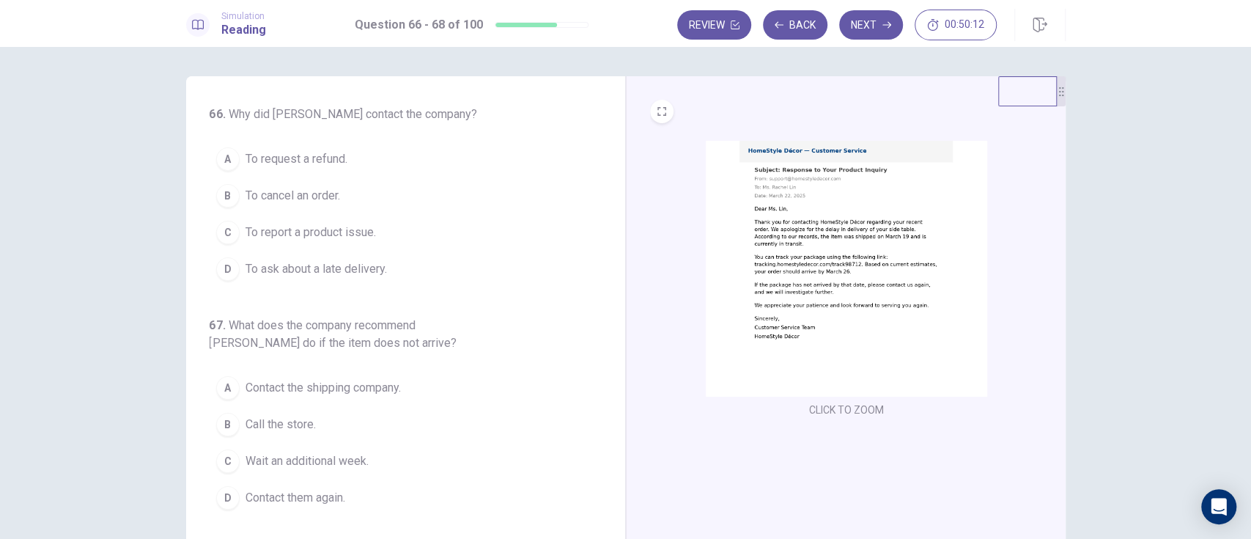
click at [381, 270] on span "To ask about a late delivery." at bounding box center [316, 269] width 141 height 18
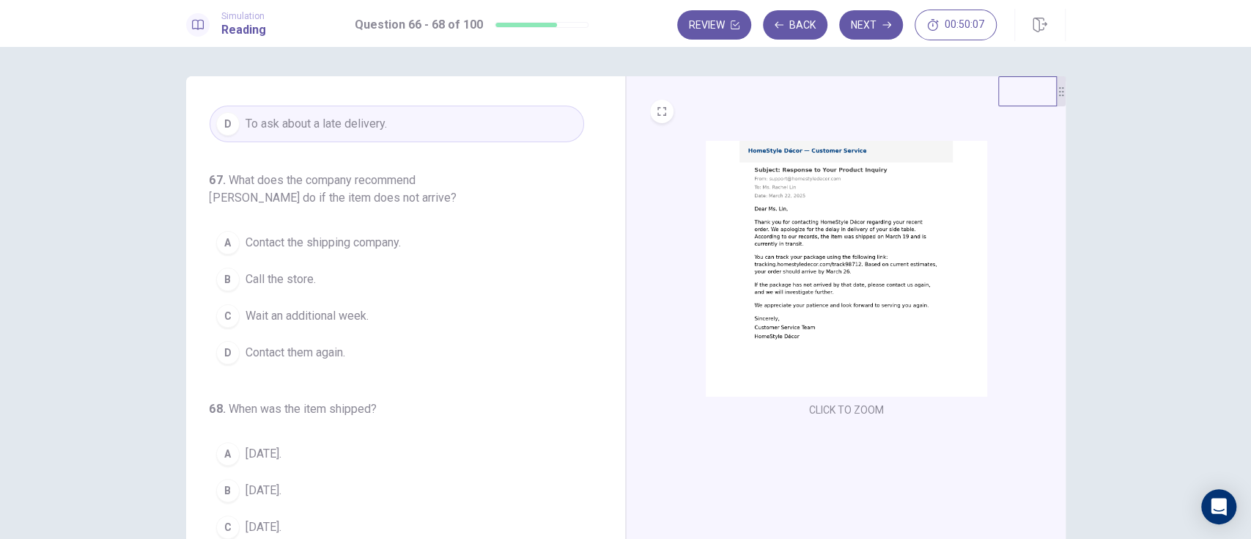
scroll to position [148, 0]
click at [315, 346] on span "Contact them again." at bounding box center [296, 350] width 100 height 18
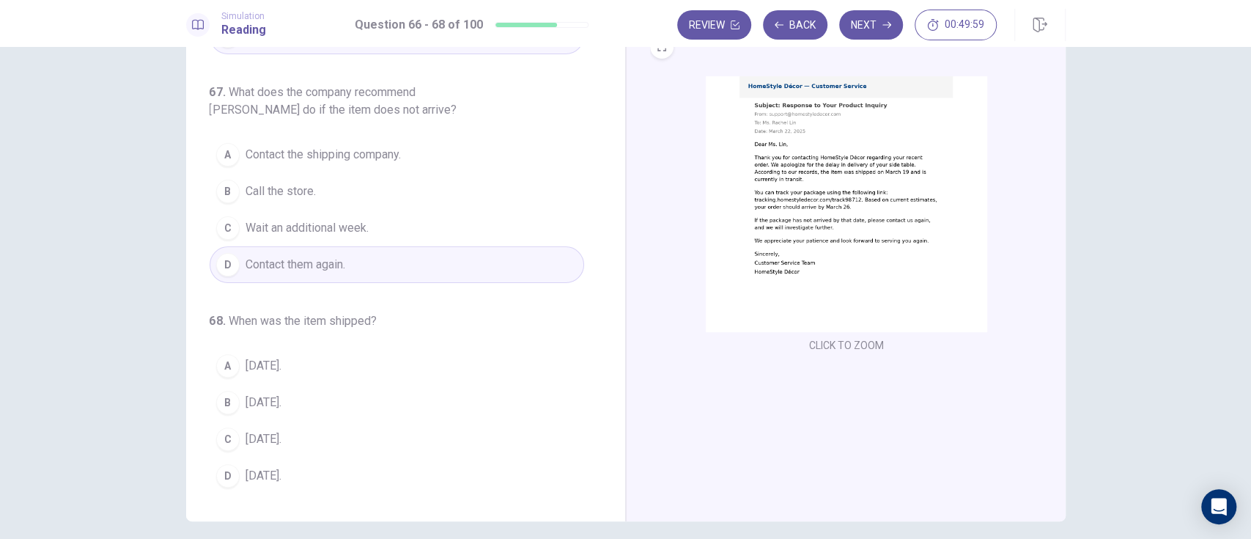
scroll to position [64, 0]
click at [364, 392] on button "B March 19." at bounding box center [397, 402] width 375 height 37
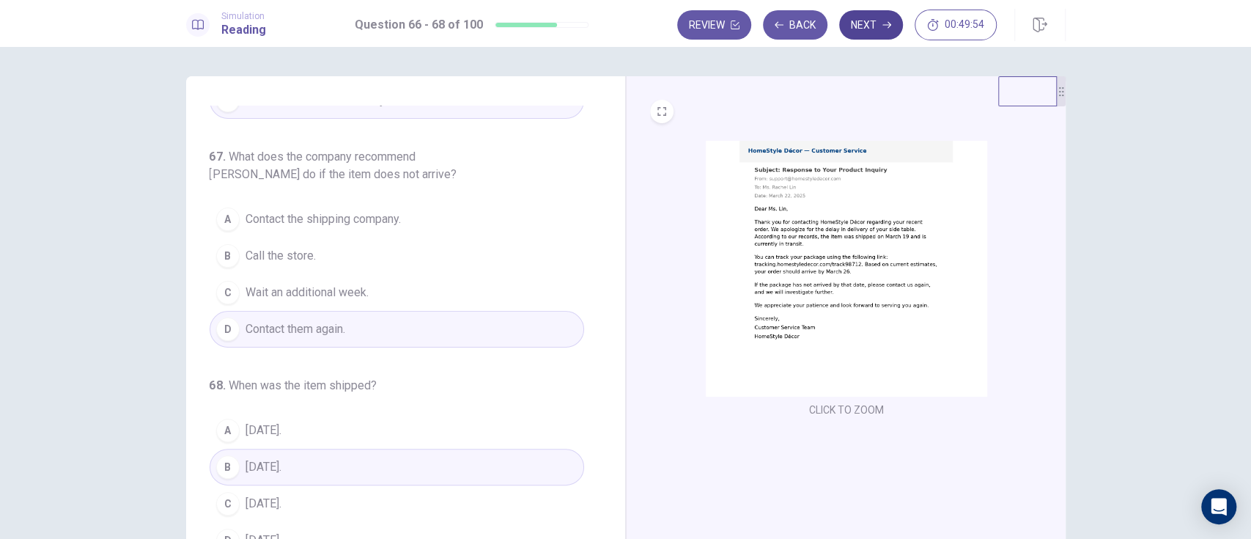
click at [871, 22] on button "Next" at bounding box center [871, 24] width 64 height 29
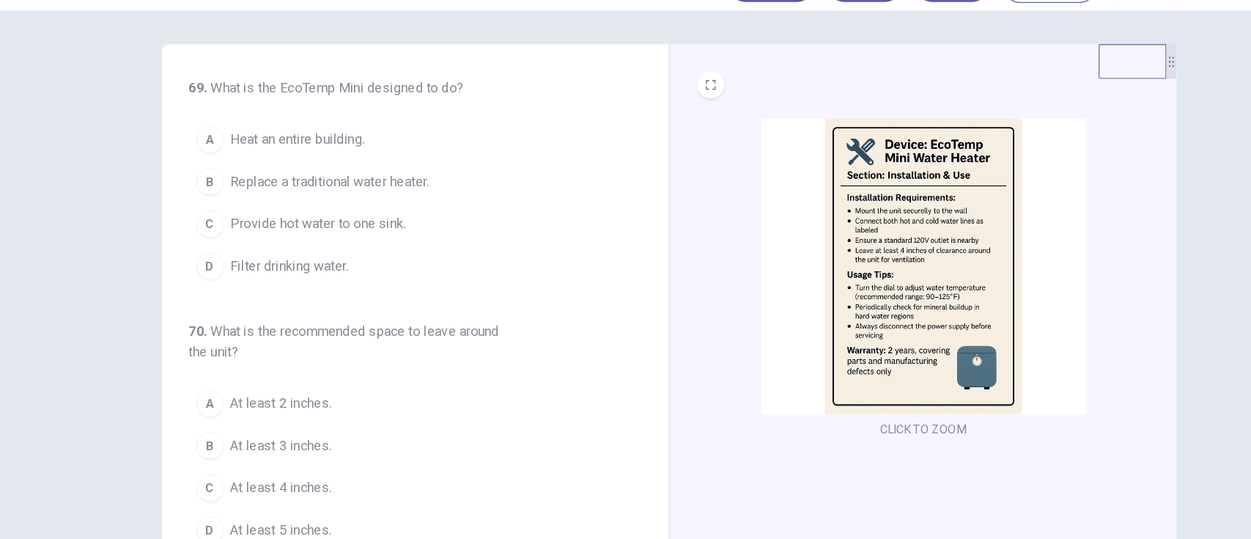
click at [300, 279] on button "D Filter drinking water." at bounding box center [397, 269] width 375 height 37
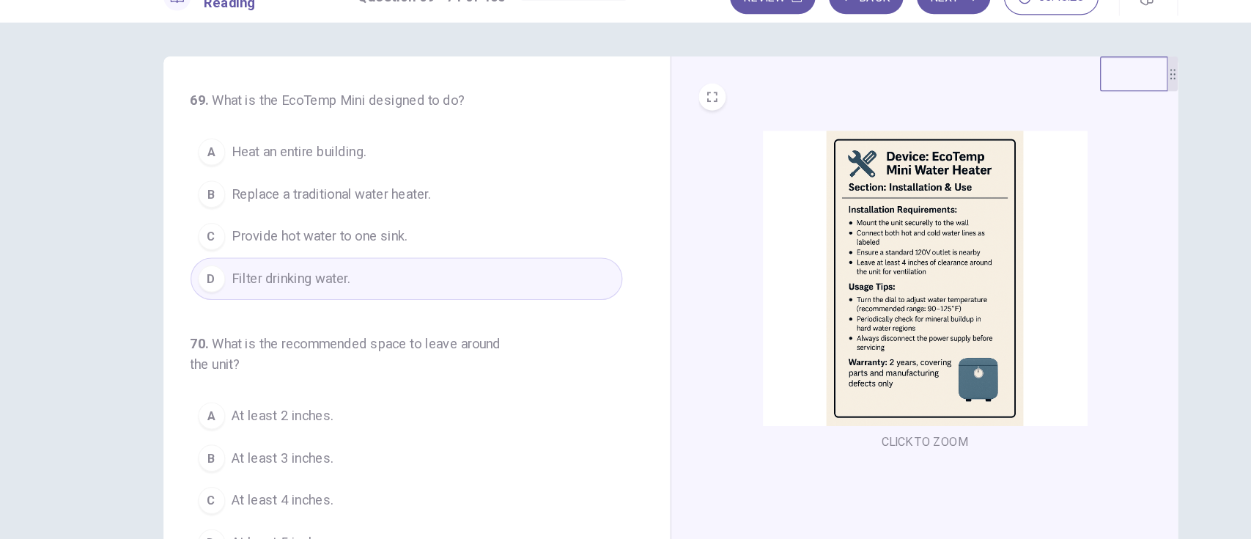
click at [404, 182] on button "B Replace a traditional water heater." at bounding box center [397, 195] width 375 height 37
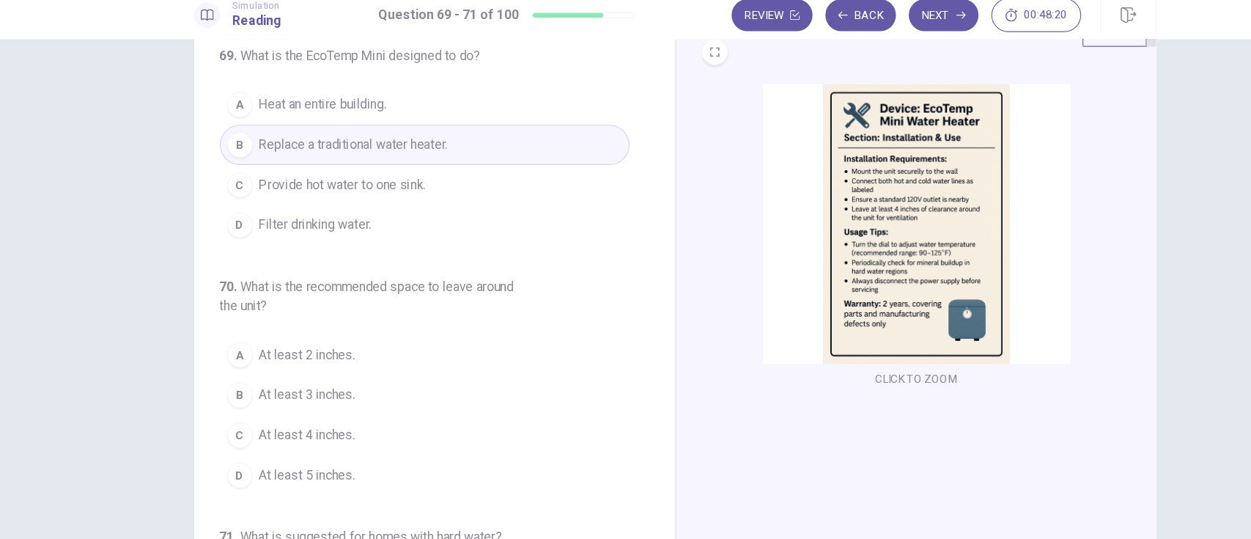
scroll to position [53, 0]
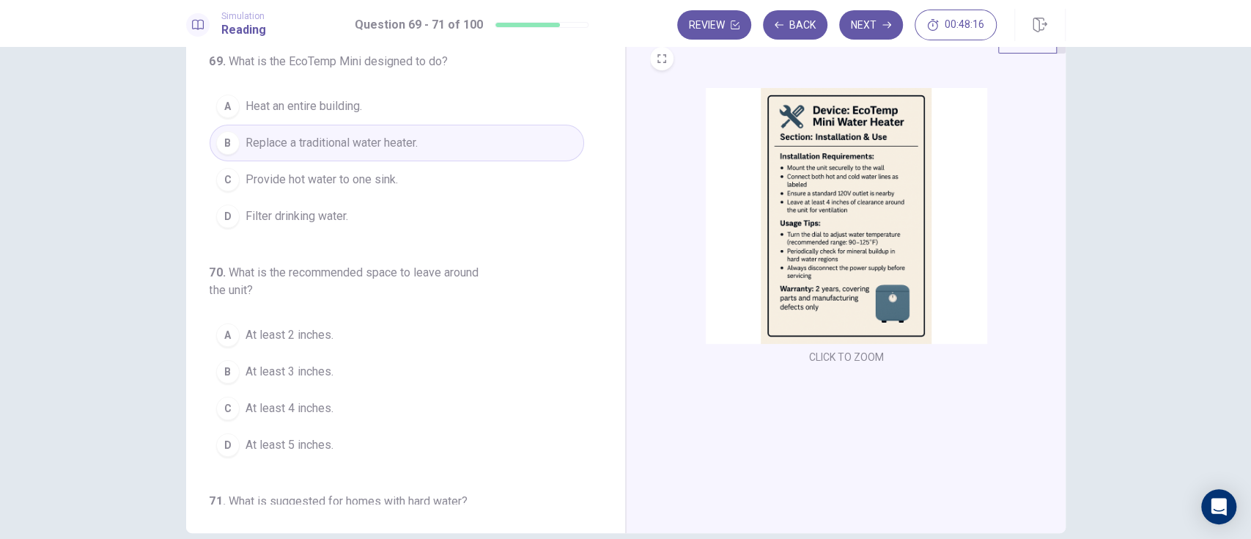
click at [338, 414] on button "C At least 4 inches." at bounding box center [397, 408] width 375 height 37
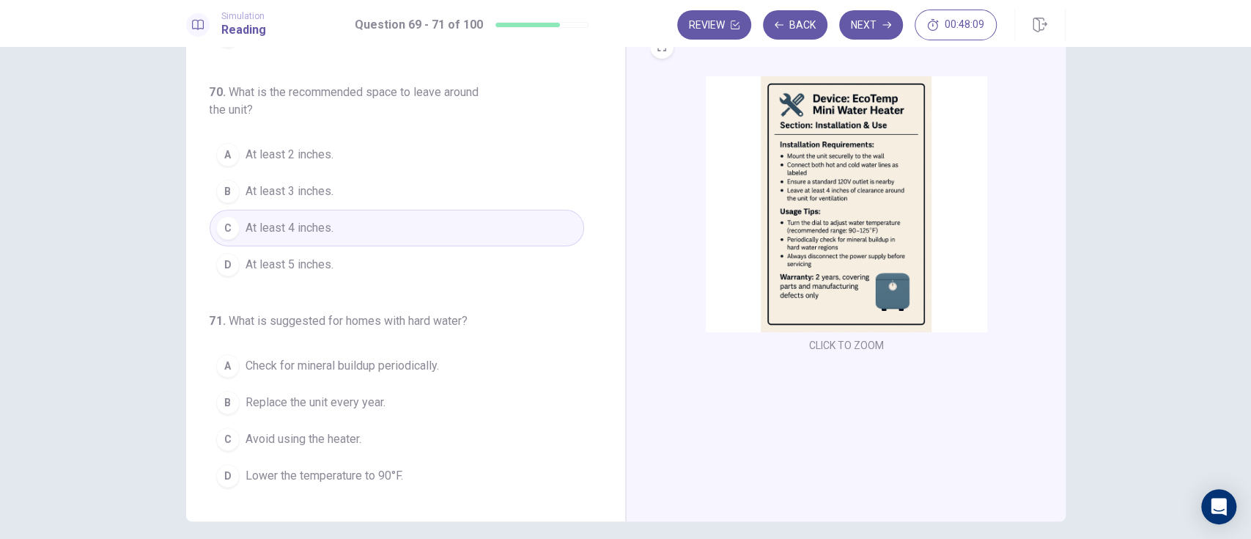
scroll to position [56, 0]
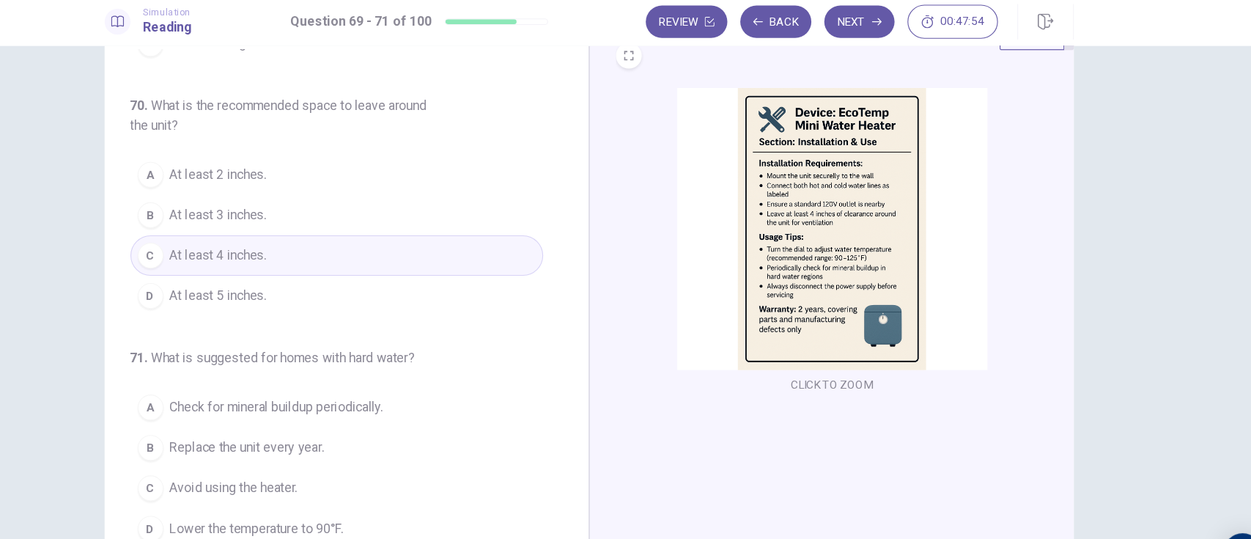
click at [478, 383] on button "A Check for mineral buildup periodically." at bounding box center [397, 374] width 375 height 37
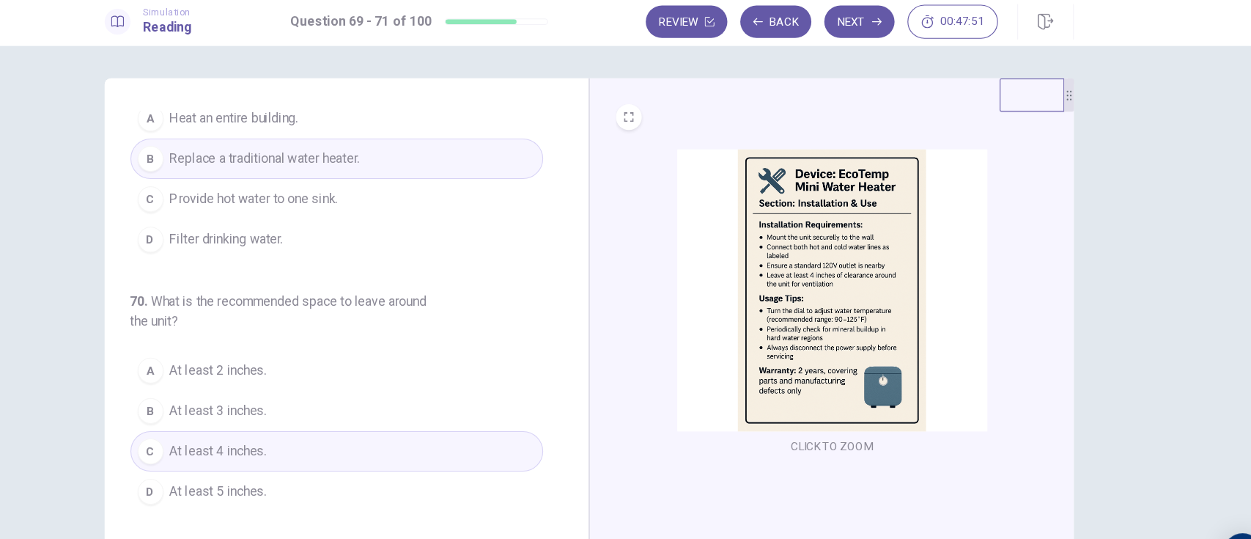
scroll to position [0, 0]
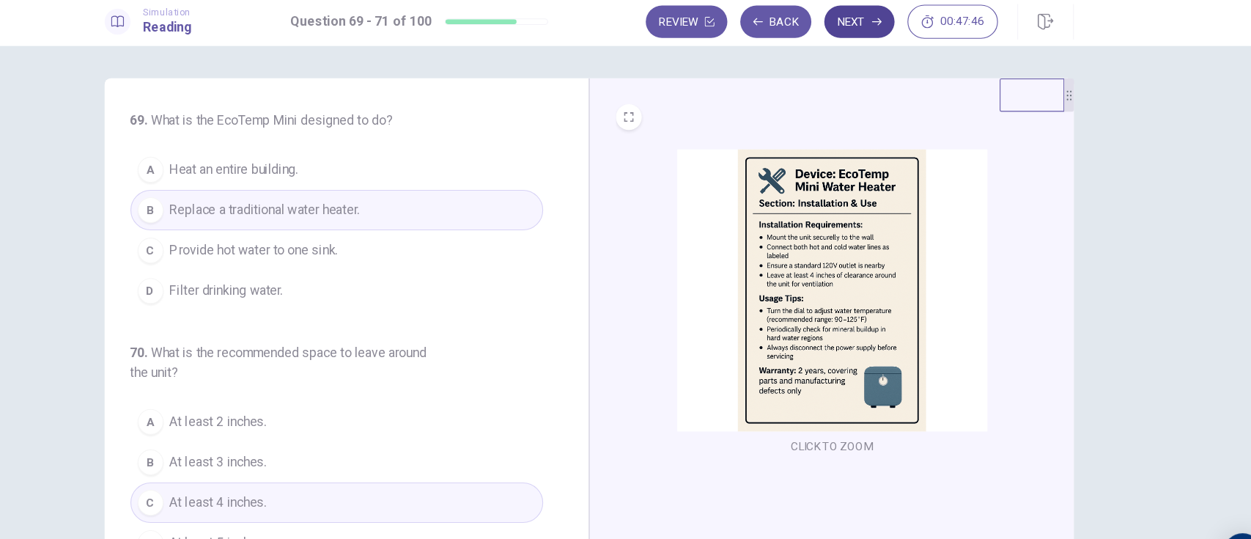
click at [886, 24] on icon "button" at bounding box center [886, 25] width 9 height 7
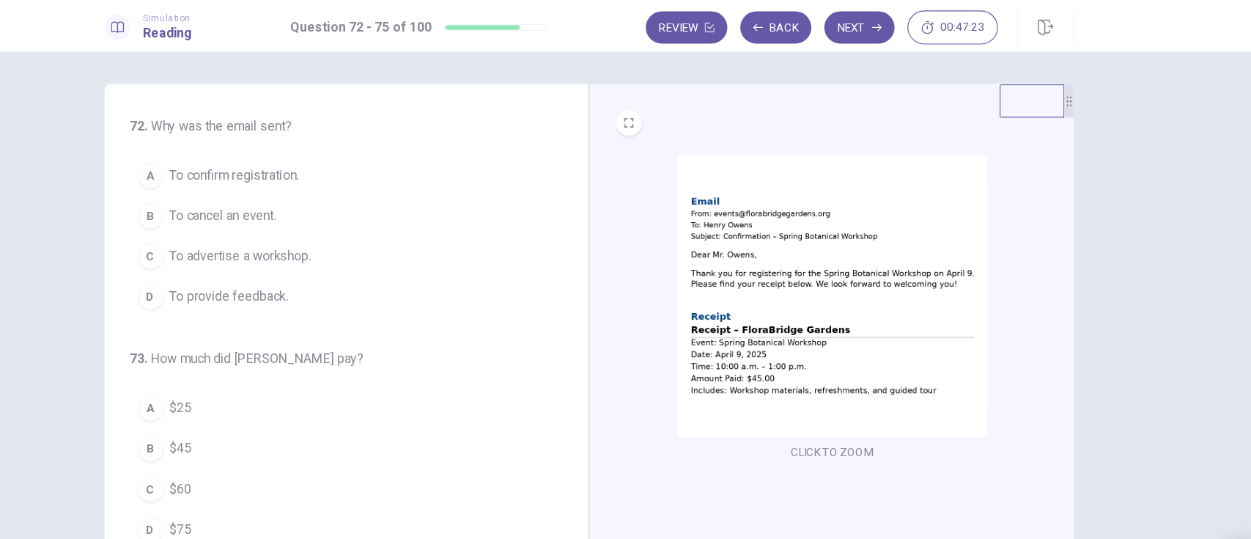
click at [345, 181] on button "B To cancel an event." at bounding box center [397, 195] width 375 height 37
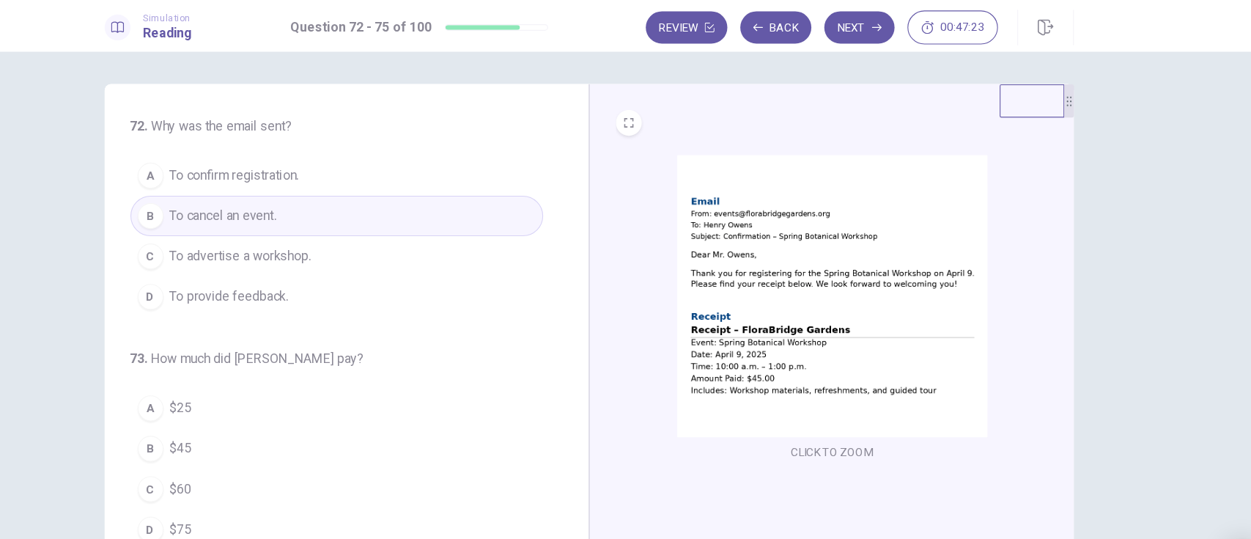
click at [355, 158] on span "To confirm registration." at bounding box center [304, 159] width 117 height 18
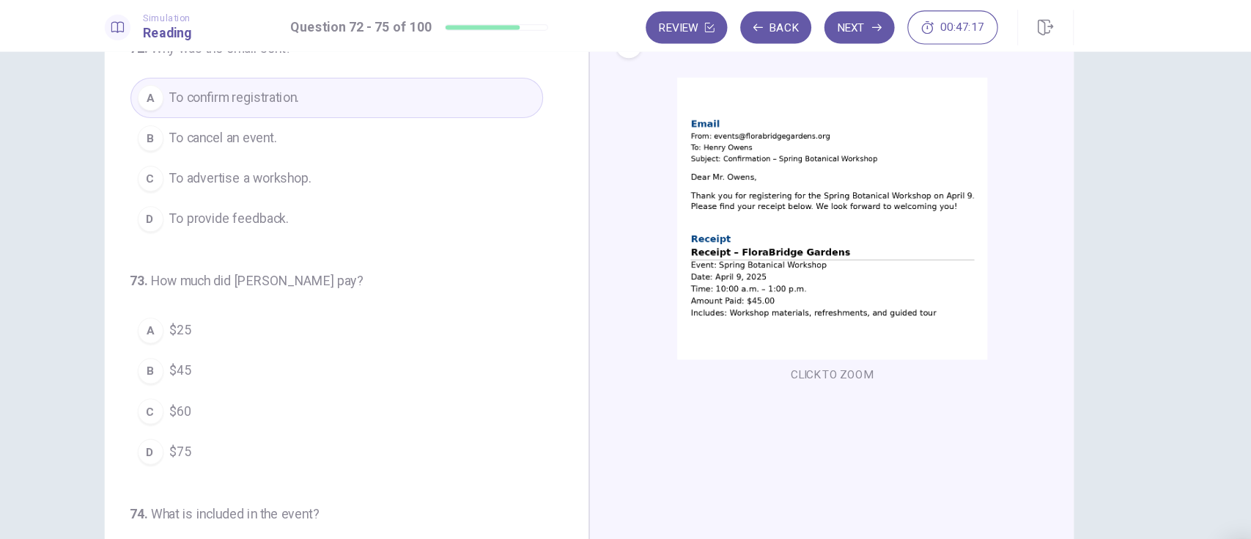
scroll to position [72, 0]
click at [259, 339] on span "$45" at bounding box center [256, 335] width 20 height 18
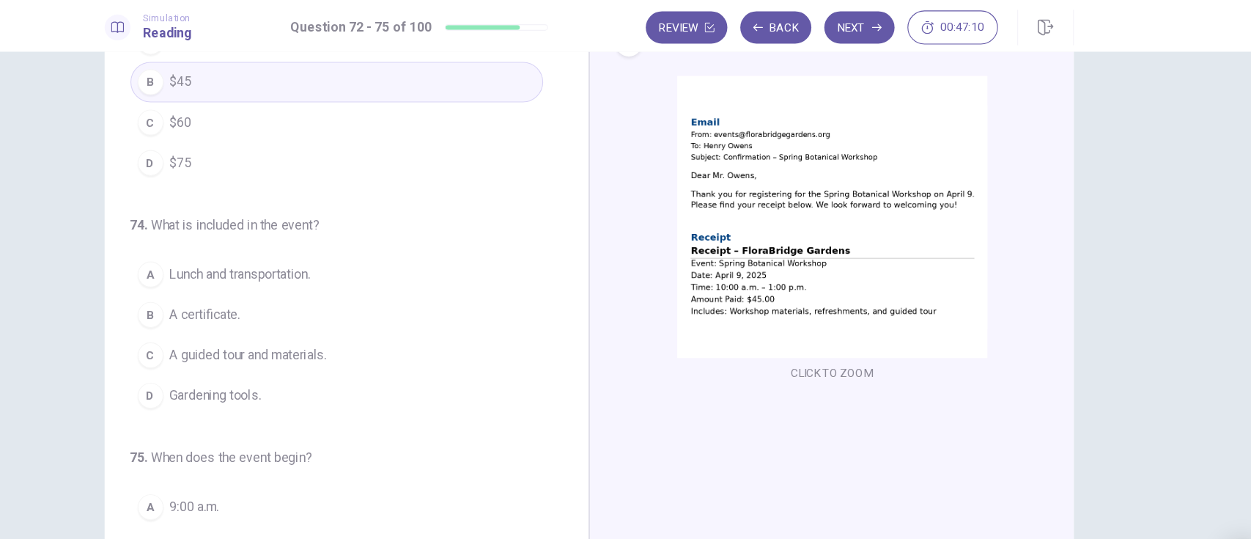
scroll to position [258, 0]
click at [406, 331] on button "C A guided tour and materials." at bounding box center [397, 324] width 375 height 37
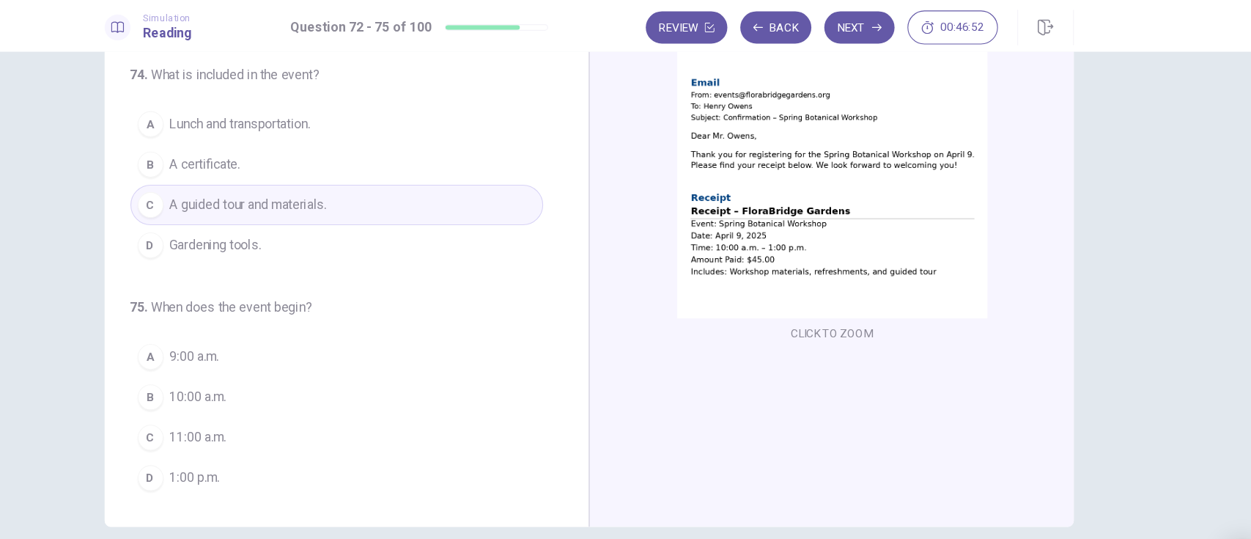
scroll to position [108, 0]
click at [371, 350] on button "B 10:00 a.m." at bounding box center [397, 359] width 375 height 37
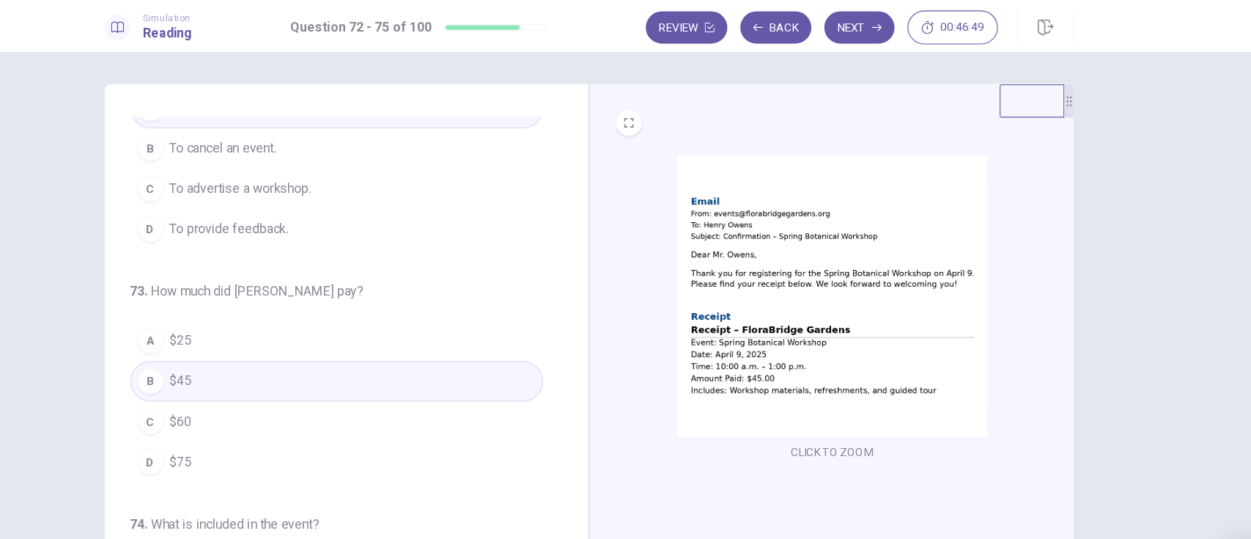
scroll to position [0, 0]
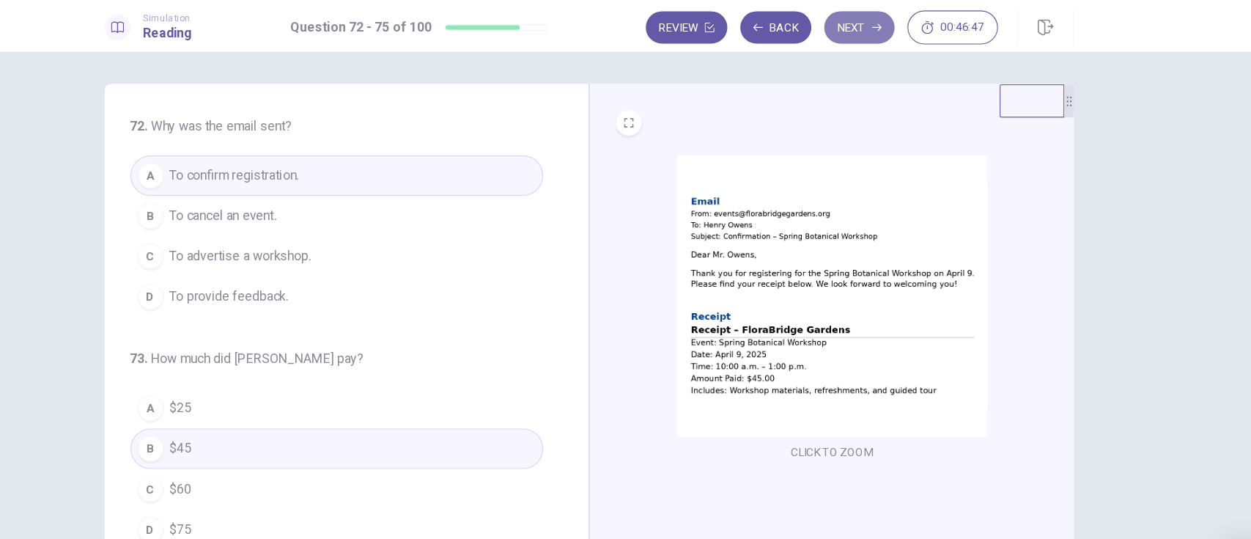
click at [869, 18] on button "Next" at bounding box center [871, 24] width 64 height 29
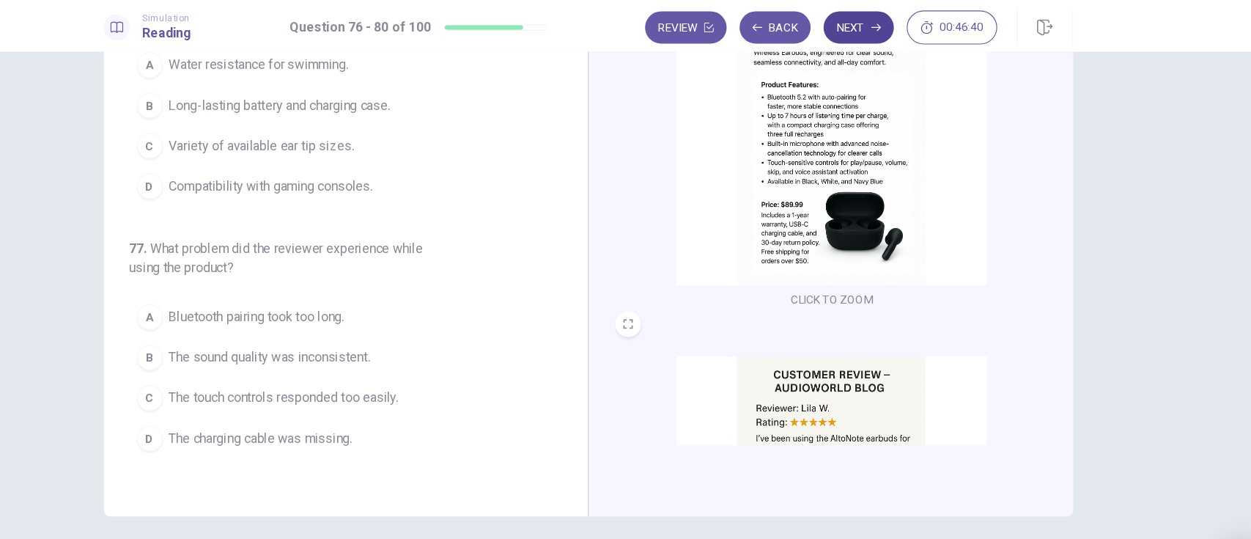
scroll to position [1, 0]
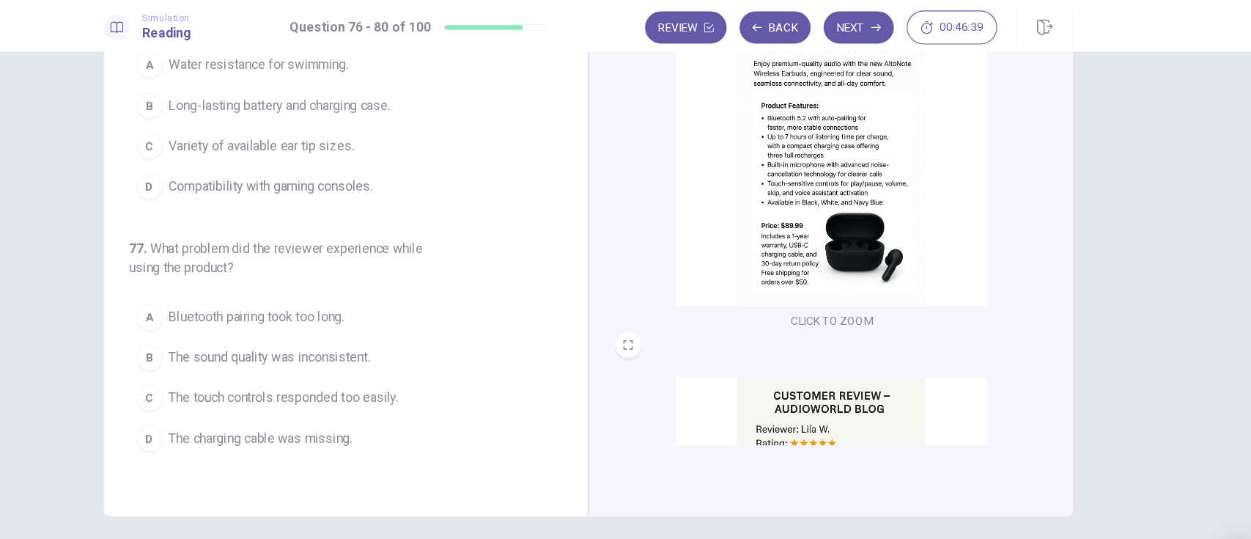
click at [830, 288] on button "CLICK TO ZOOM" at bounding box center [846, 291] width 86 height 21
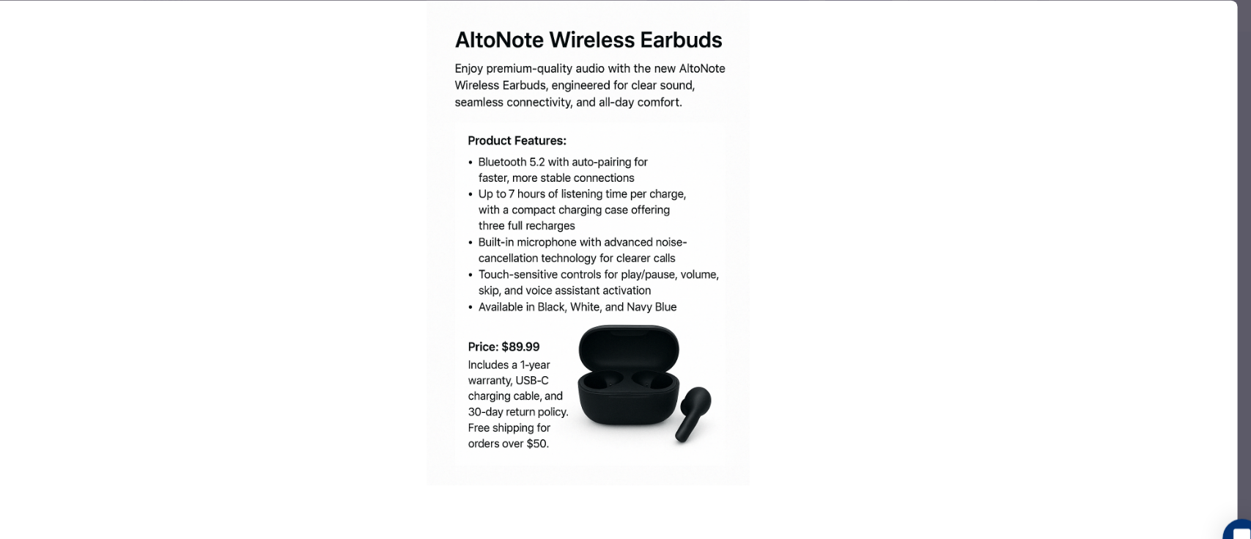
click at [948, 317] on img at bounding box center [626, 238] width 1178 height 440
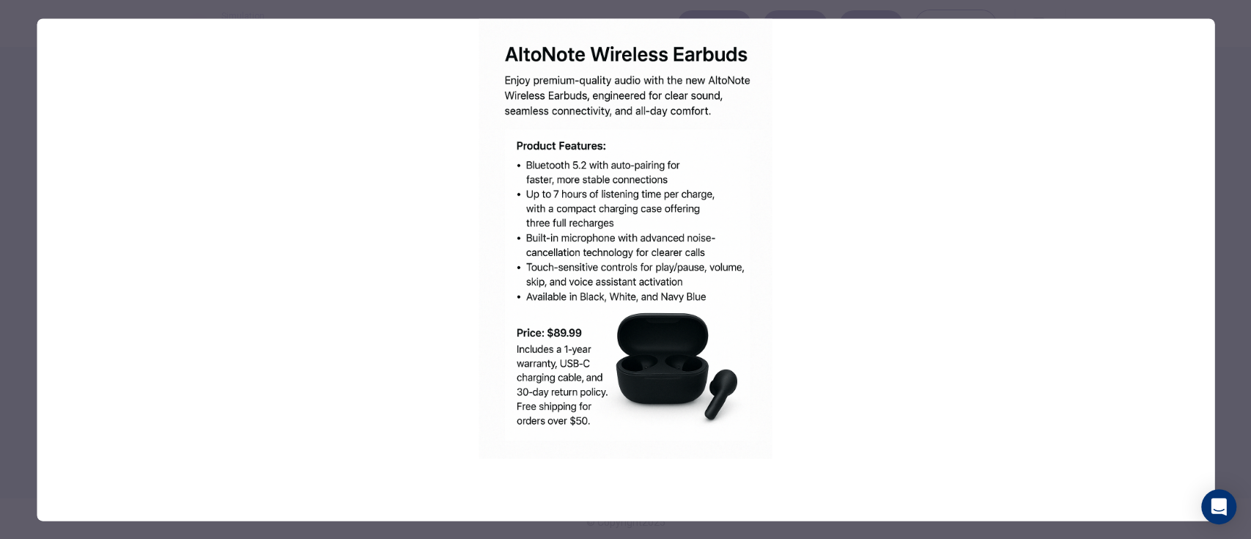
click at [1233, 114] on div at bounding box center [625, 269] width 1251 height 539
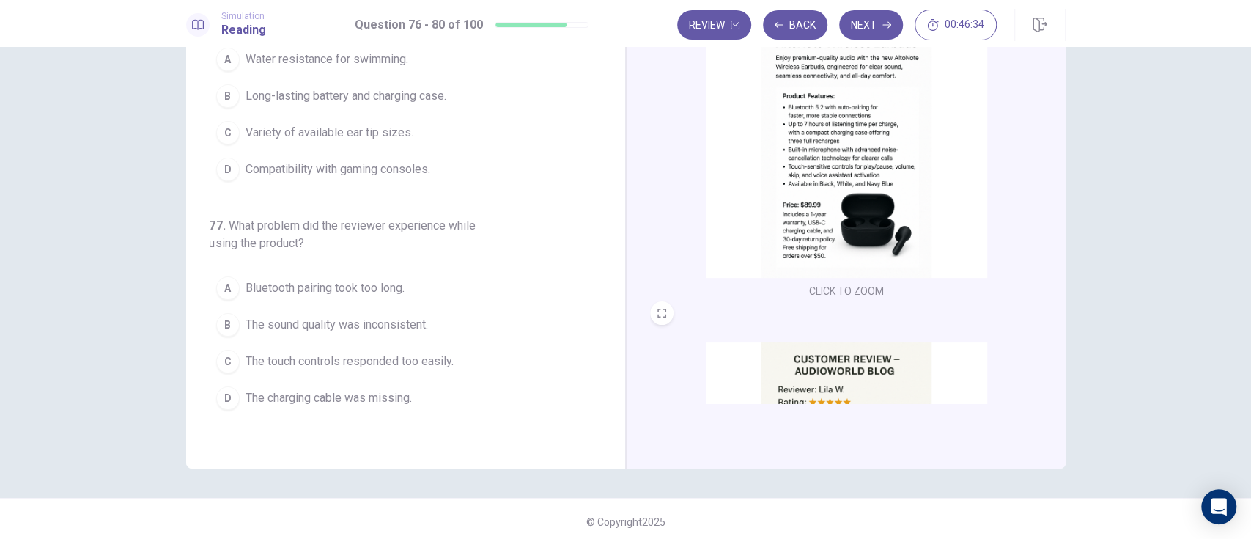
click at [887, 182] on img at bounding box center [846, 150] width 281 height 256
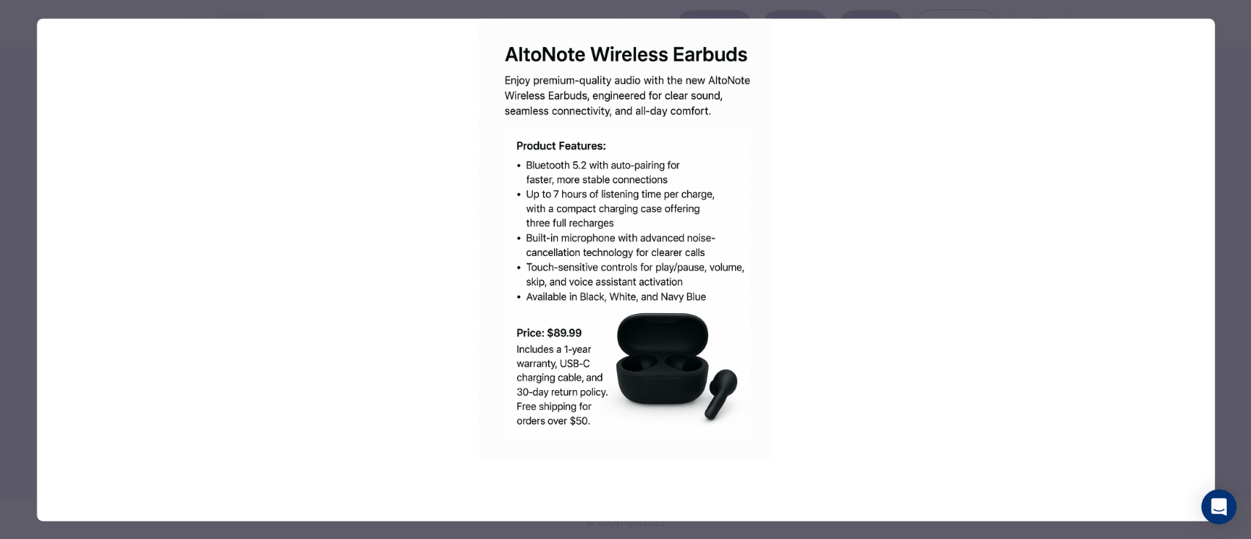
click at [1239, 158] on div at bounding box center [625, 269] width 1251 height 539
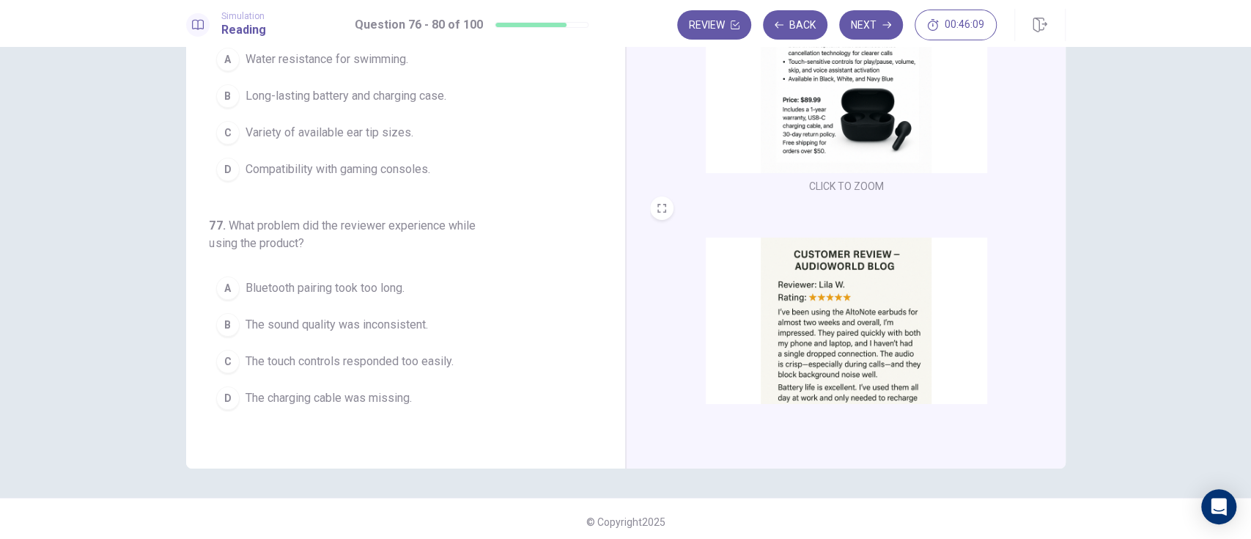
scroll to position [161, 0]
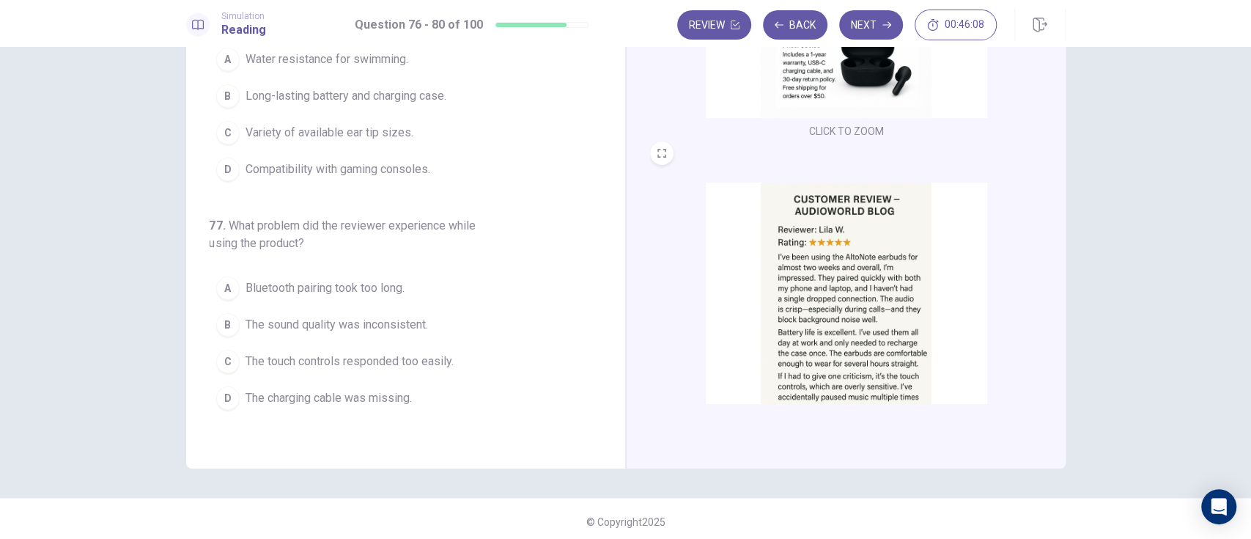
click at [833, 281] on img at bounding box center [846, 310] width 281 height 256
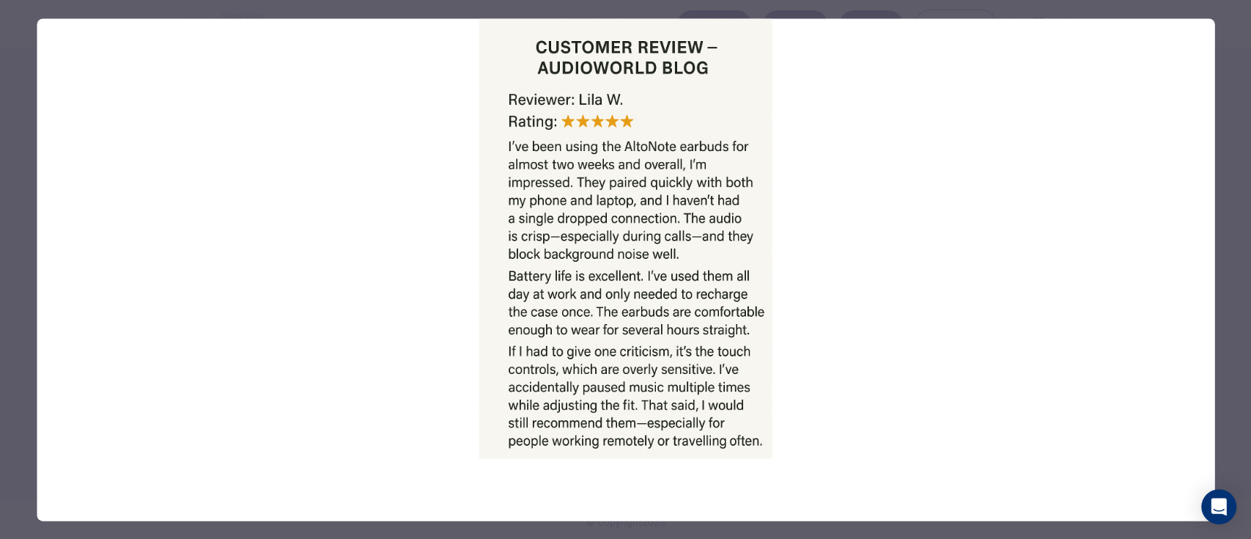
click at [1243, 184] on div at bounding box center [625, 269] width 1251 height 539
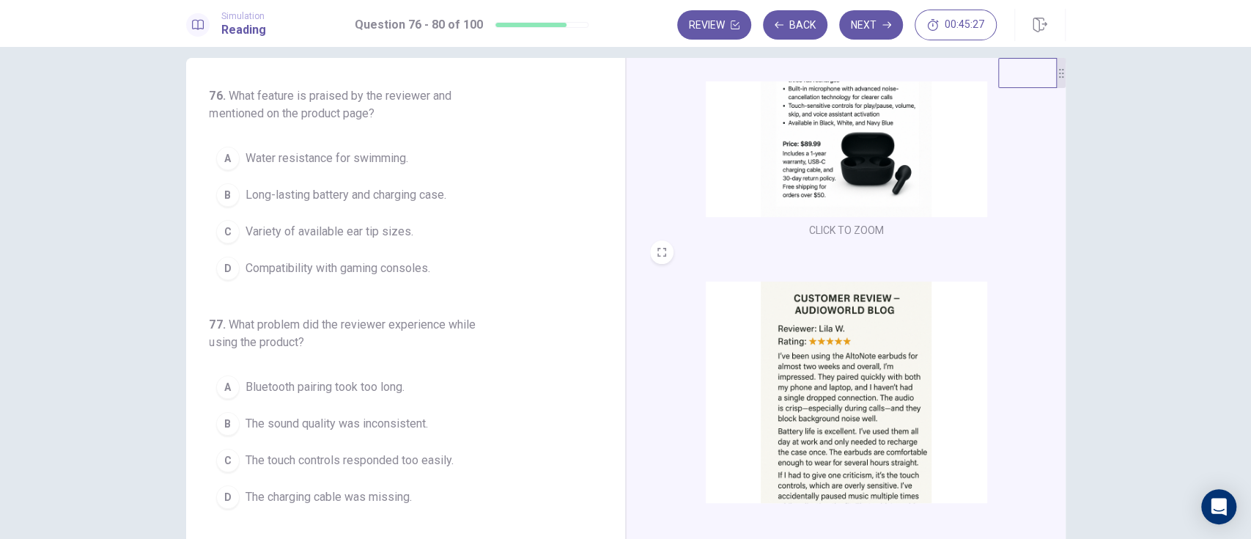
scroll to position [0, 0]
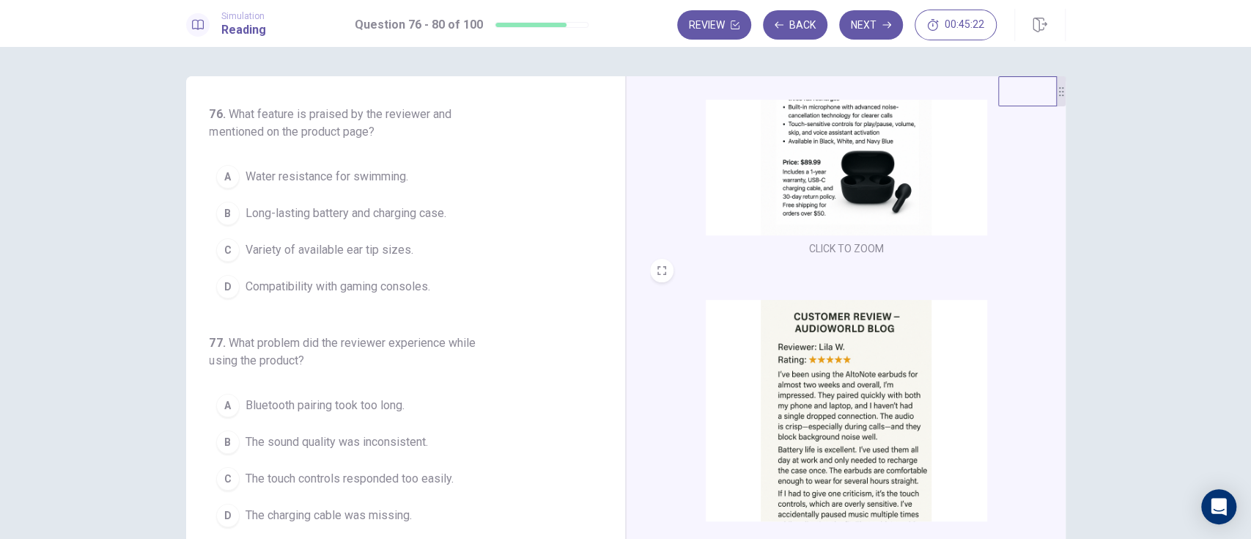
click at [778, 161] on img at bounding box center [846, 107] width 281 height 256
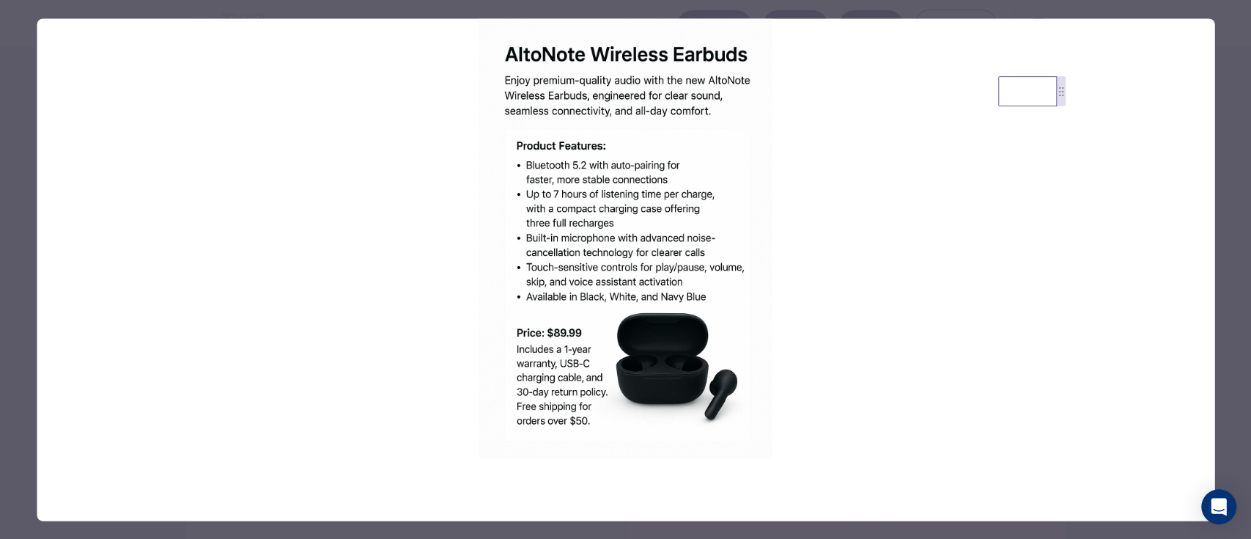
click at [58, 180] on img at bounding box center [626, 238] width 1178 height 440
click at [37, 169] on img at bounding box center [626, 238] width 1178 height 440
click at [22, 152] on div at bounding box center [625, 269] width 1251 height 539
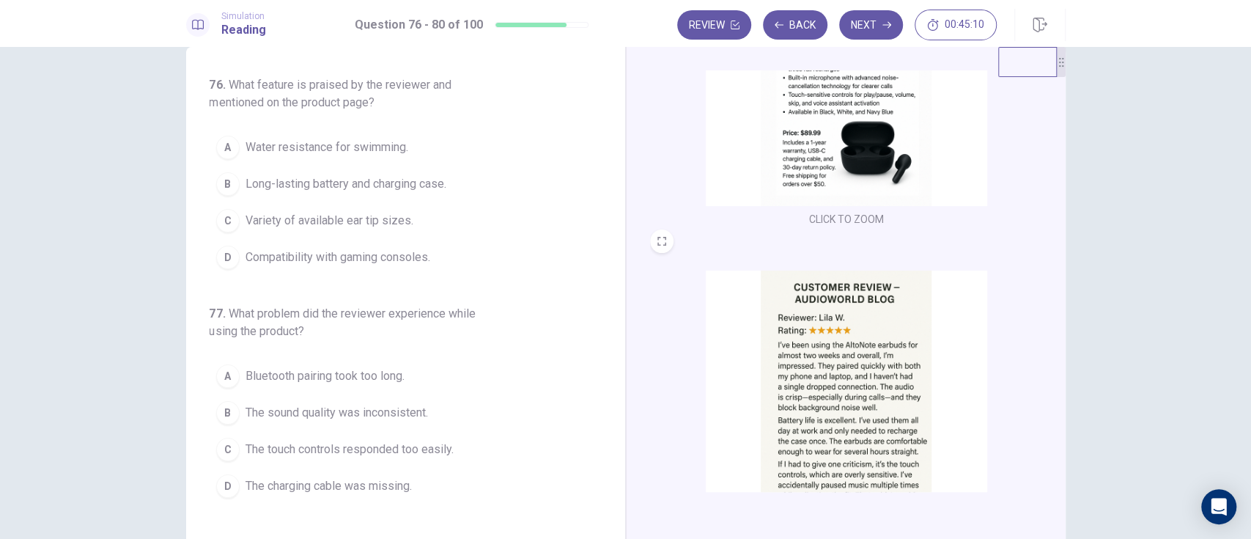
scroll to position [32, 0]
click at [866, 158] on img at bounding box center [846, 75] width 281 height 256
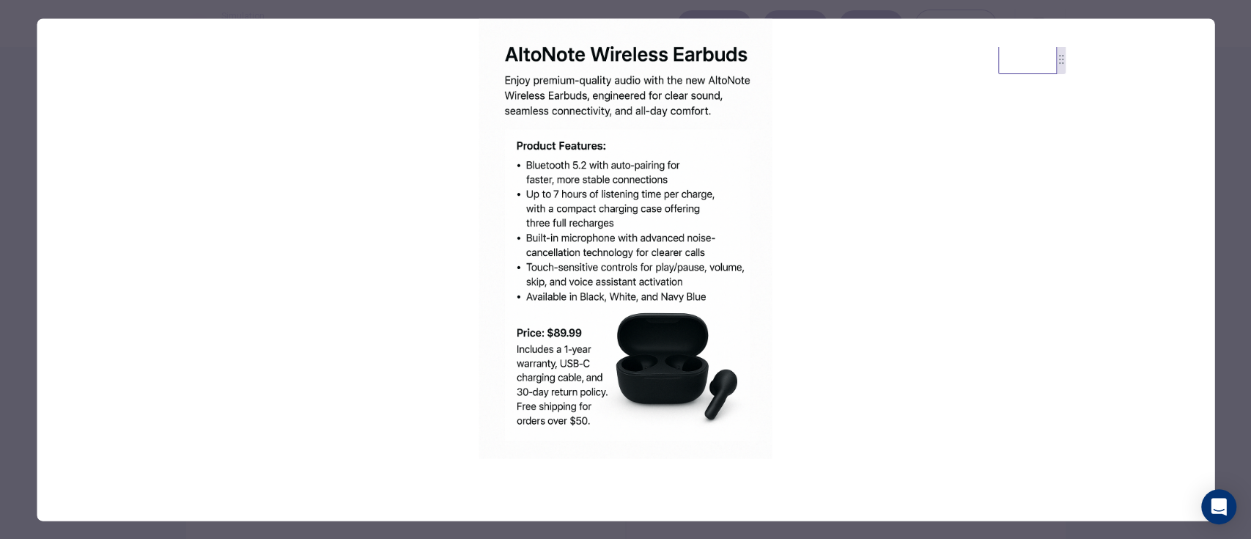
click at [13, 174] on div at bounding box center [625, 269] width 1251 height 539
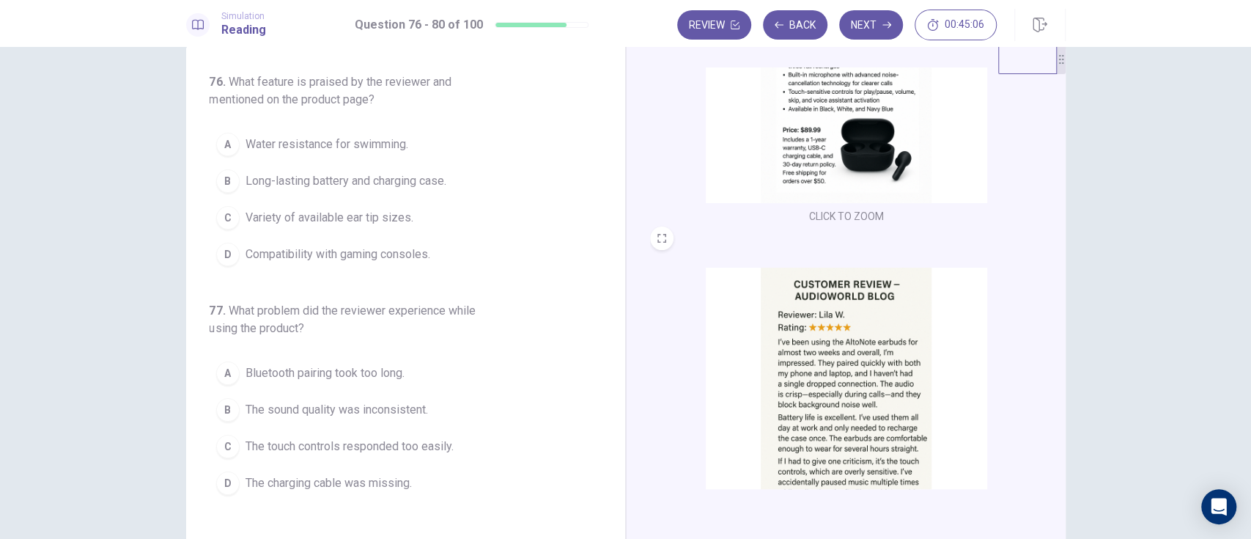
click at [897, 375] on img at bounding box center [846, 396] width 281 height 256
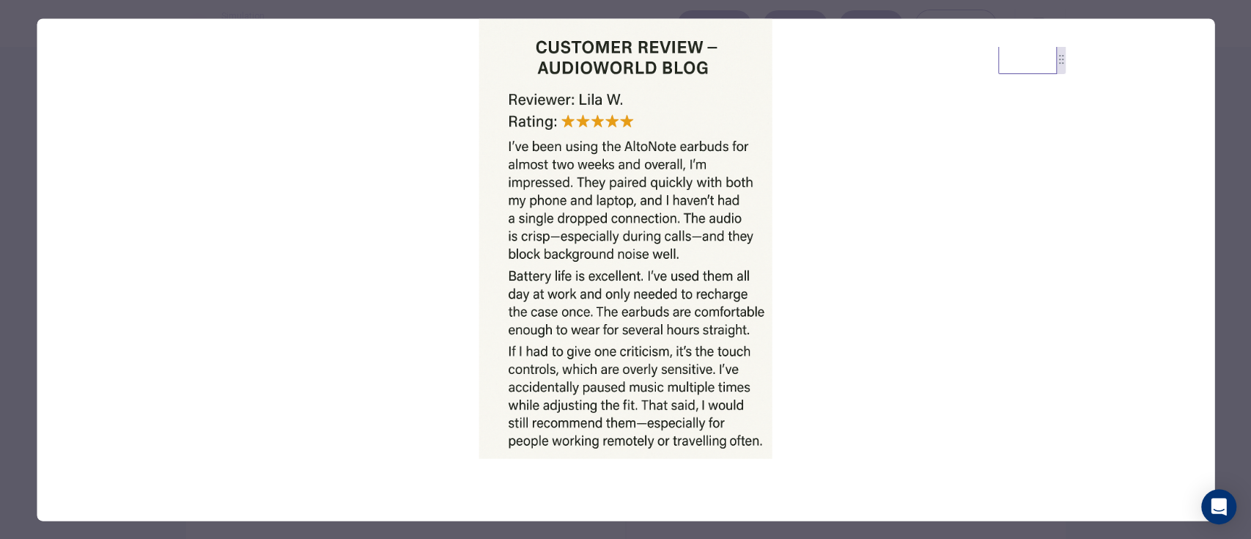
click at [10, 170] on div at bounding box center [625, 269] width 1251 height 539
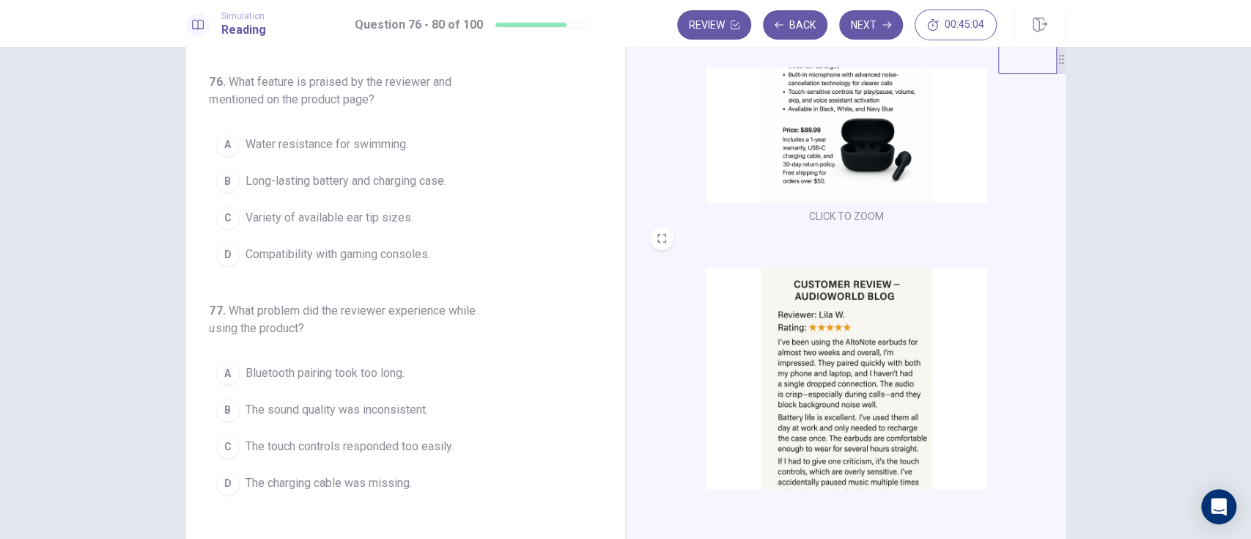
click at [222, 180] on div "B" at bounding box center [227, 180] width 23 height 23
click at [874, 155] on img at bounding box center [846, 75] width 281 height 256
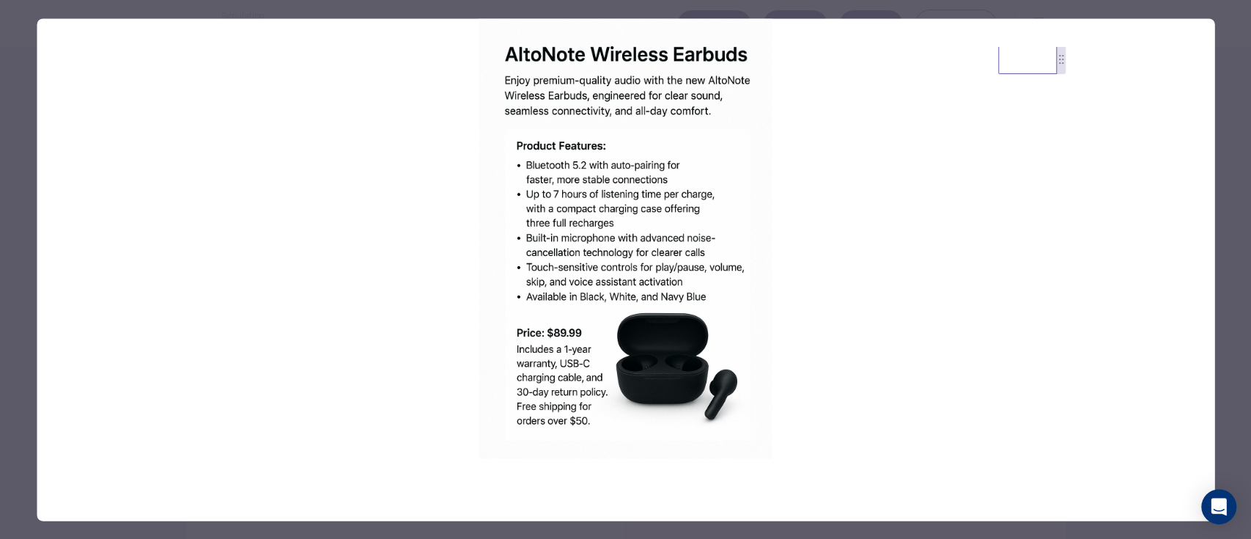
click at [15, 134] on div at bounding box center [625, 269] width 1251 height 539
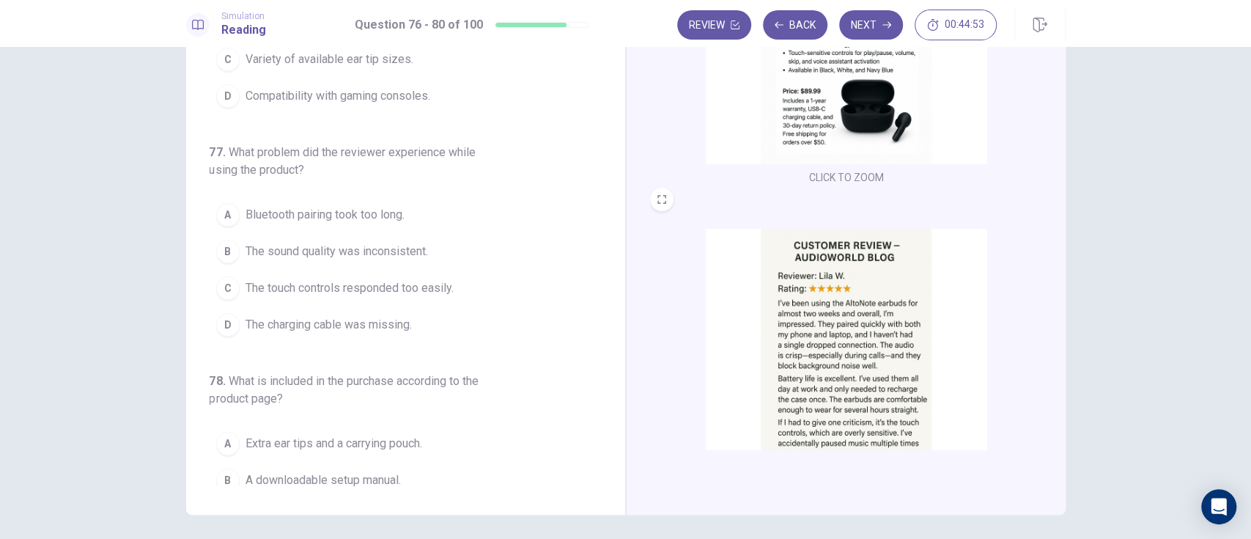
scroll to position [121, 0]
click at [220, 281] on div "C" at bounding box center [227, 286] width 23 height 23
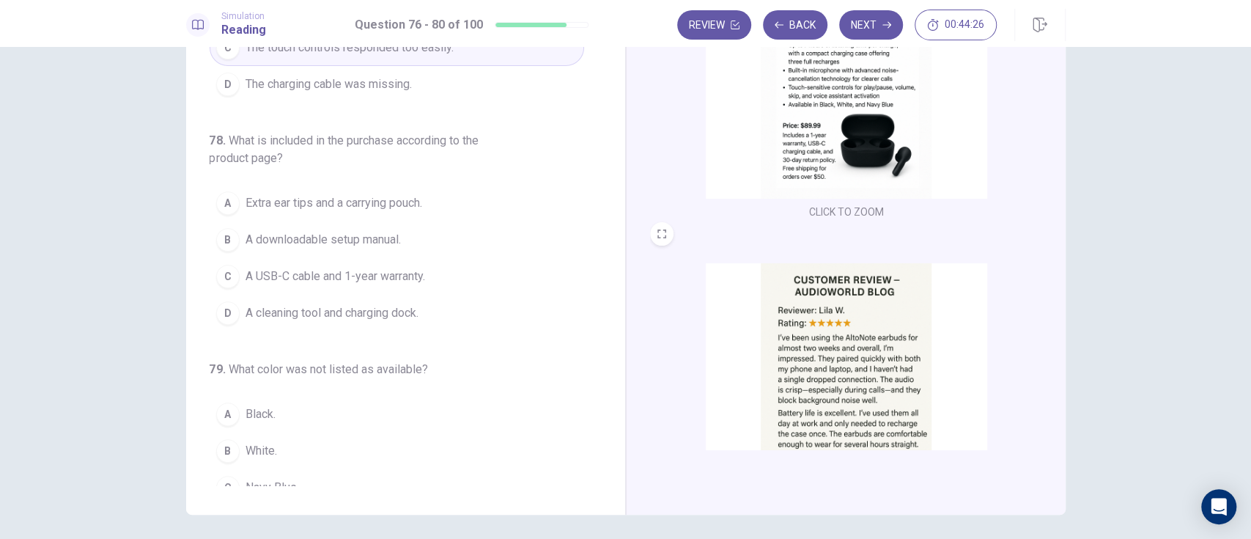
scroll to position [111, 0]
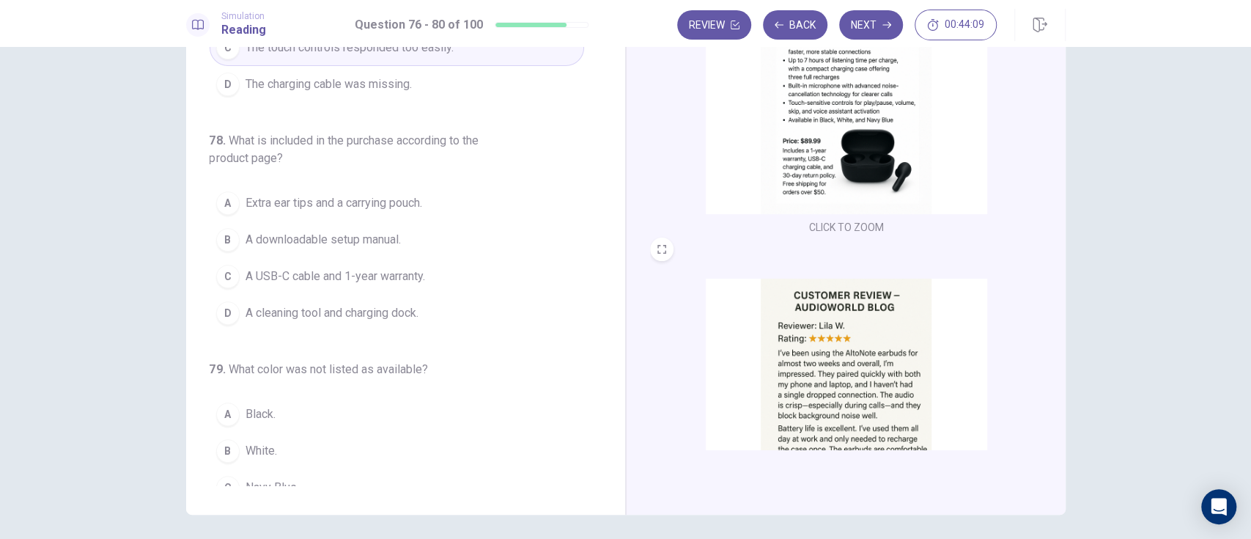
click at [429, 254] on button "B A downloadable setup manual." at bounding box center [397, 239] width 375 height 37
click at [405, 290] on button "C A USB-C cable and 1-year warranty." at bounding box center [397, 276] width 375 height 37
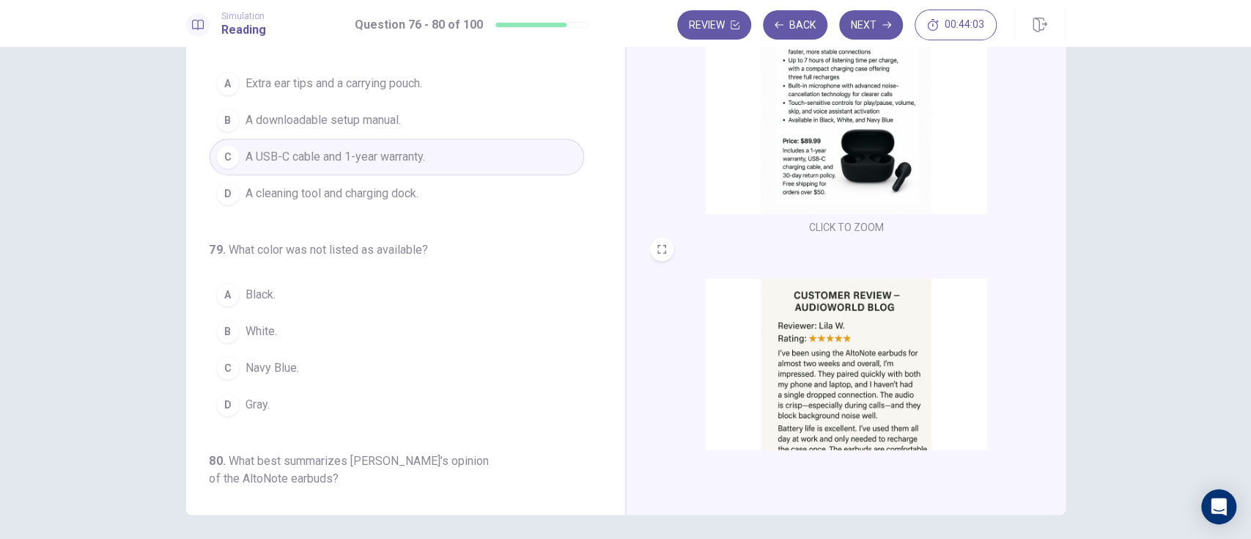
scroll to position [481, 0]
click at [767, 168] on img at bounding box center [846, 86] width 281 height 256
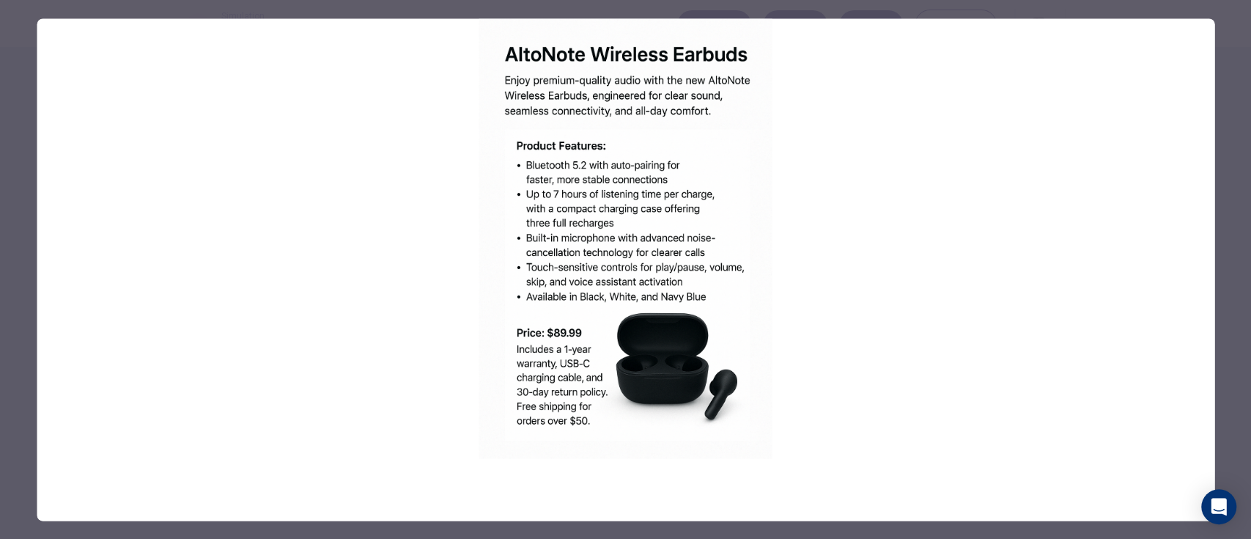
click at [1242, 105] on div at bounding box center [625, 269] width 1251 height 539
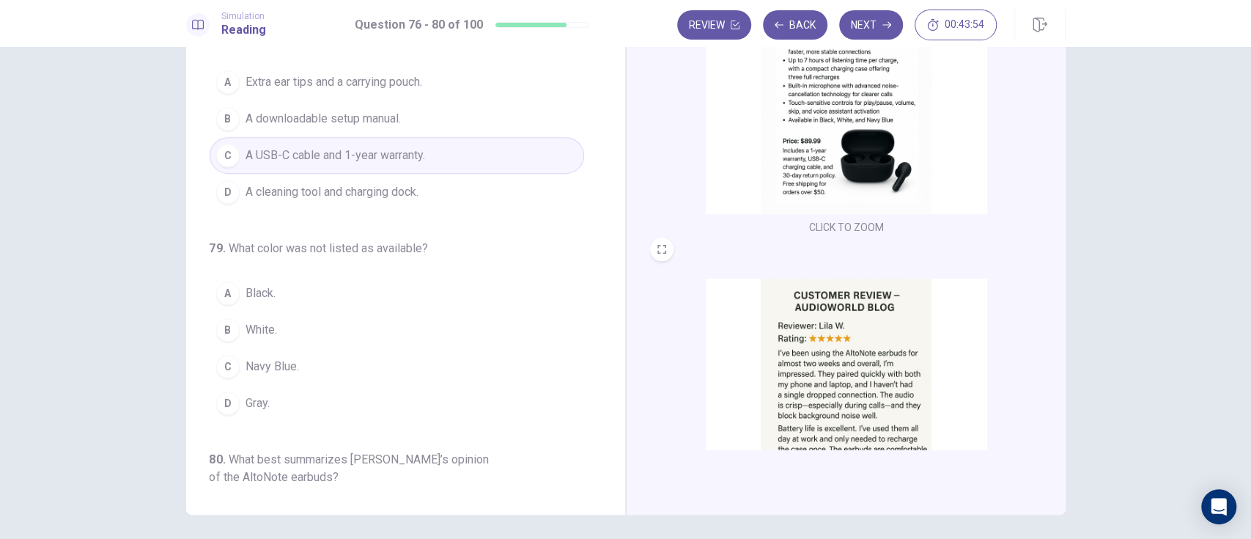
click at [299, 397] on button "D Gray." at bounding box center [397, 403] width 375 height 37
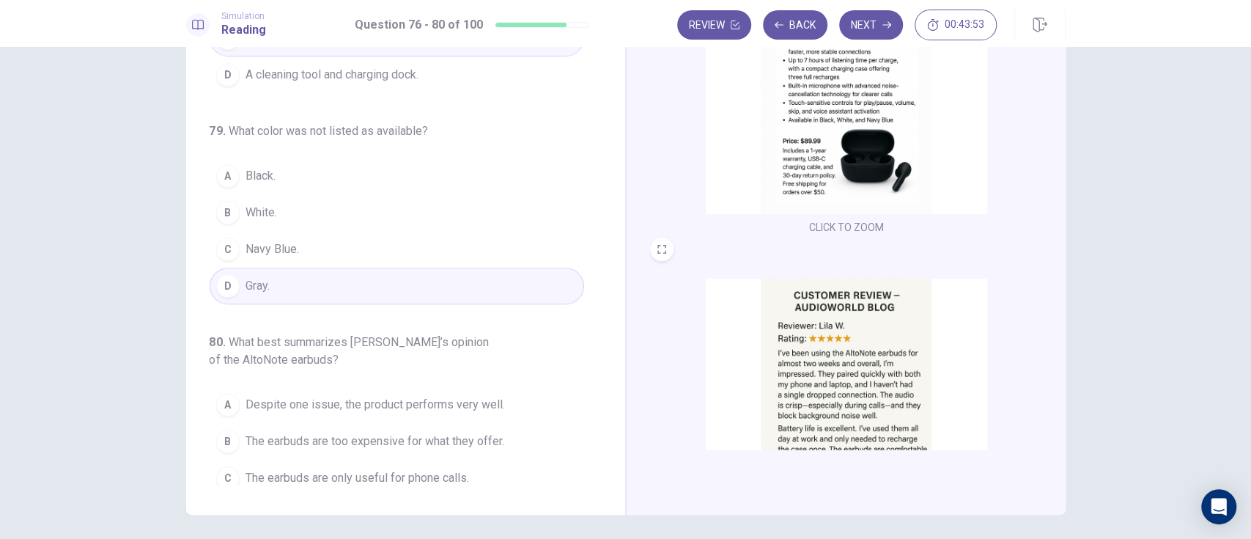
scroll to position [642, 0]
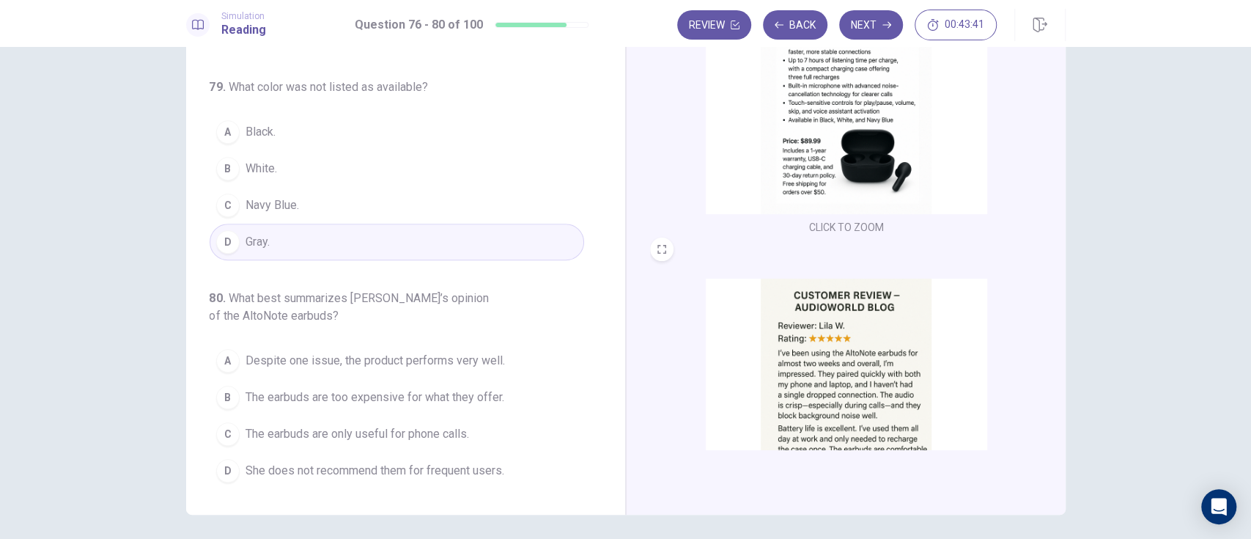
click at [457, 364] on span "Despite one issue, the product performs very well." at bounding box center [375, 361] width 259 height 18
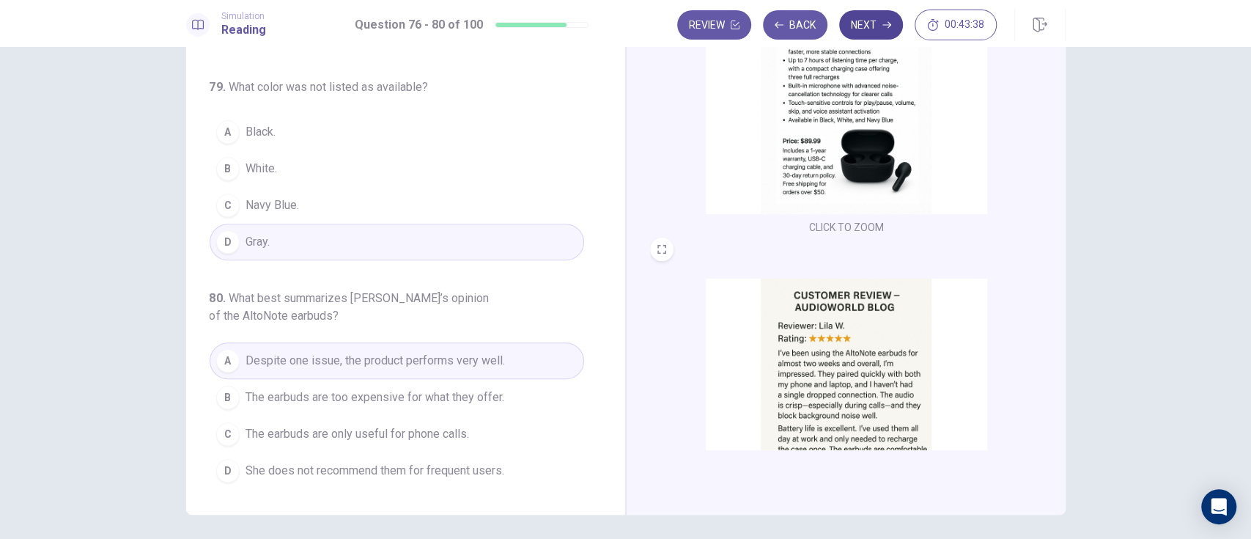
click at [872, 32] on button "Next" at bounding box center [871, 24] width 64 height 29
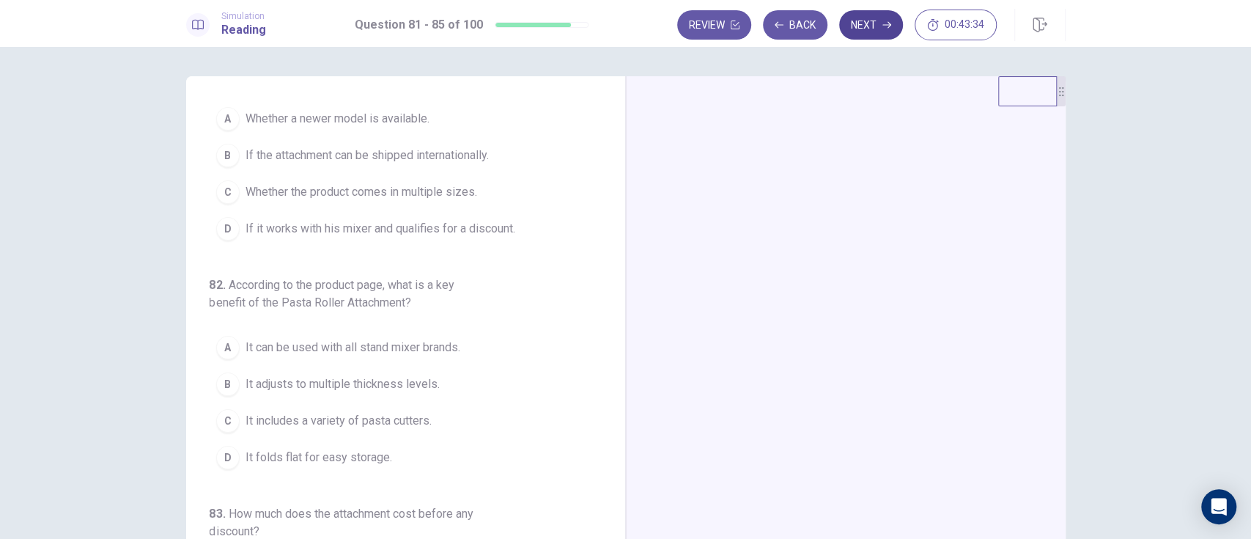
scroll to position [0, 0]
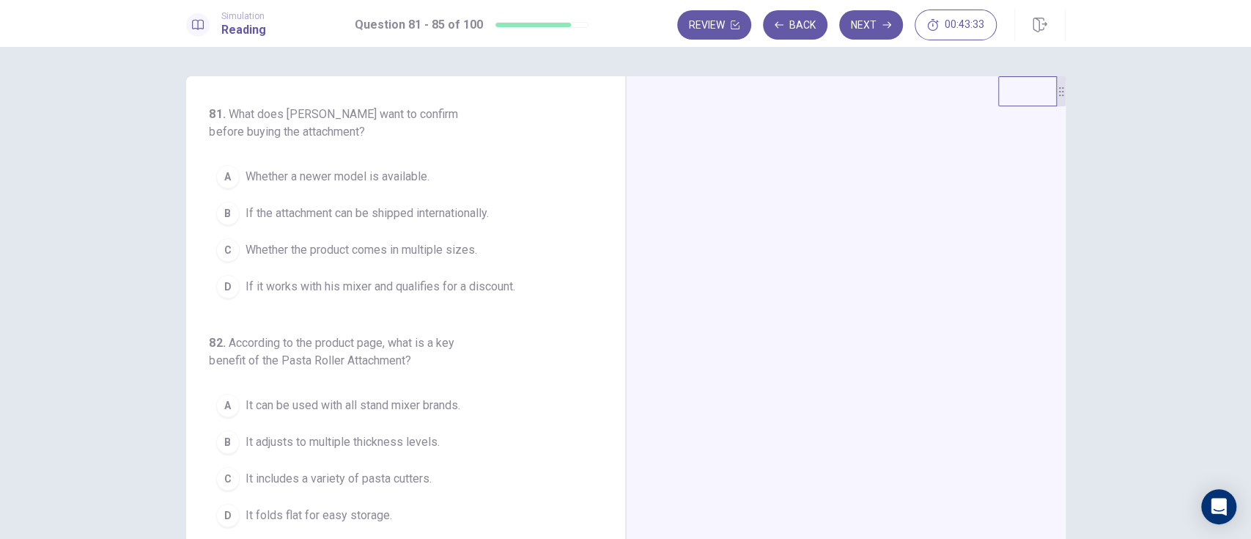
click at [720, 237] on div at bounding box center [846, 330] width 440 height 509
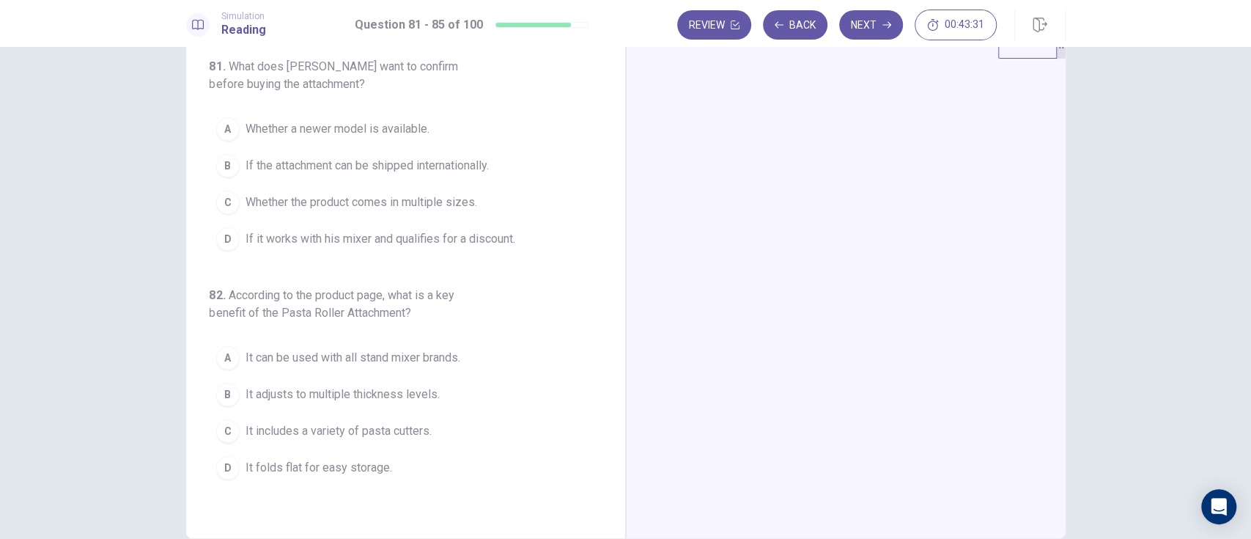
scroll to position [55, 0]
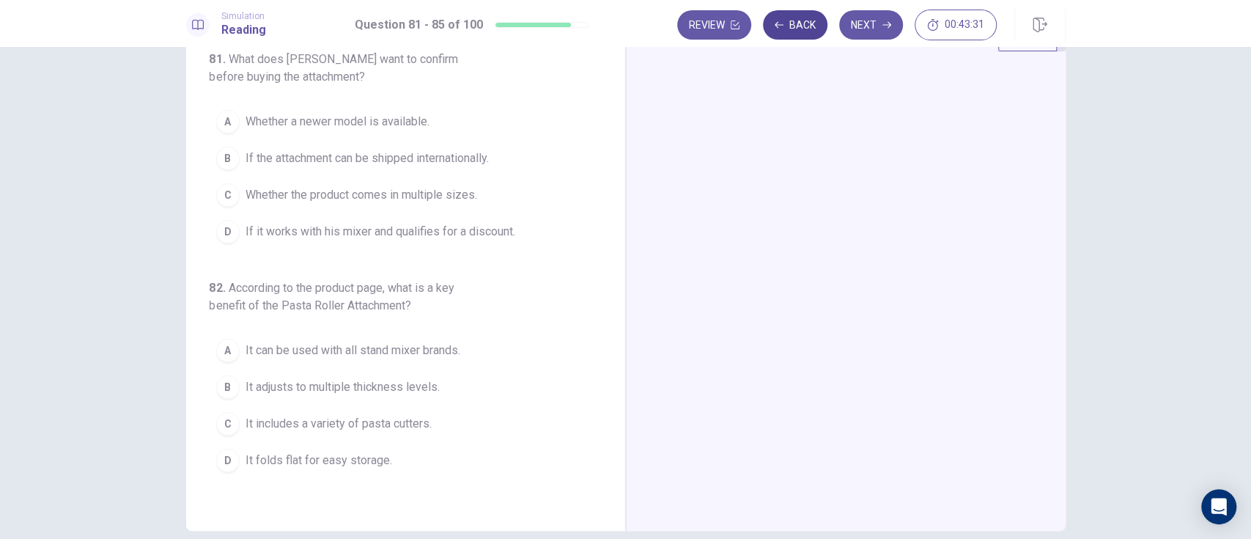
click at [794, 31] on button "Back" at bounding box center [795, 24] width 64 height 29
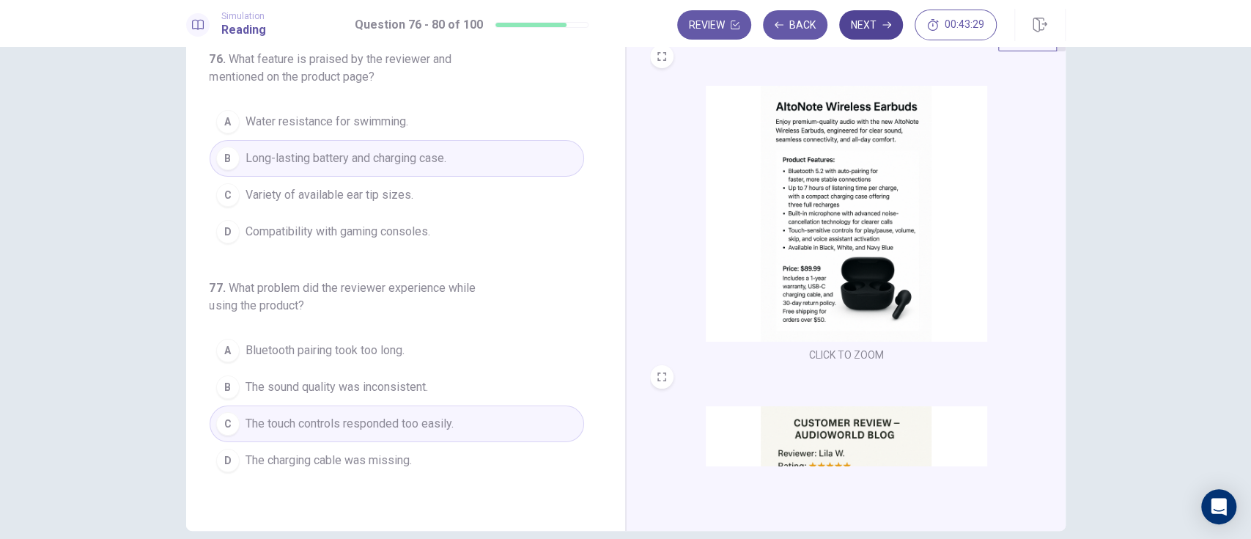
click at [874, 28] on button "Next" at bounding box center [871, 24] width 64 height 29
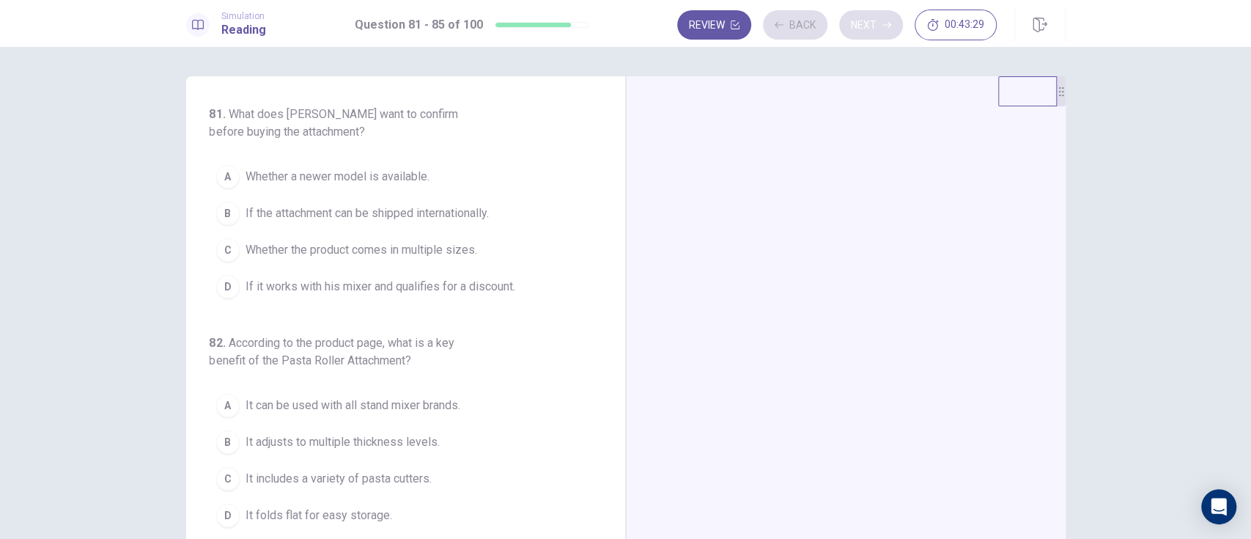
scroll to position [0, 0]
click at [1000, 308] on div at bounding box center [846, 330] width 440 height 509
click at [962, 309] on div at bounding box center [846, 330] width 440 height 509
click at [886, 24] on icon "button" at bounding box center [886, 25] width 9 height 7
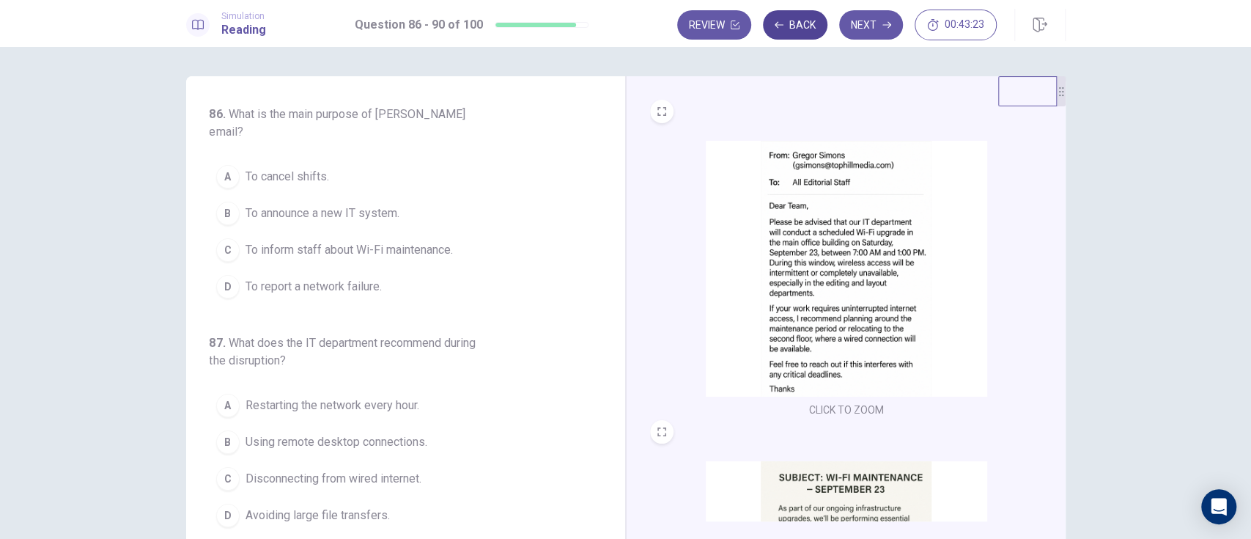
click at [799, 24] on button "Back" at bounding box center [795, 24] width 64 height 29
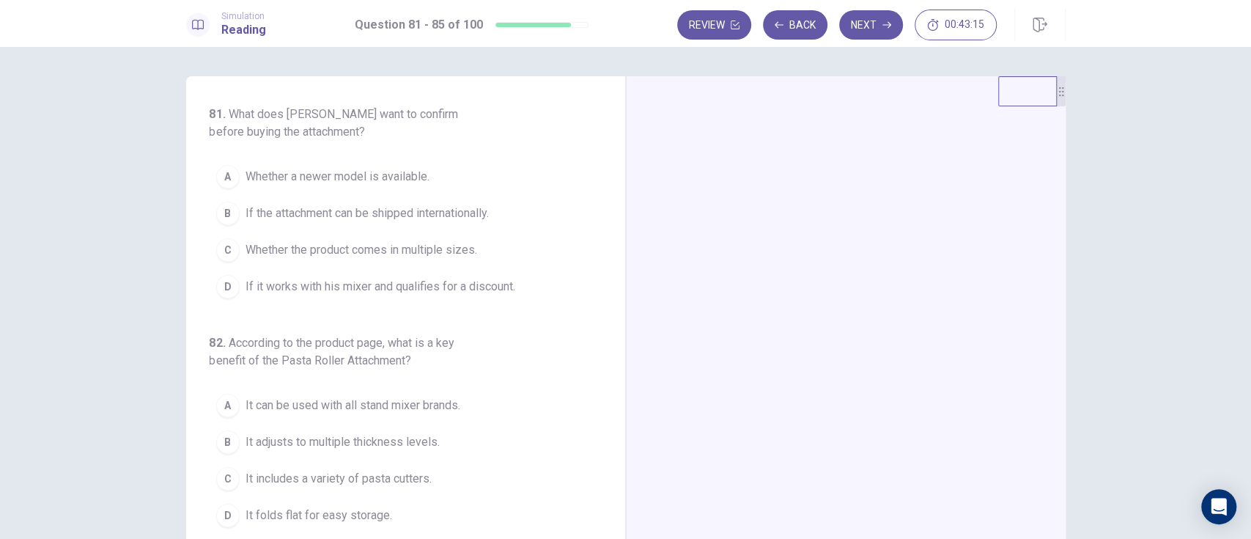
click at [894, 226] on div at bounding box center [846, 330] width 440 height 509
click at [838, 326] on div at bounding box center [846, 330] width 440 height 509
click at [841, 458] on div at bounding box center [846, 330] width 440 height 509
click at [847, 235] on div at bounding box center [846, 330] width 440 height 509
click at [869, 23] on button "Next" at bounding box center [871, 24] width 64 height 29
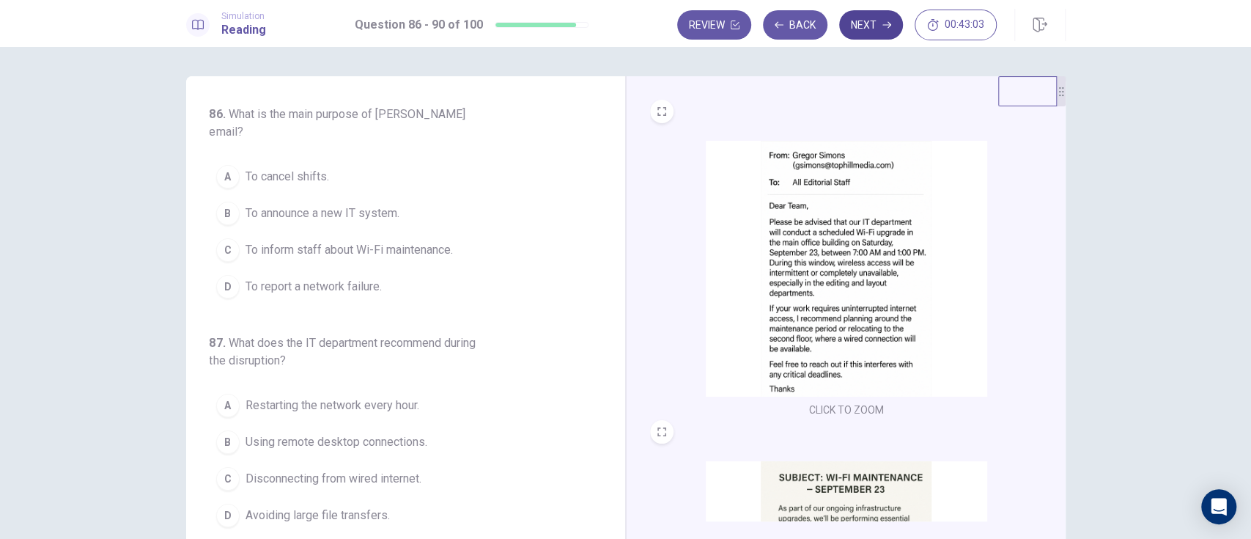
click at [886, 24] on icon "button" at bounding box center [886, 25] width 9 height 7
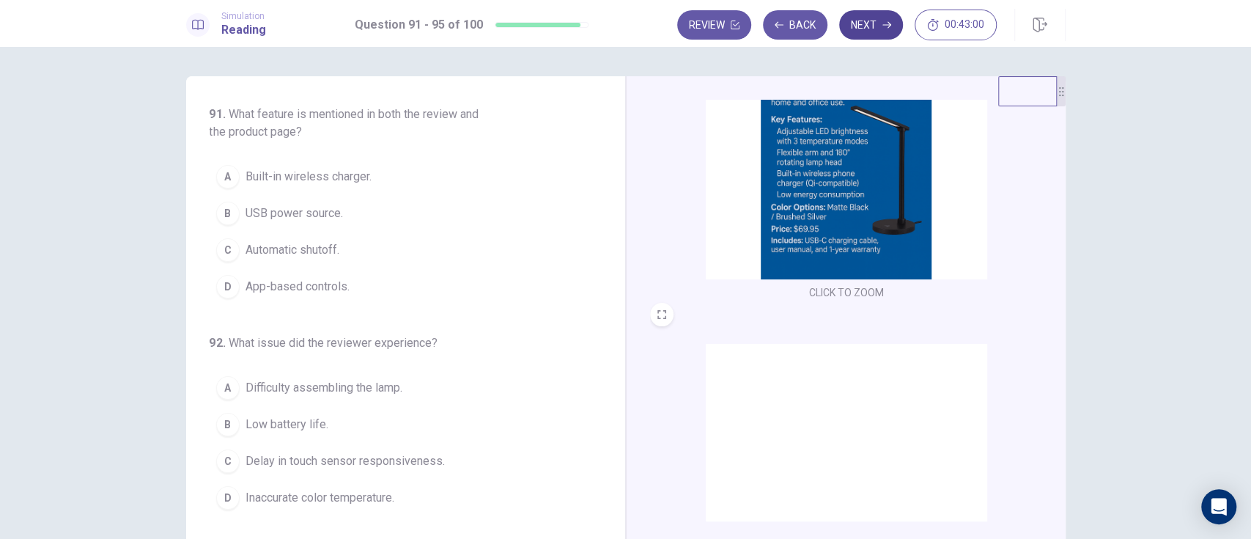
scroll to position [458, 0]
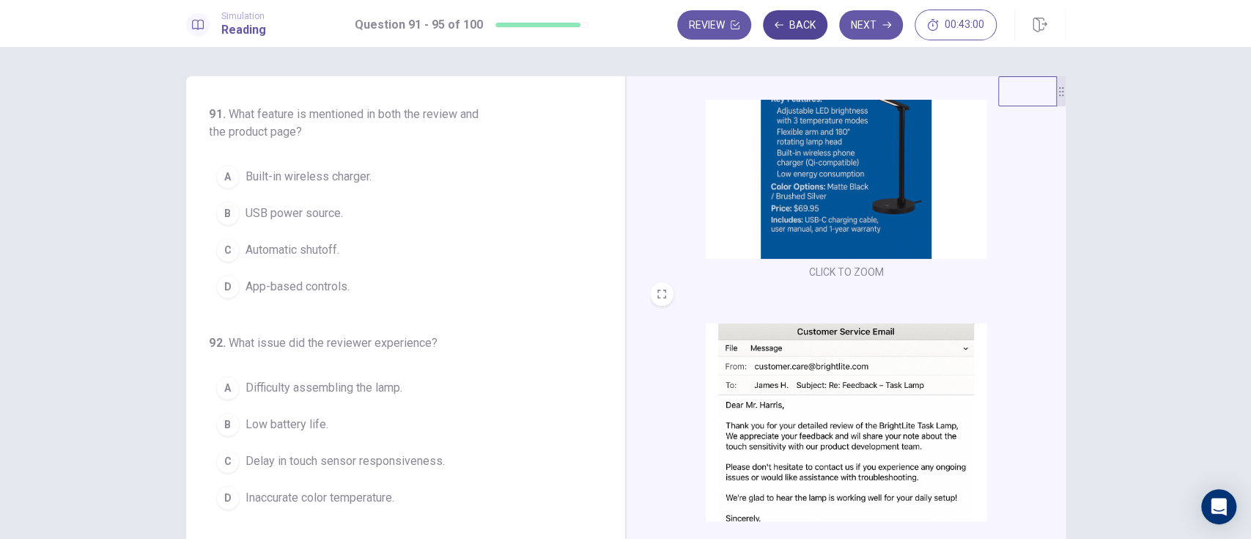
click at [797, 30] on button "Back" at bounding box center [795, 24] width 64 height 29
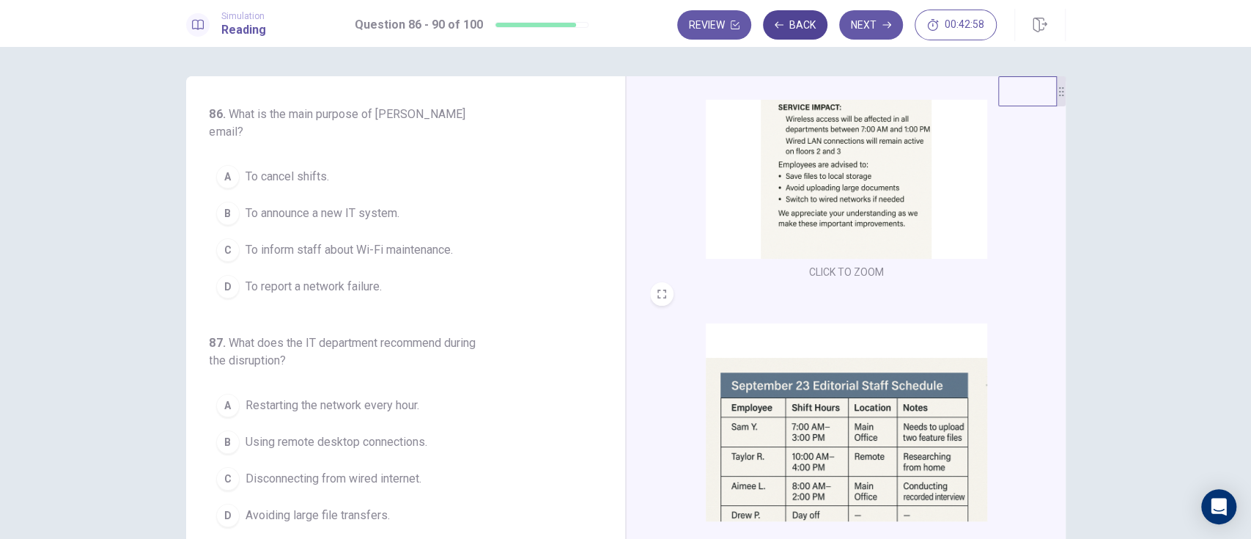
click at [796, 27] on button "Back" at bounding box center [795, 24] width 64 height 29
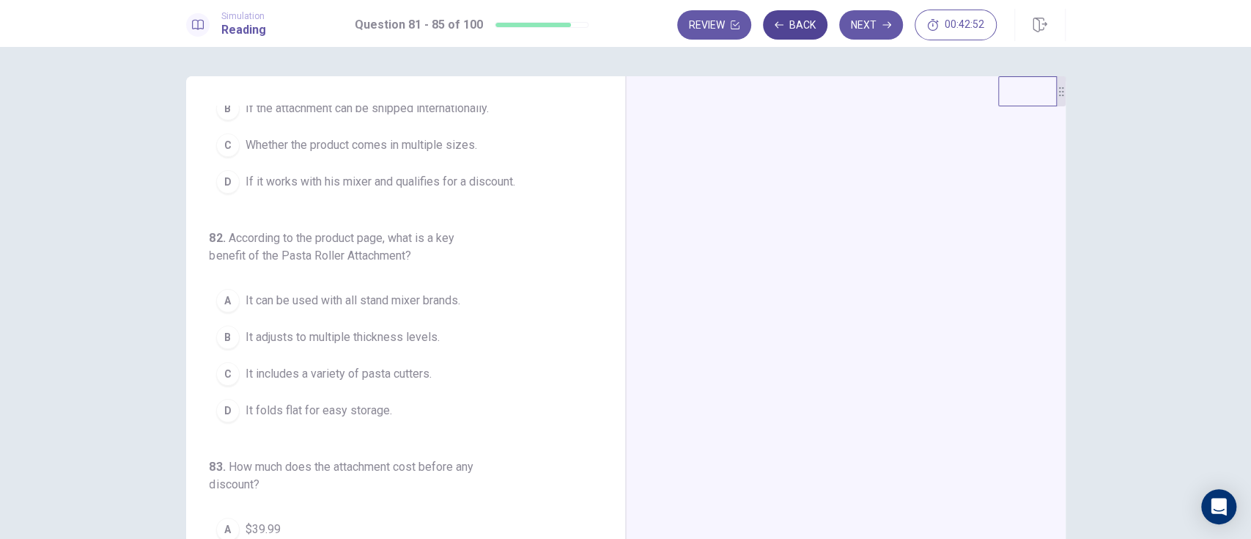
scroll to position [0, 0]
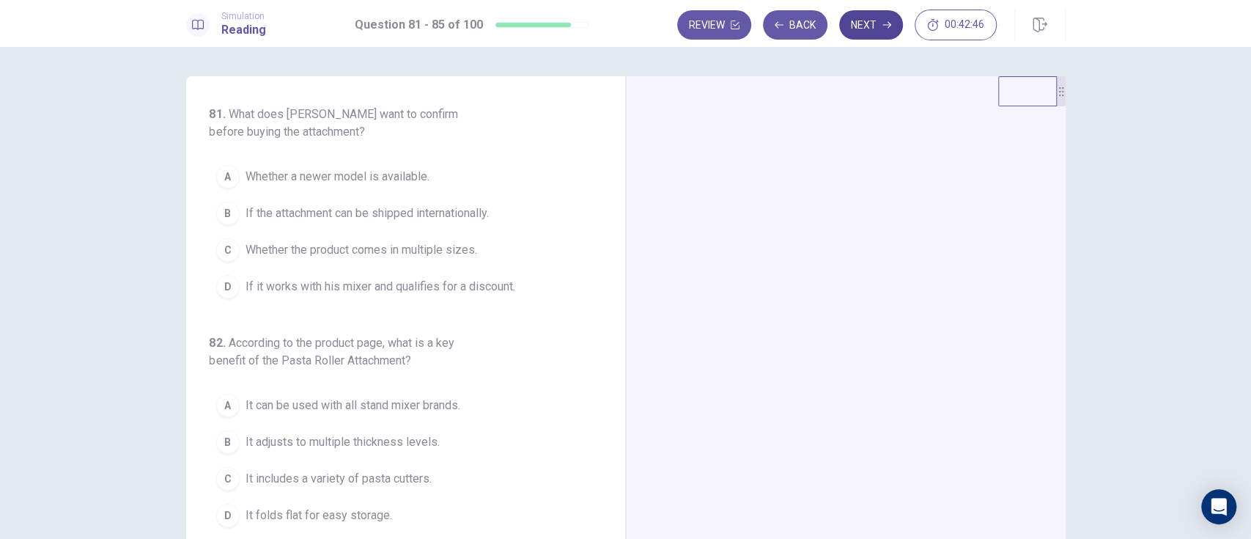
click at [871, 32] on button "Next" at bounding box center [871, 24] width 64 height 29
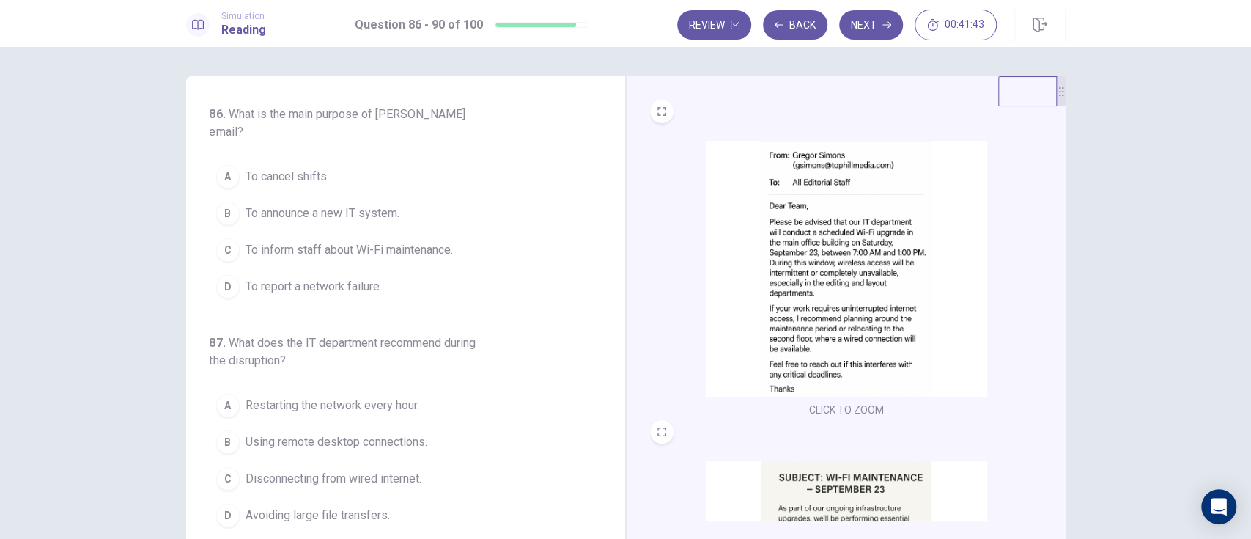
click at [361, 204] on span "To announce a new IT system." at bounding box center [323, 213] width 154 height 18
click at [333, 283] on button "D To report a network failure." at bounding box center [397, 286] width 375 height 37
click at [427, 241] on span "To inform staff about Wi-Fi maintenance." at bounding box center [349, 250] width 207 height 18
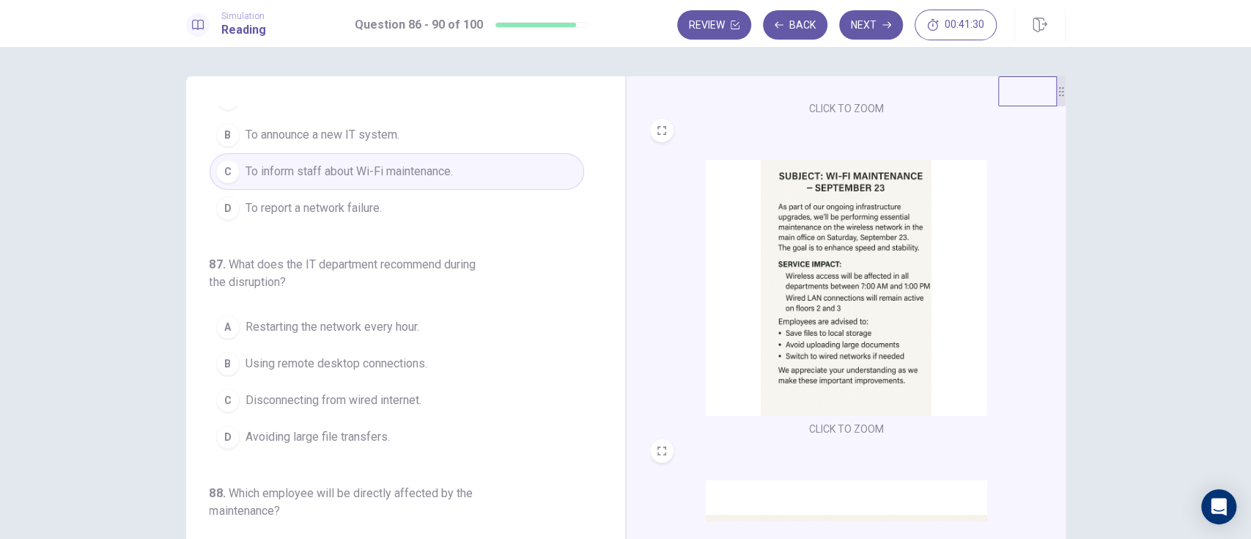
scroll to position [303, 0]
click at [222, 425] on div "D" at bounding box center [227, 436] width 23 height 23
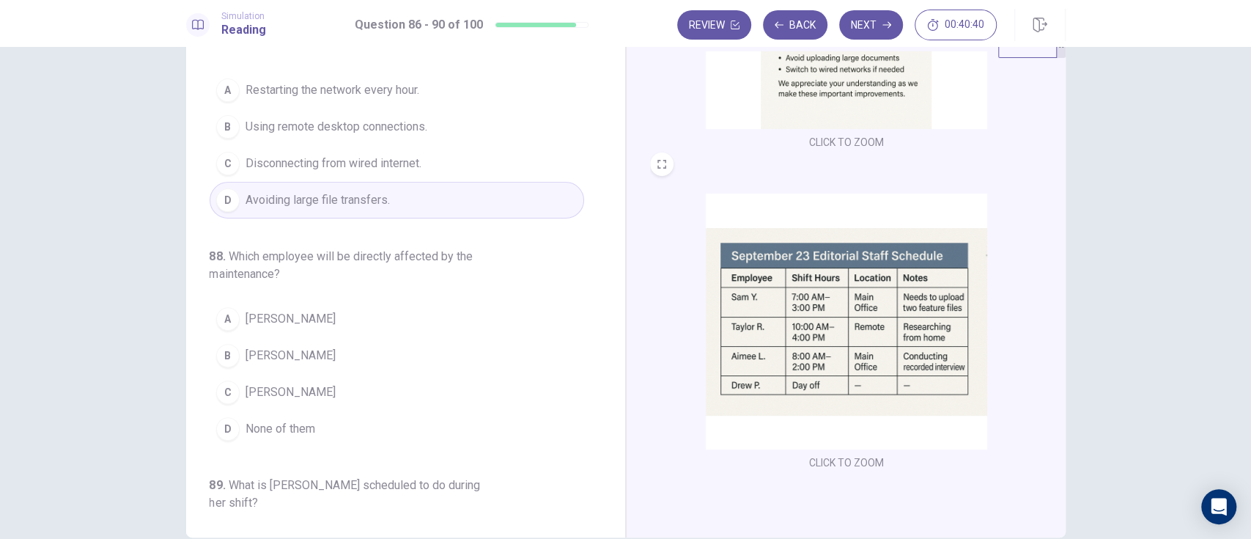
scroll to position [44, 0]
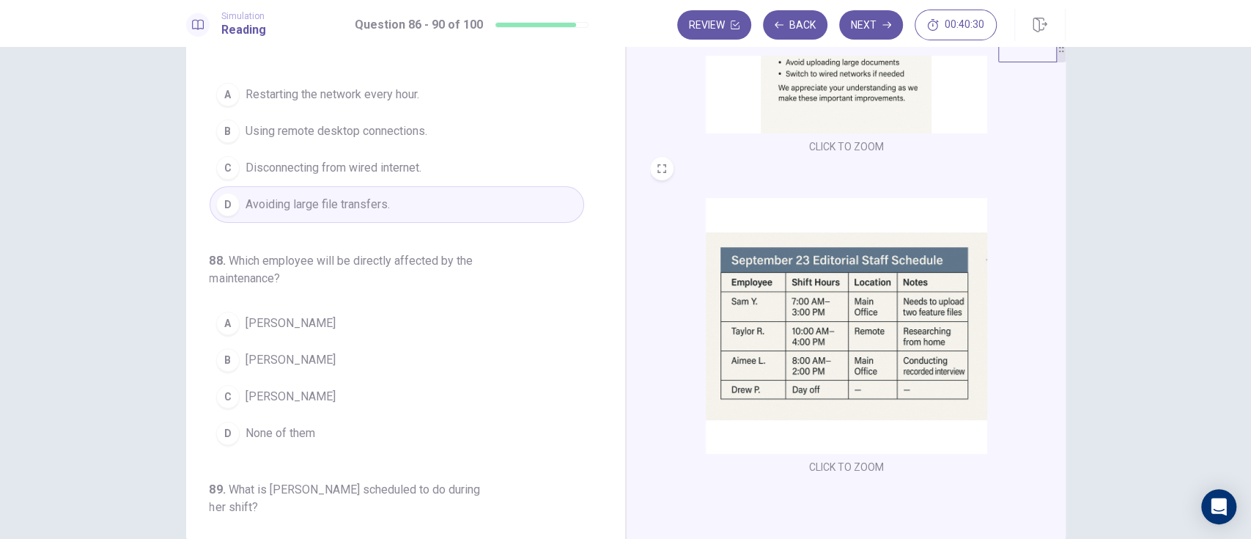
click at [225, 311] on div "A" at bounding box center [227, 322] width 23 height 23
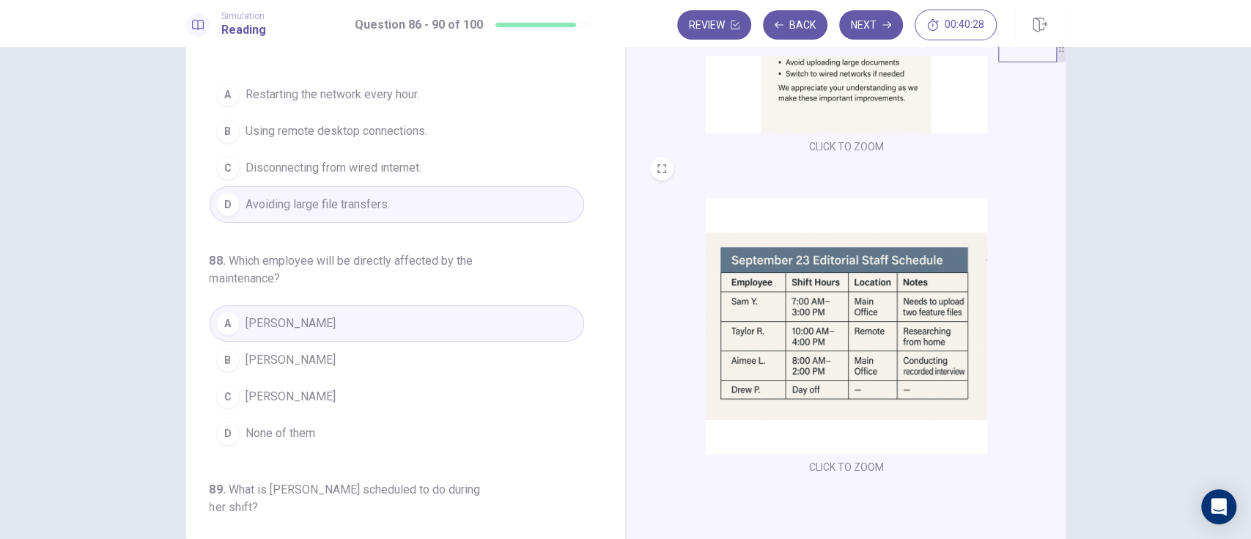
click at [229, 378] on button "C Sam Y." at bounding box center [397, 396] width 375 height 37
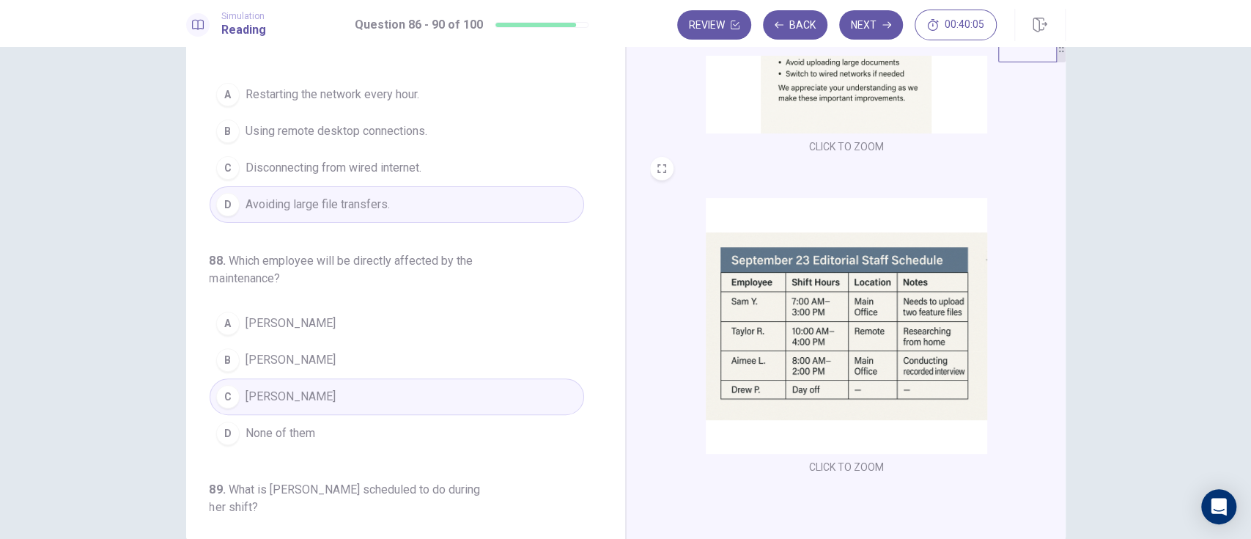
click at [236, 342] on button "B Drew P." at bounding box center [397, 360] width 375 height 37
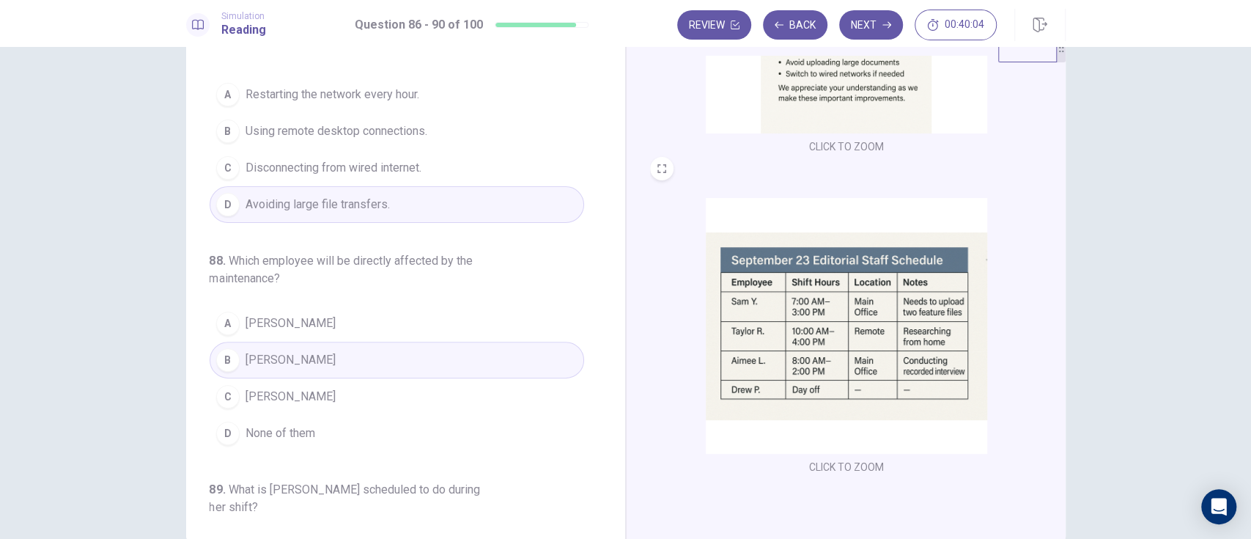
click at [223, 311] on div "A" at bounding box center [227, 322] width 23 height 23
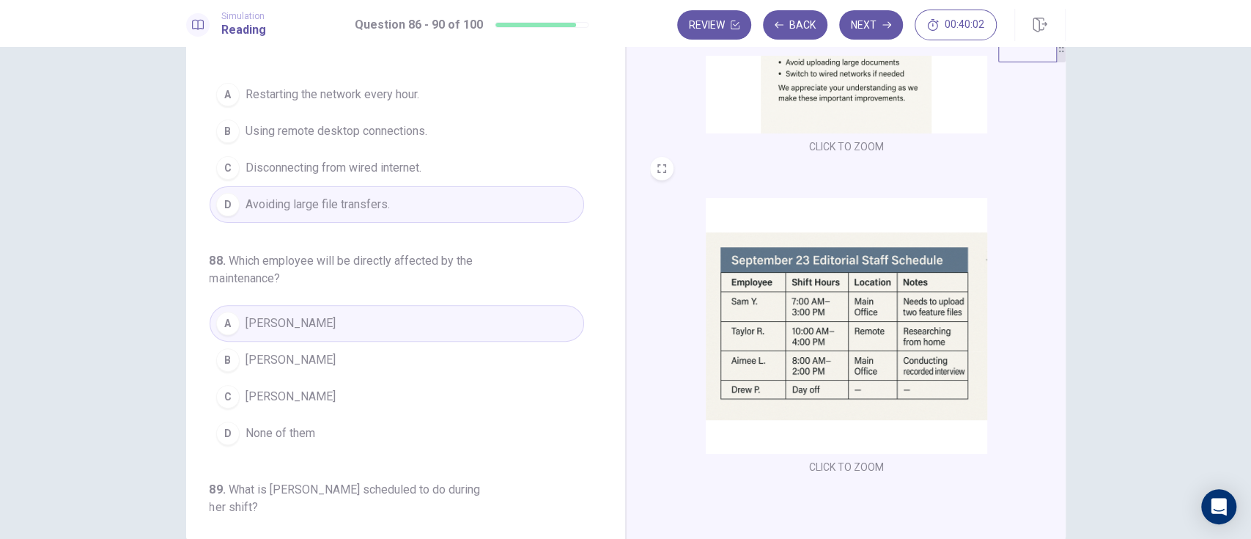
click at [222, 385] on div "C" at bounding box center [227, 396] width 23 height 23
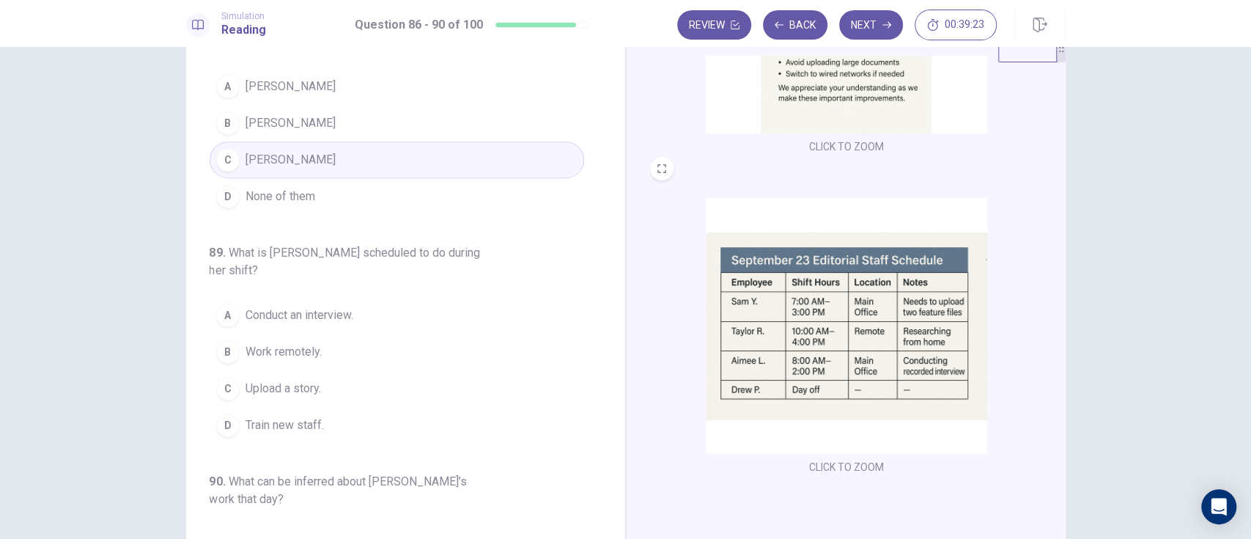
scroll to position [529, 0]
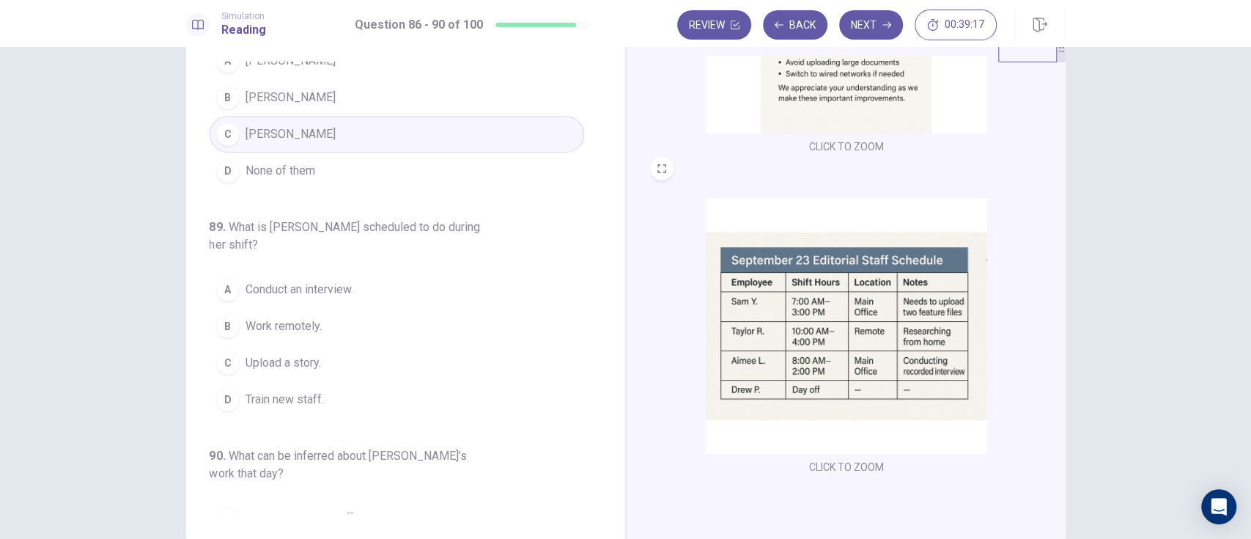
click at [355, 271] on button "A Conduct an interview." at bounding box center [397, 289] width 375 height 37
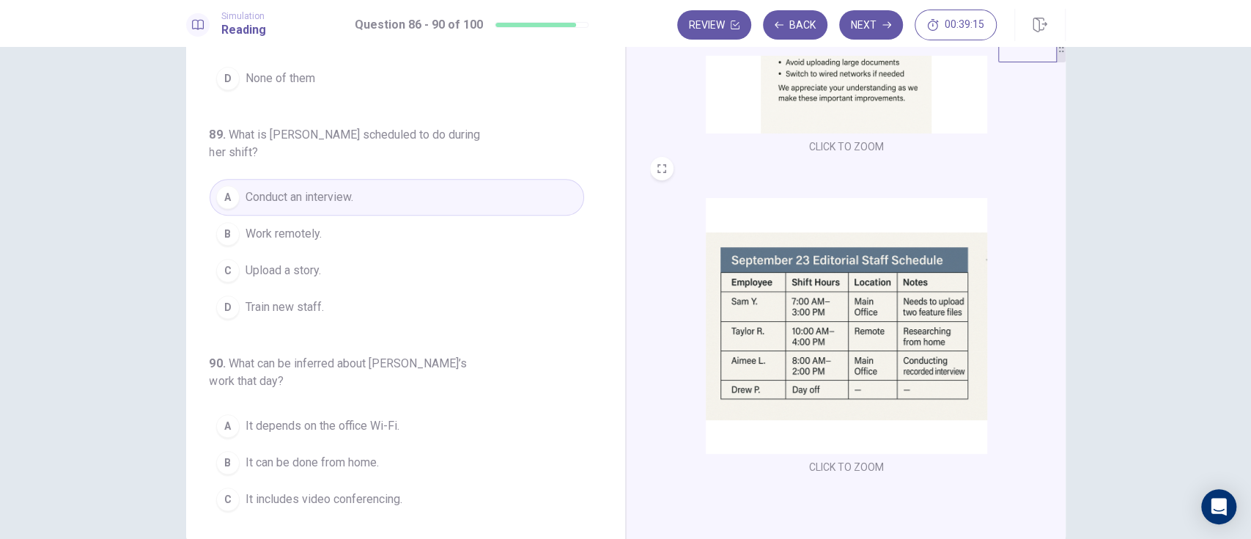
scroll to position [624, 0]
click at [222, 448] on div "B" at bounding box center [227, 459] width 23 height 23
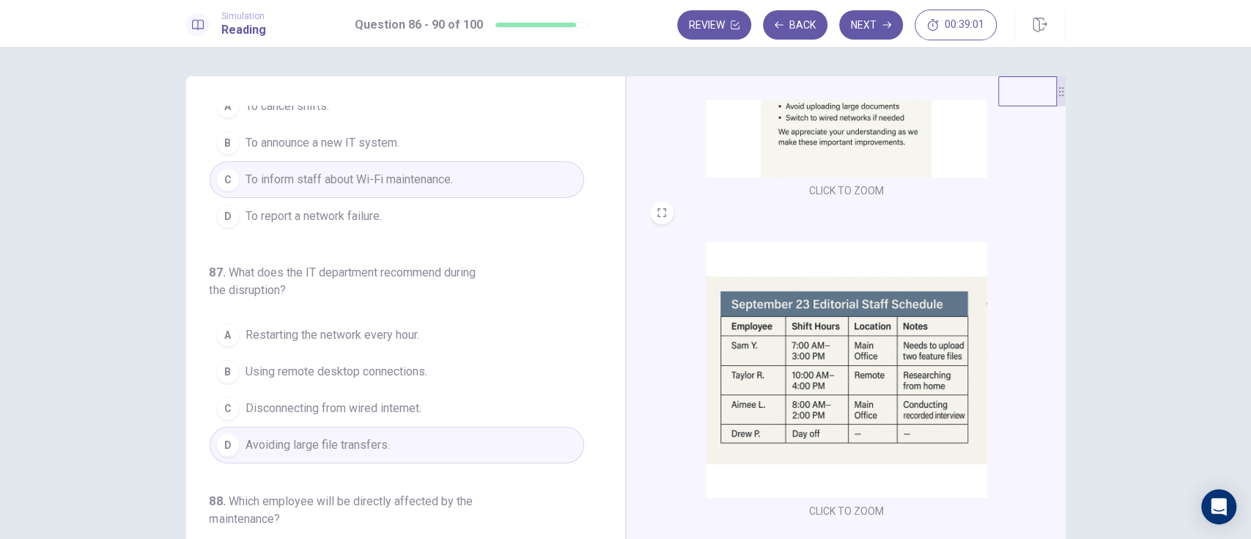
scroll to position [0, 0]
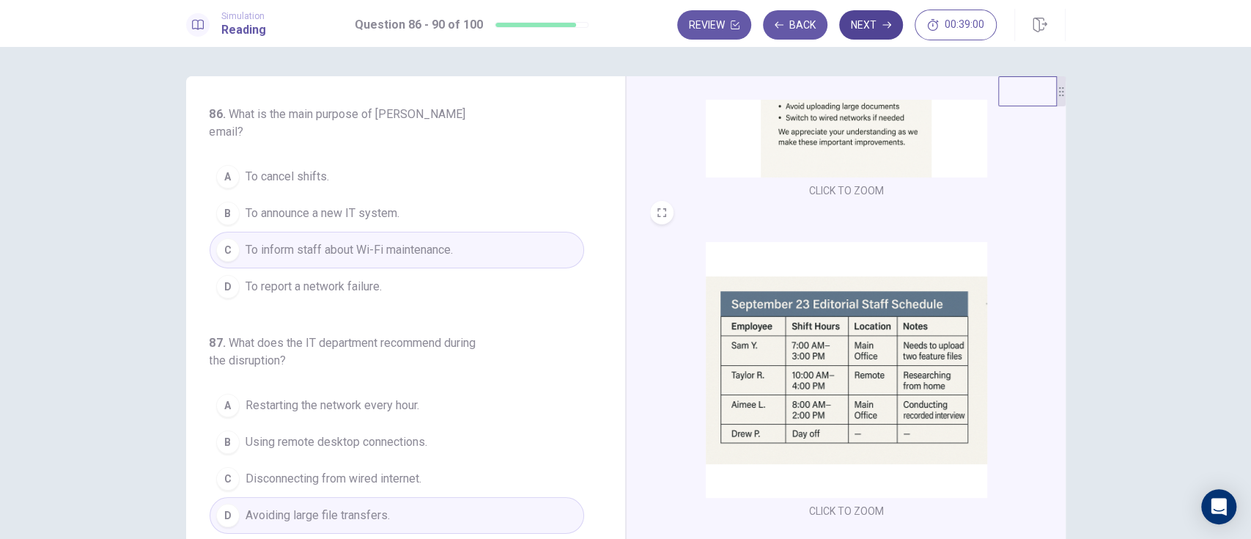
click at [873, 30] on button "Next" at bounding box center [871, 24] width 64 height 29
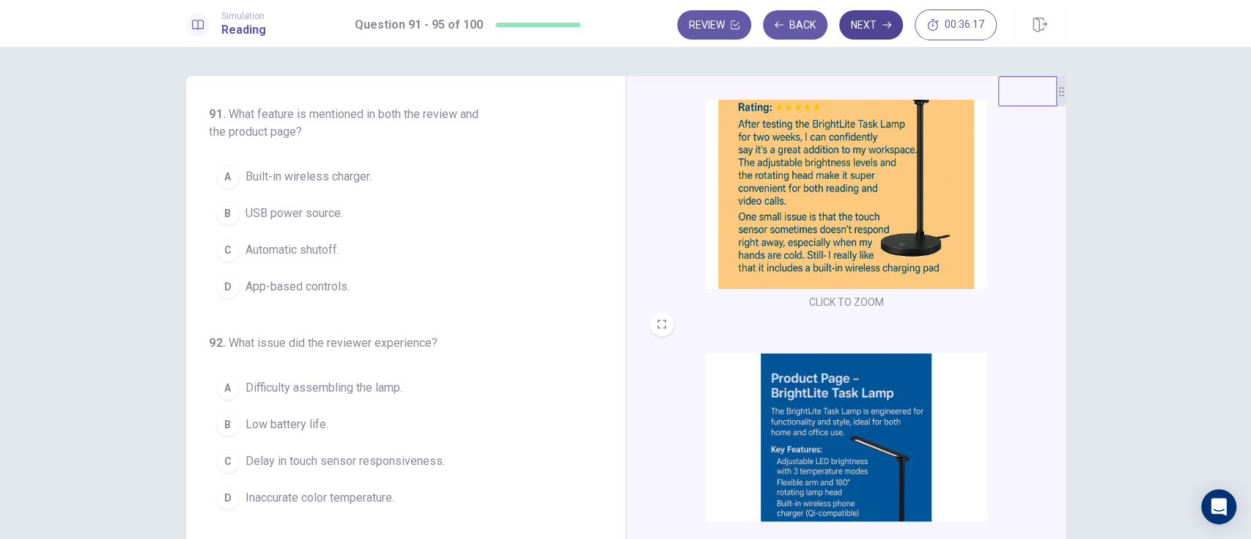
scroll to position [135, 0]
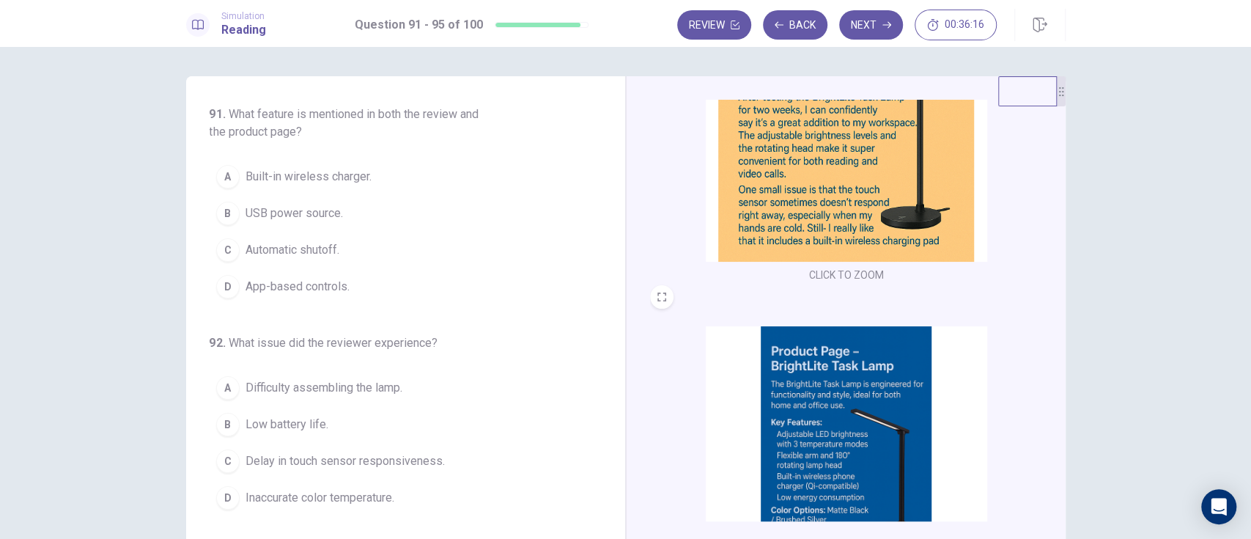
click at [222, 176] on div "A" at bounding box center [227, 176] width 23 height 23
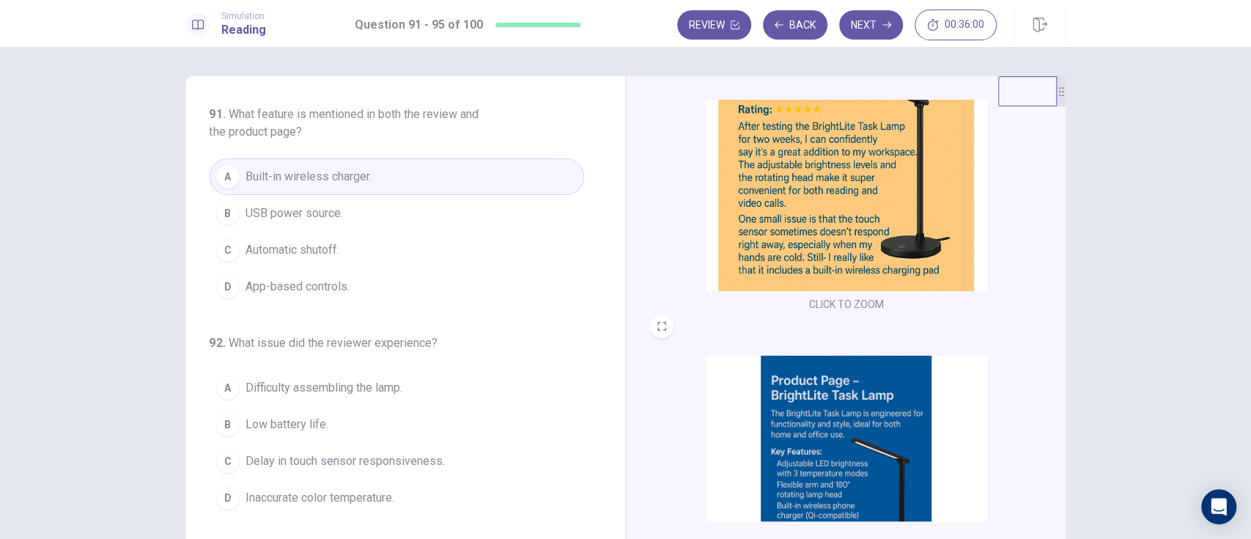
scroll to position [106, 0]
click at [235, 270] on button "D App-based controls." at bounding box center [397, 286] width 375 height 37
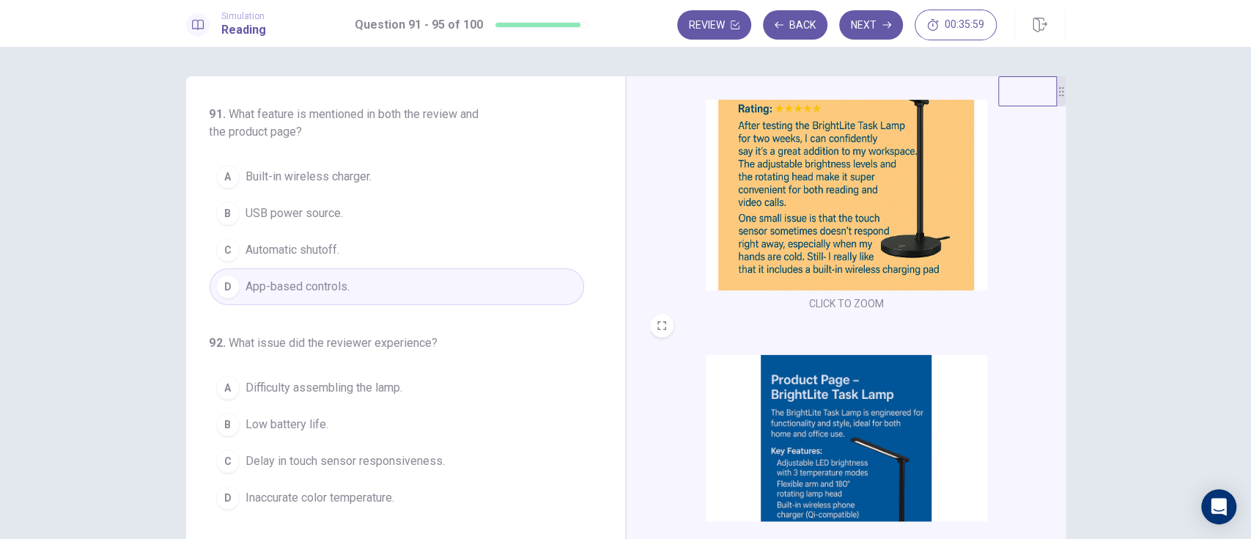
click at [222, 248] on div "C" at bounding box center [227, 249] width 23 height 23
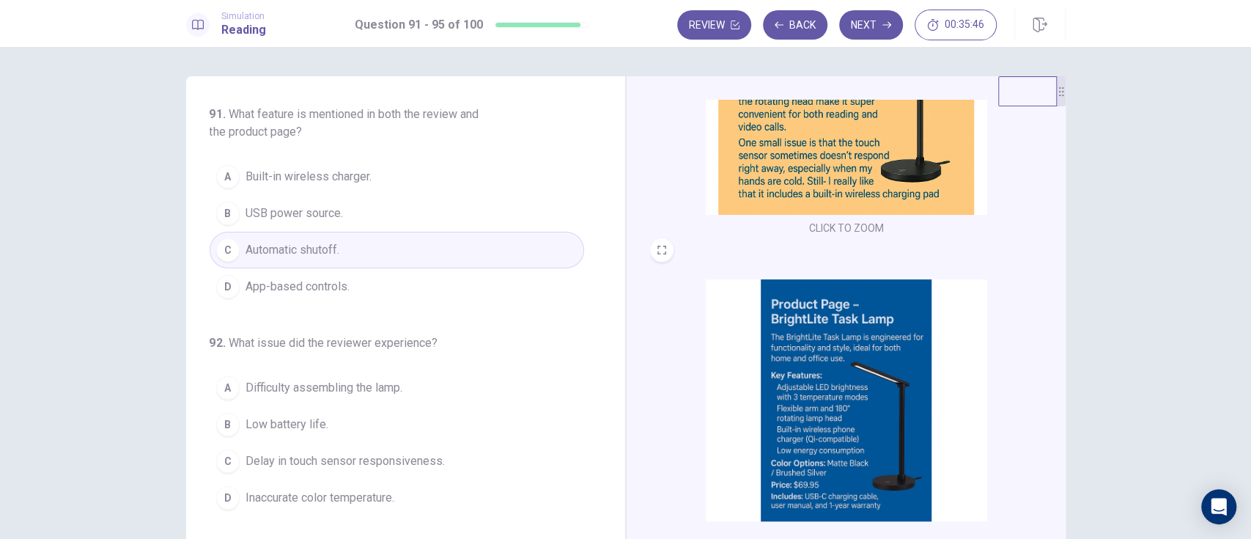
scroll to position [182, 0]
click at [223, 174] on div "A" at bounding box center [227, 176] width 23 height 23
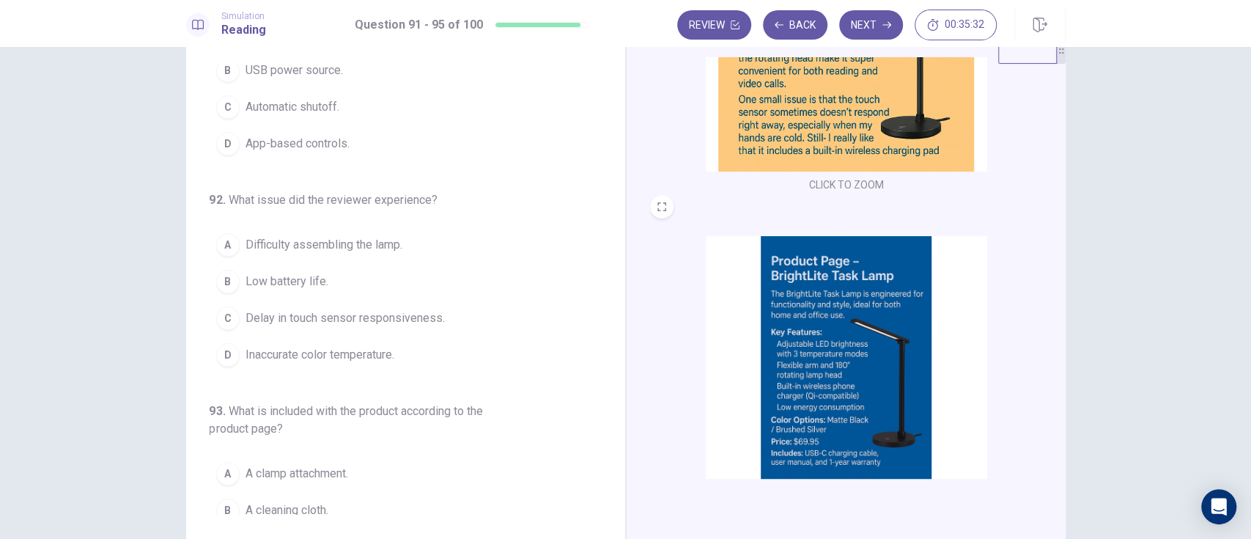
scroll to position [41, 0]
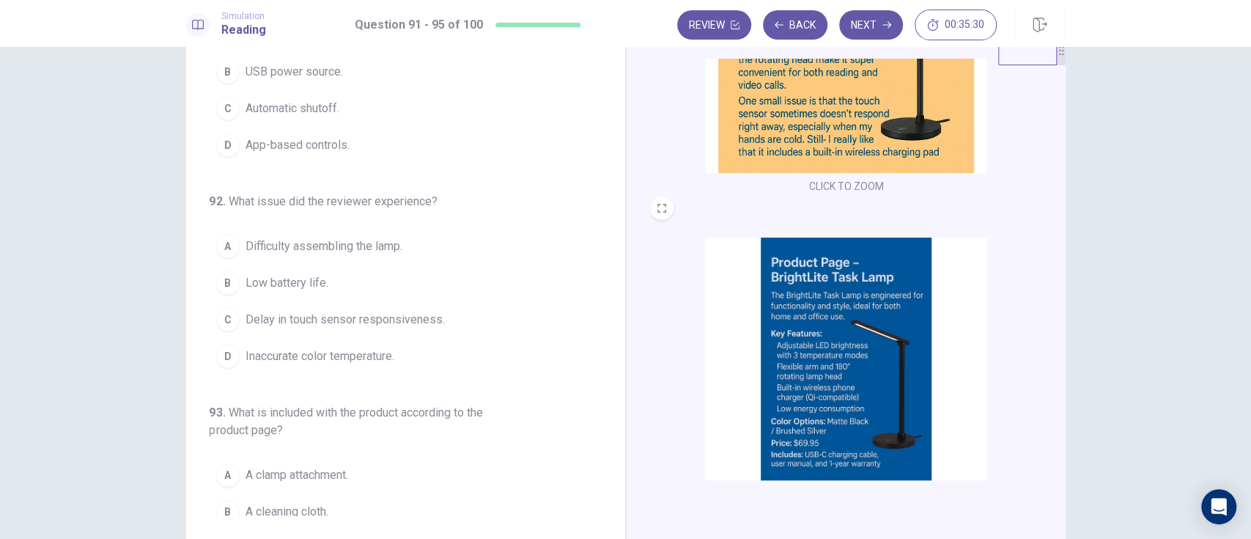
click at [222, 317] on div "C" at bounding box center [227, 319] width 23 height 23
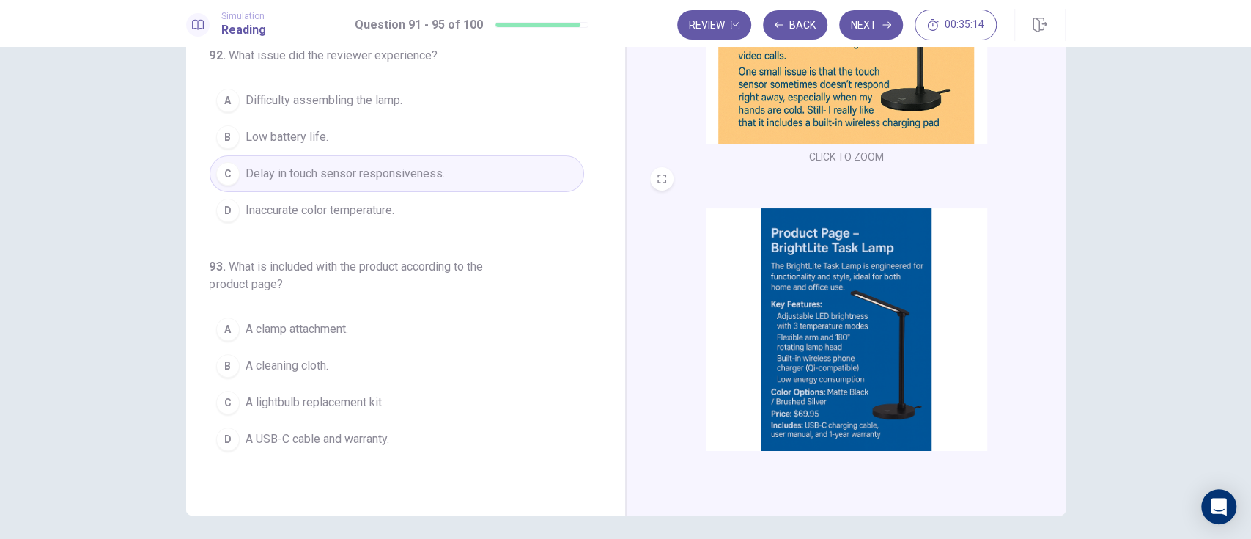
scroll to position [69, 0]
click at [222, 437] on div "D" at bounding box center [227, 440] width 23 height 23
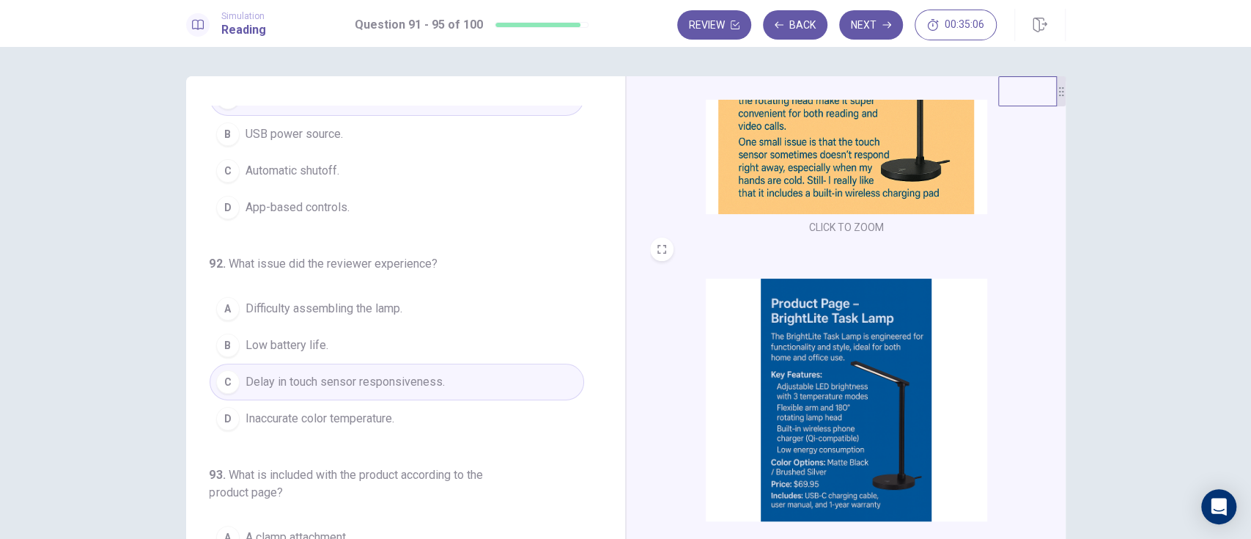
scroll to position [0, 0]
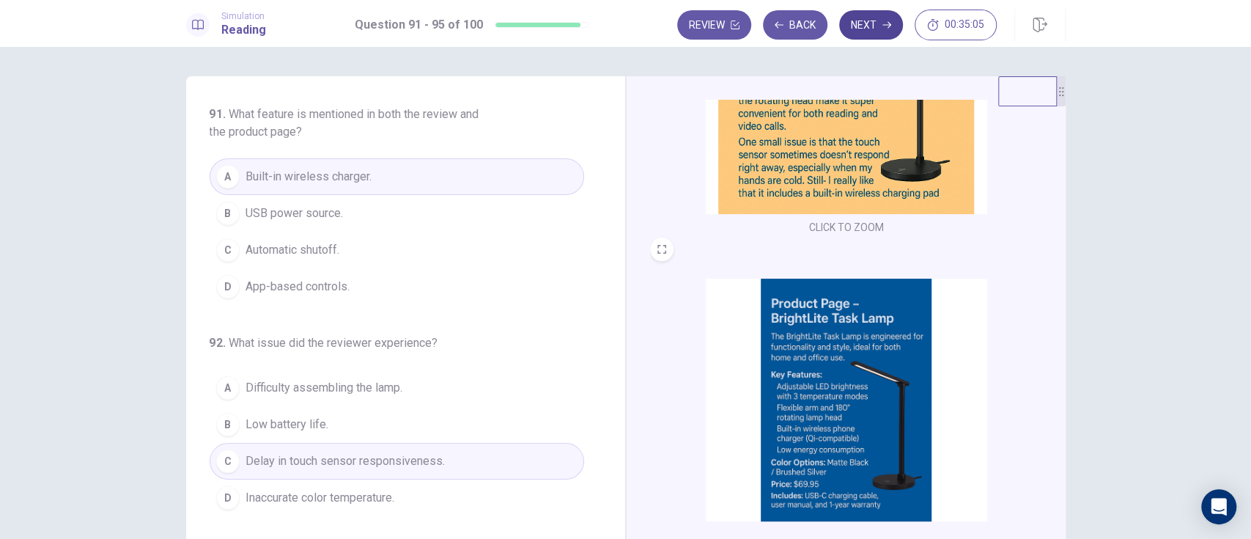
click at [871, 26] on button "Next" at bounding box center [871, 24] width 64 height 29
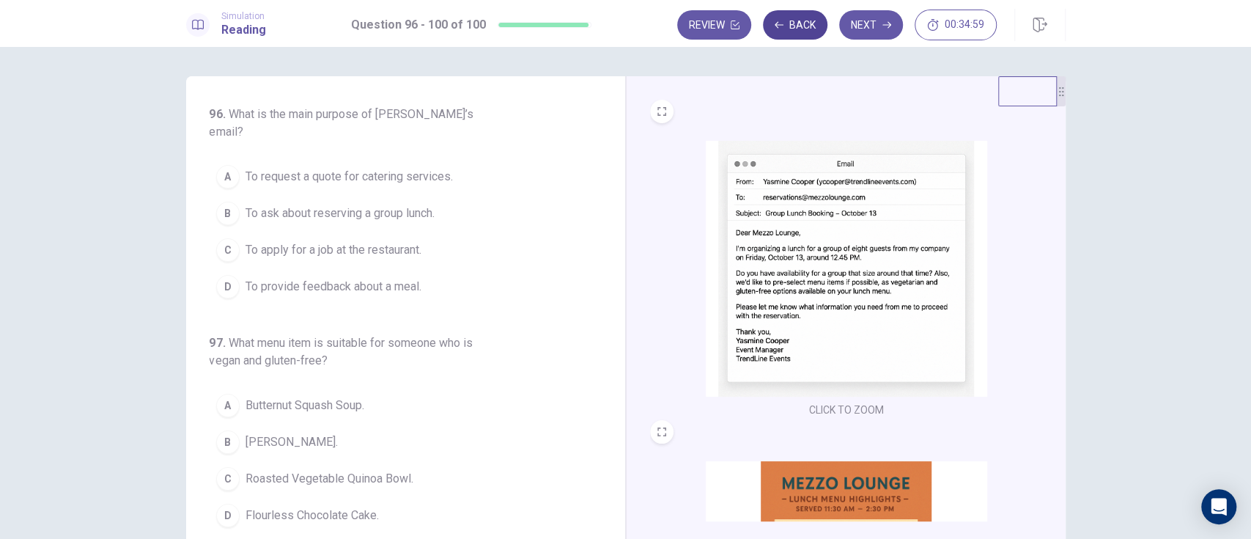
click at [779, 24] on icon "button" at bounding box center [779, 24] width 9 height 7
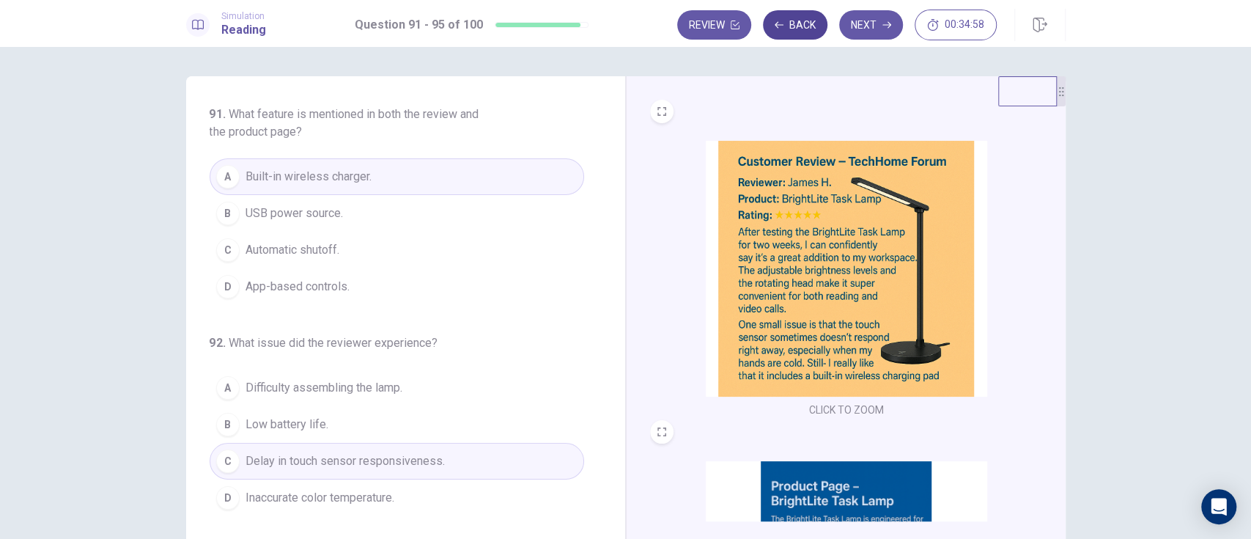
click at [802, 24] on button "Back" at bounding box center [795, 24] width 64 height 29
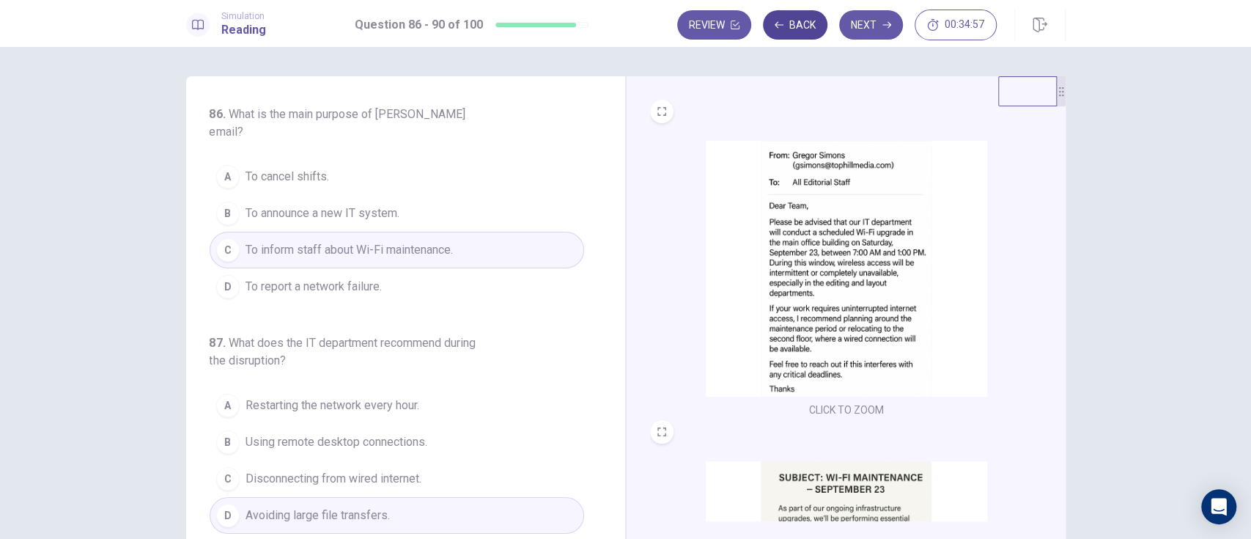
click at [793, 29] on button "Back" at bounding box center [795, 24] width 64 height 29
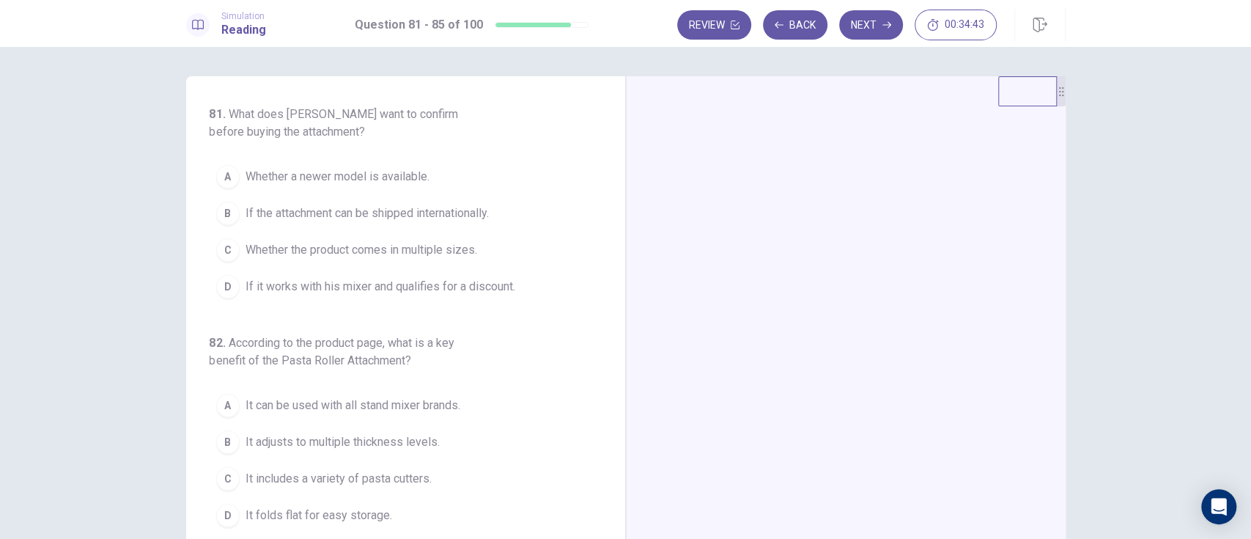
click at [873, 379] on div at bounding box center [846, 330] width 440 height 509
click at [882, 238] on div at bounding box center [846, 330] width 440 height 509
click at [751, 240] on div at bounding box center [846, 330] width 440 height 509
click at [855, 185] on div at bounding box center [846, 330] width 440 height 509
click at [848, 187] on div at bounding box center [846, 330] width 440 height 509
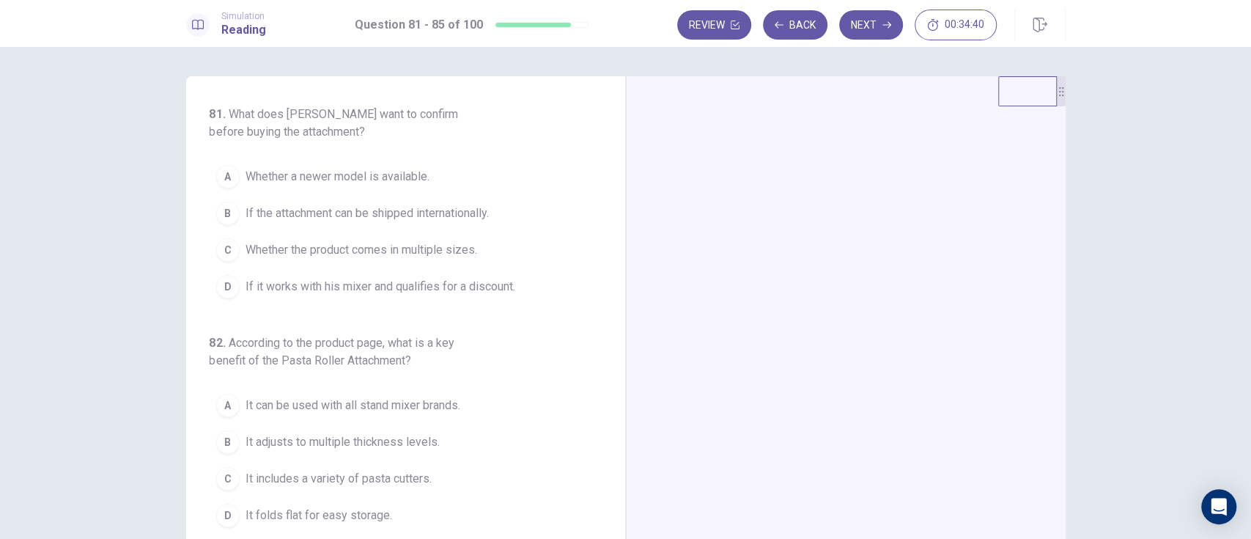
click at [948, 240] on div at bounding box center [846, 330] width 440 height 509
click at [950, 288] on div at bounding box center [846, 330] width 440 height 509
click at [860, 257] on div at bounding box center [846, 330] width 440 height 509
click at [871, 237] on div at bounding box center [846, 330] width 440 height 509
click at [219, 284] on div "D" at bounding box center [227, 286] width 23 height 23
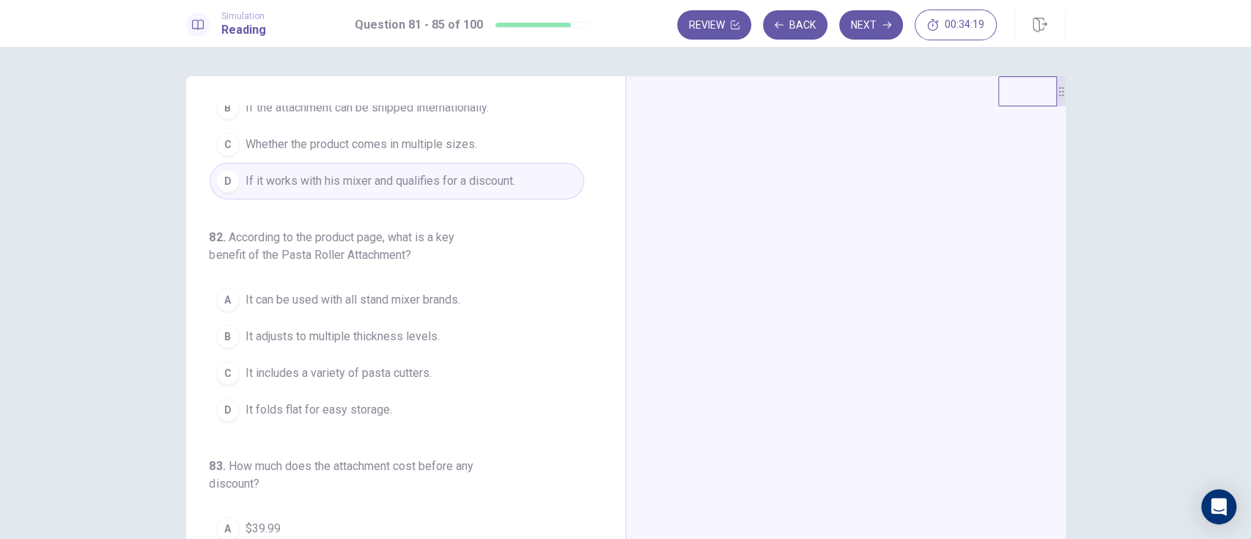
scroll to position [105, 0]
click at [236, 333] on button "B It adjusts to multiple thickness levels." at bounding box center [397, 337] width 375 height 37
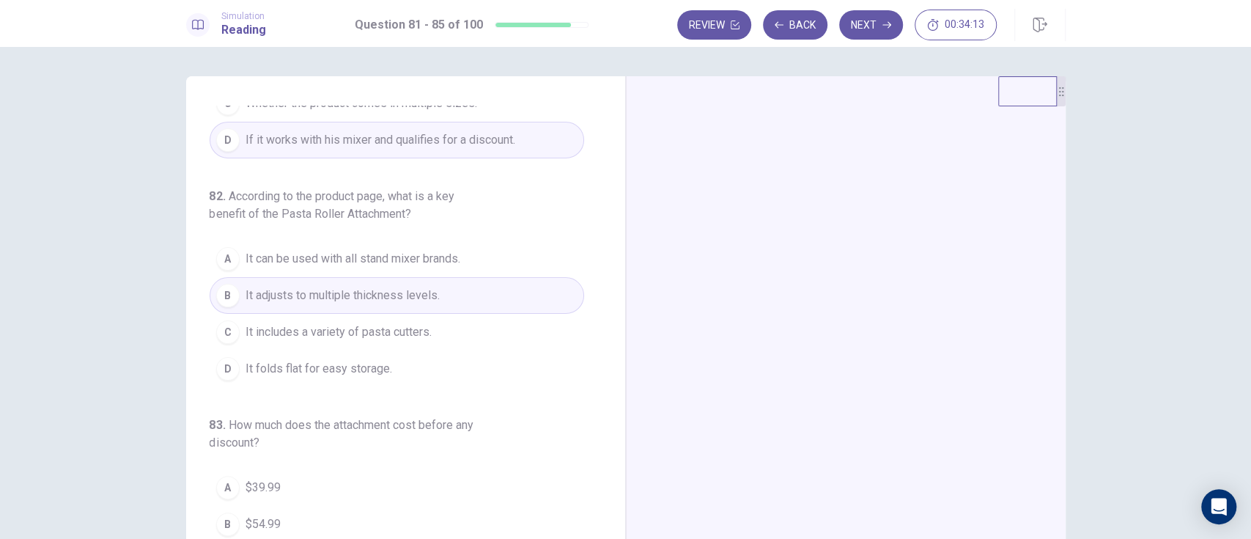
scroll to position [149, 0]
click at [229, 327] on div "C" at bounding box center [227, 329] width 23 height 23
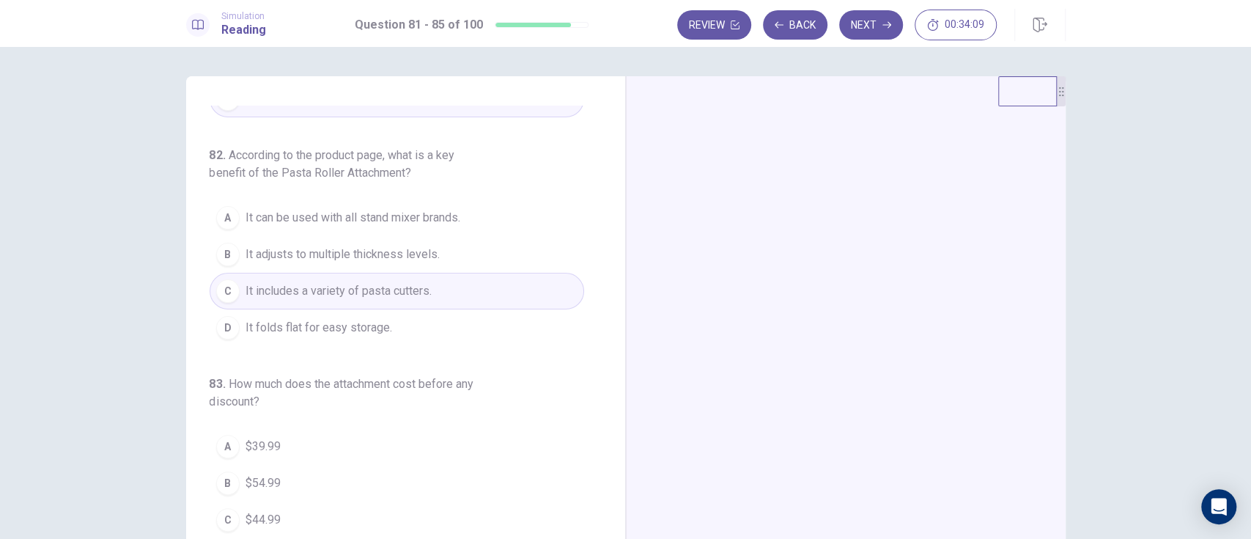
scroll to position [191, 0]
click at [229, 249] on div "B" at bounding box center [227, 250] width 23 height 23
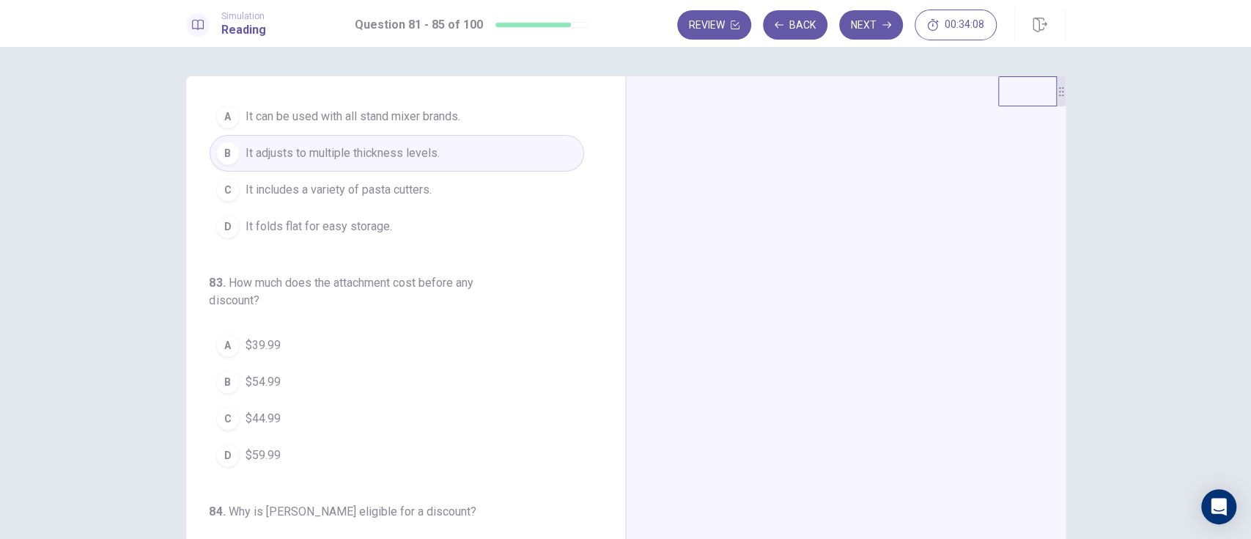
scroll to position [290, 0]
click at [233, 375] on div "B" at bounding box center [227, 380] width 23 height 23
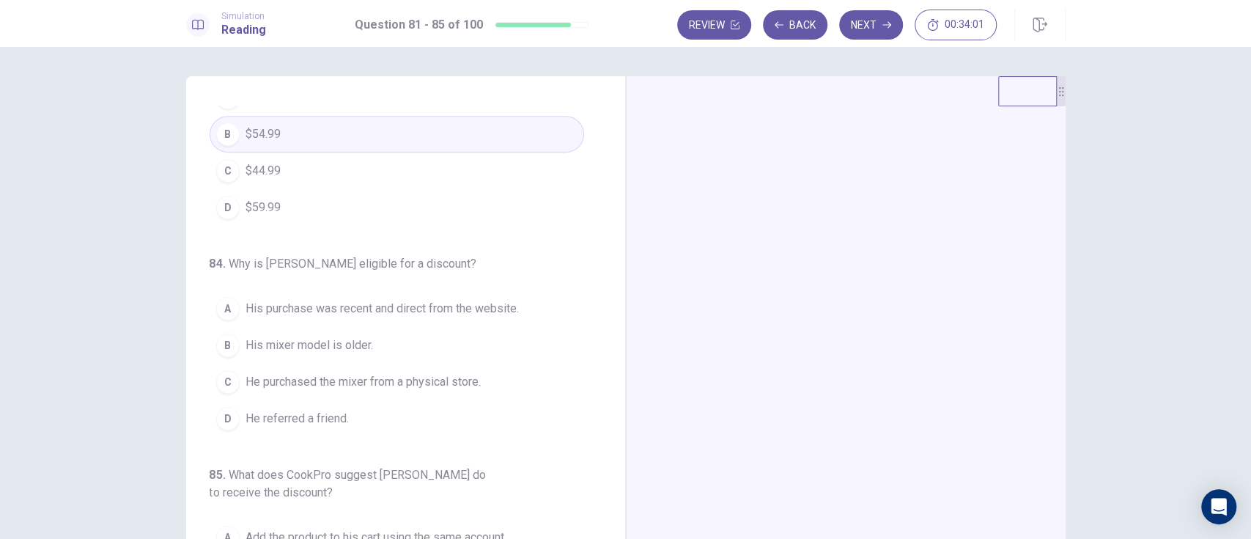
scroll to position [537, 0]
click at [223, 300] on div "A" at bounding box center [227, 307] width 23 height 23
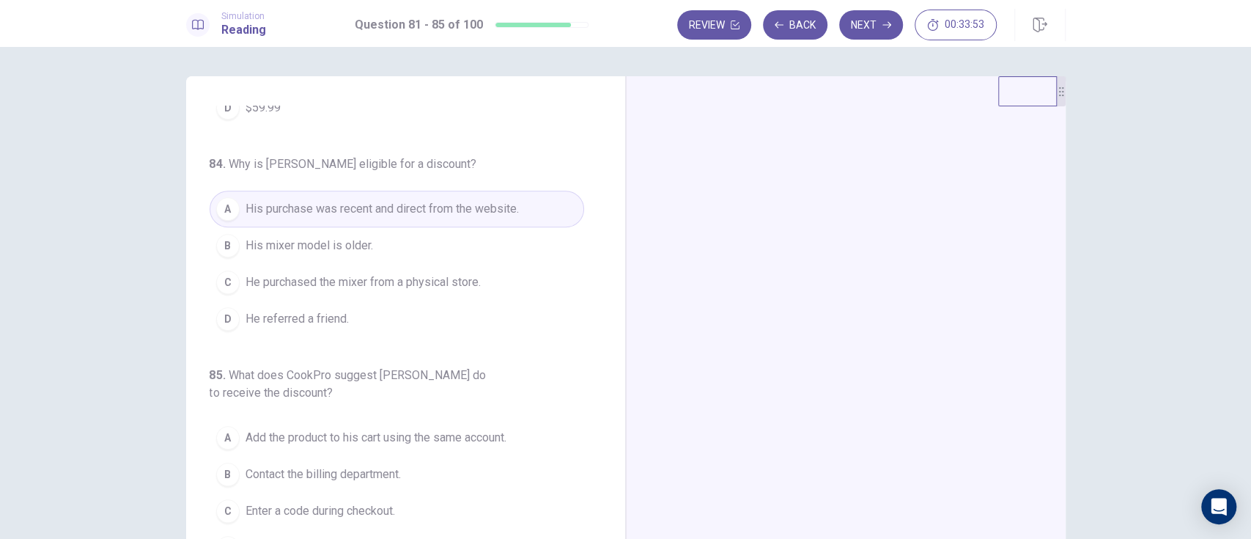
scroll to position [642, 0]
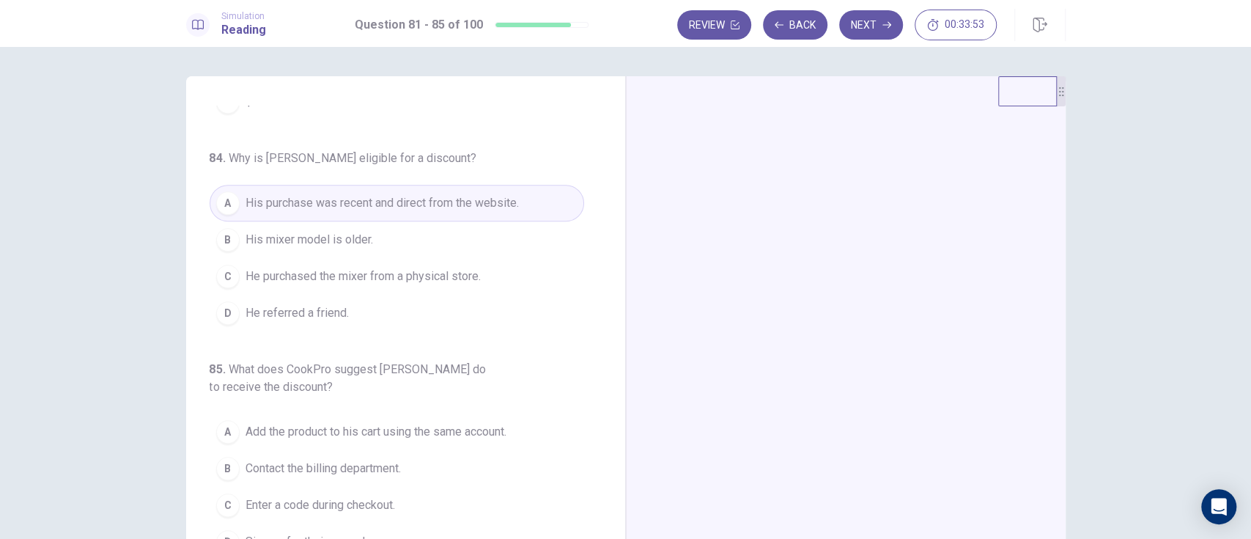
click at [222, 310] on div "D" at bounding box center [227, 312] width 23 height 23
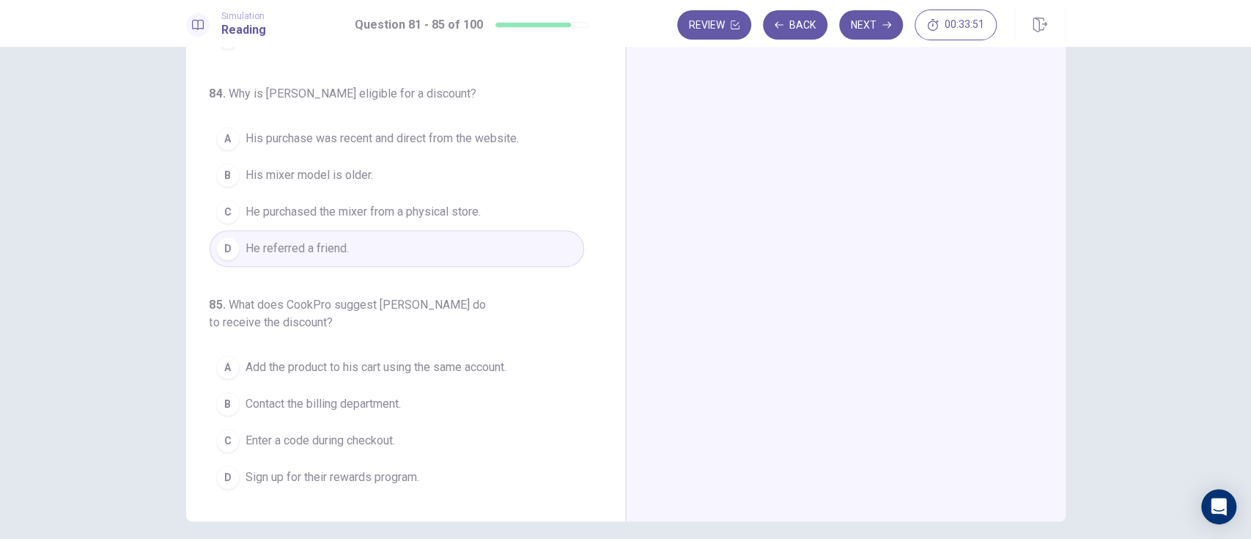
scroll to position [63, 0]
click at [223, 350] on button "A Add the product to his cart using the same account." at bounding box center [397, 368] width 375 height 37
click at [246, 476] on span "Sign up for their rewards program." at bounding box center [333, 479] width 174 height 18
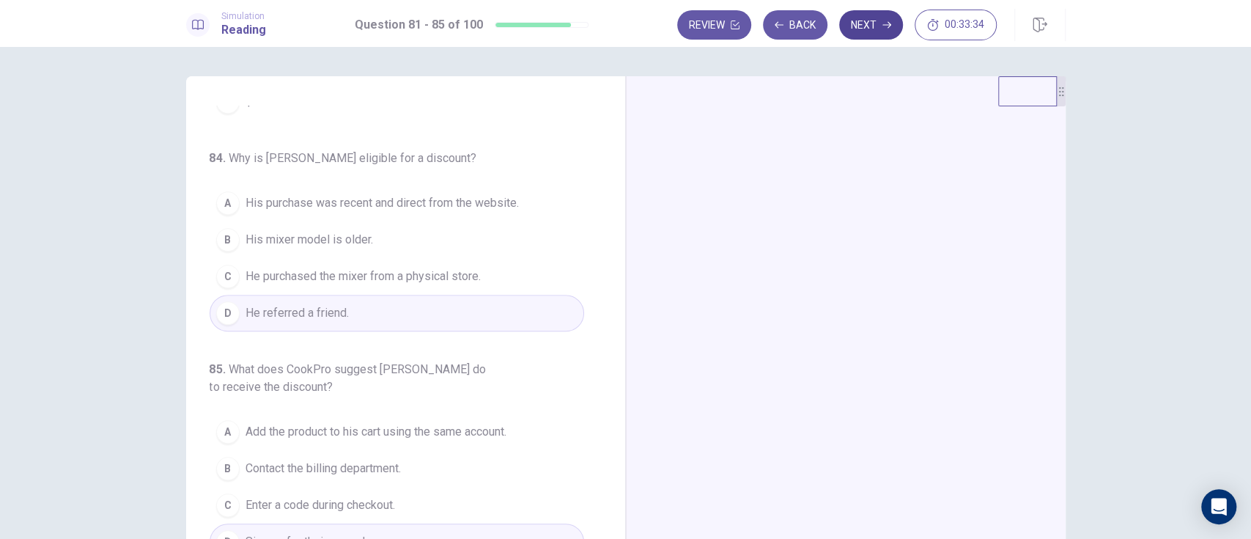
click at [883, 28] on icon "button" at bounding box center [886, 25] width 9 height 9
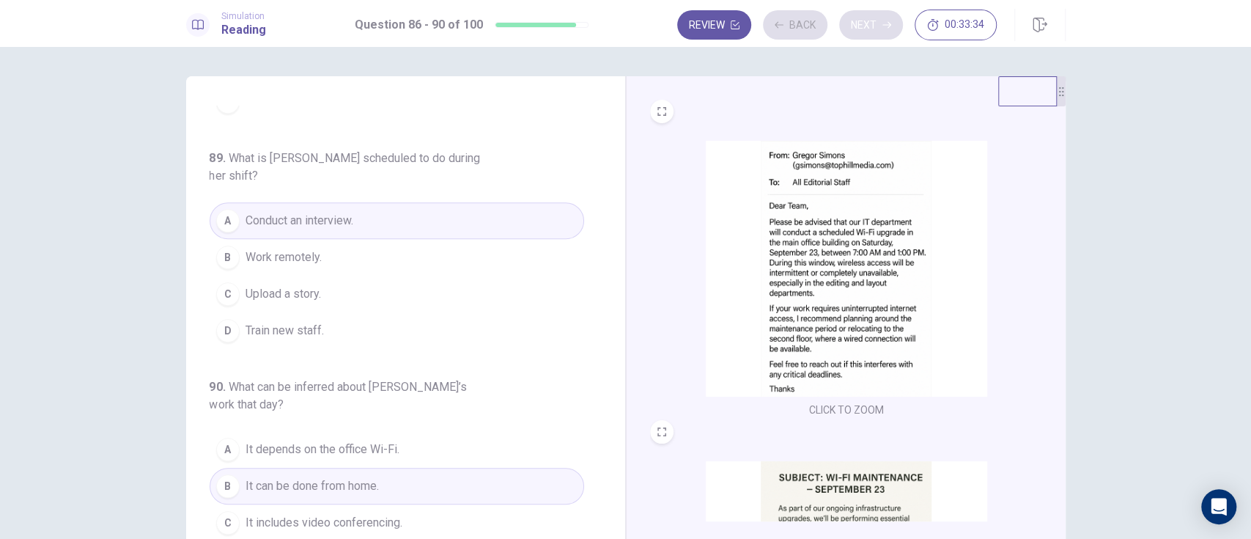
scroll to position [624, 0]
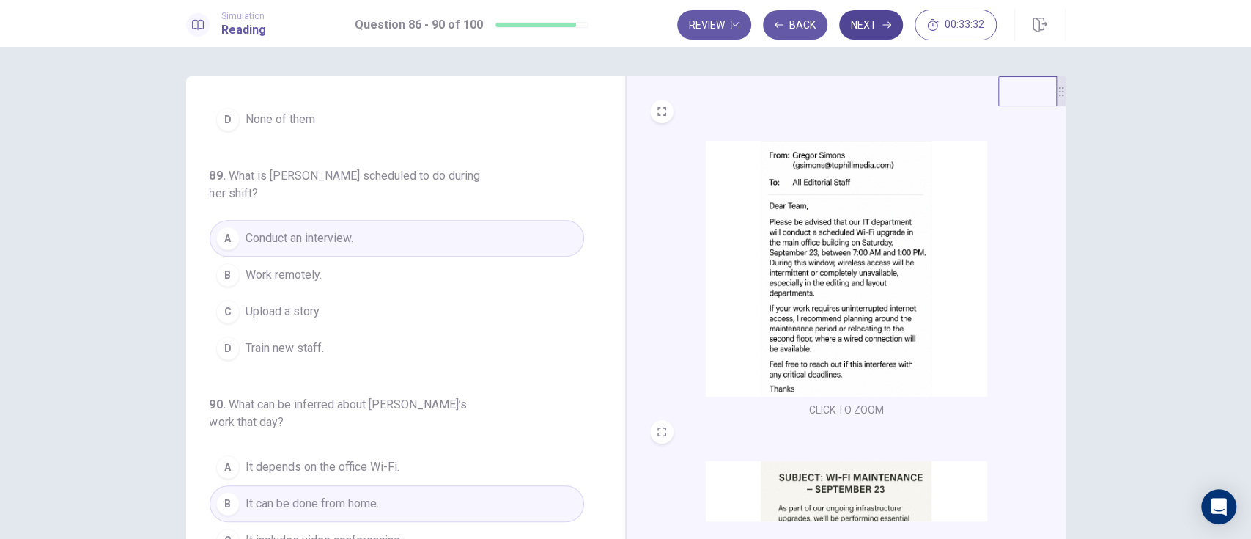
click at [885, 28] on icon "button" at bounding box center [886, 25] width 9 height 9
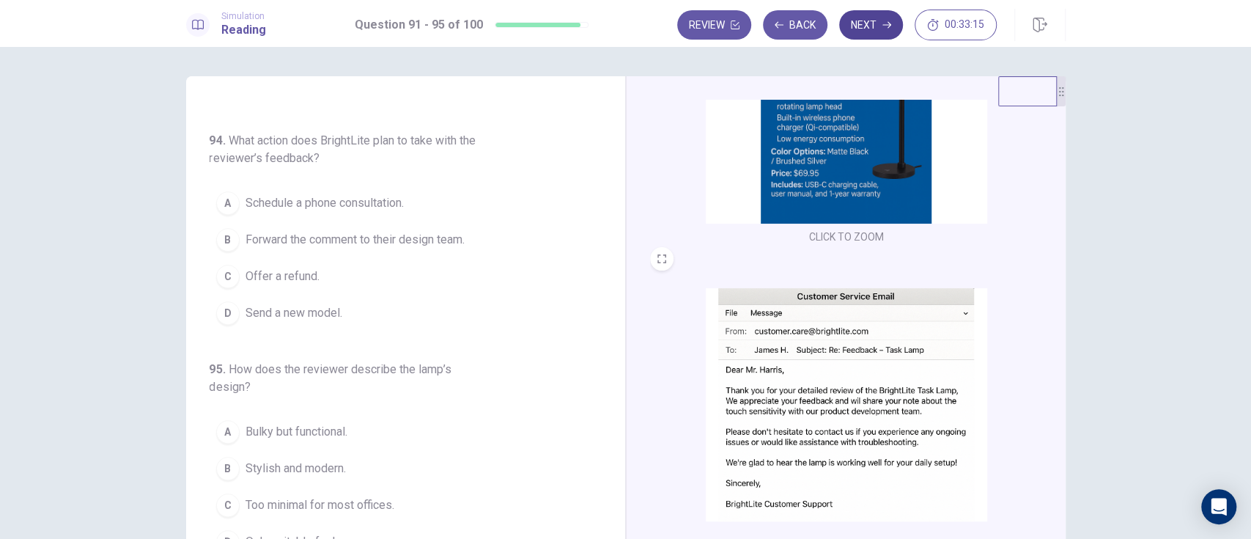
scroll to position [539, 0]
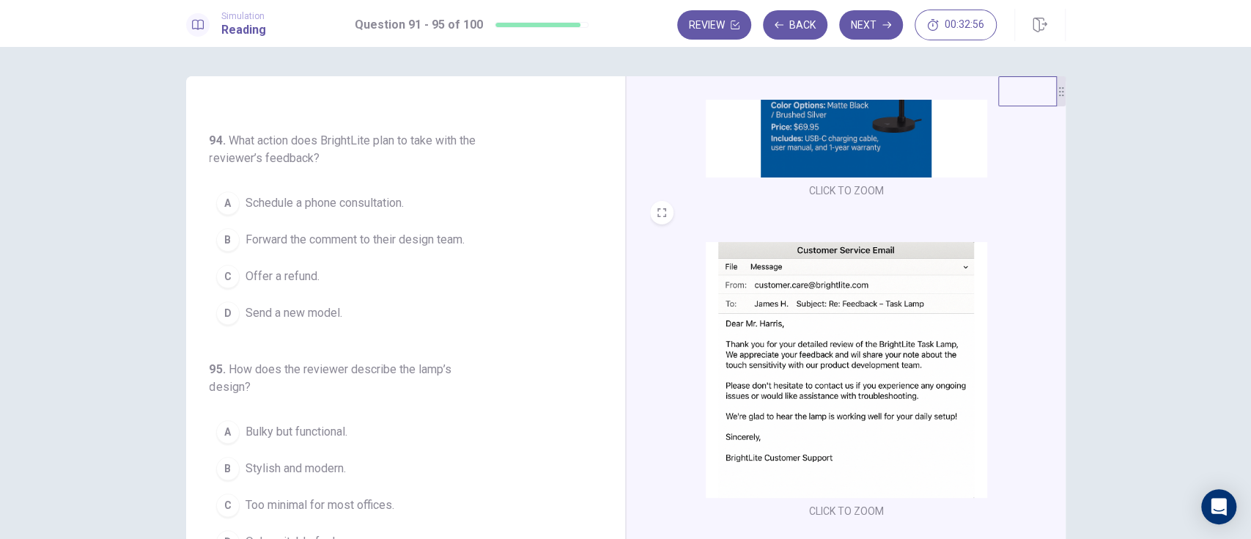
click at [410, 243] on span "Forward the comment to their design team." at bounding box center [355, 240] width 219 height 18
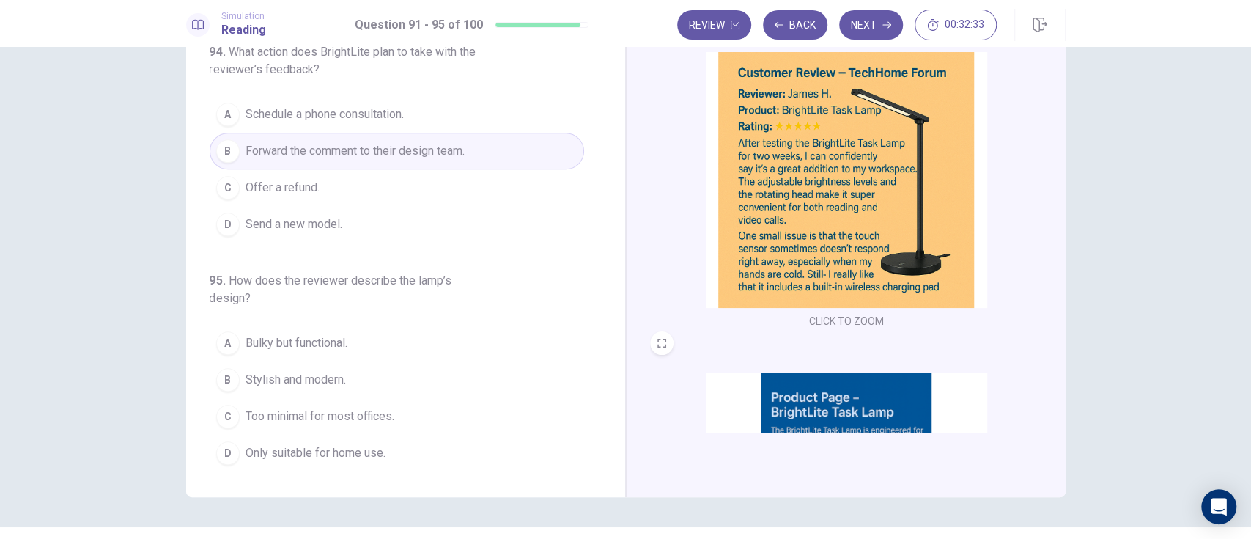
scroll to position [89, 0]
click at [366, 407] on span "Too minimal for most offices." at bounding box center [320, 416] width 149 height 18
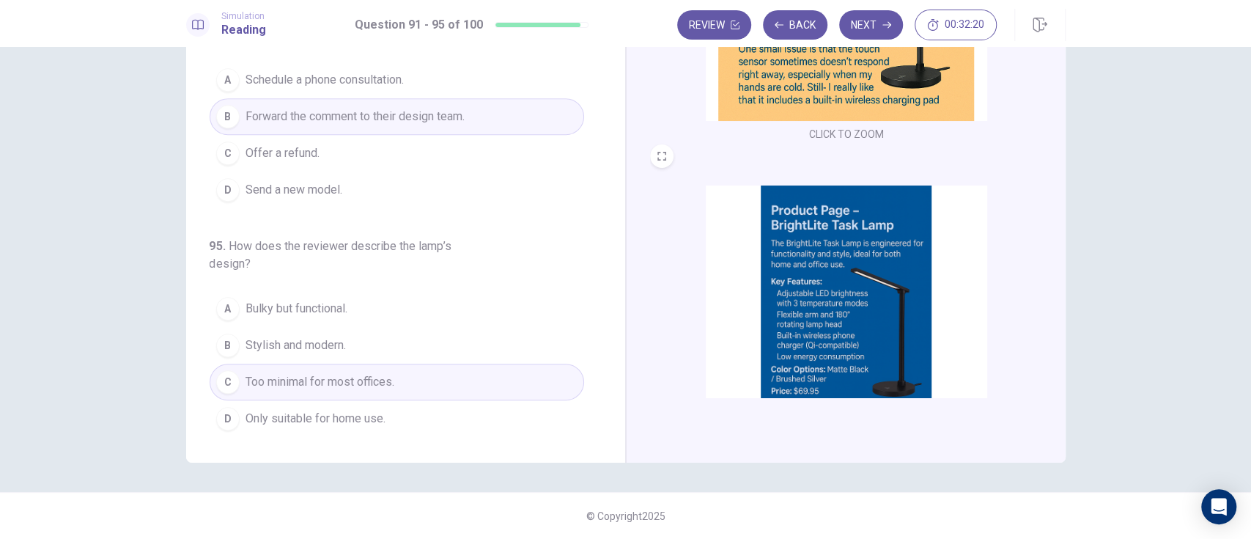
scroll to position [539, 0]
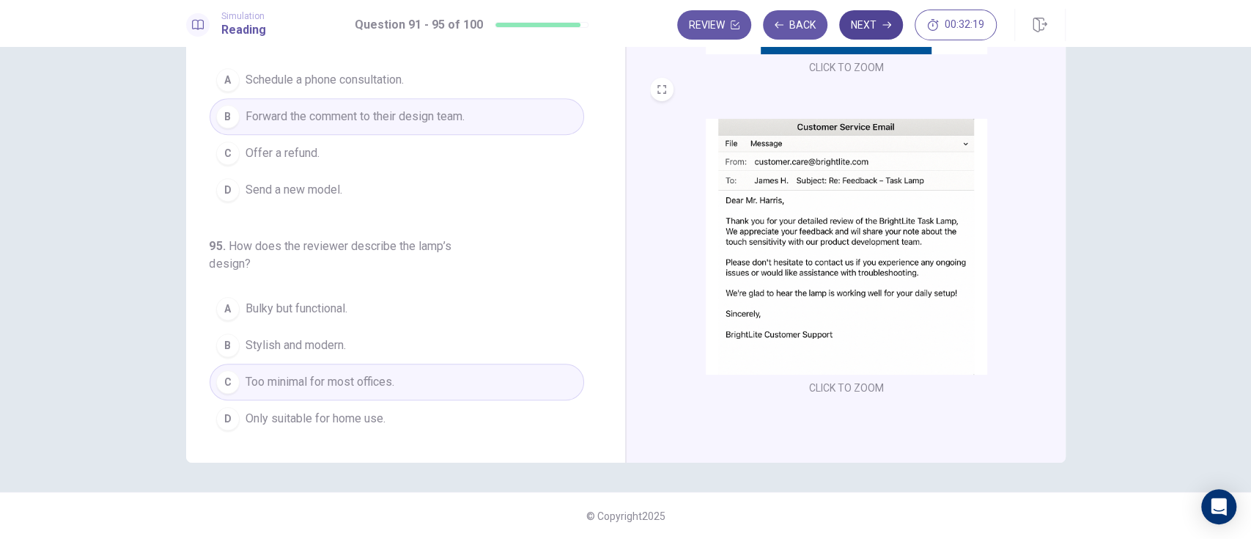
click at [877, 23] on button "Next" at bounding box center [871, 24] width 64 height 29
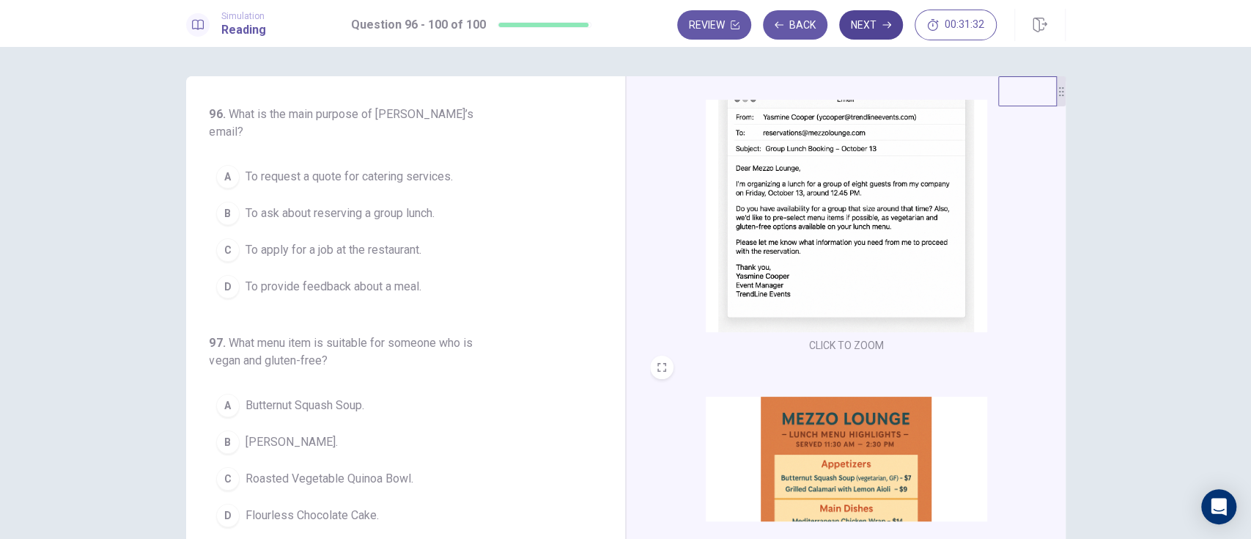
scroll to position [0, 0]
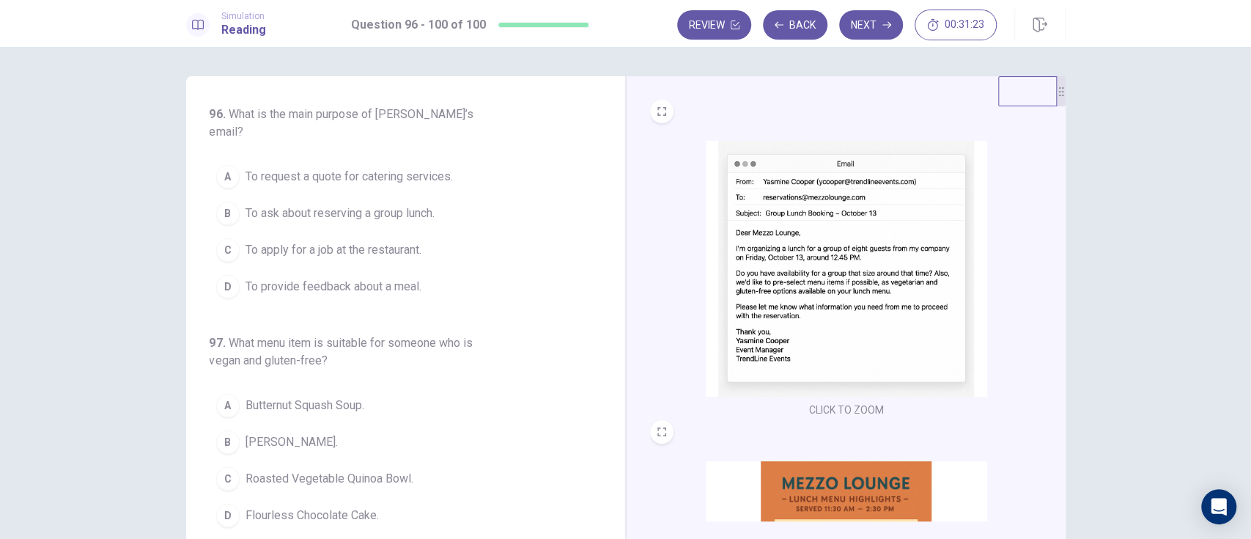
click at [404, 204] on span "To ask about reserving a group lunch." at bounding box center [340, 213] width 189 height 18
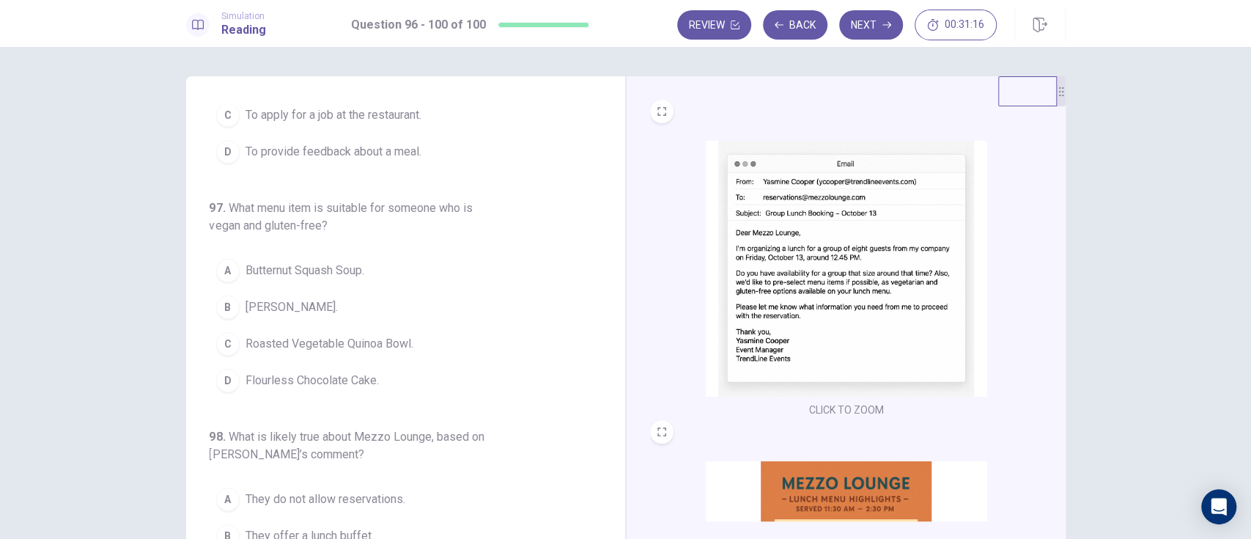
scroll to position [136, 0]
click at [391, 333] on span "Roasted Vegetable Quinoa Bowl." at bounding box center [330, 342] width 168 height 18
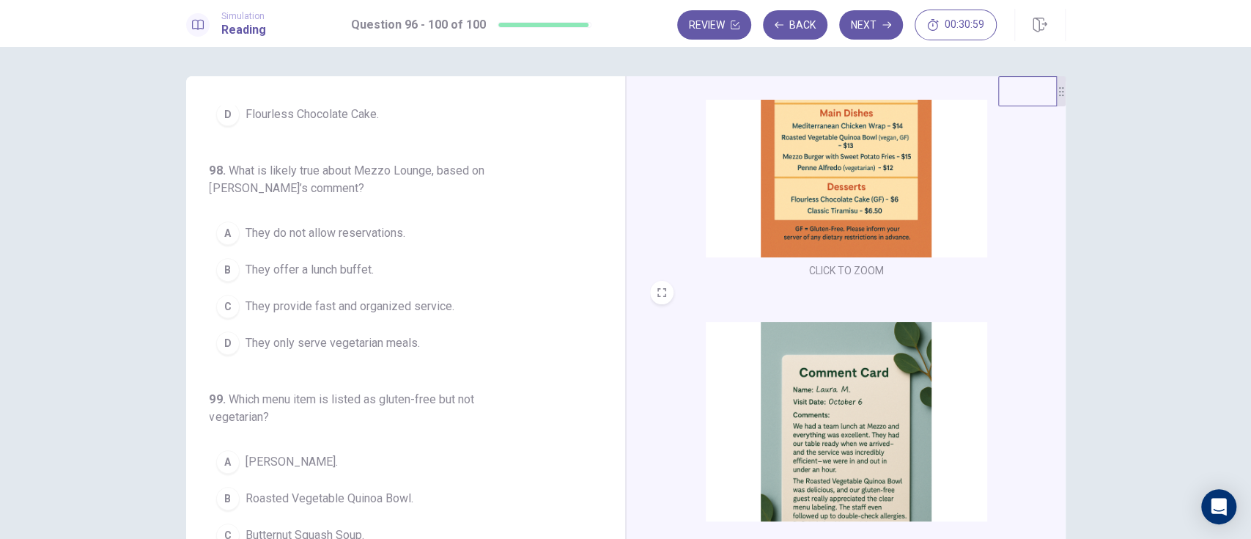
scroll to position [539, 0]
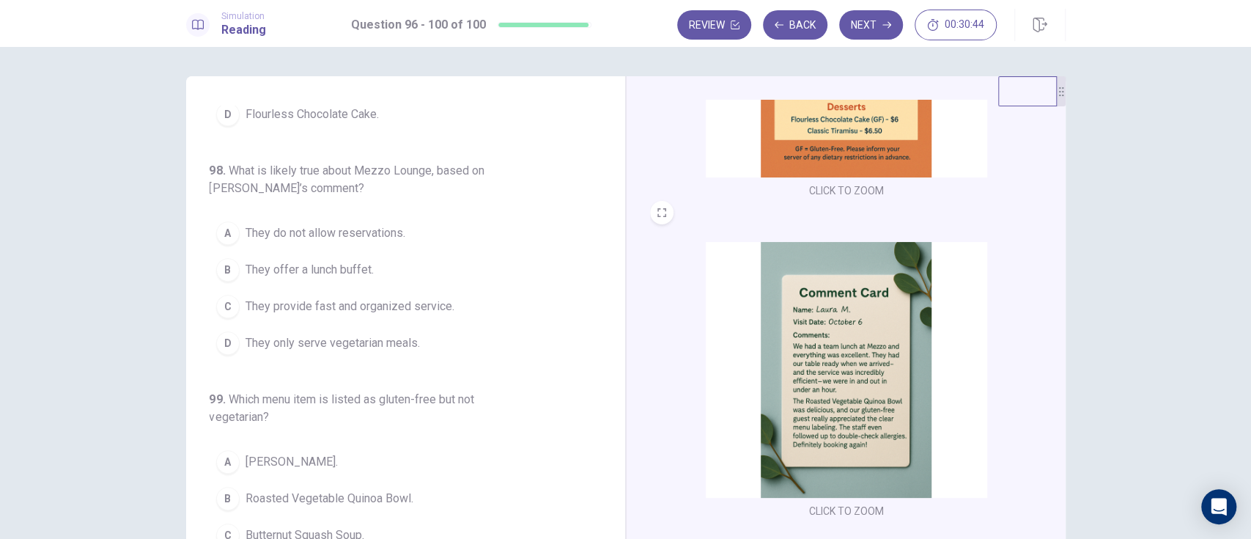
click at [422, 298] on span "They provide fast and organized service." at bounding box center [350, 307] width 209 height 18
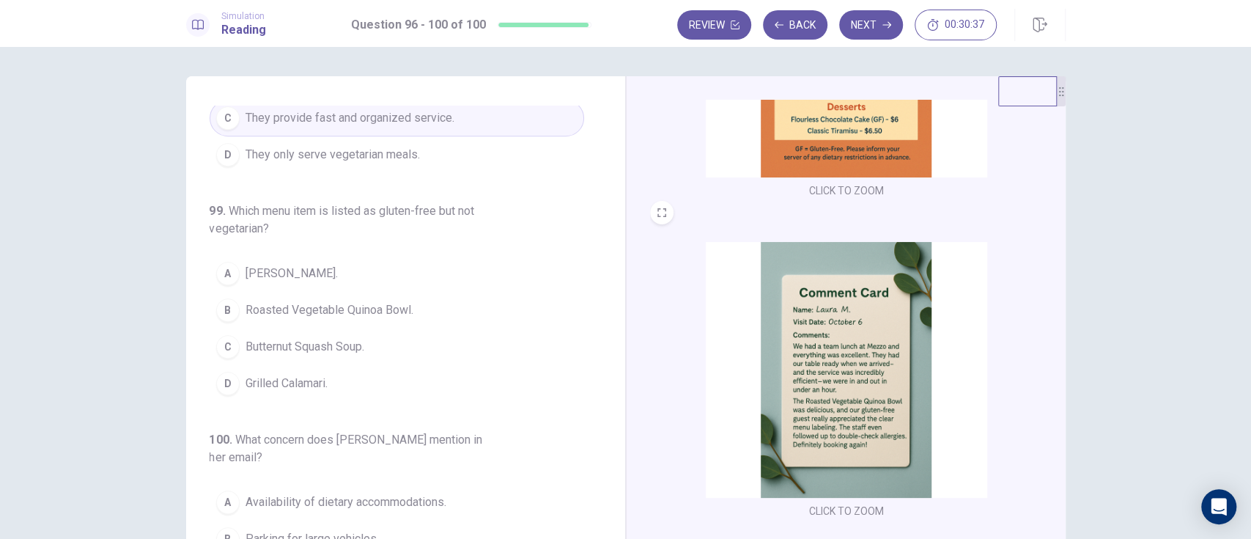
scroll to position [589, 0]
click at [381, 302] on span "Roasted Vegetable Quinoa Bowl." at bounding box center [330, 311] width 168 height 18
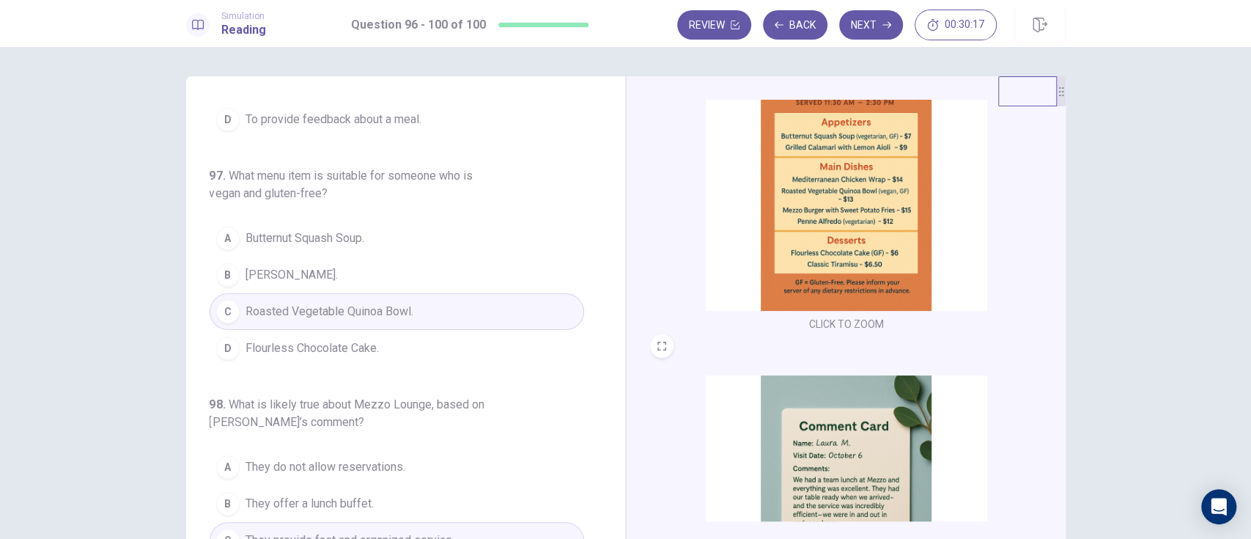
scroll to position [166, 0]
click at [413, 224] on button "A Butternut Squash Soup." at bounding box center [397, 239] width 375 height 37
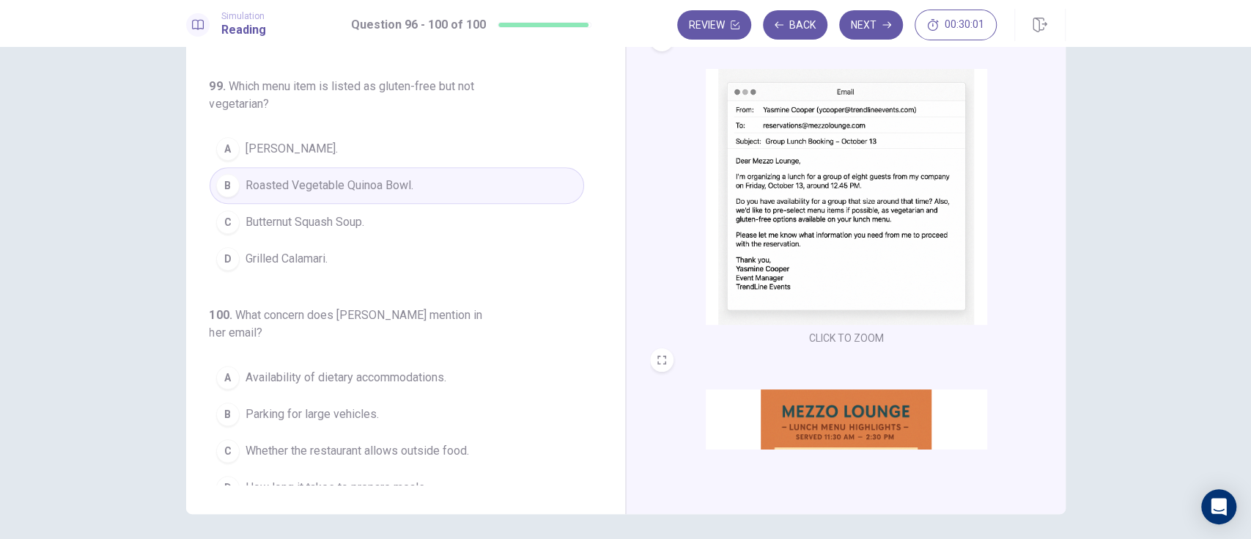
scroll to position [71, 0]
click at [429, 369] on span "Availability of dietary accommodations." at bounding box center [346, 378] width 201 height 18
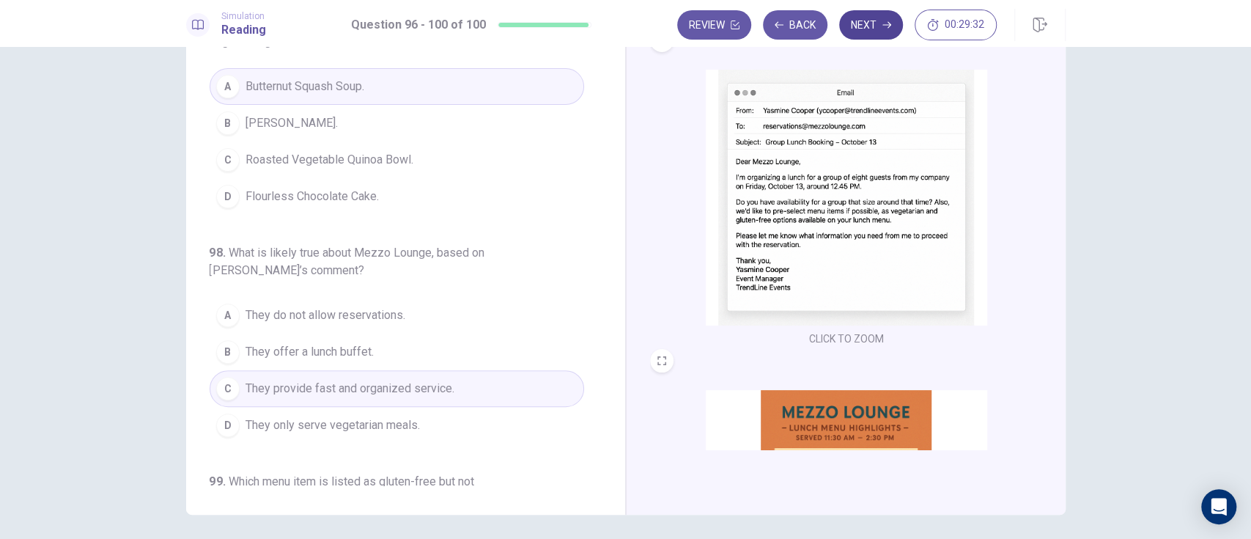
click at [878, 24] on button "Next" at bounding box center [871, 24] width 64 height 29
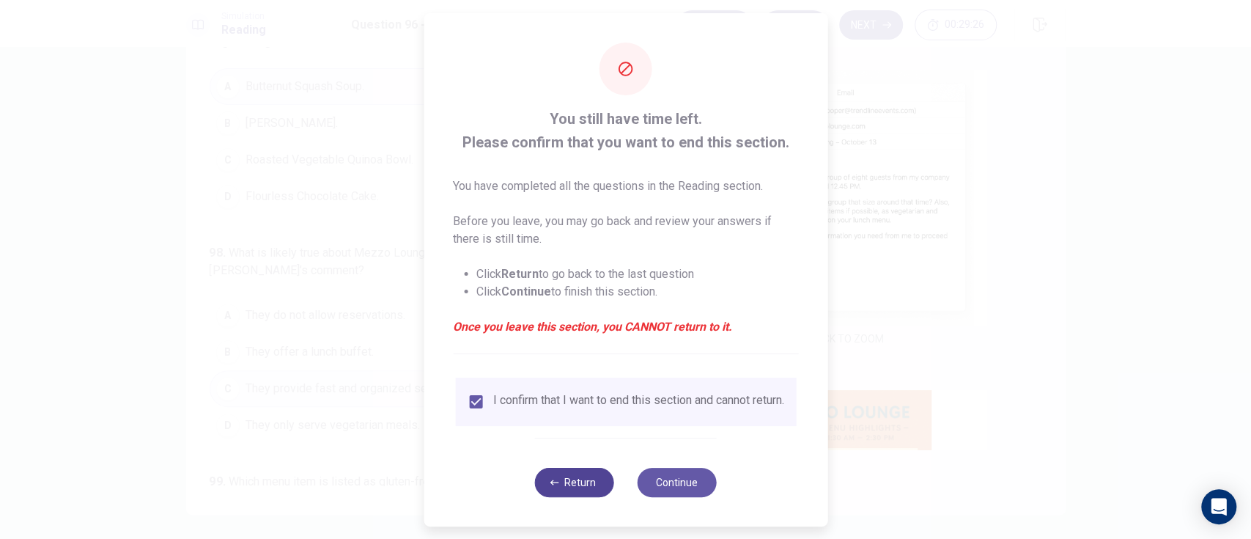
click at [553, 487] on icon "button" at bounding box center [554, 482] width 9 height 9
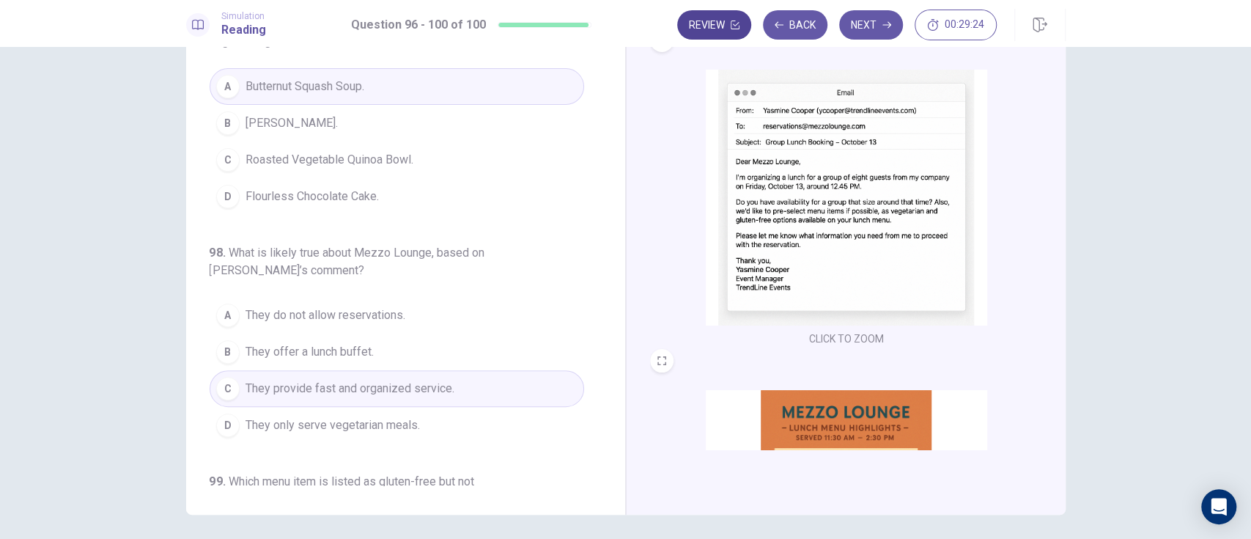
click at [717, 23] on button "Review" at bounding box center [714, 24] width 74 height 29
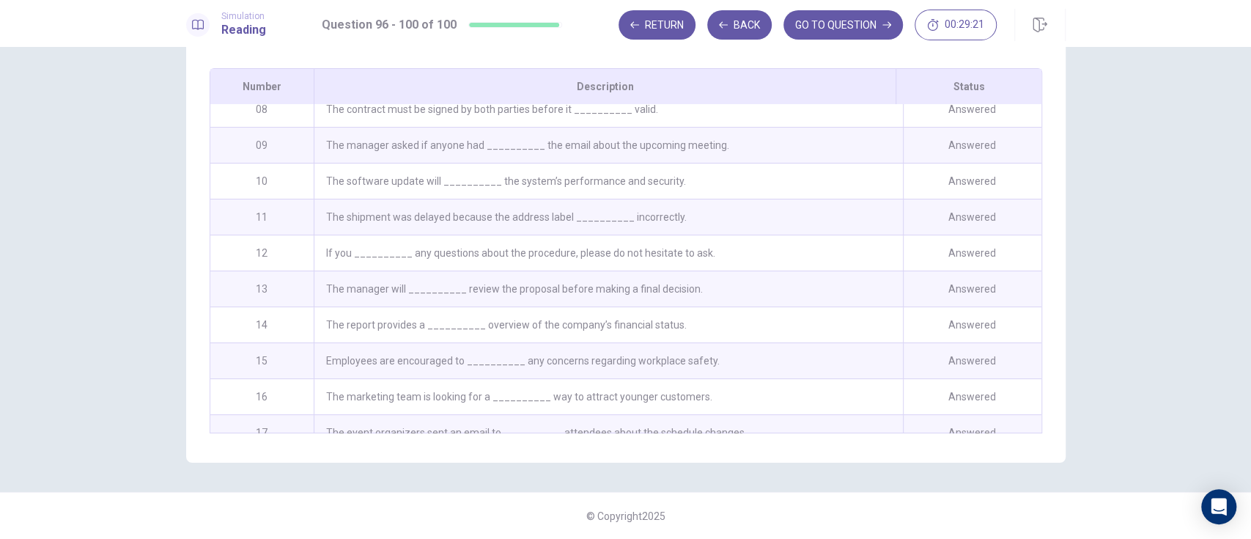
scroll to position [0, 0]
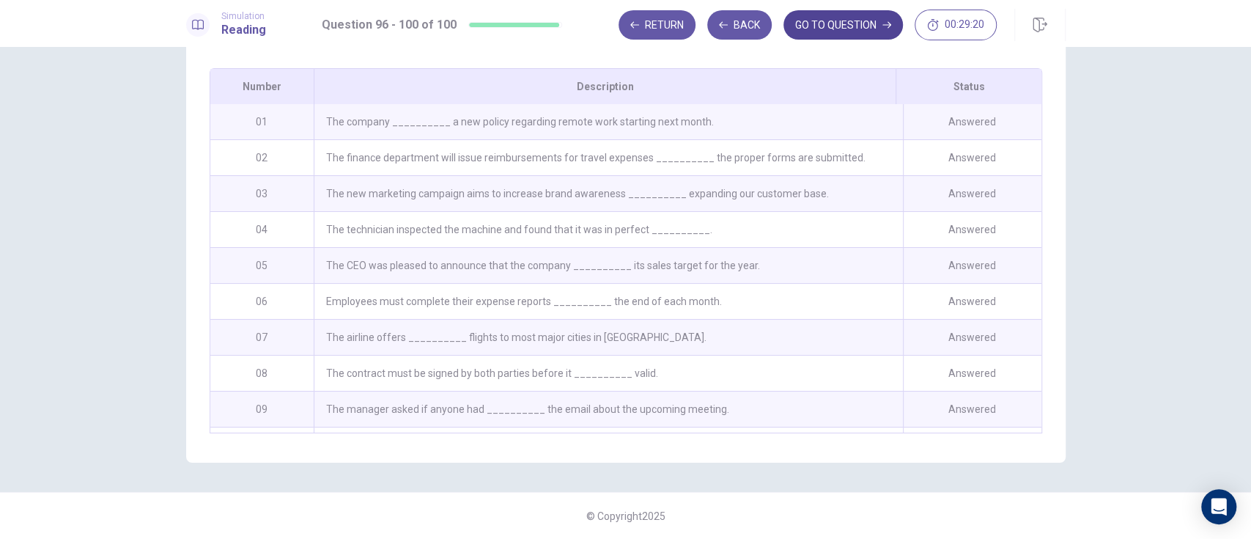
click at [886, 24] on icon "button" at bounding box center [886, 25] width 9 height 7
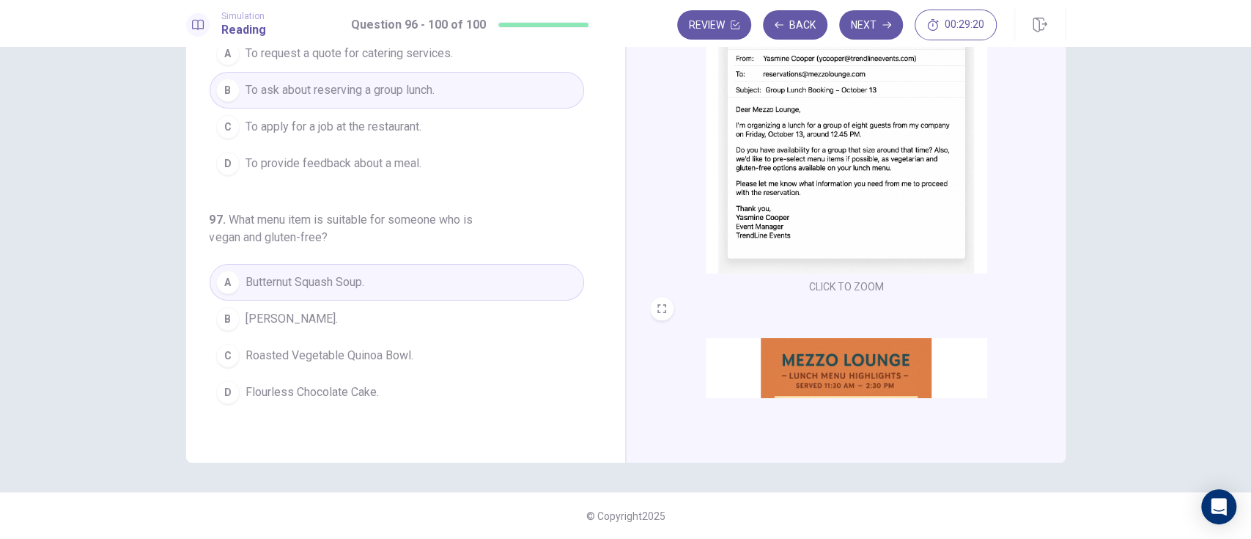
scroll to position [123, 0]
click at [886, 24] on icon "button" at bounding box center [886, 25] width 9 height 7
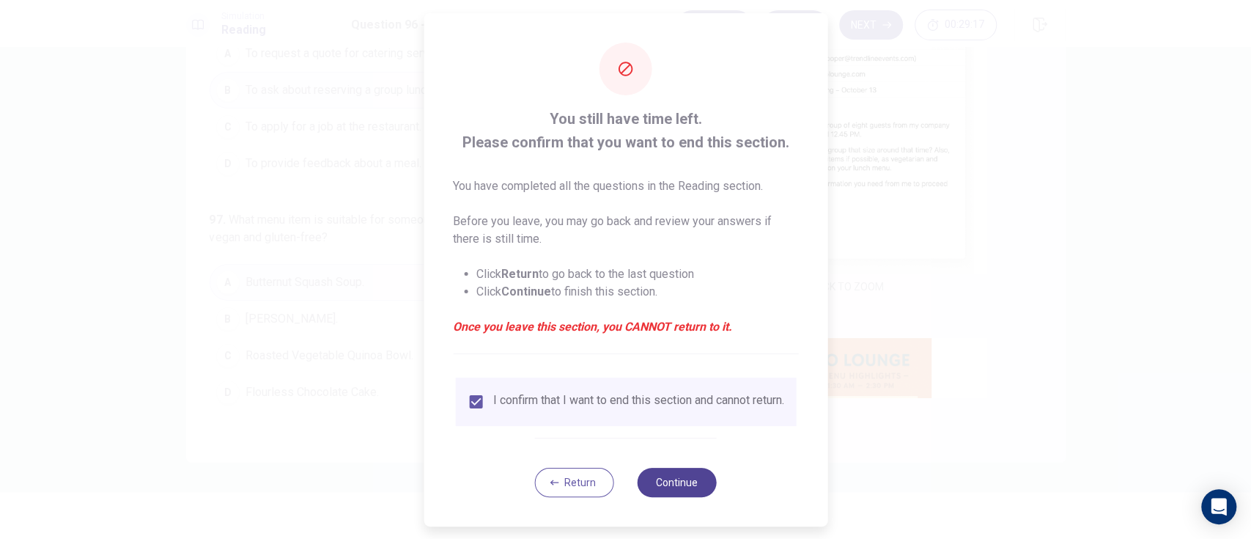
click at [673, 497] on button "Continue" at bounding box center [677, 482] width 79 height 29
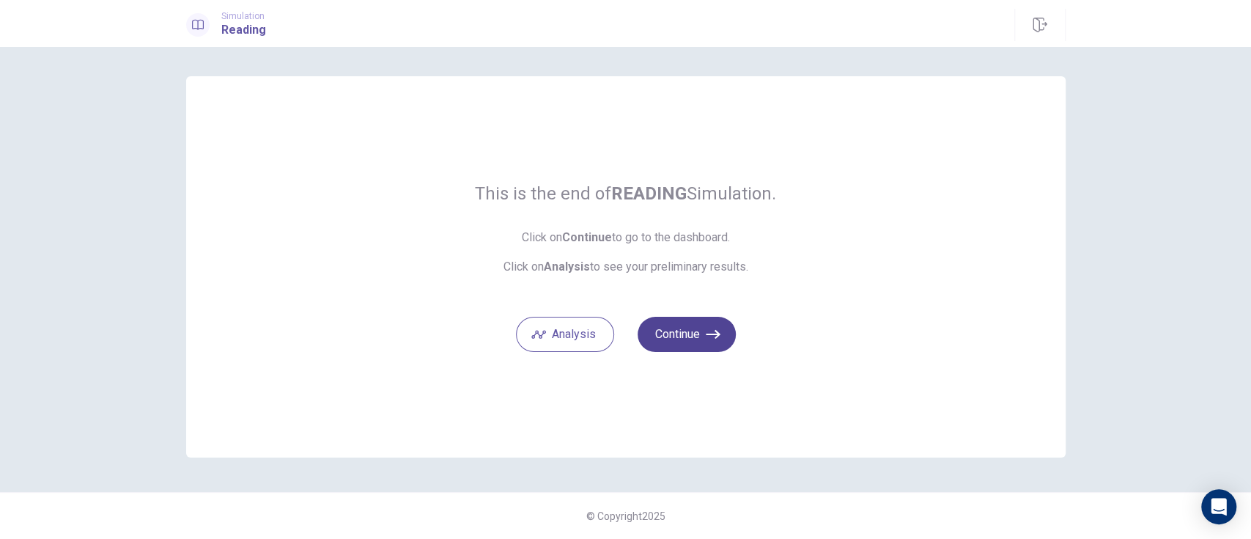
click at [680, 331] on button "Continue" at bounding box center [687, 334] width 98 height 35
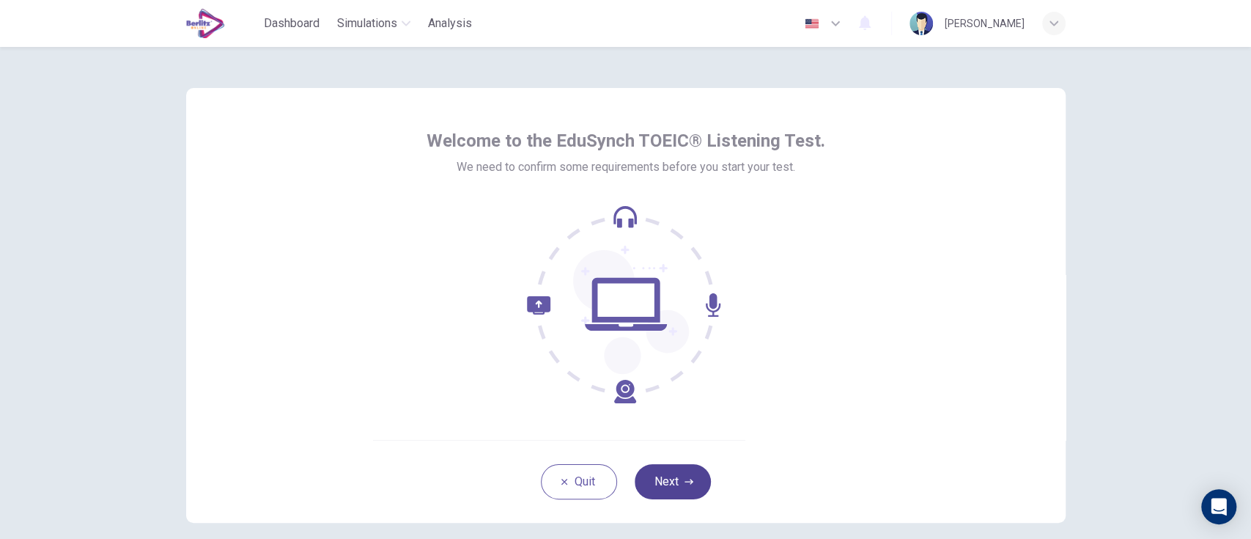
click at [671, 476] on button "Next" at bounding box center [673, 481] width 76 height 35
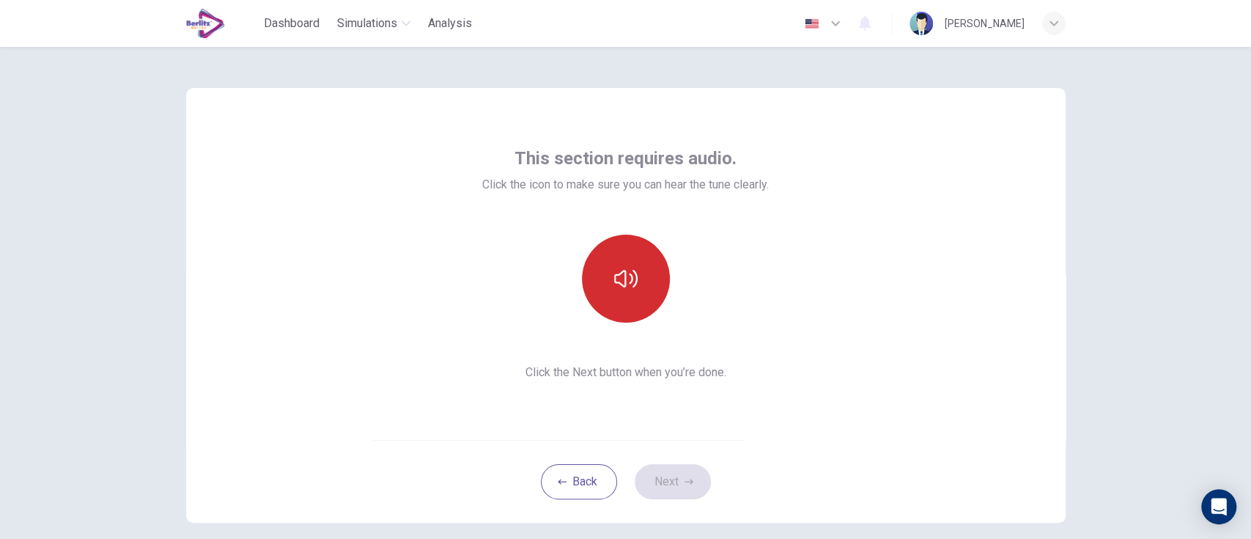
click at [647, 262] on button "button" at bounding box center [626, 279] width 88 height 88
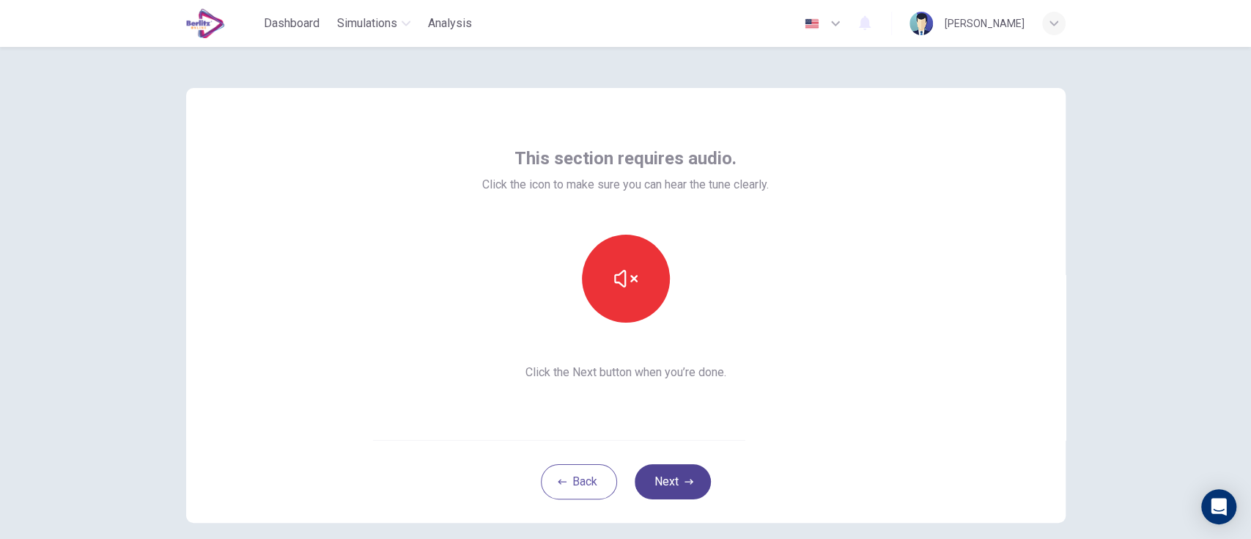
click at [674, 481] on button "Next" at bounding box center [673, 481] width 76 height 35
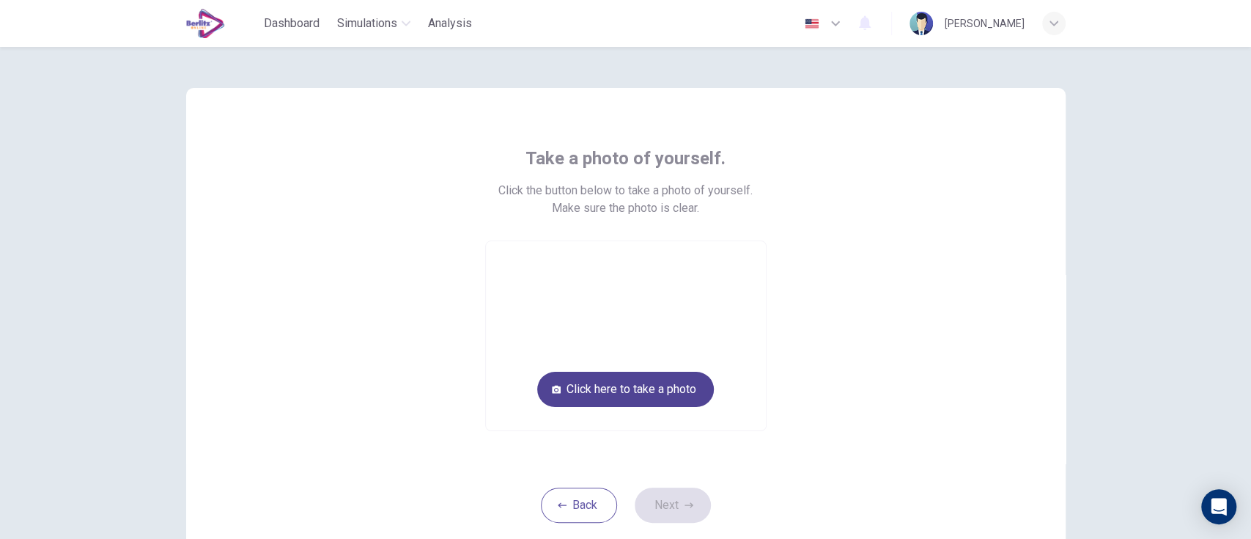
click at [578, 398] on button "Click here to take a photo" at bounding box center [625, 389] width 177 height 35
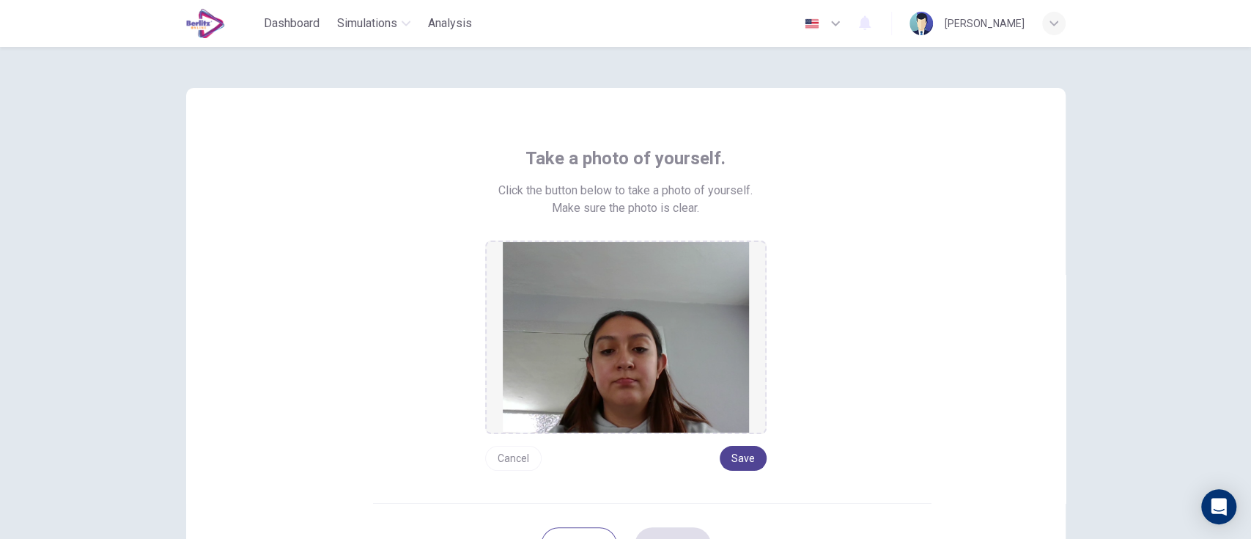
click at [726, 449] on button "Save" at bounding box center [743, 458] width 47 height 25
click at [733, 465] on button "Save" at bounding box center [743, 458] width 47 height 25
click at [751, 460] on button "Save" at bounding box center [743, 458] width 47 height 25
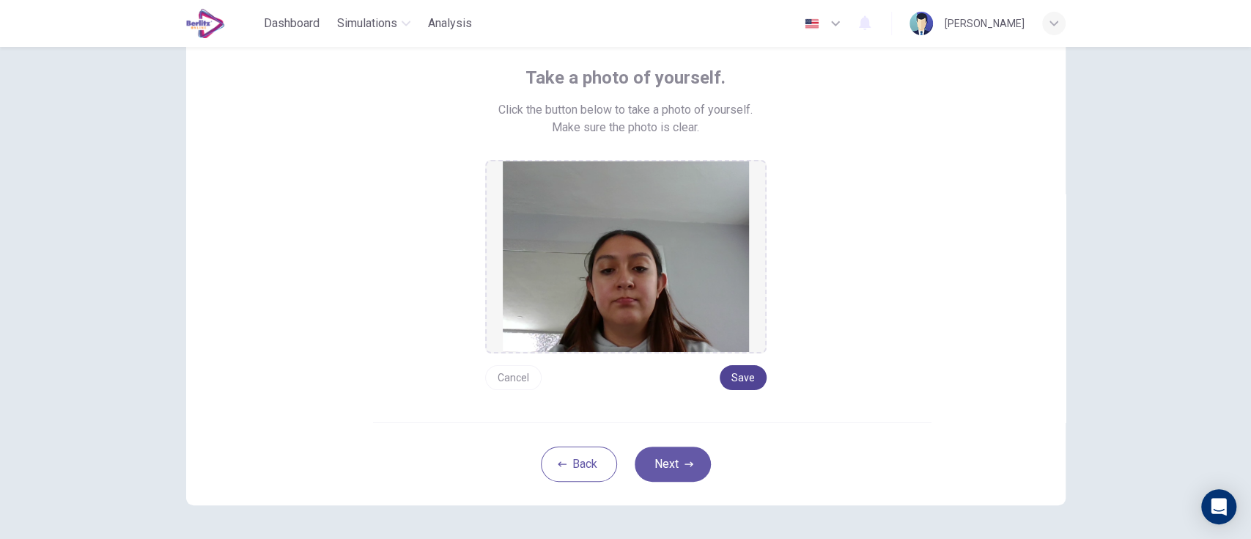
scroll to position [88, 0]
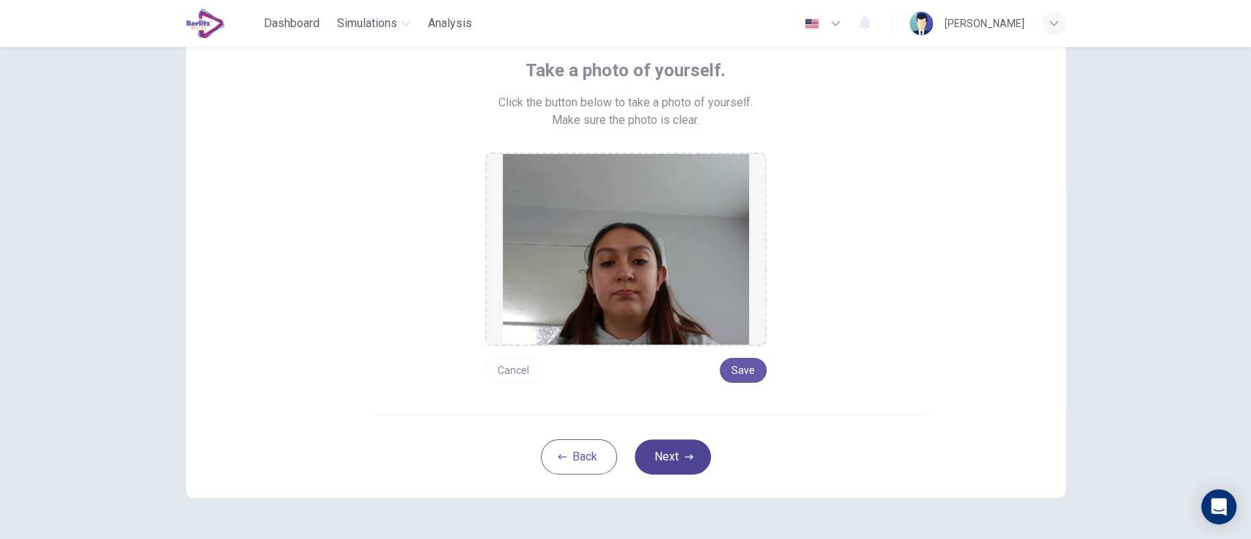
click at [666, 470] on button "Next" at bounding box center [673, 456] width 76 height 35
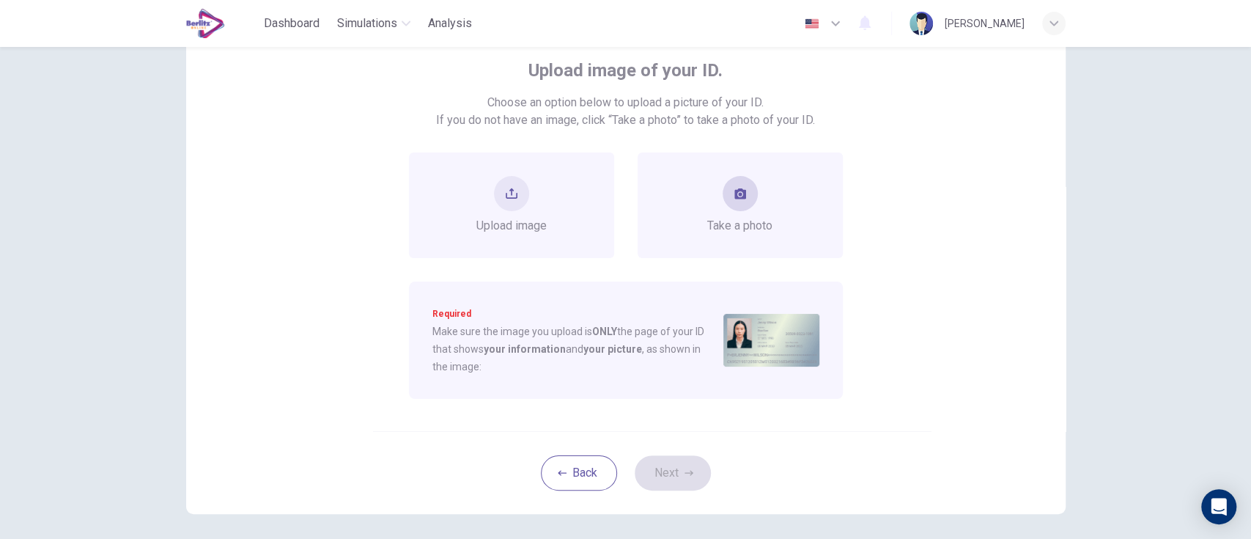
click at [745, 194] on button "take photo" at bounding box center [740, 193] width 35 height 35
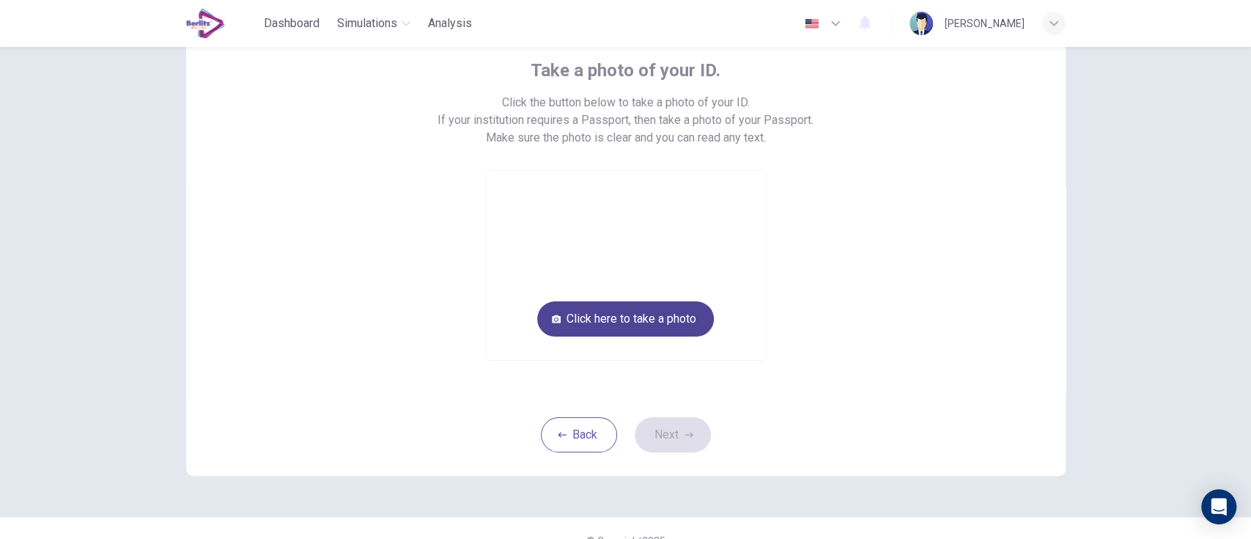
click at [681, 322] on button "Click here to take a photo" at bounding box center [625, 318] width 177 height 35
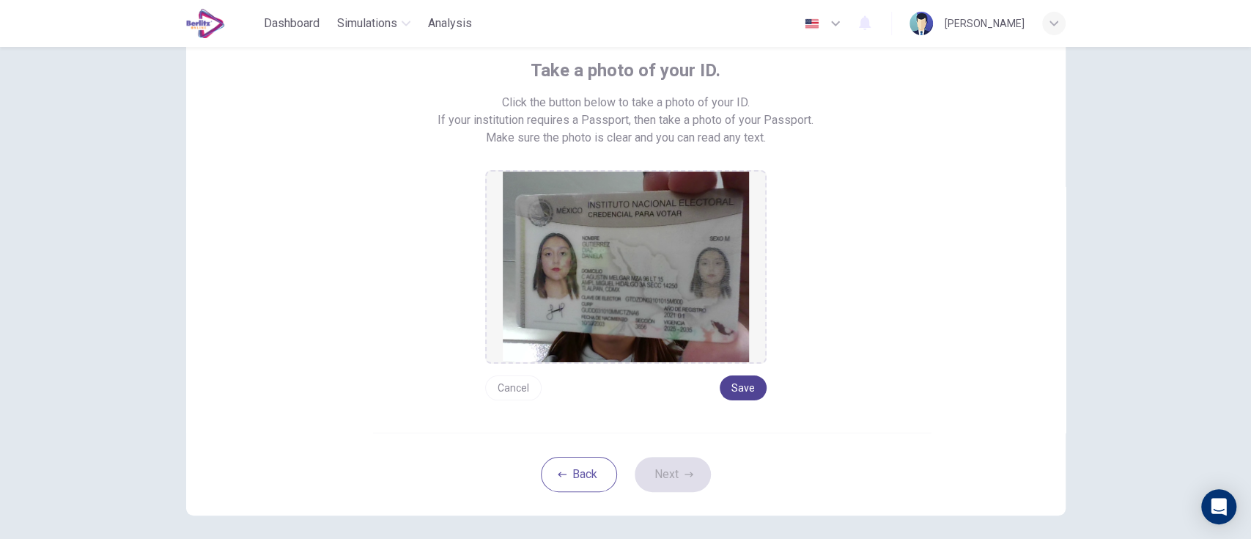
click at [739, 387] on button "Save" at bounding box center [743, 387] width 47 height 25
click at [685, 473] on icon "button" at bounding box center [689, 473] width 9 height 5
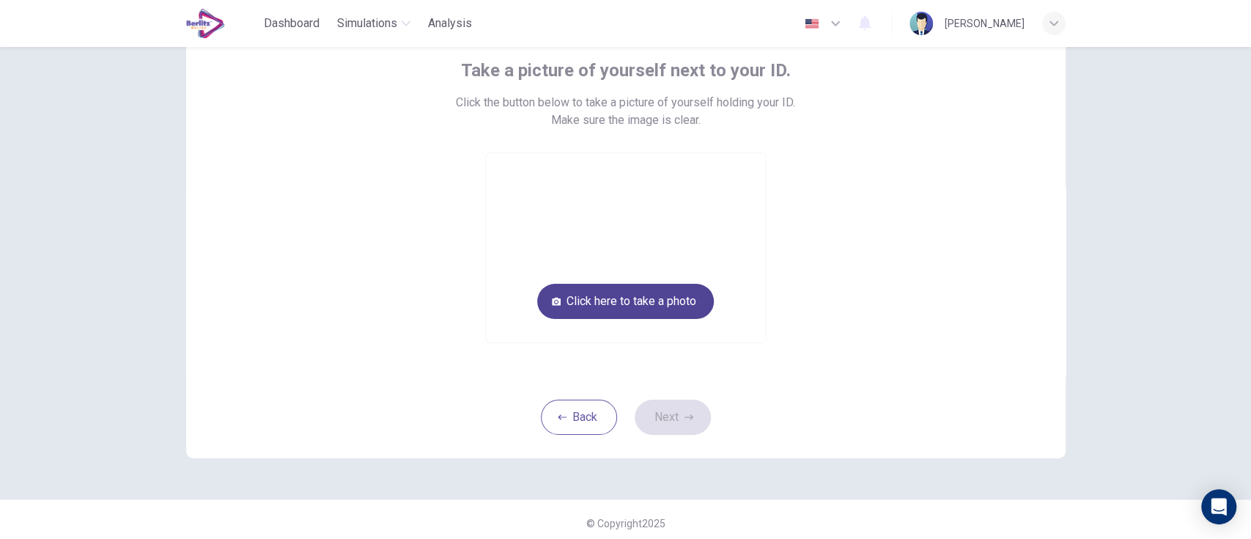
click at [572, 306] on button "Click here to take a photo" at bounding box center [625, 301] width 177 height 35
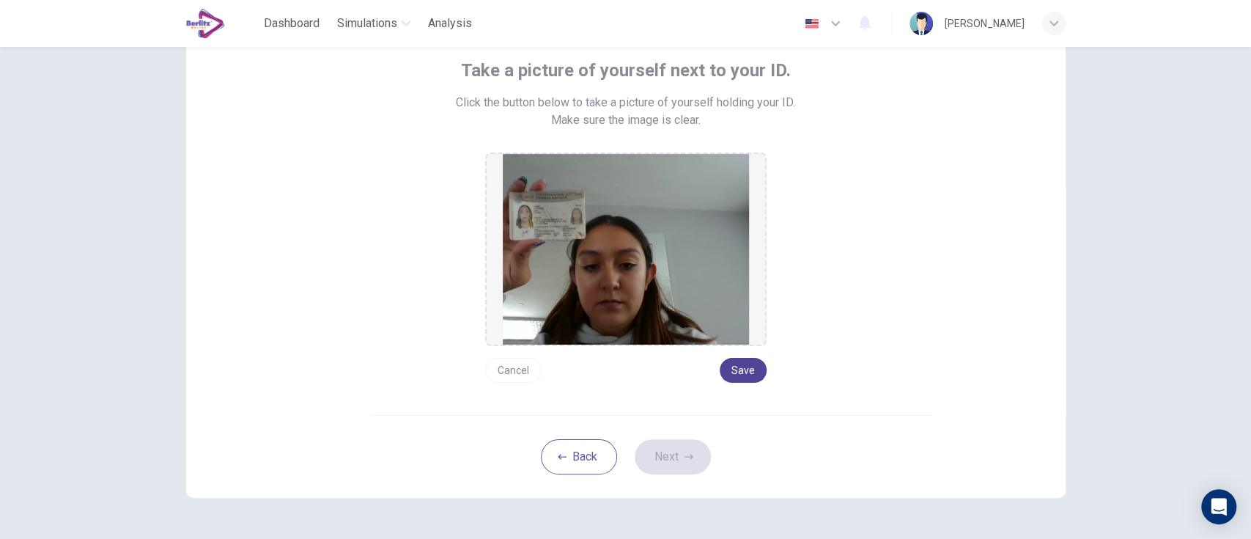
click at [744, 374] on button "Save" at bounding box center [743, 370] width 47 height 25
click at [677, 471] on button "Next" at bounding box center [673, 456] width 76 height 35
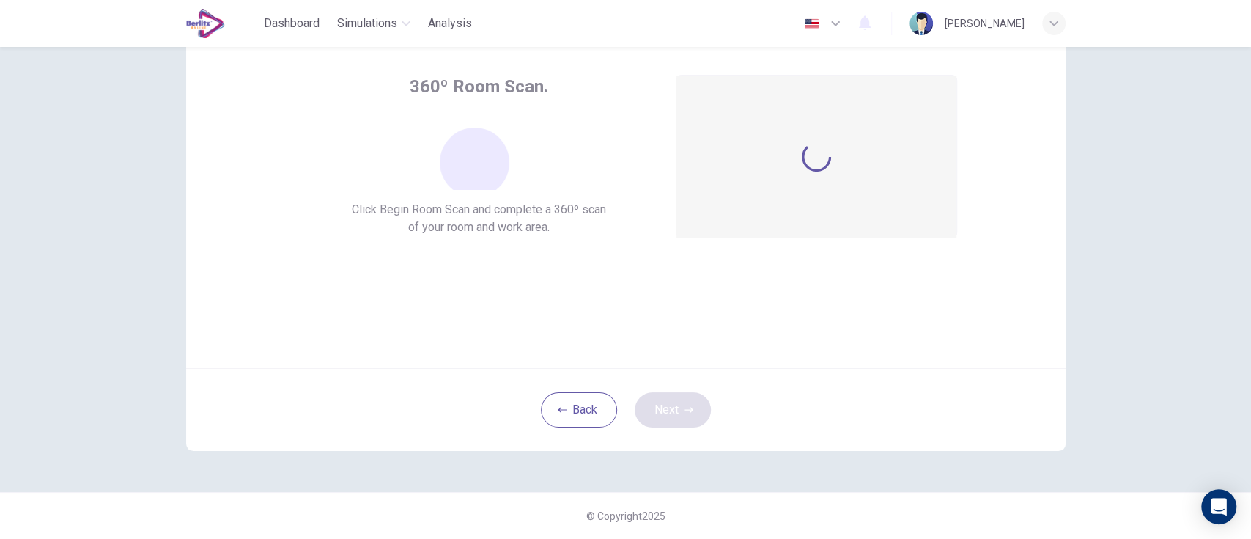
scroll to position [71, 0]
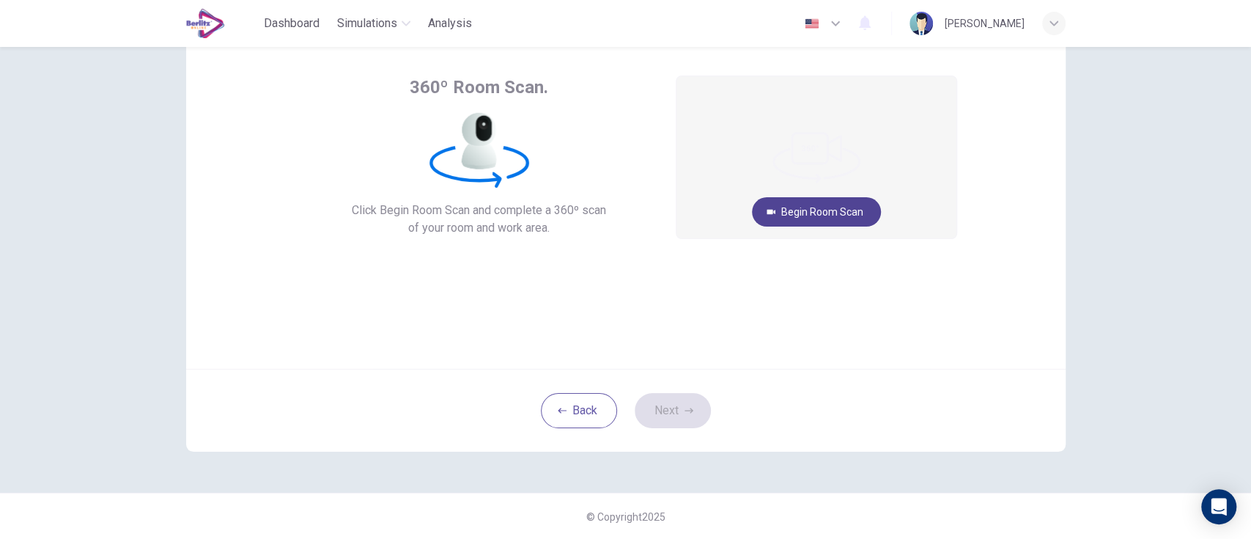
click at [827, 220] on button "Begin Room Scan" at bounding box center [816, 211] width 129 height 29
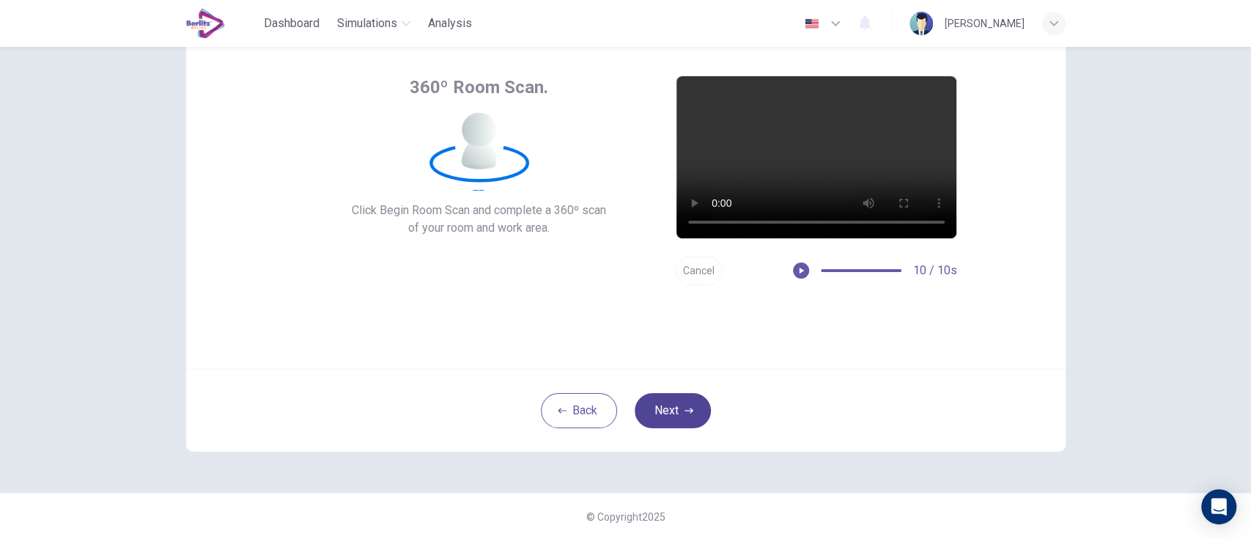
click at [685, 408] on icon "button" at bounding box center [689, 410] width 9 height 5
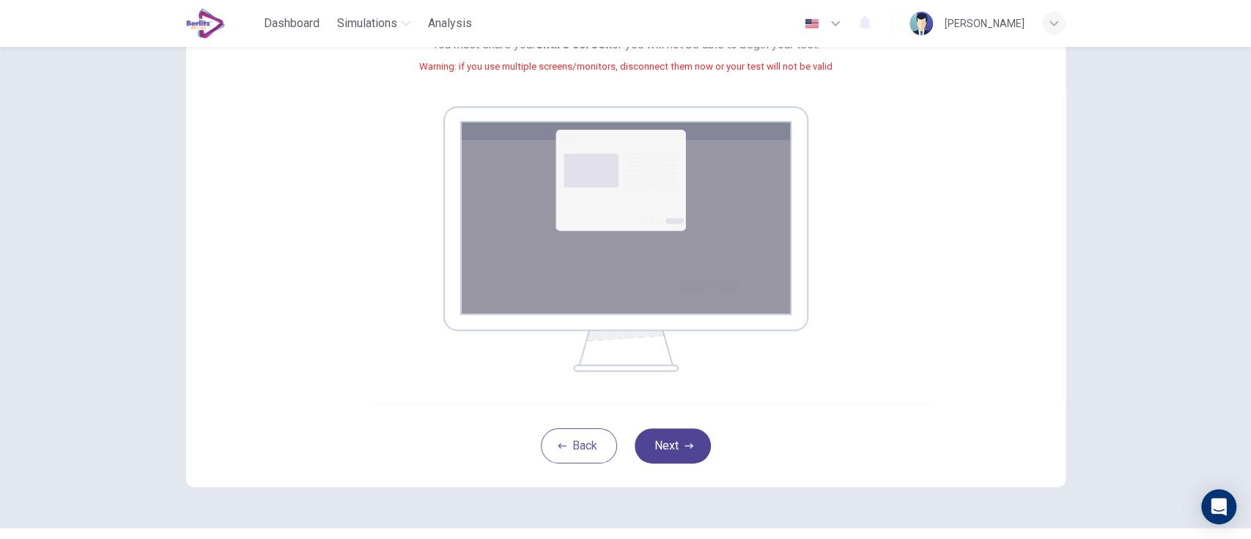
scroll to position [222, 0]
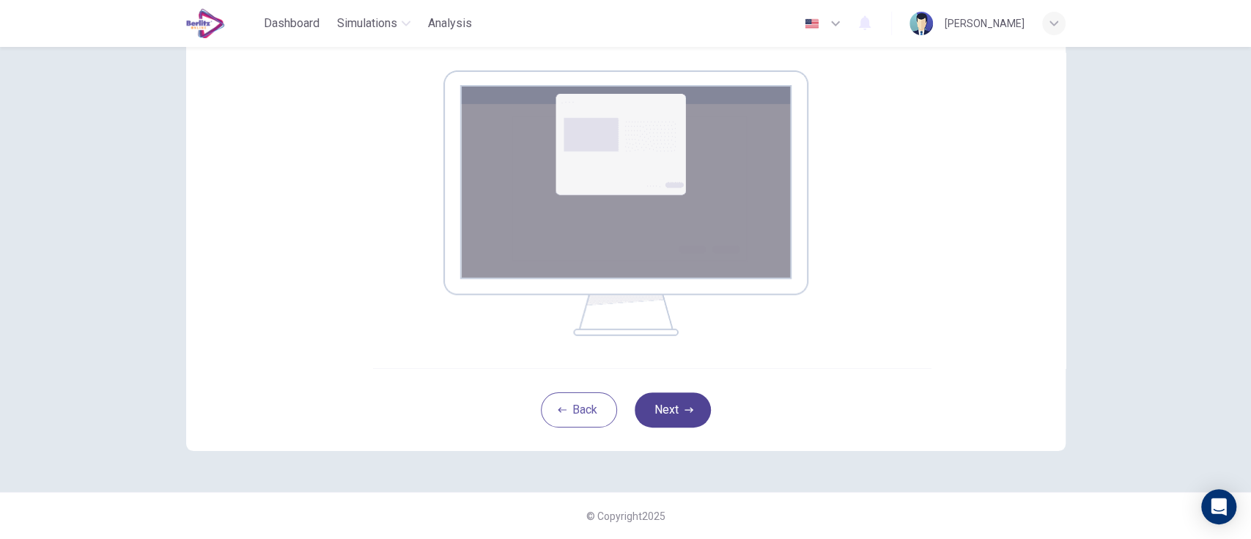
click at [678, 409] on button "Next" at bounding box center [673, 409] width 76 height 35
click at [734, 218] on img at bounding box center [625, 202] width 365 height 265
click at [685, 410] on icon "button" at bounding box center [689, 410] width 9 height 5
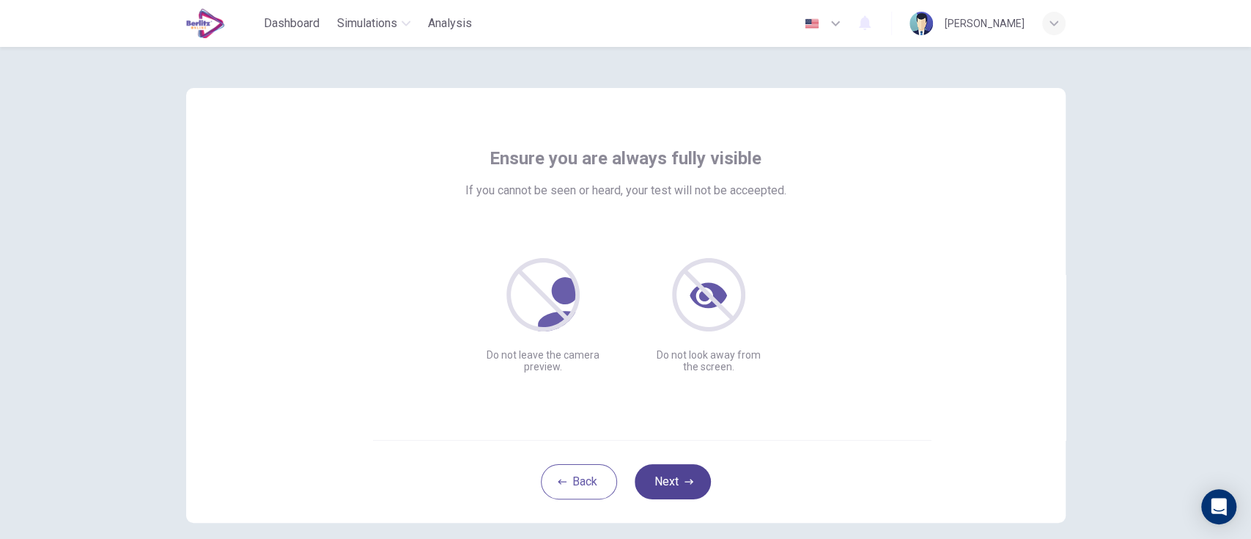
scroll to position [71, 0]
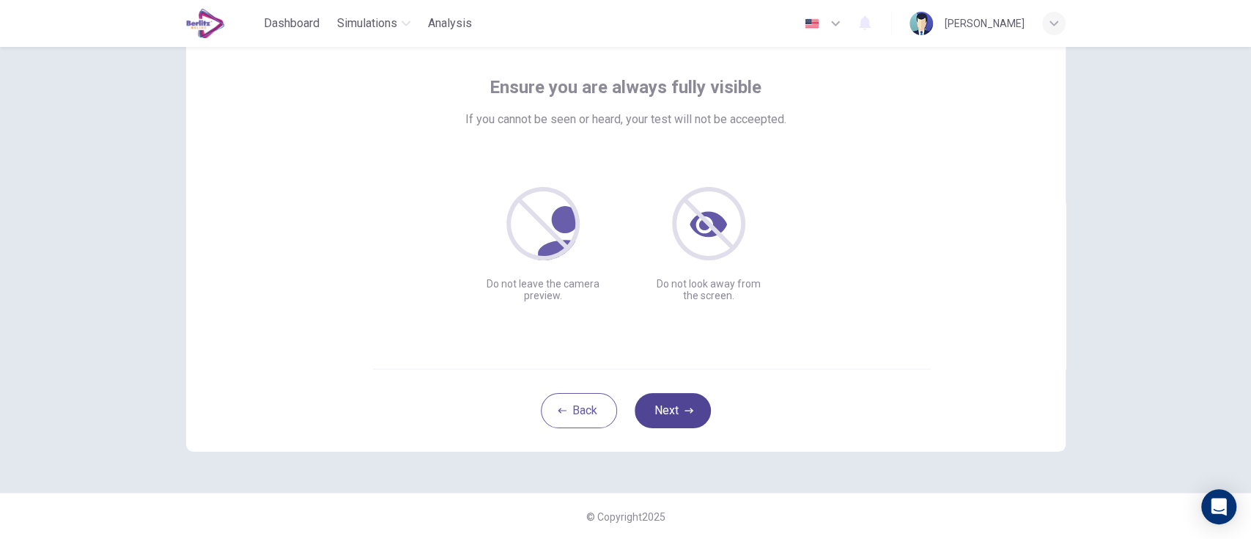
click at [685, 410] on icon "button" at bounding box center [689, 410] width 9 height 5
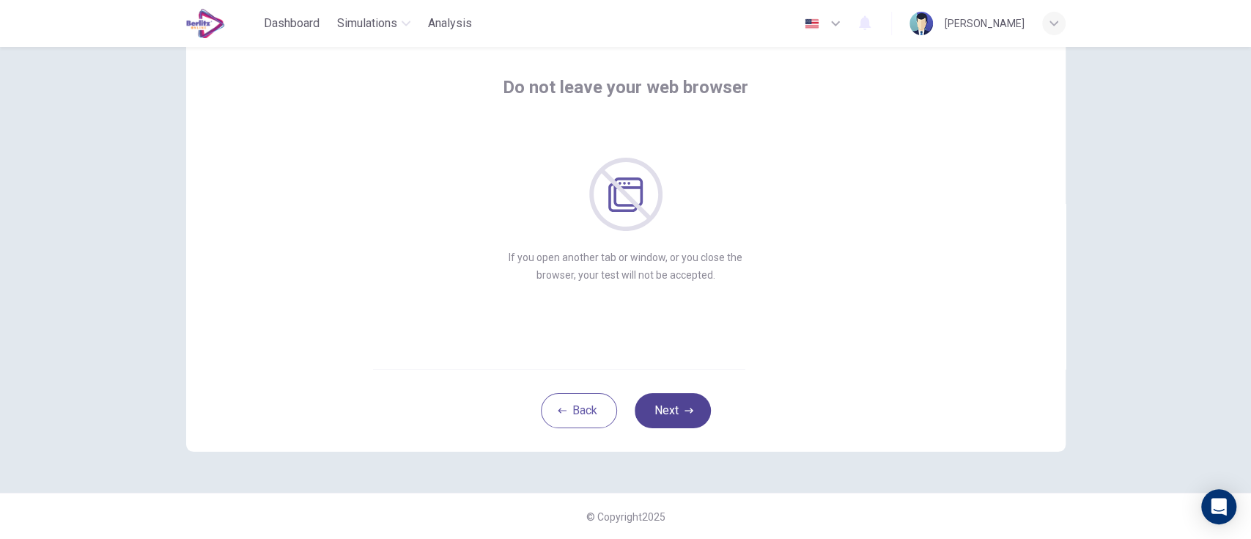
click at [685, 410] on icon "button" at bounding box center [689, 410] width 9 height 5
click at [686, 396] on button "Next" at bounding box center [673, 410] width 76 height 35
click at [685, 410] on icon "button" at bounding box center [689, 410] width 9 height 9
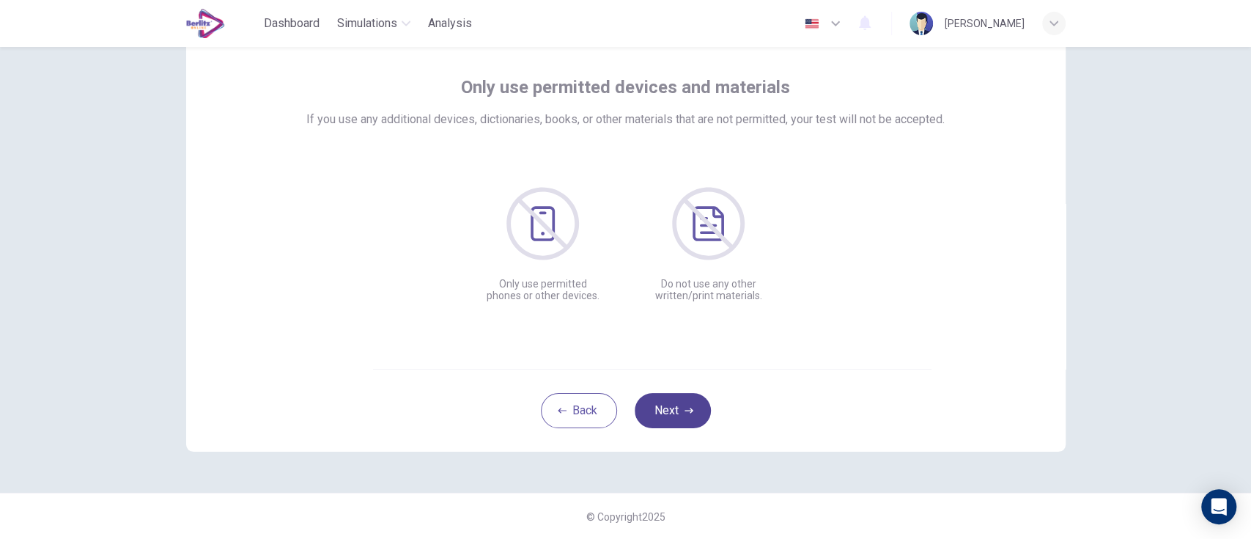
click at [685, 410] on icon "button" at bounding box center [689, 410] width 9 height 9
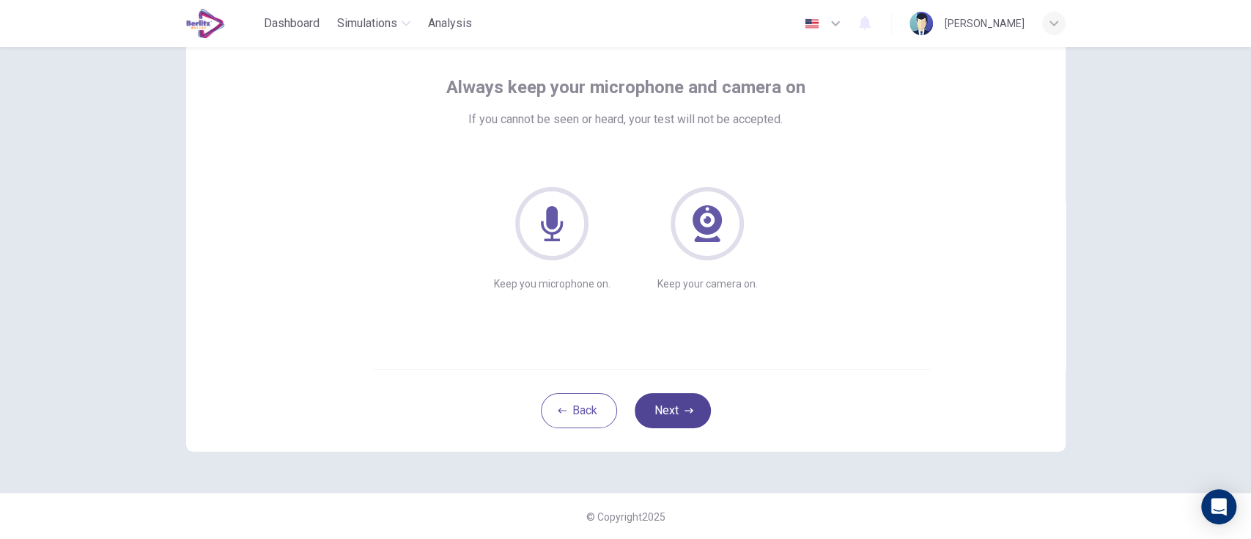
click at [681, 393] on button "Next" at bounding box center [673, 410] width 76 height 35
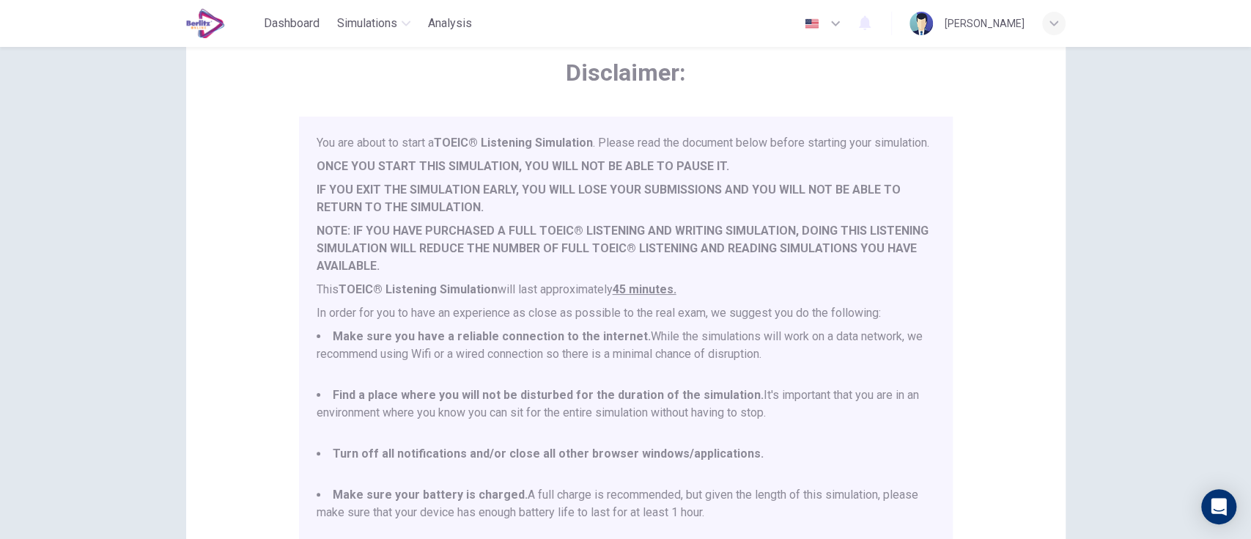
scroll to position [39, 0]
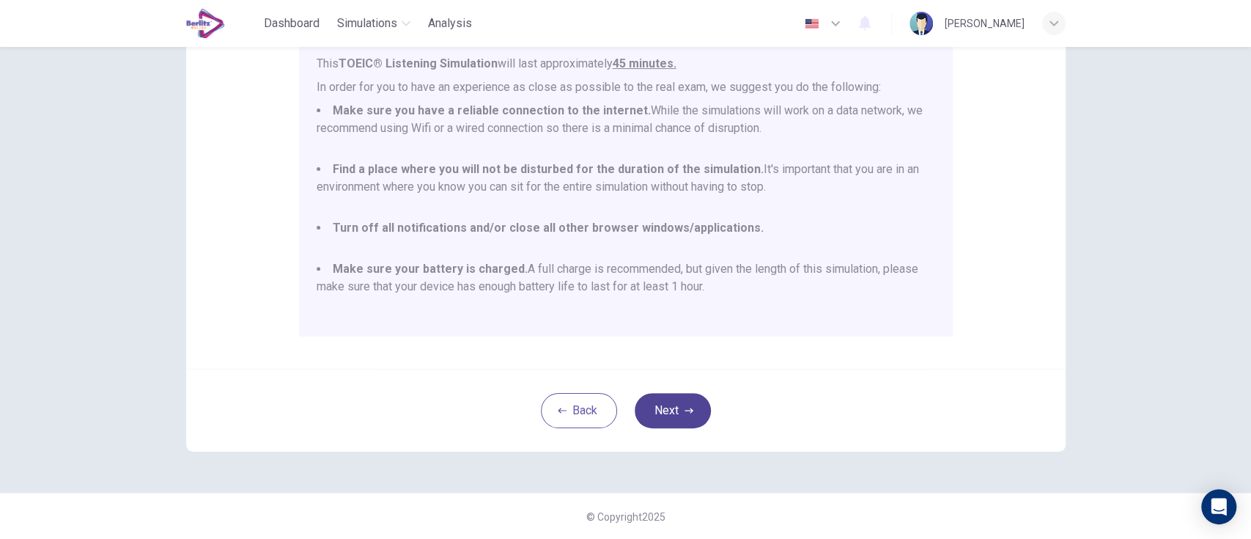
click at [685, 410] on icon "button" at bounding box center [689, 410] width 9 height 5
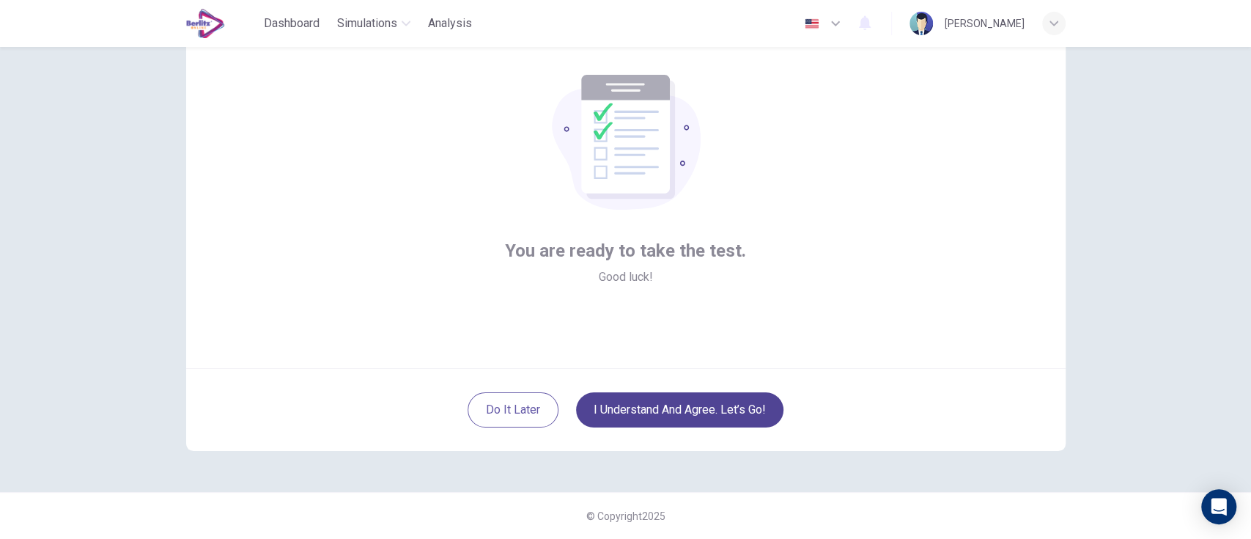
scroll to position [71, 0]
click at [731, 403] on button "I understand and agree. Let’s go!" at bounding box center [679, 410] width 207 height 35
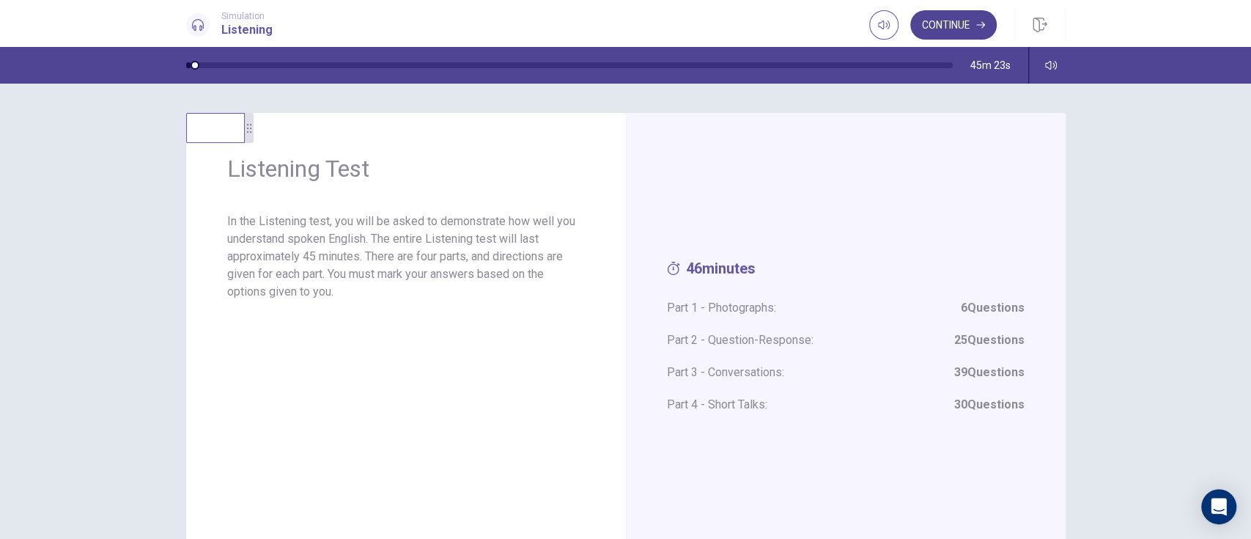
click at [962, 18] on button "Continue" at bounding box center [953, 24] width 86 height 29
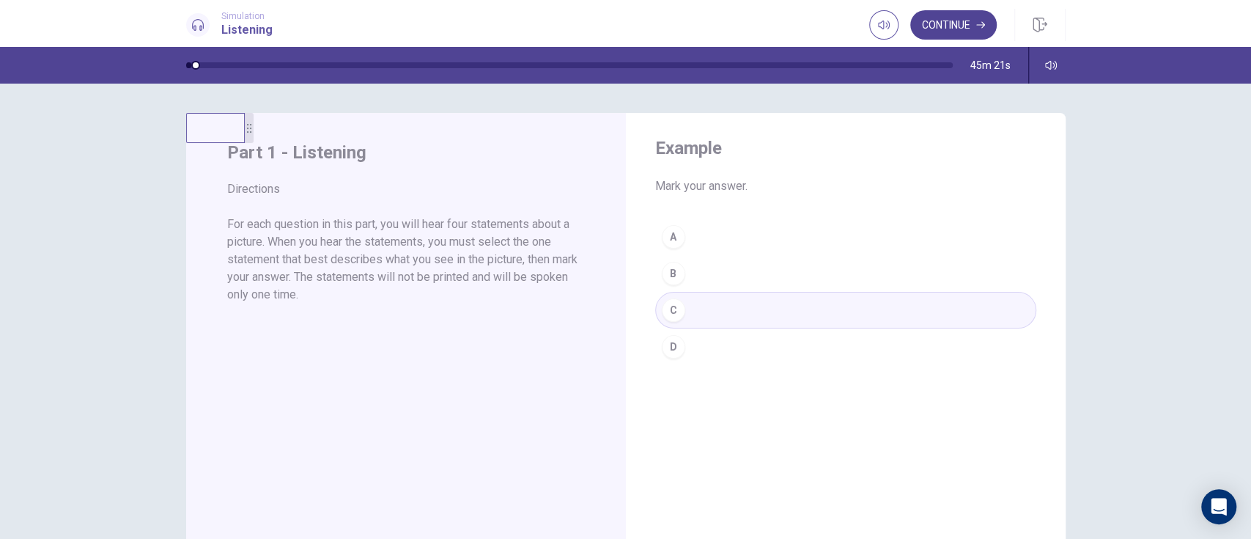
click at [965, 21] on button "Continue" at bounding box center [953, 24] width 86 height 29
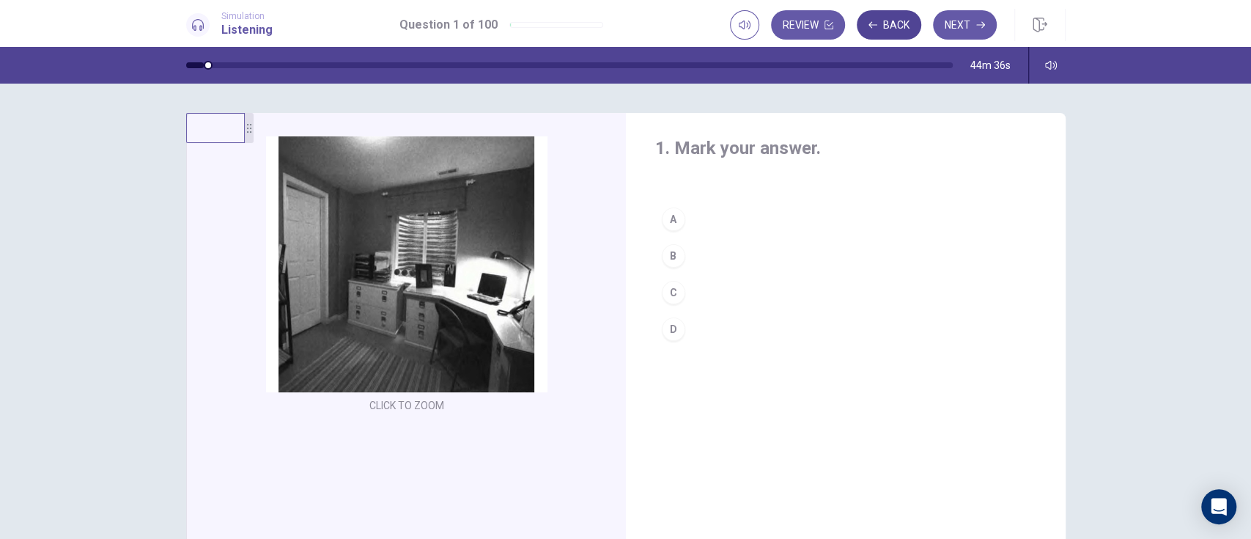
click at [891, 21] on button "Back" at bounding box center [889, 24] width 64 height 29
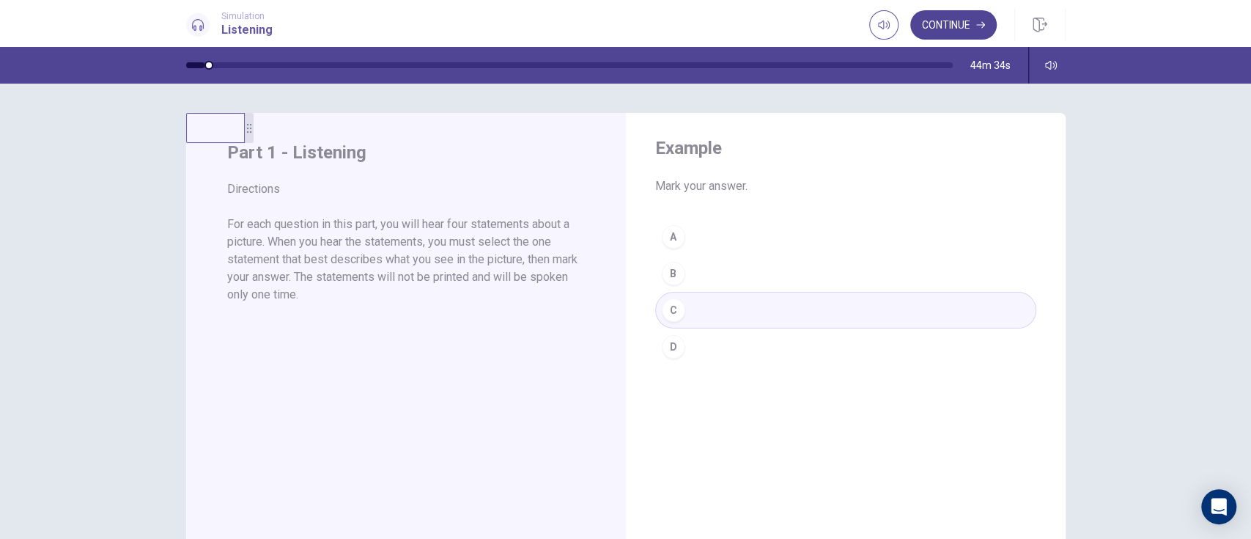
click at [980, 24] on icon "button" at bounding box center [980, 25] width 9 height 7
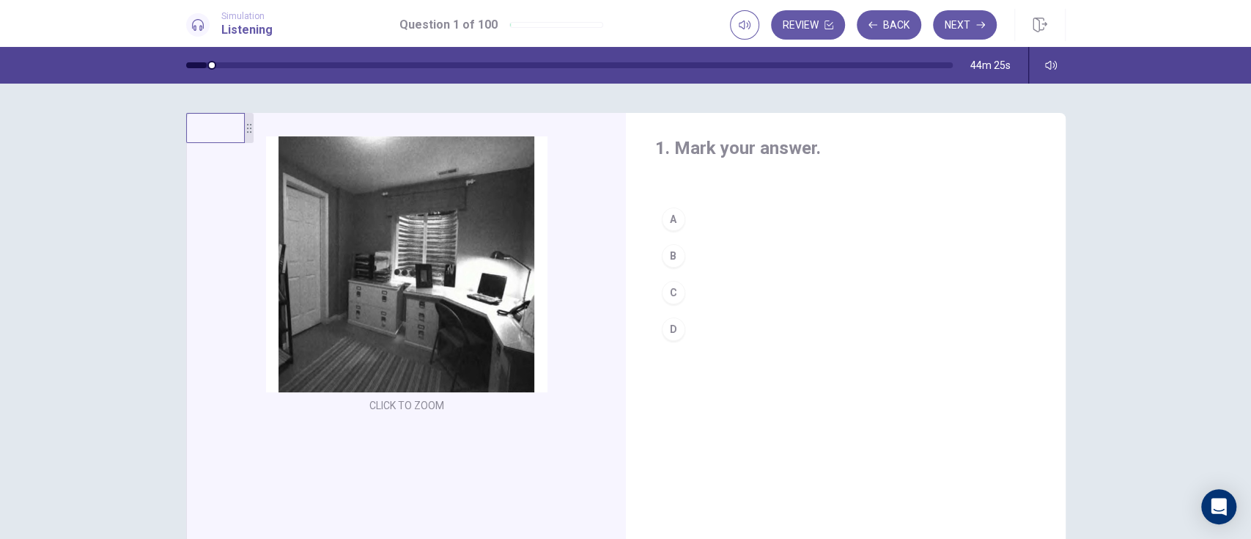
click at [668, 292] on div "C" at bounding box center [673, 292] width 23 height 23
click at [693, 260] on button "B" at bounding box center [845, 255] width 381 height 37
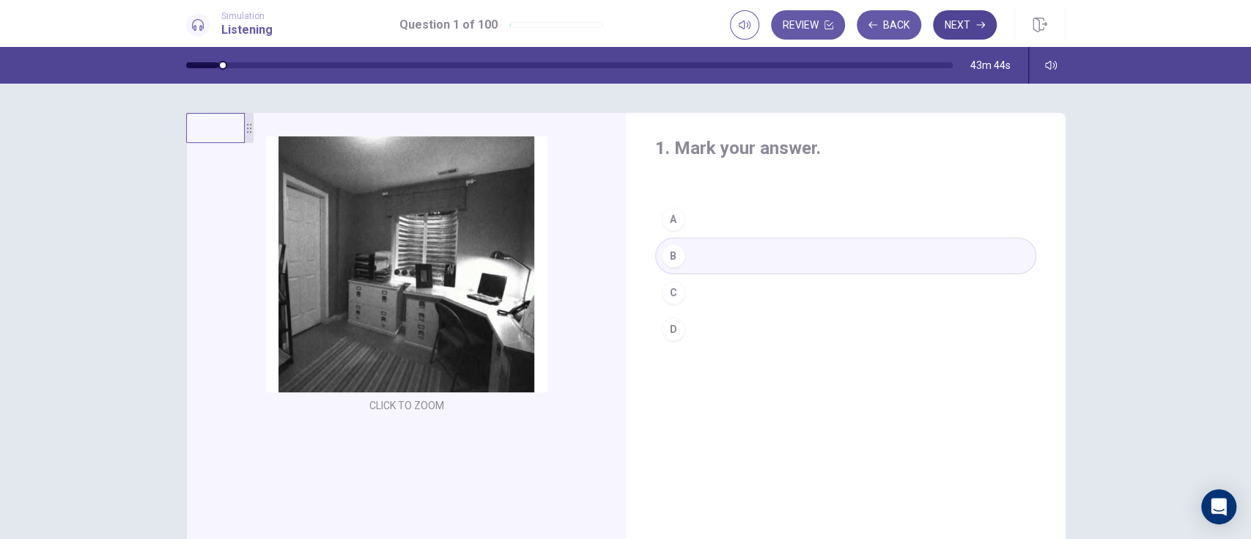
click at [980, 24] on icon "button" at bounding box center [980, 25] width 9 height 7
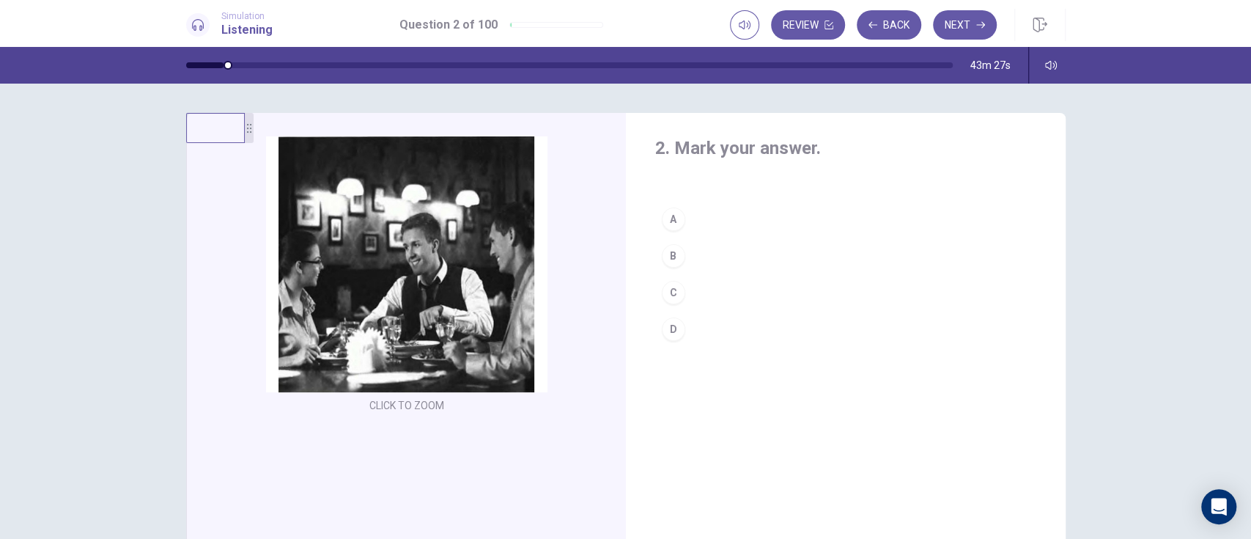
click at [668, 218] on div "A" at bounding box center [673, 218] width 23 height 23
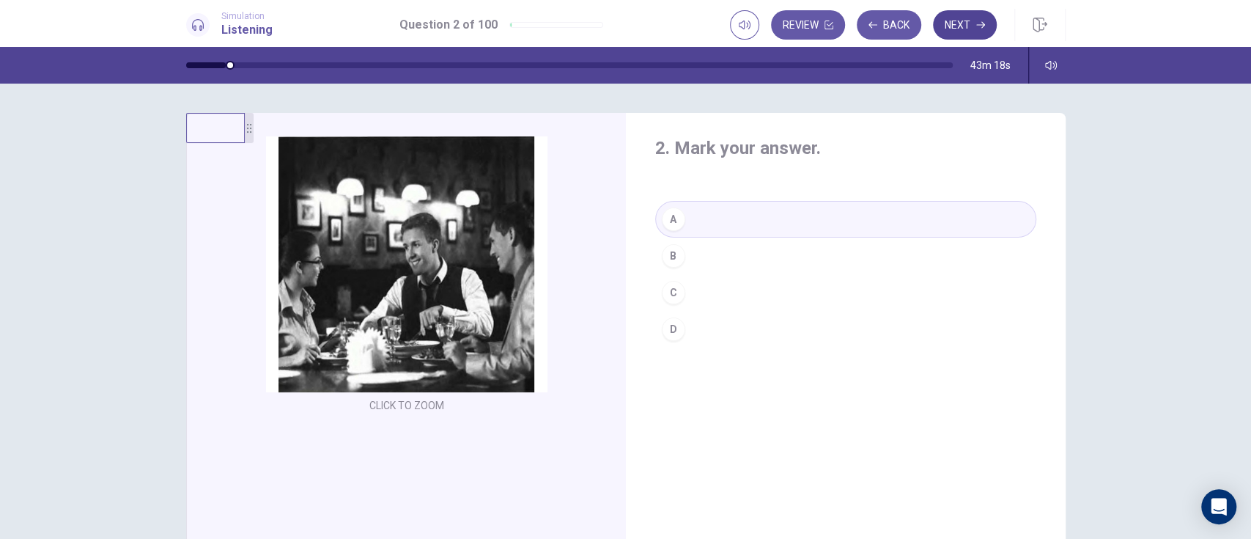
click at [980, 24] on icon "button" at bounding box center [980, 25] width 9 height 7
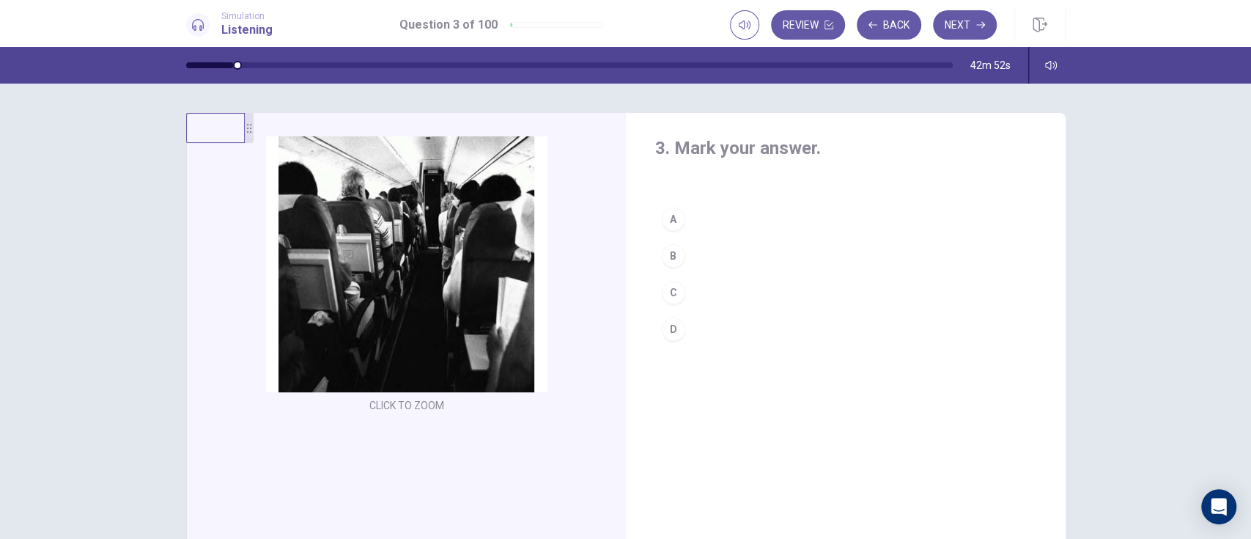
click at [668, 328] on div "D" at bounding box center [673, 328] width 23 height 23
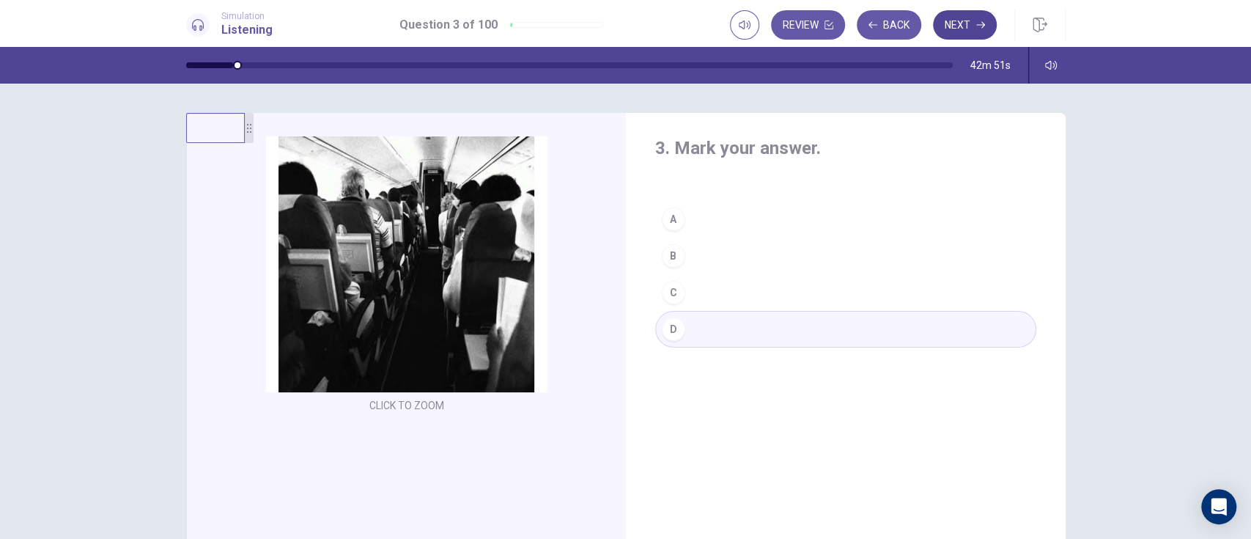
click at [980, 24] on icon "button" at bounding box center [980, 25] width 9 height 7
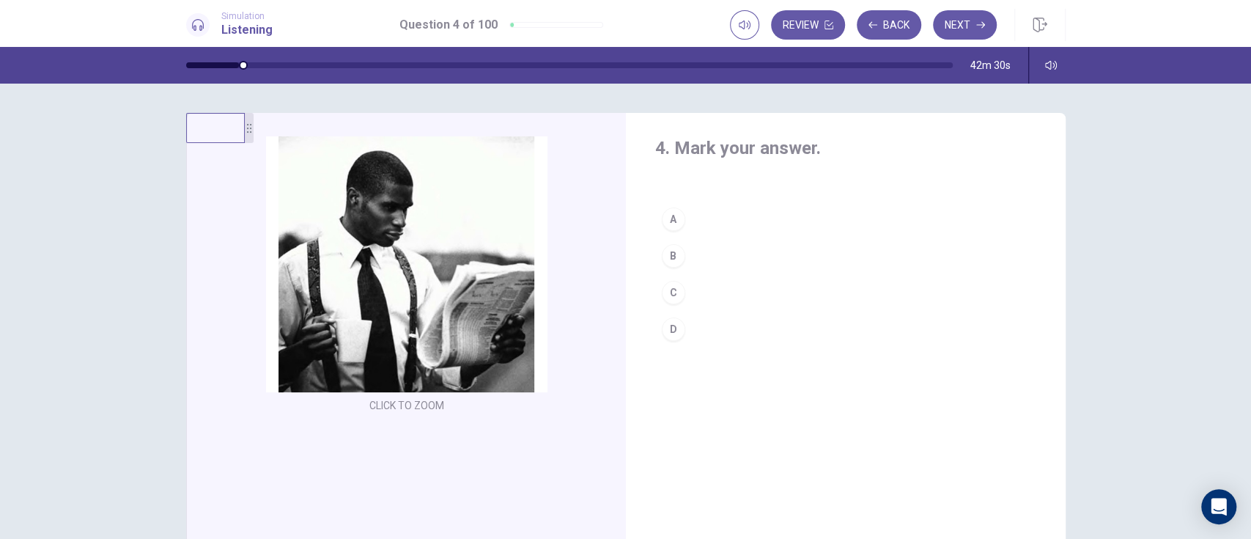
click at [657, 298] on button "C" at bounding box center [845, 292] width 381 height 37
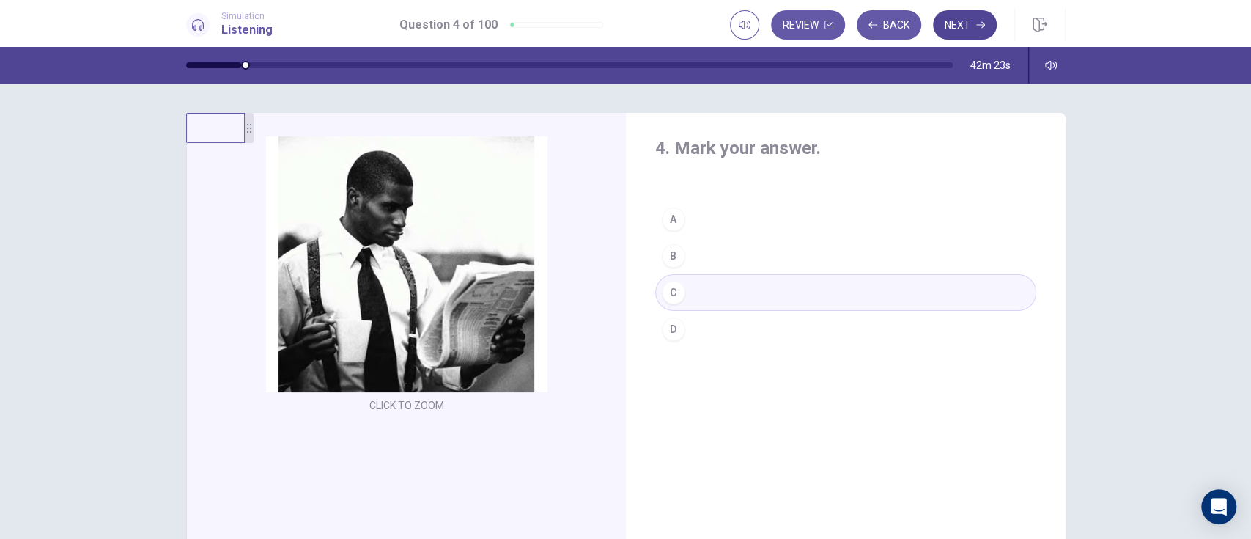
click at [980, 24] on icon "button" at bounding box center [980, 25] width 9 height 7
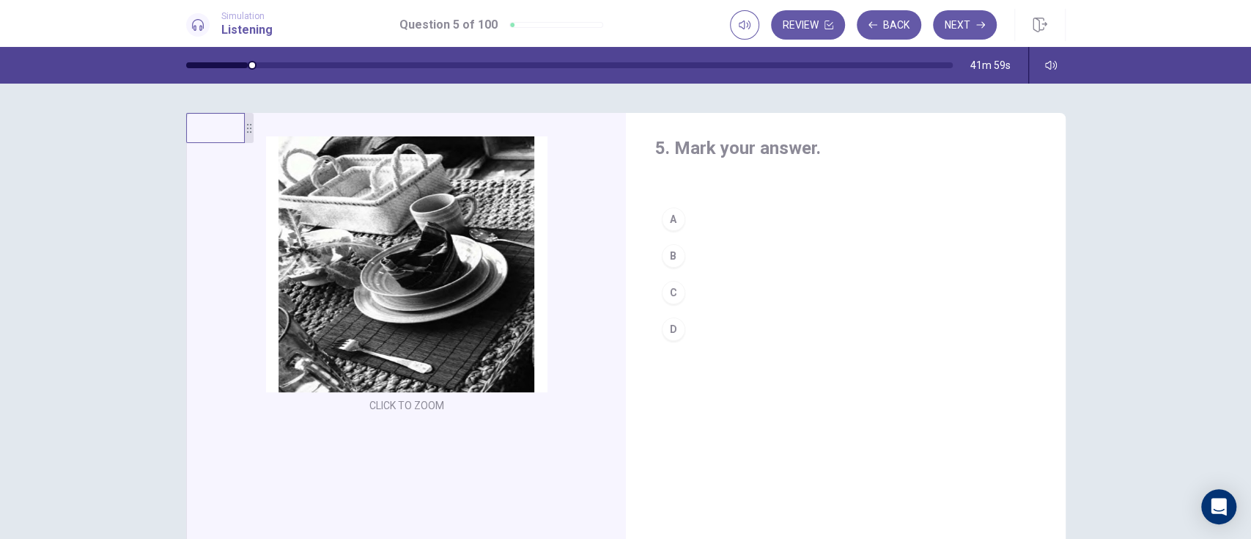
click at [668, 218] on div "A" at bounding box center [673, 218] width 23 height 23
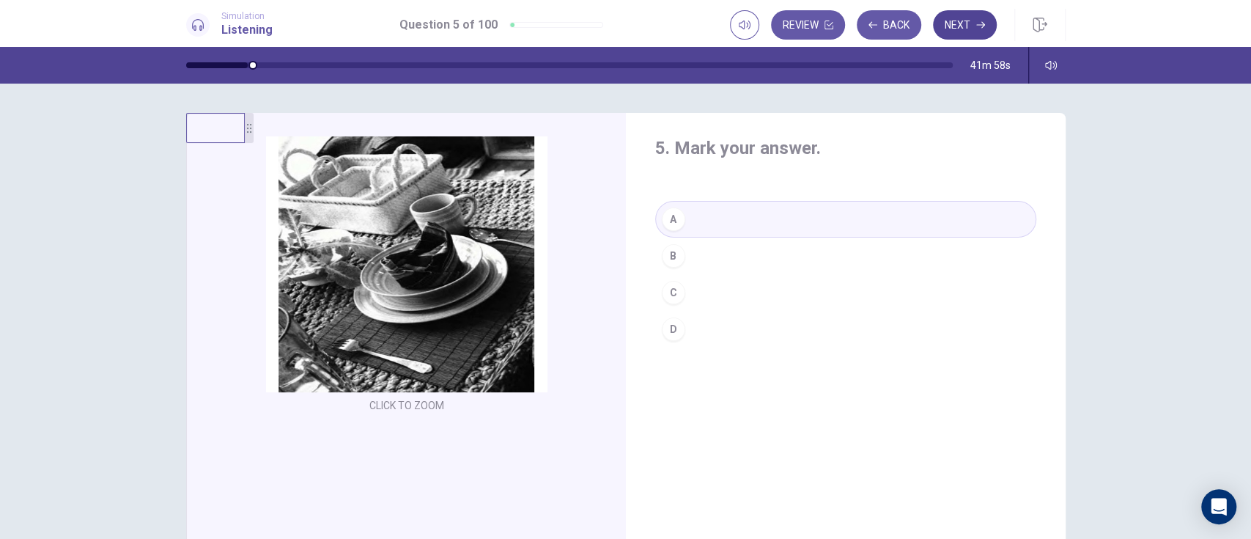
click at [980, 24] on icon "button" at bounding box center [980, 25] width 9 height 7
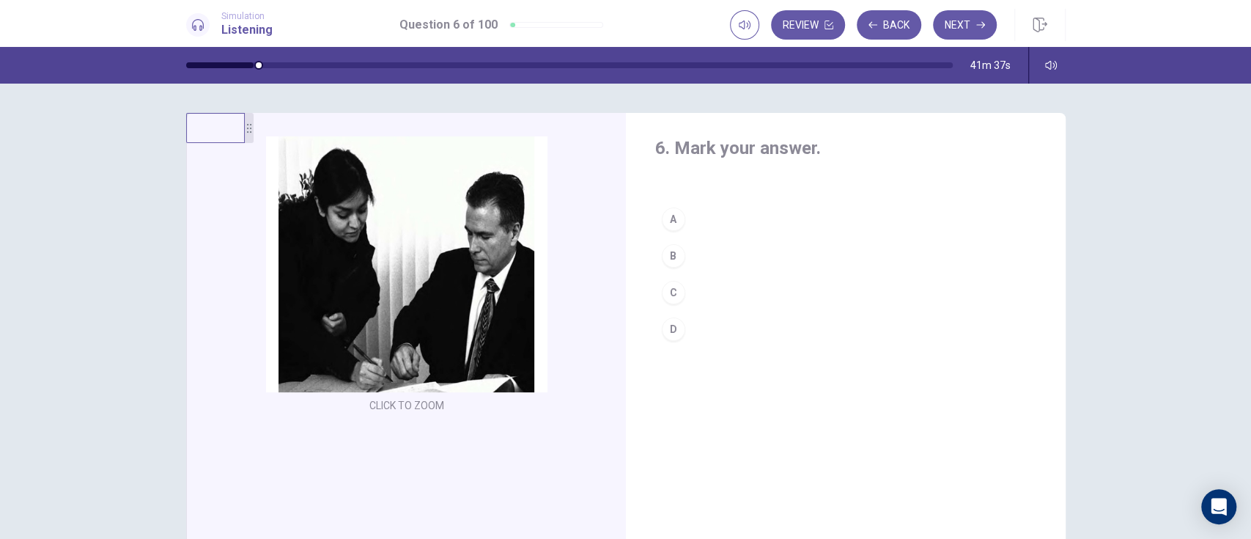
click at [671, 295] on div "C" at bounding box center [673, 292] width 23 height 23
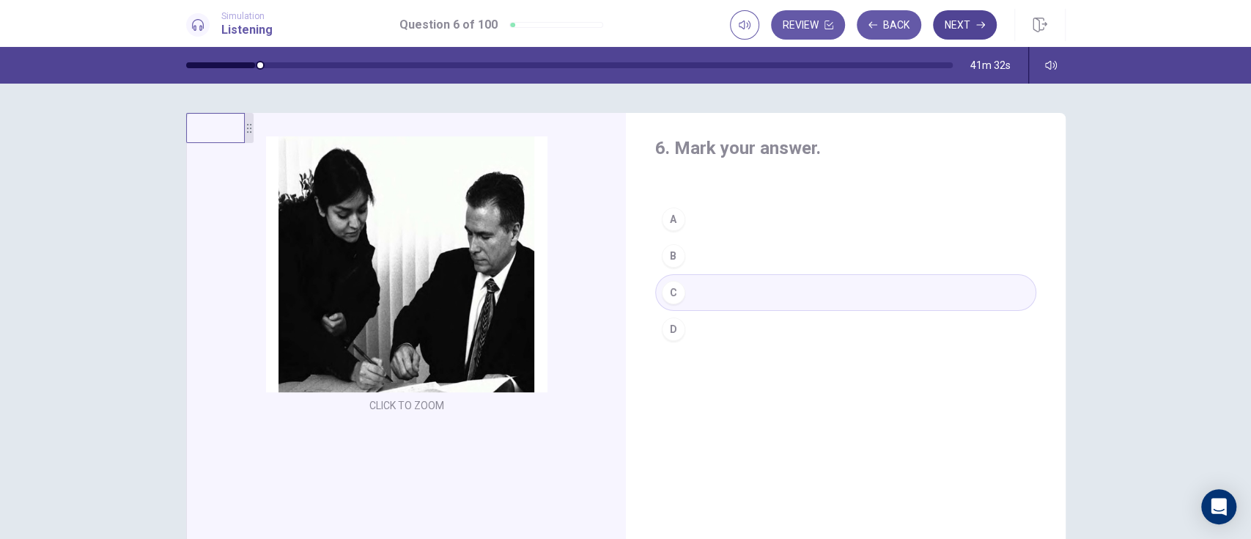
click at [980, 24] on icon "button" at bounding box center [980, 25] width 9 height 7
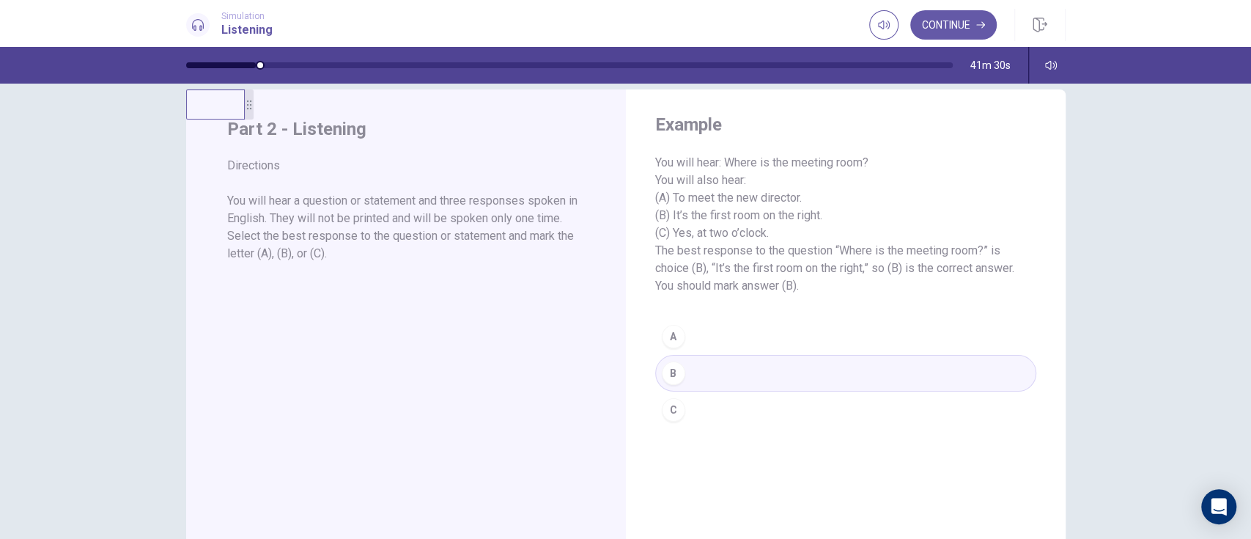
scroll to position [18, 0]
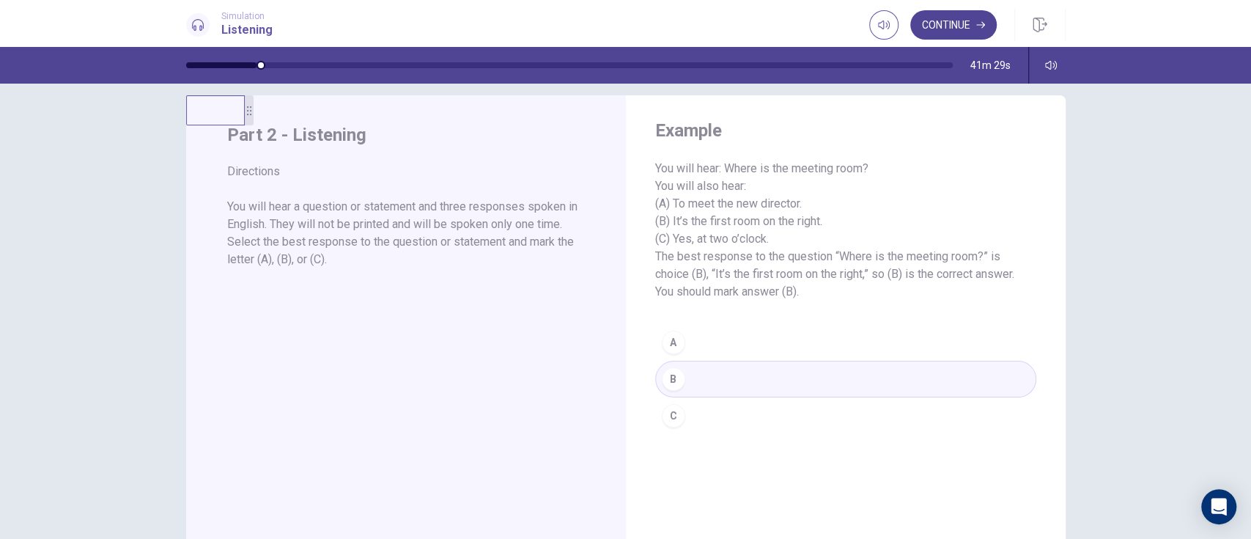
click at [968, 28] on button "Continue" at bounding box center [953, 24] width 86 height 29
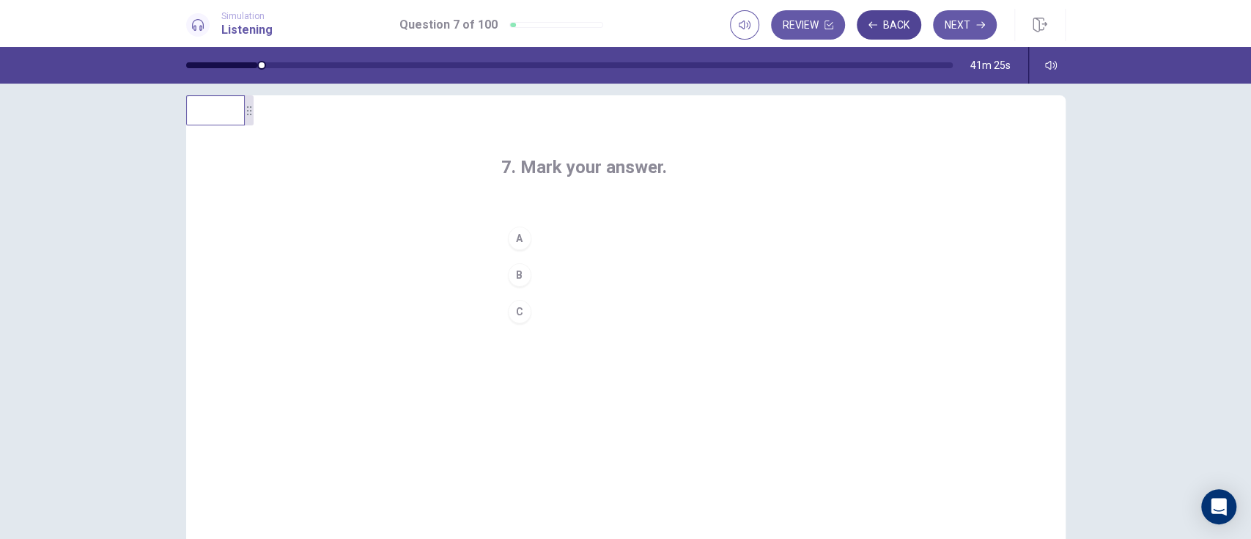
click at [893, 29] on button "Back" at bounding box center [889, 24] width 64 height 29
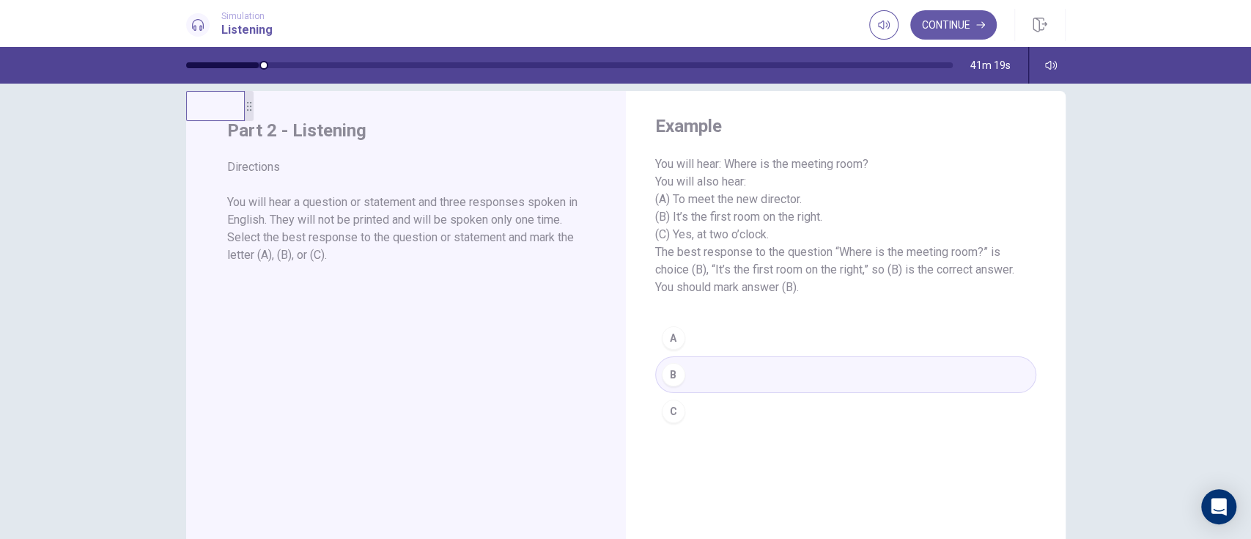
scroll to position [21, 0]
click at [963, 35] on button "Continue" at bounding box center [953, 24] width 86 height 29
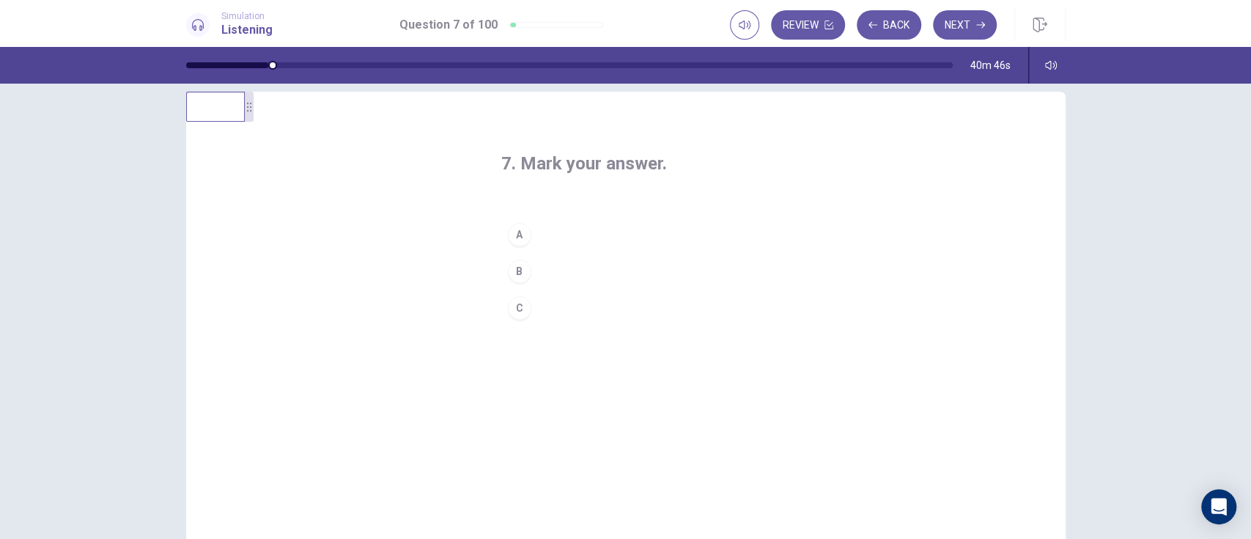
click at [504, 285] on button "B" at bounding box center [625, 271] width 249 height 37
click at [976, 25] on icon "button" at bounding box center [980, 25] width 9 height 9
click at [517, 240] on div "A" at bounding box center [519, 234] width 23 height 23
click at [963, 27] on button "Next" at bounding box center [965, 24] width 64 height 29
click at [514, 234] on div "A" at bounding box center [519, 234] width 23 height 23
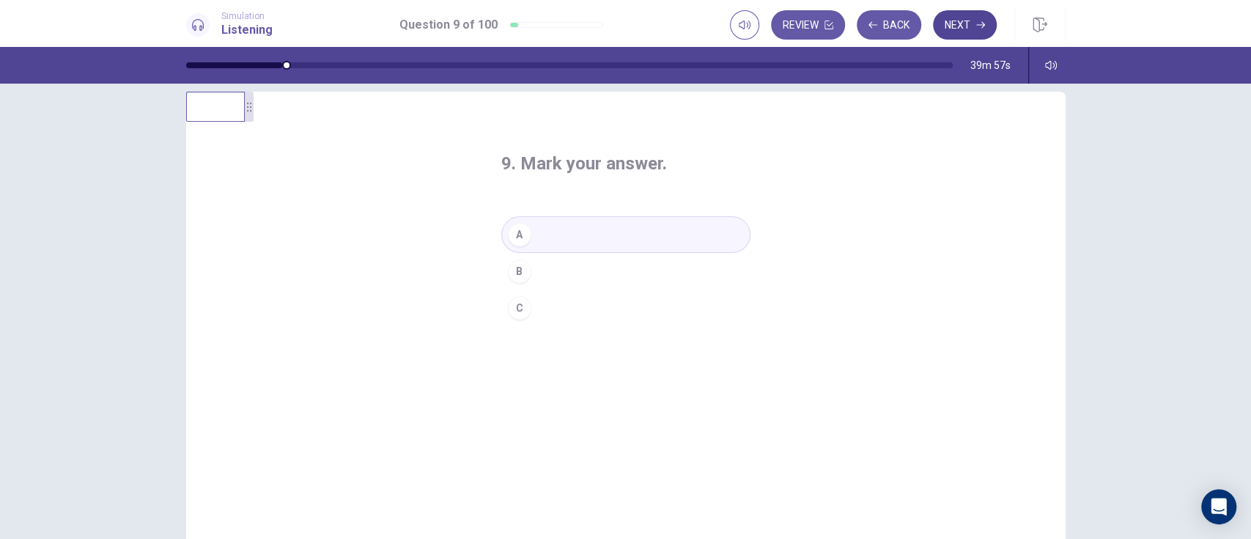
click at [964, 24] on button "Next" at bounding box center [965, 24] width 64 height 29
click at [514, 234] on div "A" at bounding box center [519, 234] width 23 height 23
click at [546, 276] on button "B" at bounding box center [625, 271] width 249 height 37
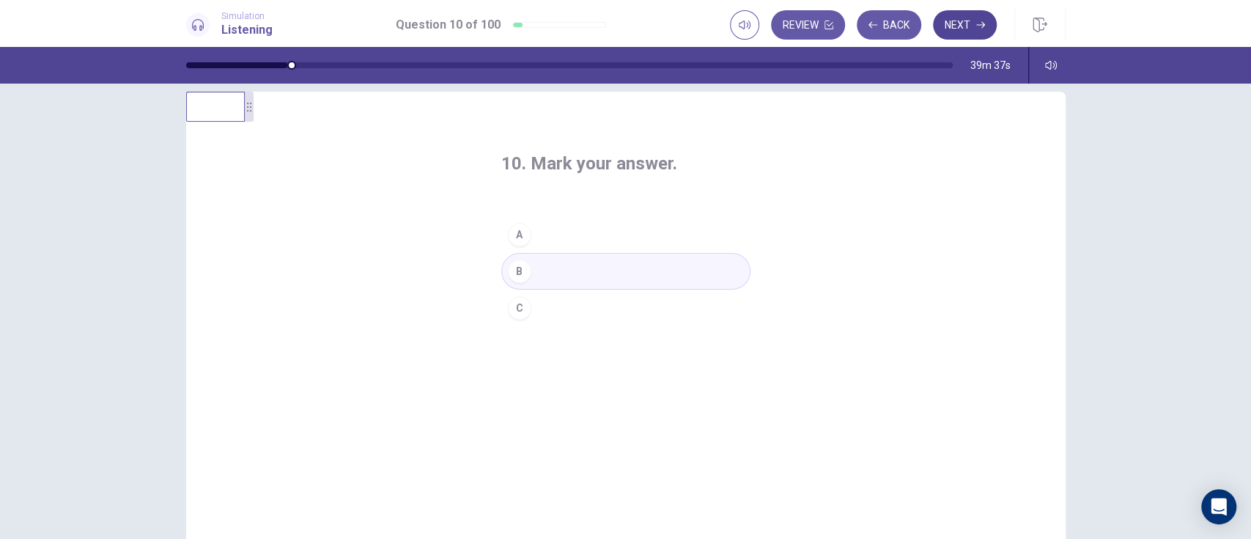
click at [979, 24] on icon "button" at bounding box center [980, 25] width 9 height 7
click at [514, 270] on div "B" at bounding box center [519, 270] width 23 height 23
click at [979, 24] on icon "button" at bounding box center [980, 25] width 9 height 7
click at [522, 305] on div "C" at bounding box center [519, 307] width 23 height 23
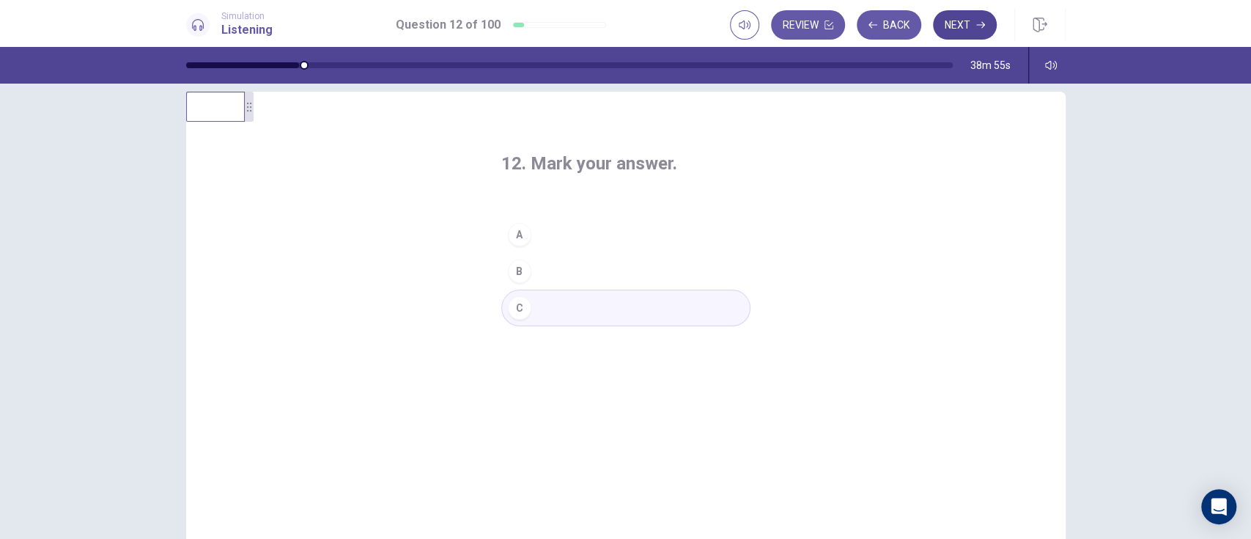
click at [959, 24] on button "Next" at bounding box center [965, 24] width 64 height 29
click at [515, 229] on div "A" at bounding box center [519, 234] width 23 height 23
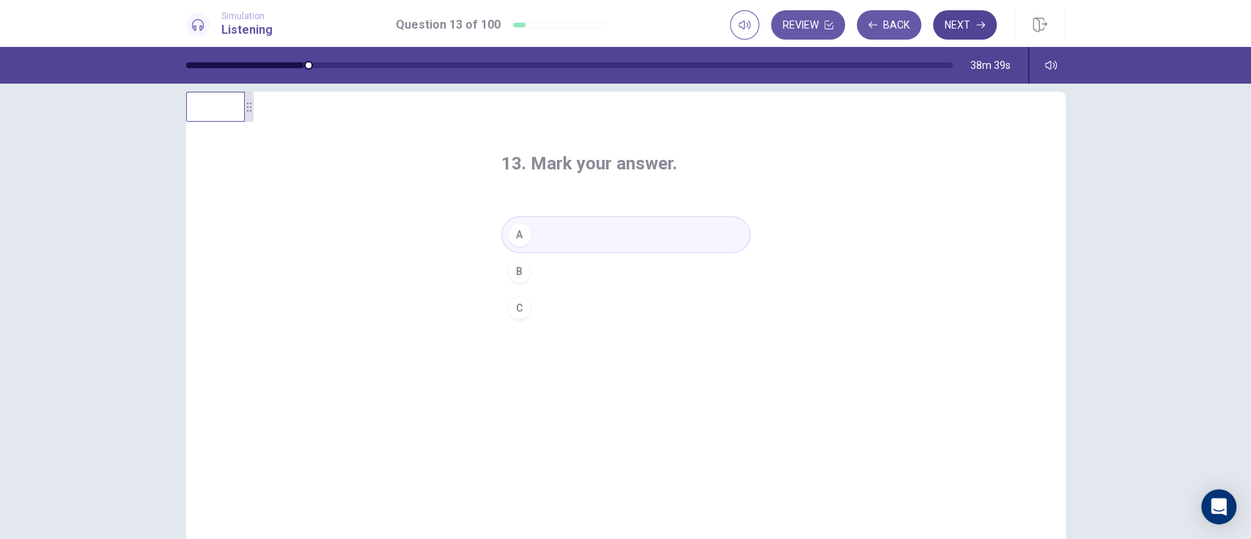
click at [979, 24] on icon "button" at bounding box center [980, 25] width 9 height 7
click at [515, 232] on div "A" at bounding box center [519, 234] width 23 height 23
click at [514, 306] on div "C" at bounding box center [519, 307] width 23 height 23
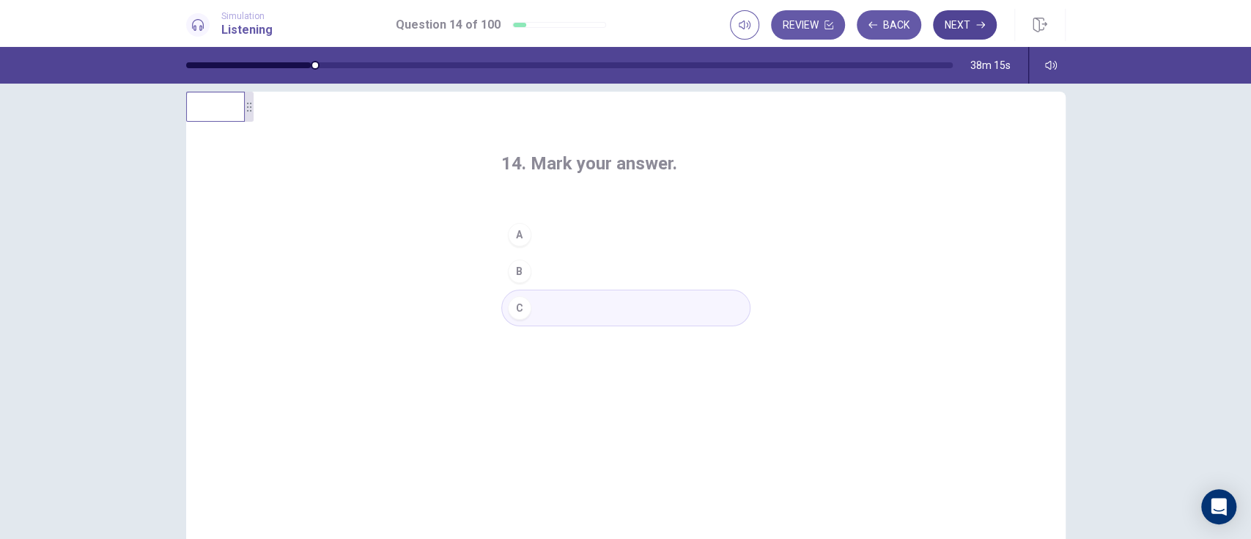
click at [962, 26] on button "Next" at bounding box center [965, 24] width 64 height 29
click at [511, 268] on div "B" at bounding box center [519, 270] width 23 height 23
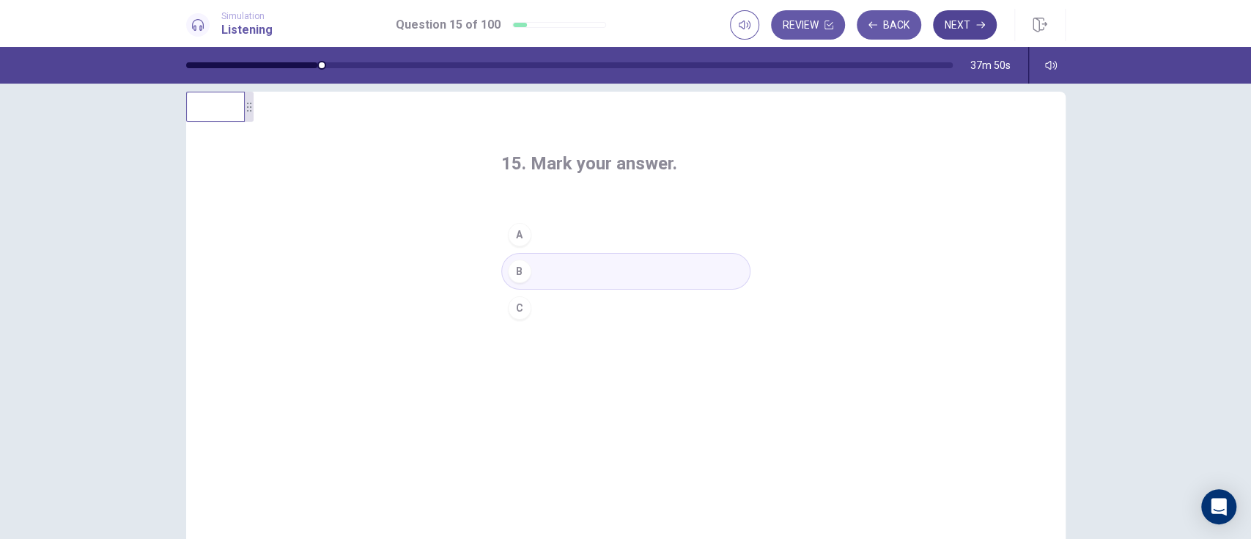
click at [960, 26] on button "Next" at bounding box center [965, 24] width 64 height 29
click at [502, 238] on button "A" at bounding box center [625, 234] width 249 height 37
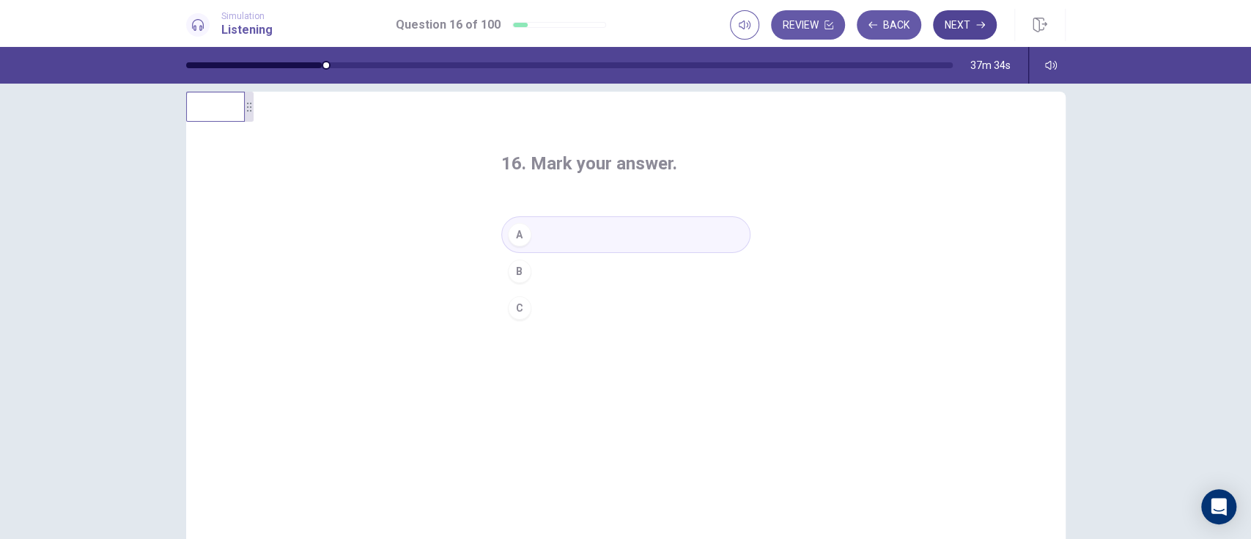
click at [958, 24] on button "Next" at bounding box center [965, 24] width 64 height 29
click at [514, 271] on div "B" at bounding box center [519, 270] width 23 height 23
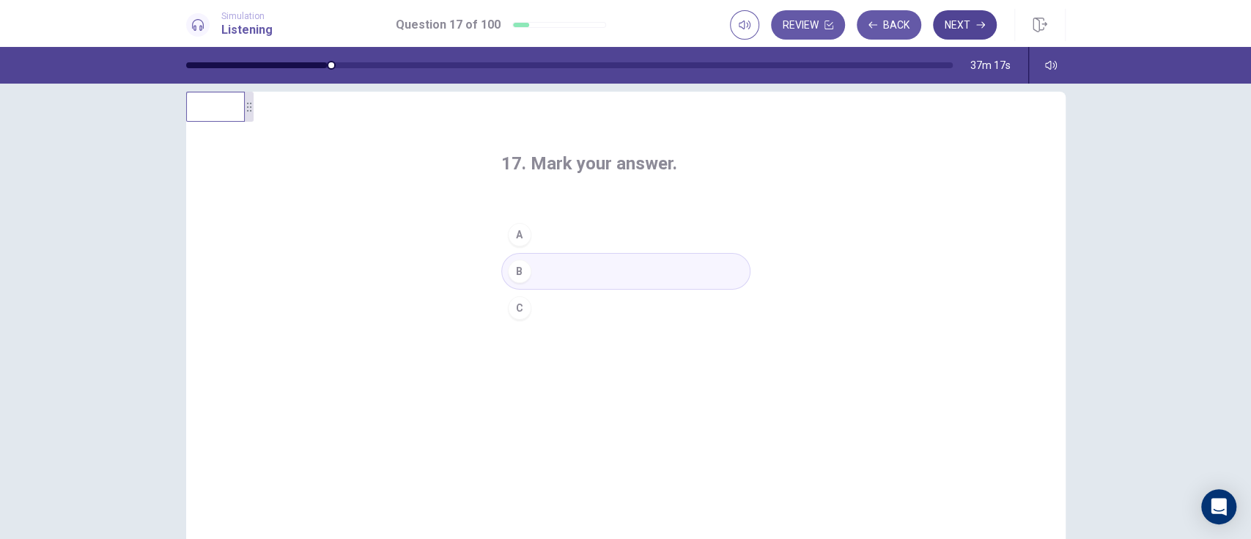
click at [967, 23] on button "Next" at bounding box center [965, 24] width 64 height 29
click at [514, 270] on div "B" at bounding box center [519, 270] width 23 height 23
click at [514, 306] on div "C" at bounding box center [519, 307] width 23 height 23
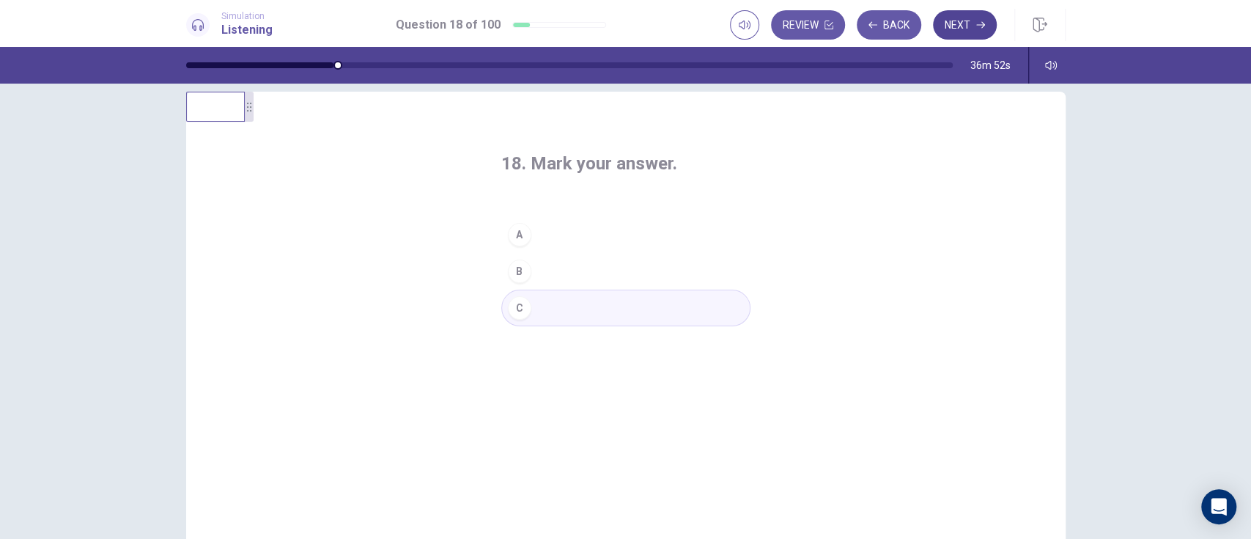
click at [979, 24] on icon "button" at bounding box center [980, 25] width 9 height 7
click at [514, 311] on div "C" at bounding box center [519, 307] width 23 height 23
click at [979, 24] on icon "button" at bounding box center [980, 25] width 9 height 7
click at [512, 217] on button "A" at bounding box center [625, 234] width 249 height 37
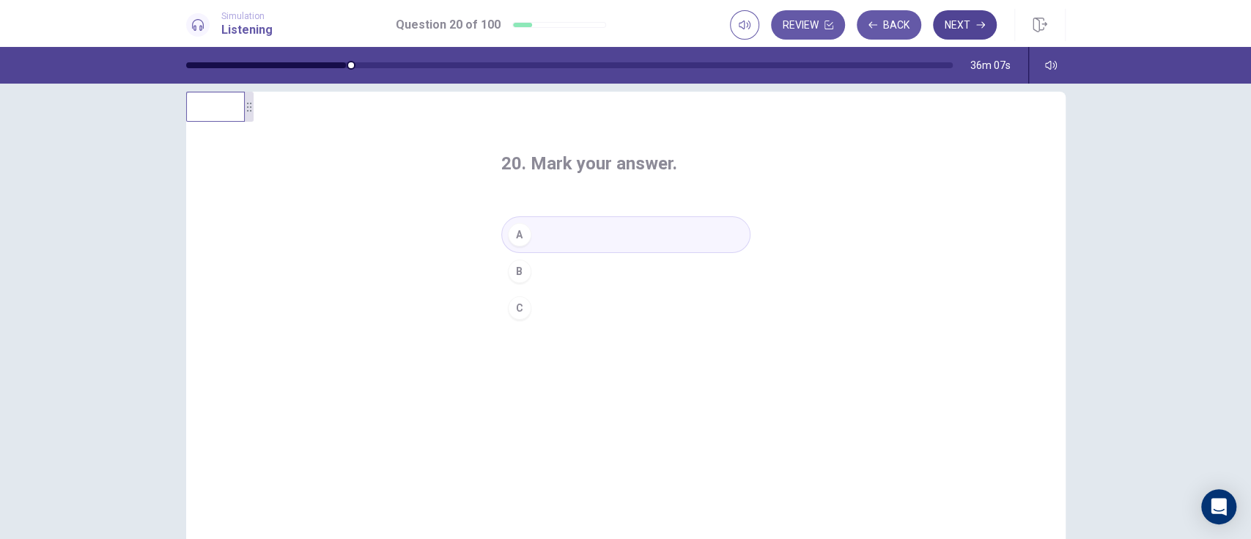
click at [976, 28] on icon "button" at bounding box center [980, 25] width 9 height 9
click at [514, 270] on div "B" at bounding box center [519, 270] width 23 height 23
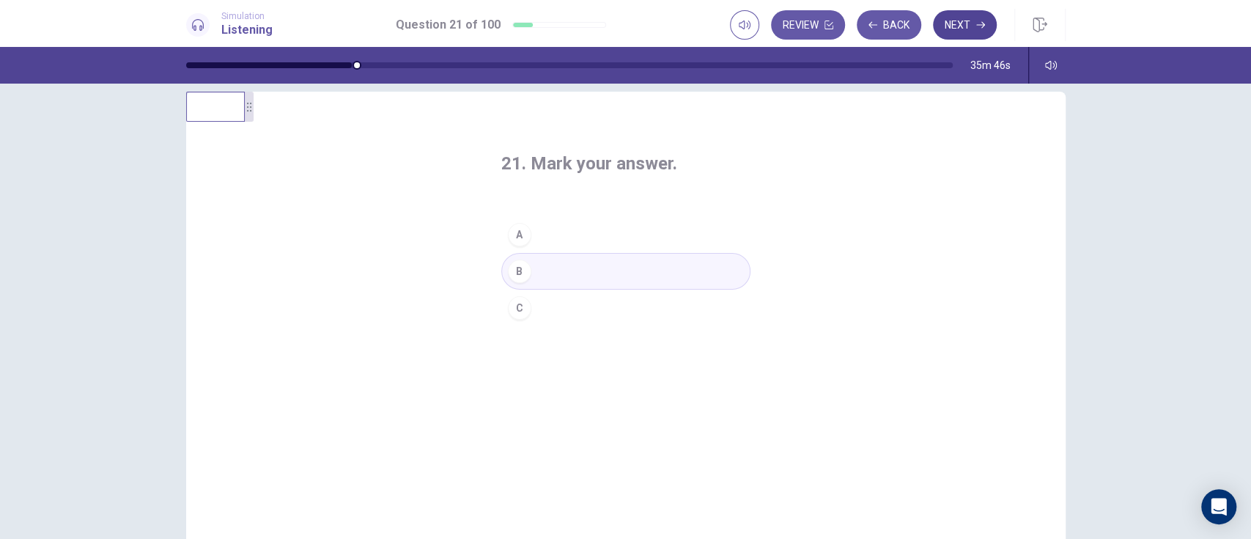
click at [967, 31] on button "Next" at bounding box center [965, 24] width 64 height 29
click at [514, 234] on div "A" at bounding box center [519, 234] width 23 height 23
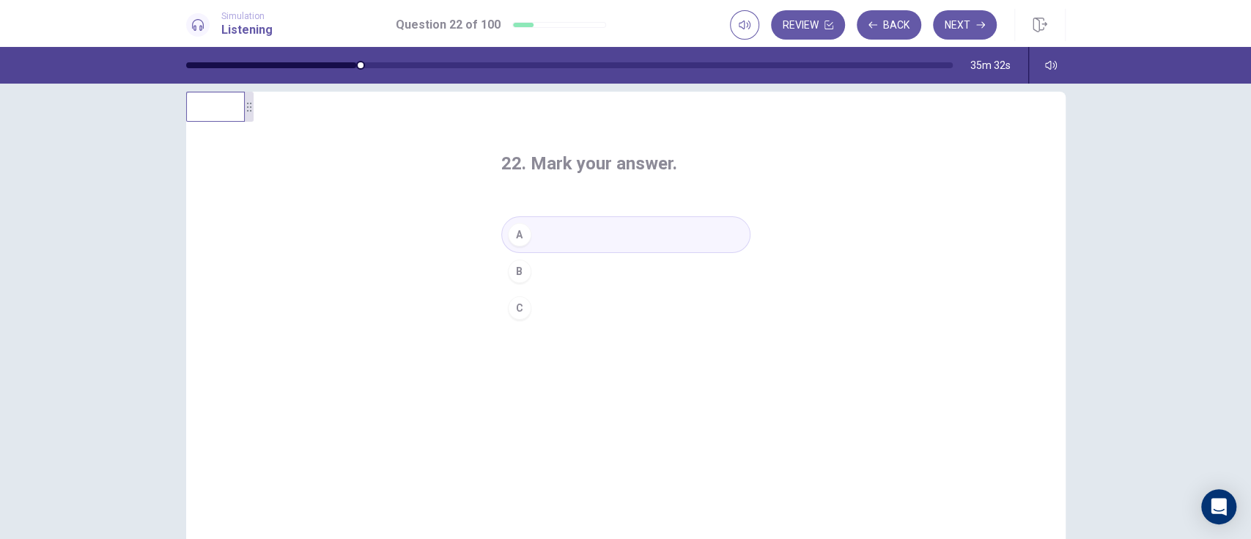
click at [514, 287] on button "B" at bounding box center [625, 271] width 249 height 37
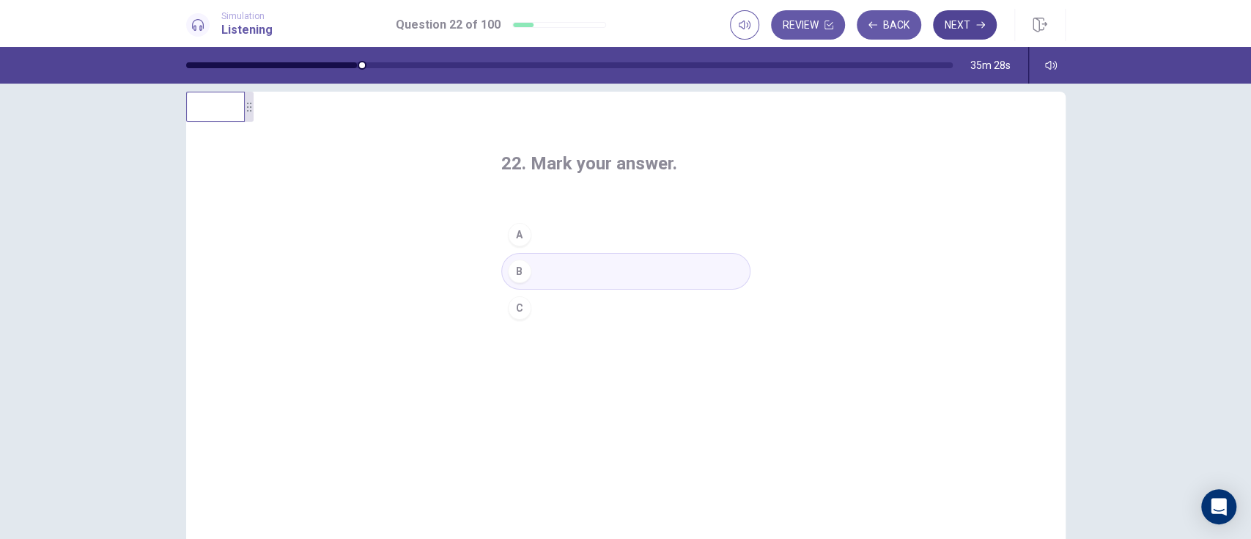
click at [964, 21] on button "Next" at bounding box center [965, 24] width 64 height 29
click at [514, 306] on div "C" at bounding box center [519, 307] width 23 height 23
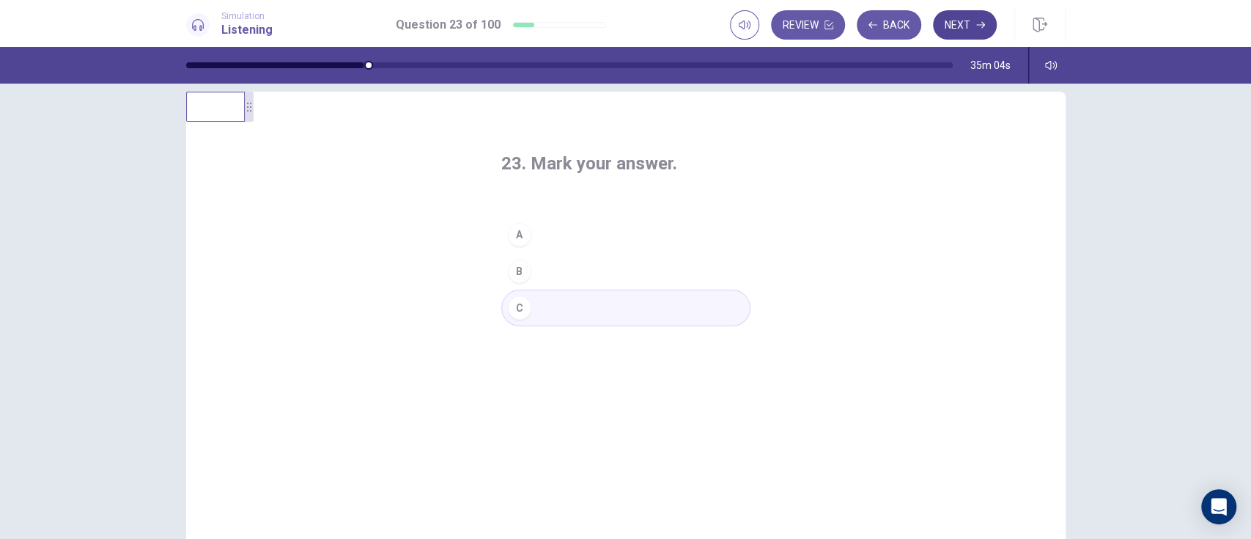
click at [956, 24] on button "Next" at bounding box center [965, 24] width 64 height 29
click at [529, 259] on button "B" at bounding box center [625, 271] width 249 height 37
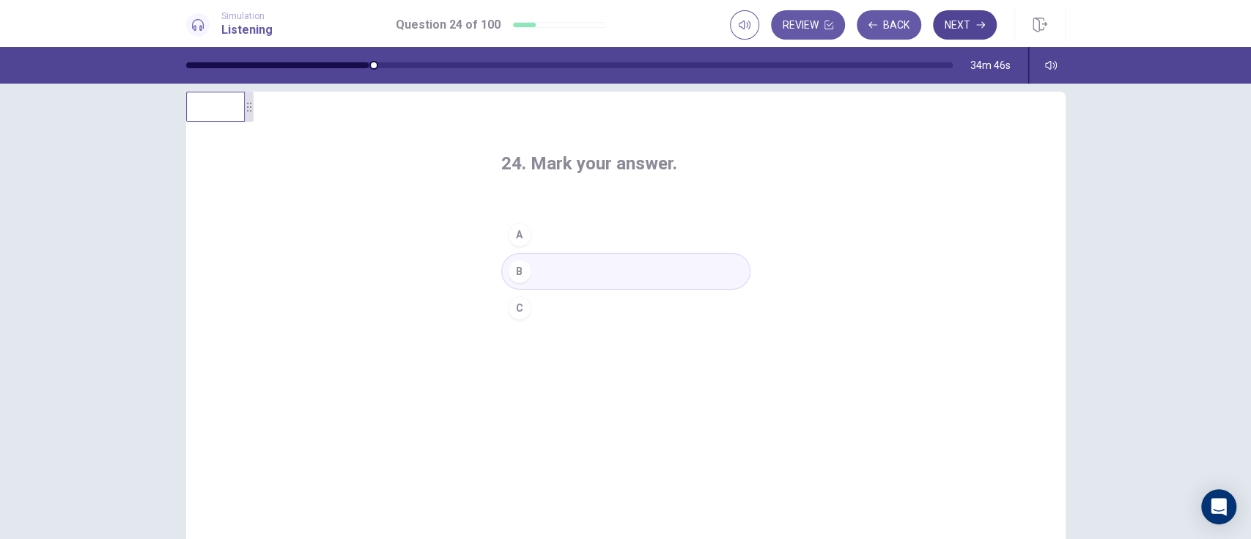
click at [979, 24] on icon "button" at bounding box center [980, 25] width 9 height 7
click at [514, 234] on div "A" at bounding box center [519, 234] width 23 height 23
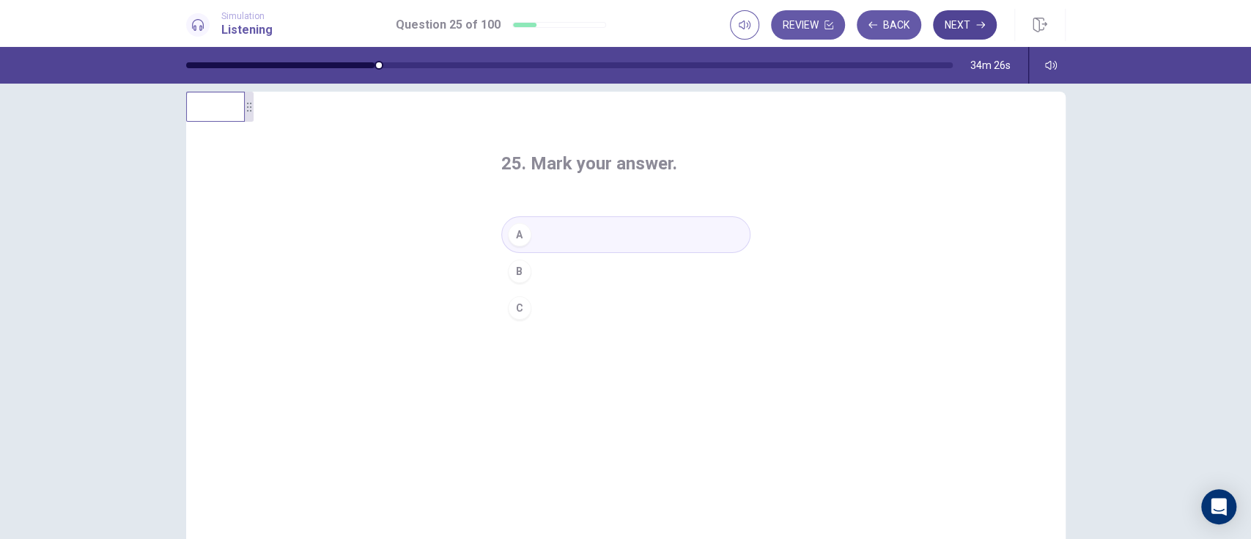
click at [979, 24] on icon "button" at bounding box center [980, 25] width 9 height 7
click at [514, 234] on div "A" at bounding box center [519, 234] width 23 height 23
click at [526, 308] on button "C" at bounding box center [625, 308] width 249 height 37
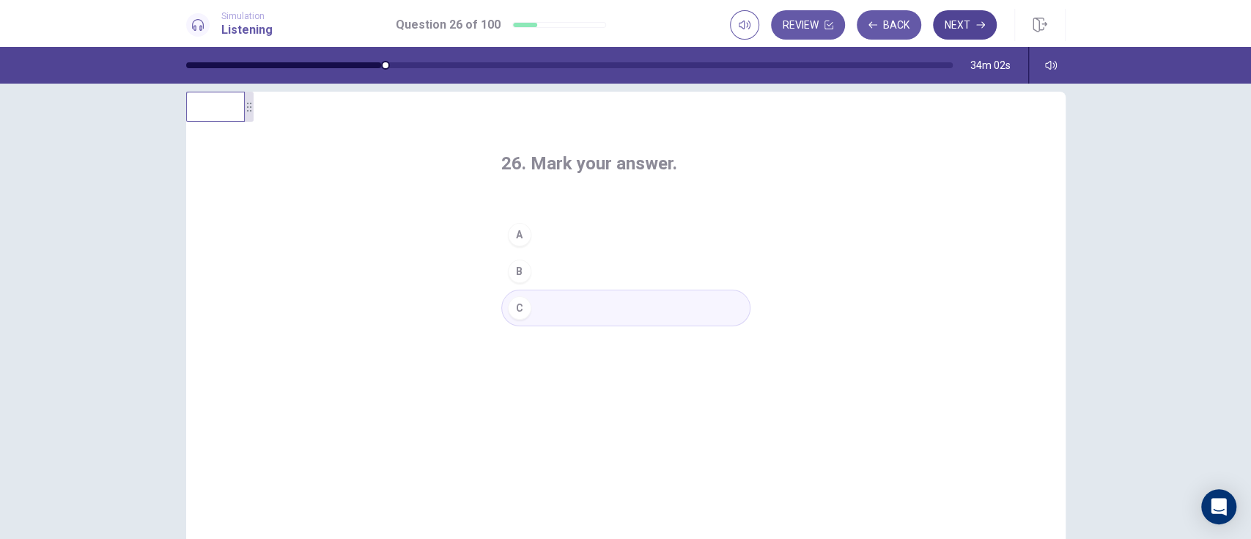
click at [951, 23] on button "Next" at bounding box center [965, 24] width 64 height 29
click at [514, 306] on div "C" at bounding box center [519, 307] width 23 height 23
click at [979, 24] on icon "button" at bounding box center [980, 25] width 9 height 7
click at [515, 238] on div "A" at bounding box center [519, 234] width 23 height 23
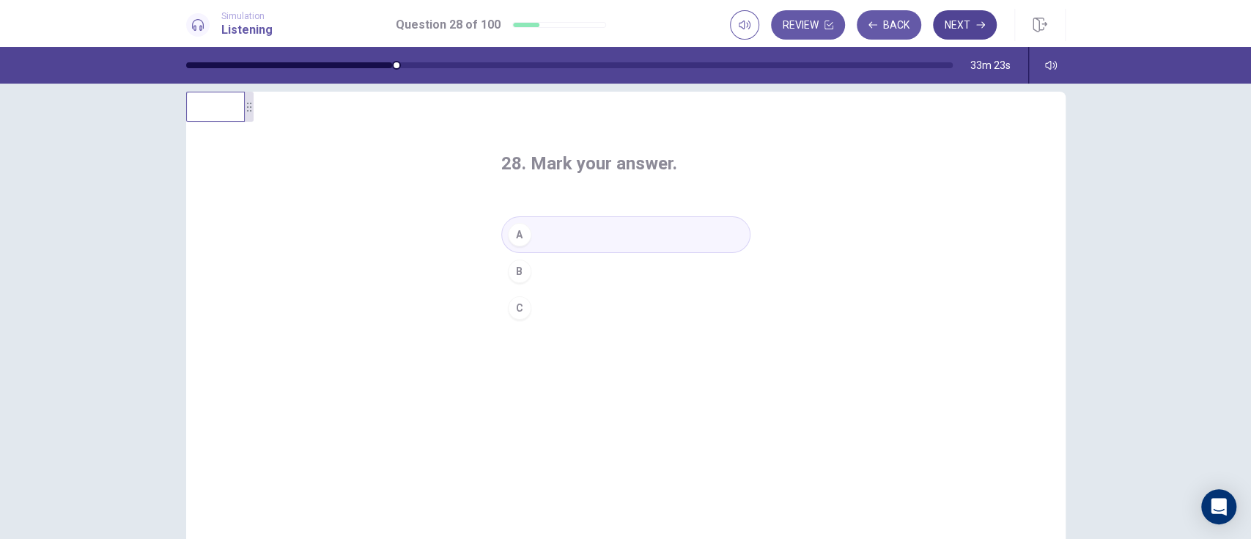
click at [979, 24] on icon "button" at bounding box center [980, 25] width 9 height 7
click at [536, 282] on button "B" at bounding box center [625, 271] width 249 height 37
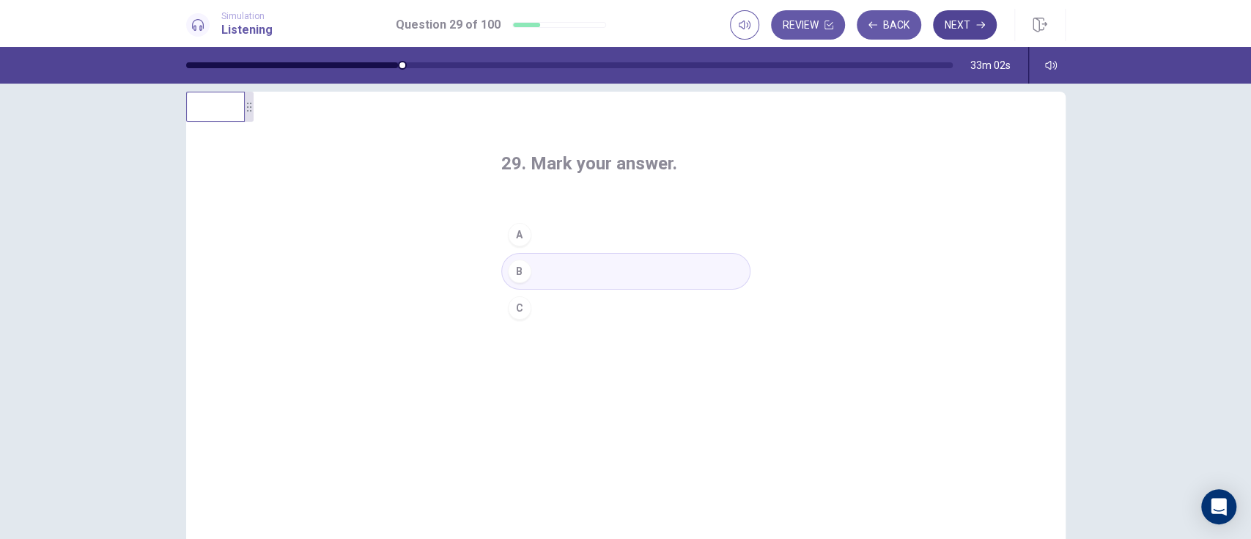
click at [965, 29] on button "Next" at bounding box center [965, 24] width 64 height 29
click at [514, 234] on div "A" at bounding box center [519, 234] width 23 height 23
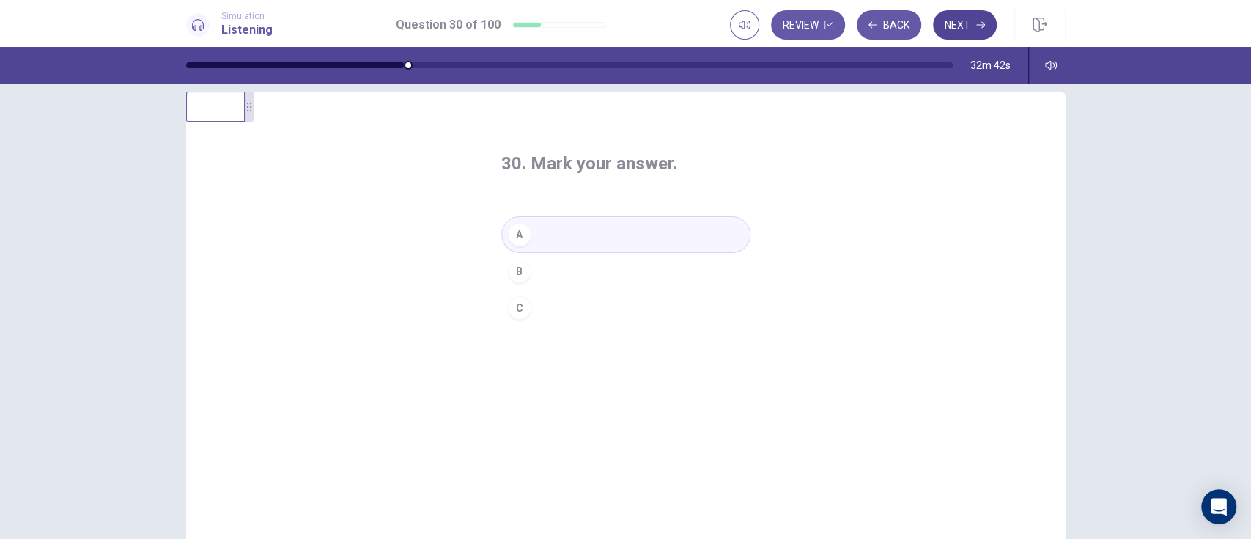
click at [968, 29] on button "Next" at bounding box center [965, 24] width 64 height 29
click at [514, 234] on div "A" at bounding box center [519, 234] width 23 height 23
click at [979, 24] on icon "button" at bounding box center [980, 25] width 9 height 7
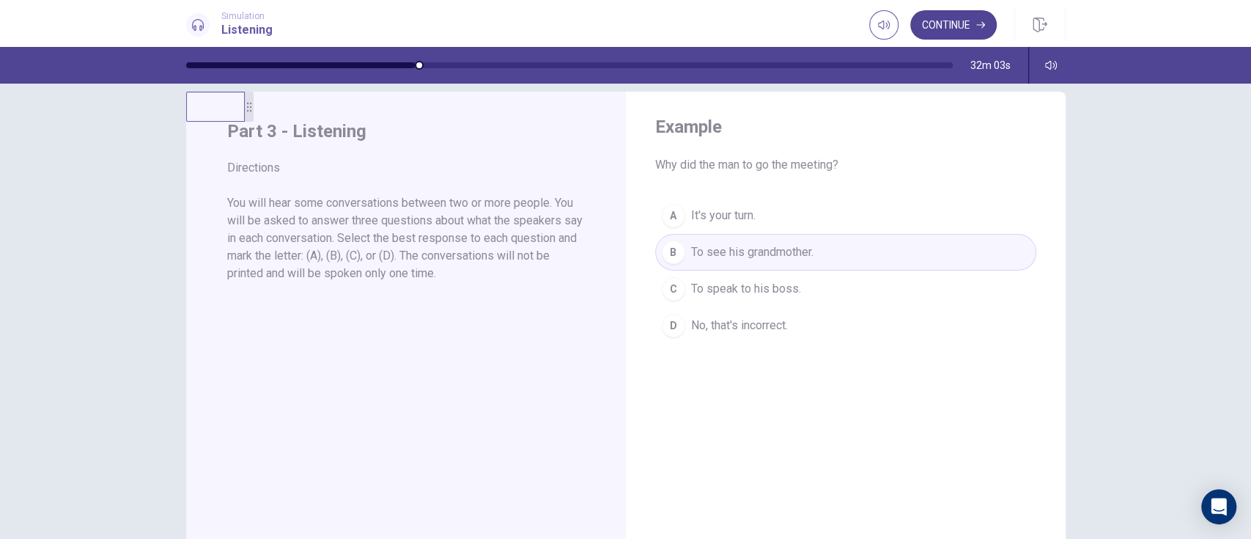
click at [967, 37] on button "Continue" at bounding box center [953, 24] width 86 height 29
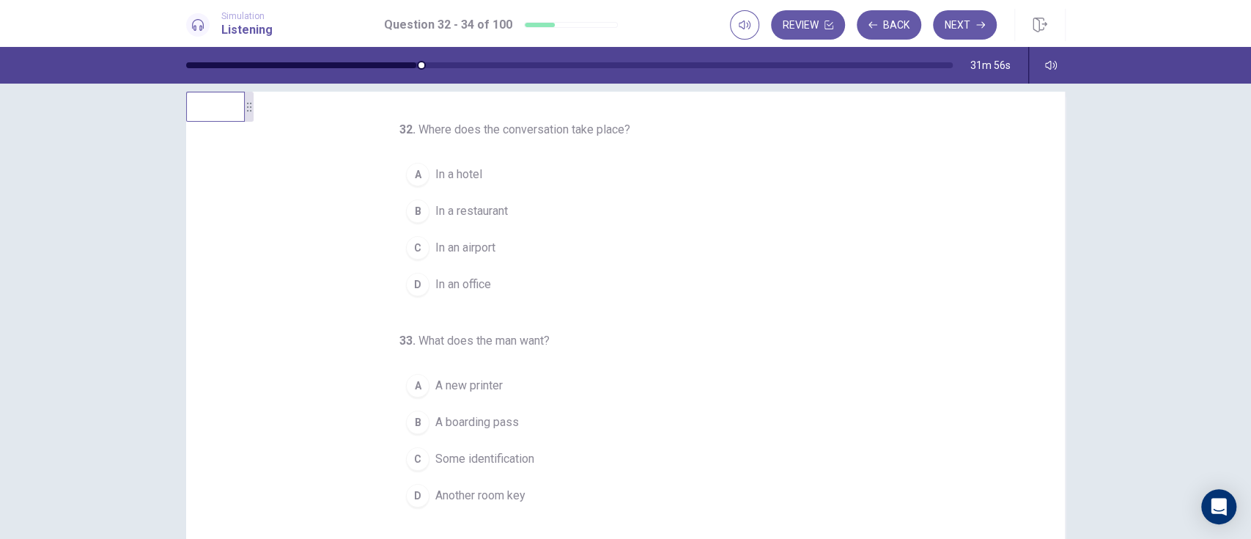
scroll to position [0, 0]
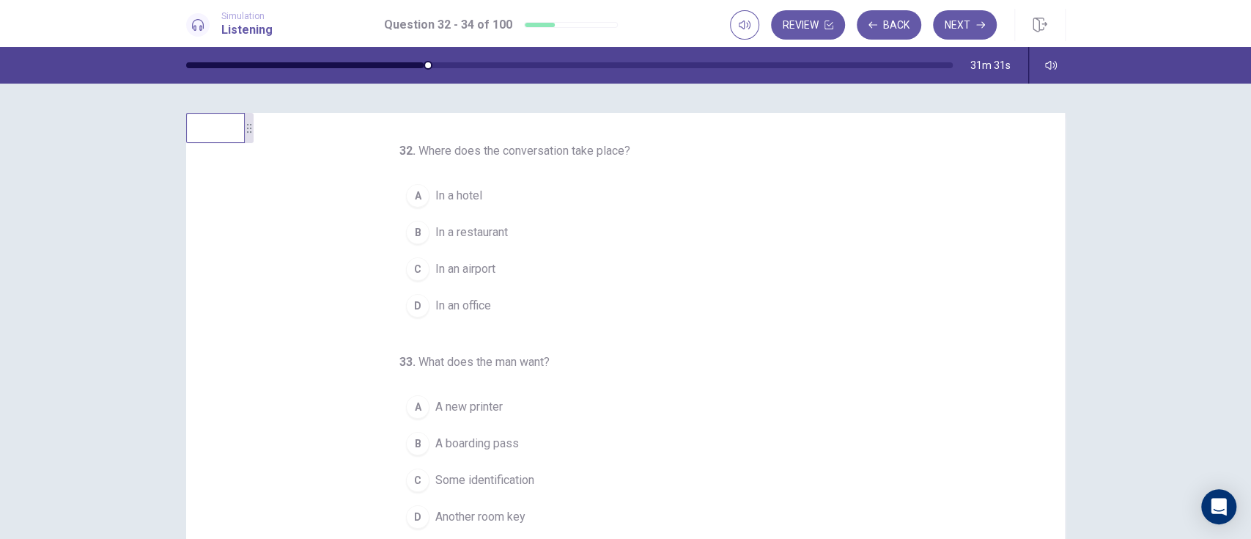
click at [469, 270] on span "In an airport" at bounding box center [465, 269] width 60 height 18
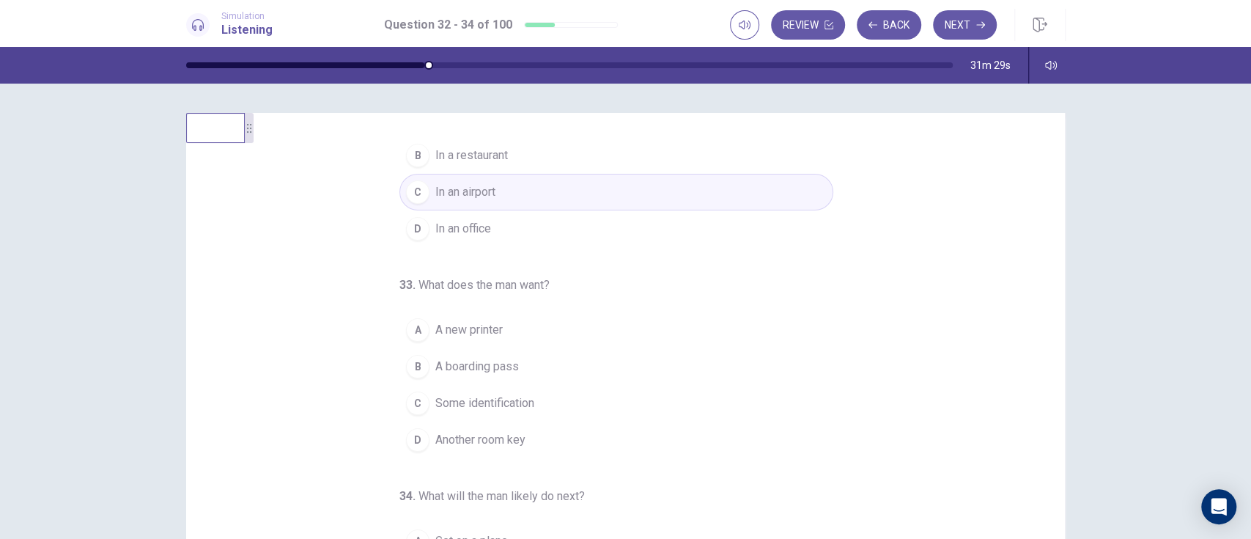
scroll to position [79, 0]
click at [518, 380] on button "B A boarding pass" at bounding box center [616, 364] width 434 height 37
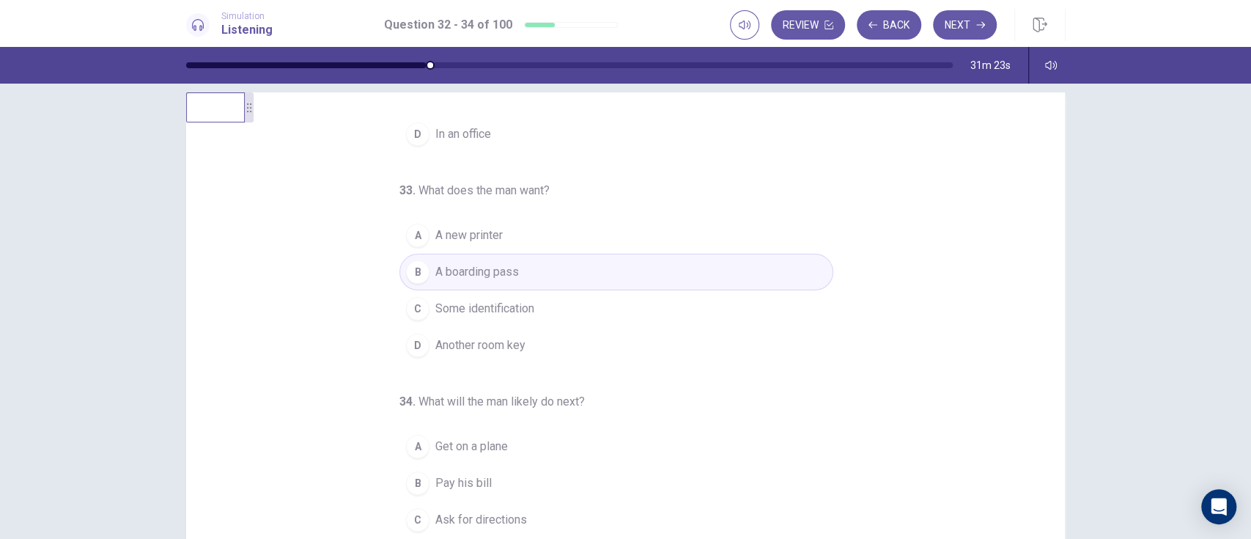
scroll to position [21, 0]
click at [626, 232] on button "A A new printer" at bounding box center [616, 234] width 434 height 37
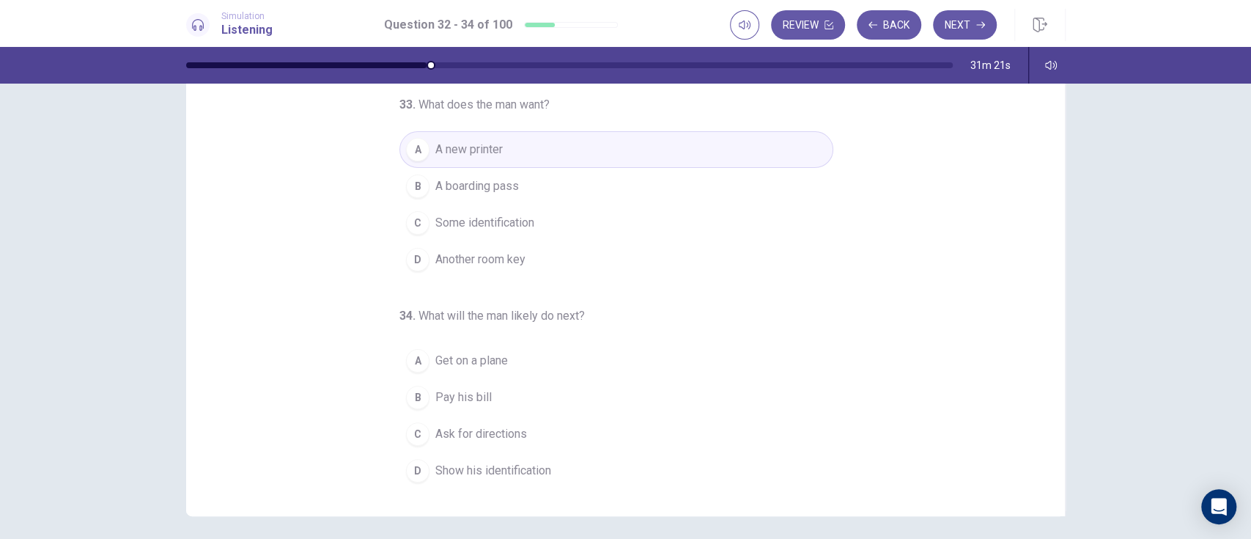
scroll to position [159, 0]
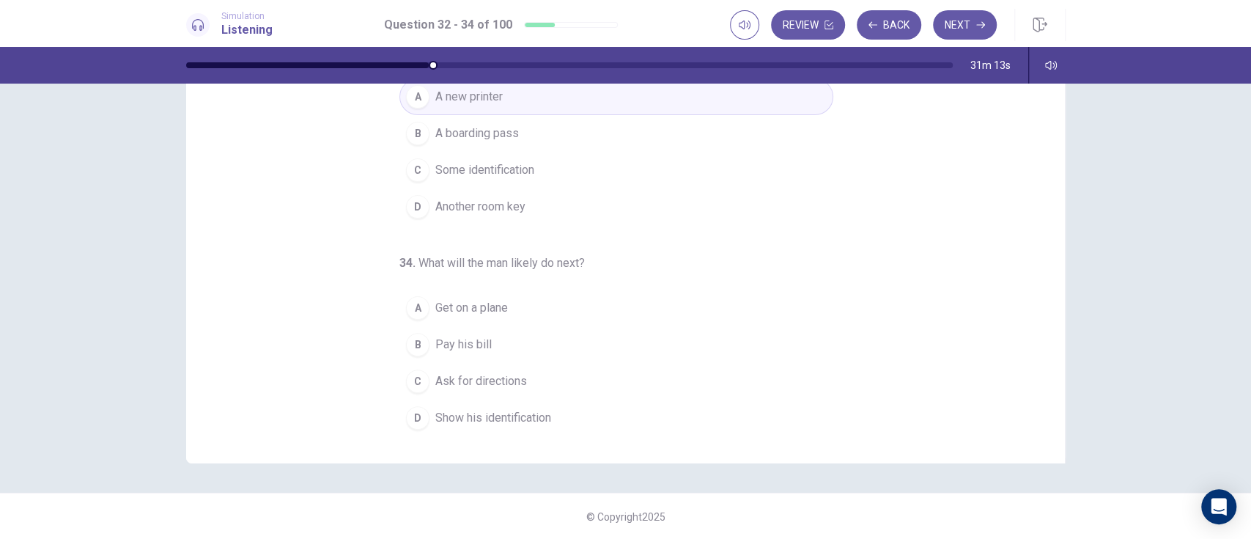
click at [563, 302] on button "A Get on a plane" at bounding box center [616, 308] width 434 height 37
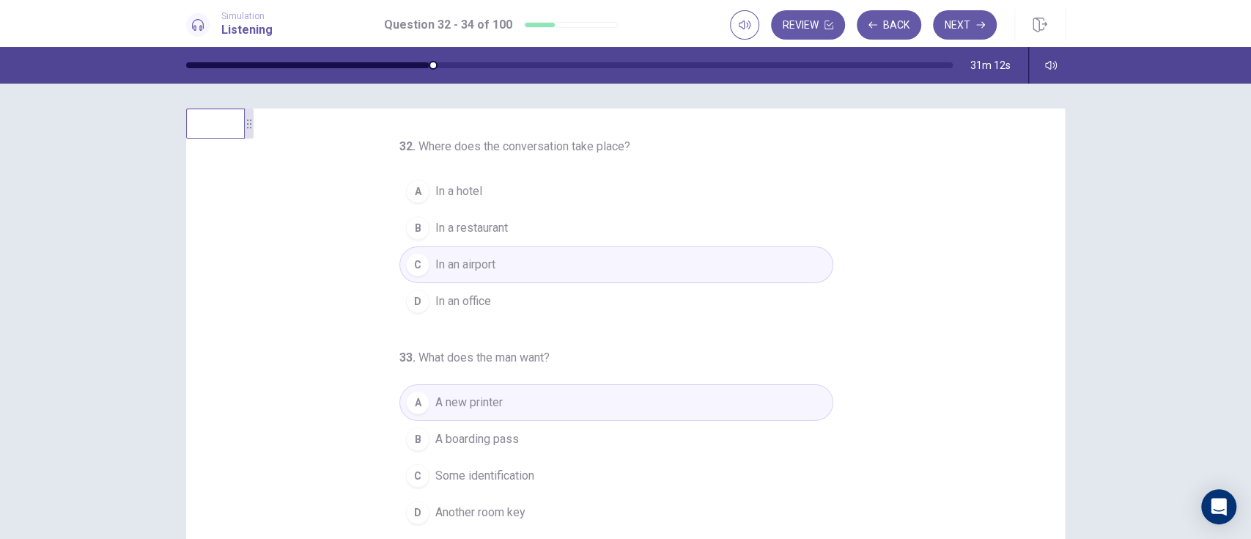
scroll to position [0, 0]
click at [981, 26] on icon "button" at bounding box center [980, 25] width 9 height 9
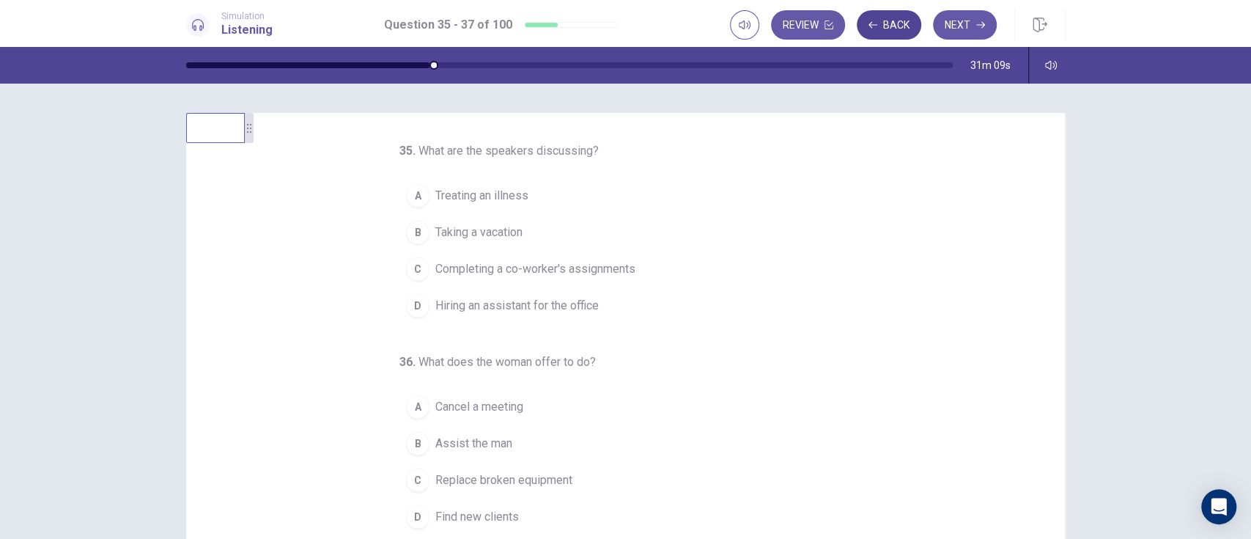
click at [912, 26] on button "Back" at bounding box center [889, 24] width 64 height 29
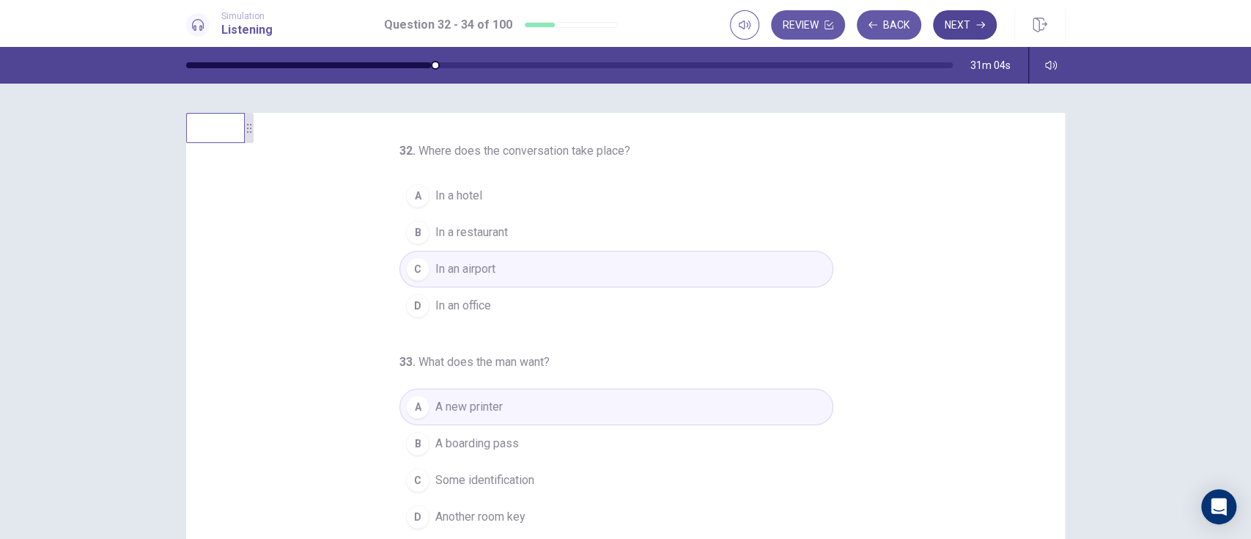
click at [979, 24] on icon "button" at bounding box center [980, 25] width 9 height 7
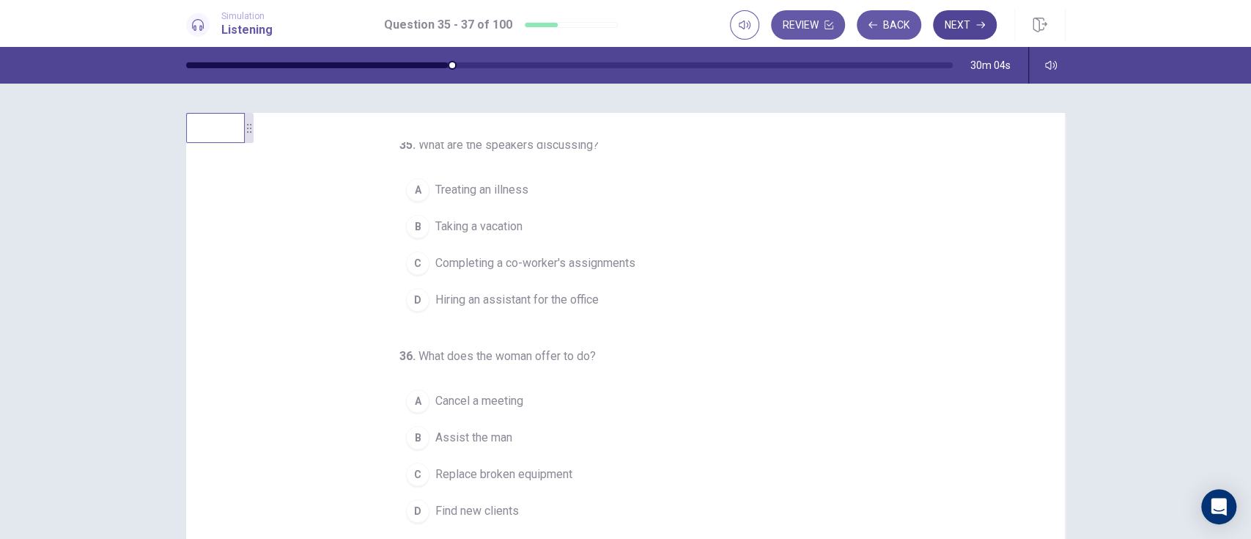
scroll to position [9, 0]
click at [596, 276] on button "C Completing a co-worker's assignments" at bounding box center [616, 260] width 434 height 37
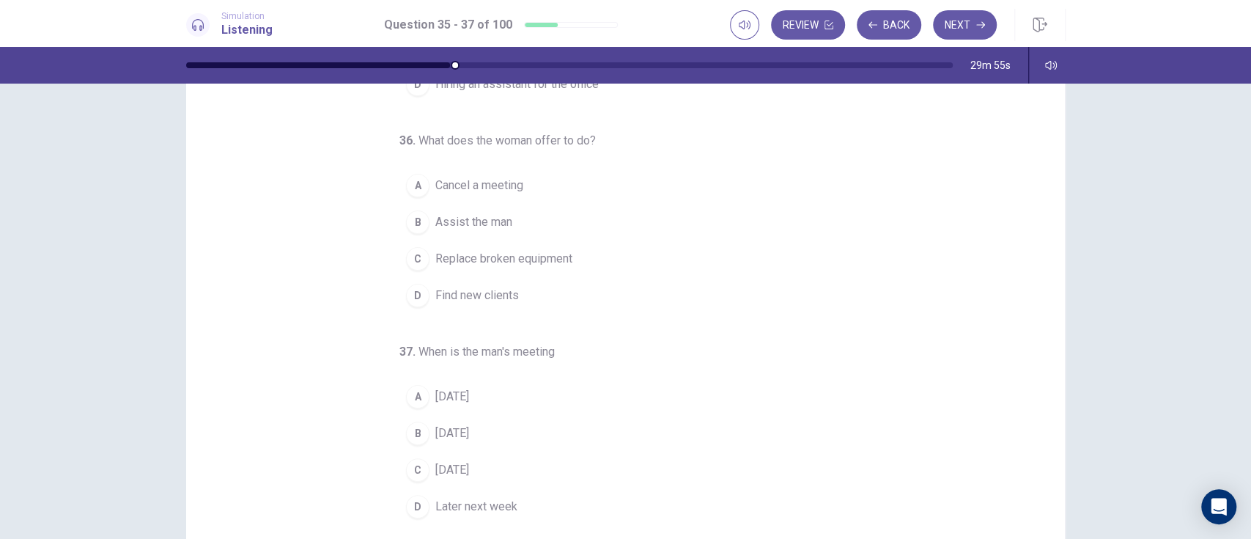
scroll to position [70, 0]
click at [489, 220] on span "Assist the man" at bounding box center [473, 222] width 77 height 18
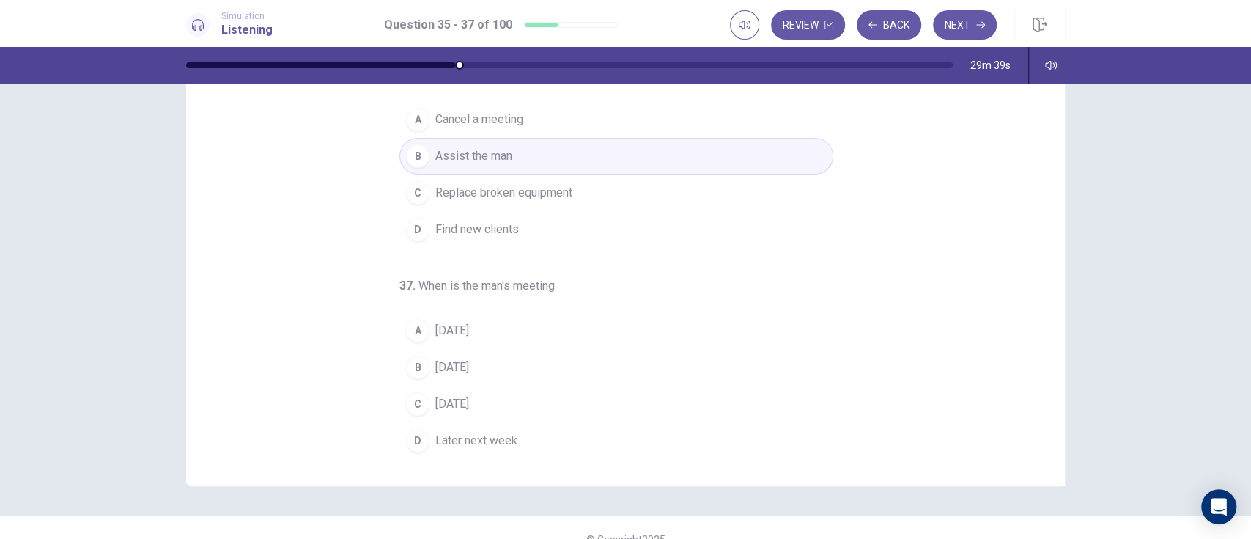
scroll to position [137, 0]
click at [514, 335] on button "A [DATE]" at bounding box center [616, 329] width 434 height 37
click at [511, 400] on button "C [DATE]" at bounding box center [616, 403] width 434 height 37
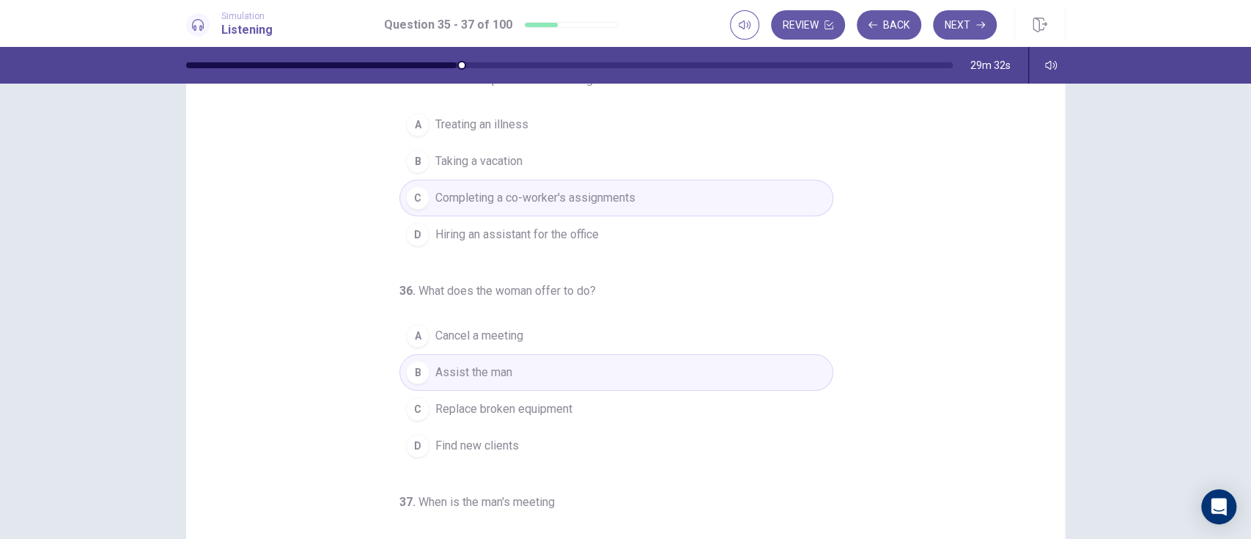
scroll to position [0, 0]
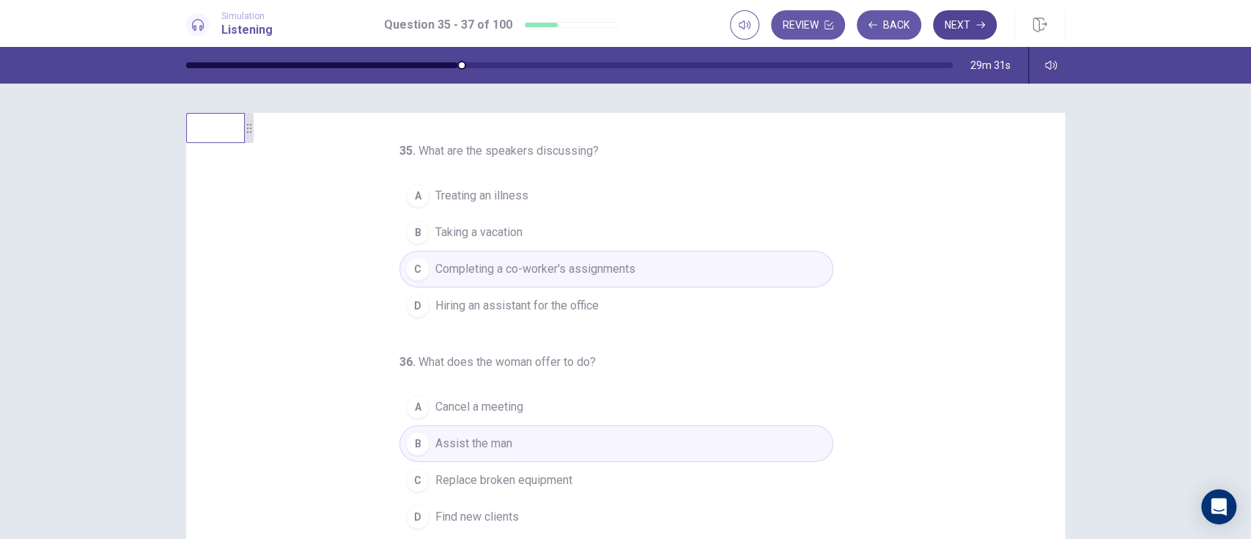
click at [977, 27] on icon "button" at bounding box center [980, 25] width 9 height 9
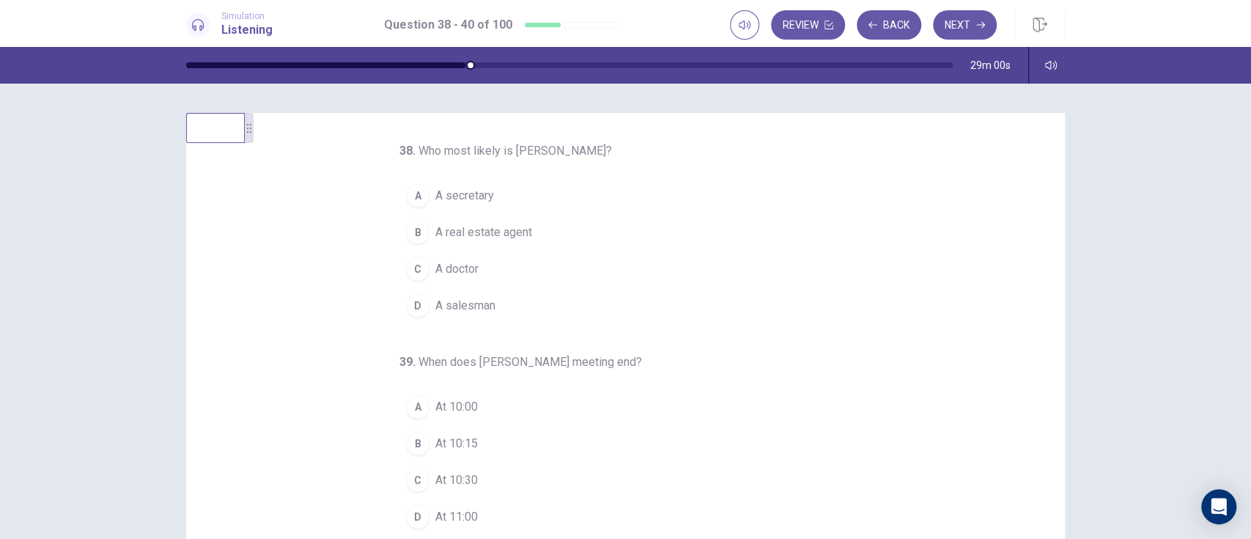
click at [520, 229] on span "A real estate agent" at bounding box center [483, 233] width 97 height 18
click at [501, 275] on button "C A doctor" at bounding box center [616, 269] width 434 height 37
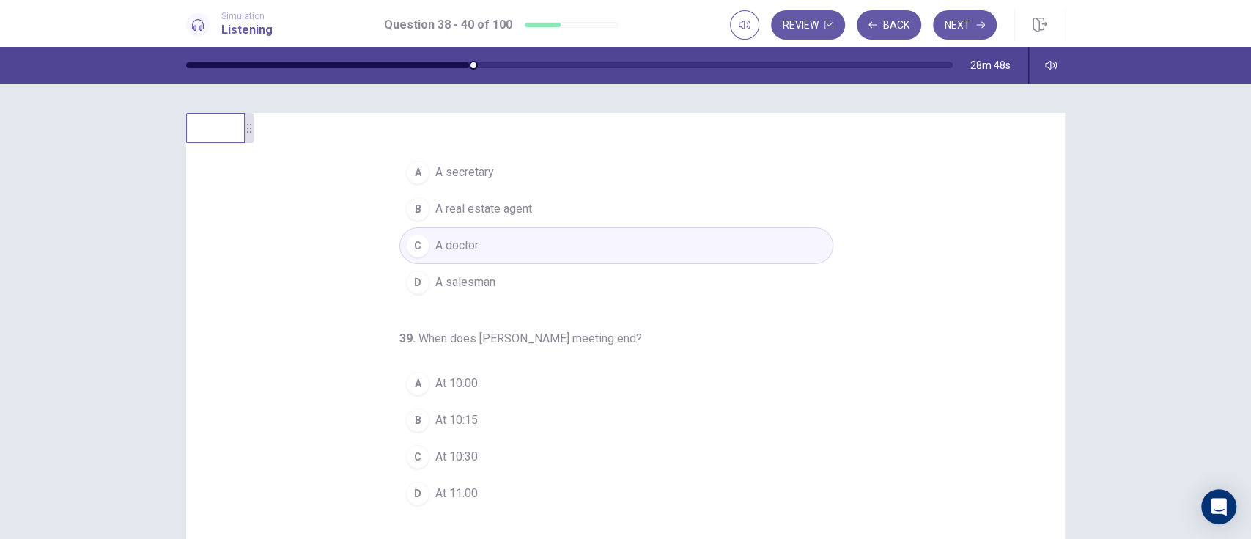
scroll to position [23, 0]
click at [497, 391] on button "A At 10:00" at bounding box center [616, 383] width 434 height 37
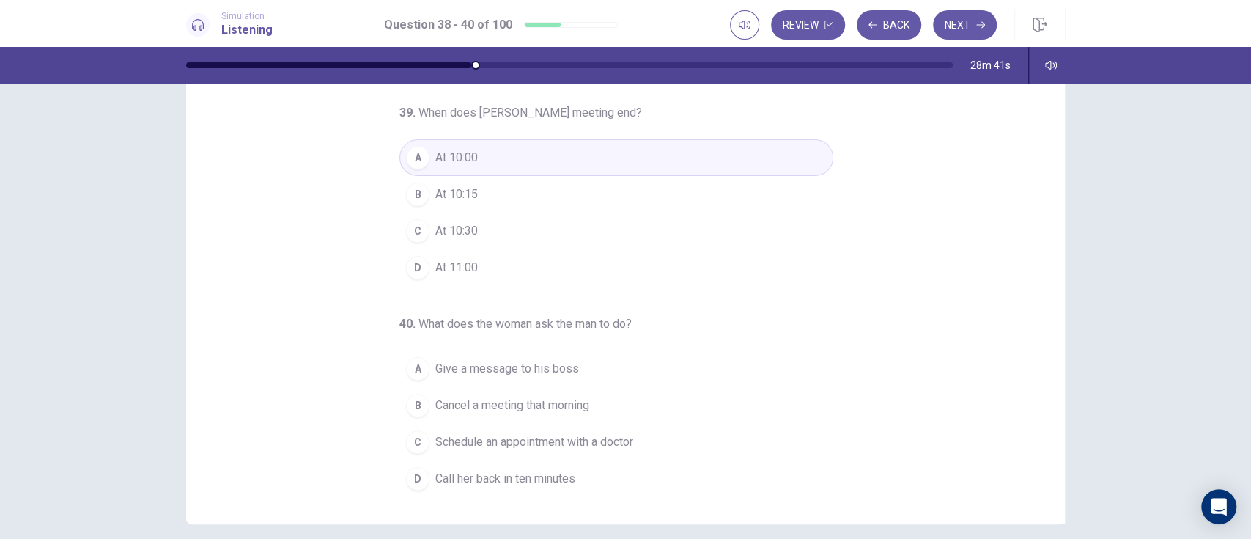
scroll to position [97, 0]
click at [653, 441] on button "C Schedule an appointment with a doctor" at bounding box center [616, 442] width 434 height 37
click at [669, 369] on button "A Give a message to his boss" at bounding box center [616, 369] width 434 height 37
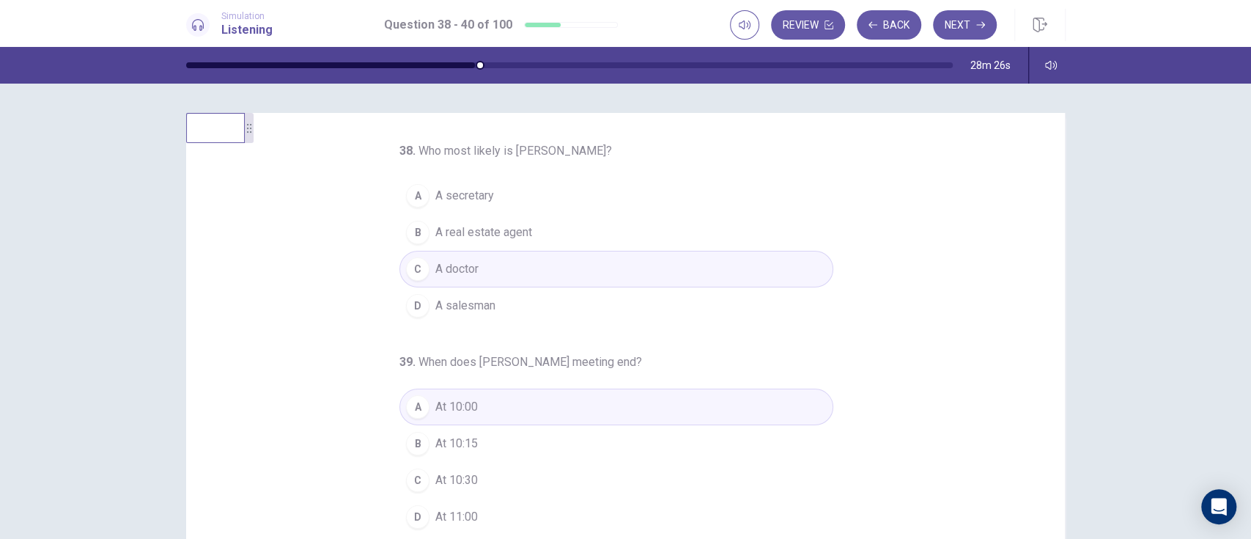
scroll to position [1, 0]
click at [604, 240] on button "B A real estate agent" at bounding box center [616, 231] width 434 height 37
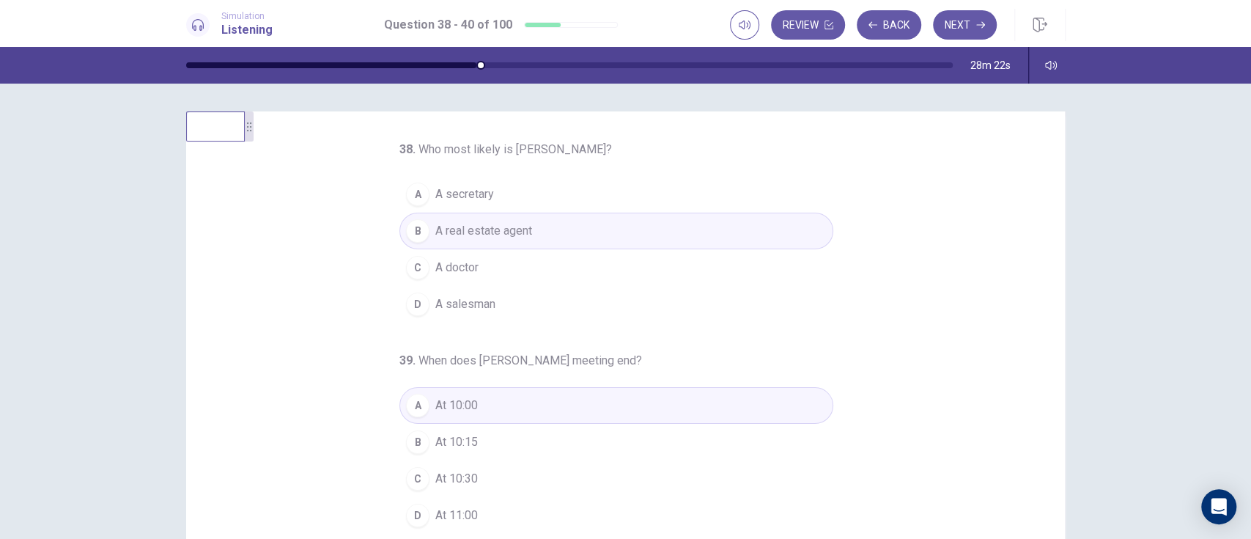
click at [604, 299] on button "D A salesman" at bounding box center [616, 304] width 434 height 37
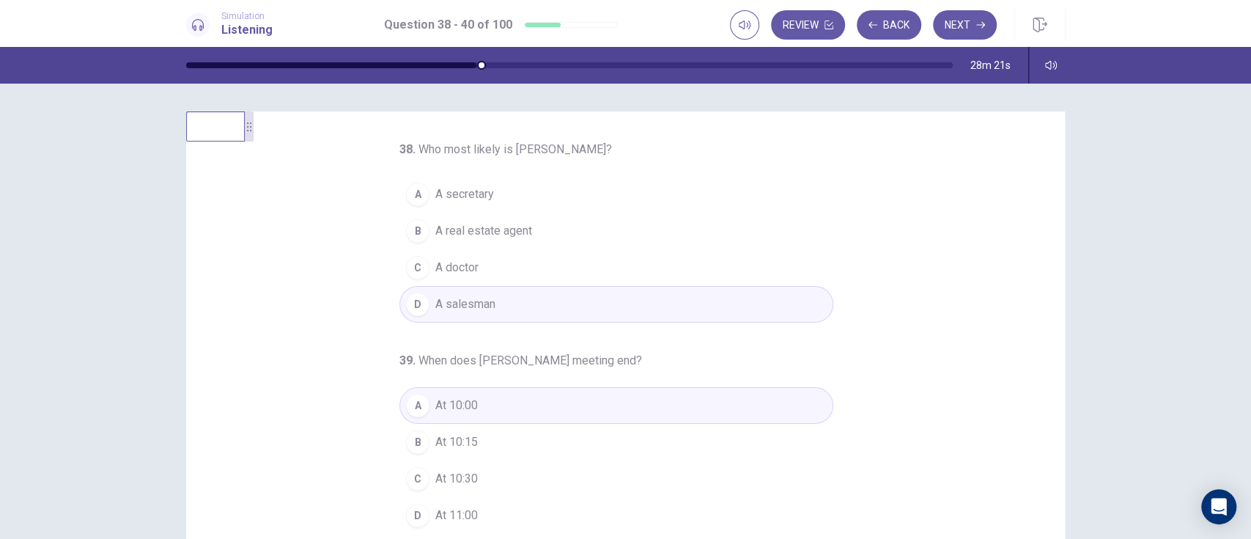
click at [630, 222] on button "B A real estate agent" at bounding box center [616, 231] width 434 height 37
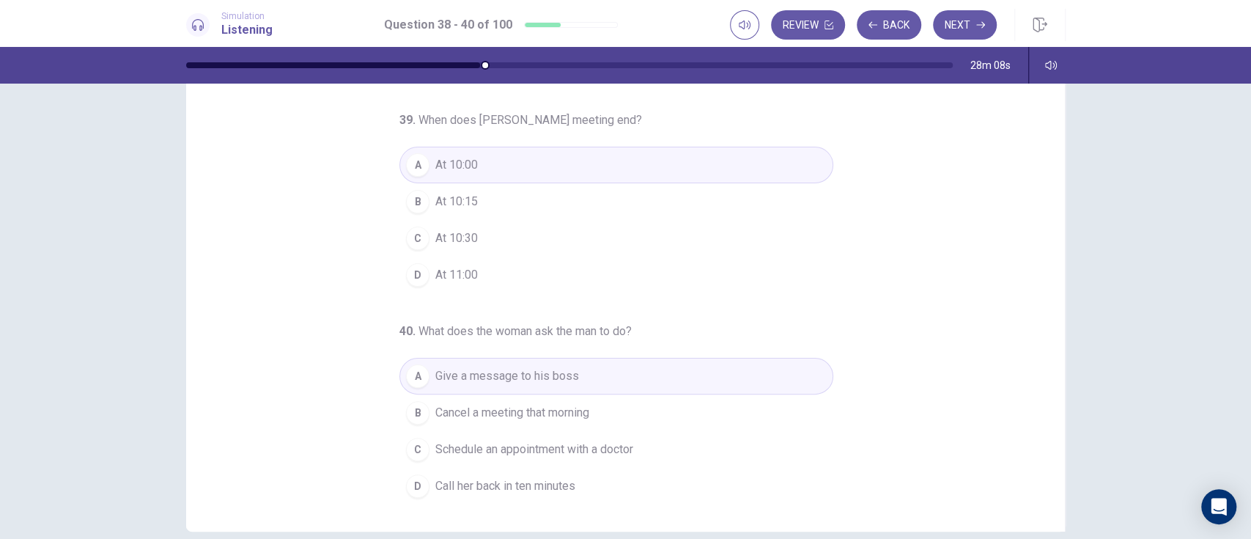
scroll to position [0, 0]
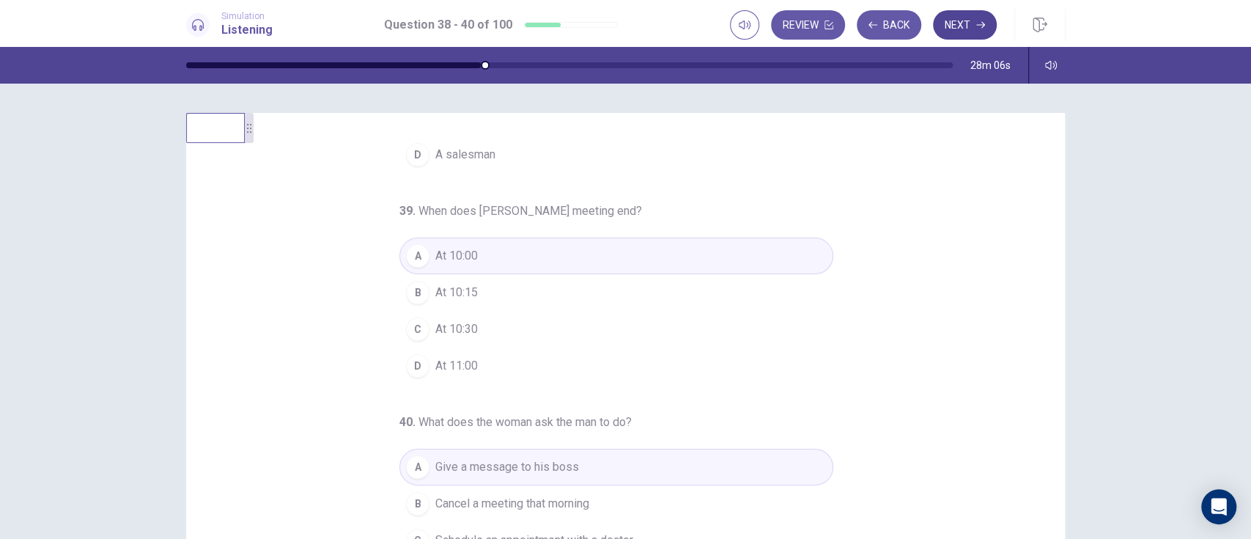
click at [979, 24] on icon "button" at bounding box center [980, 25] width 9 height 7
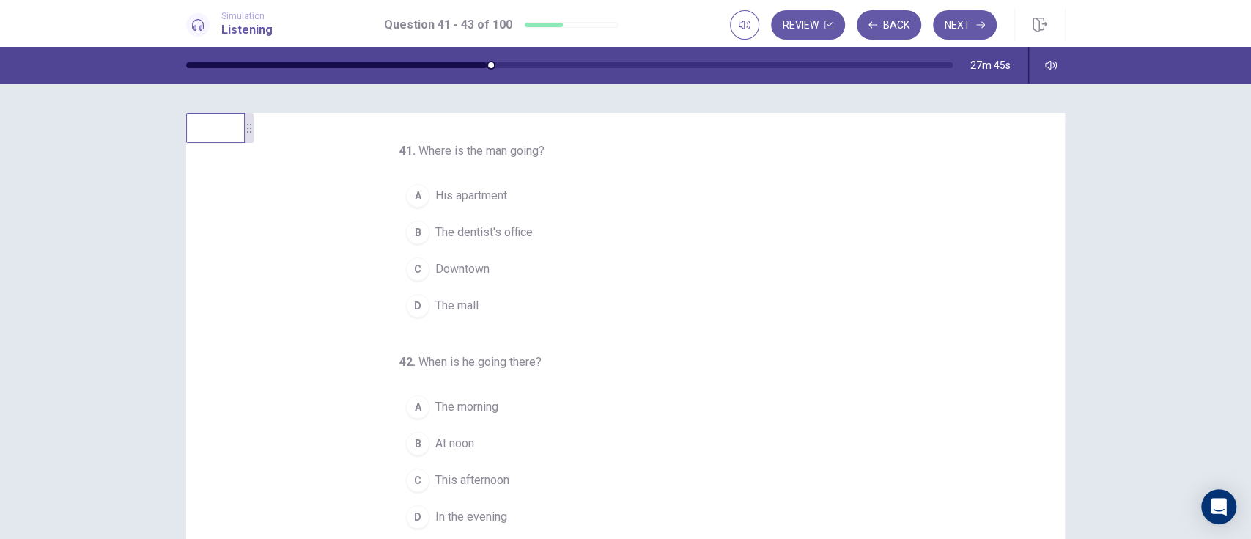
click at [499, 229] on span "The dentist's office" at bounding box center [483, 233] width 97 height 18
click at [822, 188] on div "A His apartment B The dentist's office C Downtown D The mall" at bounding box center [616, 250] width 434 height 147
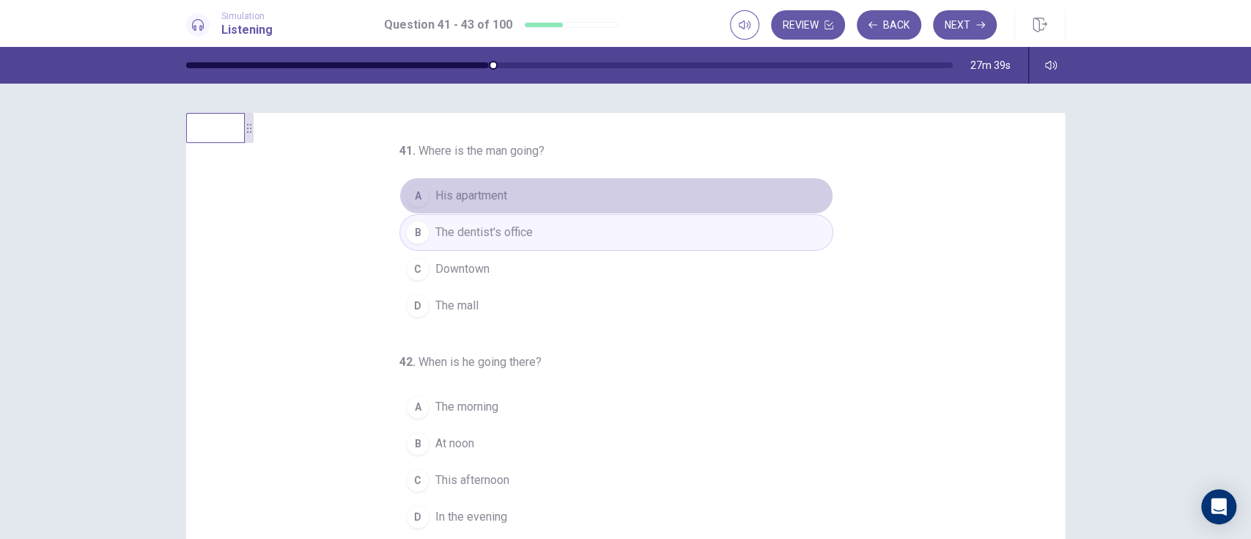
click at [817, 199] on button "A His apartment" at bounding box center [616, 195] width 434 height 37
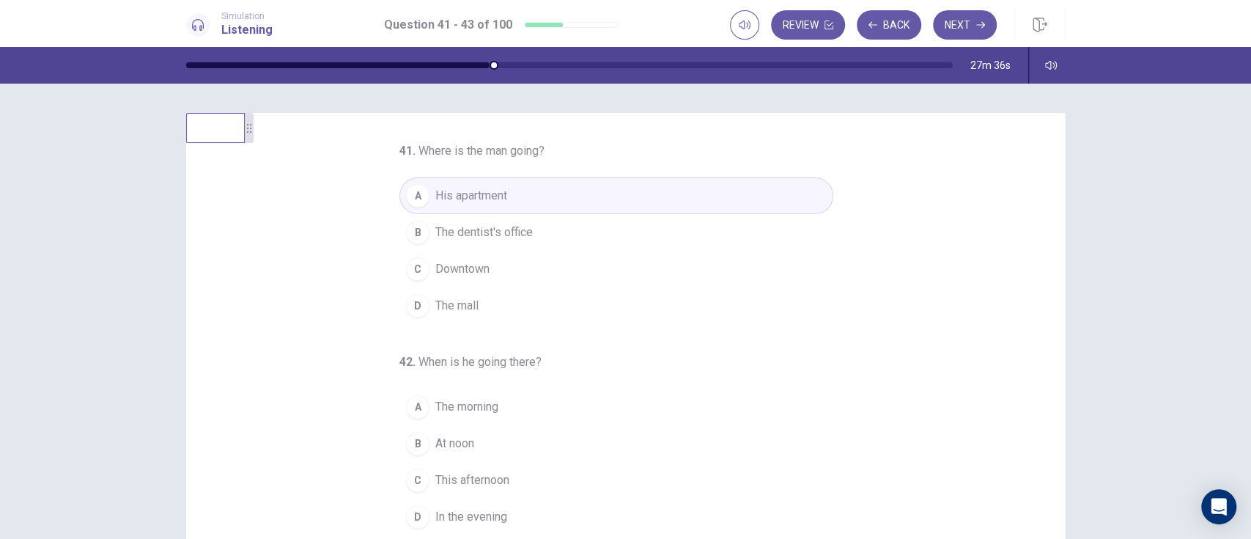
click at [783, 266] on button "C Downtown" at bounding box center [616, 269] width 434 height 37
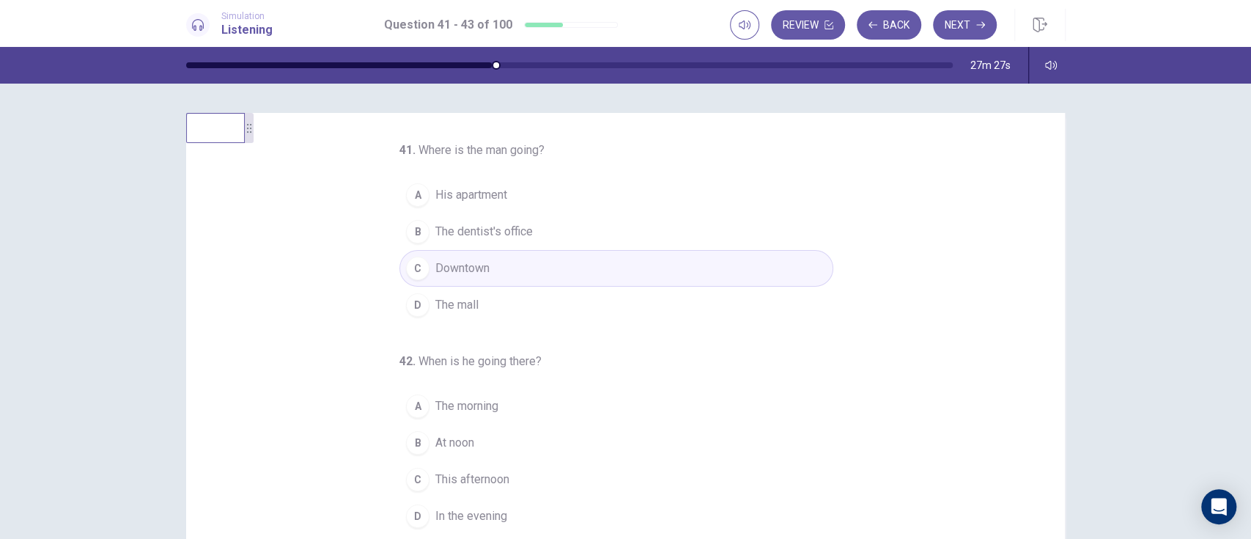
scroll to position [3, 0]
click at [781, 238] on button "B The dentist's office" at bounding box center [616, 229] width 434 height 37
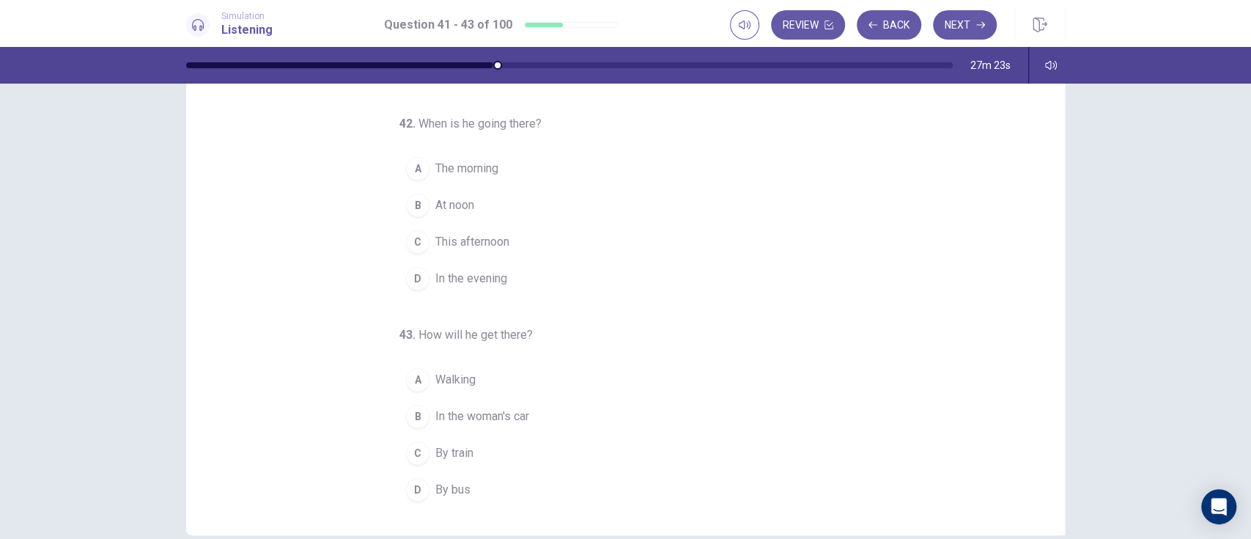
scroll to position [86, 0]
click at [462, 497] on button "D By bus" at bounding box center [616, 491] width 434 height 37
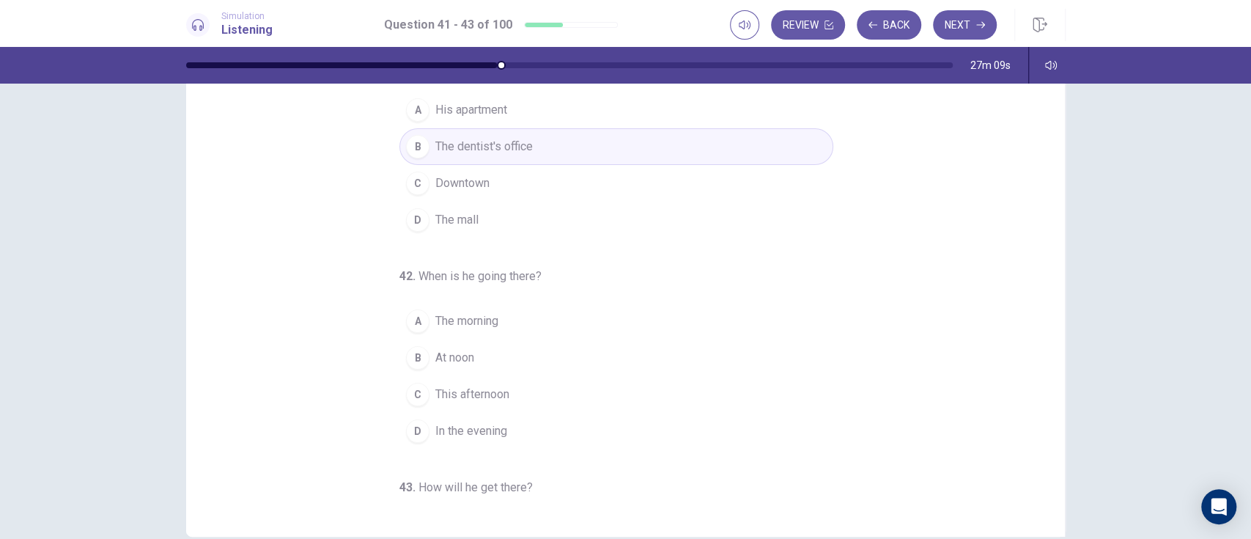
scroll to position [1, 0]
click at [608, 381] on button "C This afternoon" at bounding box center [616, 393] width 434 height 37
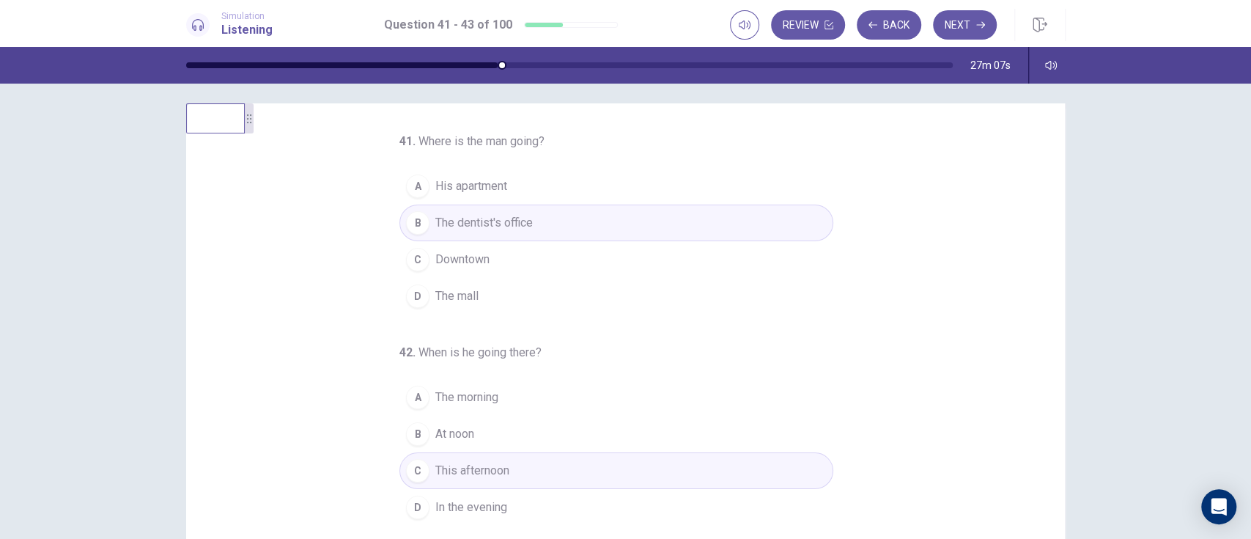
scroll to position [0, 0]
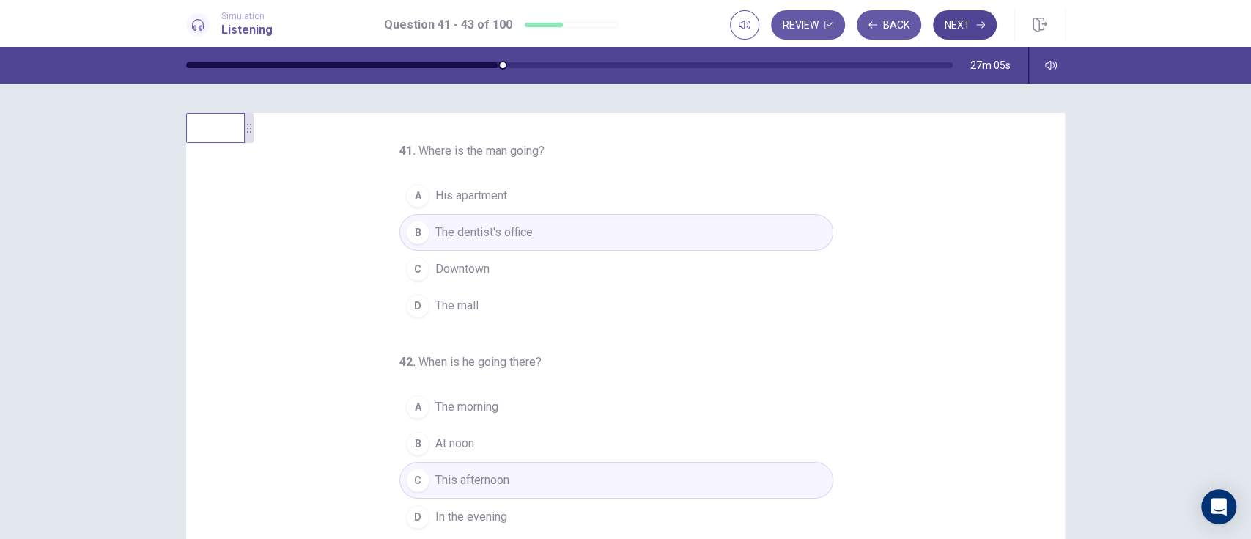
click at [978, 28] on icon "button" at bounding box center [980, 25] width 9 height 9
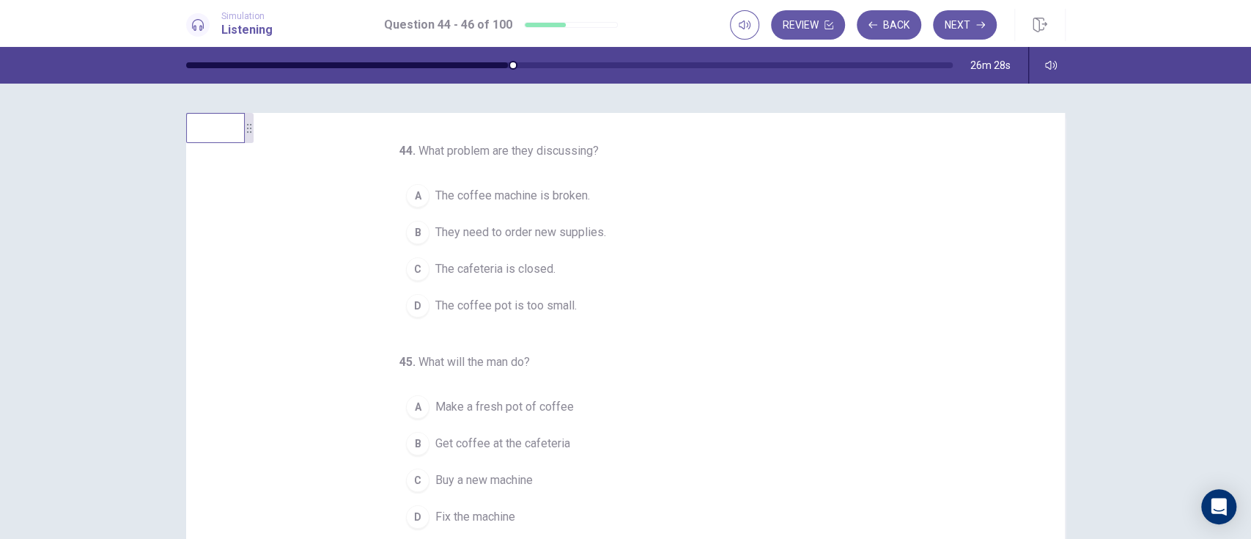
click at [562, 196] on span "The coffee machine is broken." at bounding box center [512, 196] width 155 height 18
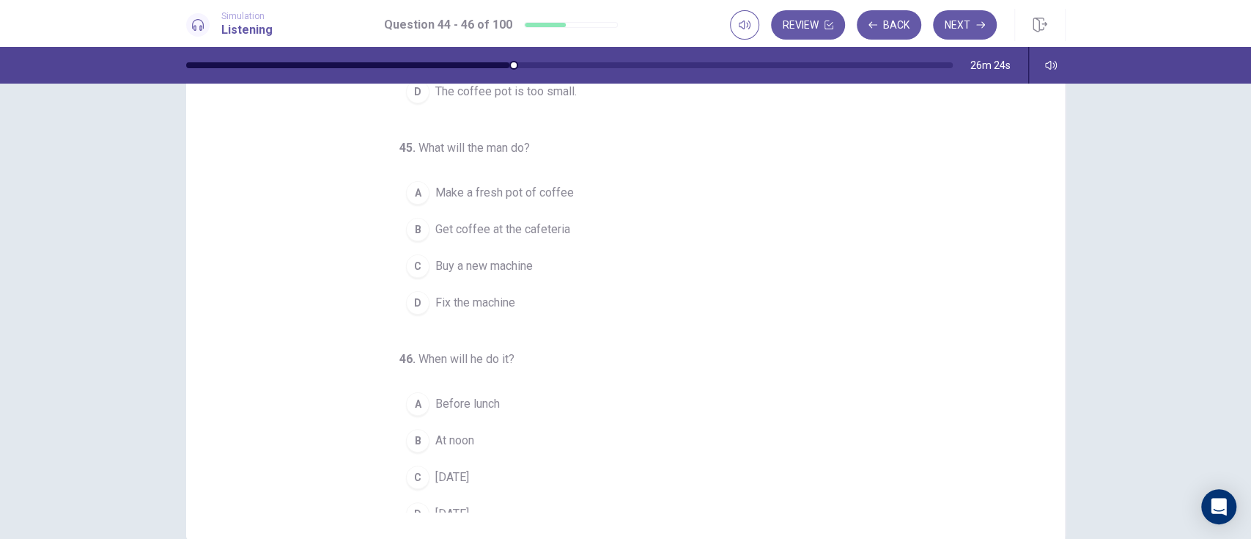
scroll to position [83, 0]
click at [545, 220] on span "Get coffee at the cafeteria" at bounding box center [502, 228] width 135 height 18
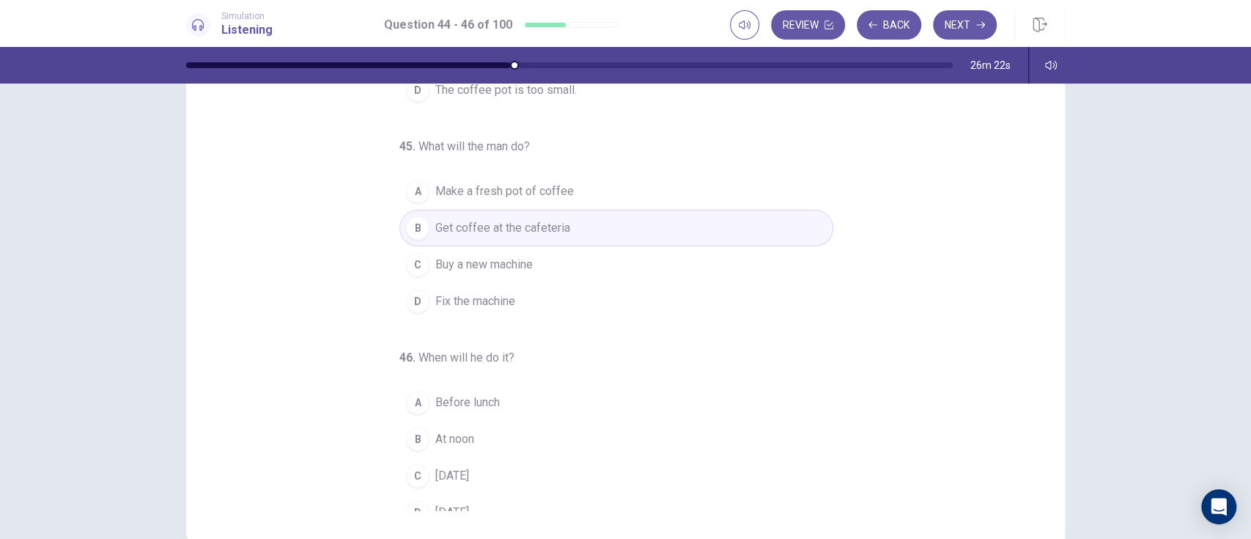
scroll to position [151, 0]
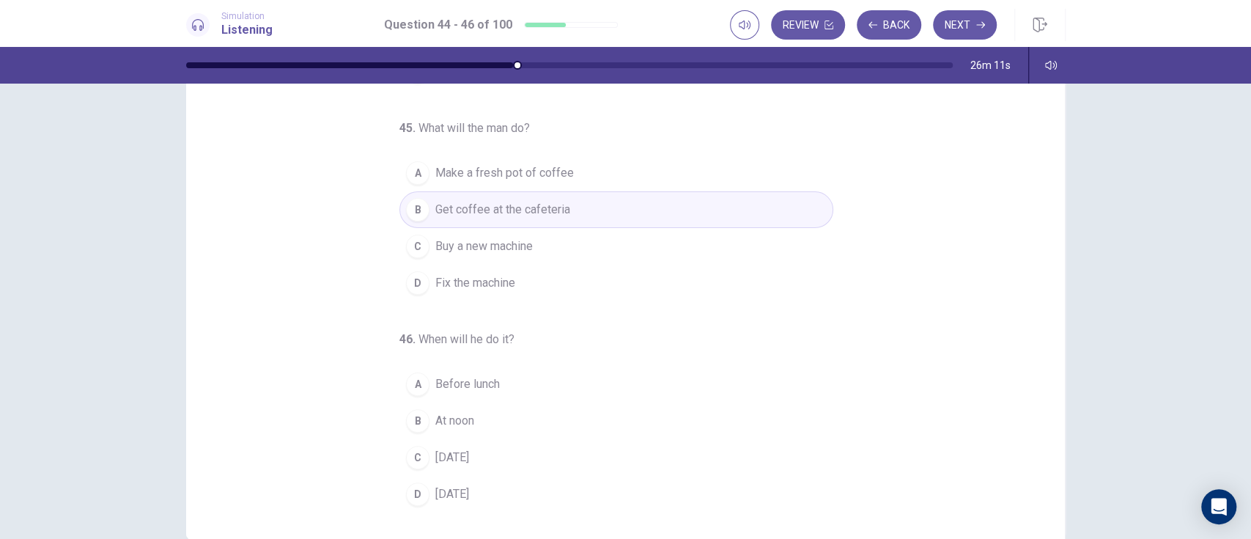
click at [449, 454] on span "[DATE]" at bounding box center [452, 458] width 34 height 18
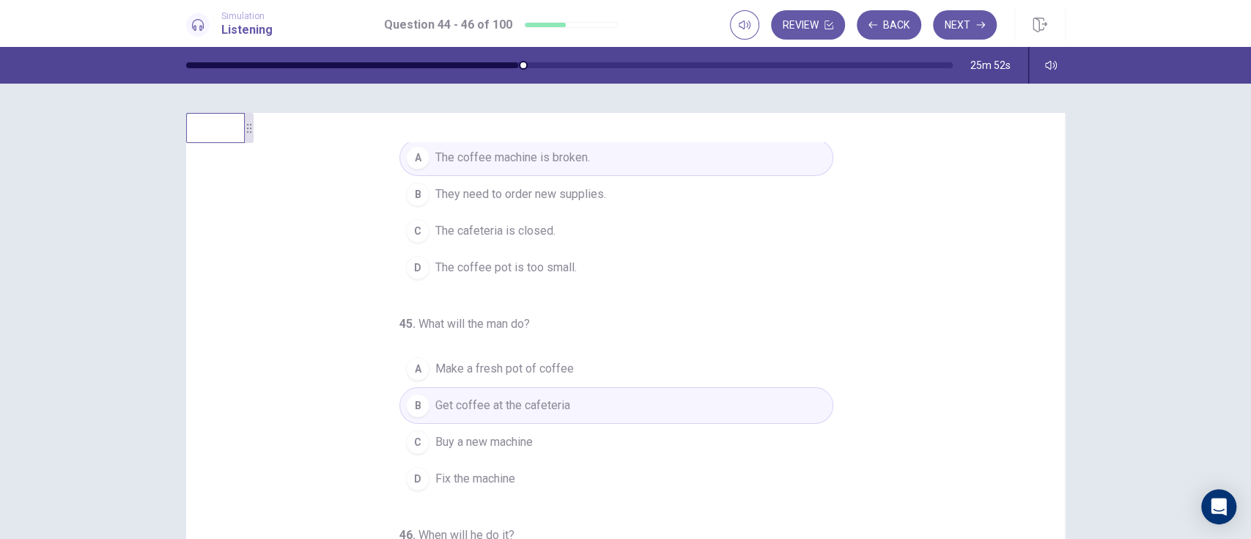
scroll to position [0, 0]
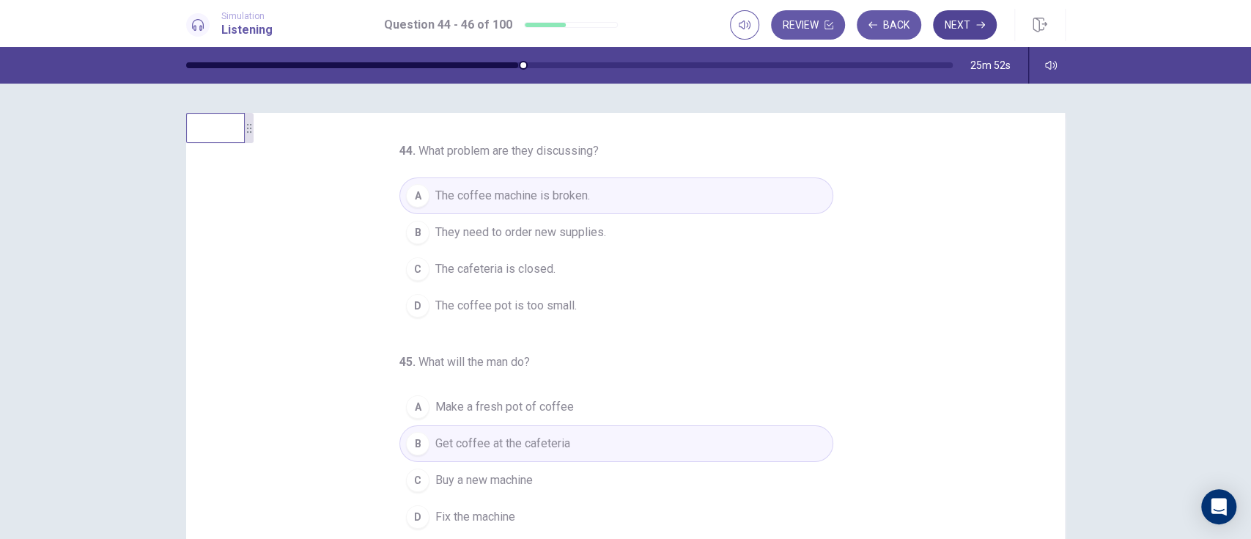
click at [967, 23] on button "Next" at bounding box center [965, 24] width 64 height 29
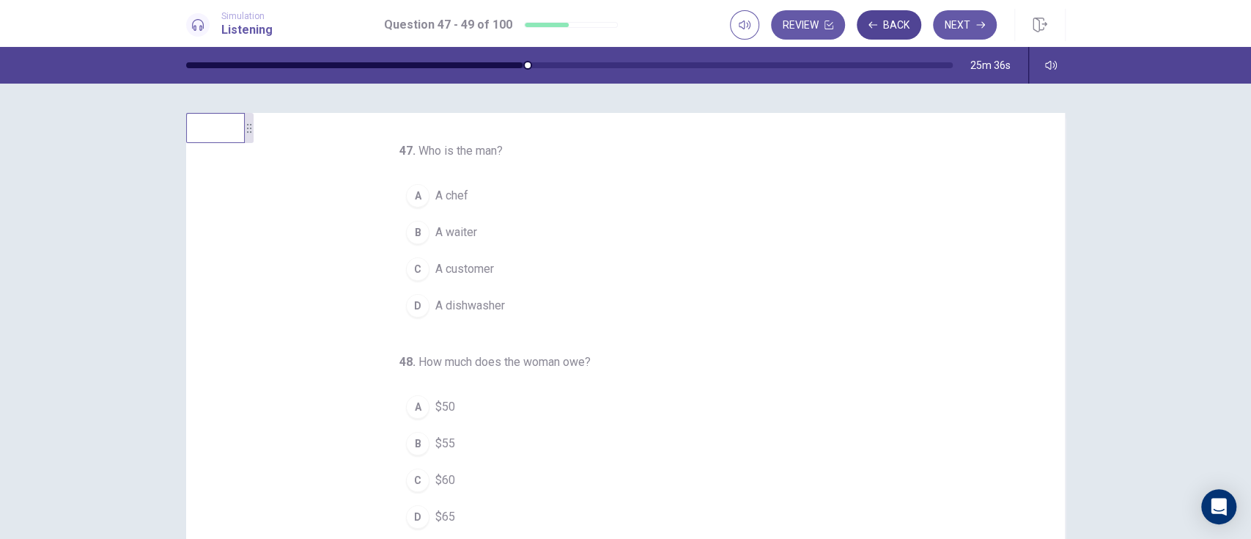
click at [893, 18] on button "Back" at bounding box center [889, 24] width 64 height 29
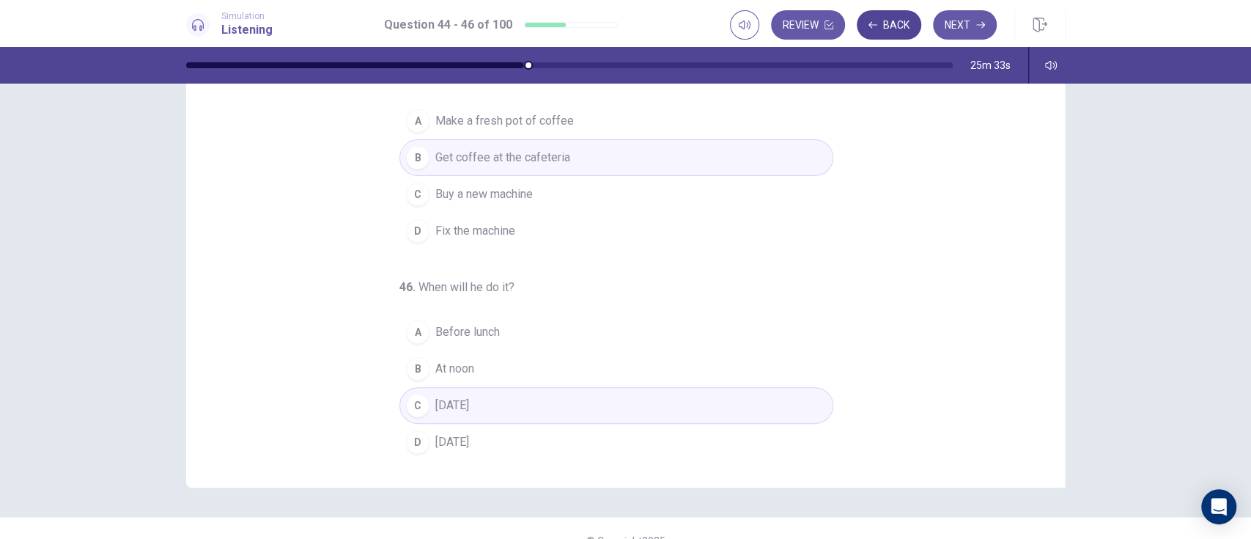
scroll to position [130, 0]
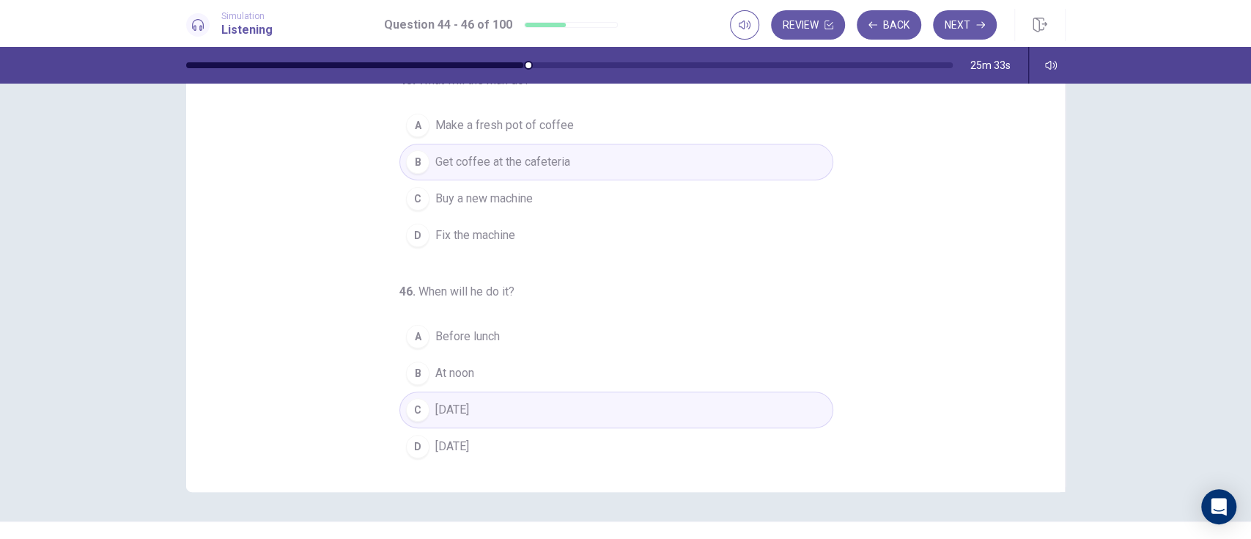
click at [532, 340] on button "A Before lunch" at bounding box center [616, 336] width 434 height 37
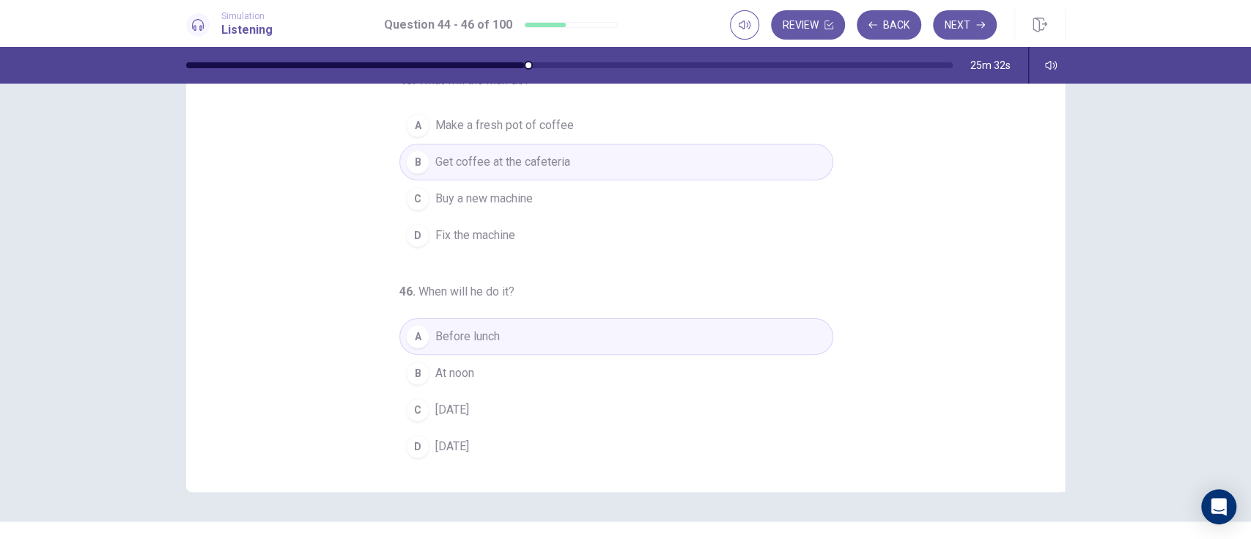
click at [622, 369] on button "B At noon" at bounding box center [616, 373] width 434 height 37
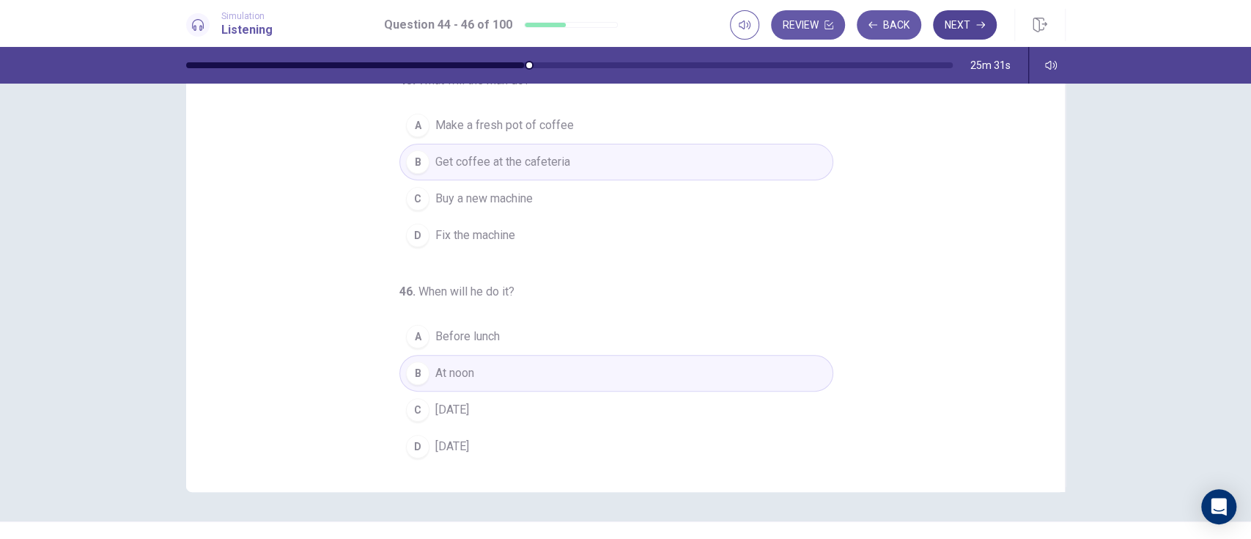
click at [979, 24] on icon "button" at bounding box center [980, 25] width 9 height 7
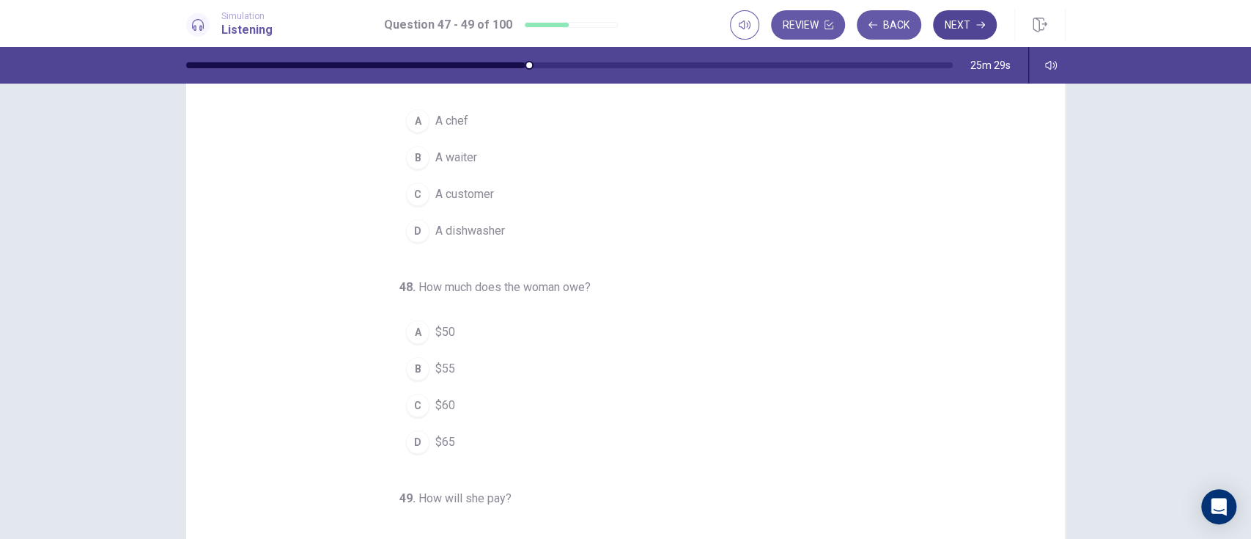
scroll to position [0, 0]
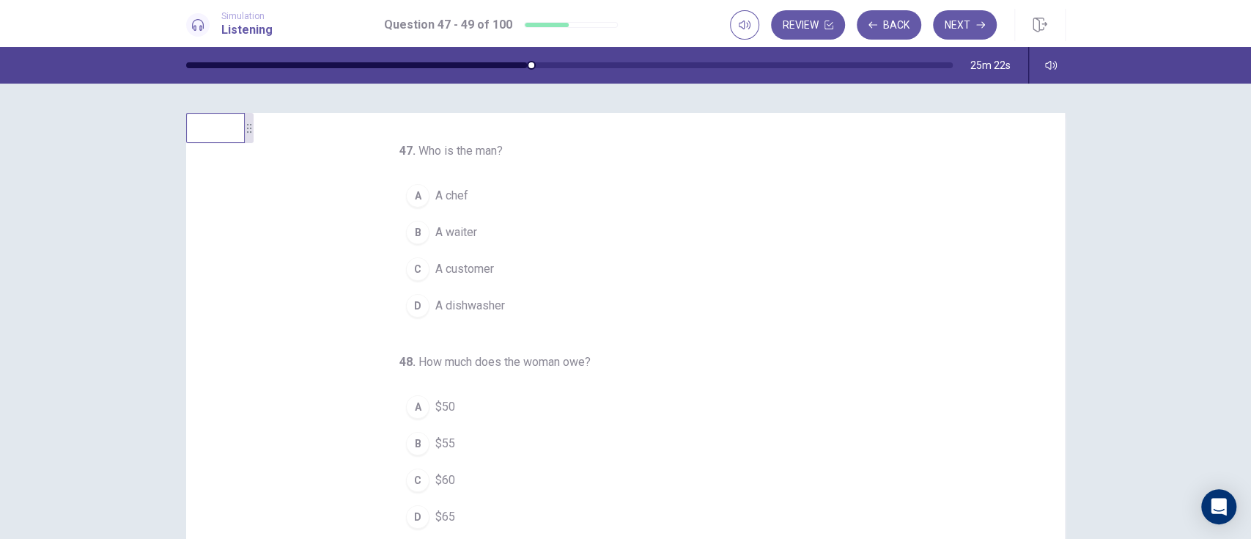
click at [408, 232] on div "B" at bounding box center [417, 232] width 23 height 23
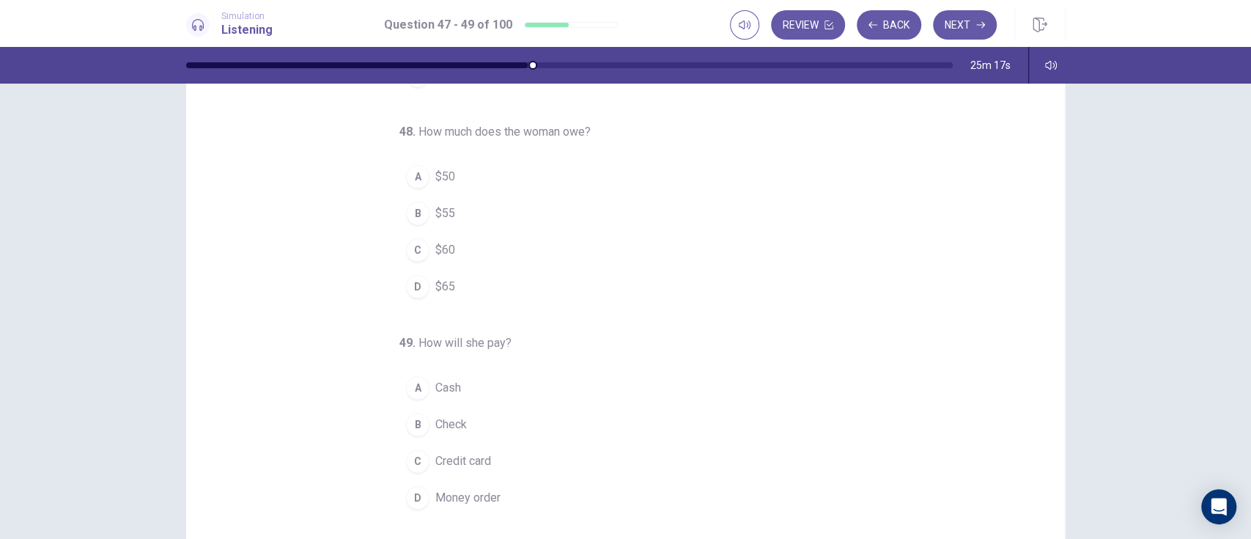
scroll to position [76, 0]
click at [413, 285] on div "D" at bounding box center [417, 289] width 23 height 23
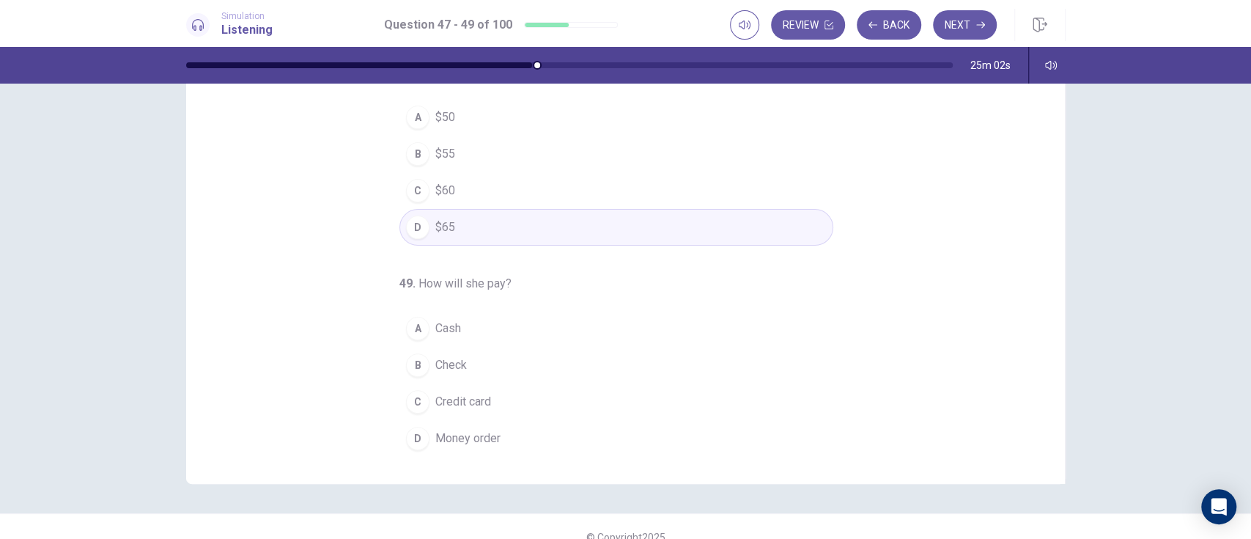
scroll to position [139, 0]
click at [816, 318] on button "A Cash" at bounding box center [616, 327] width 434 height 37
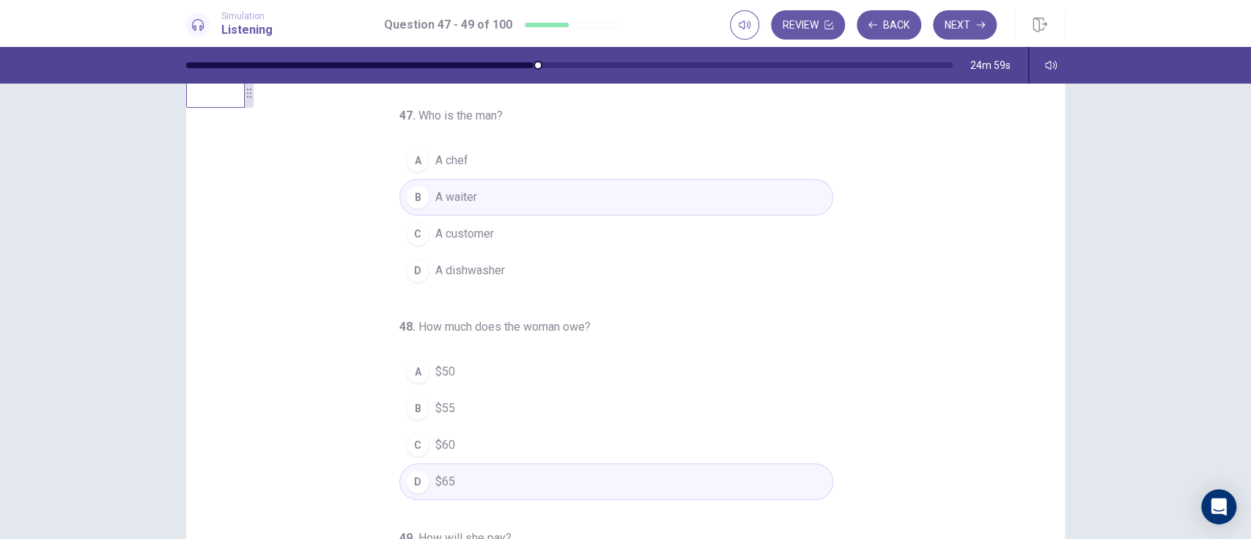
scroll to position [0, 0]
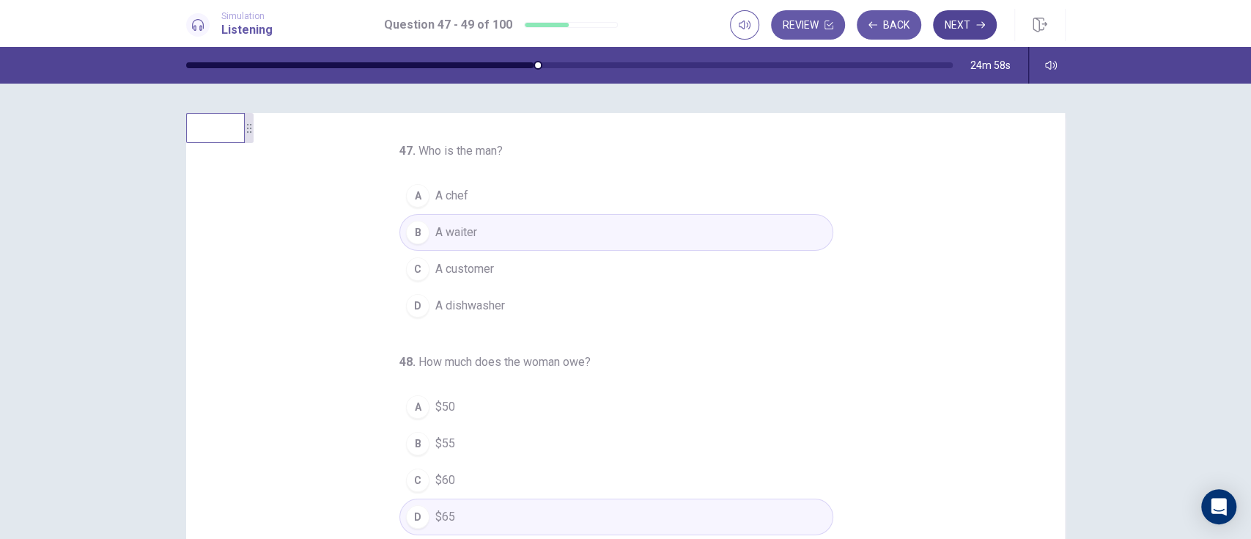
click at [979, 24] on icon "button" at bounding box center [980, 25] width 9 height 7
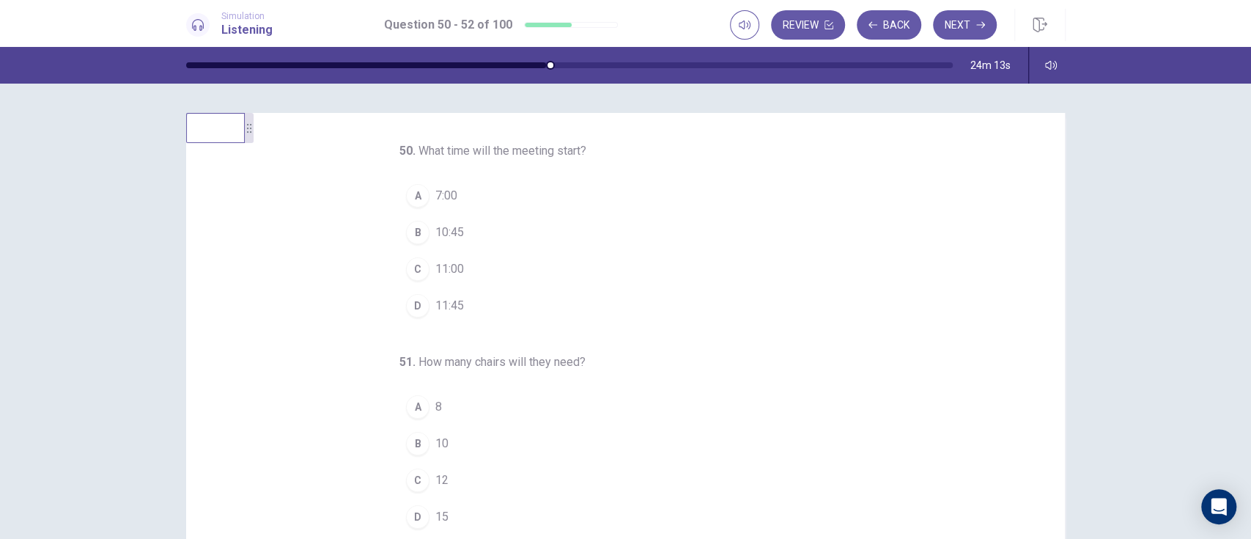
click at [438, 268] on span "11:00" at bounding box center [449, 269] width 29 height 18
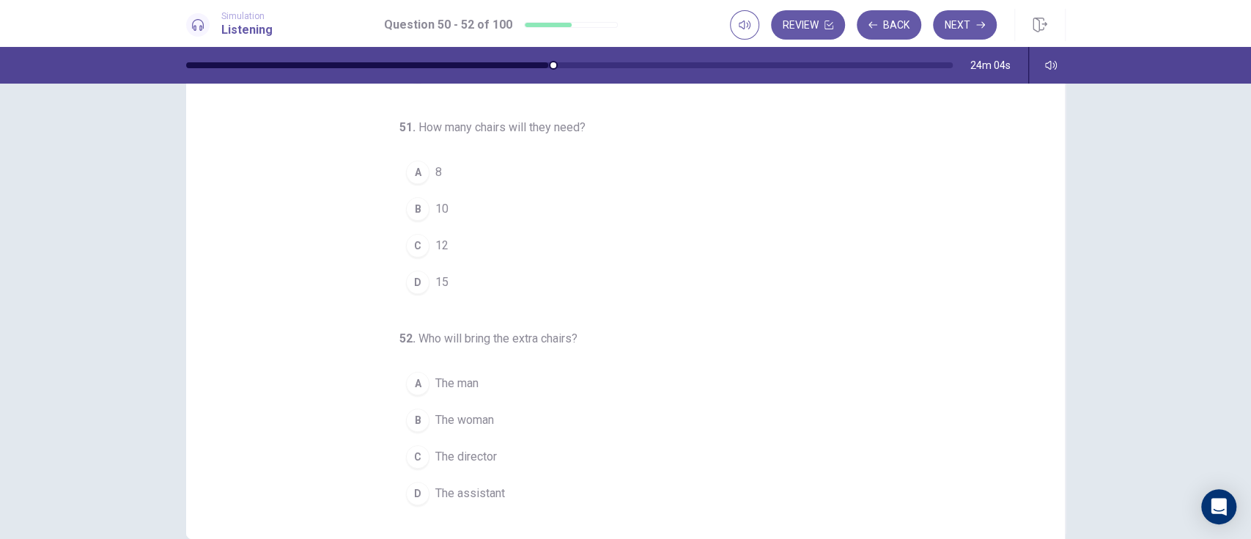
scroll to position [84, 0]
click at [408, 243] on div "C" at bounding box center [417, 244] width 23 height 23
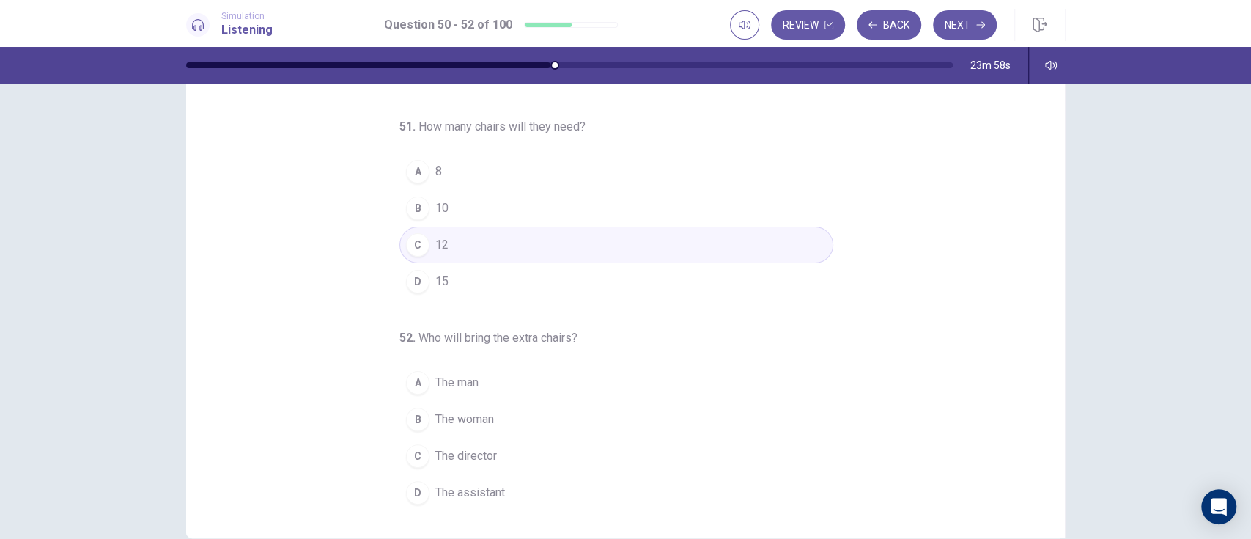
click at [414, 280] on div "D" at bounding box center [417, 281] width 23 height 23
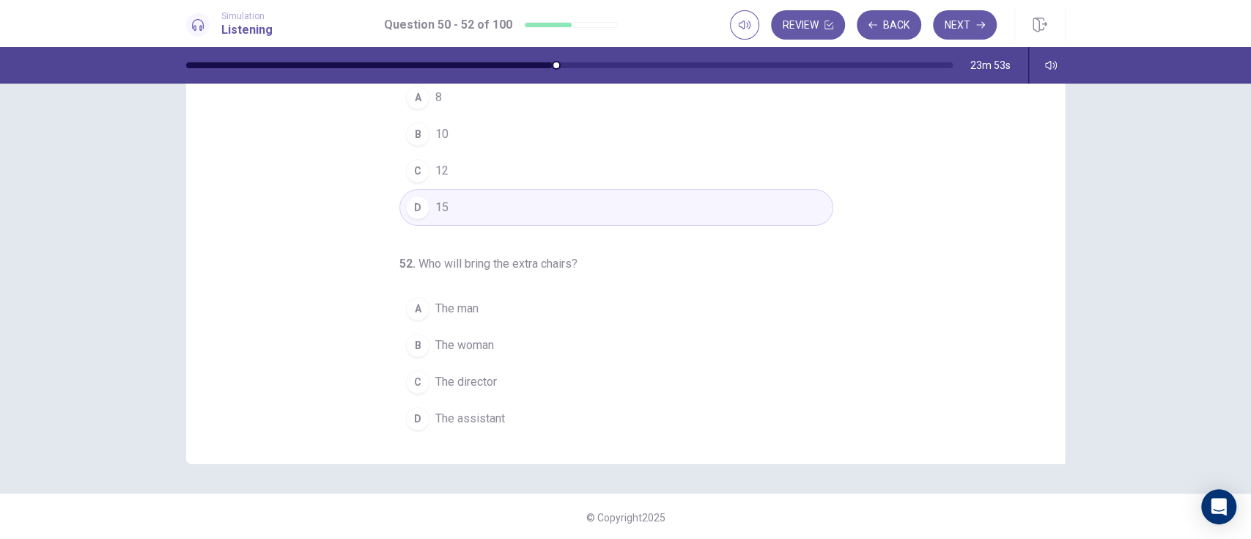
scroll to position [158, 0]
click at [493, 423] on span "The assistant" at bounding box center [470, 419] width 70 height 18
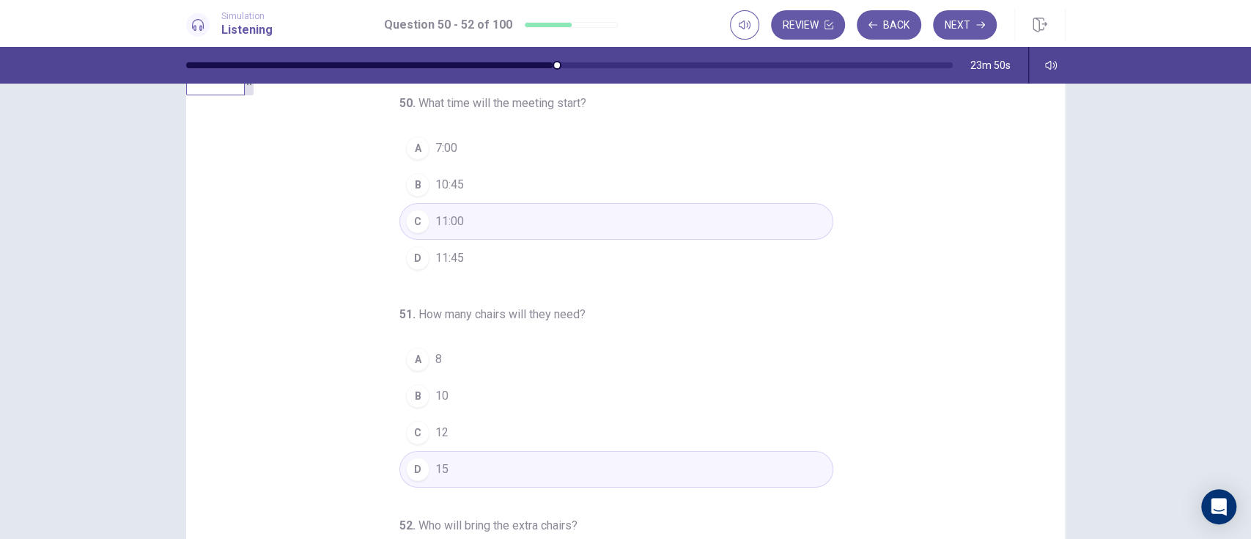
scroll to position [0, 0]
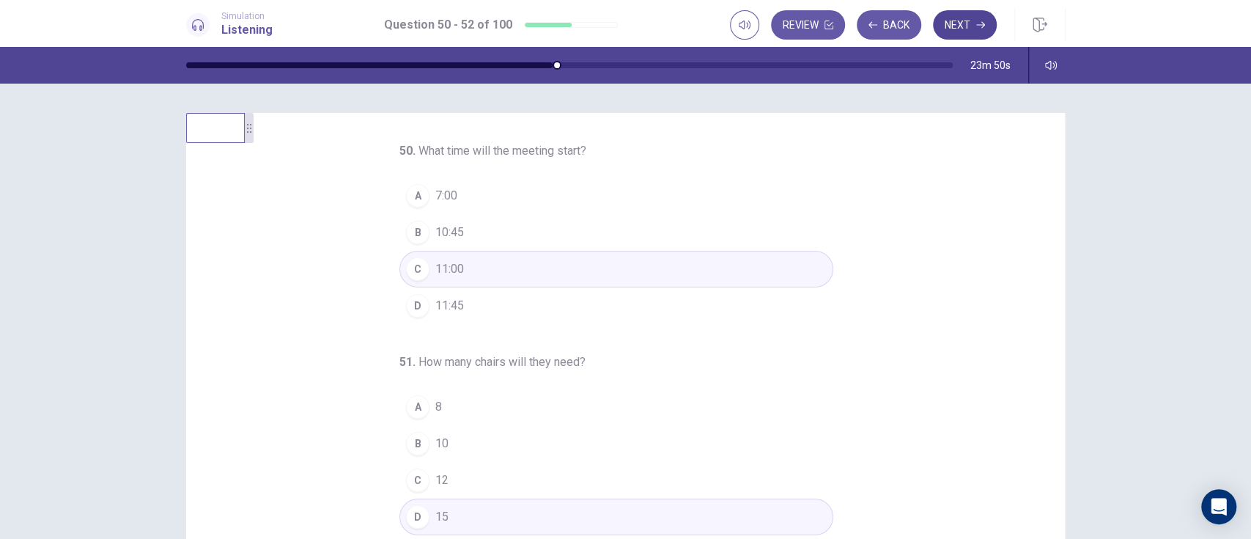
click at [962, 26] on button "Next" at bounding box center [965, 24] width 64 height 29
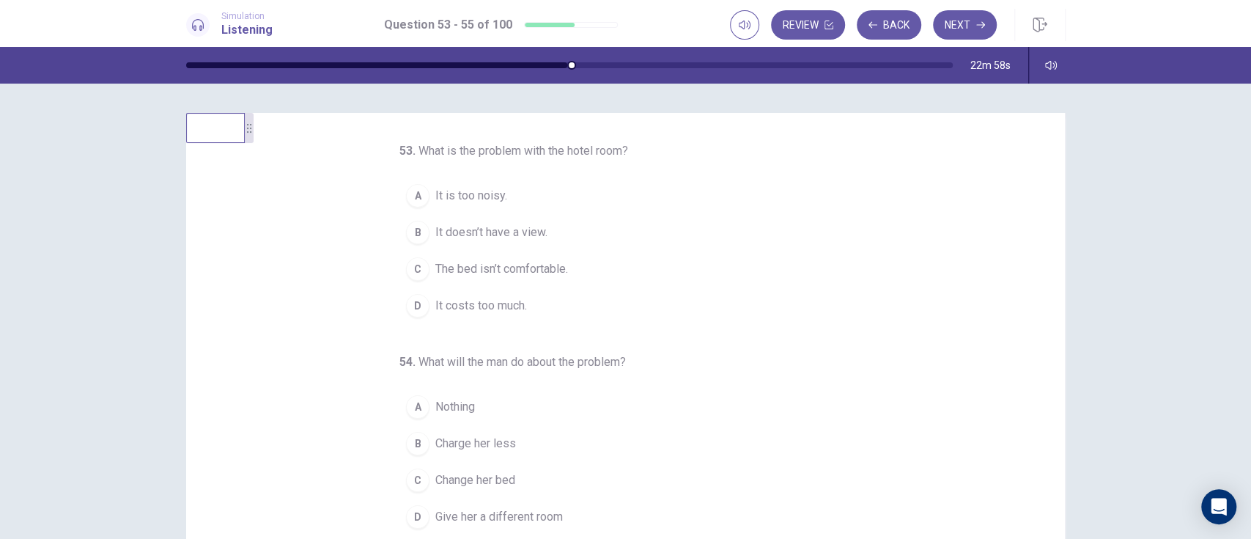
click at [510, 236] on span "It doesn’t have a view." at bounding box center [491, 233] width 112 height 18
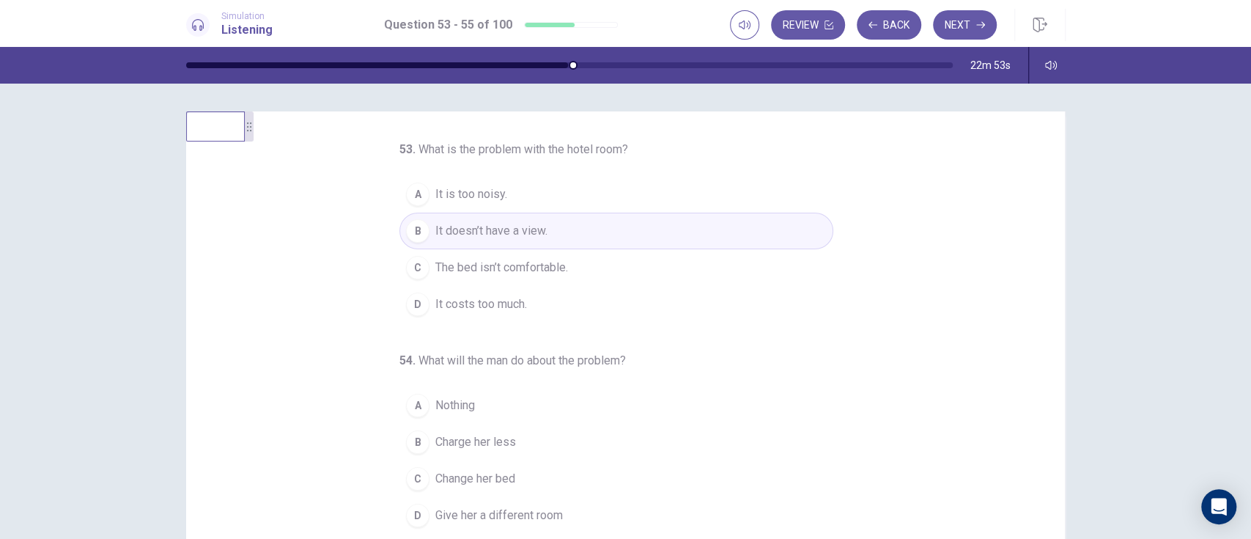
scroll to position [2, 0]
click at [639, 196] on button "A It is too noisy." at bounding box center [616, 192] width 434 height 37
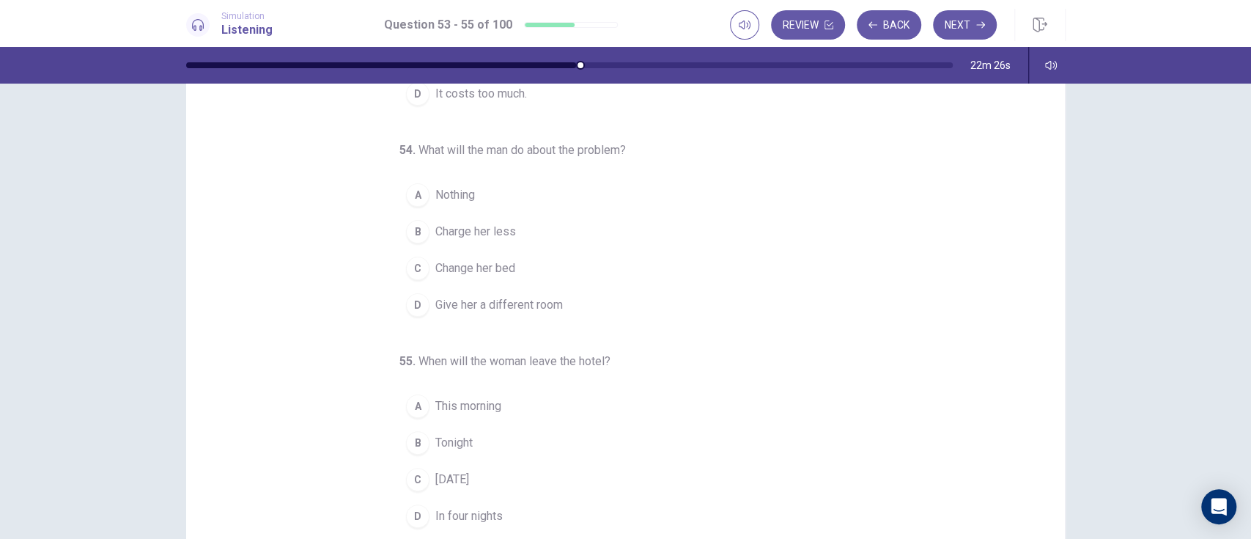
scroll to position [64, 0]
click at [498, 229] on span "Charge her less" at bounding box center [475, 228] width 81 height 18
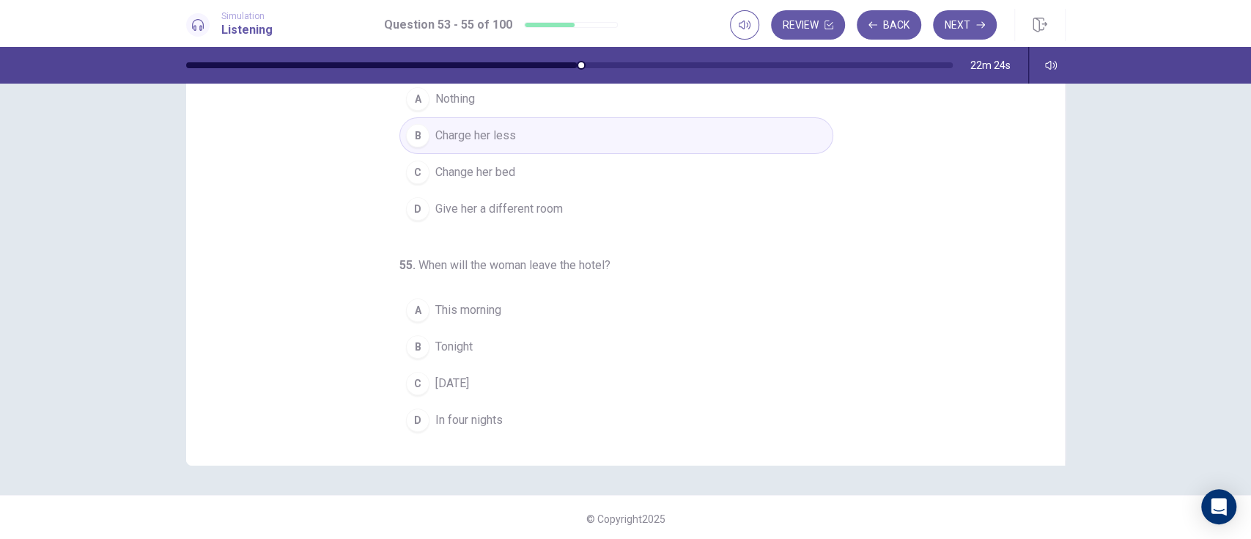
scroll to position [158, 0]
click at [487, 316] on span "This morning" at bounding box center [468, 309] width 66 height 18
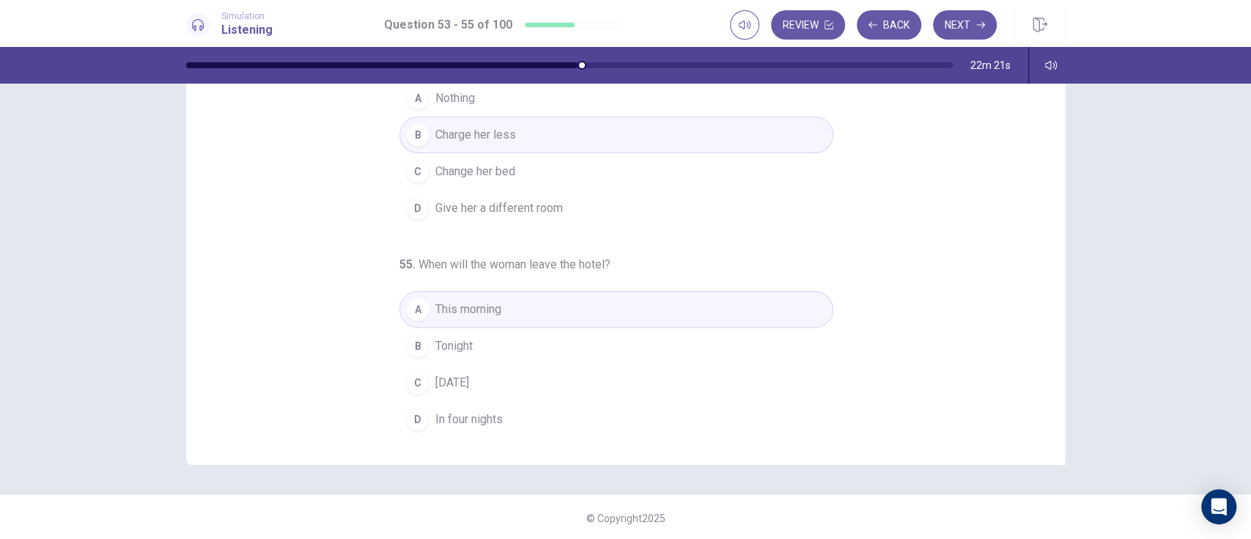
click at [530, 379] on button "C [DATE]" at bounding box center [616, 382] width 434 height 37
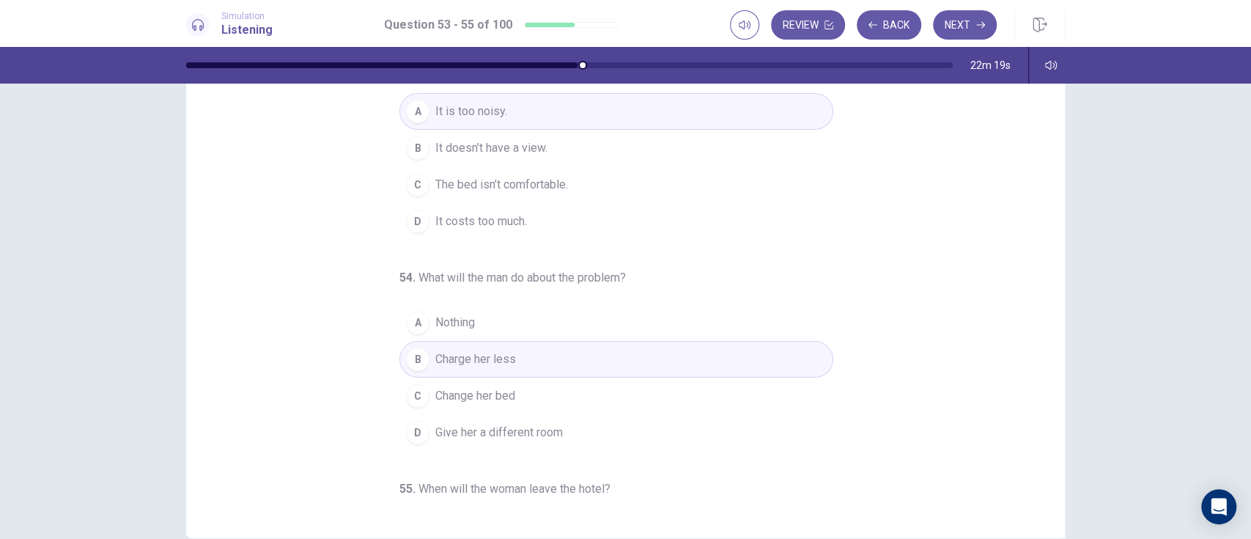
scroll to position [0, 0]
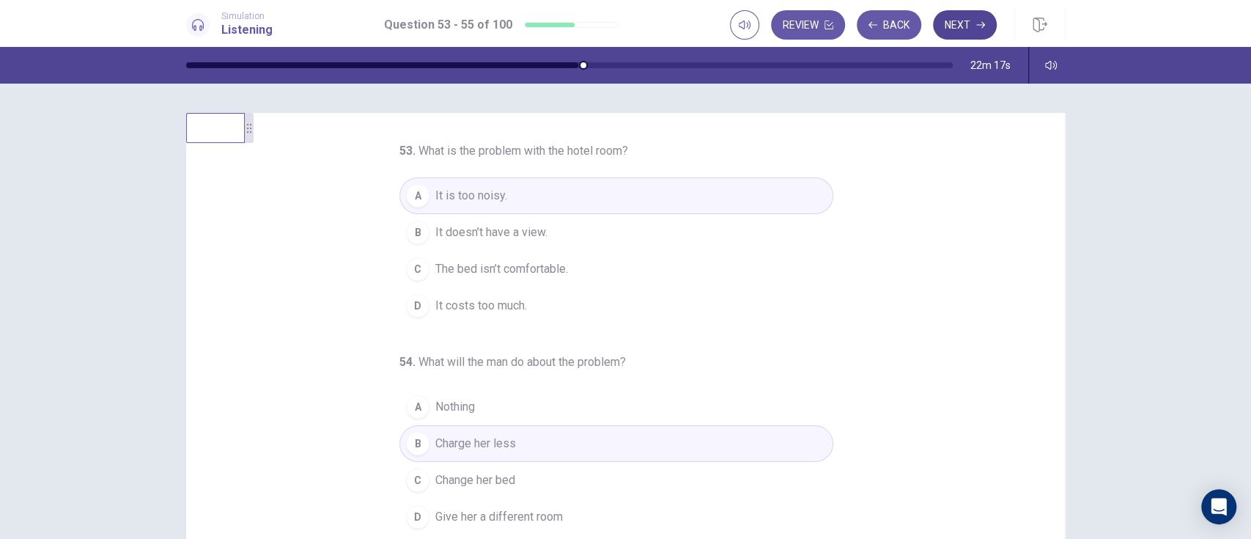
click at [979, 24] on icon "button" at bounding box center [980, 25] width 9 height 7
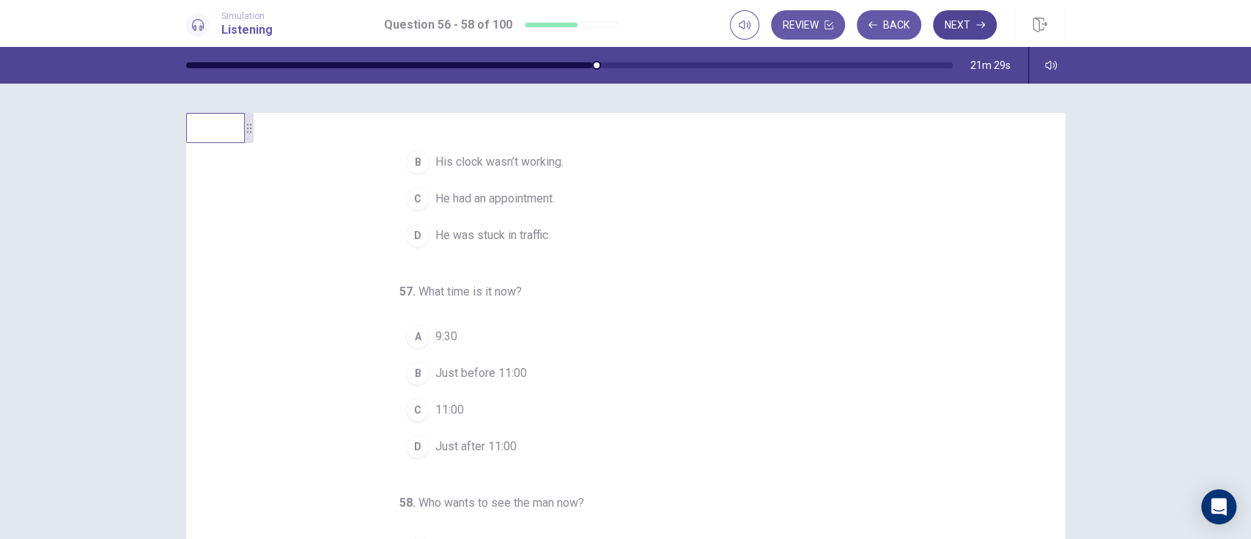
scroll to position [71, 0]
click at [408, 160] on div "B" at bounding box center [417, 161] width 23 height 23
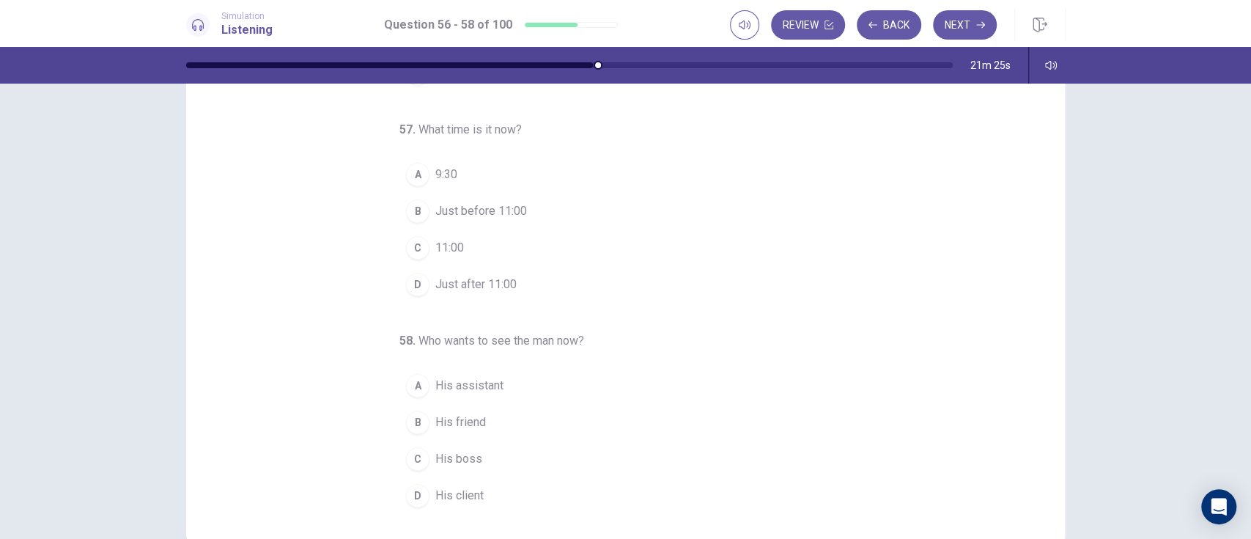
scroll to position [82, 0]
click at [416, 211] on div "B" at bounding box center [417, 210] width 23 height 23
click at [408, 493] on div "D" at bounding box center [417, 494] width 23 height 23
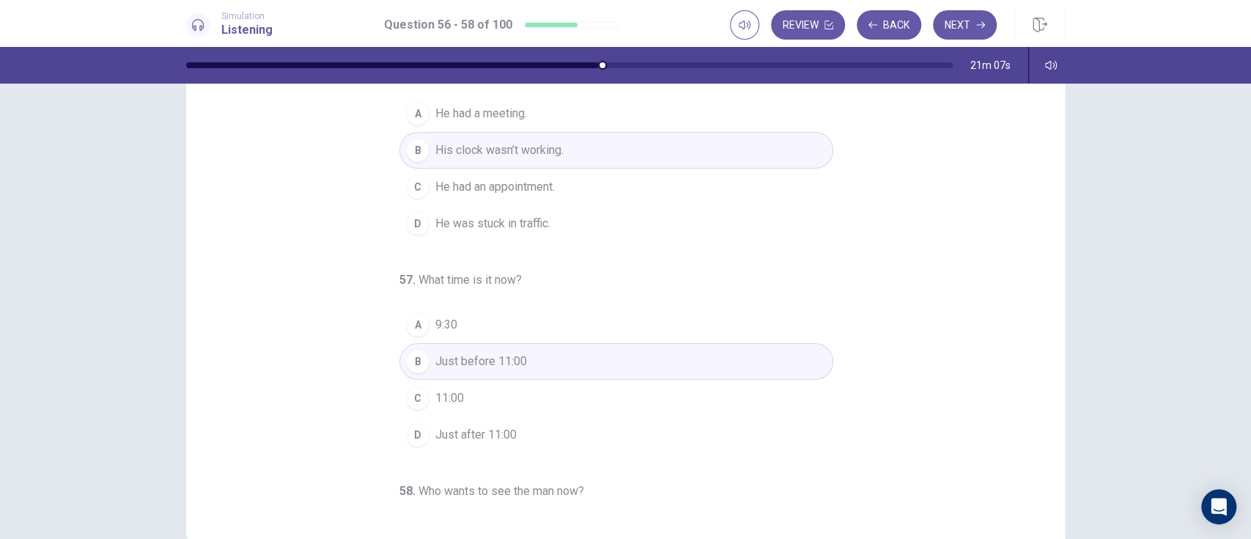
scroll to position [0, 0]
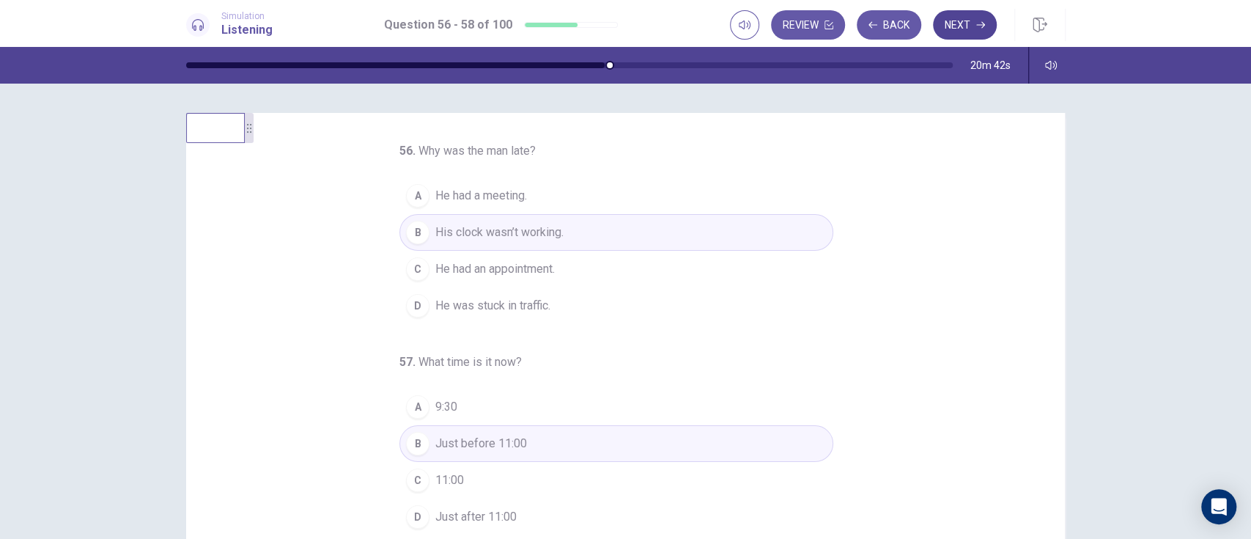
click at [956, 29] on button "Next" at bounding box center [965, 24] width 64 height 29
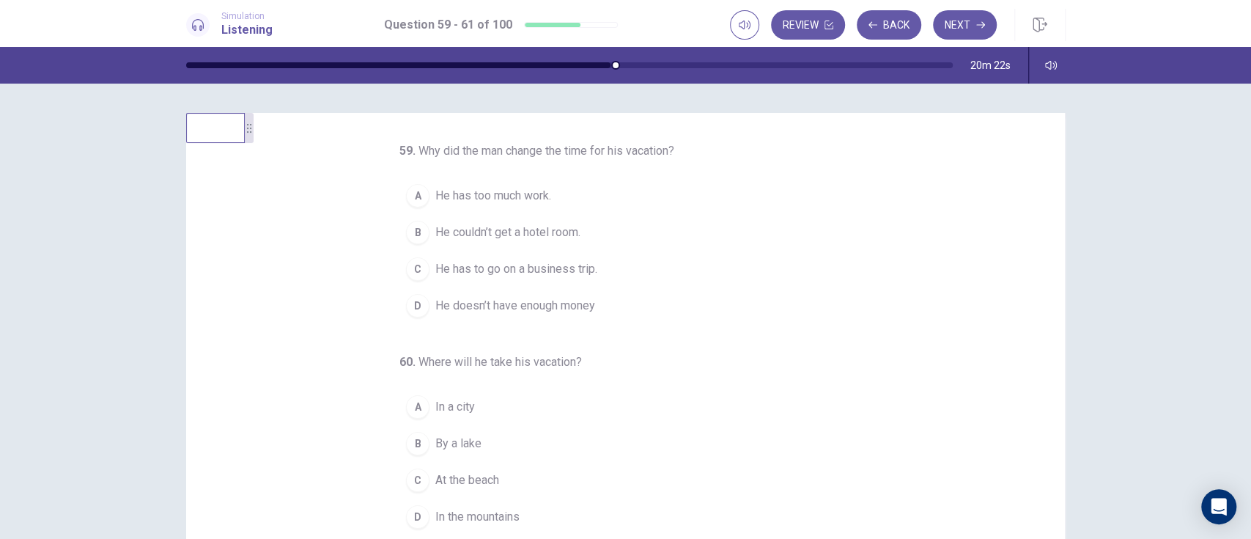
click at [566, 241] on span "He couldn’t get a hotel room." at bounding box center [507, 233] width 145 height 18
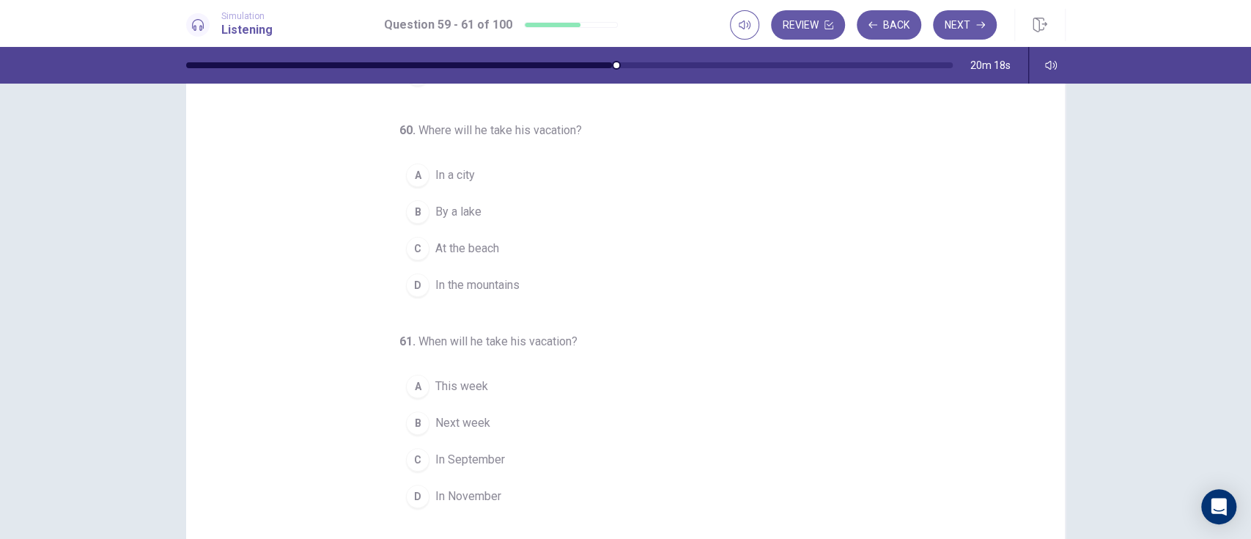
scroll to position [81, 0]
click at [456, 246] on span "At the beach" at bounding box center [467, 246] width 64 height 18
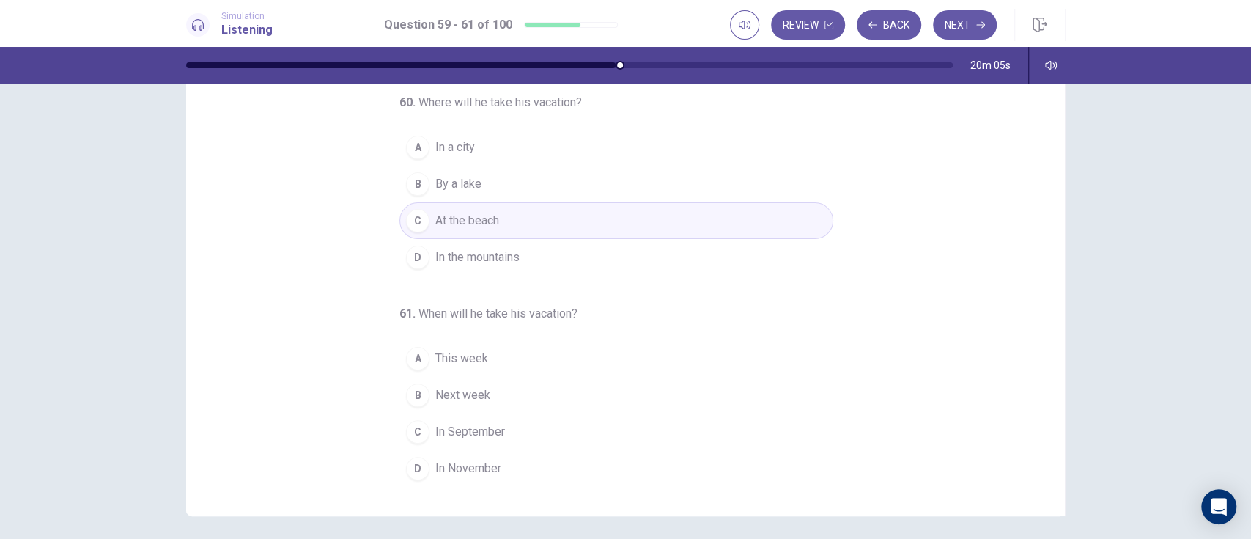
scroll to position [108, 0]
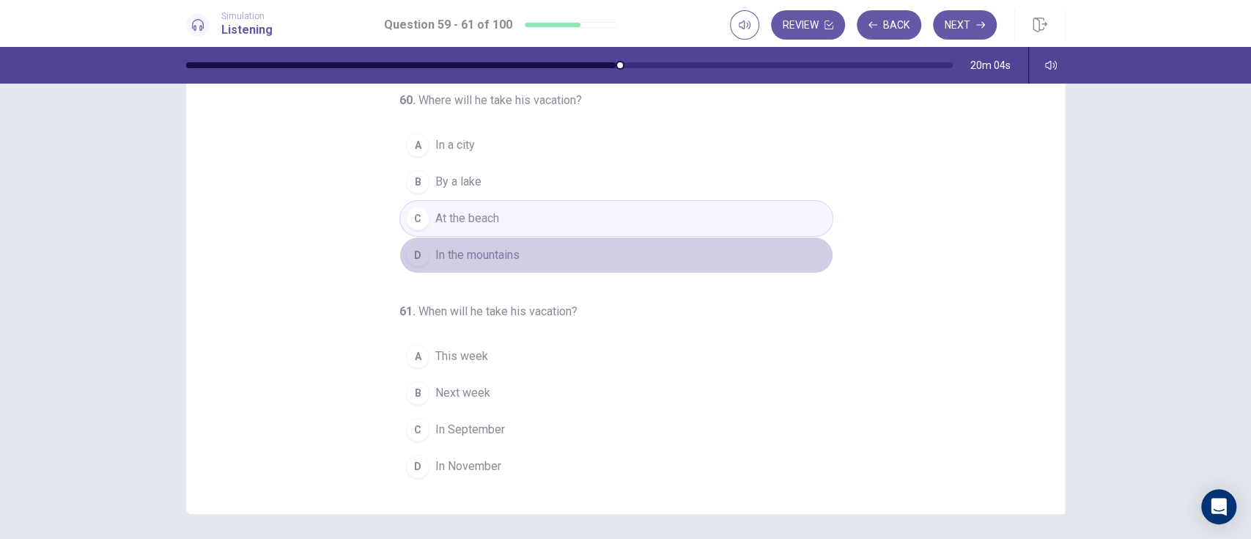
click at [783, 251] on button "D In the mountains" at bounding box center [616, 255] width 434 height 37
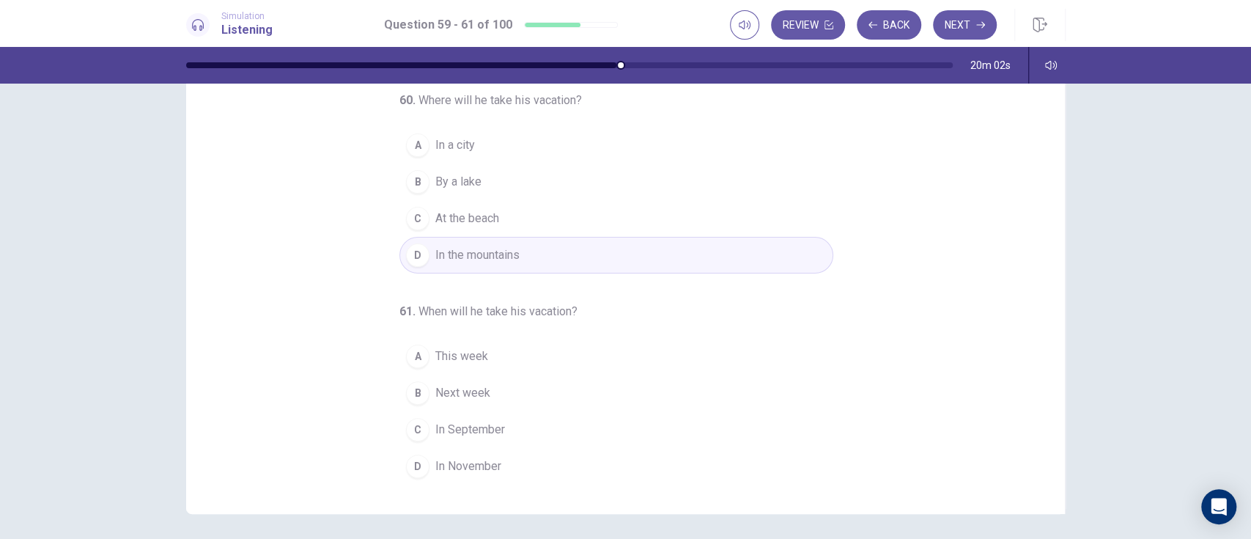
click at [686, 428] on button "C In September" at bounding box center [616, 429] width 434 height 37
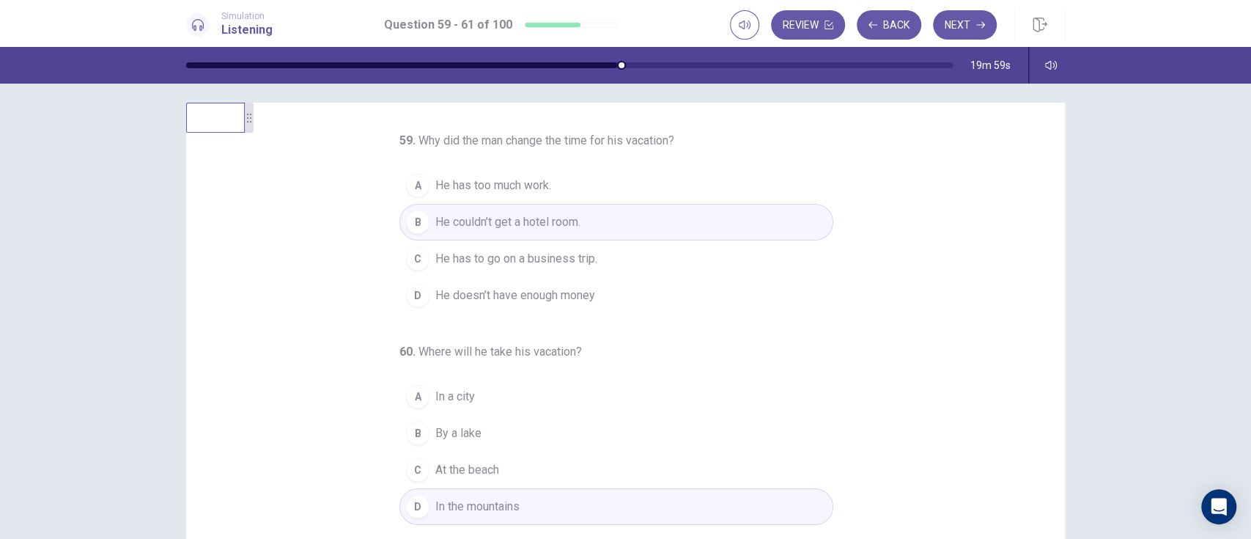
scroll to position [0, 0]
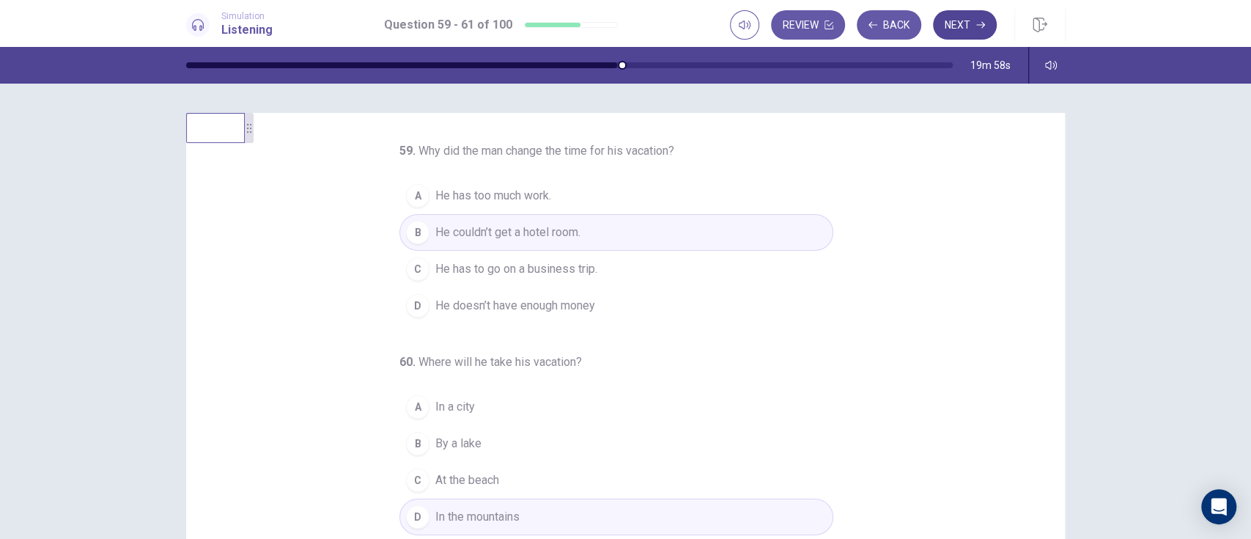
click at [967, 34] on button "Next" at bounding box center [965, 24] width 64 height 29
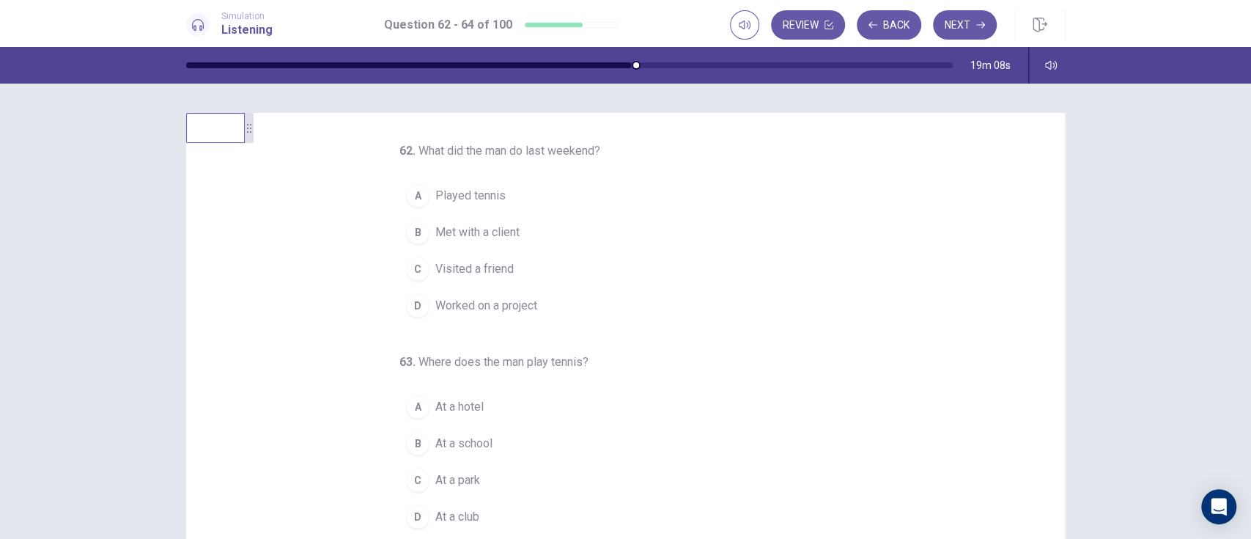
click at [450, 188] on span "Played tennis" at bounding box center [470, 196] width 70 height 18
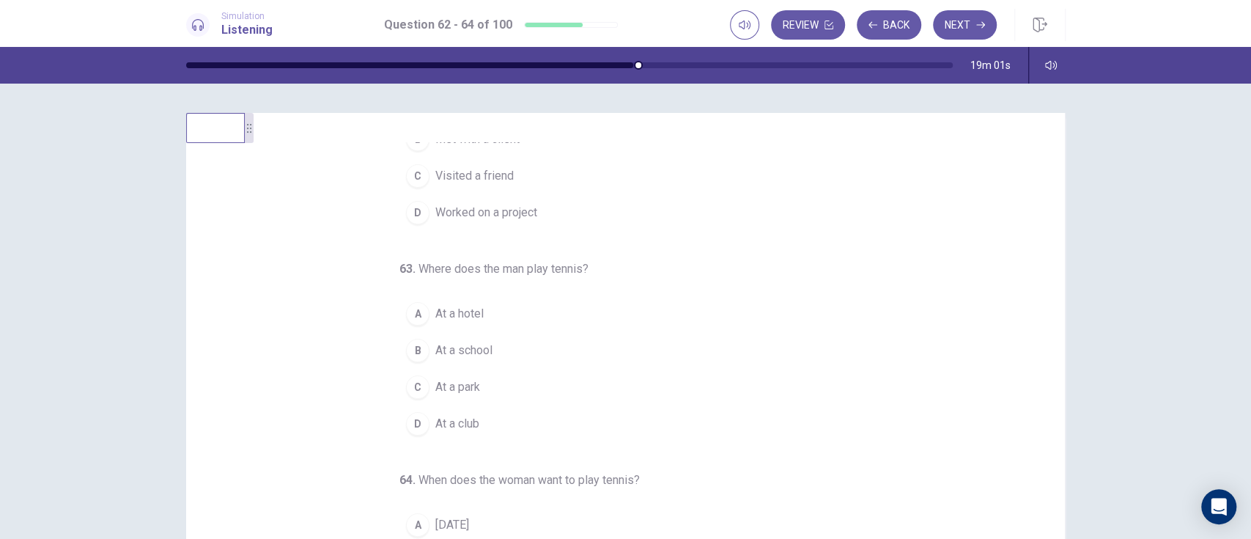
scroll to position [94, 0]
click at [589, 318] on button "A At a hotel" at bounding box center [616, 313] width 434 height 37
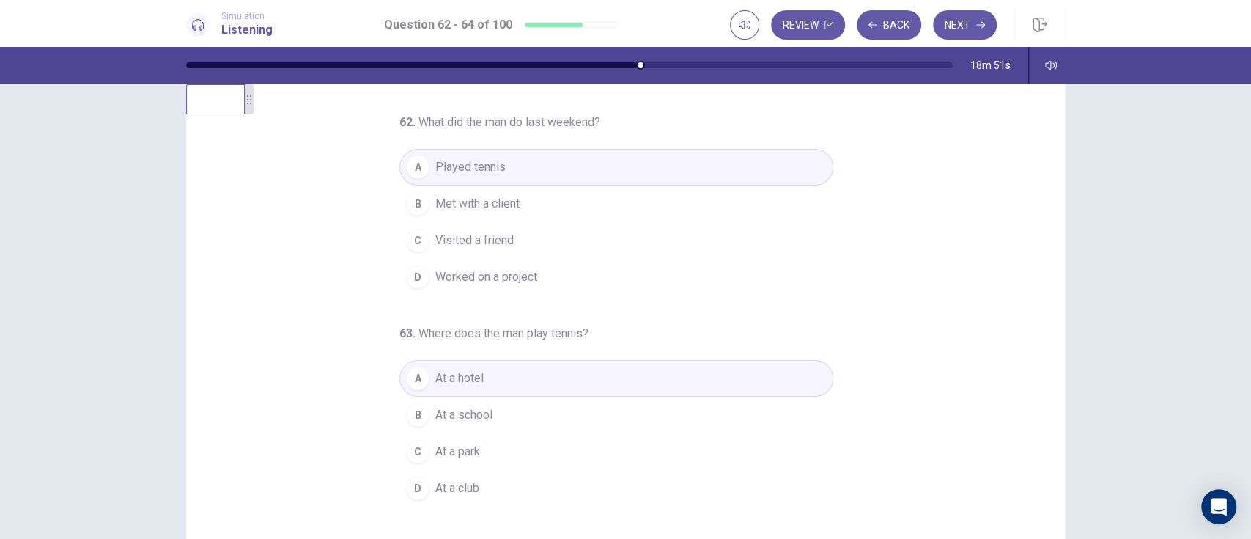
scroll to position [0, 0]
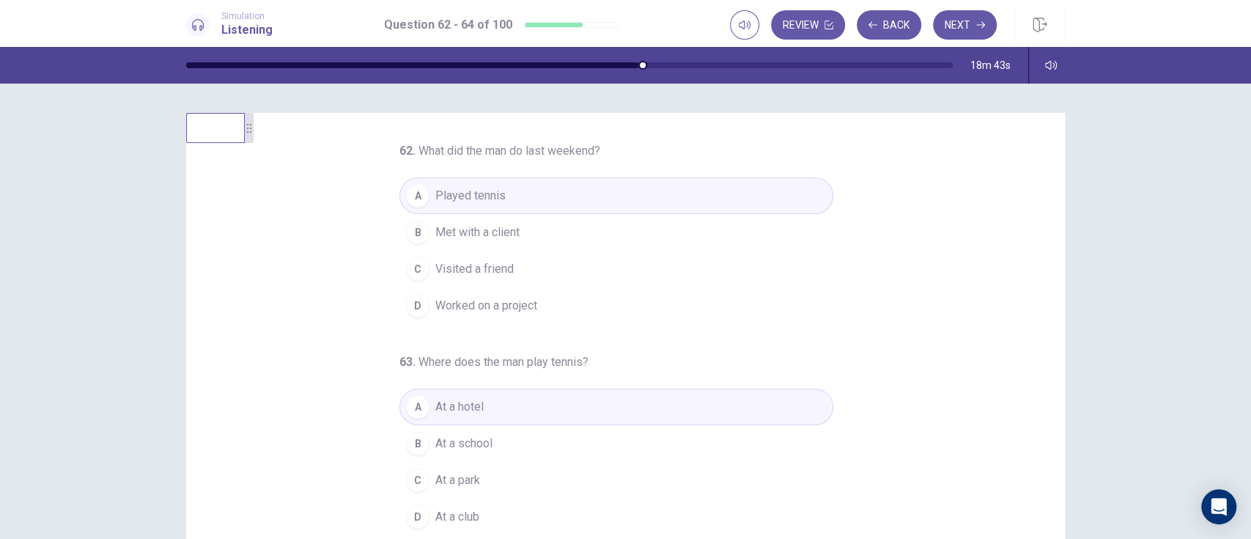
click at [547, 312] on button "D Worked on a project" at bounding box center [616, 305] width 434 height 37
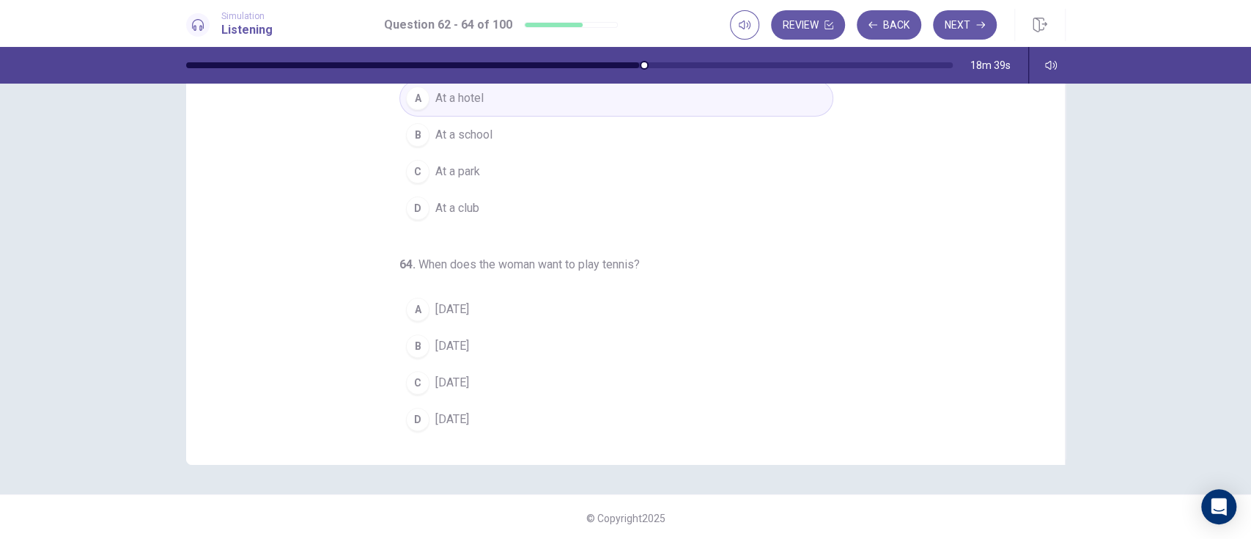
scroll to position [157, 0]
click at [421, 309] on button "A [DATE]" at bounding box center [616, 310] width 434 height 37
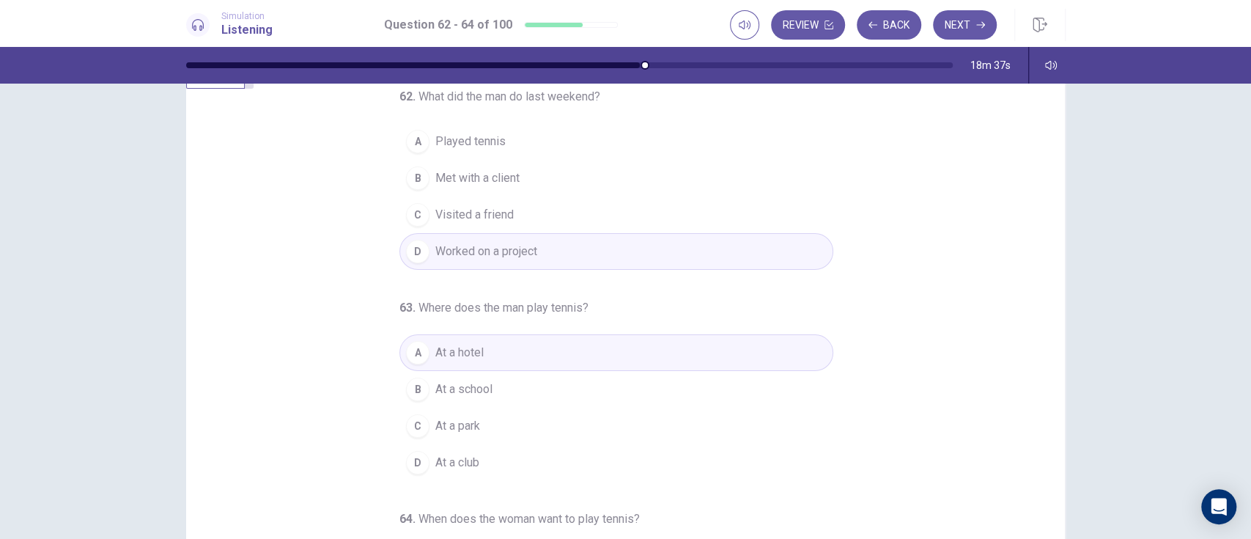
scroll to position [0, 0]
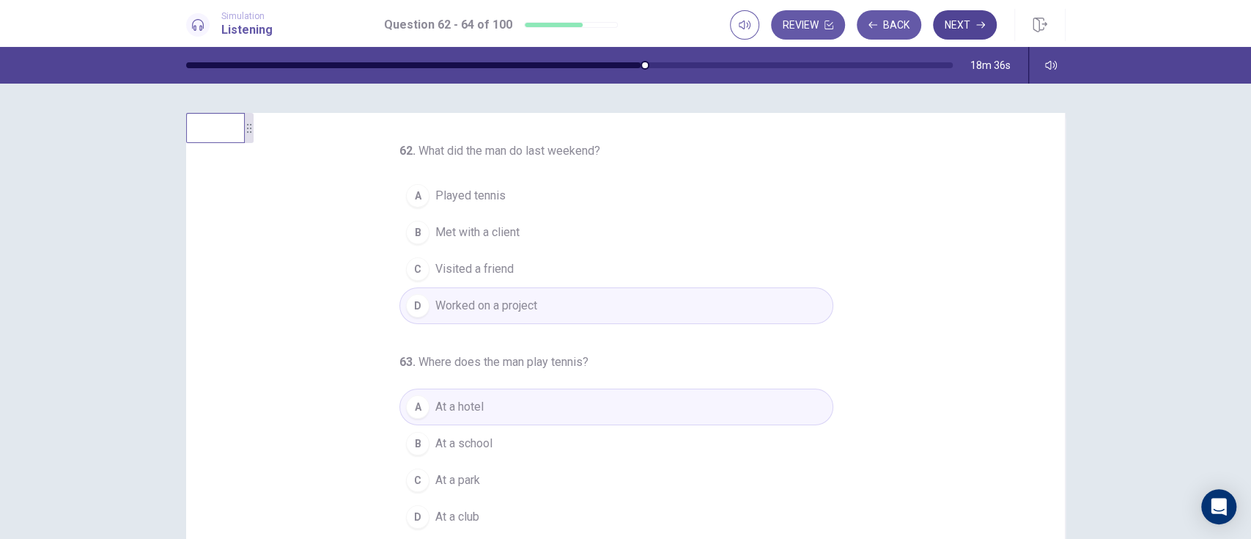
click at [964, 29] on button "Next" at bounding box center [965, 24] width 64 height 29
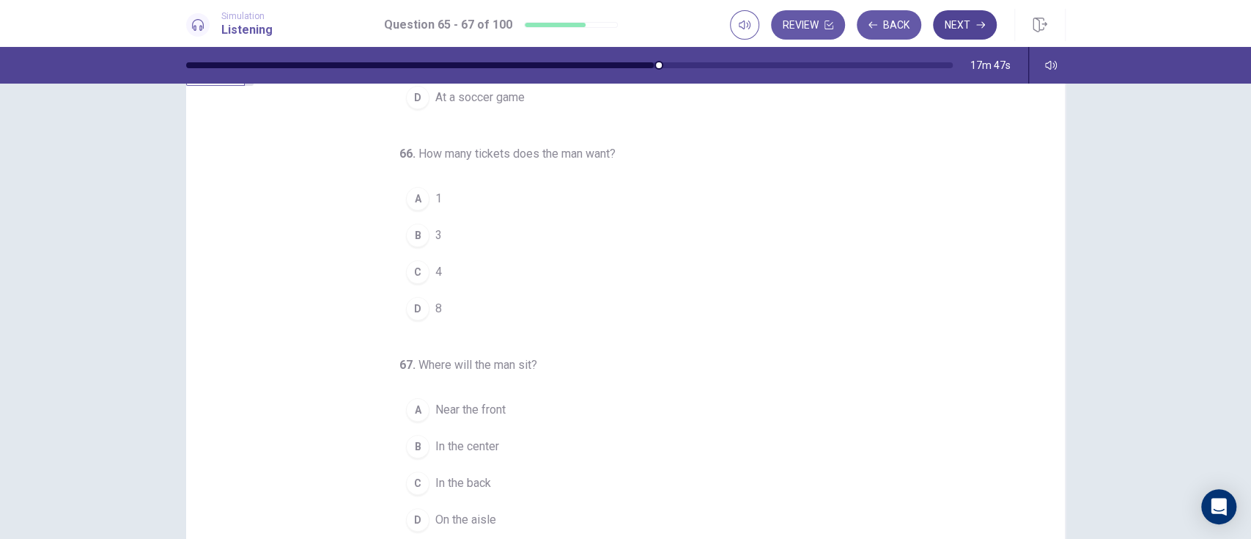
scroll to position [56, 0]
click at [449, 189] on button "A 1" at bounding box center [616, 199] width 434 height 37
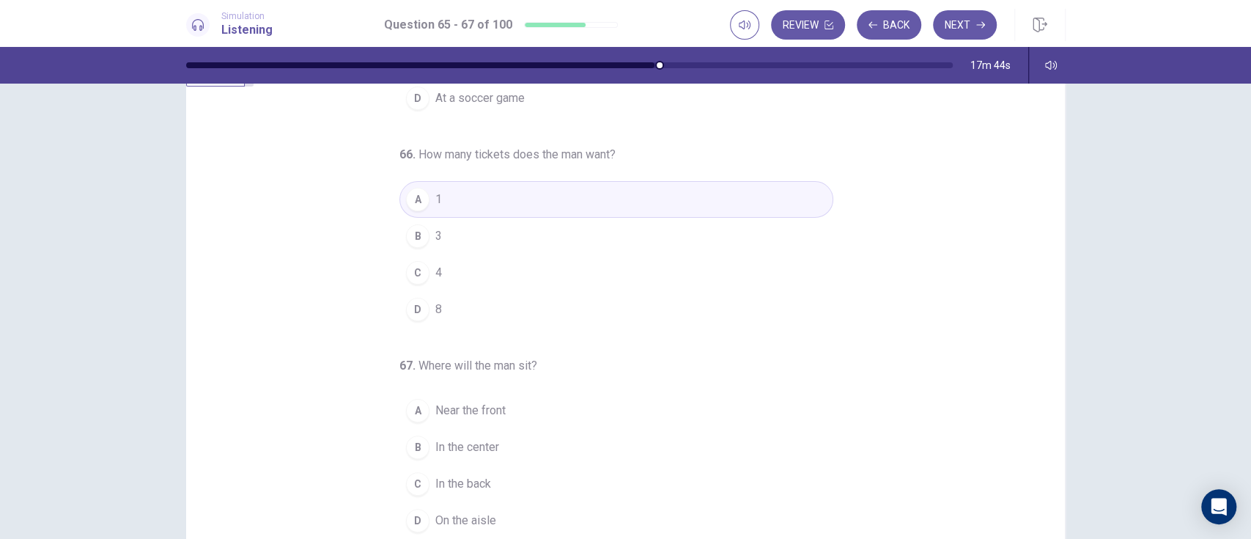
click at [461, 231] on button "B 3" at bounding box center [616, 236] width 434 height 37
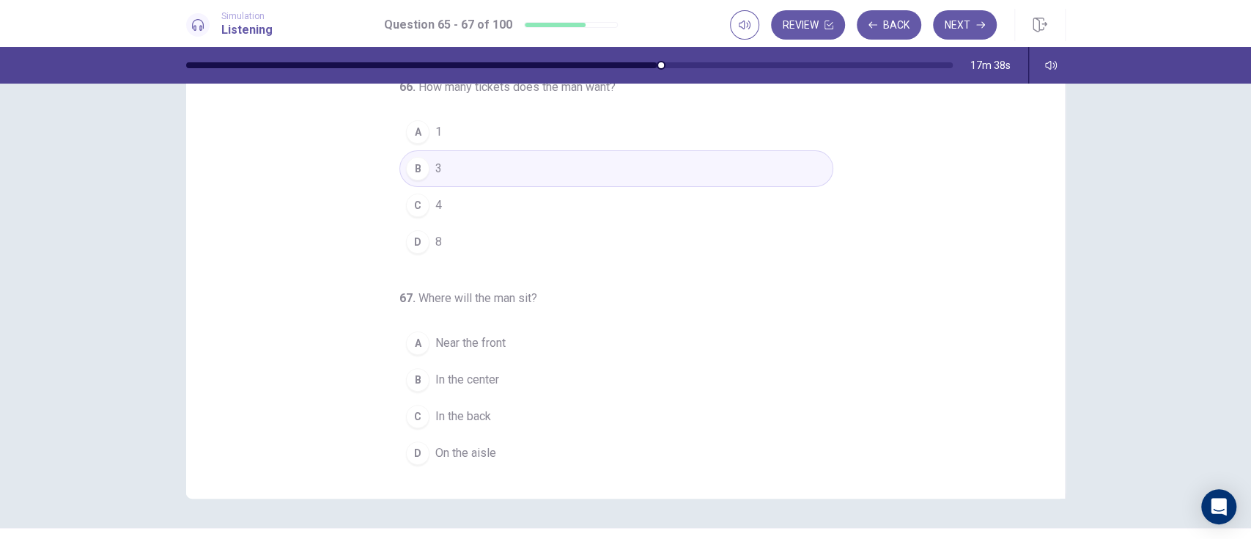
scroll to position [123, 0]
click at [532, 346] on button "A Near the front" at bounding box center [616, 343] width 434 height 37
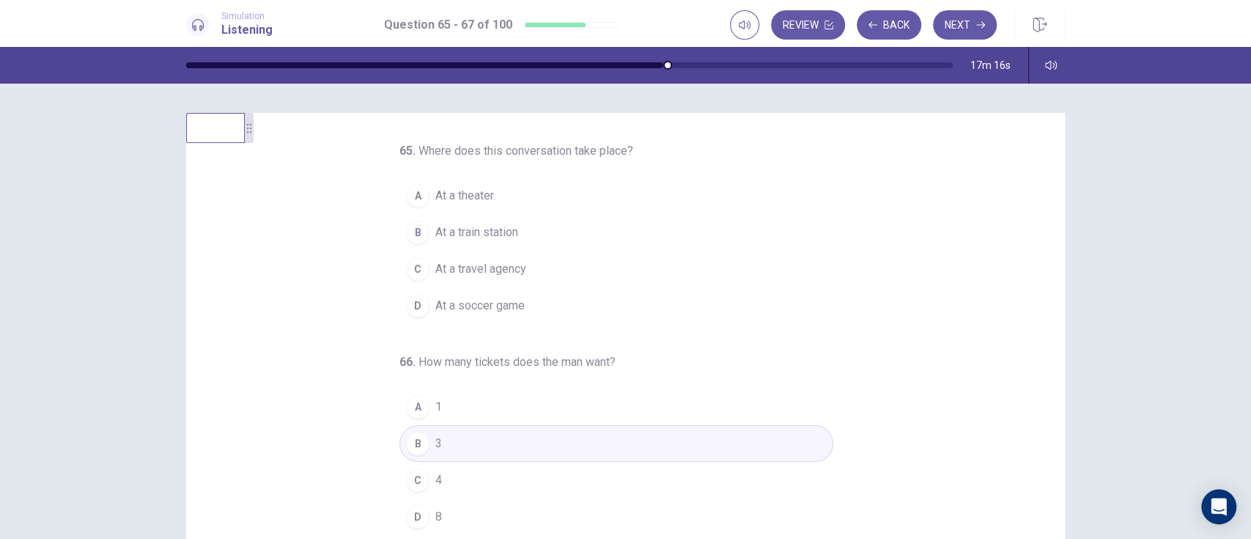
scroll to position [4, 0]
click at [521, 230] on button "B At a train station" at bounding box center [616, 228] width 434 height 37
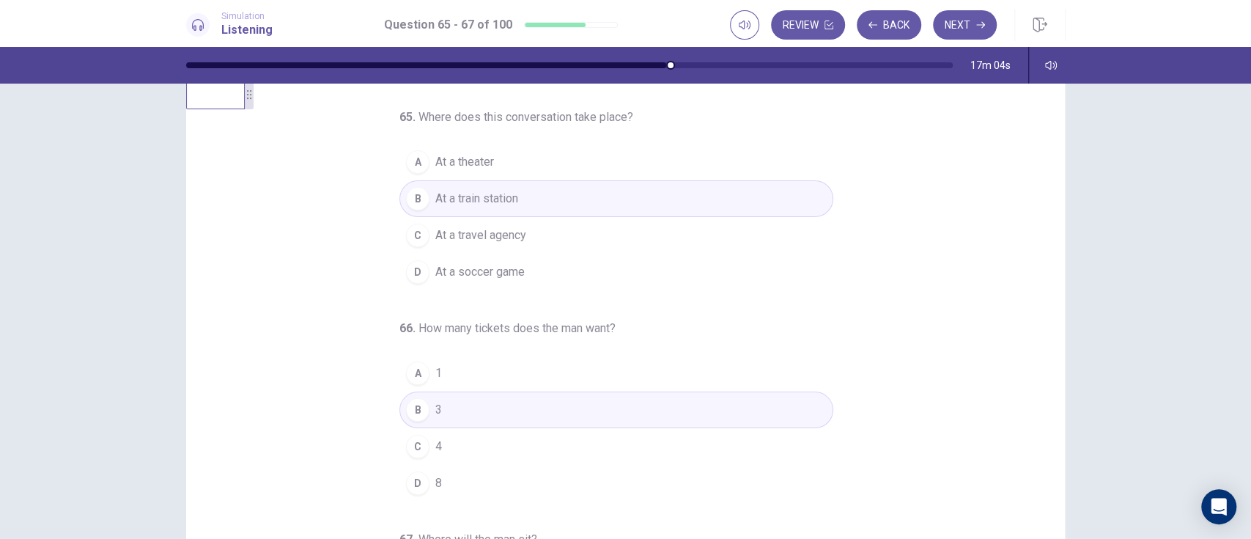
scroll to position [0, 0]
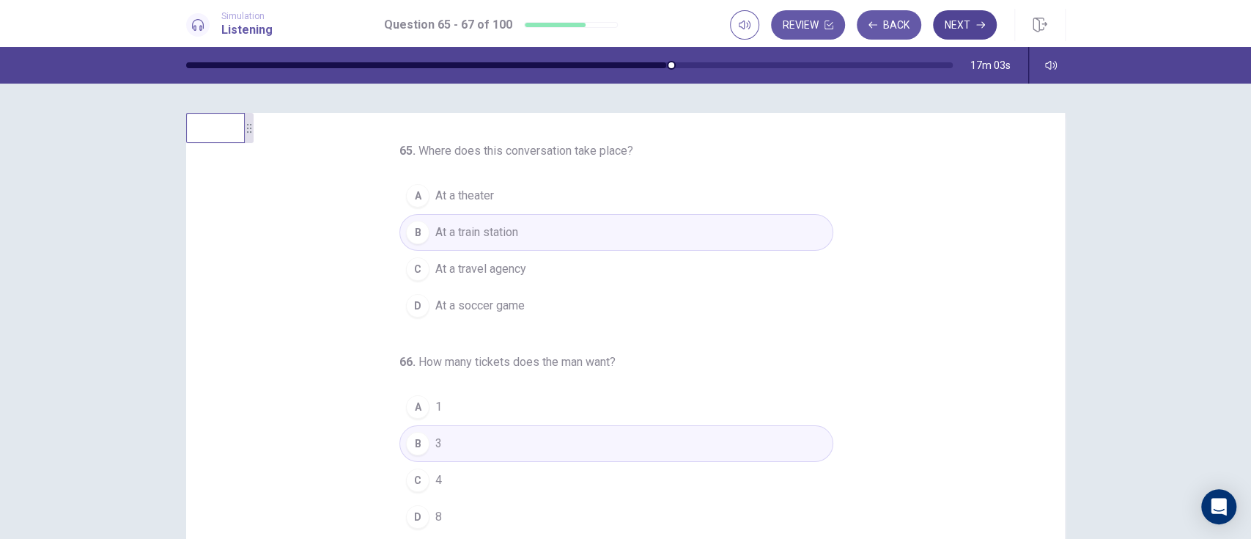
click at [976, 28] on icon "button" at bounding box center [980, 25] width 9 height 9
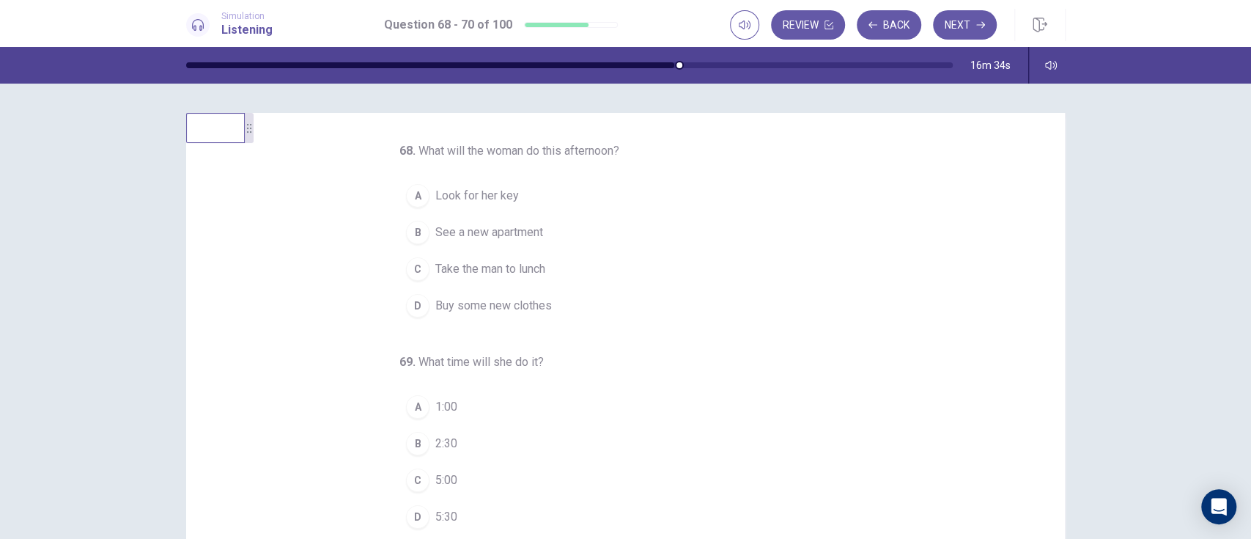
click at [528, 235] on span "See a new apartment" at bounding box center [489, 233] width 108 height 18
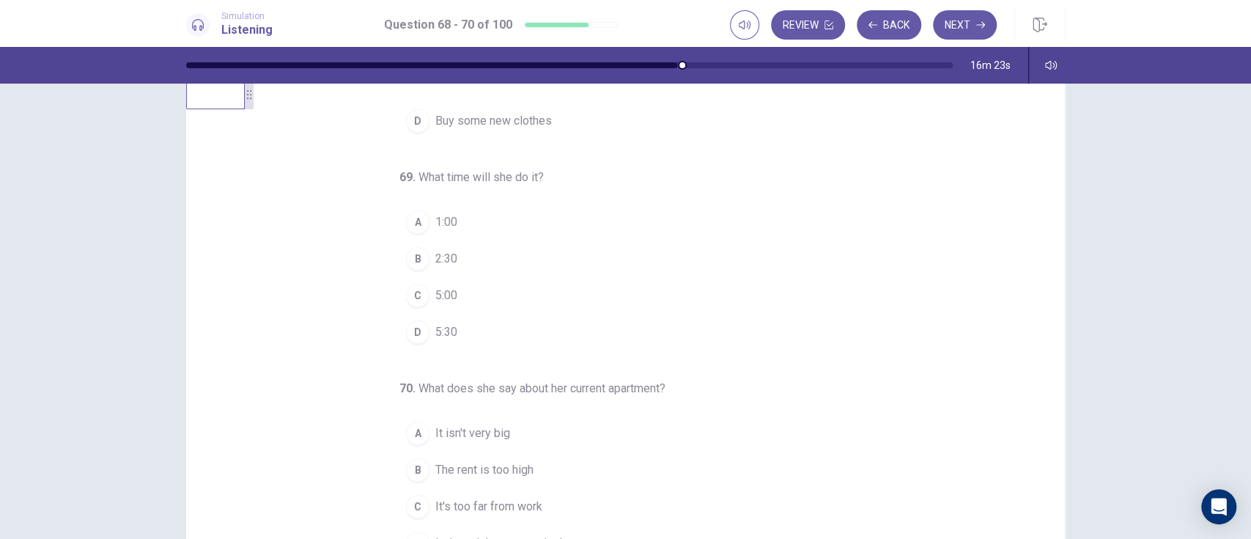
scroll to position [41, 0]
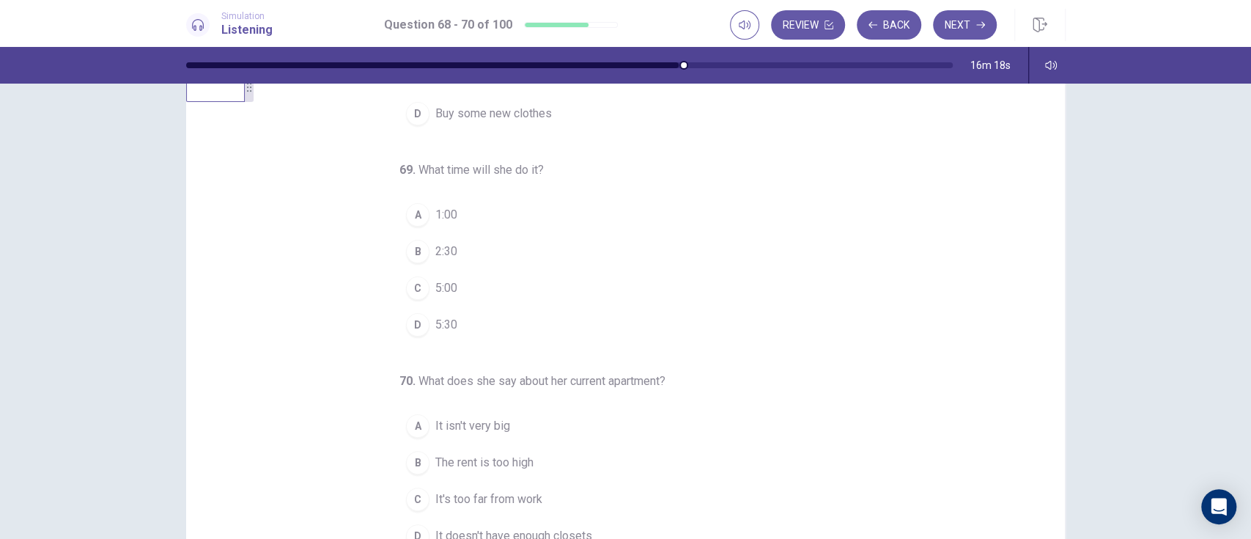
click at [435, 252] on span "2:30" at bounding box center [446, 252] width 22 height 18
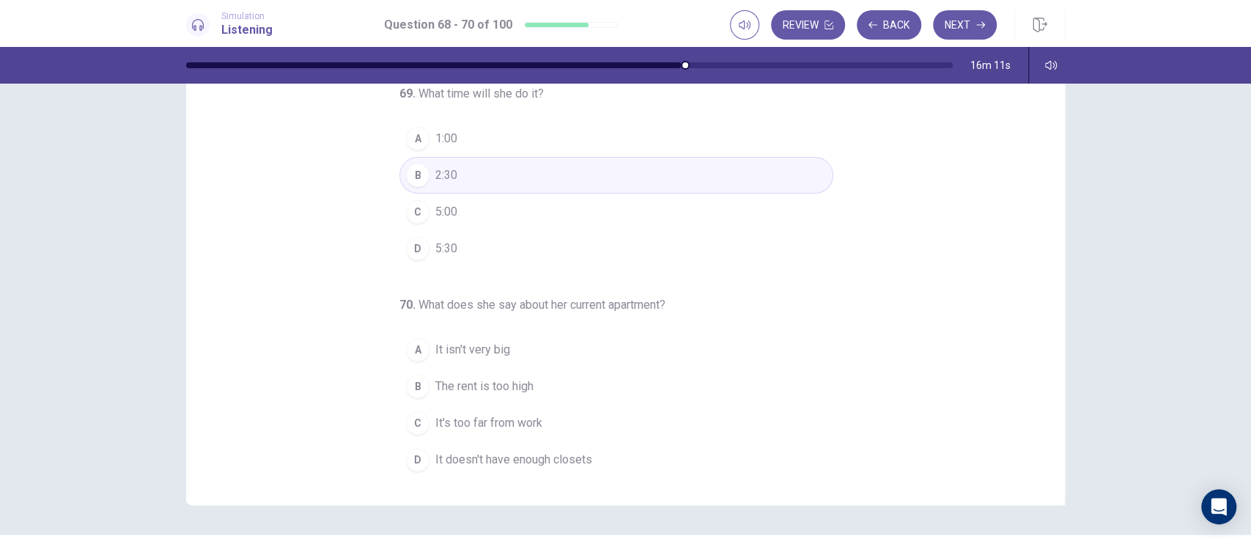
scroll to position [122, 0]
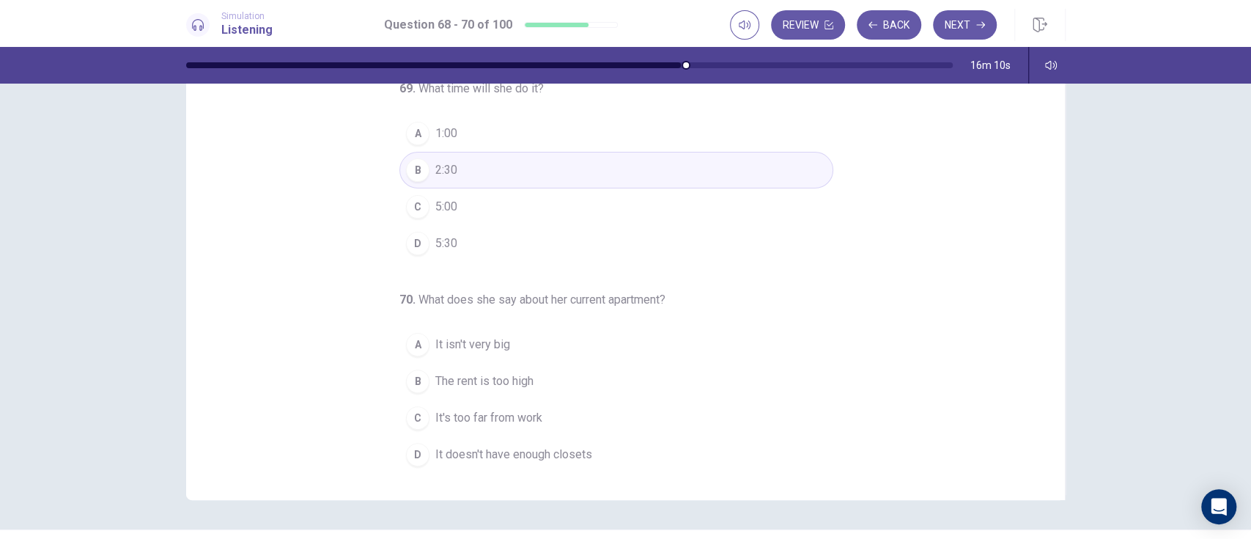
click at [532, 412] on span "It's too far from work" at bounding box center [488, 418] width 107 height 18
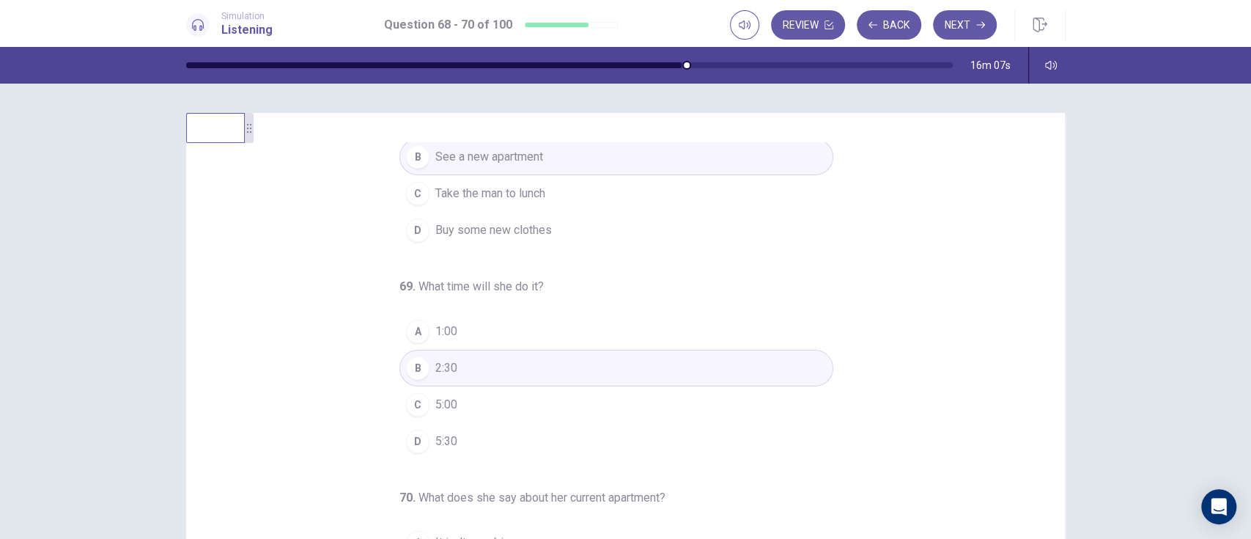
scroll to position [0, 0]
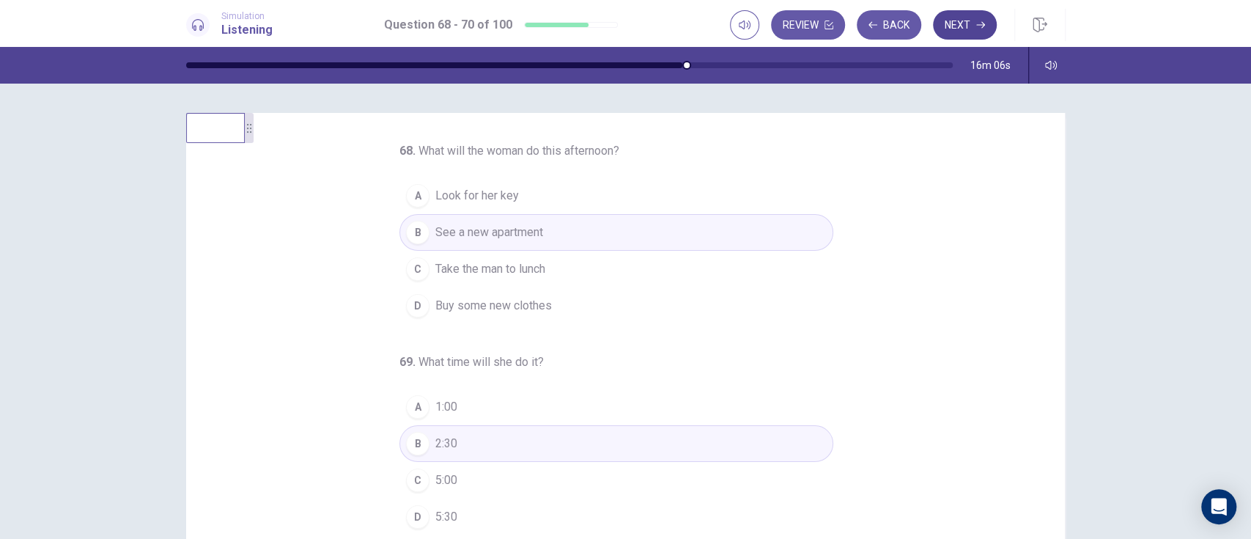
click at [962, 28] on button "Next" at bounding box center [965, 24] width 64 height 29
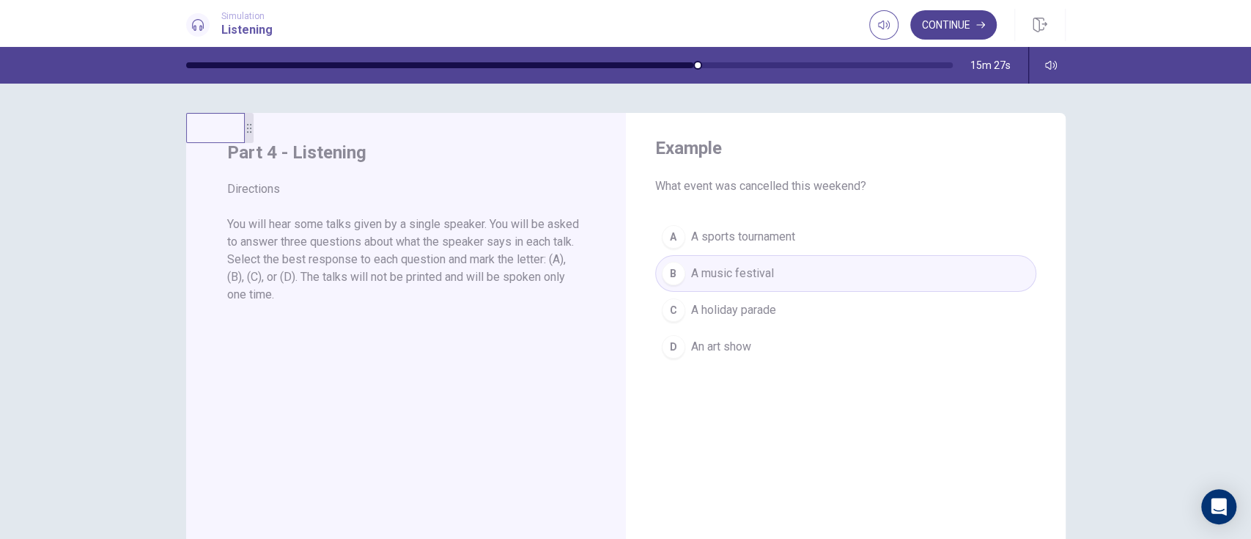
click at [961, 18] on button "Continue" at bounding box center [953, 24] width 86 height 29
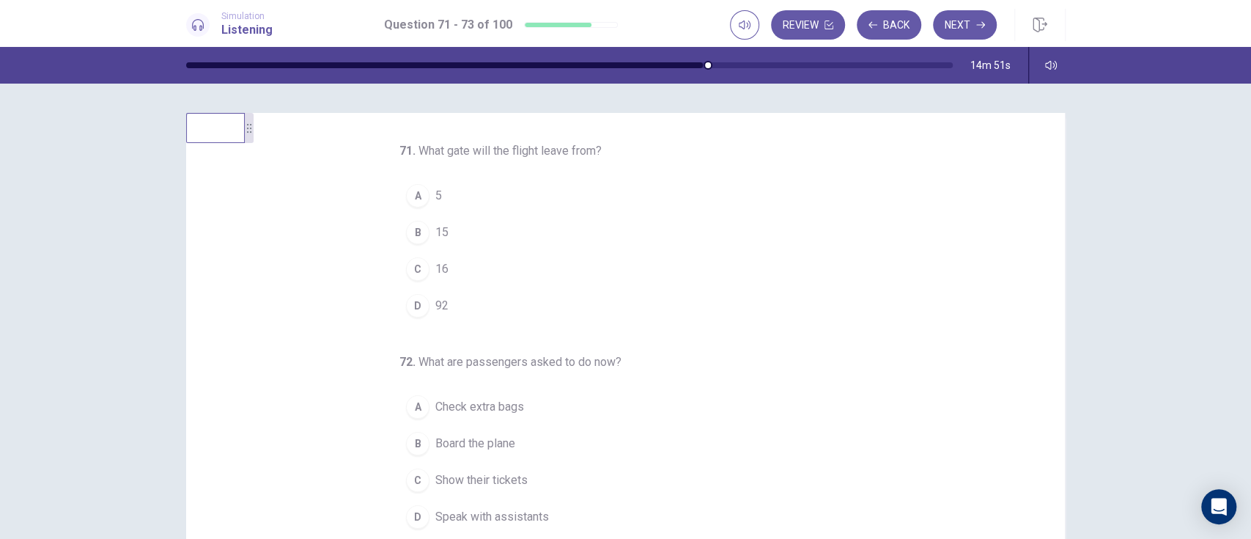
click at [435, 304] on span "92" at bounding box center [441, 306] width 13 height 18
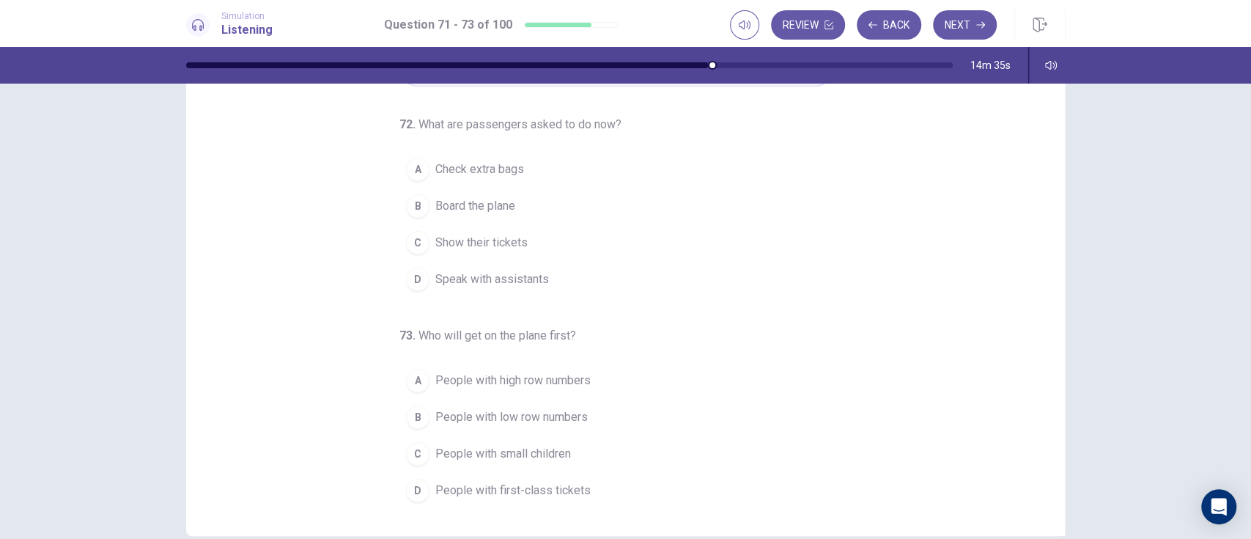
scroll to position [86, 0]
click at [669, 382] on button "A People with high row numbers" at bounding box center [616, 381] width 434 height 37
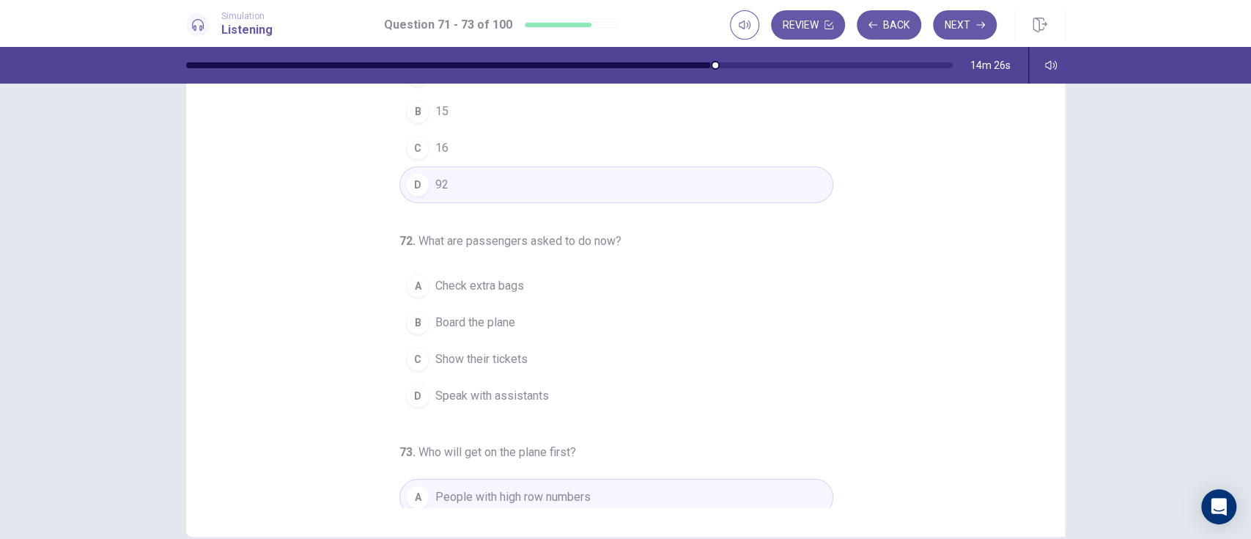
scroll to position [34, 0]
click at [516, 363] on span "Show their tickets" at bounding box center [481, 361] width 92 height 18
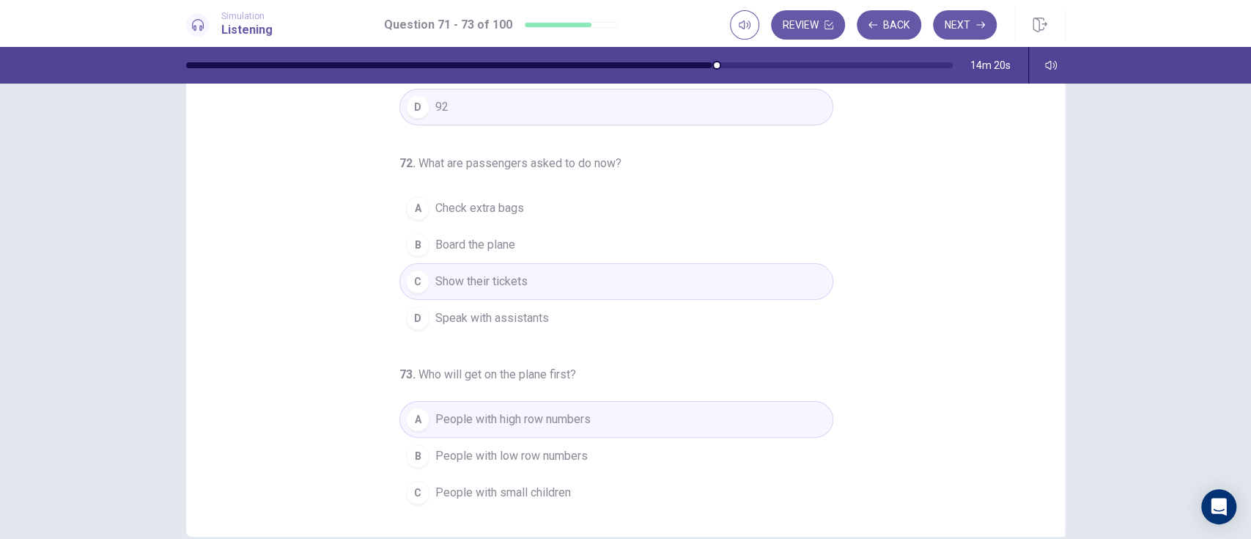
scroll to position [151, 0]
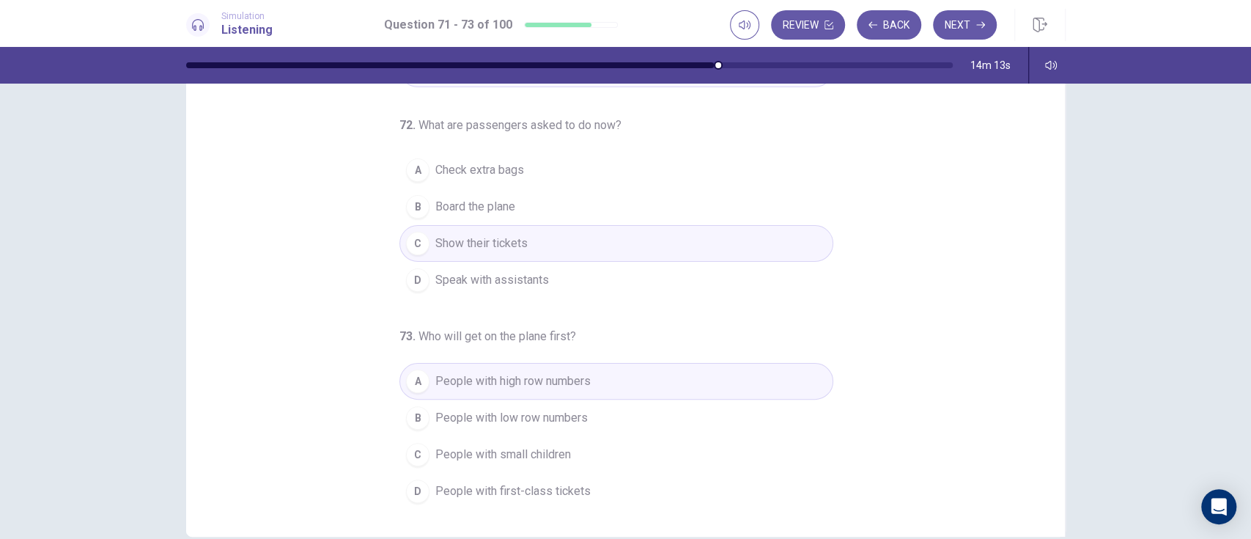
click at [561, 451] on span "People with small children" at bounding box center [503, 455] width 136 height 18
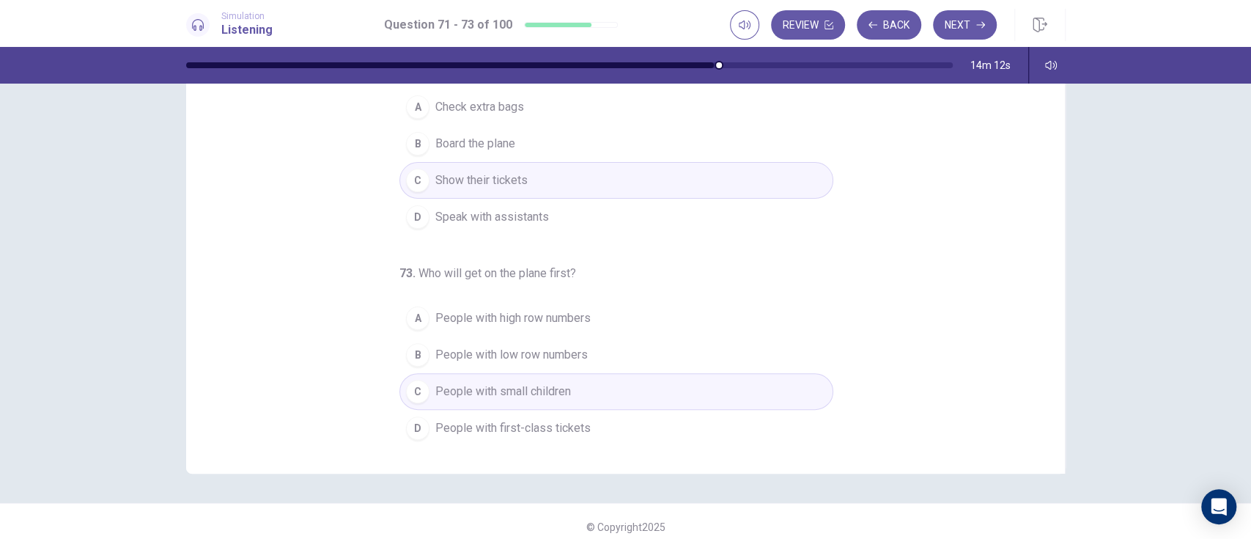
scroll to position [148, 0]
click at [620, 426] on button "D People with first-class tickets" at bounding box center [616, 428] width 434 height 37
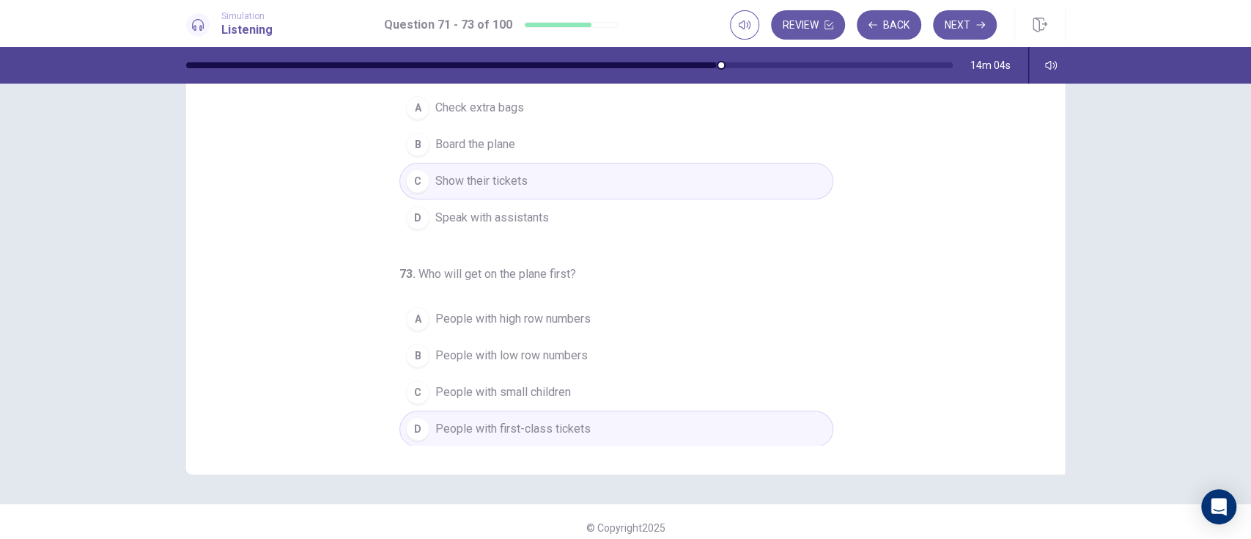
click at [645, 387] on button "C People with small children" at bounding box center [616, 392] width 434 height 37
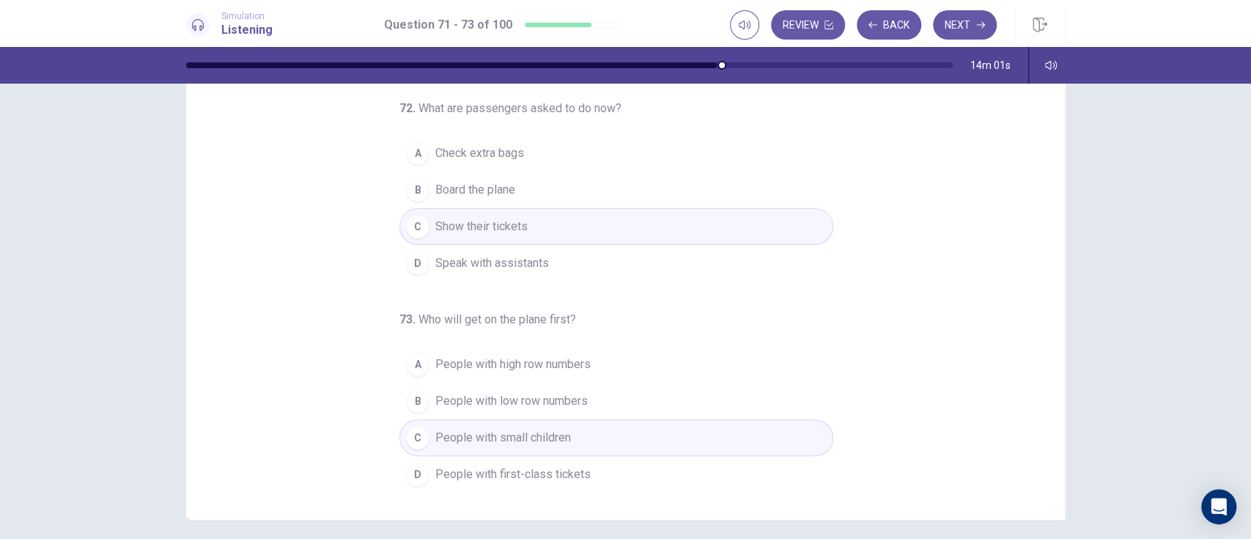
scroll to position [159, 0]
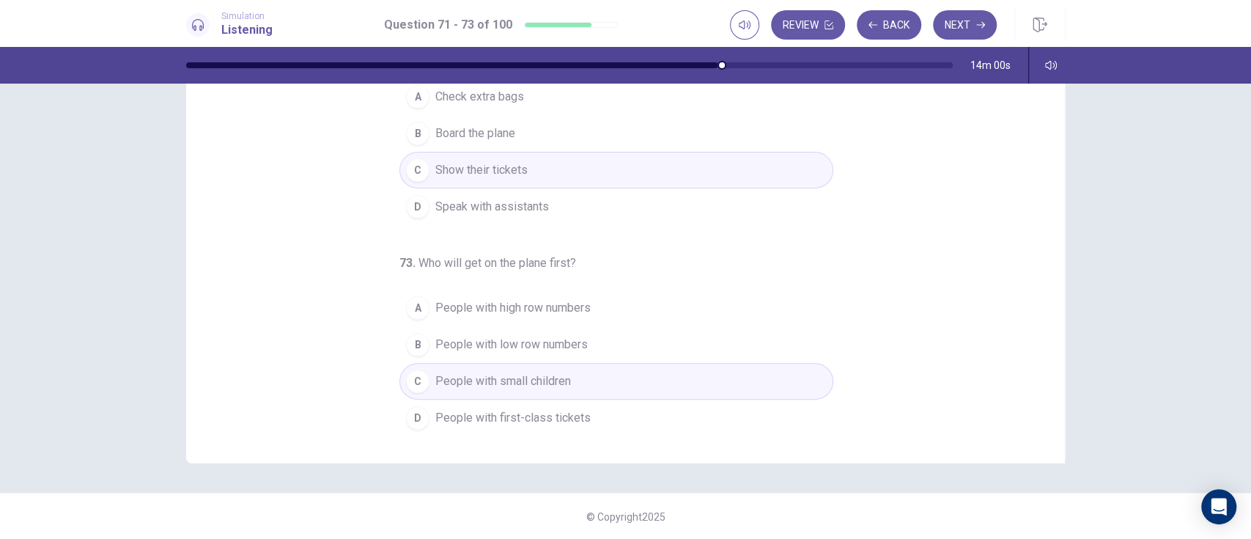
click at [693, 413] on button "D People with first-class tickets" at bounding box center [616, 417] width 434 height 37
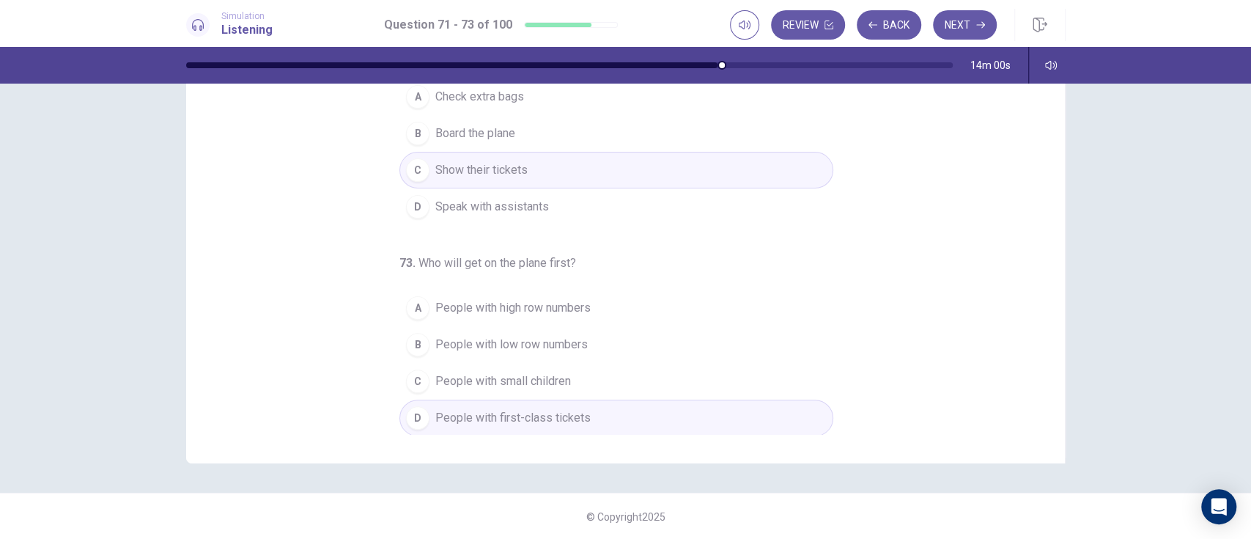
click at [696, 393] on button "C People with small children" at bounding box center [616, 381] width 434 height 37
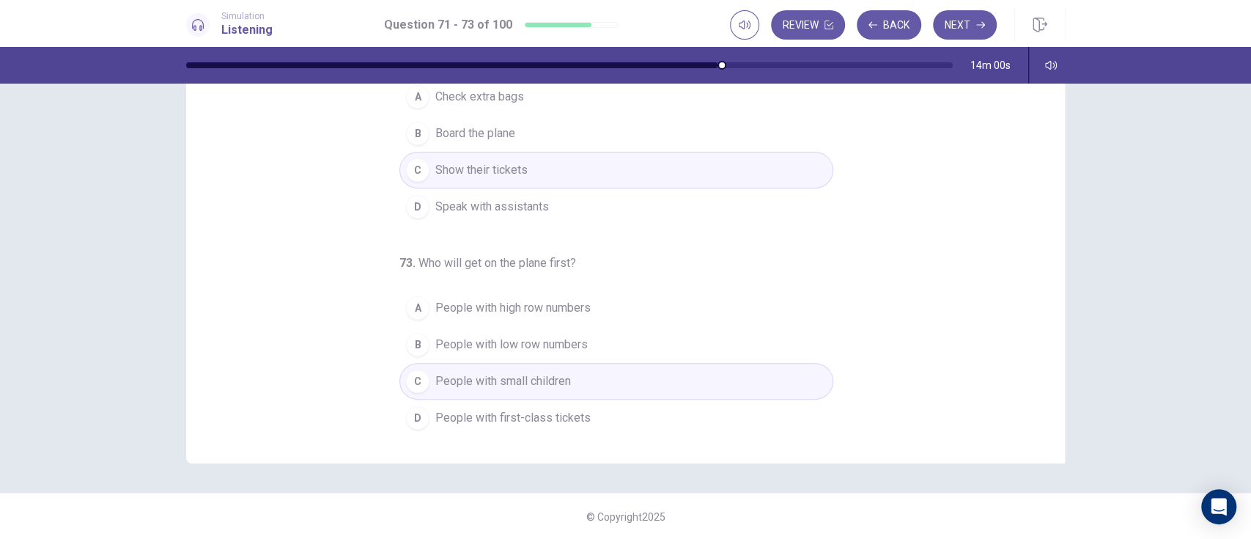
click at [684, 421] on button "D People with first-class tickets" at bounding box center [616, 417] width 434 height 37
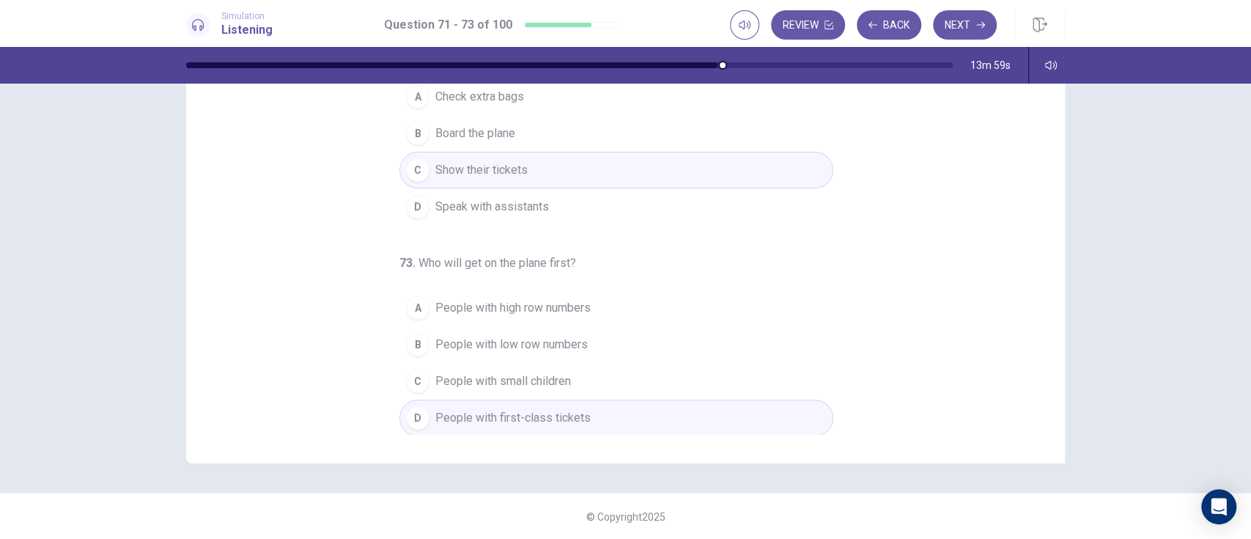
click at [698, 381] on button "C People with small children" at bounding box center [616, 381] width 434 height 37
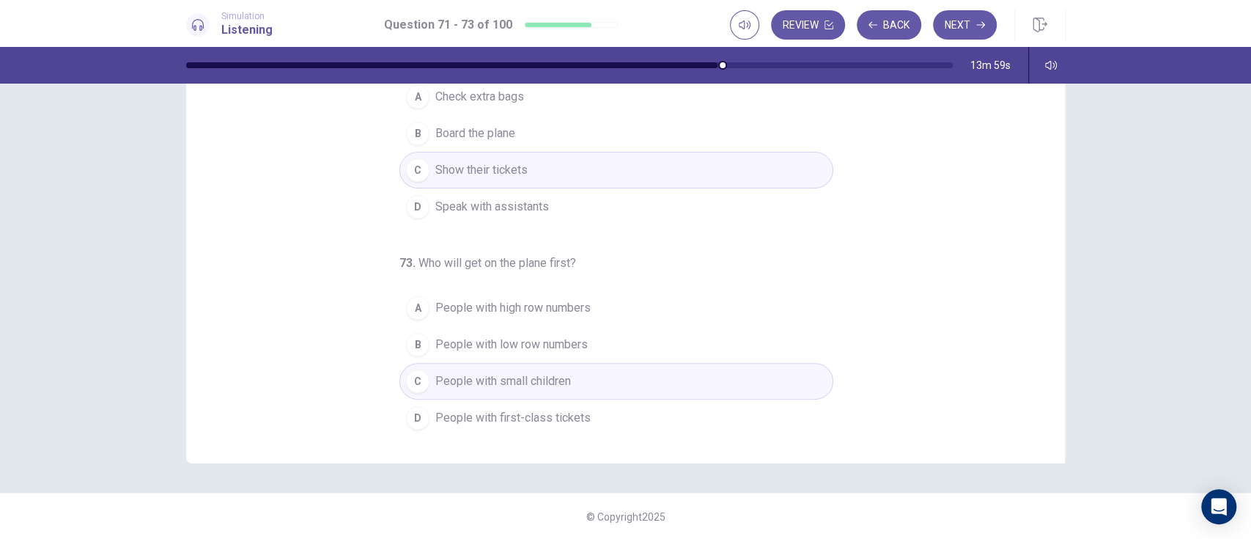
click at [678, 428] on button "D People with first-class tickets" at bounding box center [616, 417] width 434 height 37
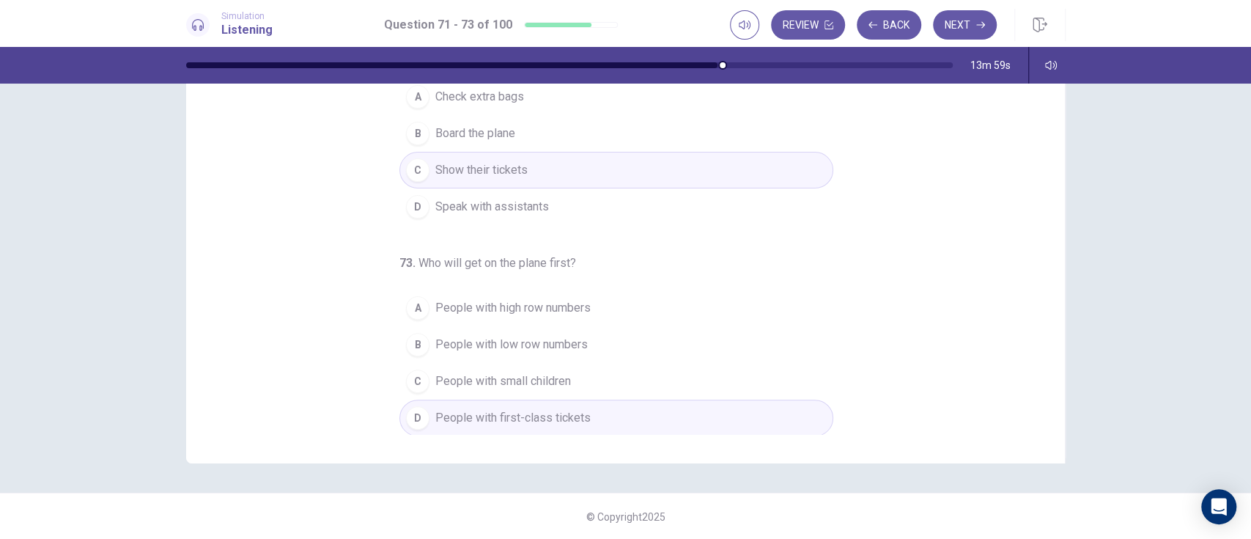
click at [694, 381] on button "C People with small children" at bounding box center [616, 381] width 434 height 37
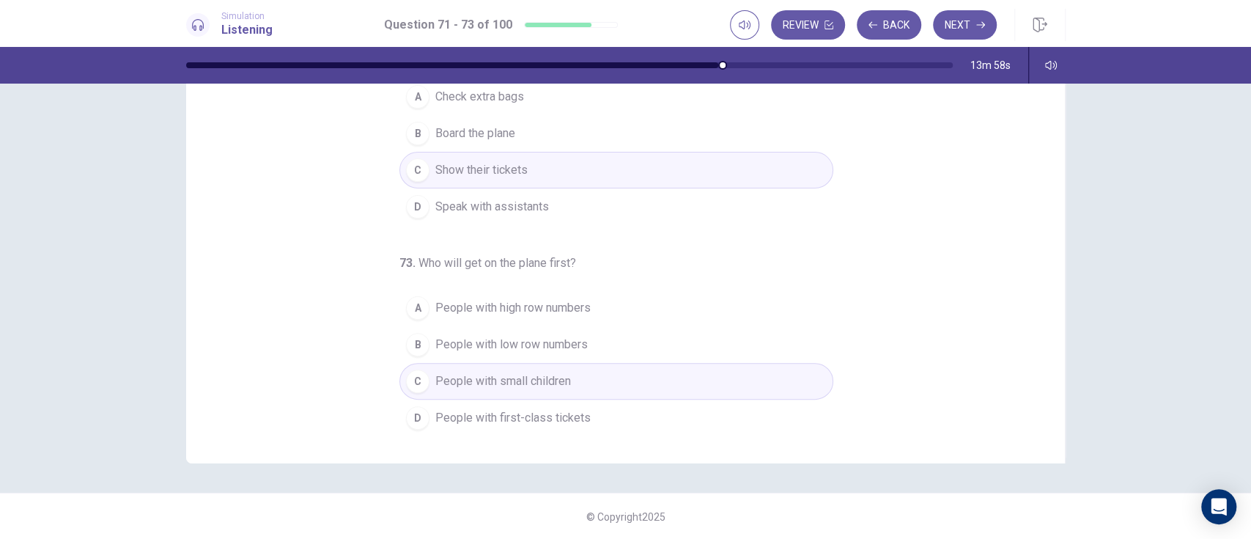
click at [679, 424] on button "D People with first-class tickets" at bounding box center [616, 417] width 434 height 37
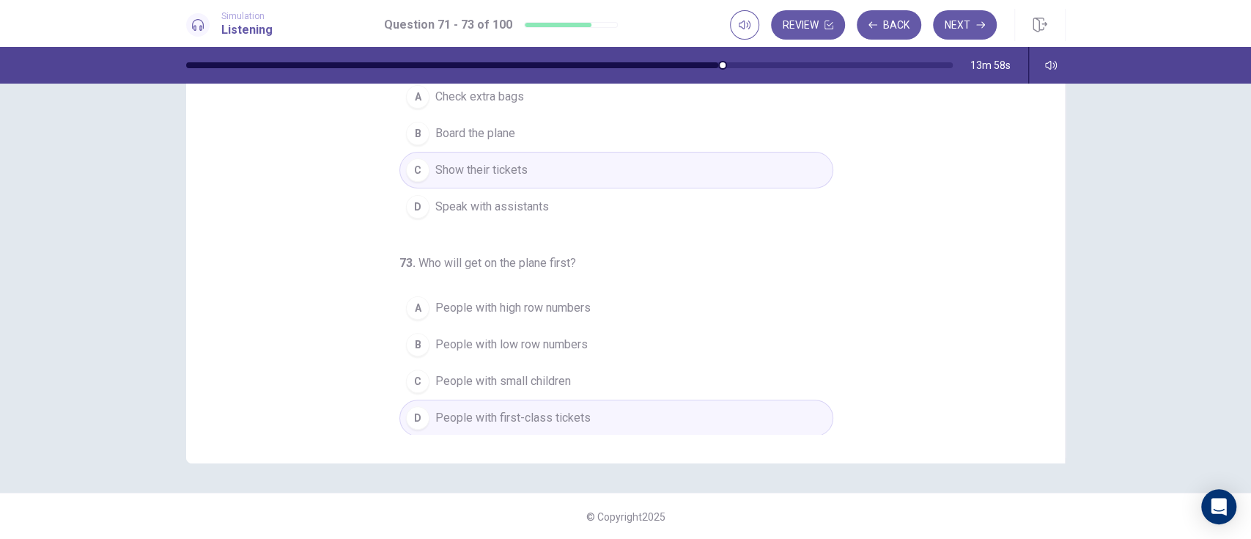
click at [696, 383] on button "C People with small children" at bounding box center [616, 381] width 434 height 37
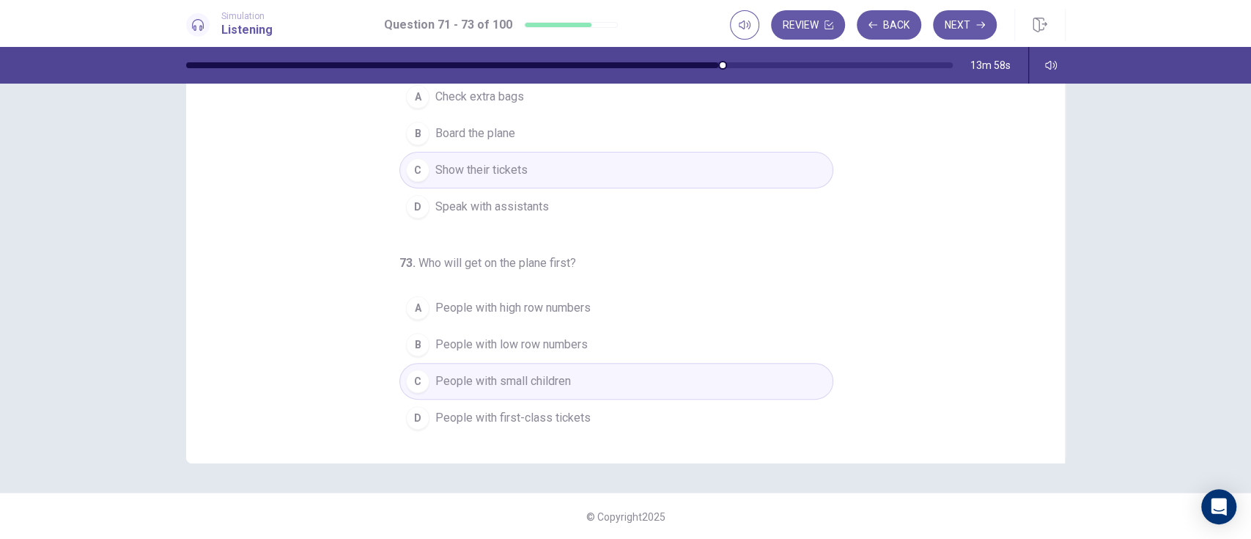
click at [680, 422] on button "D People with first-class tickets" at bounding box center [616, 417] width 434 height 37
click at [687, 393] on button "C People with small children" at bounding box center [616, 381] width 434 height 37
click at [680, 416] on button "D People with first-class tickets" at bounding box center [616, 417] width 434 height 37
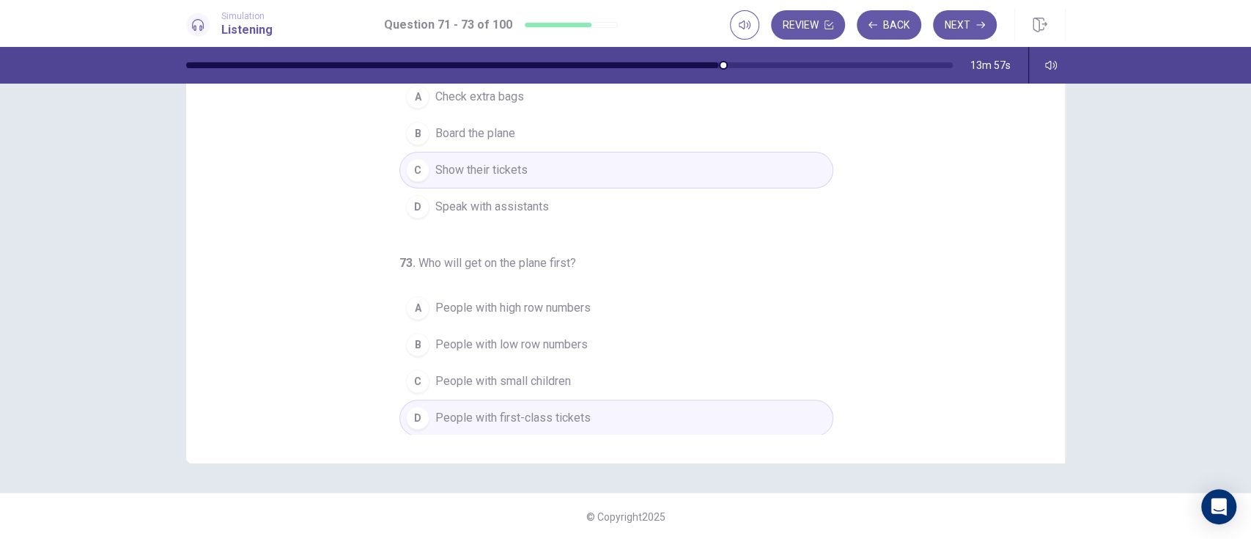
click at [685, 392] on button "C People with small children" at bounding box center [616, 381] width 434 height 37
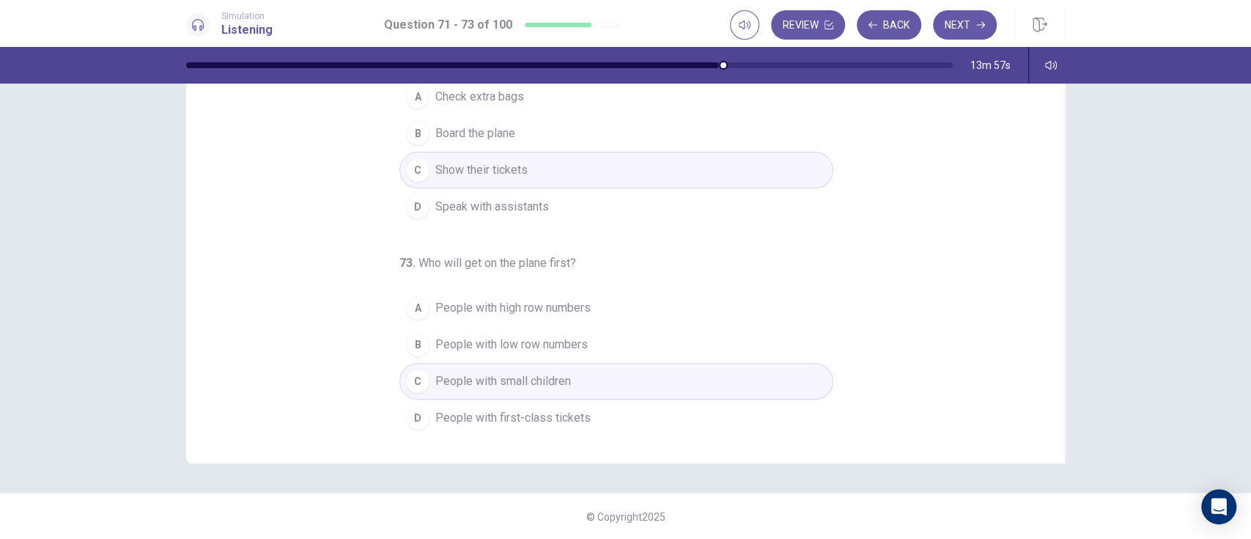
click at [677, 418] on button "D People with first-class tickets" at bounding box center [616, 417] width 434 height 37
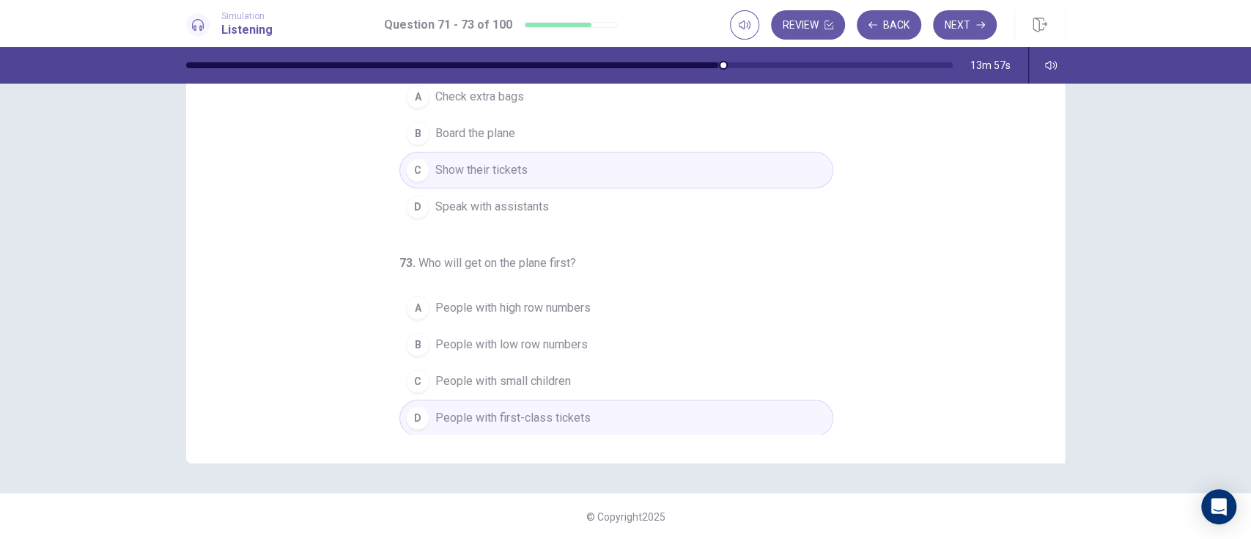
click at [682, 396] on button "C People with small children" at bounding box center [616, 381] width 434 height 37
click at [677, 416] on button "D People with first-class tickets" at bounding box center [616, 417] width 434 height 37
click at [685, 392] on button "C People with small children" at bounding box center [616, 381] width 434 height 37
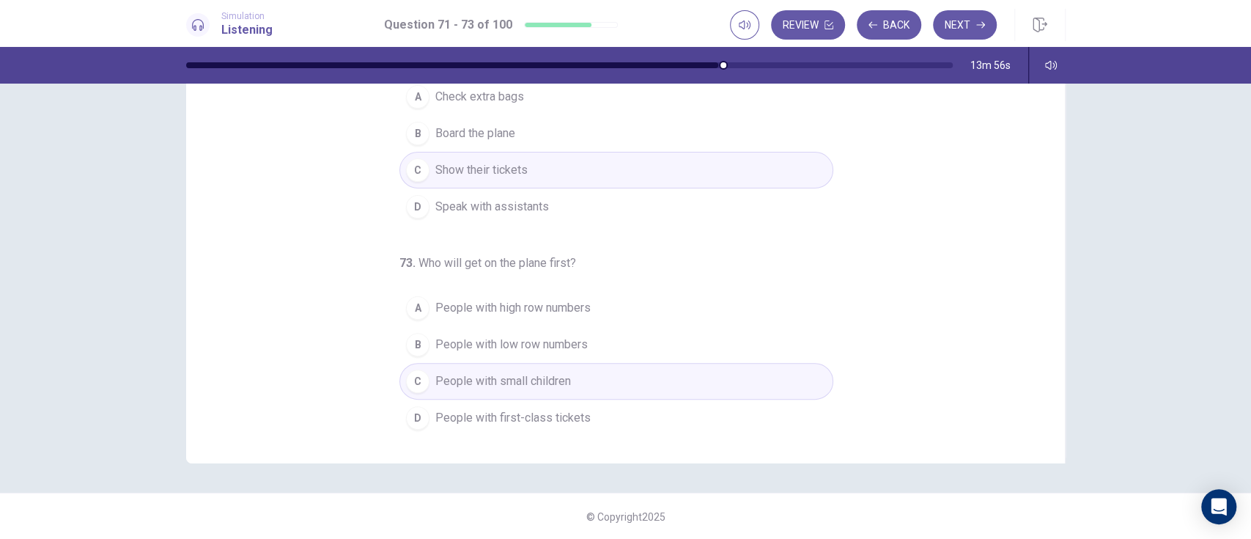
click at [675, 427] on button "D People with first-class tickets" at bounding box center [616, 417] width 434 height 37
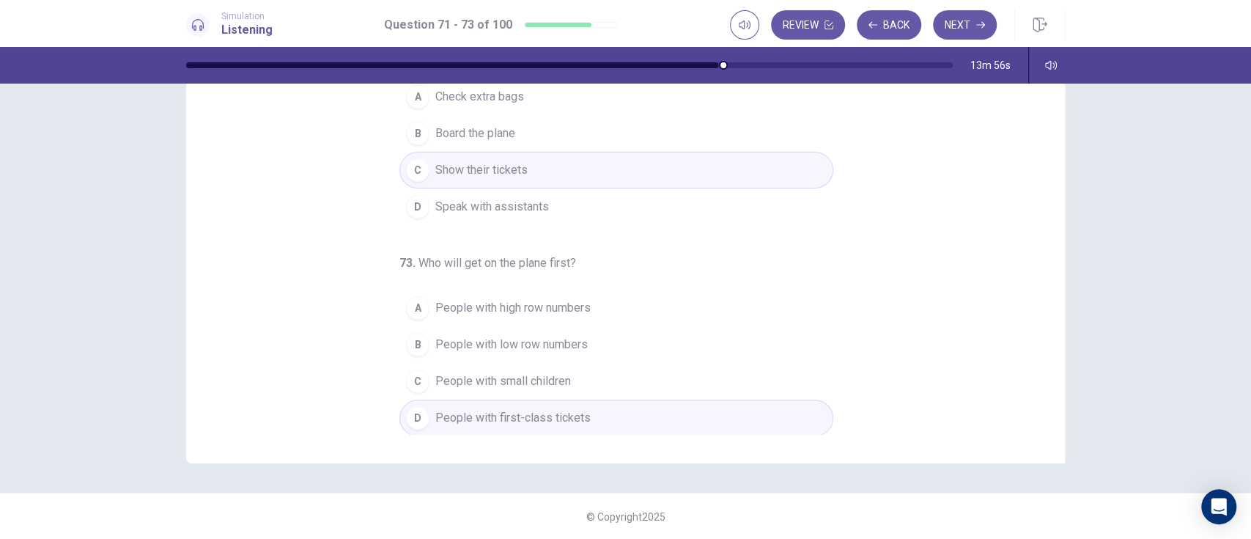
click at [685, 394] on button "C People with small children" at bounding box center [616, 381] width 434 height 37
click at [678, 421] on button "D People with first-class tickets" at bounding box center [616, 417] width 434 height 37
click at [682, 399] on button "D People with first-class tickets" at bounding box center [616, 417] width 434 height 37
click at [679, 421] on button "D People with first-class tickets" at bounding box center [616, 417] width 434 height 37
click at [680, 399] on button "D People with first-class tickets" at bounding box center [616, 417] width 434 height 37
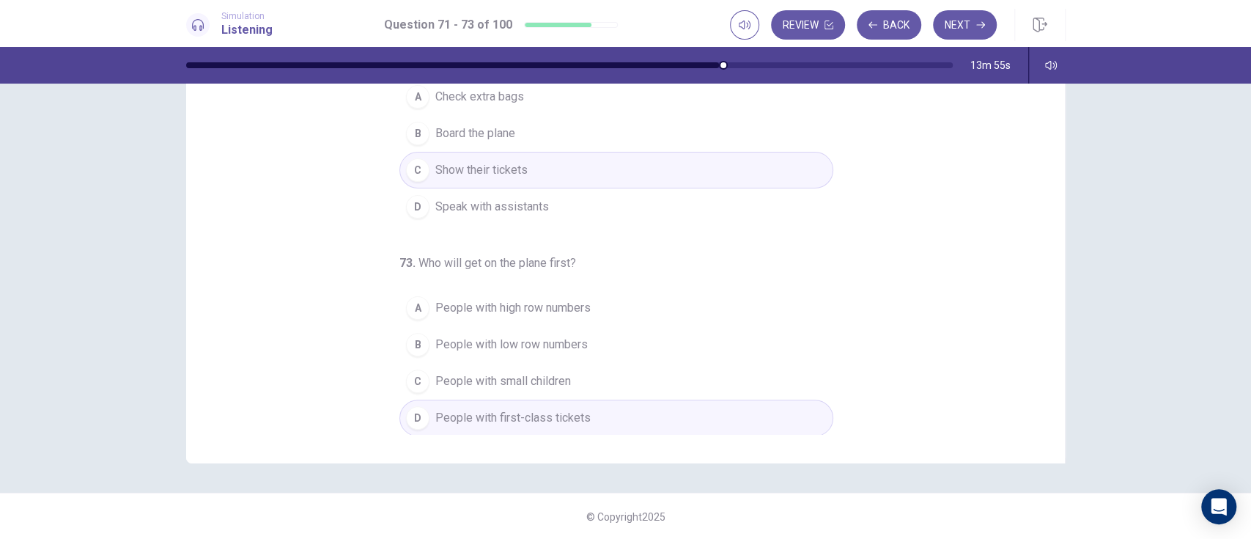
click at [675, 410] on button "D People with first-class tickets" at bounding box center [616, 417] width 434 height 37
click at [675, 405] on button "D People with first-class tickets" at bounding box center [616, 417] width 434 height 37
click at [676, 399] on button "D People with first-class tickets" at bounding box center [616, 417] width 434 height 37
click at [678, 393] on button "C People with small children" at bounding box center [616, 381] width 434 height 37
click at [679, 383] on button "C People with small children" at bounding box center [616, 381] width 434 height 37
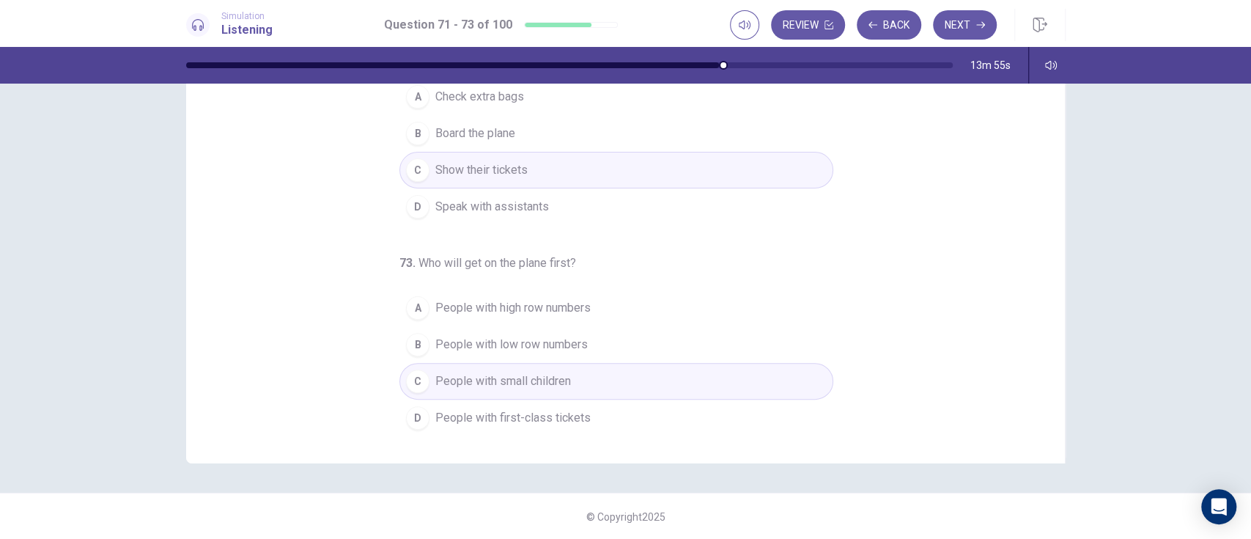
click at [680, 380] on button "C People with small children" at bounding box center [616, 381] width 434 height 37
click at [679, 382] on button "C People with small children" at bounding box center [616, 381] width 434 height 37
click at [678, 399] on button "D People with first-class tickets" at bounding box center [616, 417] width 434 height 37
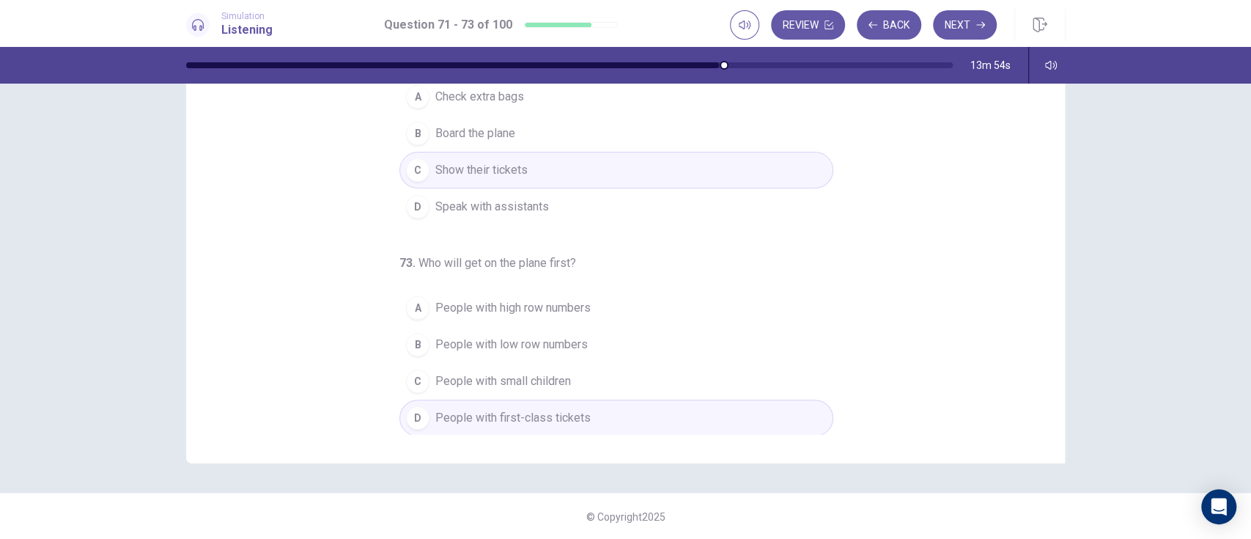
click at [664, 413] on button "D People with first-class tickets" at bounding box center [616, 417] width 434 height 37
click at [668, 387] on button "C People with small children" at bounding box center [616, 381] width 434 height 37
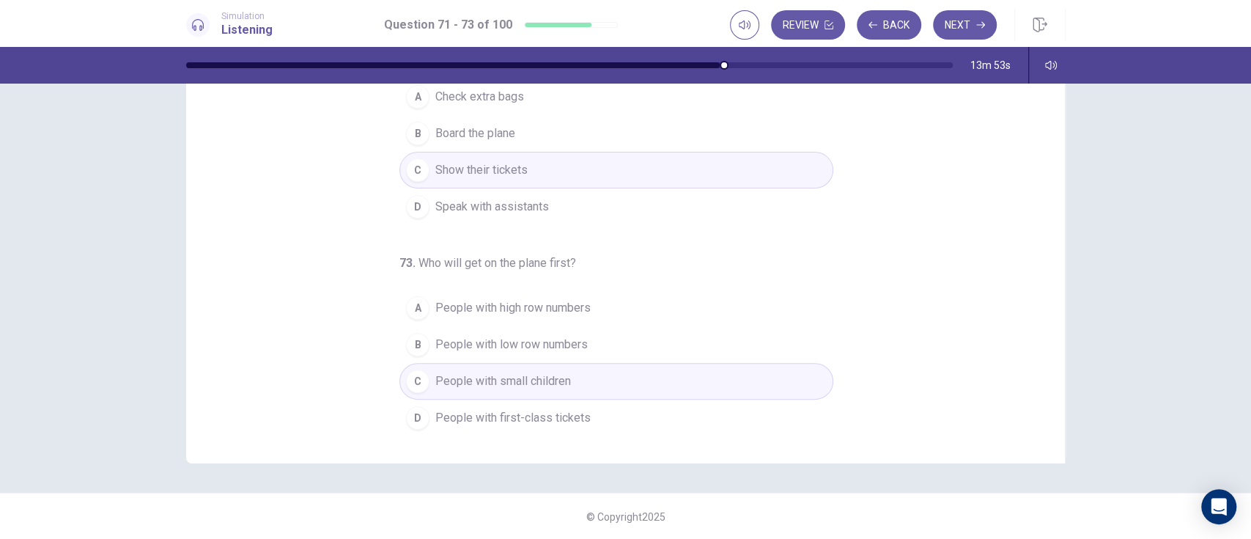
click at [667, 400] on button "D People with first-class tickets" at bounding box center [616, 417] width 434 height 37
click at [670, 376] on button "C People with small children" at bounding box center [616, 381] width 434 height 37
click at [664, 399] on button "D People with first-class tickets" at bounding box center [616, 417] width 434 height 37
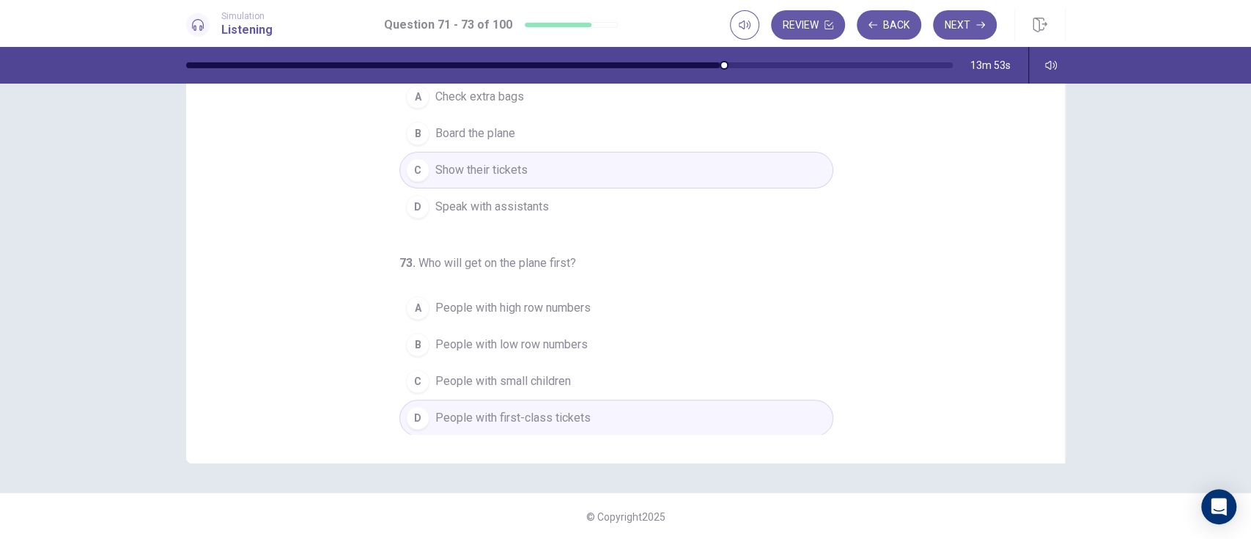
click at [663, 399] on button "D People with first-class tickets" at bounding box center [616, 417] width 434 height 37
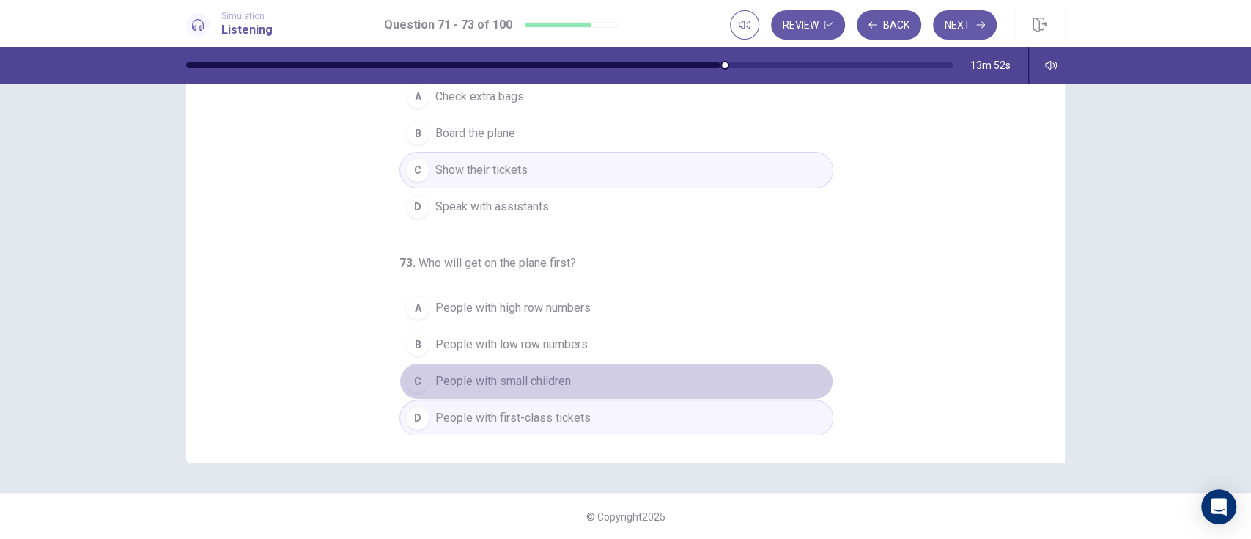
click at [668, 388] on button "C People with small children" at bounding box center [616, 381] width 434 height 37
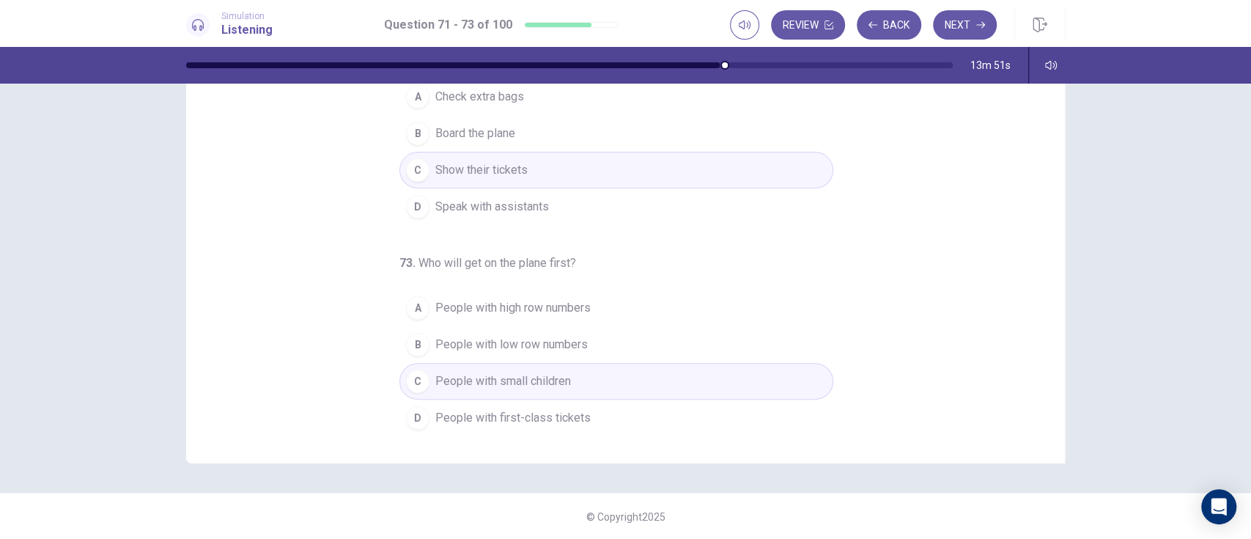
click at [701, 422] on button "D People with first-class tickets" at bounding box center [616, 417] width 434 height 37
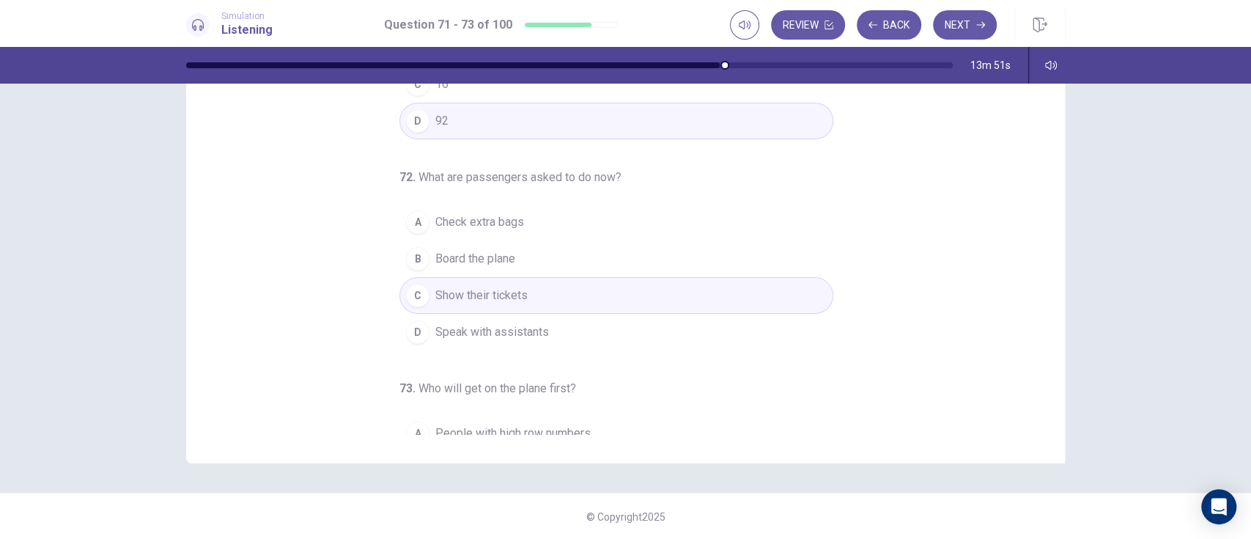
scroll to position [0, 0]
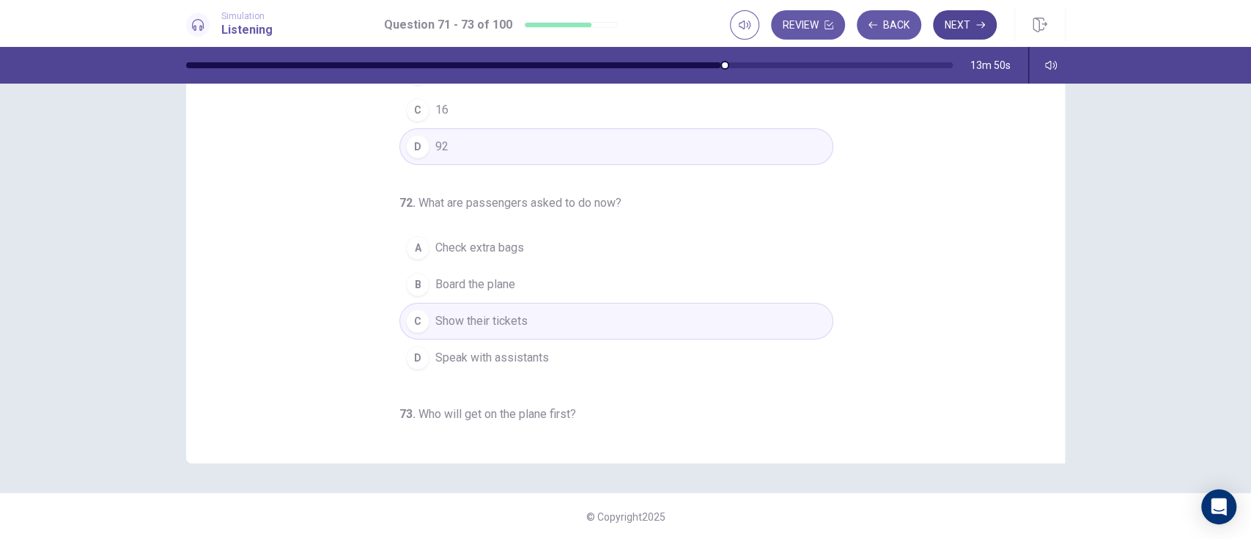
click at [979, 24] on icon "button" at bounding box center [980, 25] width 9 height 7
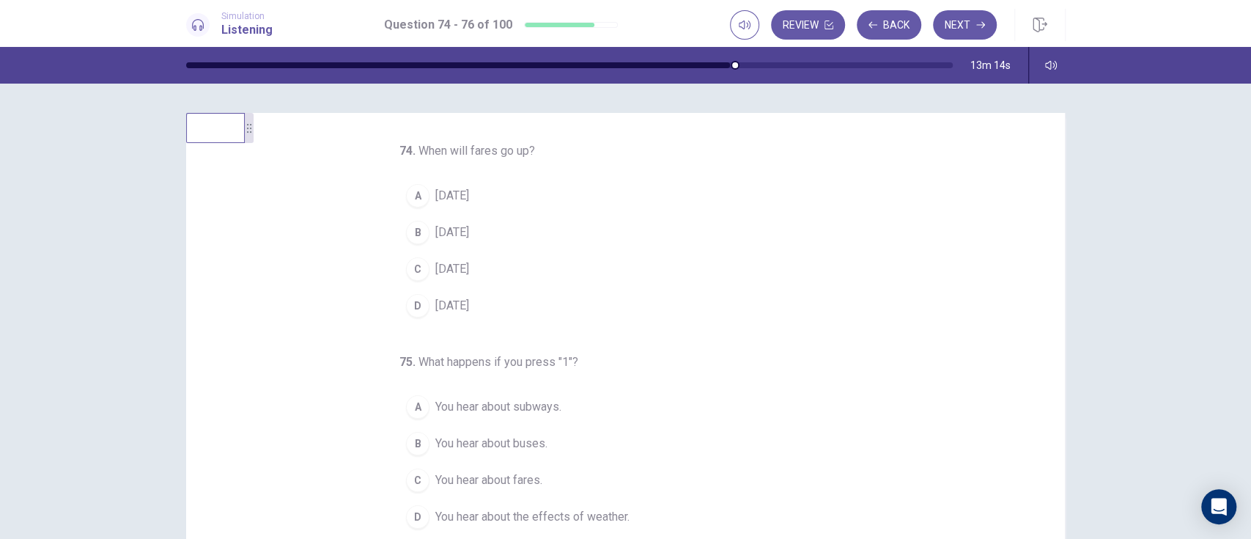
click at [499, 199] on button "A [DATE]" at bounding box center [616, 195] width 434 height 37
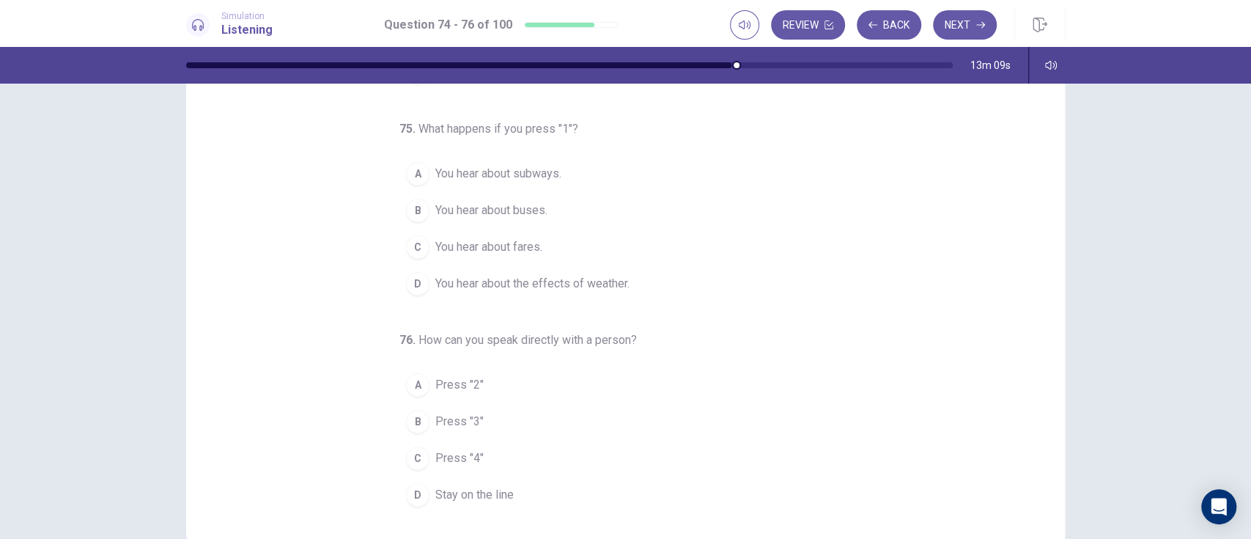
scroll to position [82, 0]
click at [458, 207] on span "You hear about buses." at bounding box center [491, 211] width 112 height 18
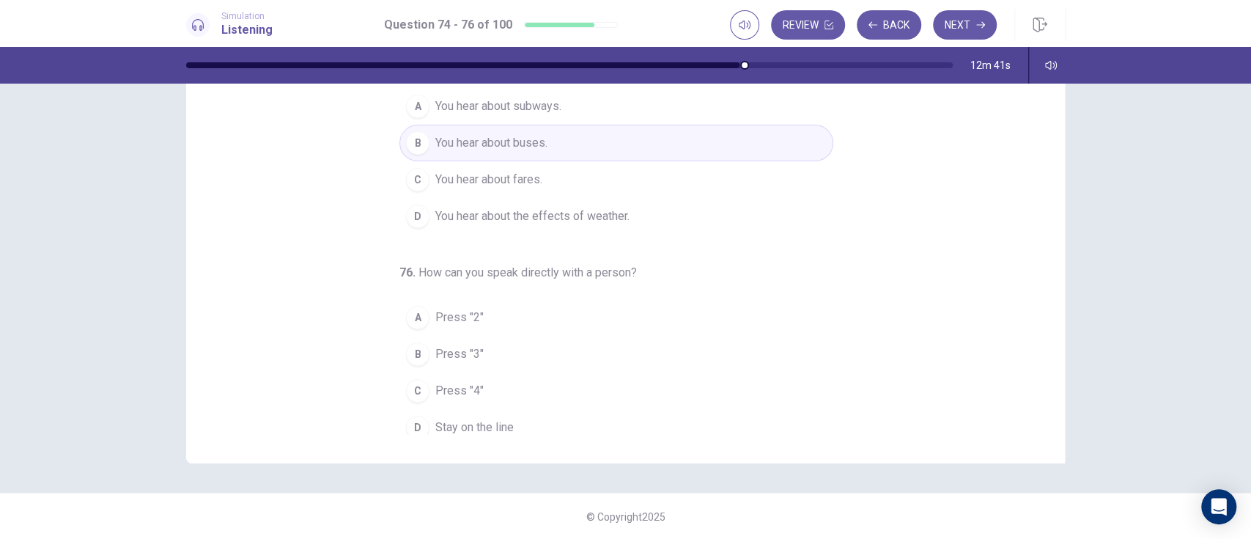
scroll to position [141, 0]
click at [482, 424] on span "Stay on the line" at bounding box center [474, 428] width 78 height 18
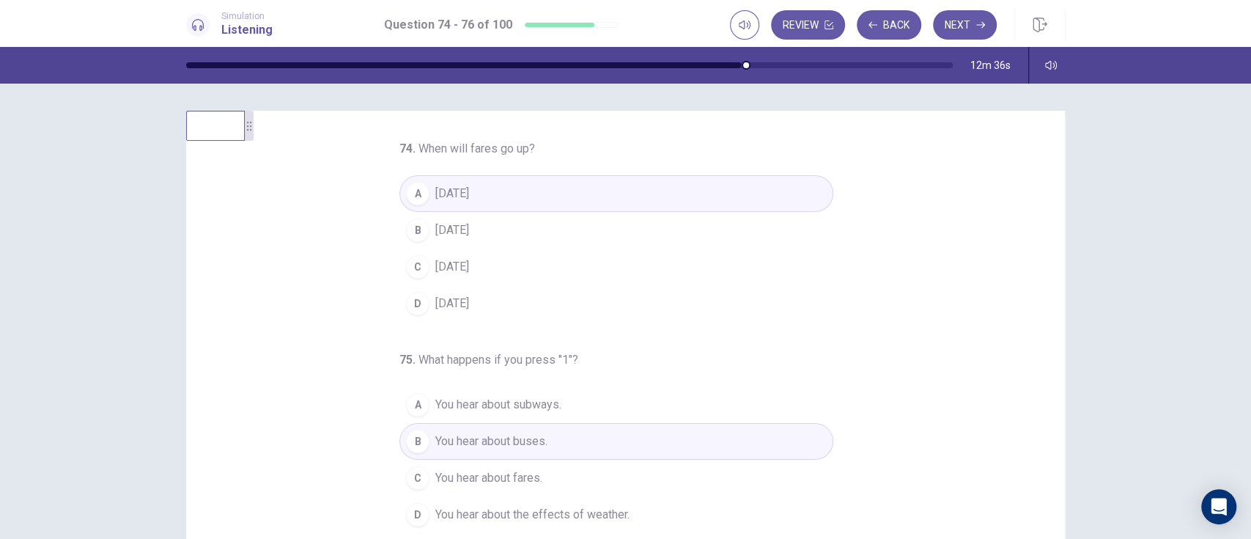
scroll to position [0, 0]
click at [979, 24] on icon "button" at bounding box center [980, 25] width 9 height 7
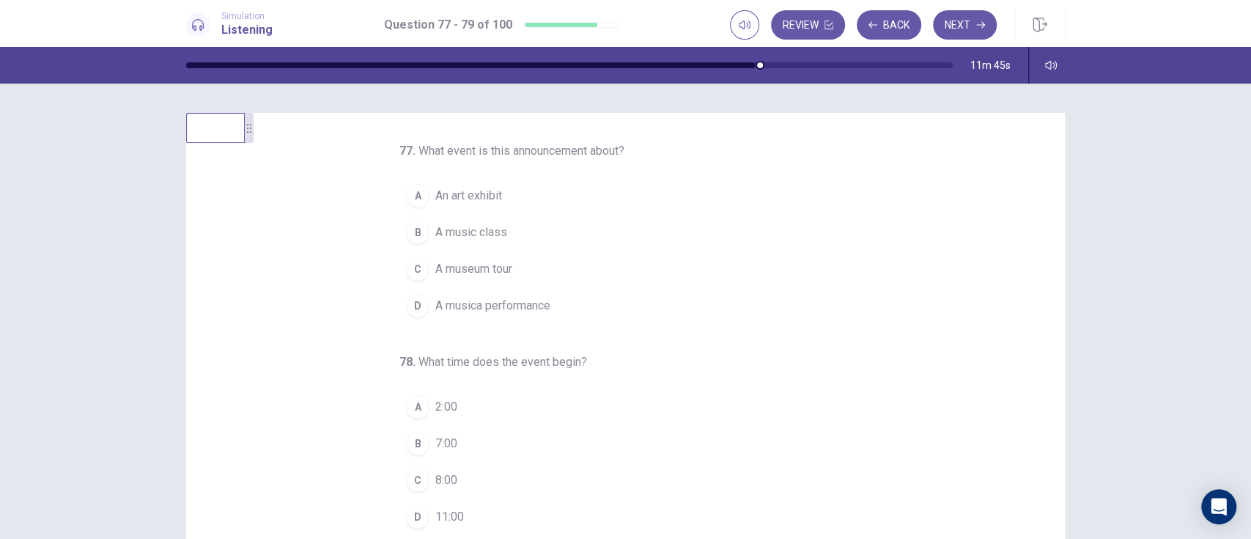
click at [513, 305] on span "A musica performance" at bounding box center [492, 306] width 115 height 18
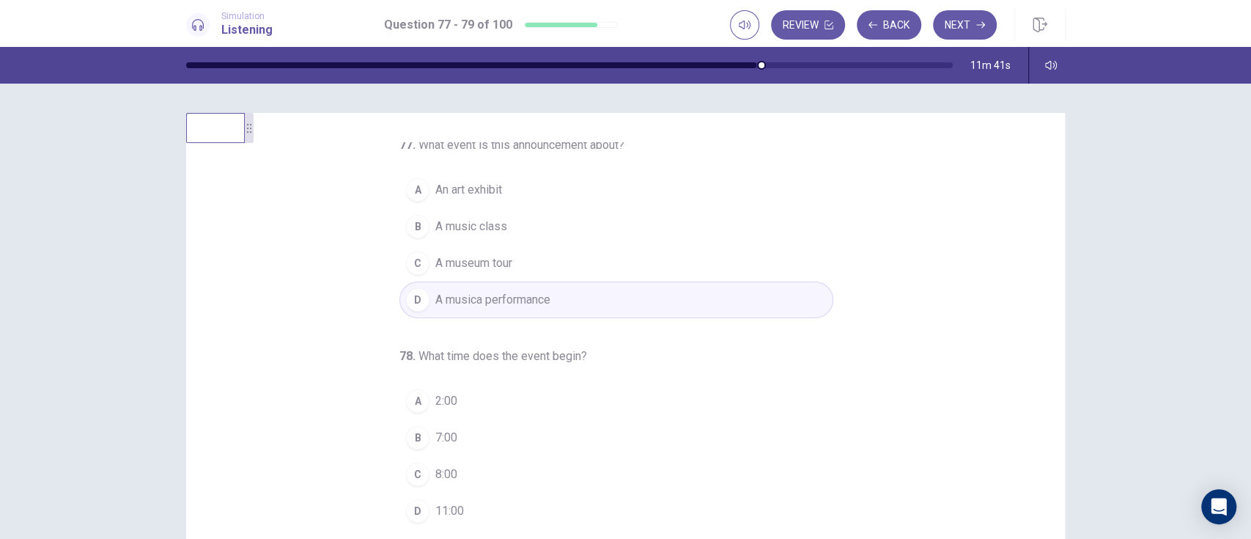
click at [776, 215] on button "B A music class" at bounding box center [616, 226] width 434 height 37
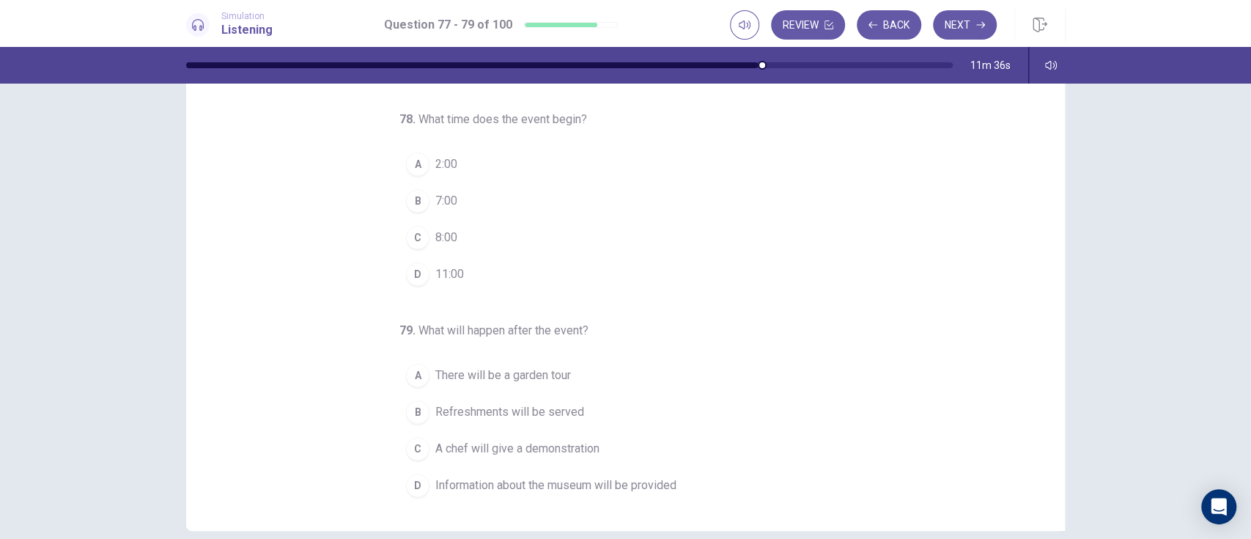
scroll to position [91, 0]
click at [438, 242] on span "8:00" at bounding box center [446, 238] width 22 height 18
click at [569, 449] on span "A chef will give a demonstration" at bounding box center [517, 451] width 164 height 18
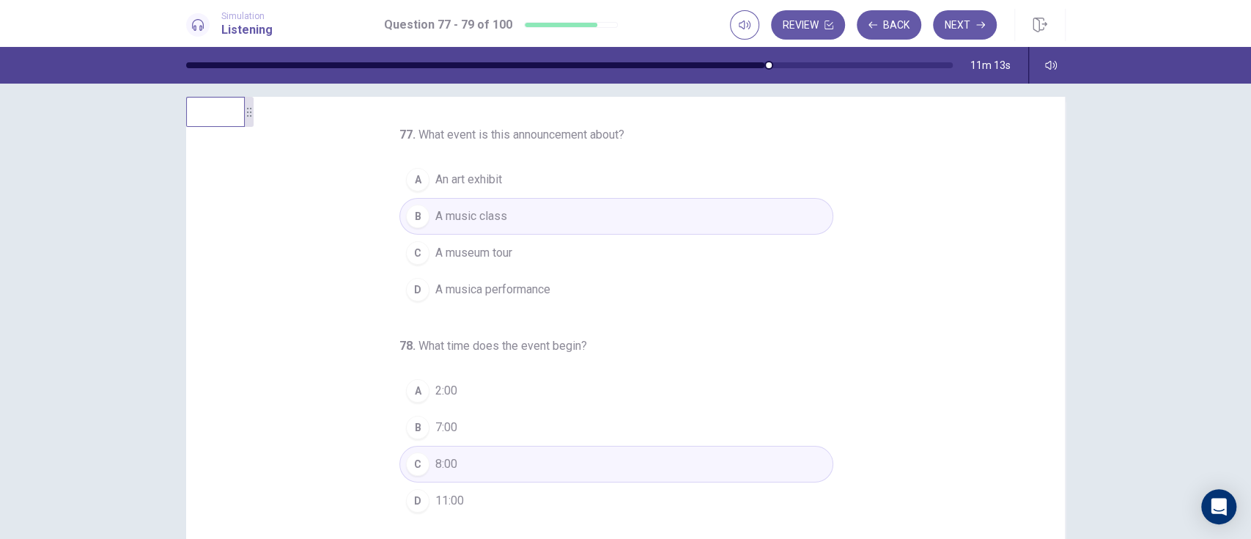
scroll to position [0, 0]
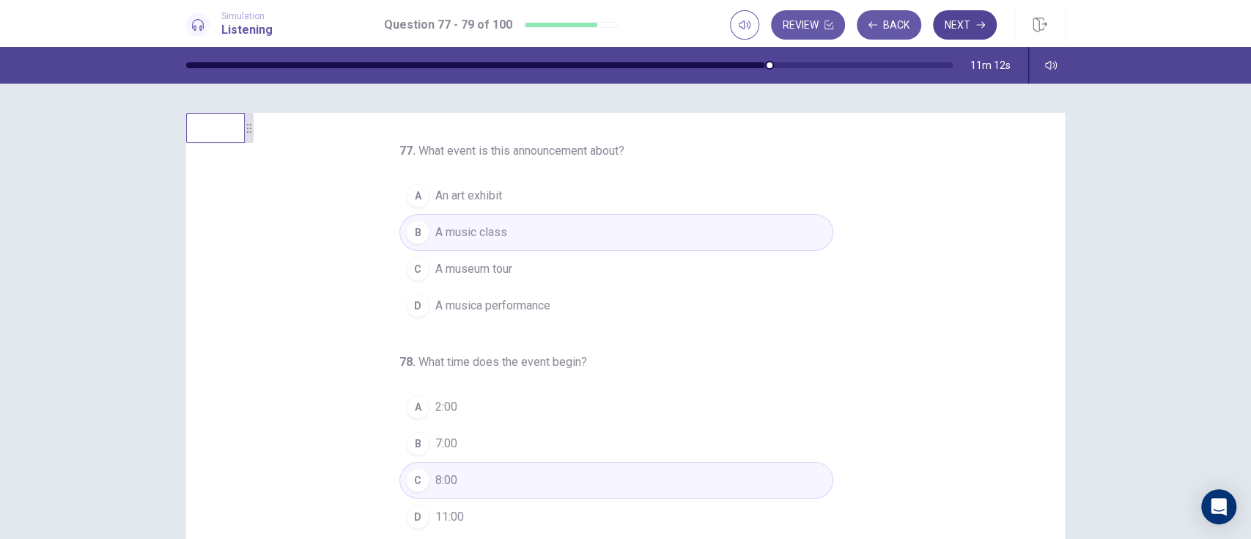
click at [979, 24] on icon "button" at bounding box center [980, 25] width 9 height 7
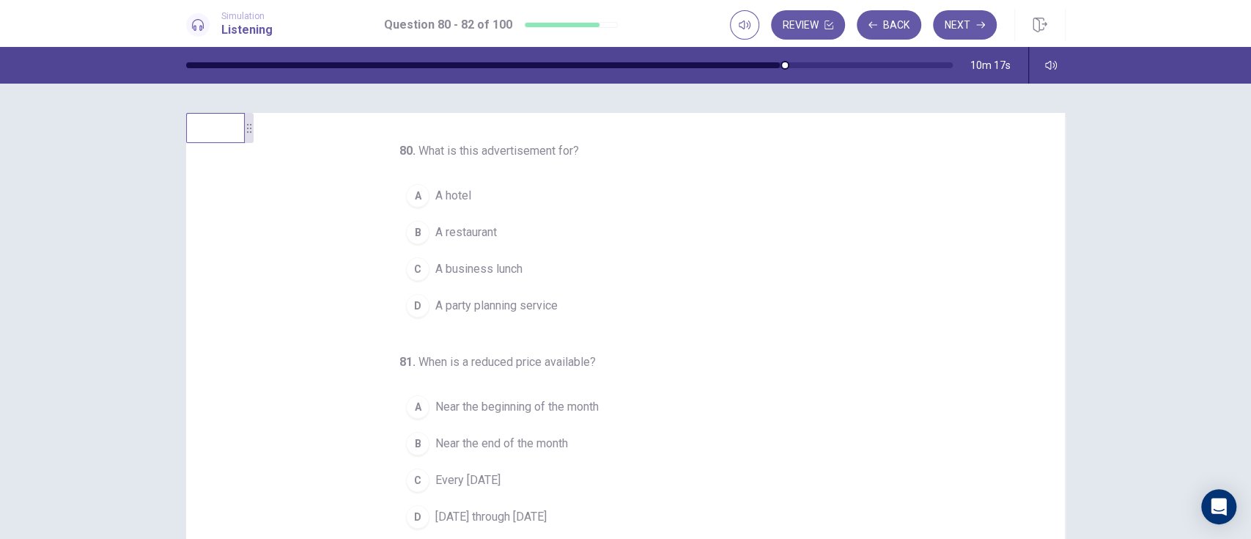
click at [498, 227] on button "B A restaurant" at bounding box center [616, 232] width 434 height 37
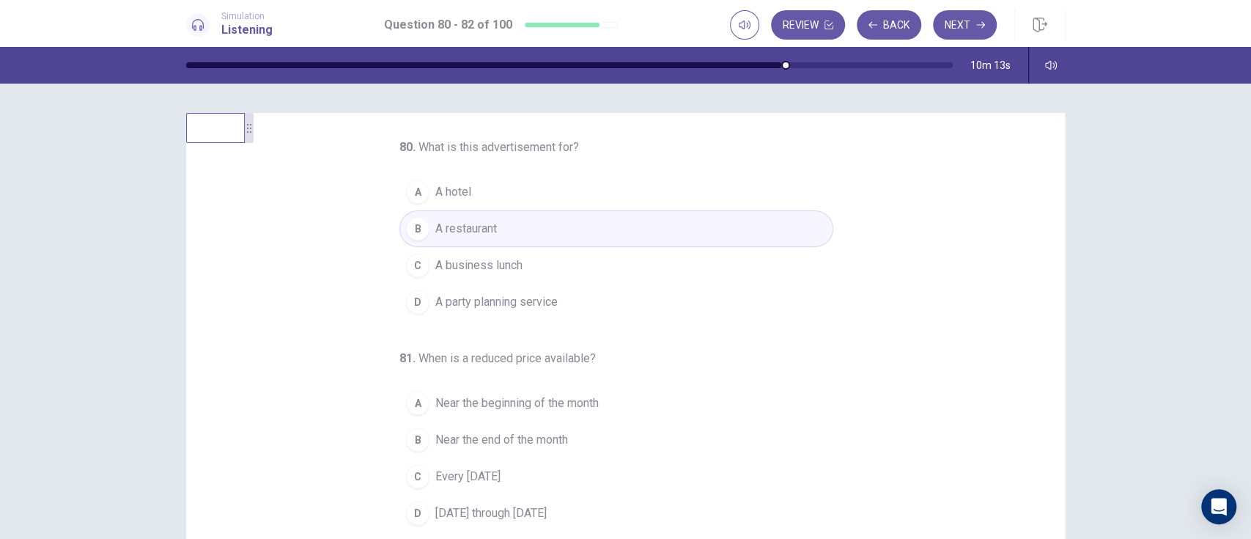
click at [852, 199] on div "80 . What is this advertisement for? A A hotel B A restaurant C A business lunc…" at bounding box center [632, 367] width 844 height 451
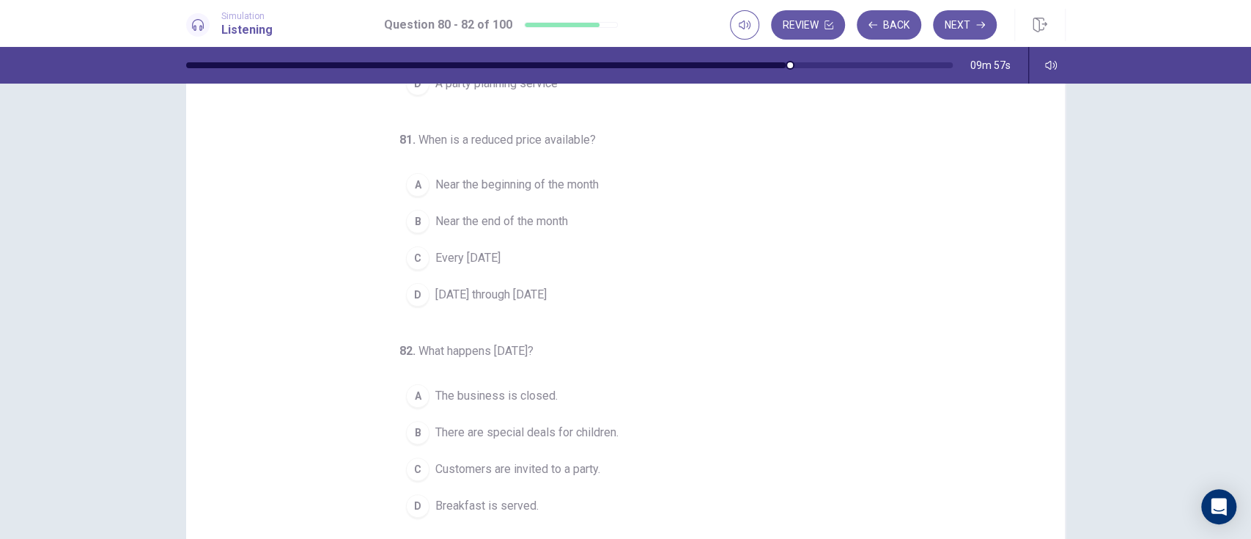
scroll to position [73, 0]
click at [601, 437] on span "There are special deals for children." at bounding box center [526, 431] width 183 height 18
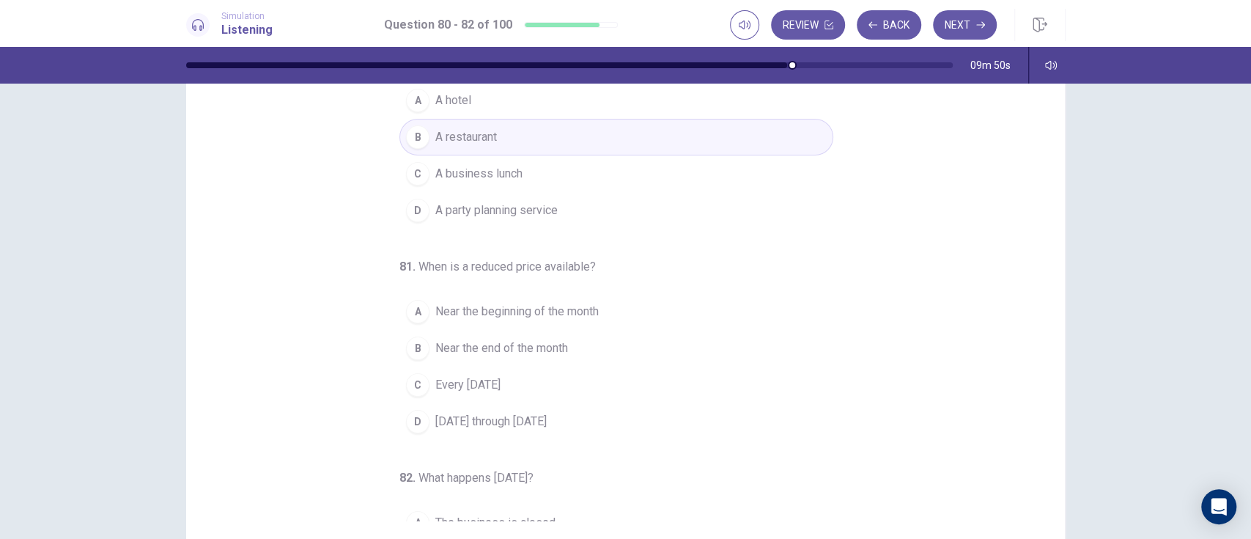
scroll to position [28, 0]
click at [572, 350] on button "B Near the end of the month" at bounding box center [616, 343] width 434 height 37
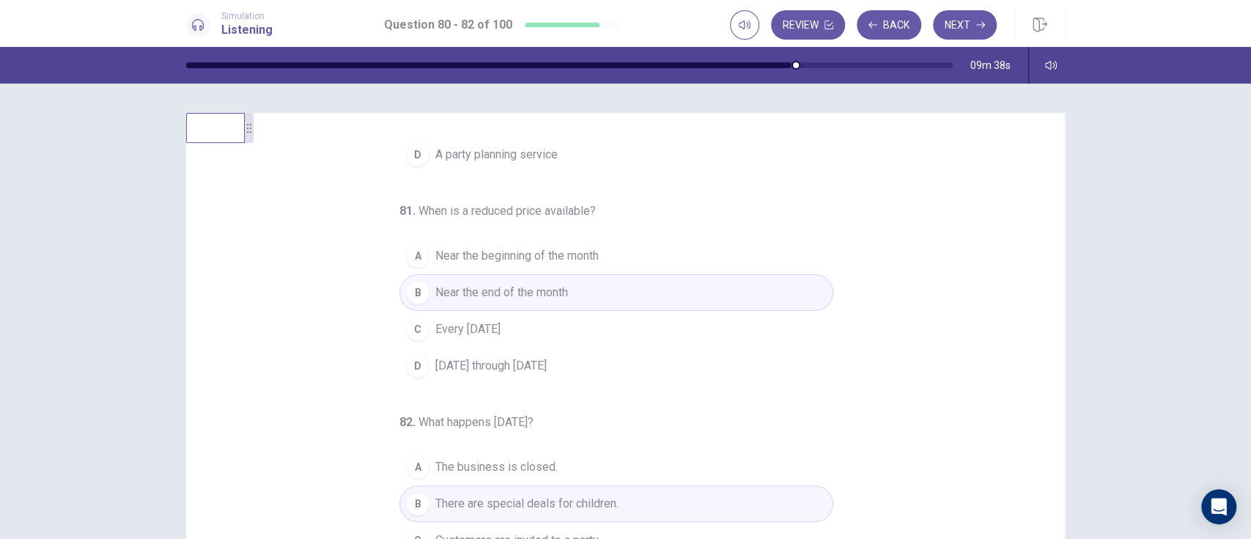
scroll to position [2, 0]
click at [630, 364] on button "D [DATE] through [DATE]" at bounding box center [616, 363] width 434 height 37
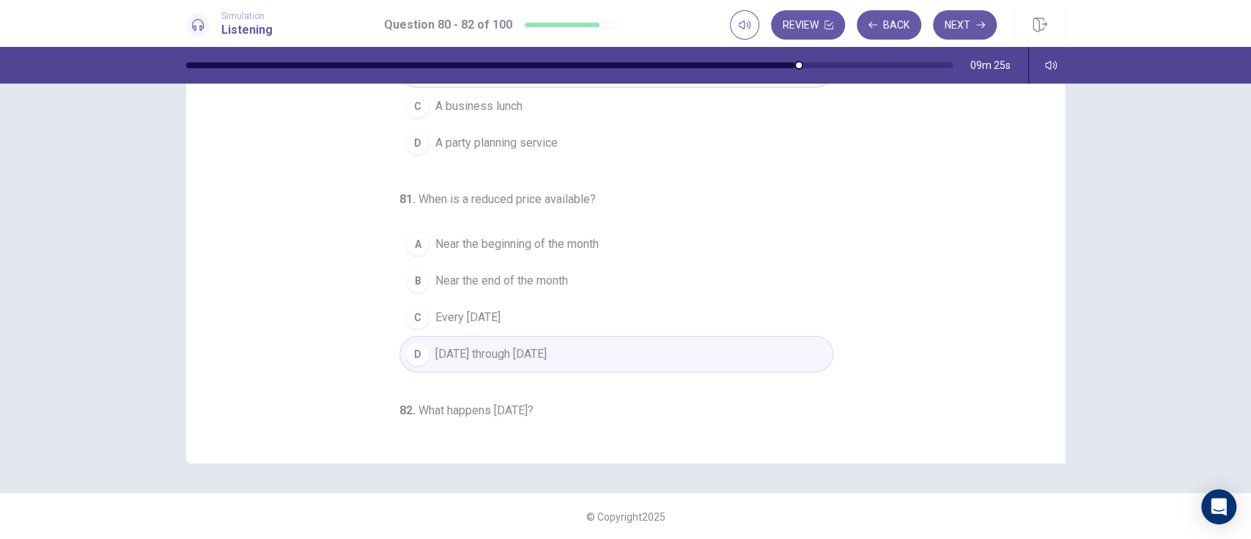
scroll to position [0, 0]
click at [979, 24] on icon "button" at bounding box center [980, 25] width 9 height 7
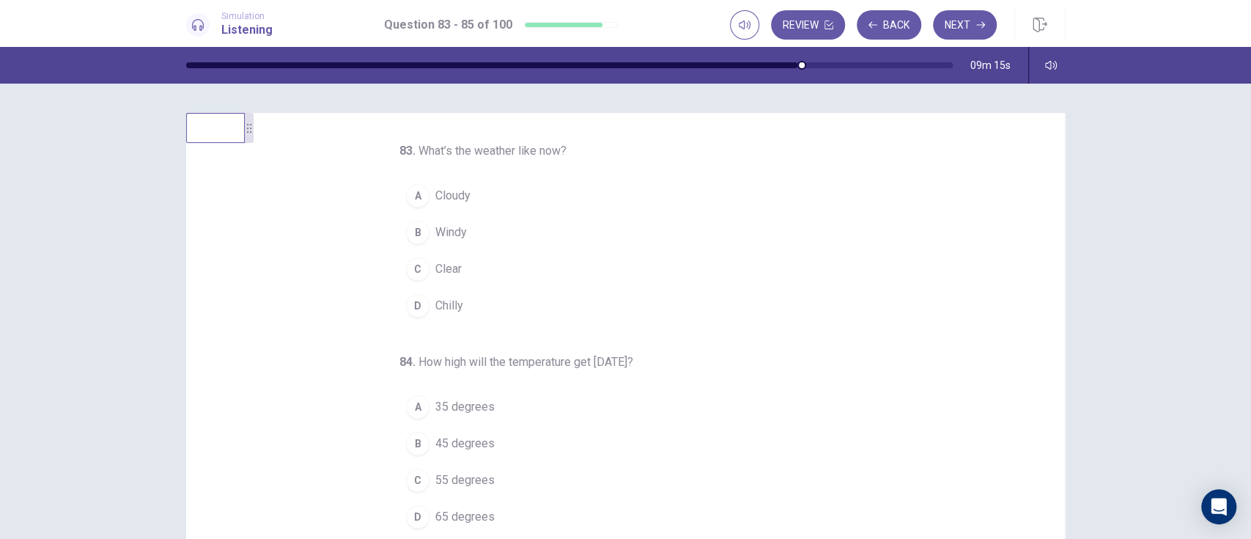
click at [440, 207] on button "A Cloudy" at bounding box center [616, 195] width 434 height 37
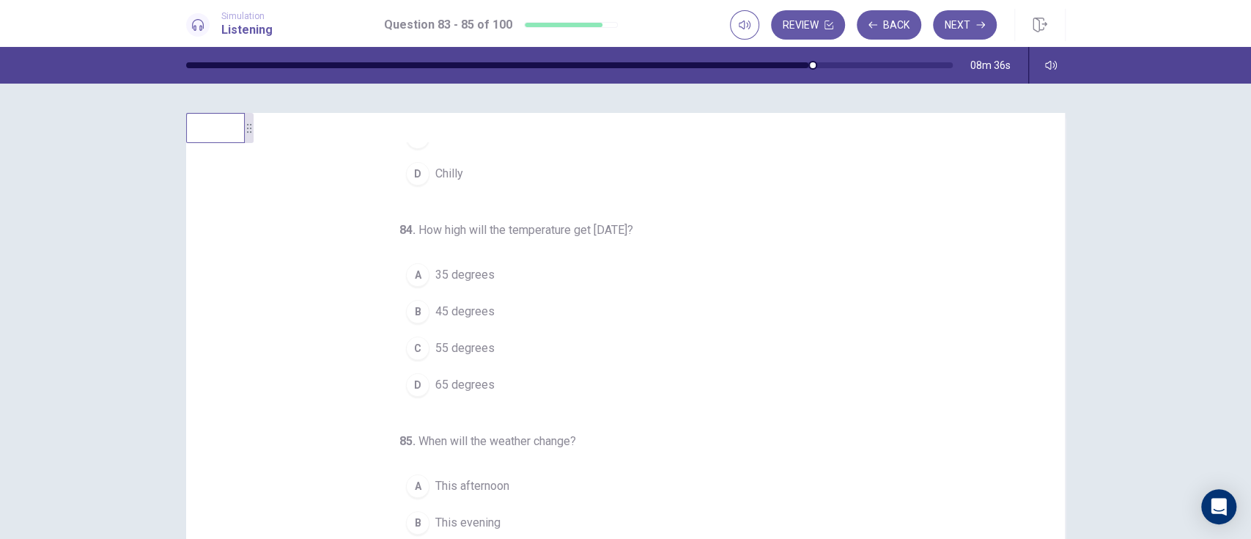
scroll to position [131, 0]
click at [517, 367] on button "D 65 degrees" at bounding box center [616, 385] width 434 height 37
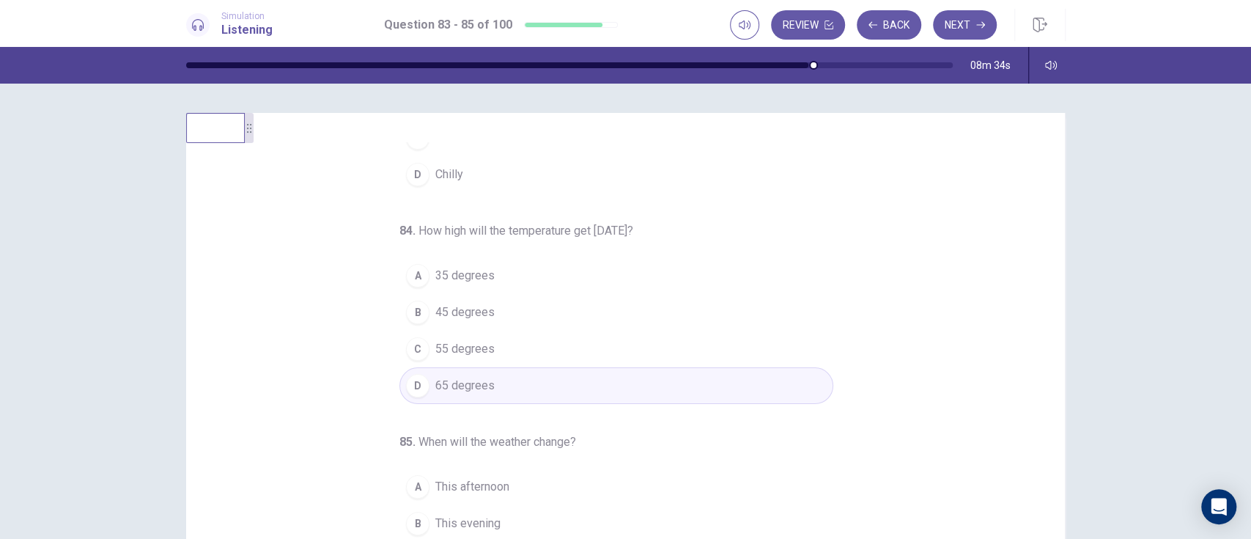
click at [576, 353] on button "C 55 degrees" at bounding box center [616, 349] width 434 height 37
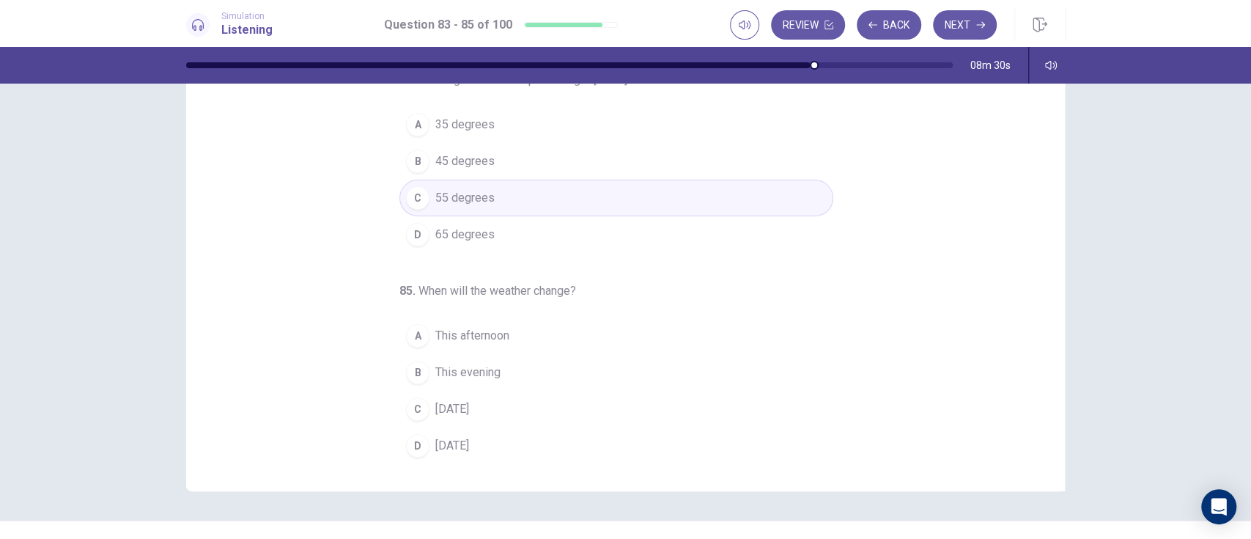
click at [609, 377] on button "B This evening" at bounding box center [616, 372] width 434 height 37
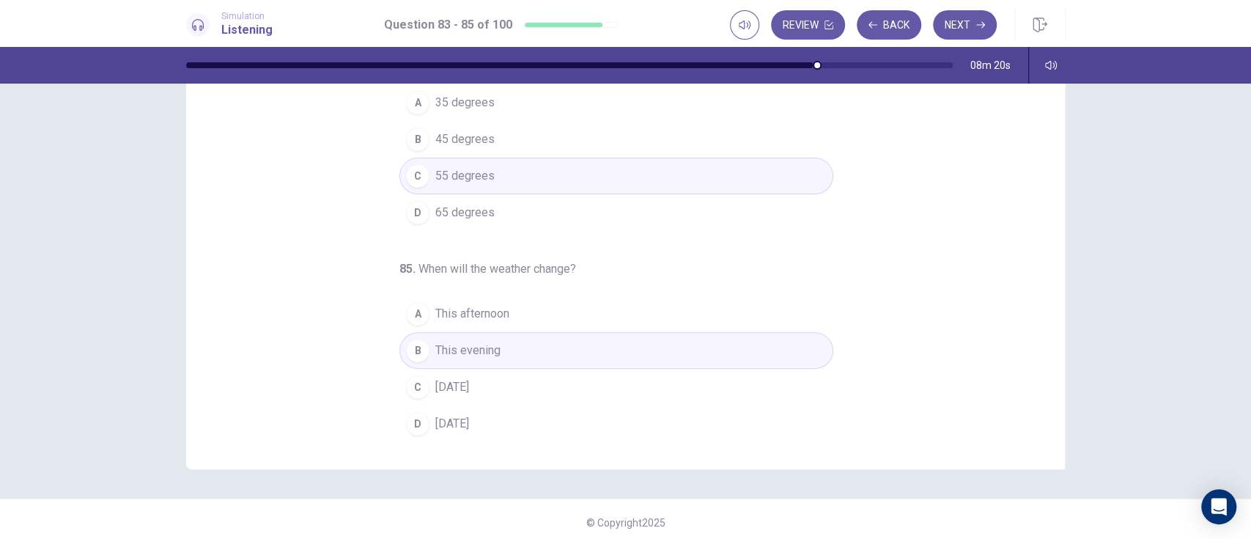
scroll to position [155, 0]
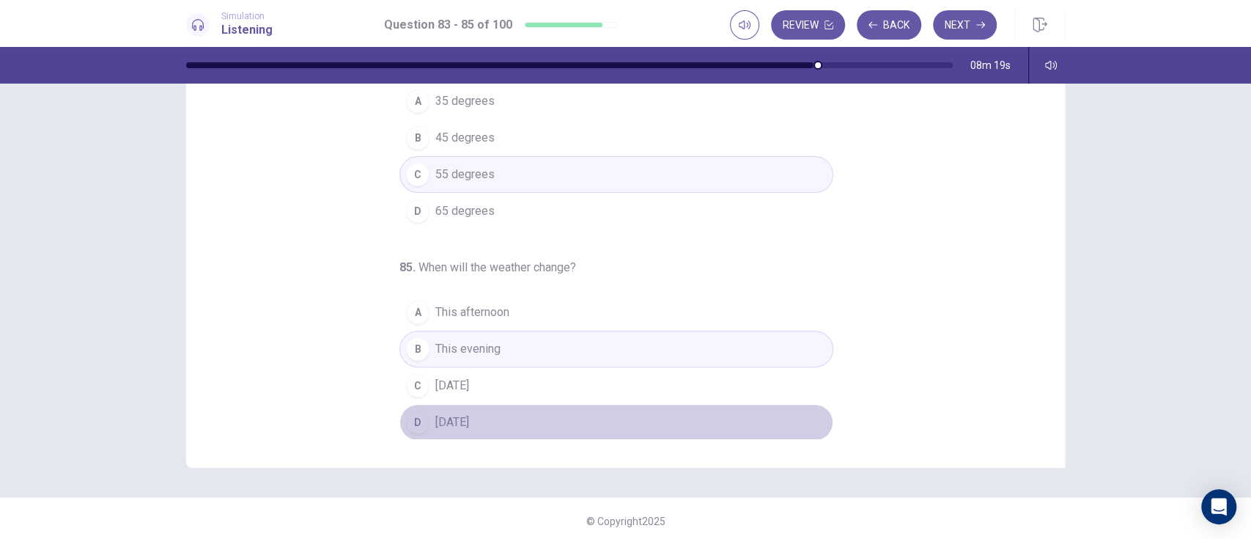
click at [644, 426] on button "D [DATE]" at bounding box center [616, 422] width 434 height 37
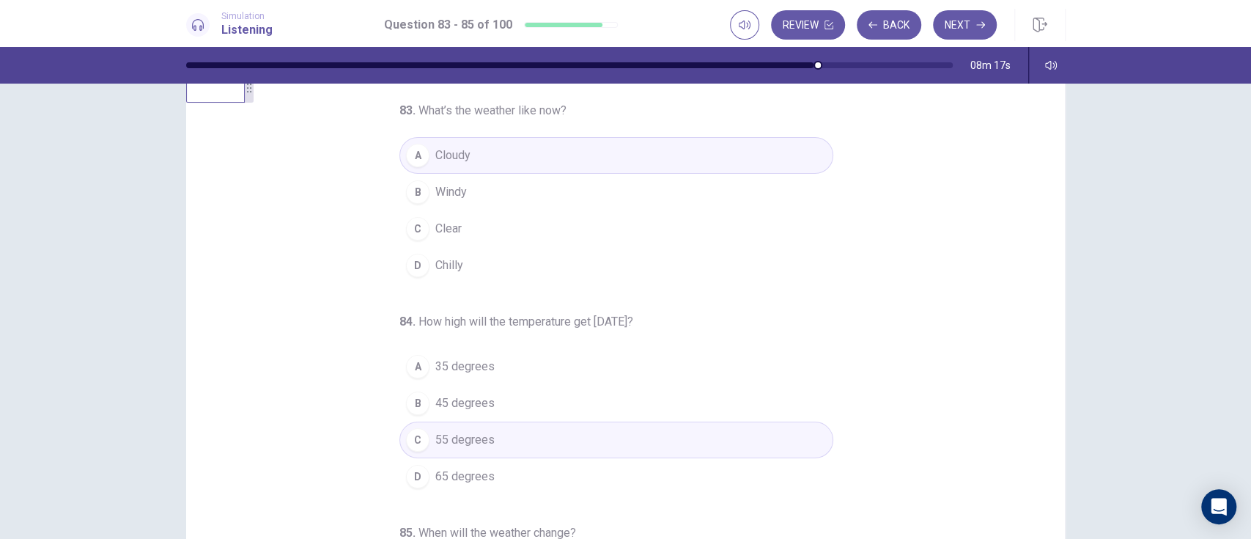
scroll to position [0, 0]
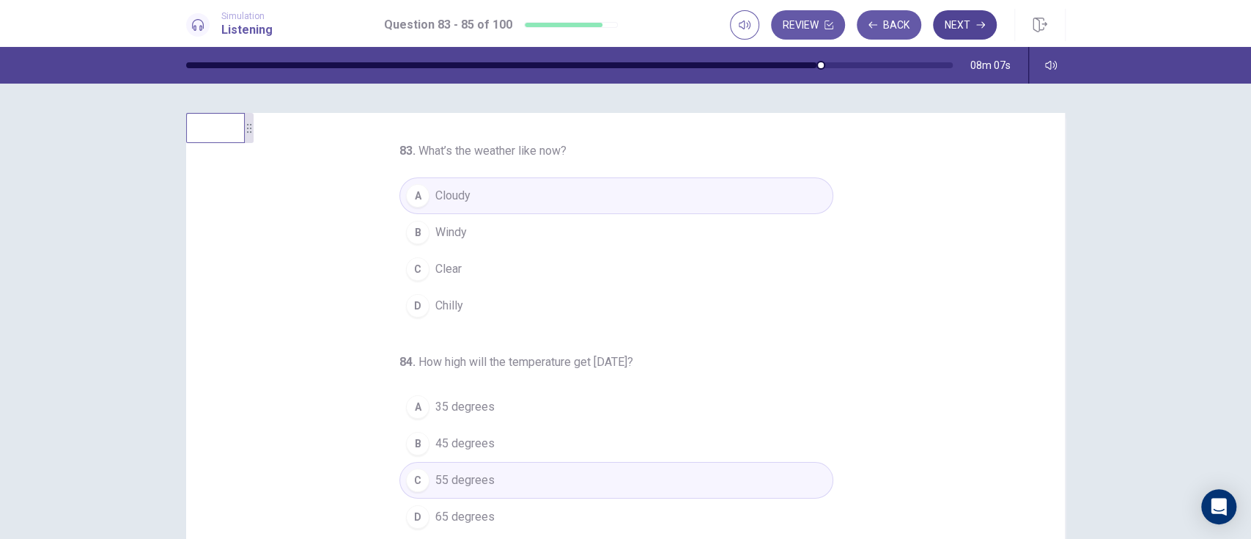
click at [966, 30] on button "Next" at bounding box center [965, 24] width 64 height 29
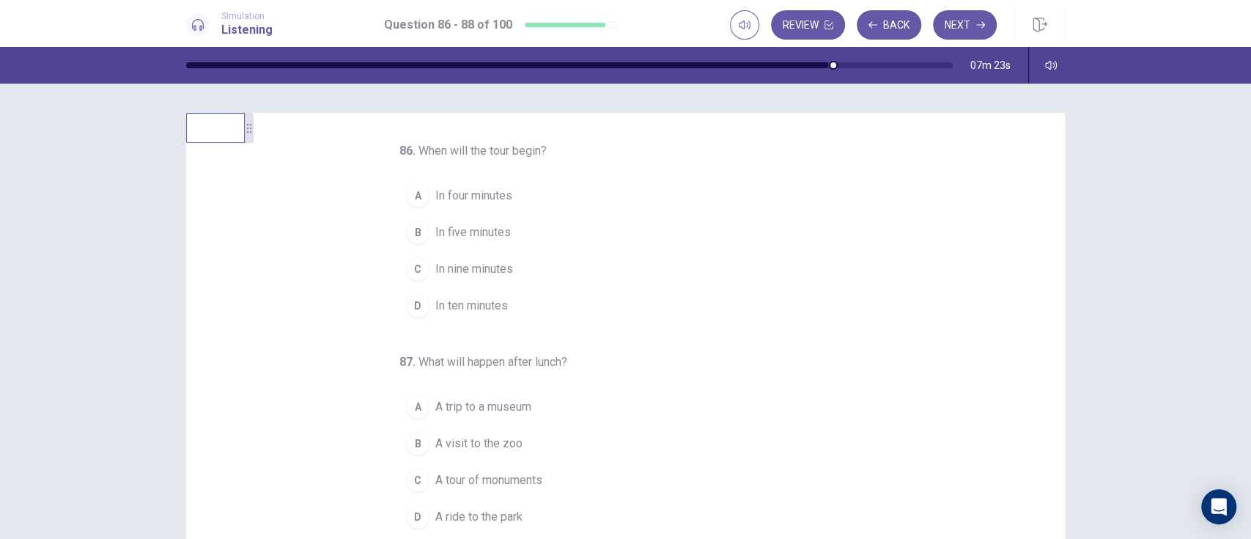
click at [478, 322] on button "D In ten minutes" at bounding box center [616, 305] width 434 height 37
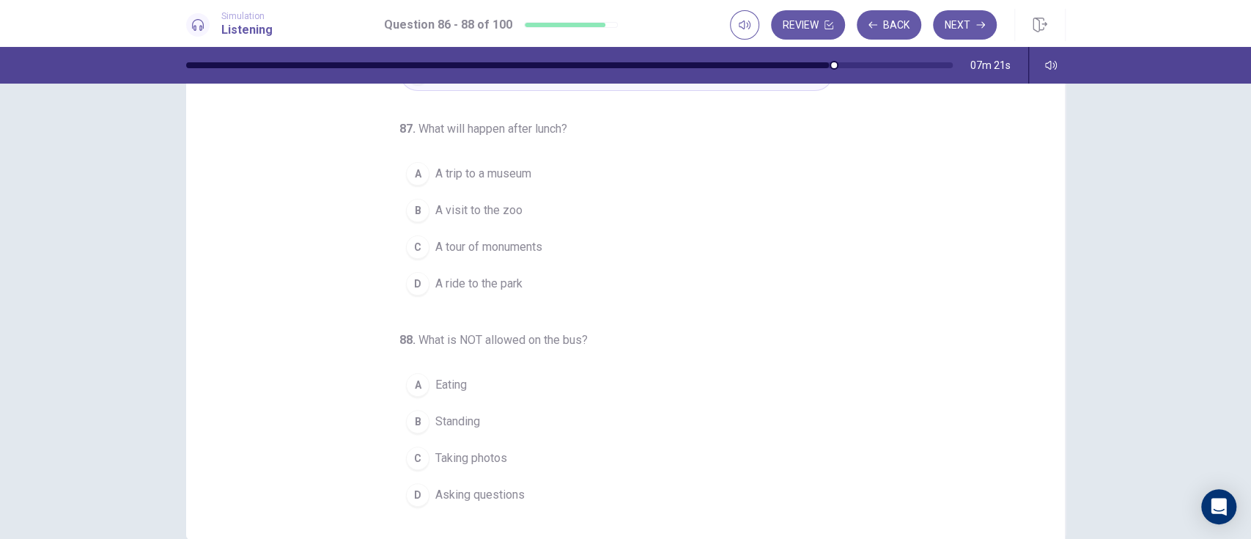
scroll to position [83, 0]
click at [446, 175] on span "A trip to a museum" at bounding box center [483, 173] width 96 height 18
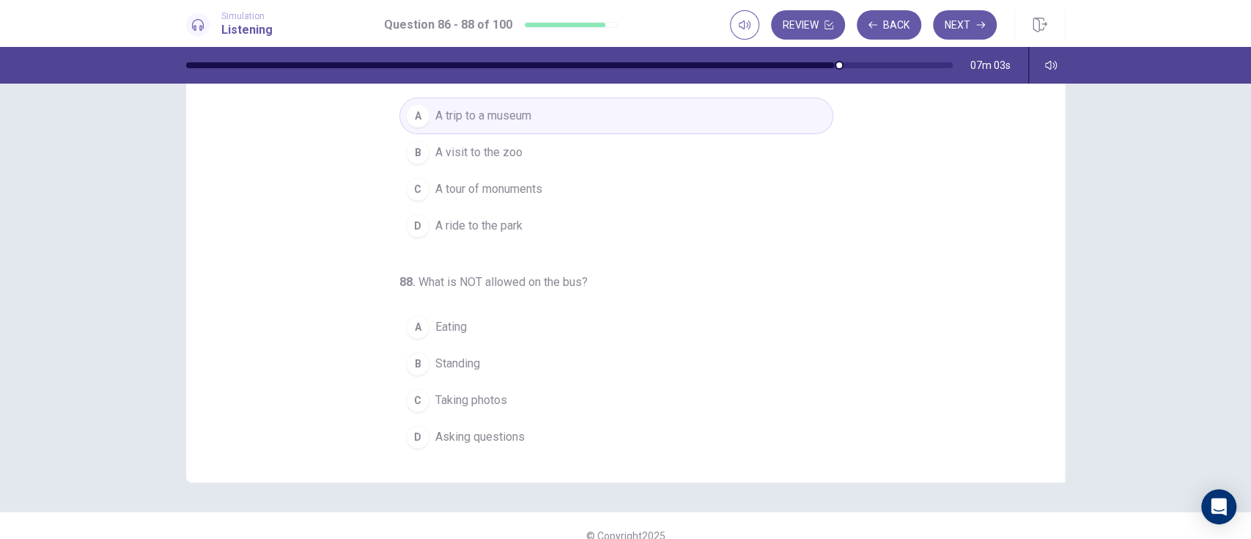
scroll to position [141, 0]
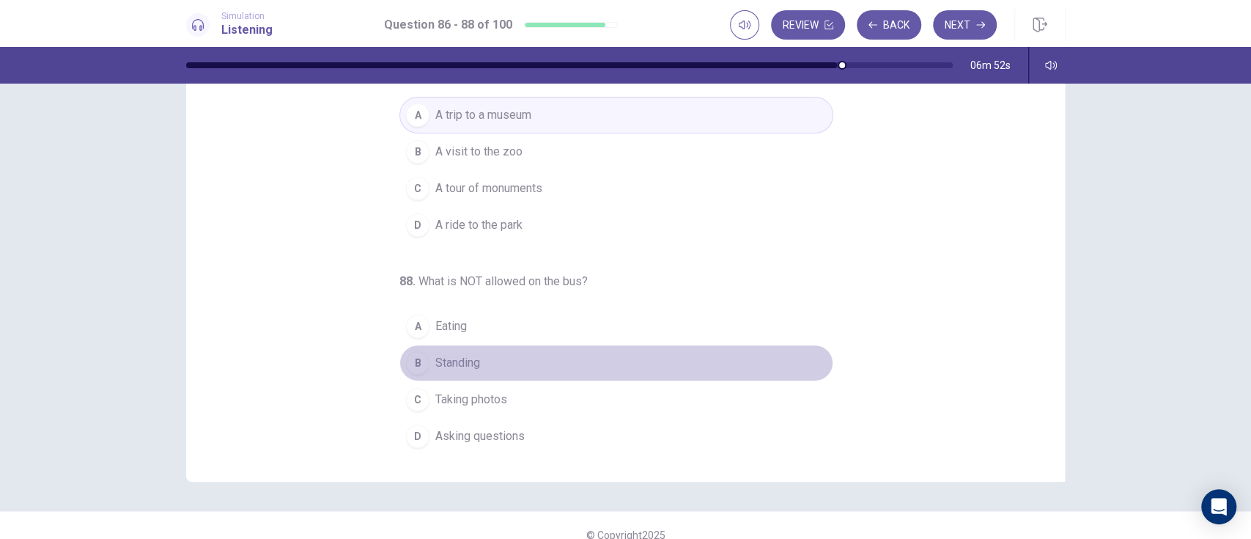
click at [460, 358] on span "Standing" at bounding box center [457, 363] width 45 height 18
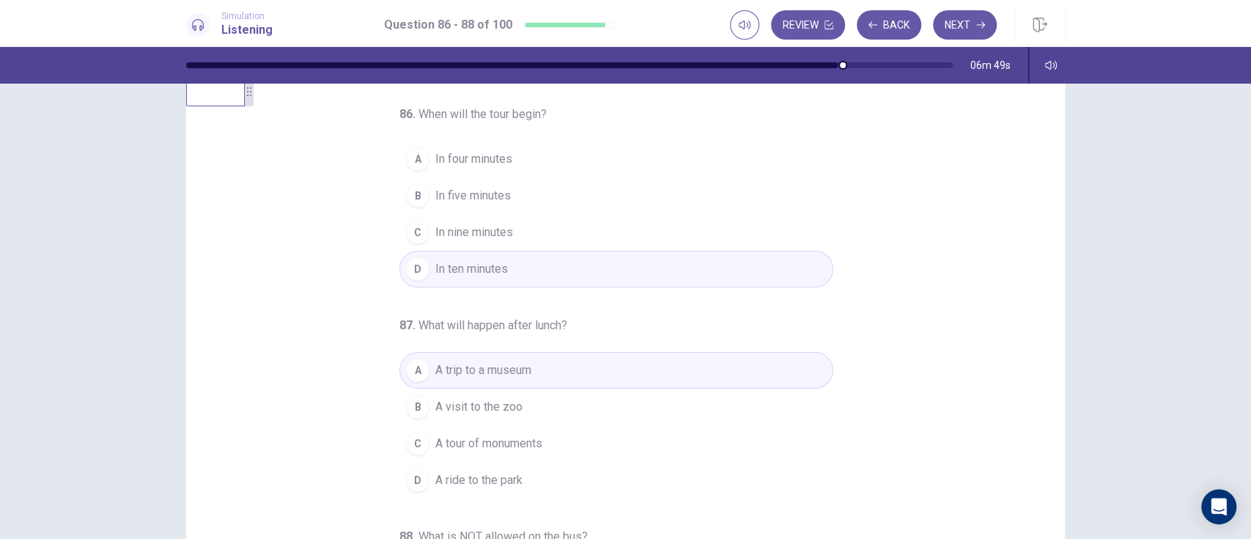
scroll to position [0, 0]
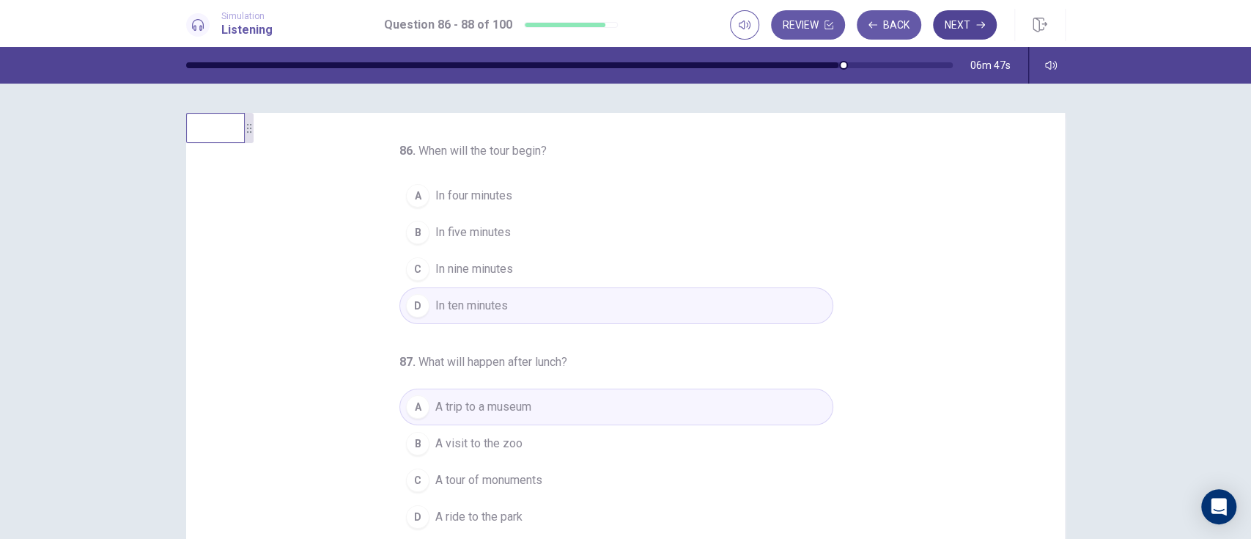
click at [966, 28] on button "Next" at bounding box center [965, 24] width 64 height 29
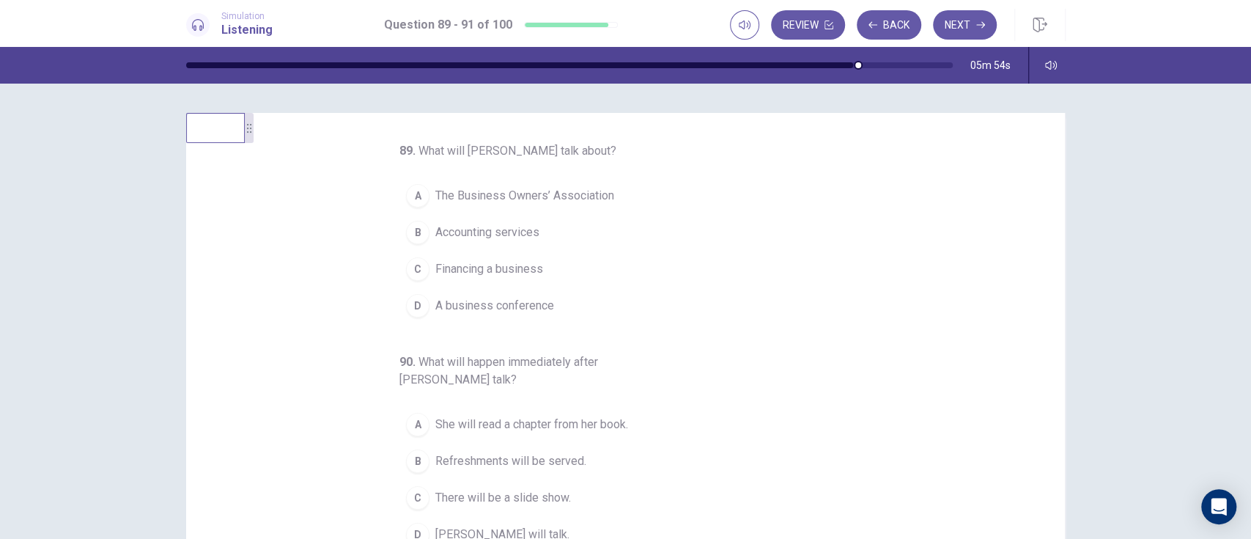
click at [575, 196] on span "The Business Owners’ Association" at bounding box center [524, 196] width 179 height 18
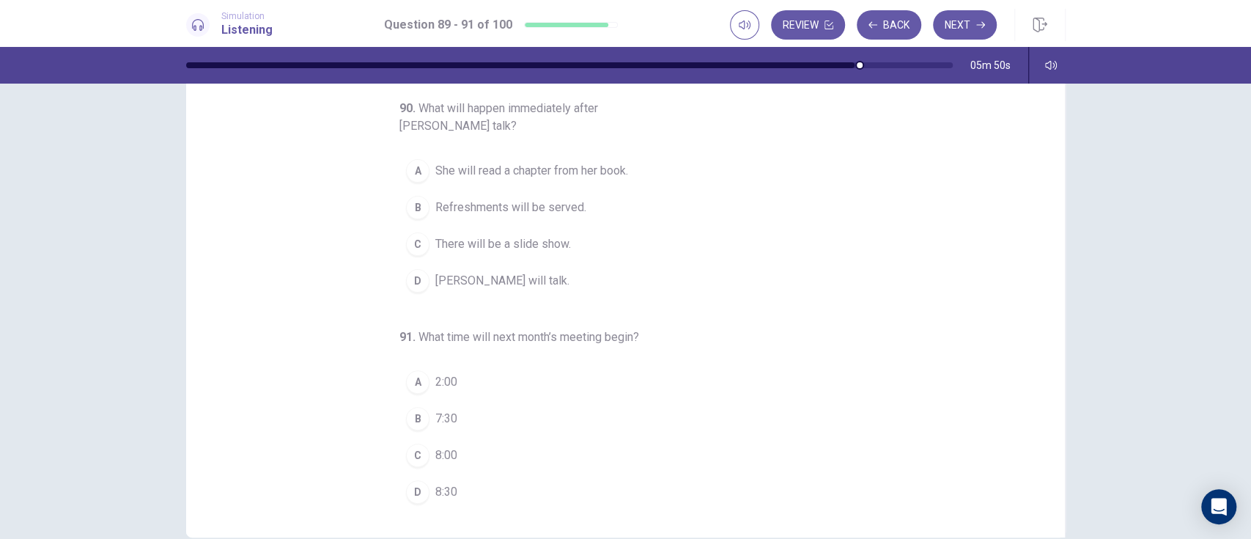
scroll to position [84, 0]
click at [569, 219] on button "B Refreshments will be served." at bounding box center [616, 209] width 434 height 37
click at [435, 416] on span "7:30" at bounding box center [446, 420] width 22 height 18
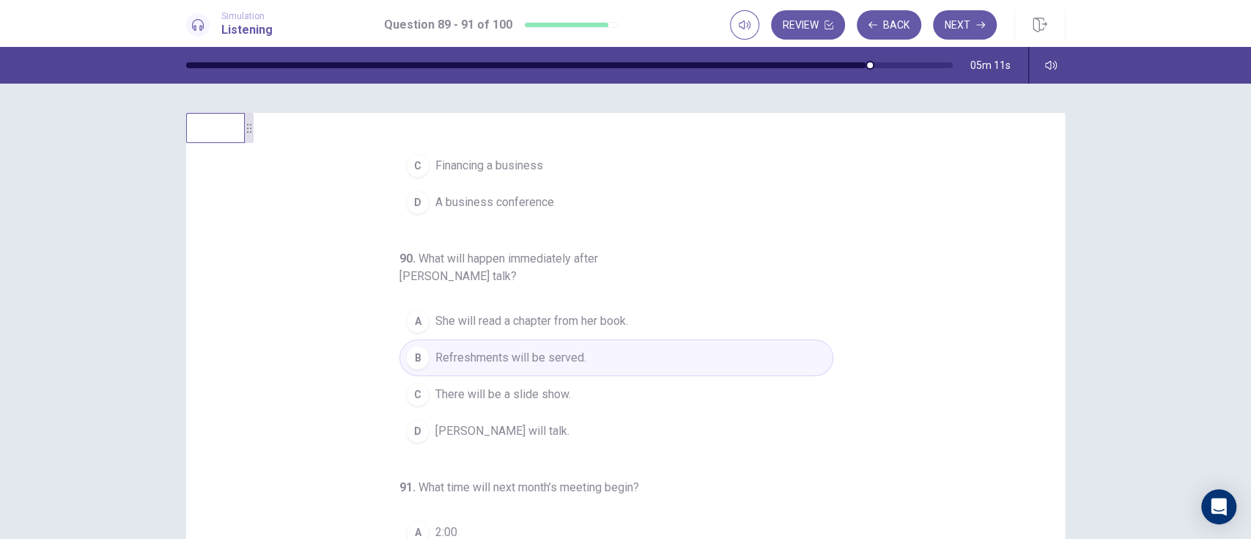
scroll to position [0, 0]
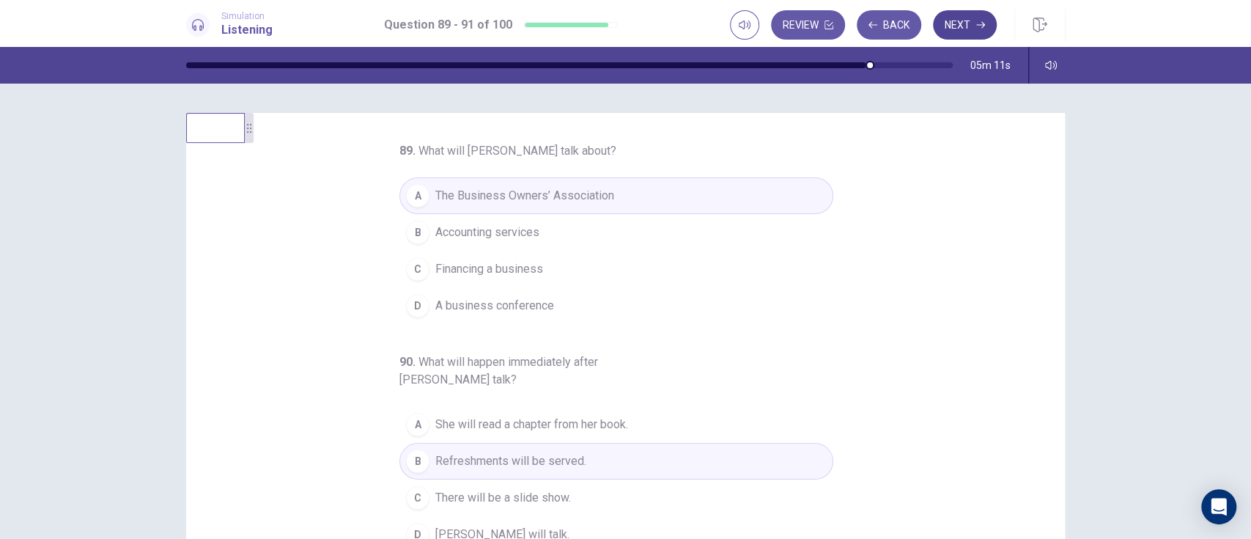
click at [979, 24] on icon "button" at bounding box center [980, 25] width 9 height 7
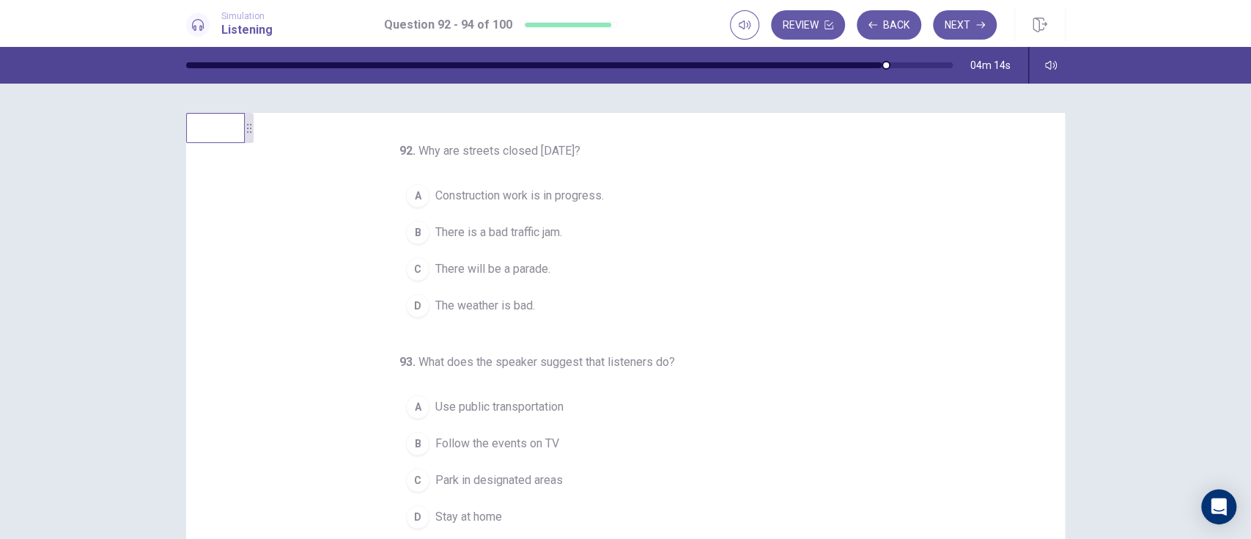
click at [602, 273] on button "C There will be a parade." at bounding box center [616, 269] width 434 height 37
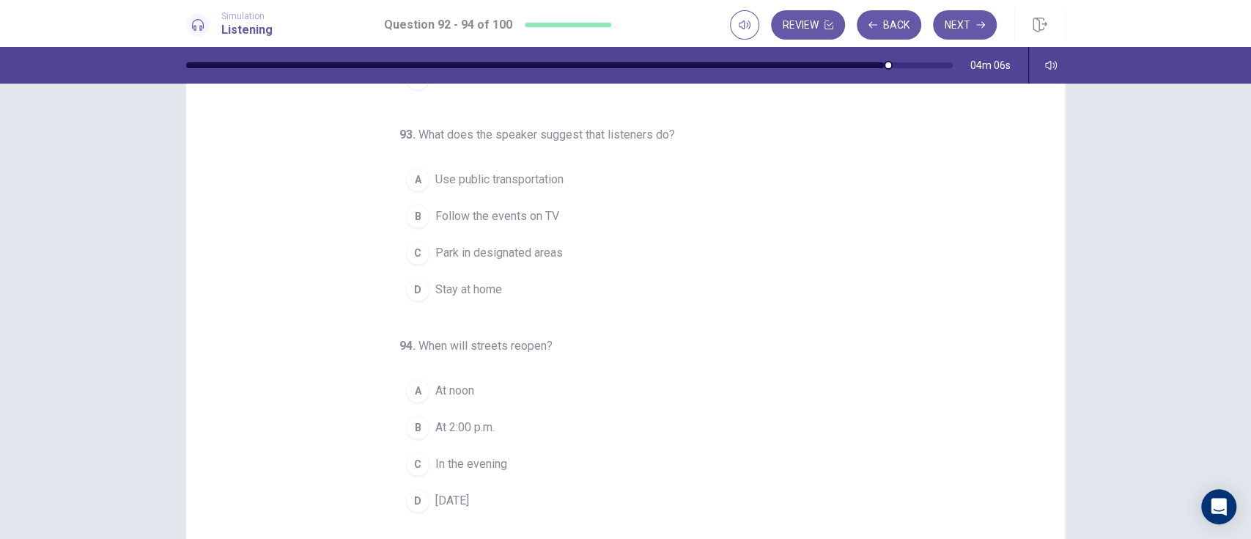
scroll to position [76, 0]
click at [542, 193] on button "A Use public transportation" at bounding box center [616, 179] width 434 height 37
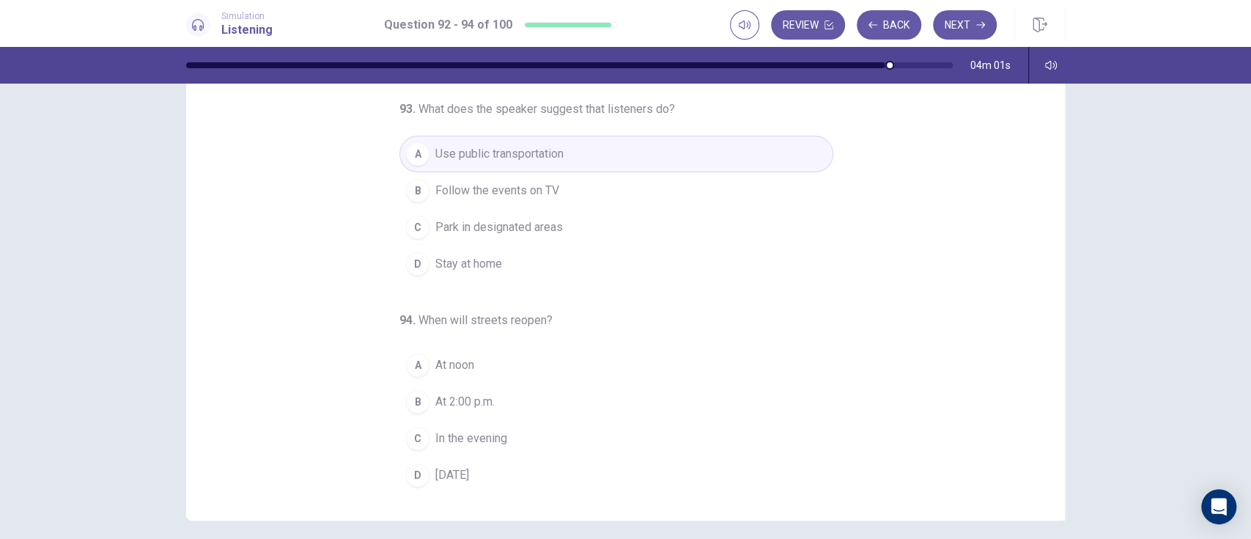
scroll to position [101, 0]
click at [435, 478] on span "[DATE]" at bounding box center [452, 476] width 34 height 18
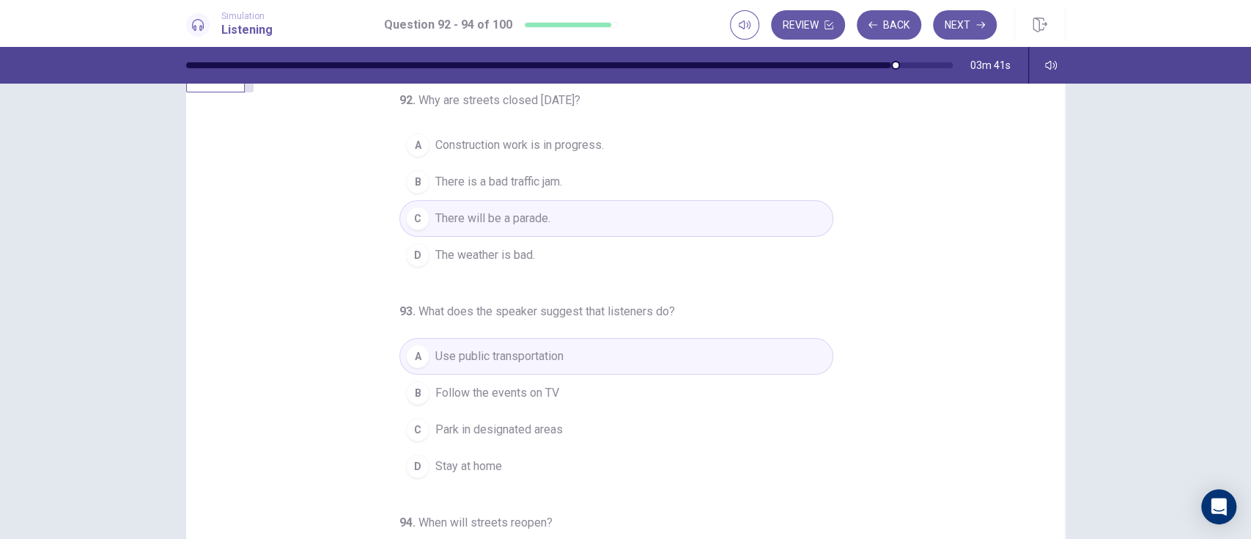
scroll to position [0, 0]
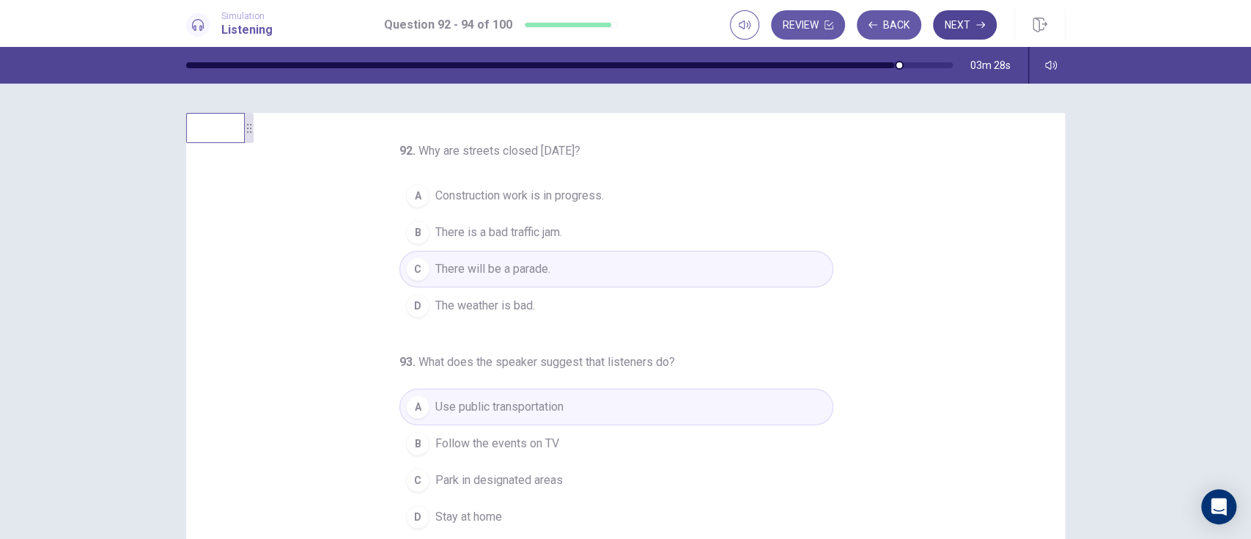
click at [979, 24] on icon "button" at bounding box center [980, 25] width 9 height 7
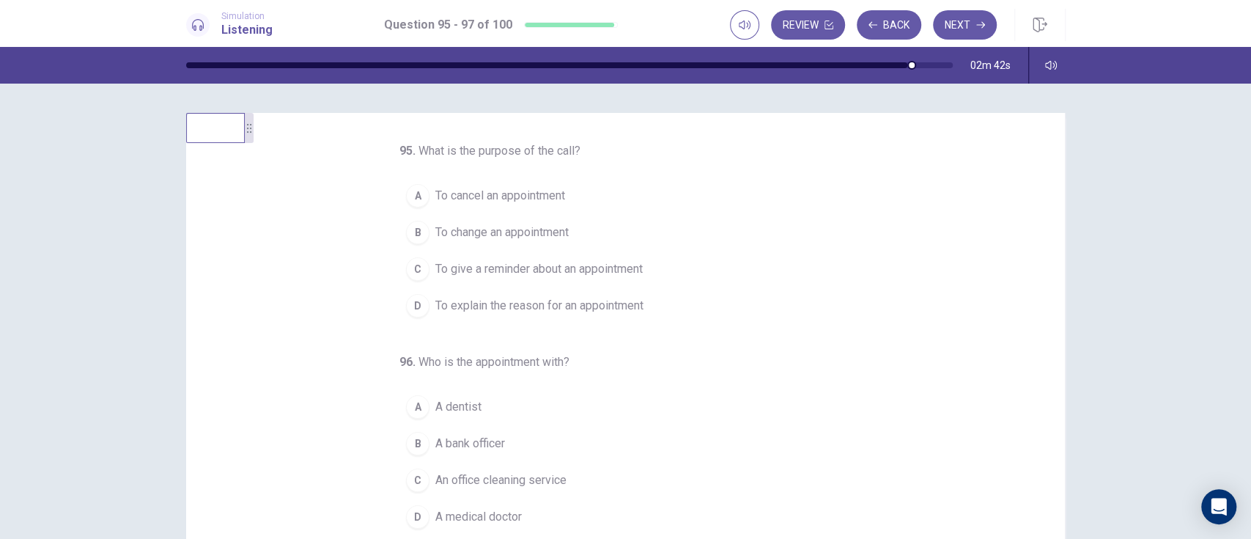
click at [611, 271] on span "To give a reminder about an appointment" at bounding box center [538, 269] width 207 height 18
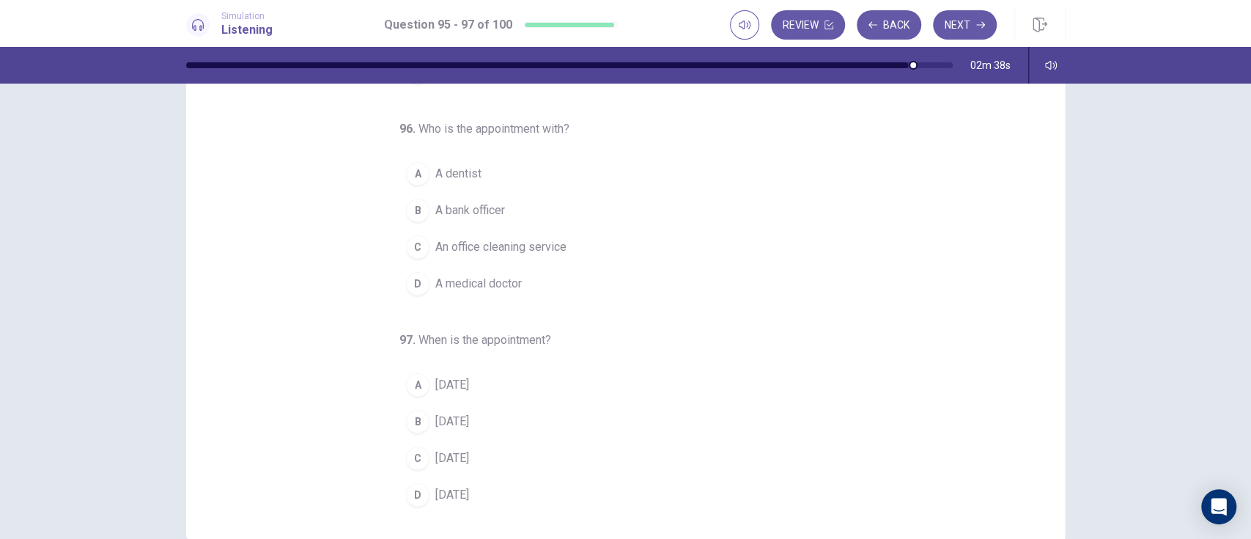
scroll to position [104, 0]
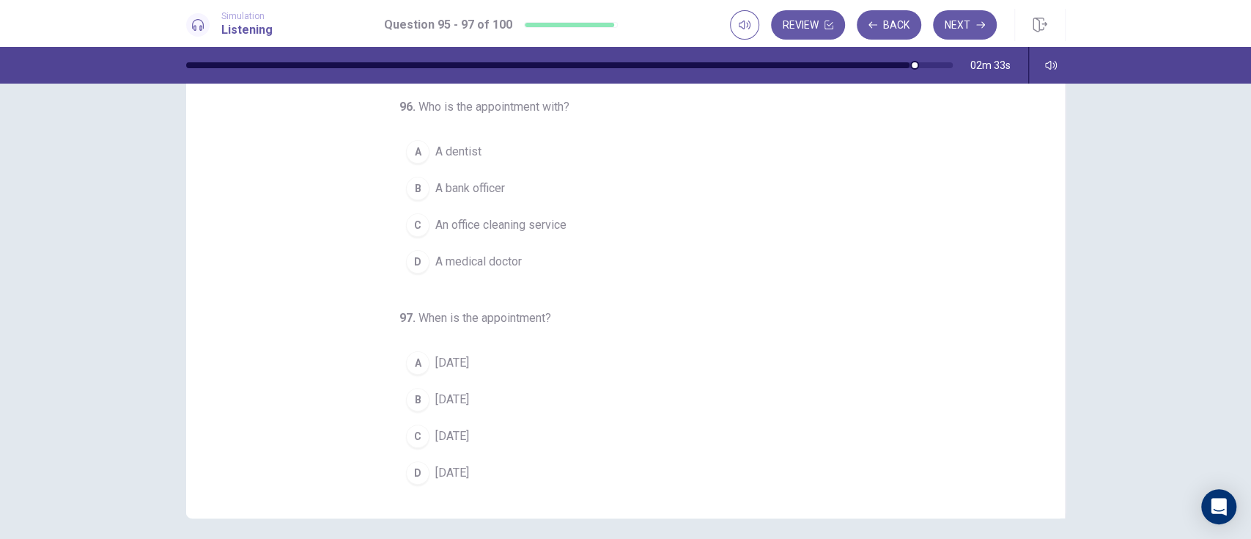
click at [484, 264] on span "A medical doctor" at bounding box center [478, 262] width 86 height 18
click at [551, 465] on button "D [DATE]" at bounding box center [616, 472] width 434 height 37
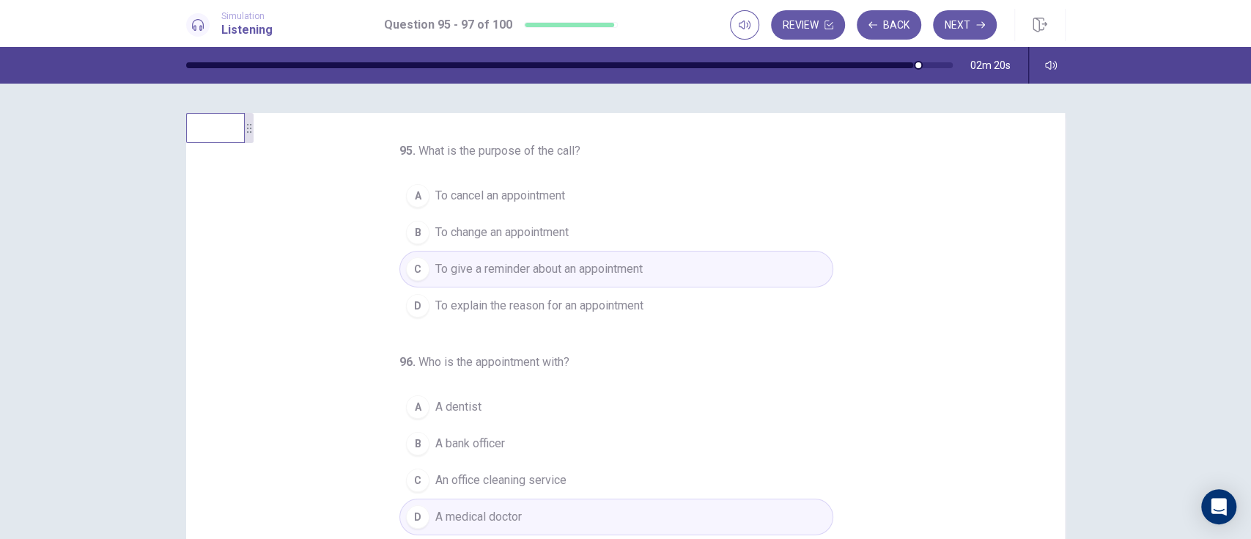
scroll to position [1, 0]
click at [958, 24] on button "Next" at bounding box center [965, 24] width 64 height 29
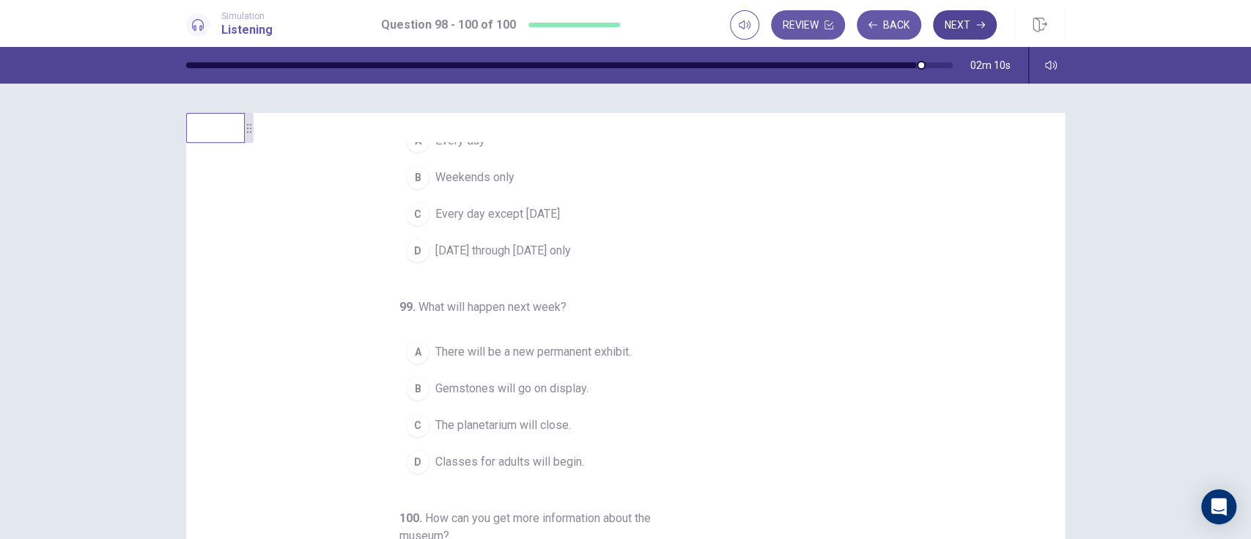
scroll to position [0, 0]
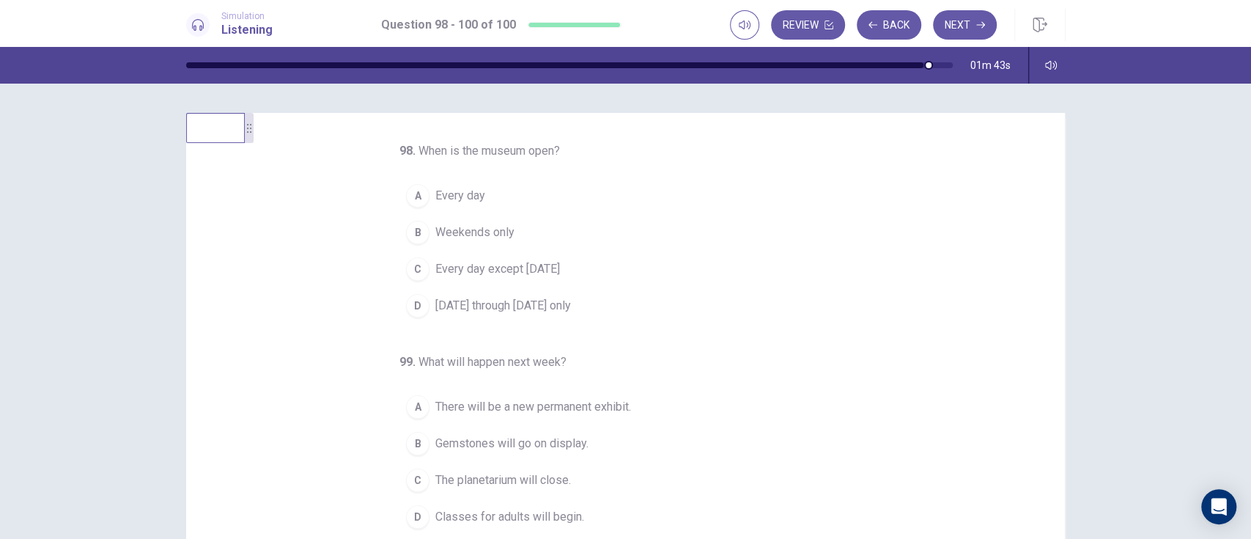
click at [531, 321] on button "D [DATE] through [DATE] only" at bounding box center [616, 305] width 434 height 37
click at [470, 193] on span "Every day" at bounding box center [460, 194] width 50 height 18
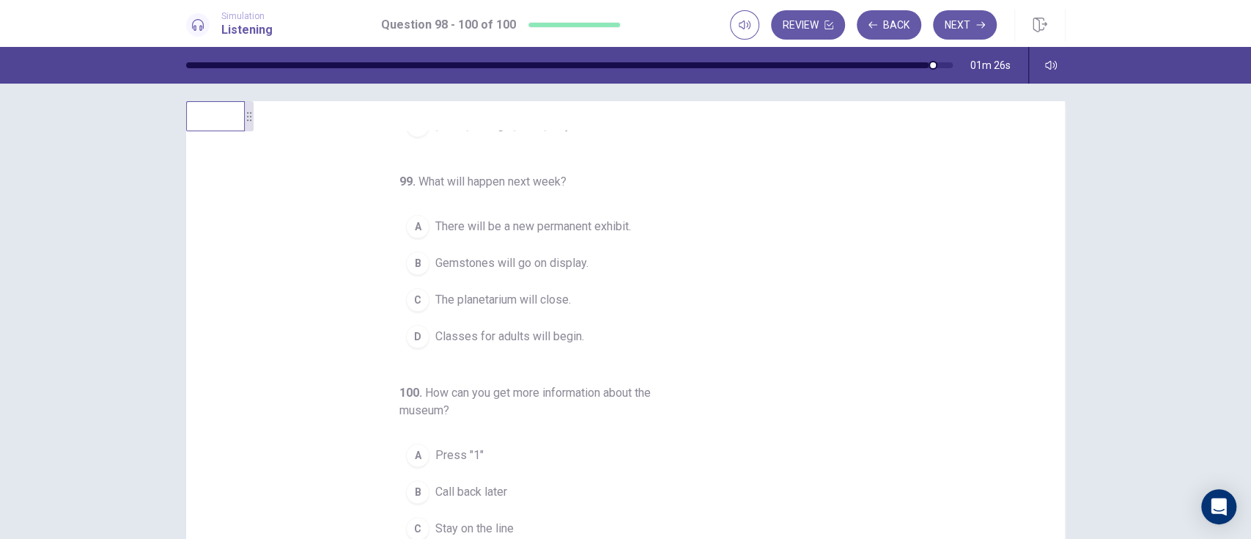
scroll to position [12, 0]
click at [560, 281] on button "C The planetarium will close." at bounding box center [616, 299] width 434 height 37
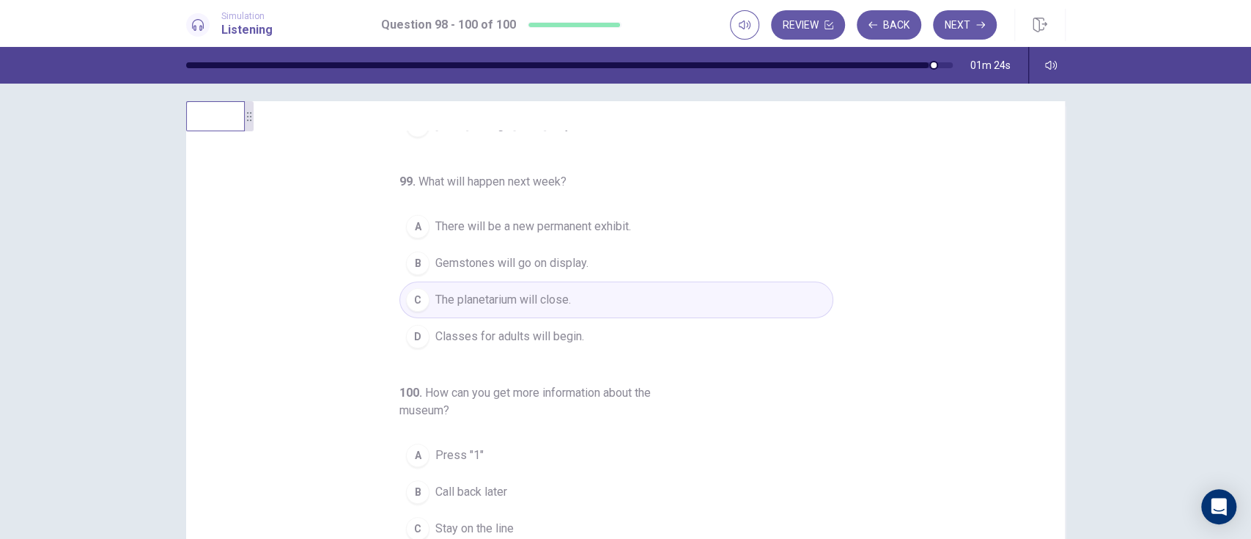
click at [579, 264] on span "Gemstones will go on display." at bounding box center [511, 263] width 153 height 18
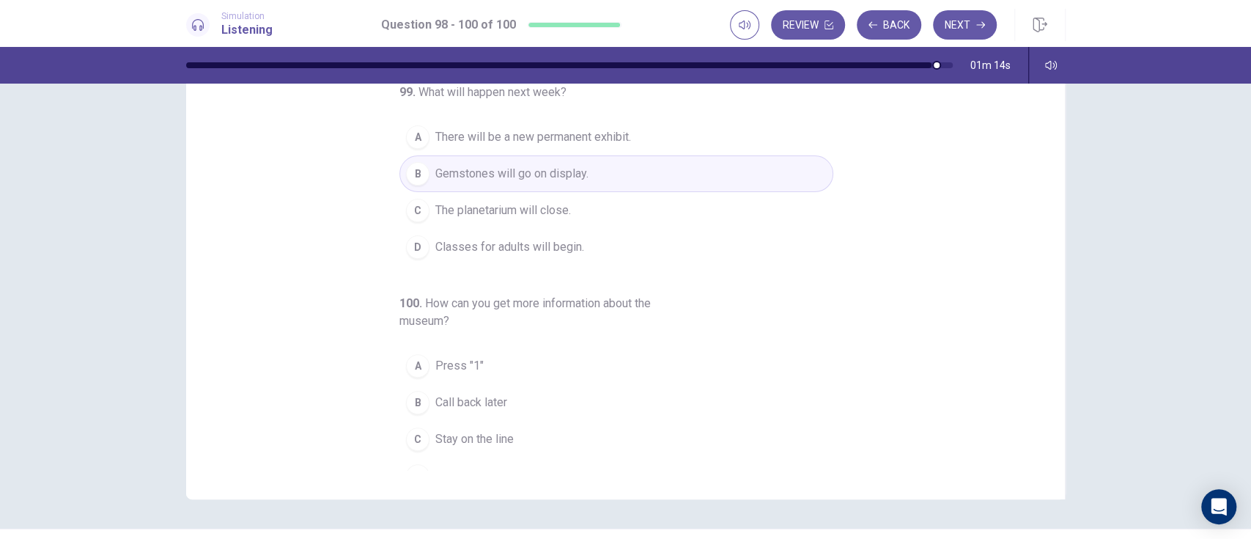
scroll to position [169, 0]
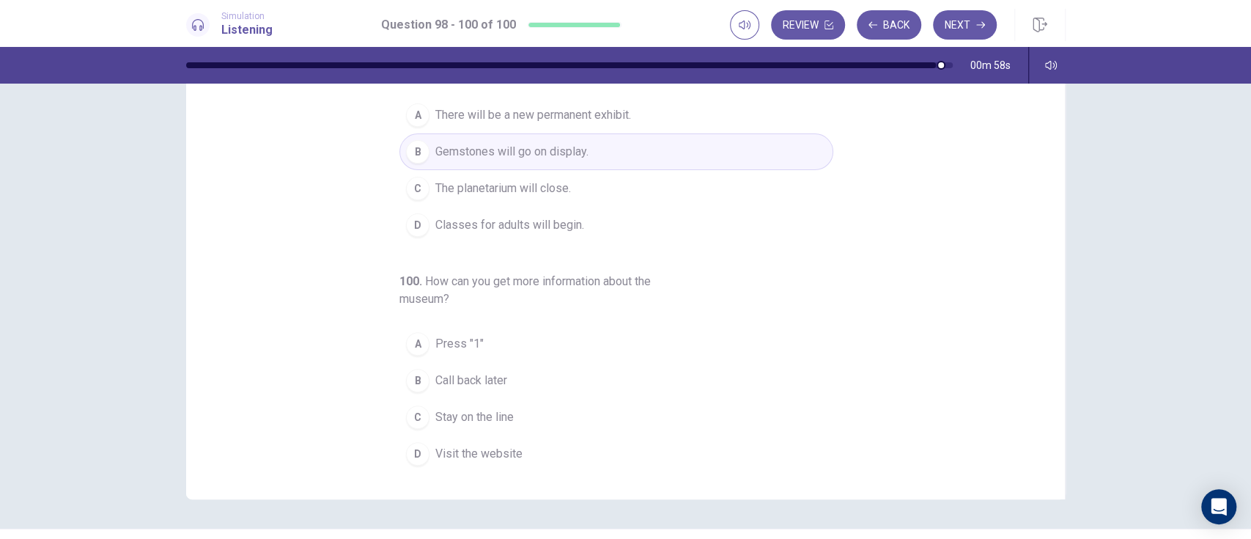
click at [585, 411] on button "C Stay on the line" at bounding box center [616, 417] width 434 height 37
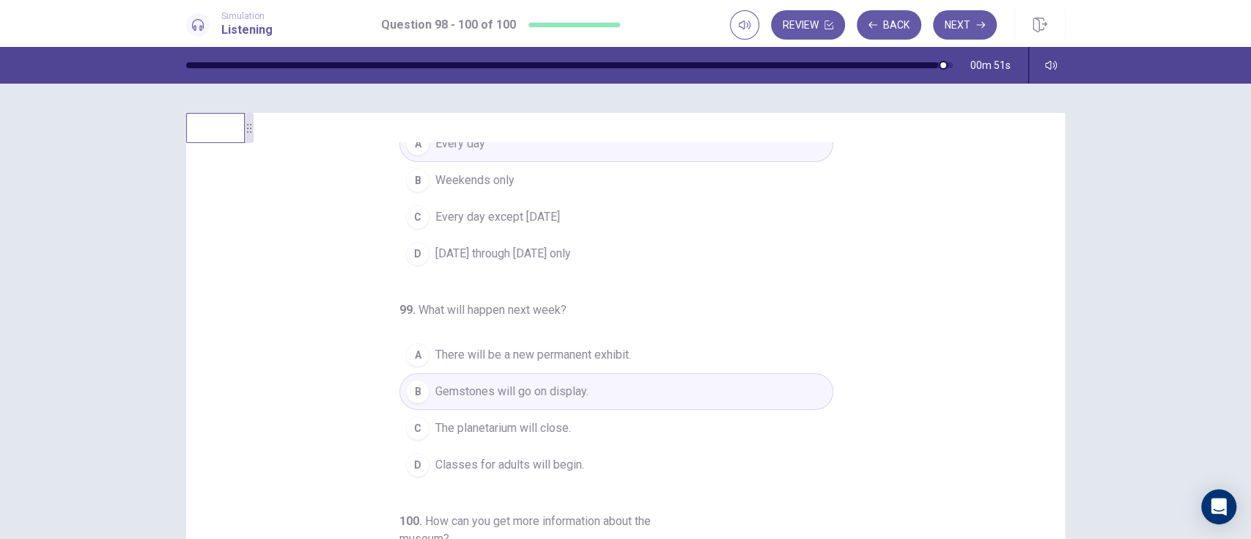
scroll to position [0, 0]
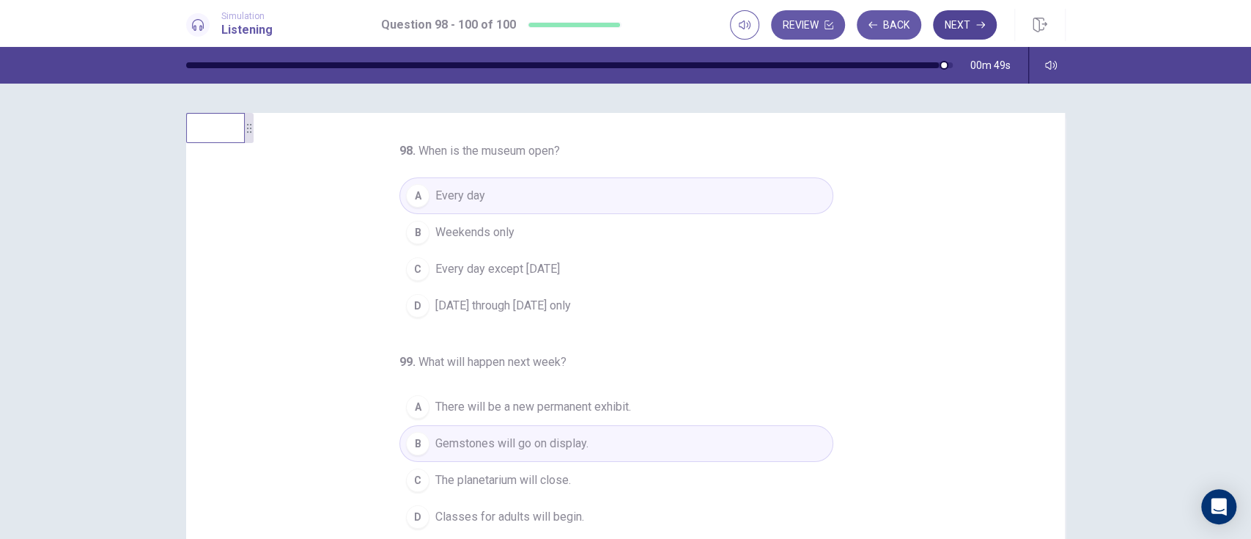
click at [980, 24] on icon "button" at bounding box center [980, 25] width 9 height 7
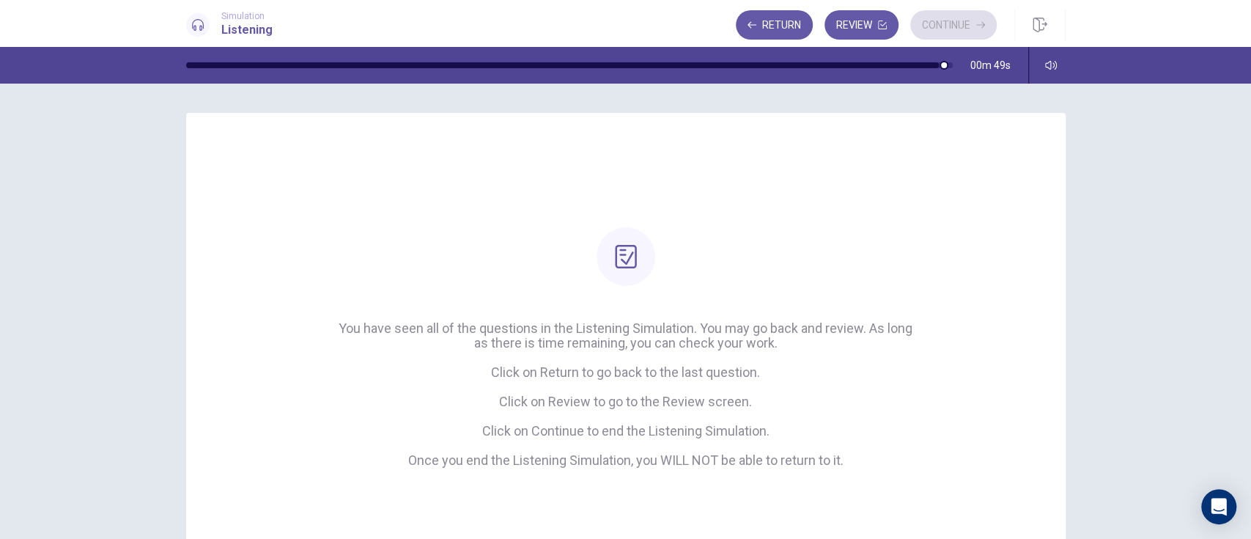
scroll to position [119, 0]
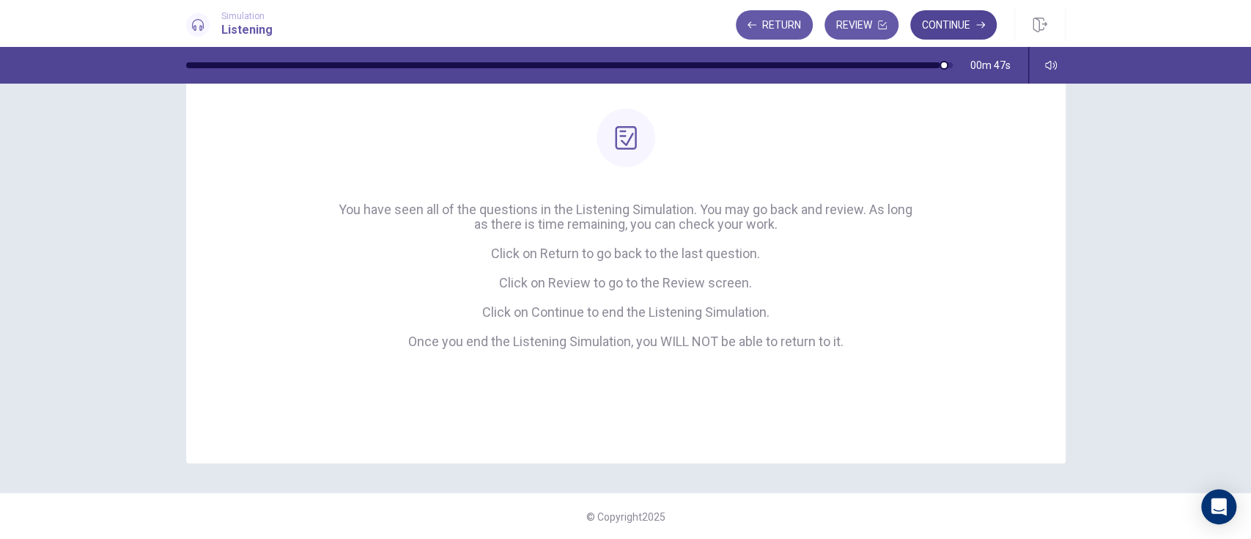
click at [968, 28] on button "Continue" at bounding box center [953, 24] width 86 height 29
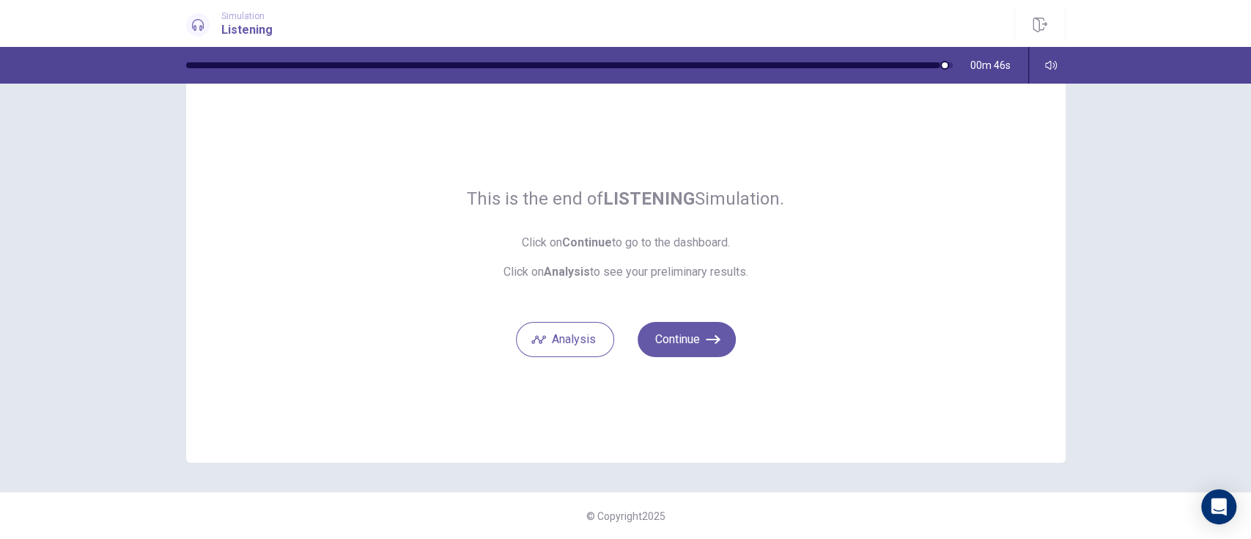
scroll to position [31, 0]
click at [712, 334] on icon "button" at bounding box center [713, 340] width 15 height 15
